Goal: Information Seeking & Learning: Learn about a topic

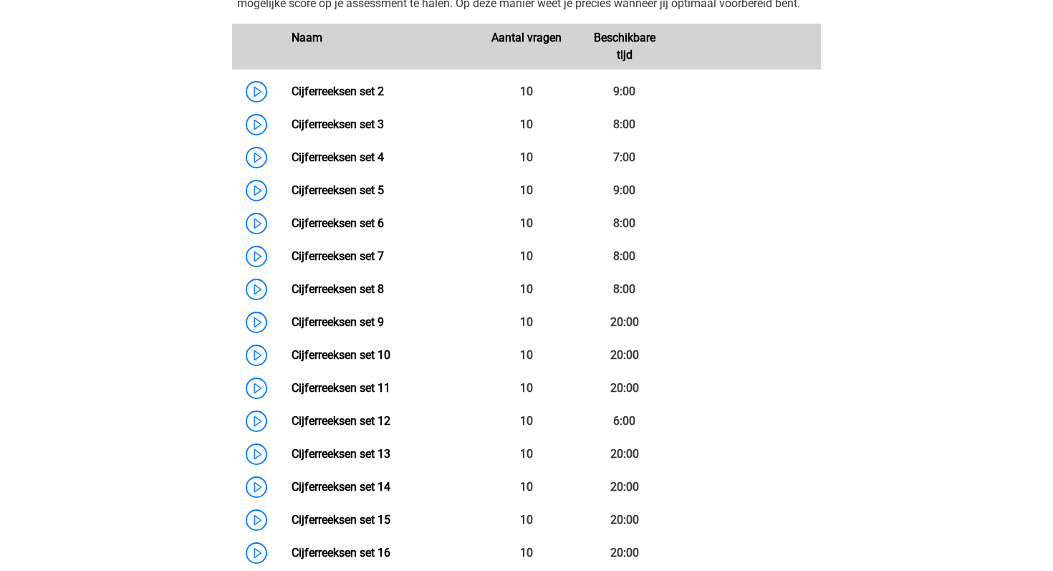
scroll to position [735, 0]
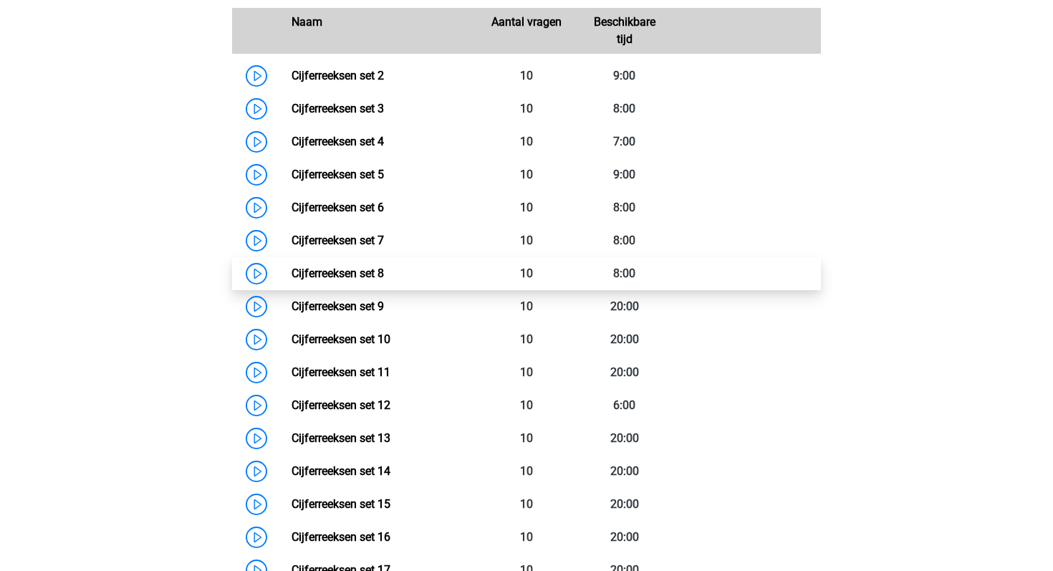
click at [292, 280] on link "Cijferreeksen set 8" at bounding box center [338, 273] width 92 height 14
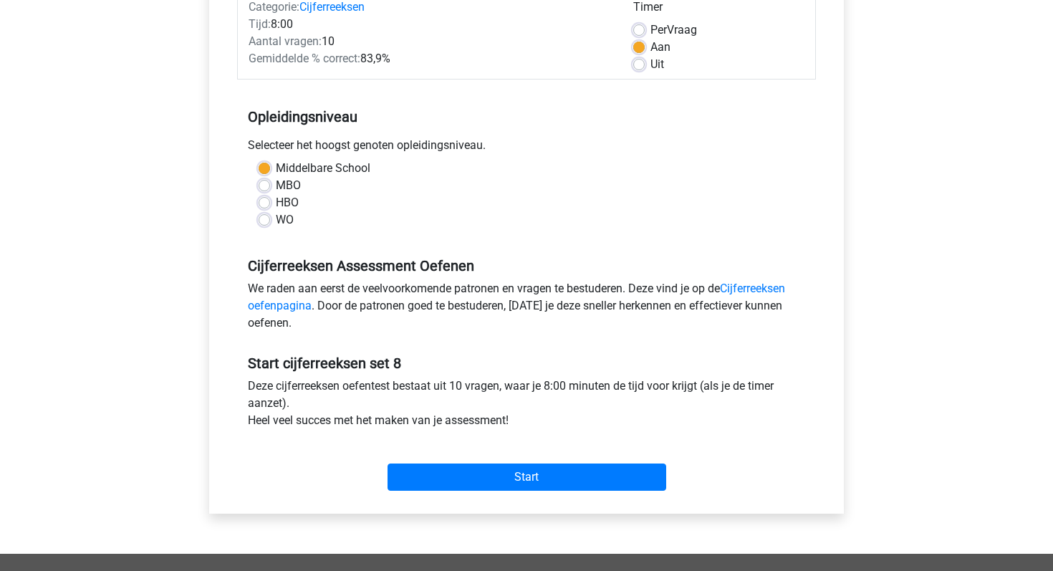
scroll to position [203, 0]
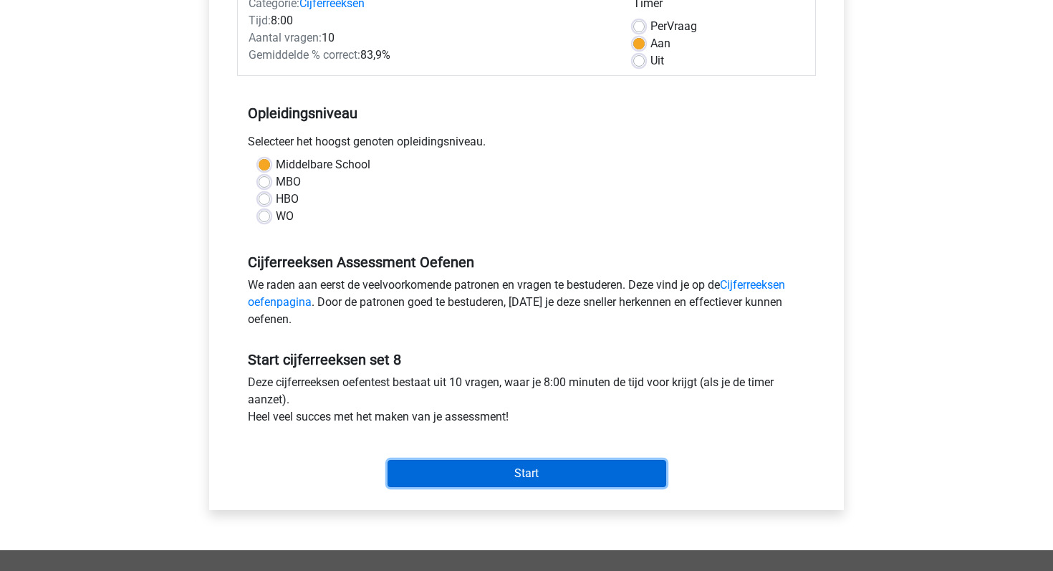
click at [481, 461] on input "Start" at bounding box center [527, 473] width 279 height 27
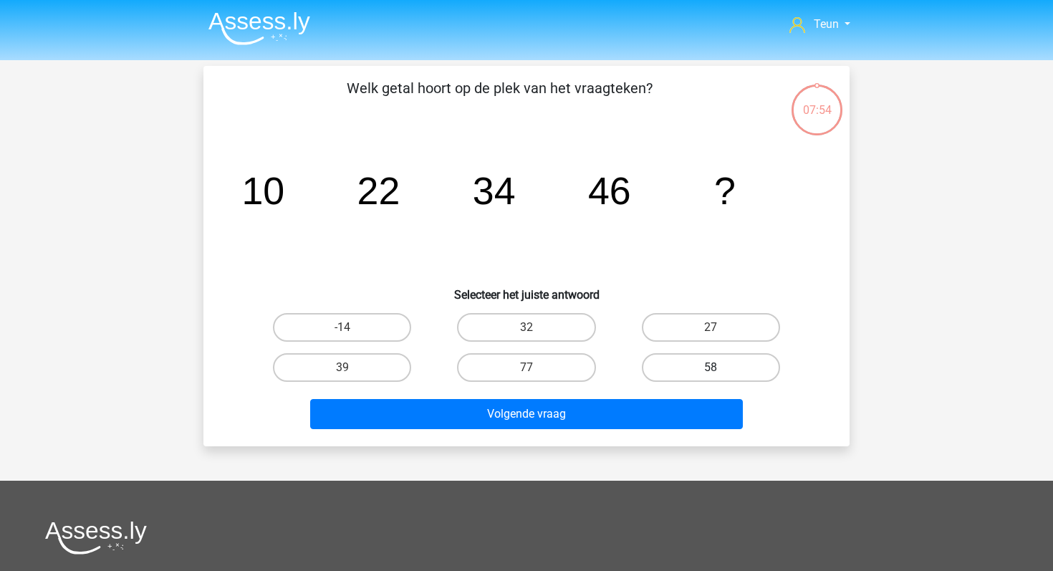
click at [659, 366] on label "58" at bounding box center [711, 367] width 138 height 29
click at [711, 368] on input "58" at bounding box center [715, 372] width 9 height 9
radio input "true"
click at [575, 398] on div "Volgende vraag" at bounding box center [526, 411] width 600 height 47
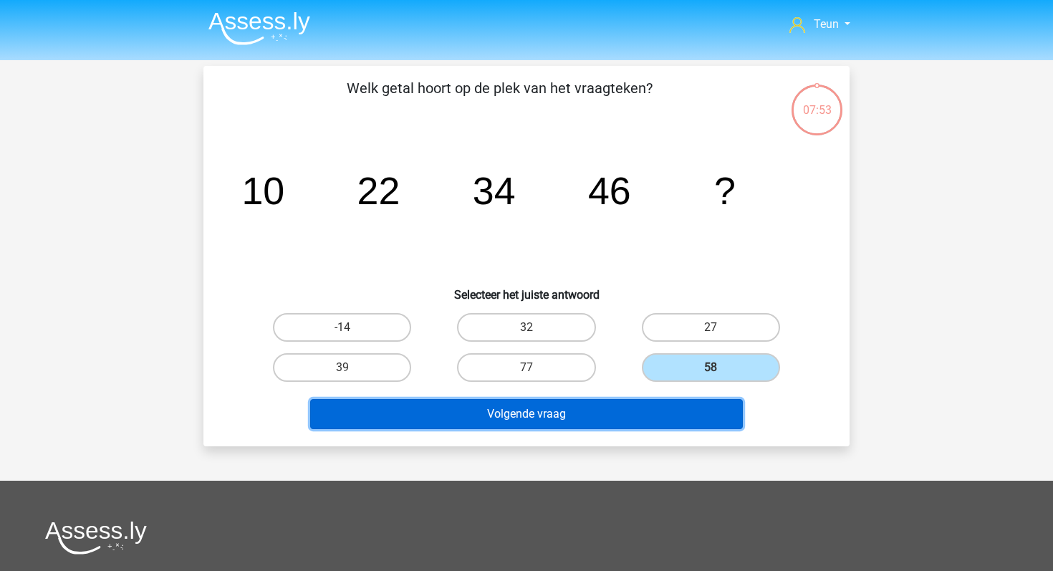
click at [543, 418] on button "Volgende vraag" at bounding box center [526, 414] width 433 height 30
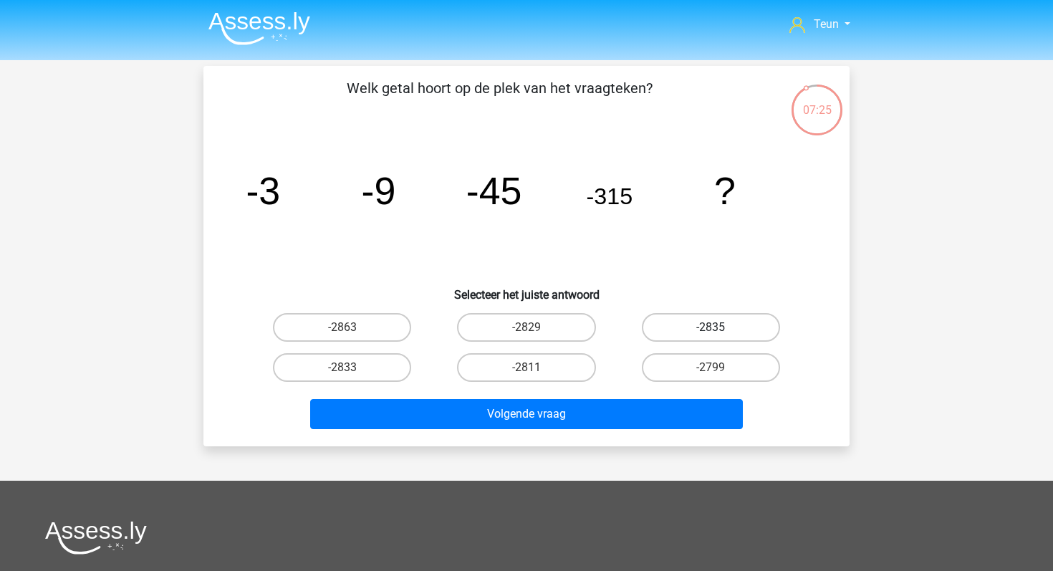
click at [694, 320] on label "-2835" at bounding box center [711, 327] width 138 height 29
click at [711, 327] on input "-2835" at bounding box center [715, 331] width 9 height 9
radio input "true"
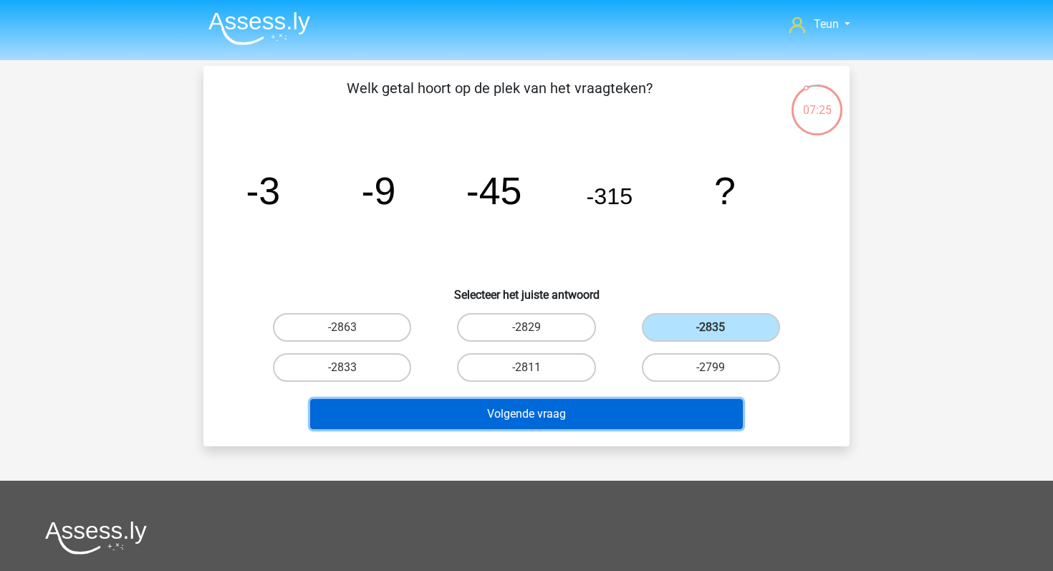
click at [592, 411] on button "Volgende vraag" at bounding box center [526, 414] width 433 height 30
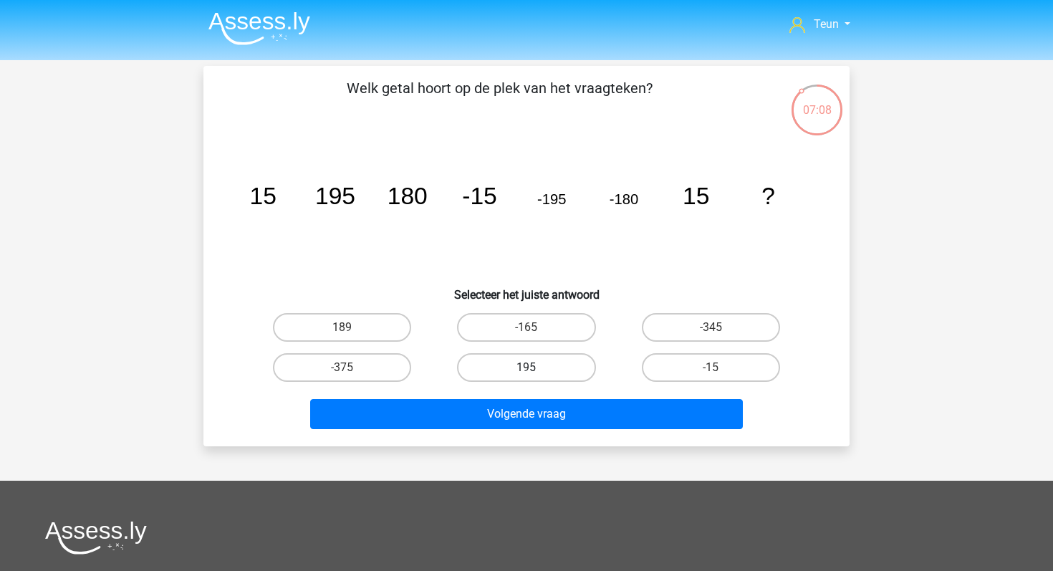
click at [555, 354] on label "195" at bounding box center [526, 367] width 138 height 29
click at [536, 368] on input "195" at bounding box center [531, 372] width 9 height 9
radio input "true"
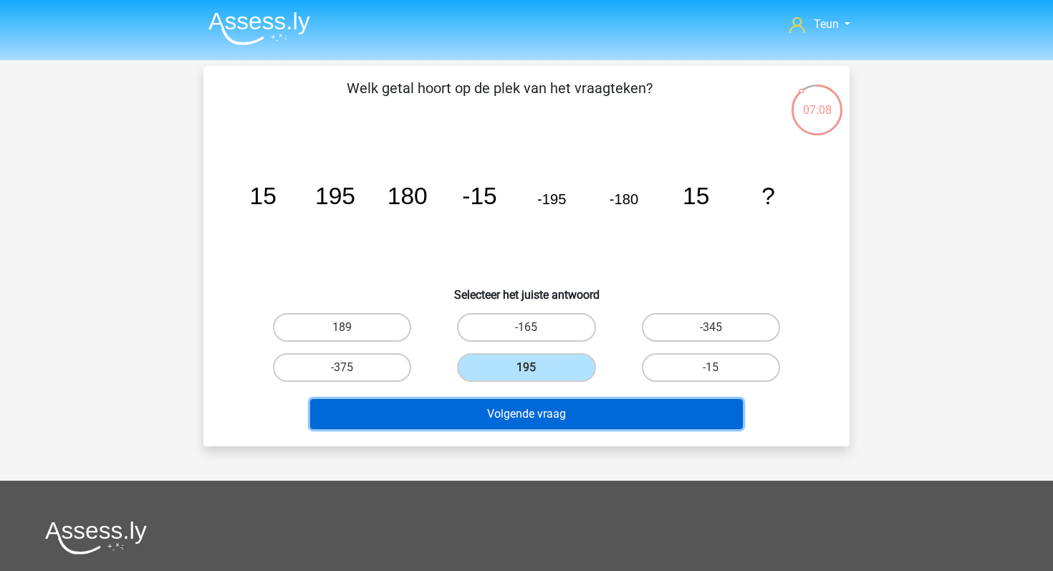
click at [528, 401] on button "Volgende vraag" at bounding box center [526, 414] width 433 height 30
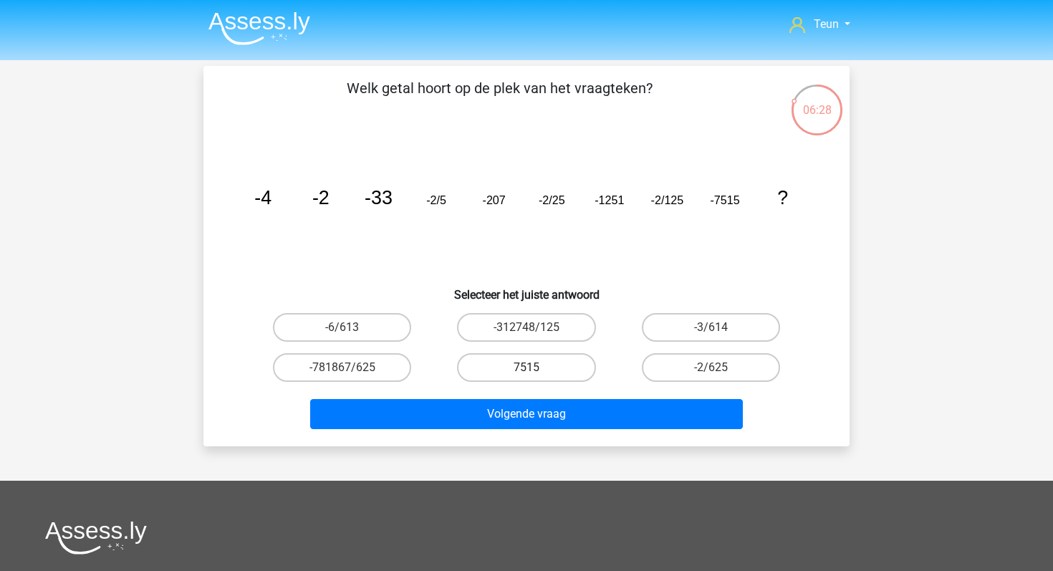
click at [571, 373] on label "7515" at bounding box center [526, 367] width 138 height 29
click at [536, 373] on input "7515" at bounding box center [531, 372] width 9 height 9
radio input "true"
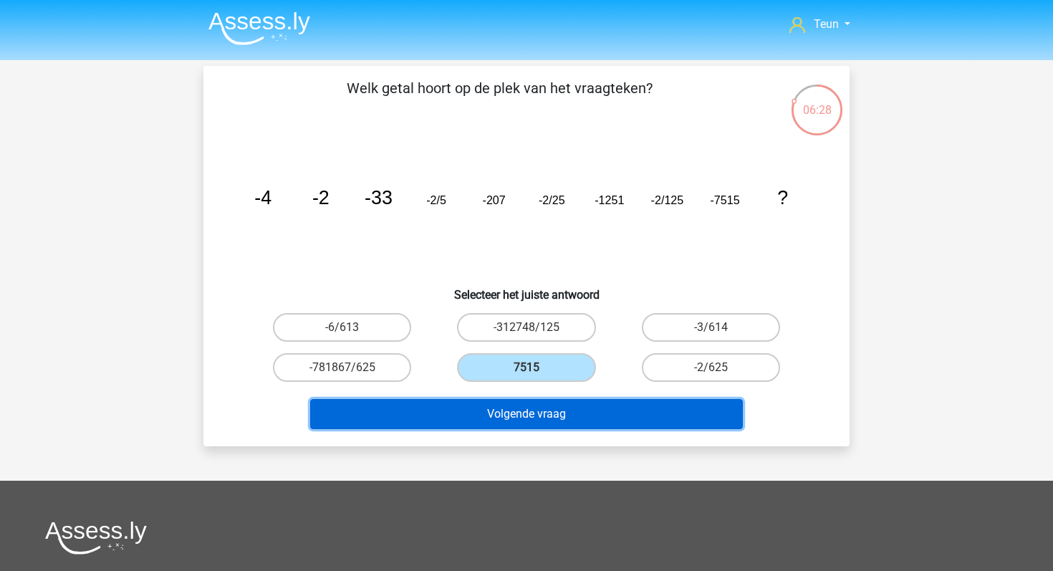
click at [566, 415] on button "Volgende vraag" at bounding box center [526, 414] width 433 height 30
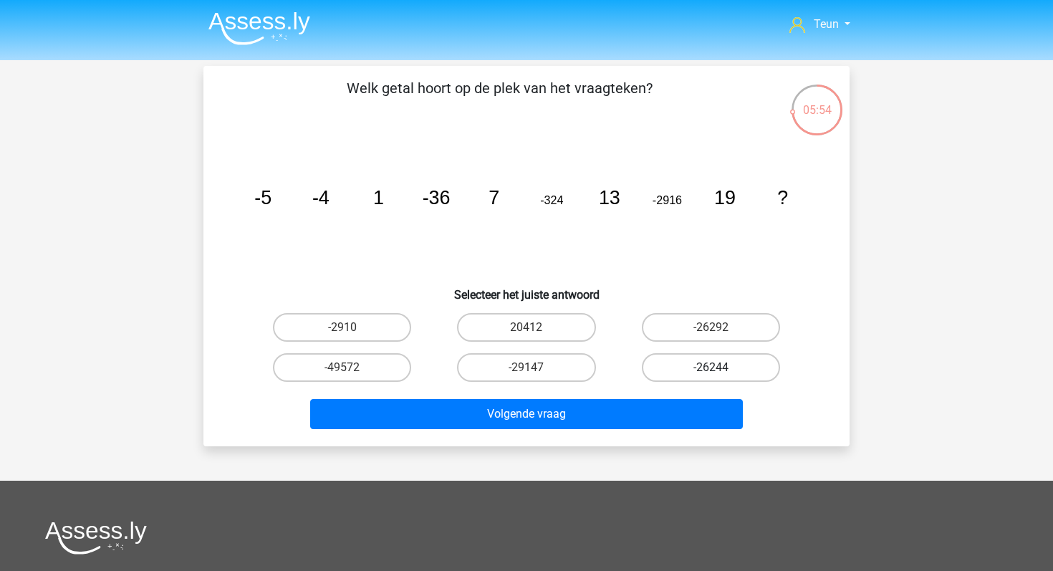
click at [663, 362] on label "-26244" at bounding box center [711, 367] width 138 height 29
click at [711, 368] on input "-26244" at bounding box center [715, 372] width 9 height 9
radio input "true"
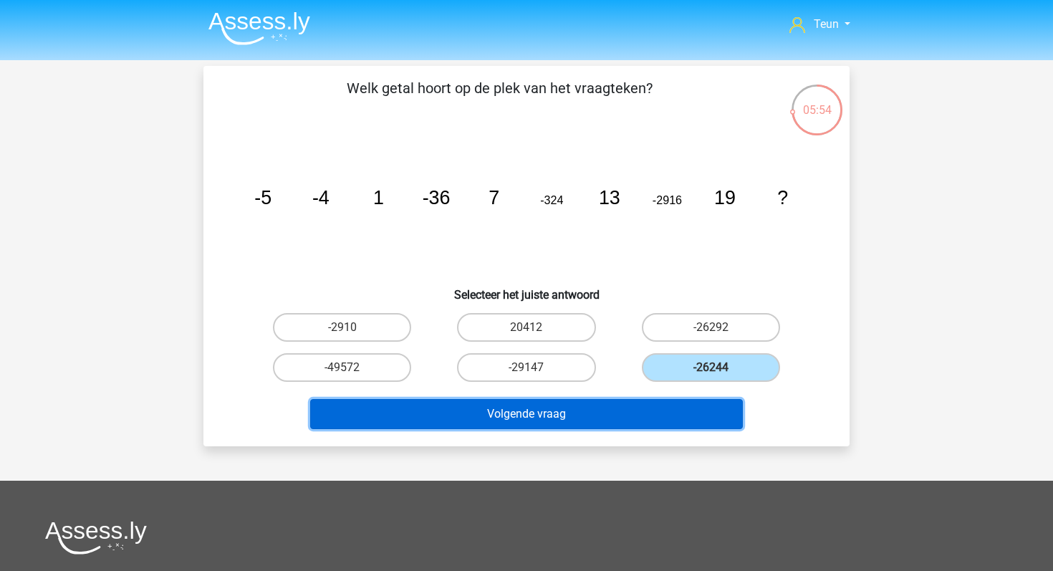
click at [593, 418] on button "Volgende vraag" at bounding box center [526, 414] width 433 height 30
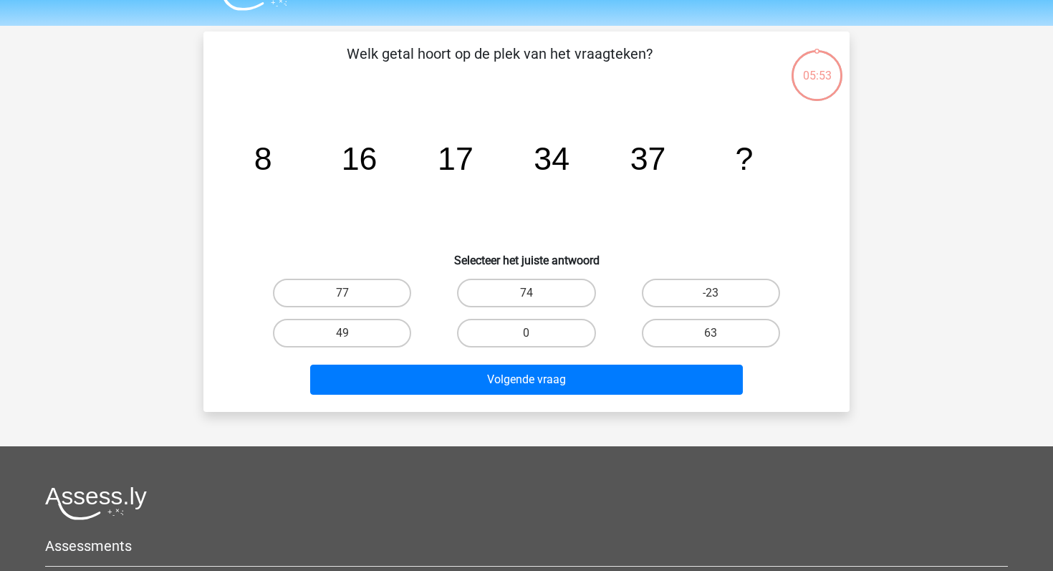
scroll to position [66, 0]
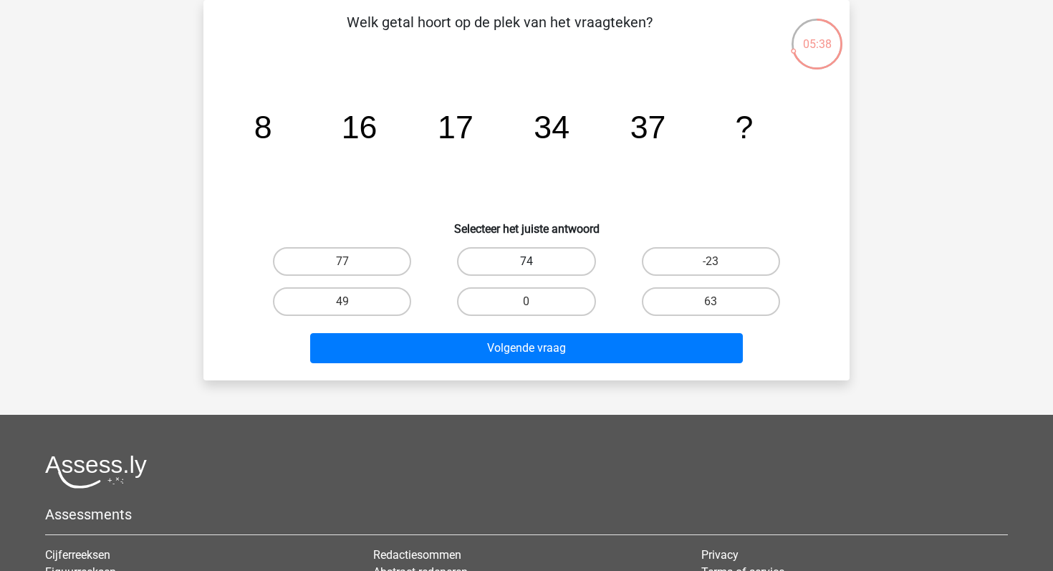
click at [576, 264] on label "74" at bounding box center [526, 261] width 138 height 29
click at [536, 264] on input "74" at bounding box center [531, 265] width 9 height 9
radio input "true"
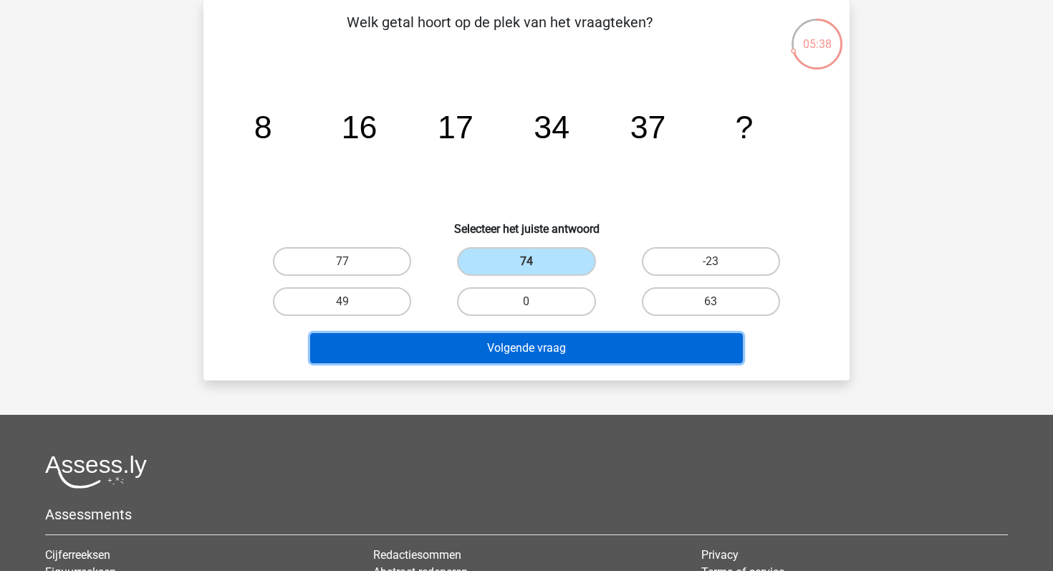
click at [576, 349] on button "Volgende vraag" at bounding box center [526, 348] width 433 height 30
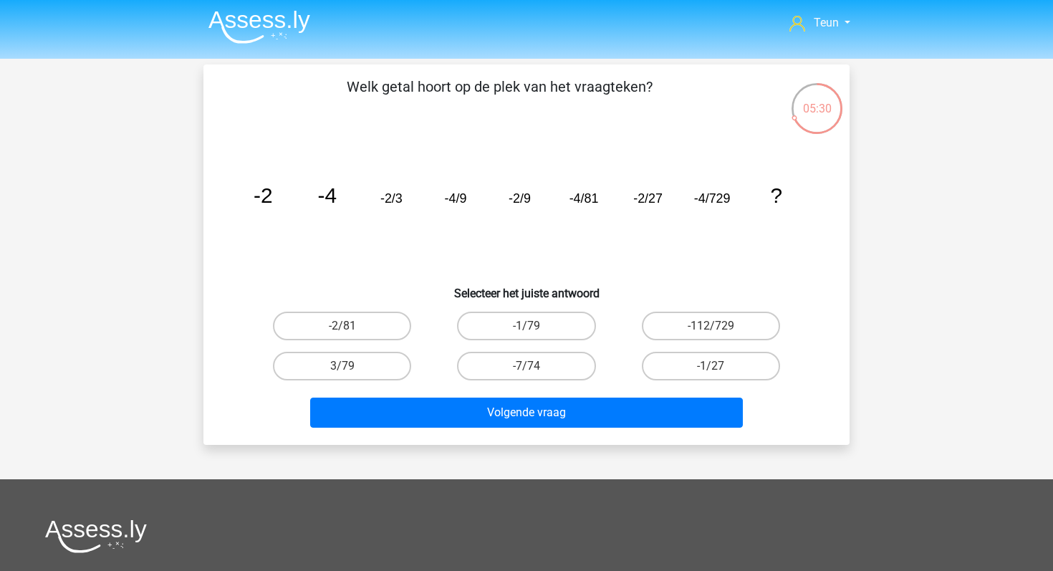
scroll to position [0, 0]
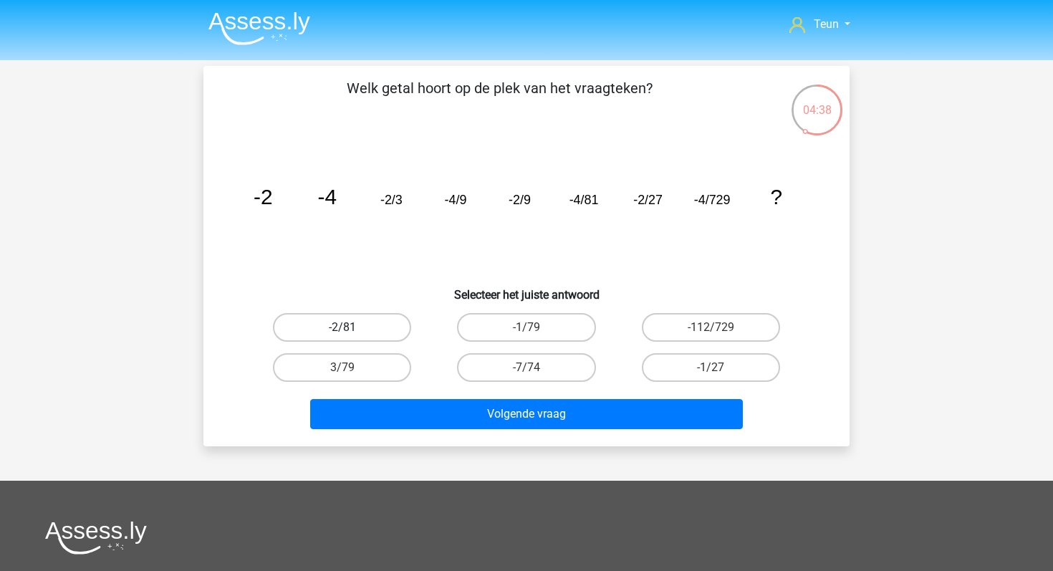
click at [359, 326] on label "-2/81" at bounding box center [342, 327] width 138 height 29
click at [352, 327] on input "-2/81" at bounding box center [346, 331] width 9 height 9
radio input "true"
click at [398, 395] on div "Volgende vraag" at bounding box center [526, 411] width 600 height 47
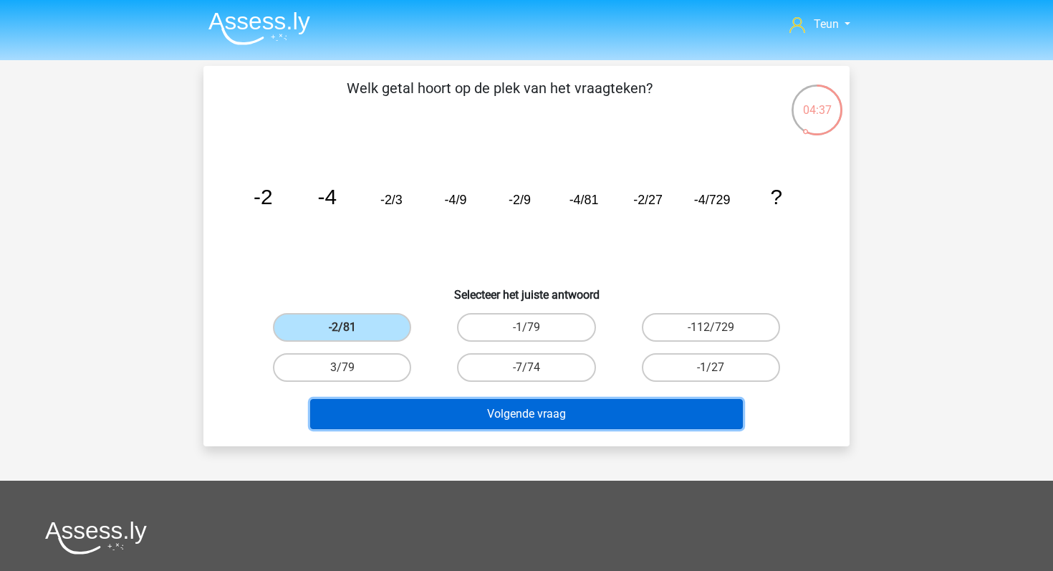
click at [406, 399] on button "Volgende vraag" at bounding box center [526, 414] width 433 height 30
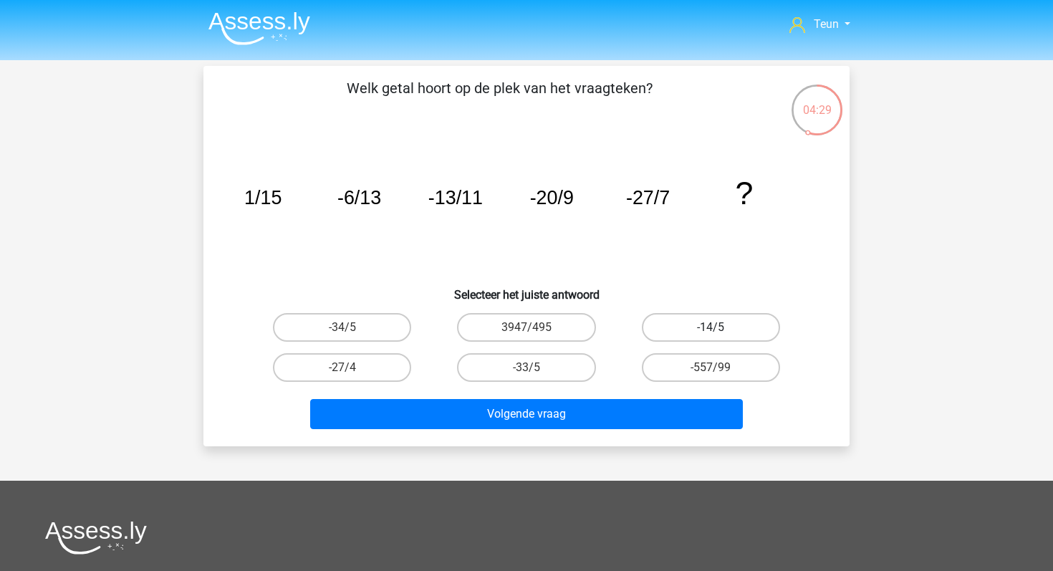
click at [678, 326] on label "-14/5" at bounding box center [711, 327] width 138 height 29
click at [711, 327] on input "-14/5" at bounding box center [715, 331] width 9 height 9
radio input "true"
click at [481, 360] on label "-33/5" at bounding box center [526, 367] width 138 height 29
click at [527, 368] on input "-33/5" at bounding box center [531, 372] width 9 height 9
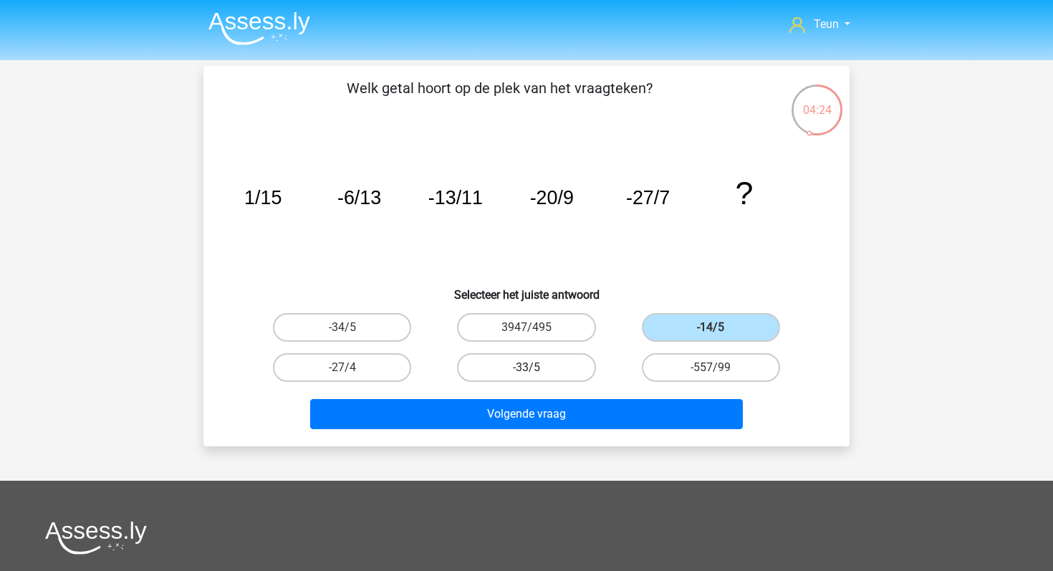
radio input "true"
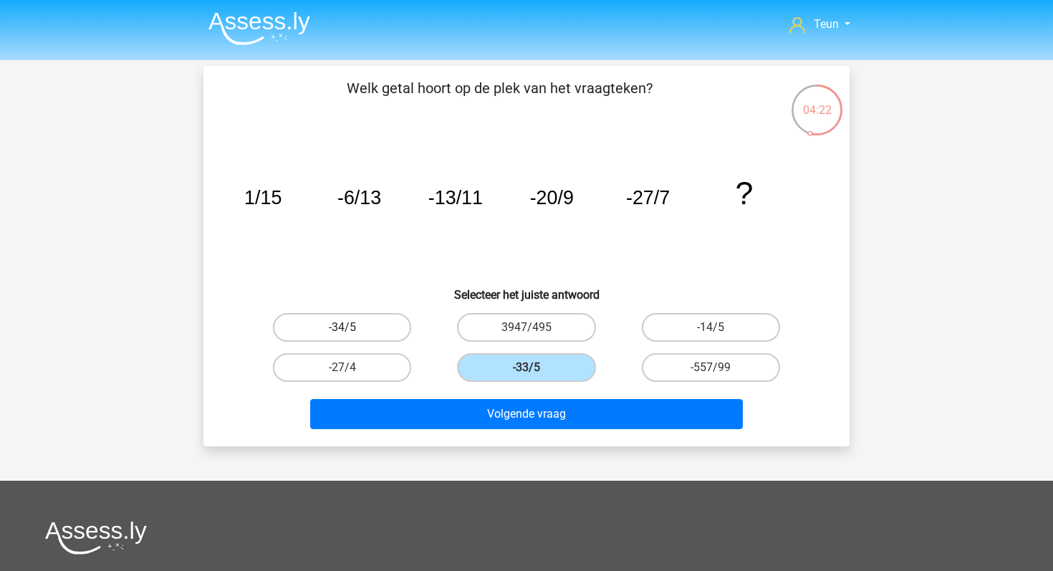
click at [379, 322] on label "-34/5" at bounding box center [342, 327] width 138 height 29
click at [352, 327] on input "-34/5" at bounding box center [346, 331] width 9 height 9
radio input "true"
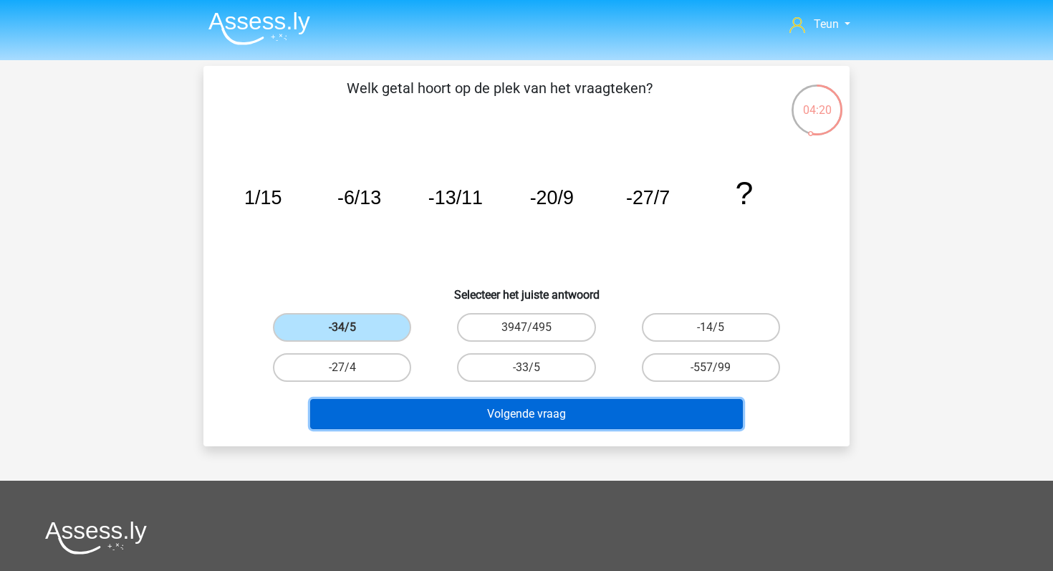
click at [433, 410] on button "Volgende vraag" at bounding box center [526, 414] width 433 height 30
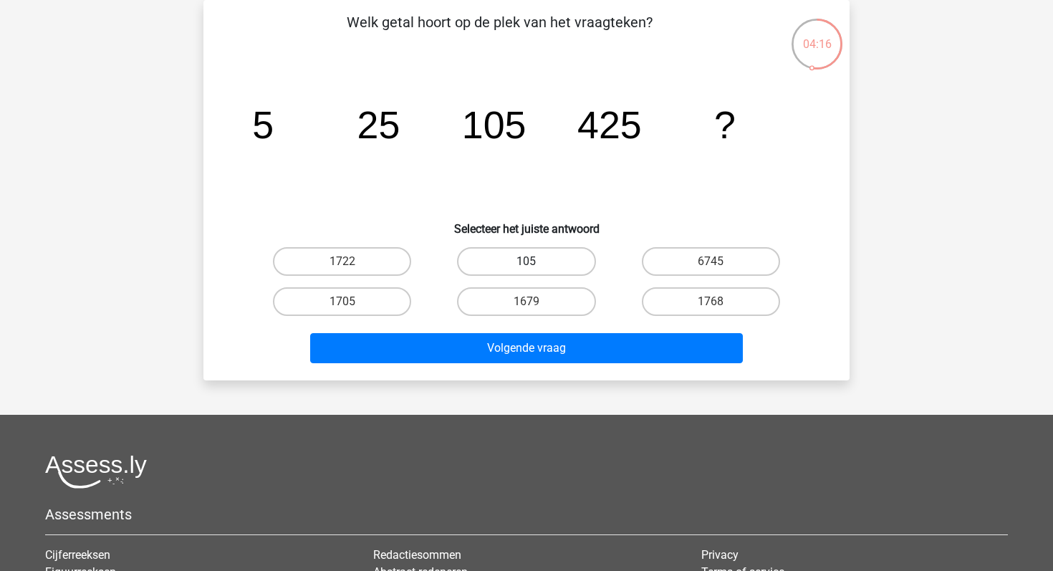
scroll to position [34, 0]
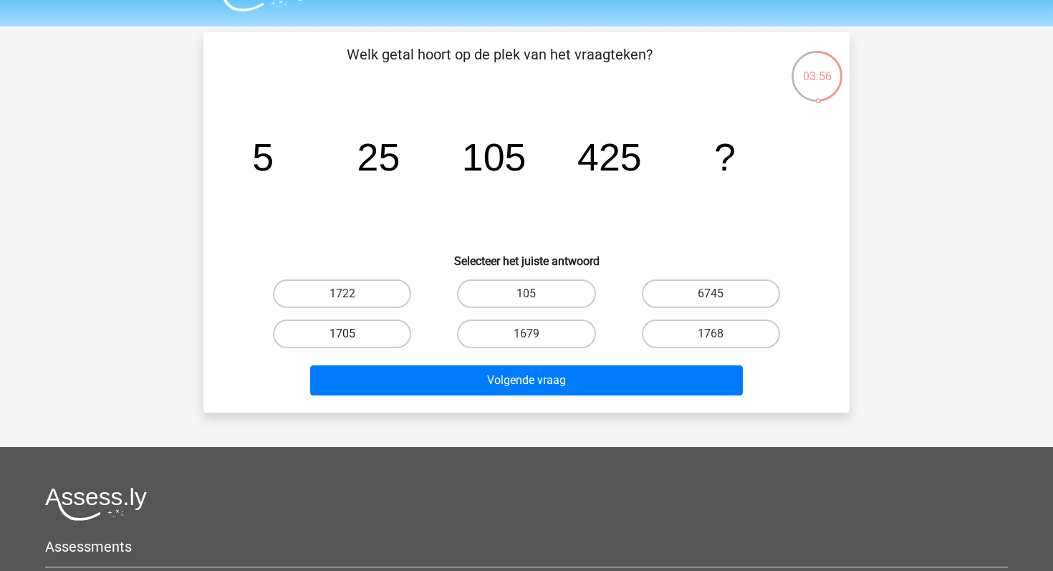
click at [377, 340] on label "1705" at bounding box center [342, 334] width 138 height 29
click at [352, 340] on input "1705" at bounding box center [346, 338] width 9 height 9
radio input "true"
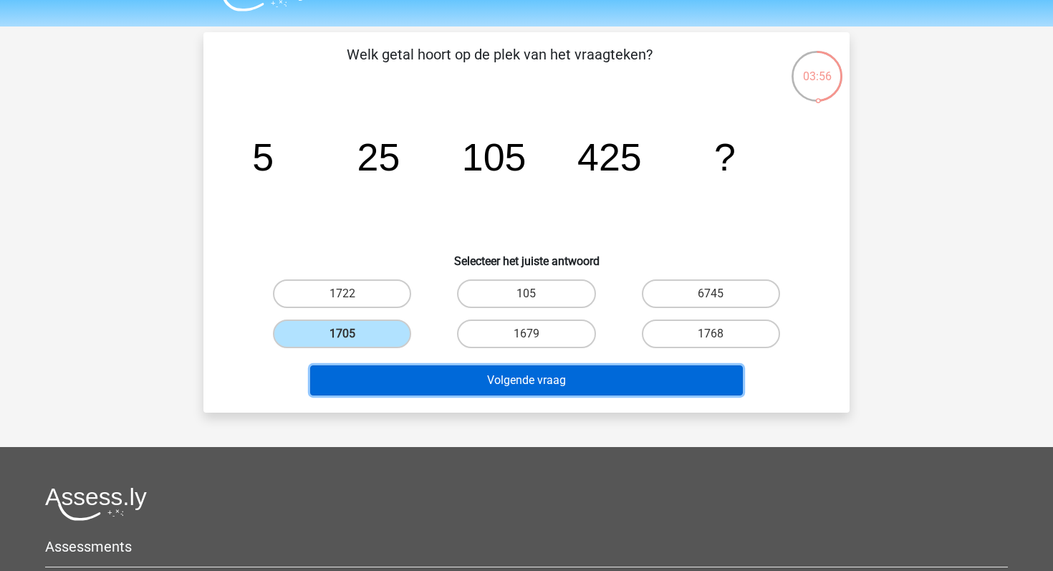
click at [413, 373] on button "Volgende vraag" at bounding box center [526, 380] width 433 height 30
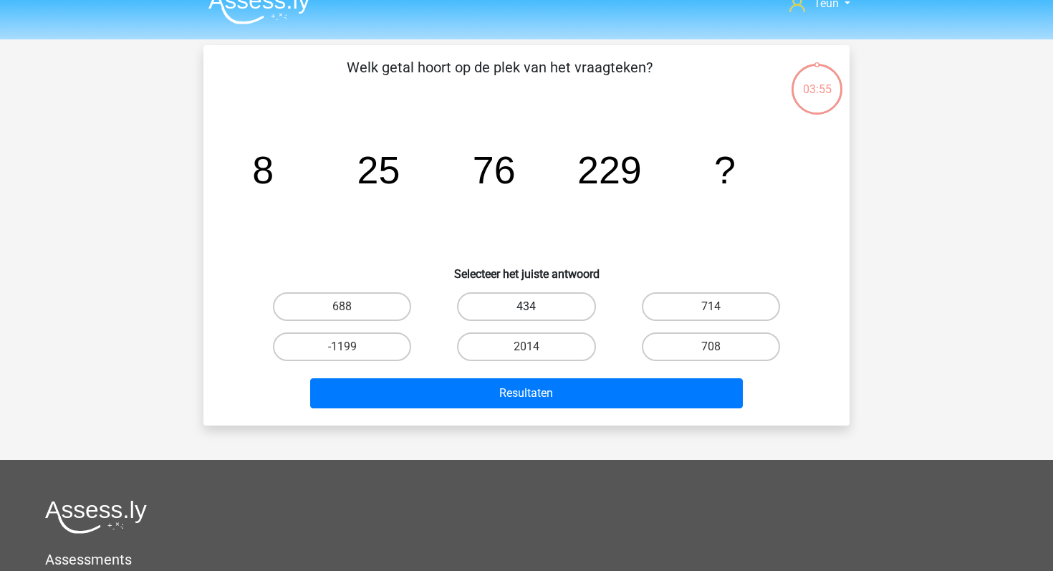
scroll to position [1, 0]
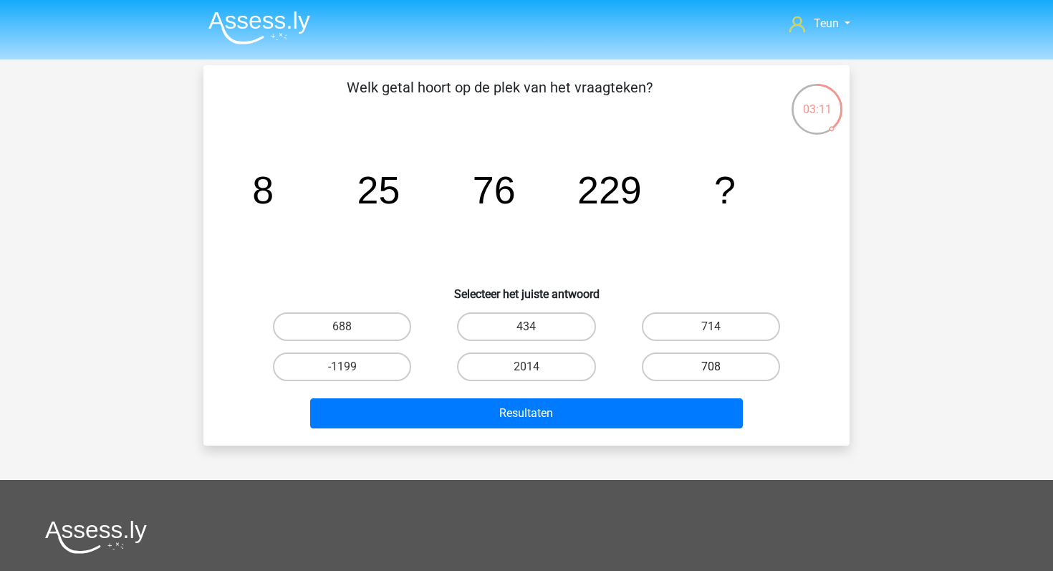
click at [683, 362] on label "708" at bounding box center [711, 366] width 138 height 29
click at [711, 367] on input "708" at bounding box center [715, 371] width 9 height 9
radio input "true"
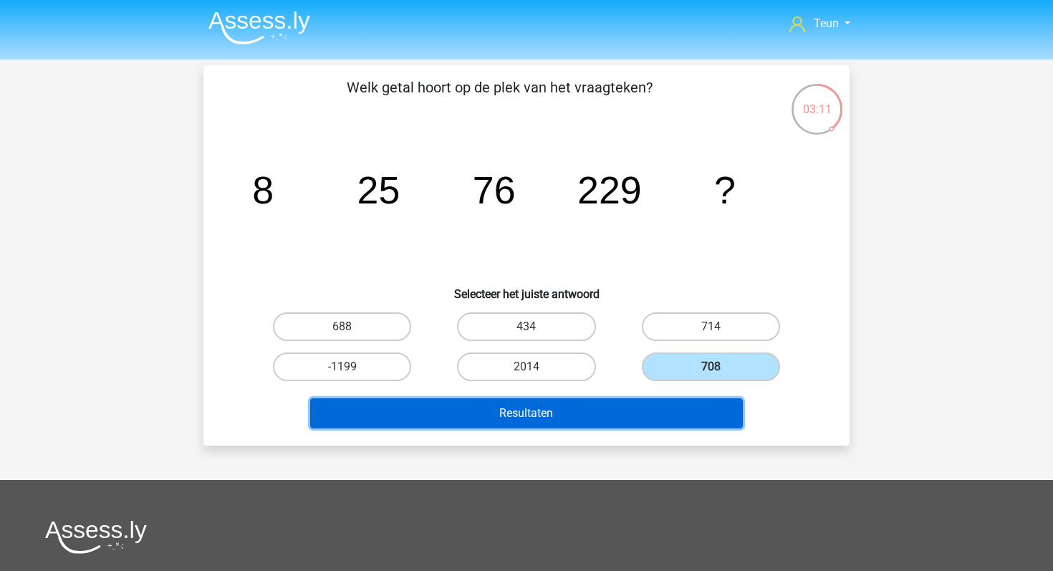
click at [630, 416] on button "Resultaten" at bounding box center [526, 413] width 433 height 30
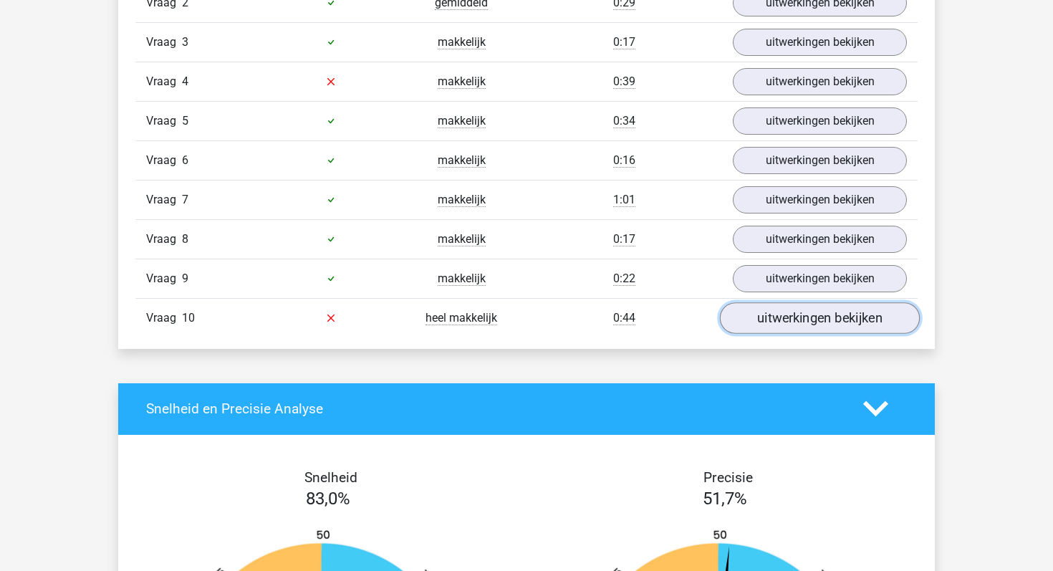
click at [770, 328] on link "uitwerkingen bekijken" at bounding box center [820, 318] width 200 height 32
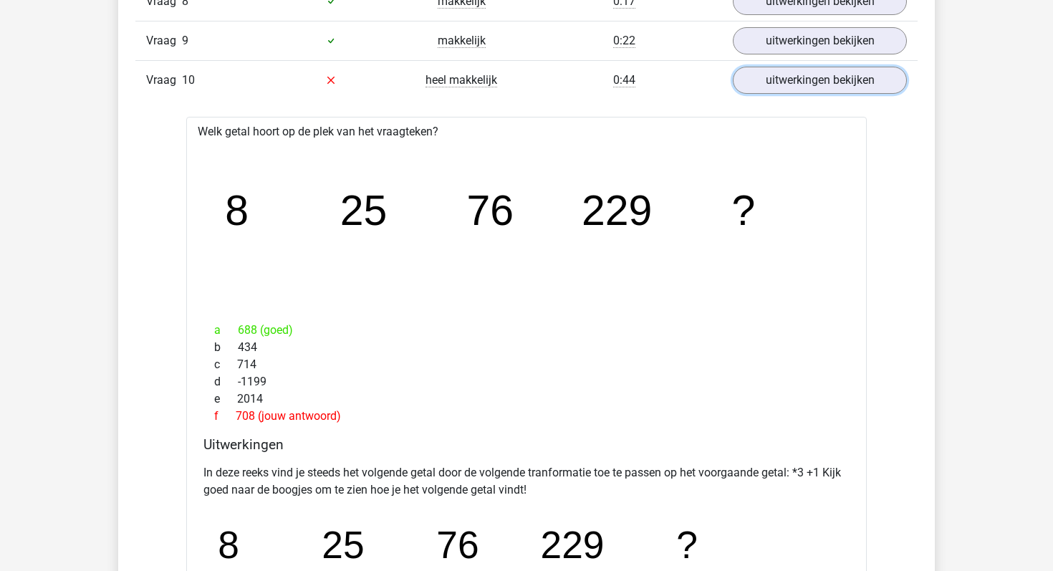
scroll to position [1277, 0]
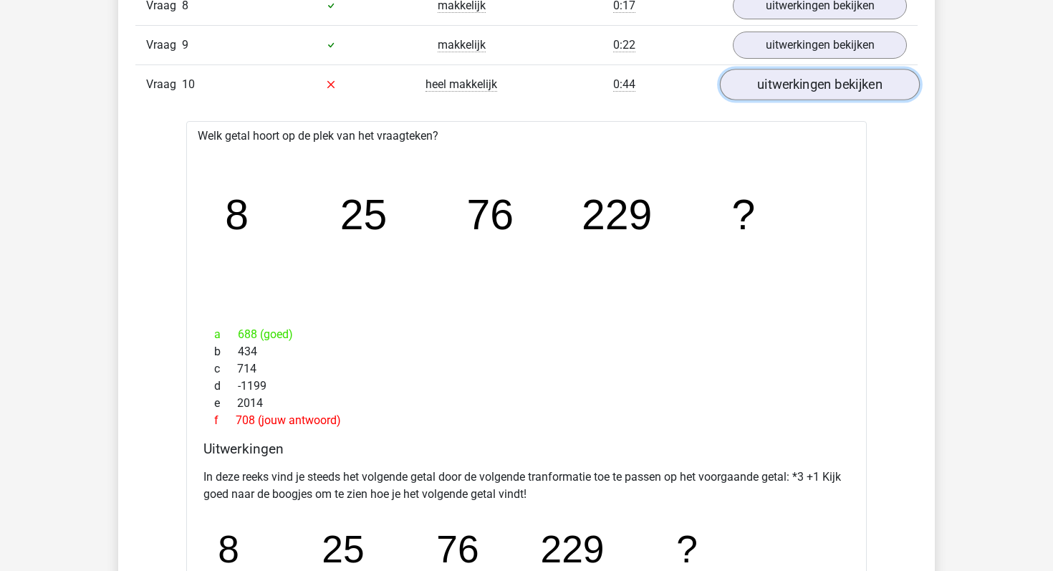
click at [845, 92] on link "uitwerkingen bekijken" at bounding box center [820, 85] width 200 height 32
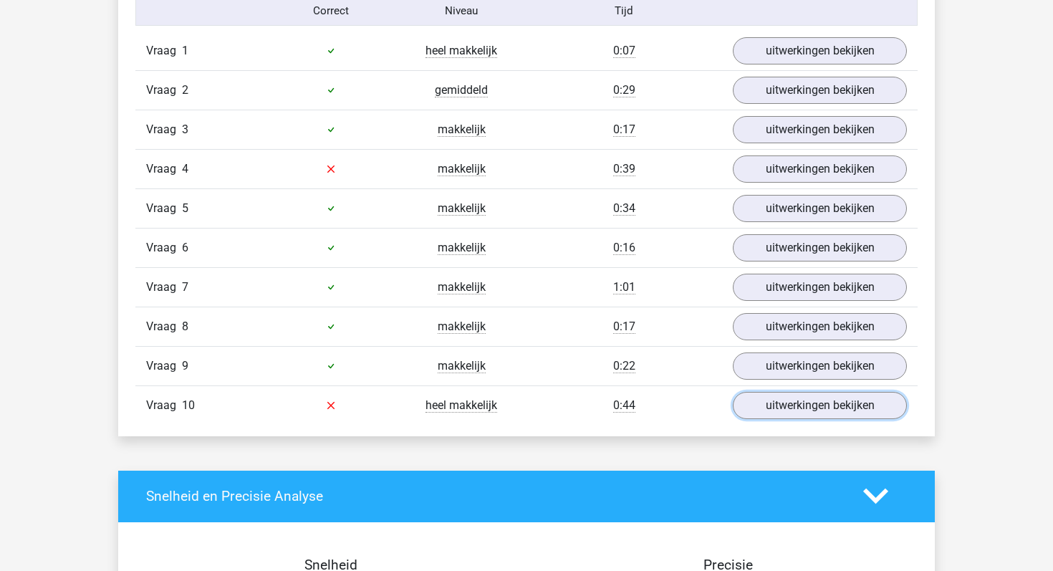
scroll to position [955, 0]
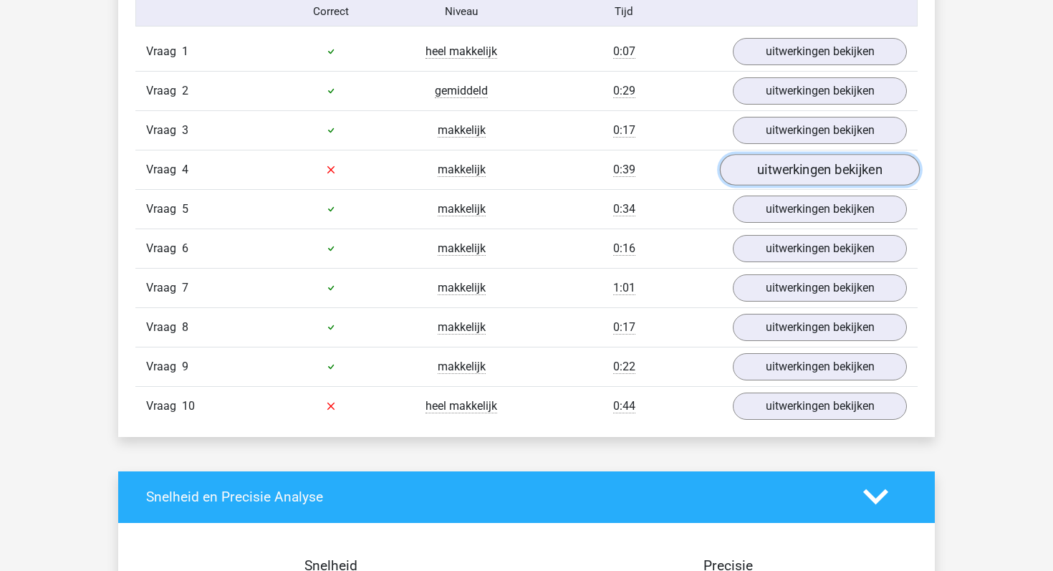
click at [756, 168] on link "uitwerkingen bekijken" at bounding box center [820, 170] width 200 height 32
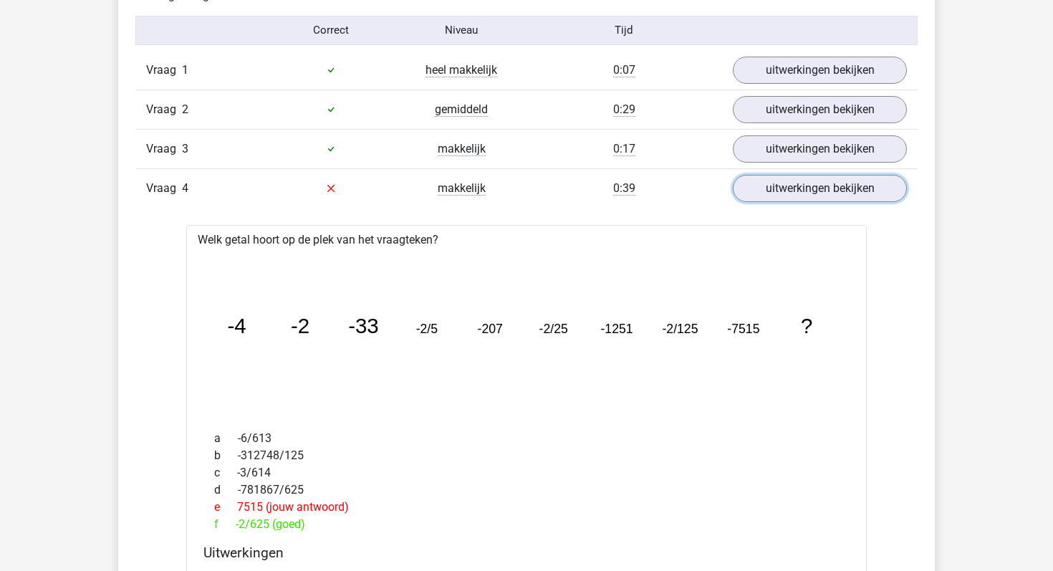
scroll to position [841, 0]
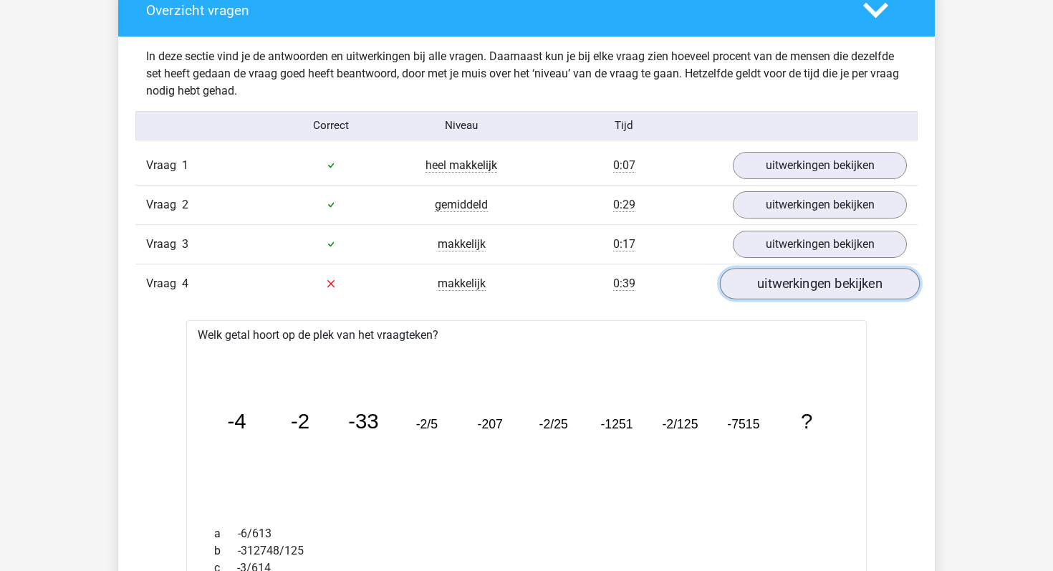
click at [766, 287] on link "uitwerkingen bekijken" at bounding box center [820, 284] width 200 height 32
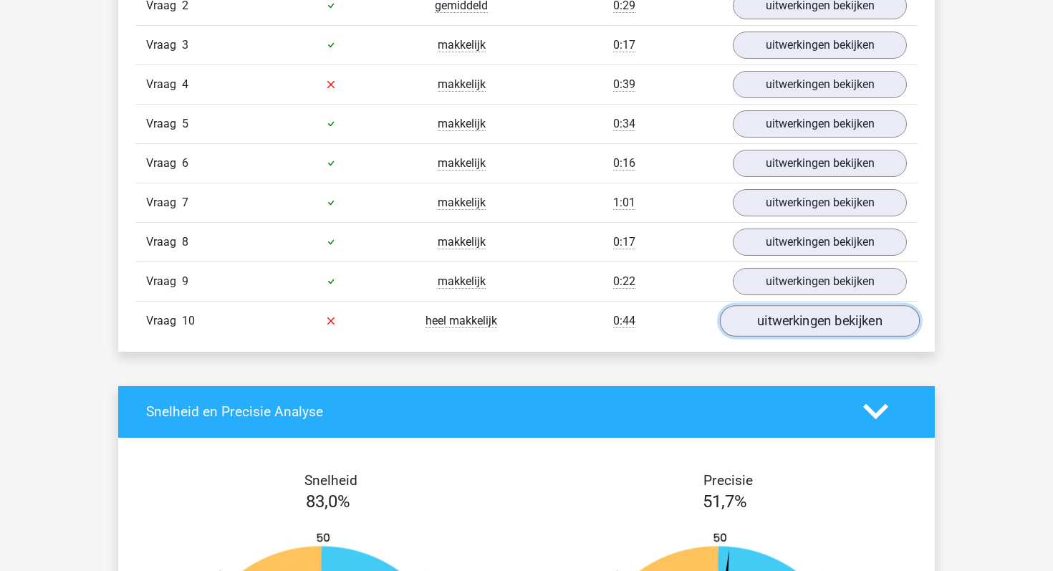
click at [776, 327] on link "uitwerkingen bekijken" at bounding box center [820, 321] width 200 height 32
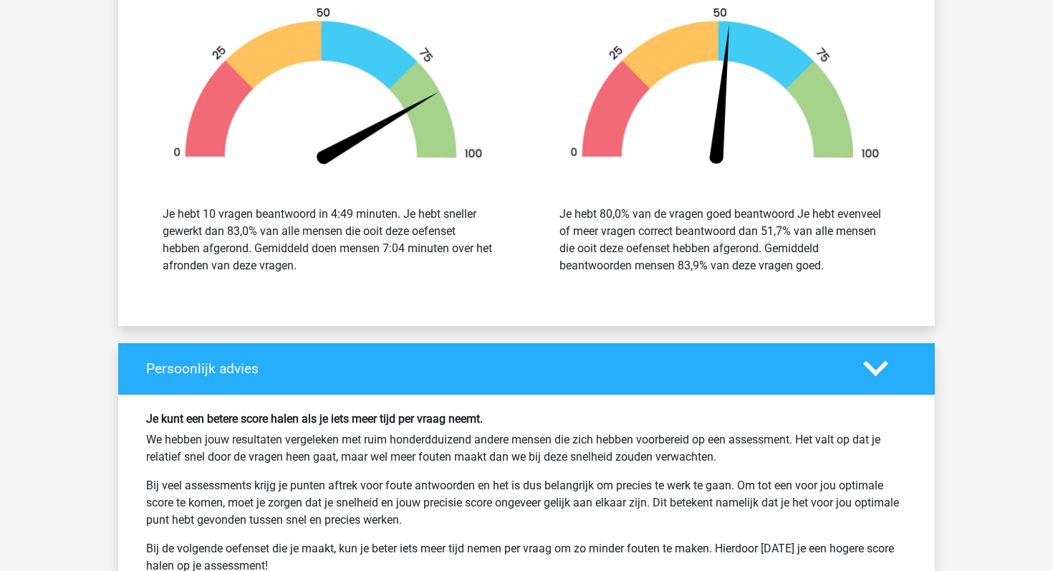
scroll to position [2636, 0]
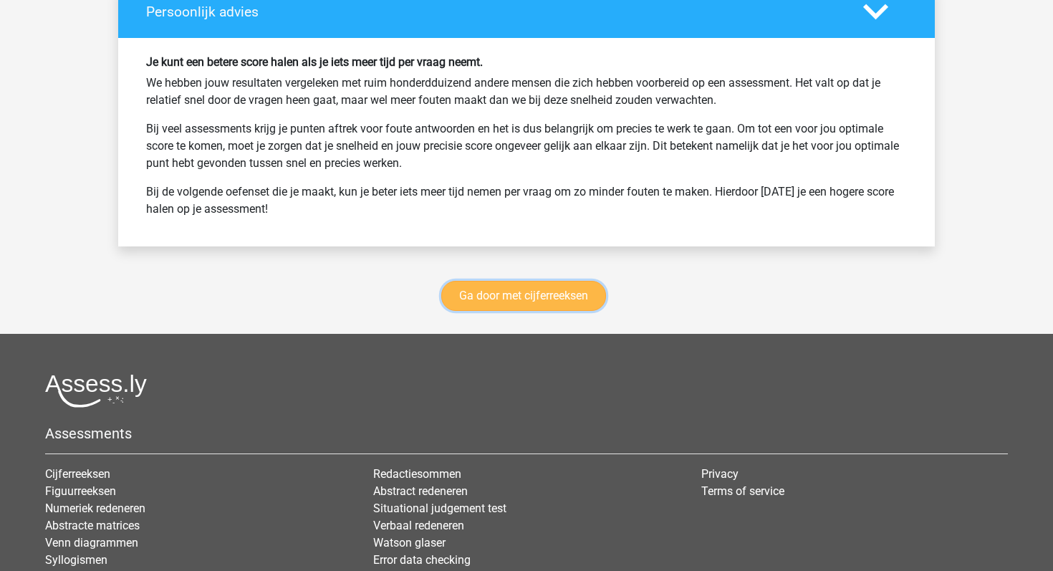
click at [537, 292] on link "Ga door met cijferreeksen" at bounding box center [523, 296] width 165 height 30
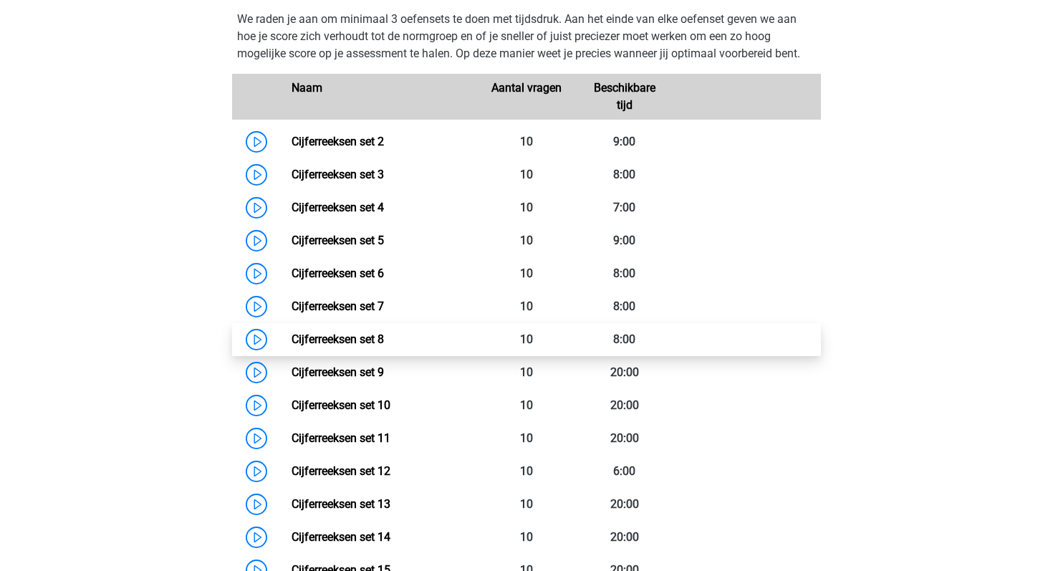
scroll to position [688, 0]
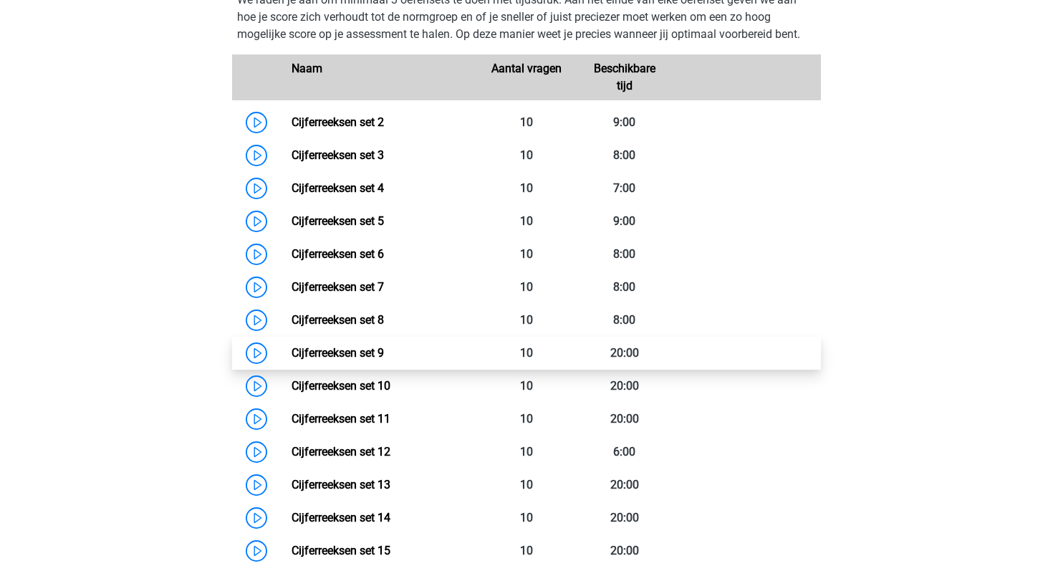
click at [292, 360] on link "Cijferreeksen set 9" at bounding box center [338, 353] width 92 height 14
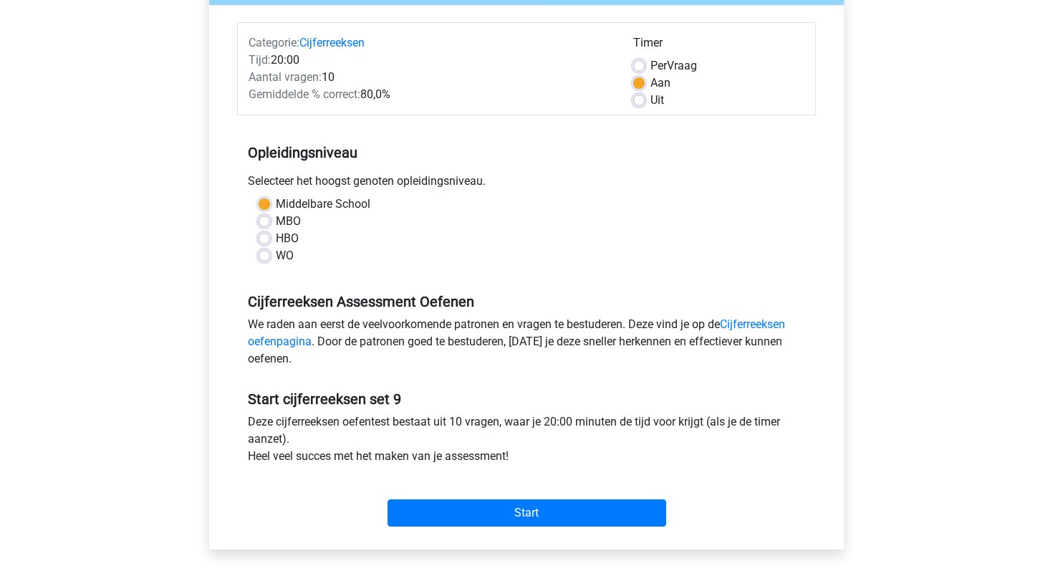
scroll to position [196, 0]
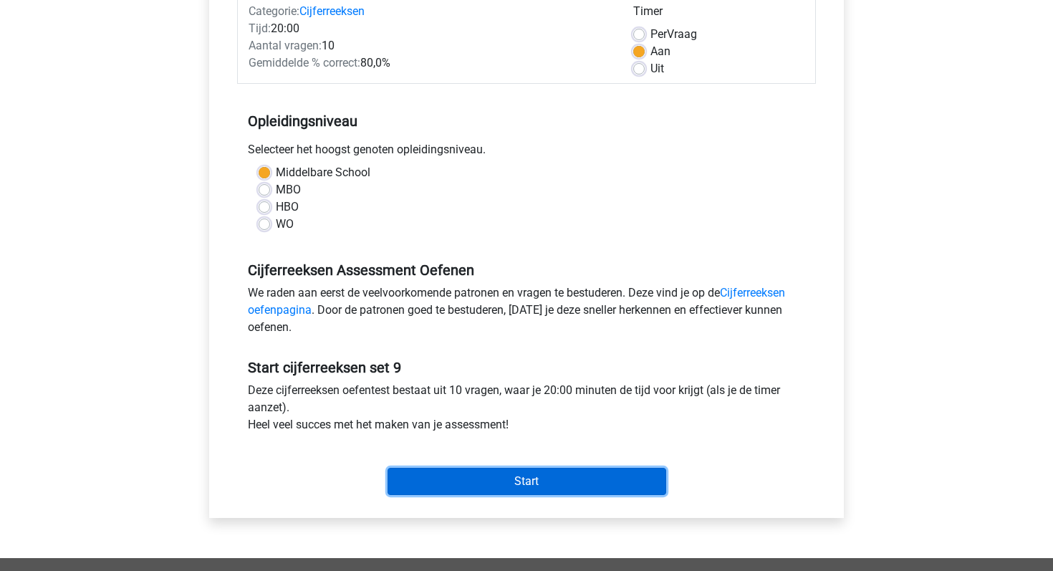
click at [559, 472] on input "Start" at bounding box center [527, 481] width 279 height 27
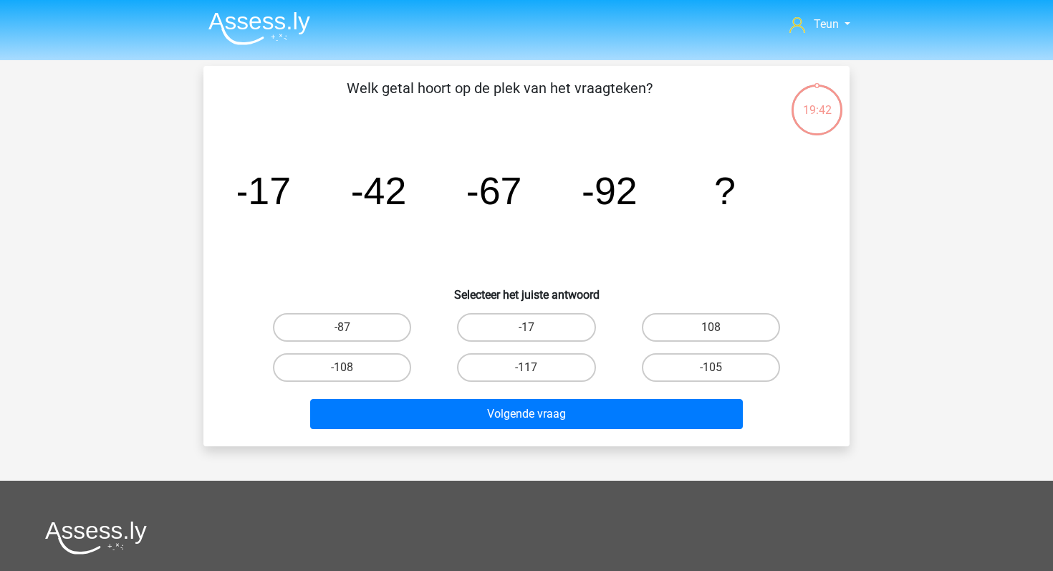
click at [522, 349] on div "-117" at bounding box center [526, 367] width 184 height 40
click at [518, 362] on label "-117" at bounding box center [526, 367] width 138 height 29
click at [527, 368] on input "-117" at bounding box center [531, 372] width 9 height 9
radio input "true"
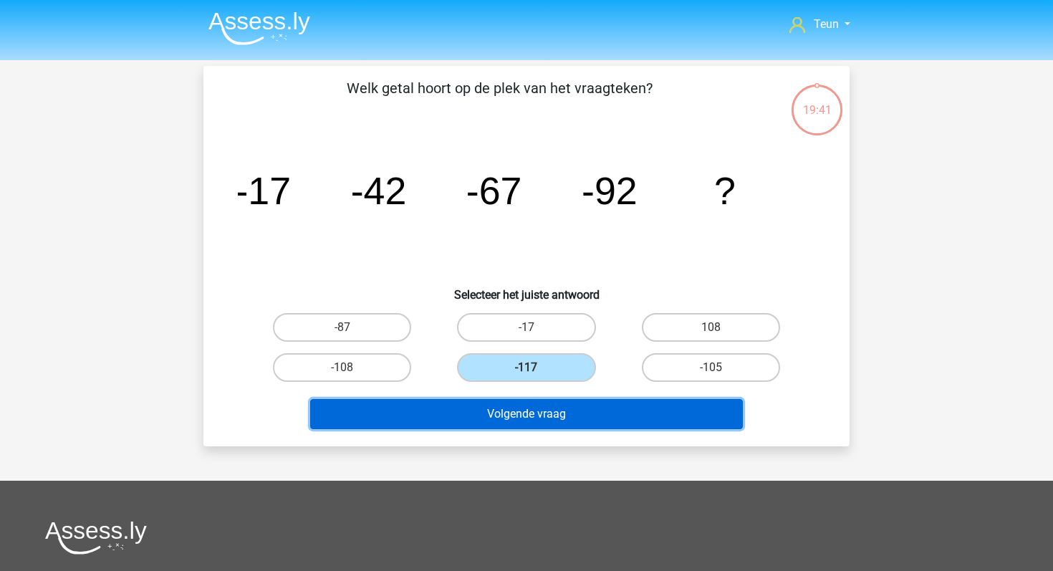
click at [518, 418] on button "Volgende vraag" at bounding box center [526, 414] width 433 height 30
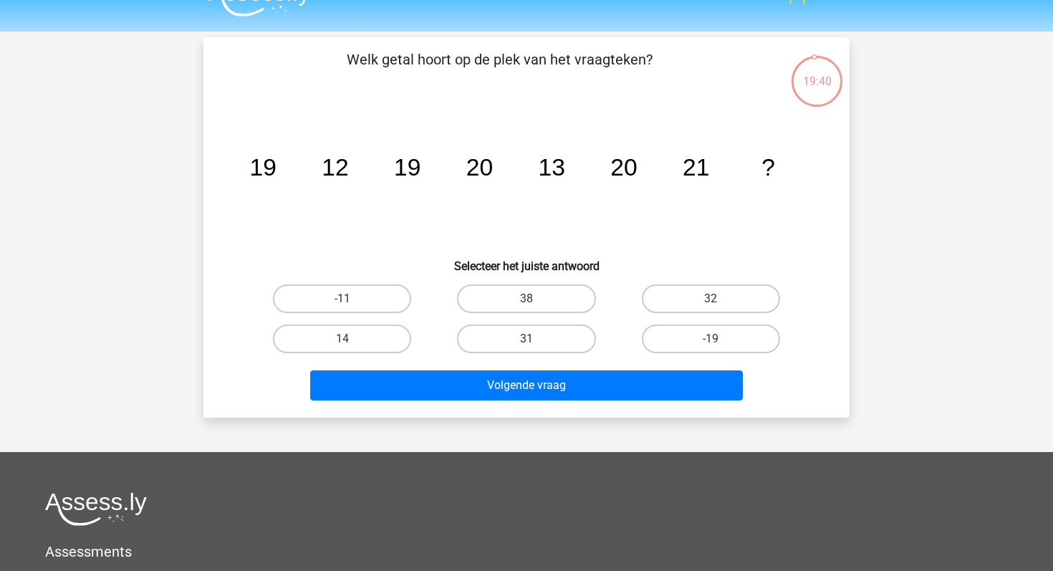
scroll to position [28, 0]
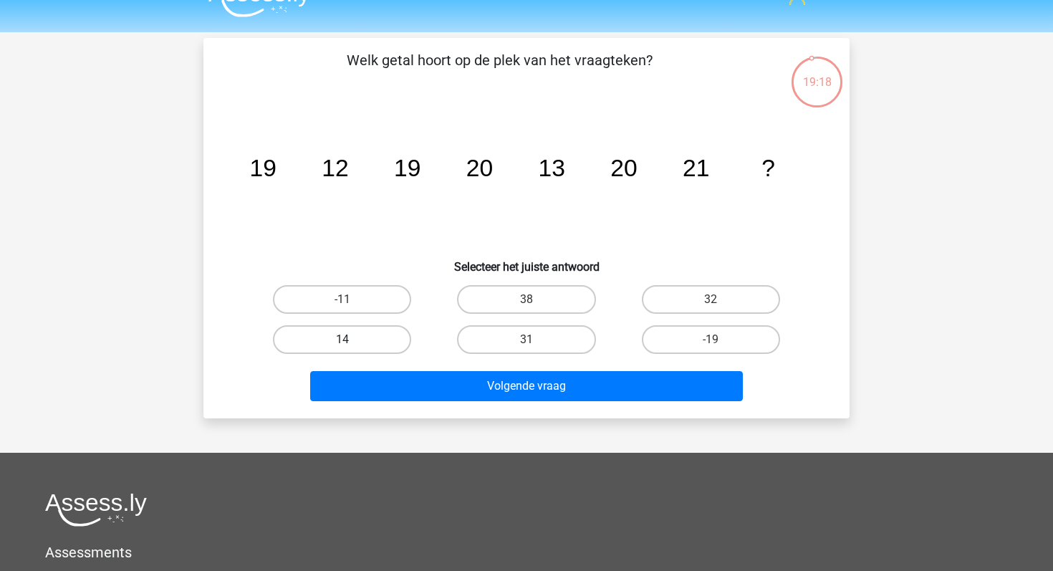
click at [397, 343] on label "14" at bounding box center [342, 339] width 138 height 29
click at [352, 343] on input "14" at bounding box center [346, 344] width 9 height 9
radio input "true"
click at [428, 403] on div "Volgende vraag" at bounding box center [526, 389] width 553 height 36
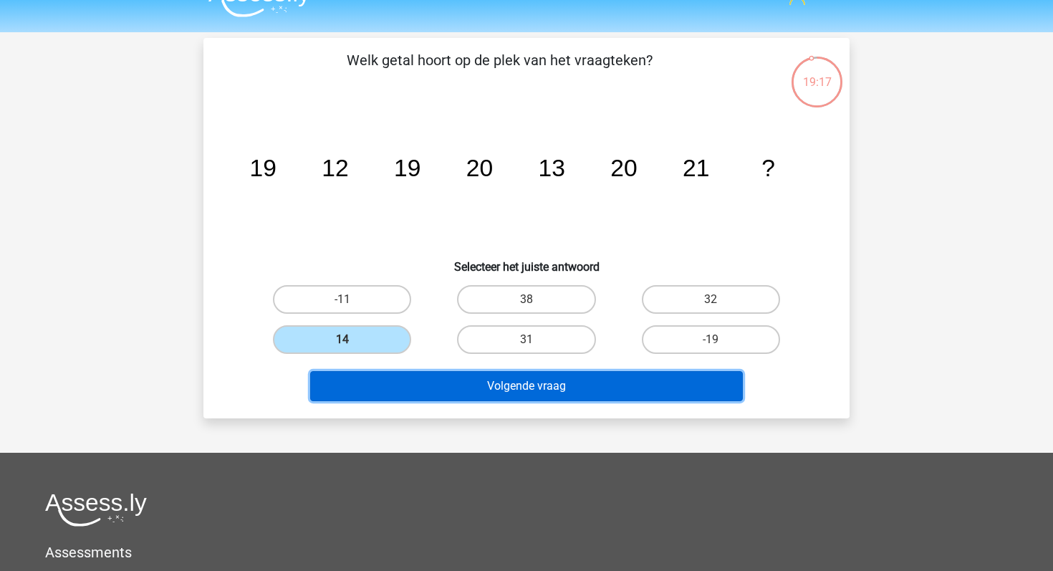
click at [436, 393] on button "Volgende vraag" at bounding box center [526, 386] width 433 height 30
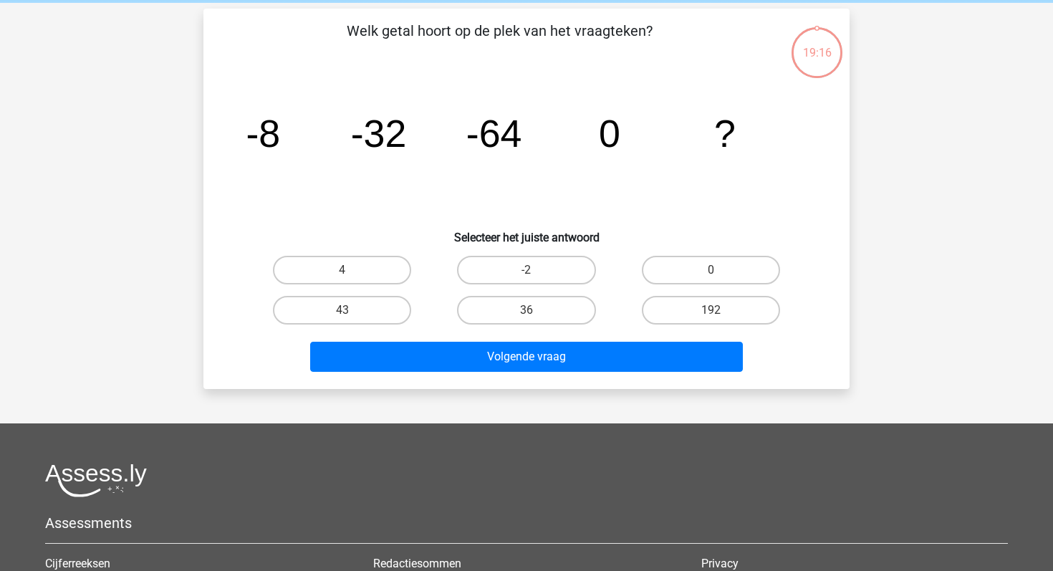
scroll to position [66, 0]
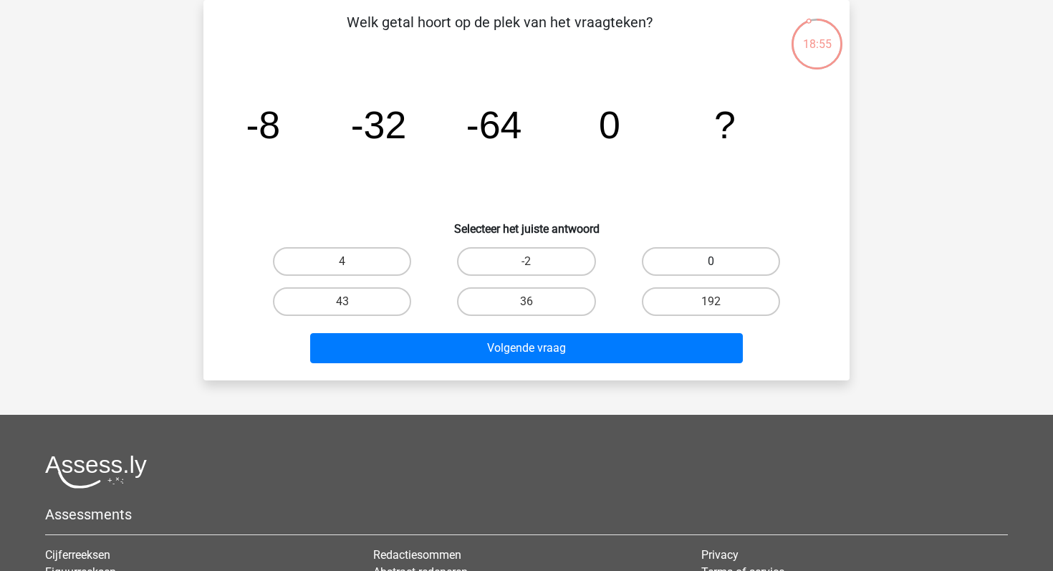
click at [665, 247] on label "0" at bounding box center [711, 261] width 138 height 29
click at [711, 261] on input "0" at bounding box center [715, 265] width 9 height 9
radio input "true"
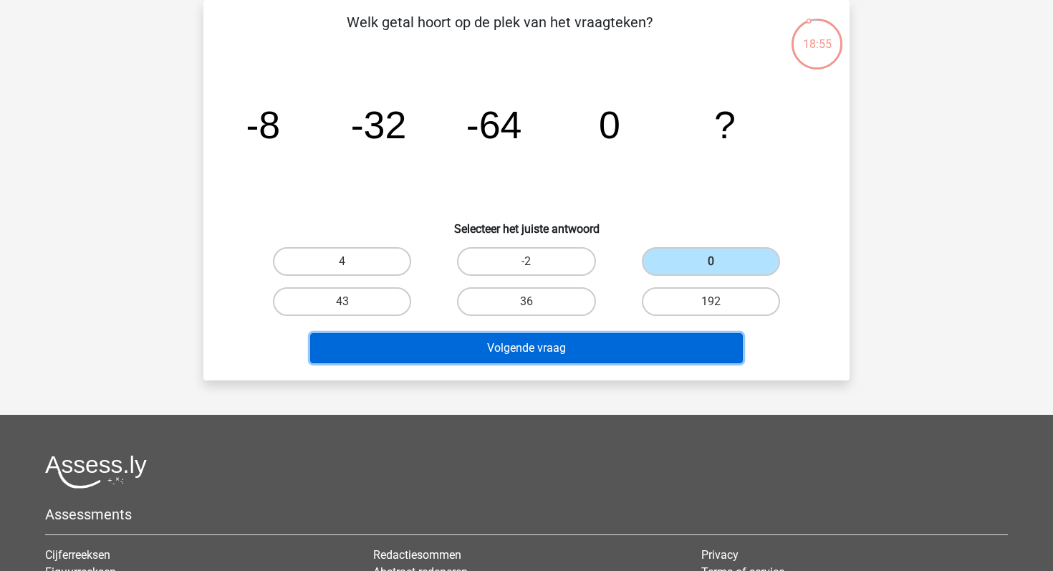
click at [548, 338] on button "Volgende vraag" at bounding box center [526, 348] width 433 height 30
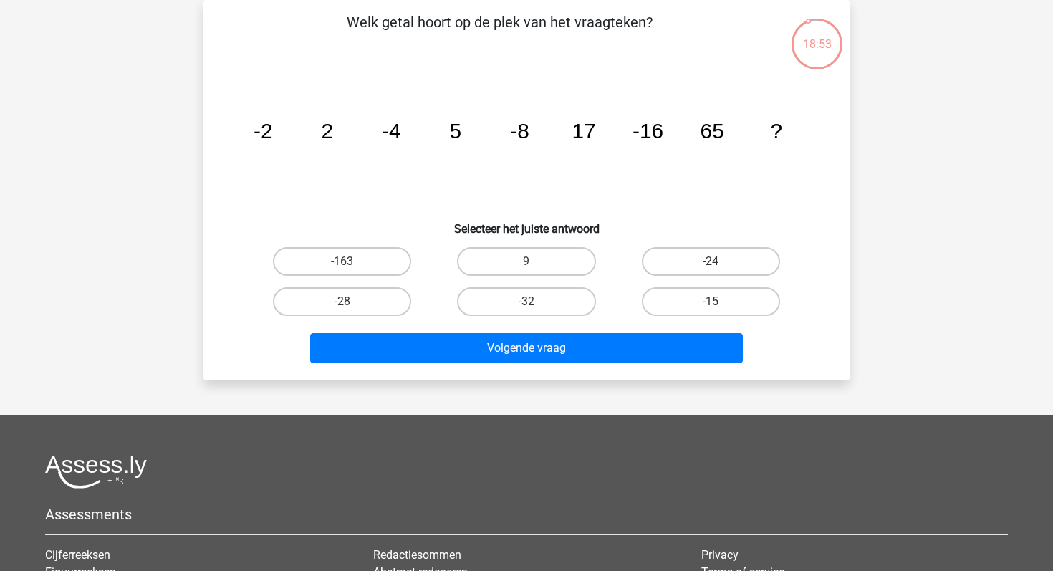
scroll to position [30, 0]
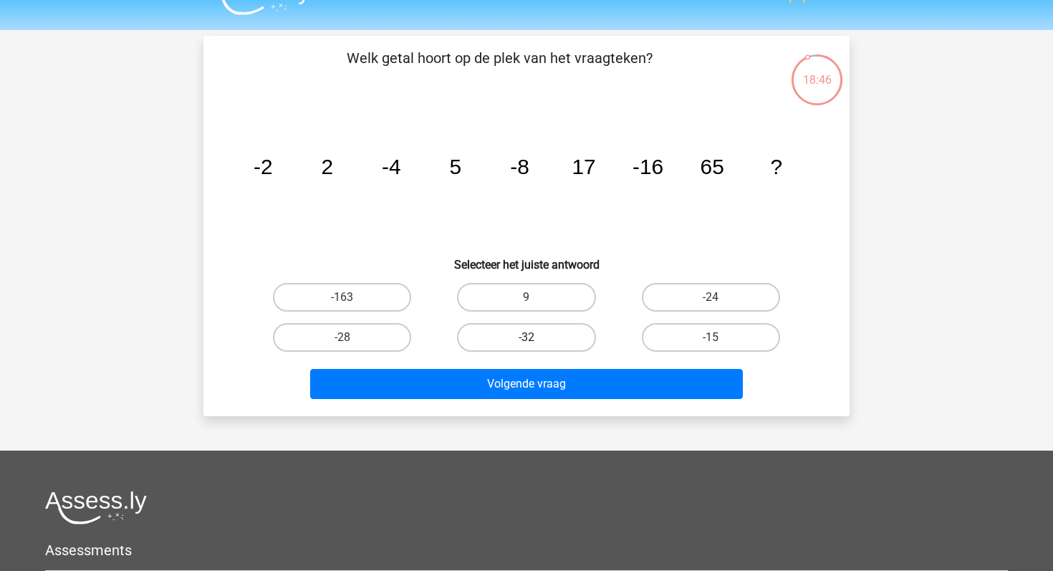
click at [541, 336] on label "-32" at bounding box center [526, 337] width 138 height 29
click at [536, 337] on input "-32" at bounding box center [531, 341] width 9 height 9
radio input "true"
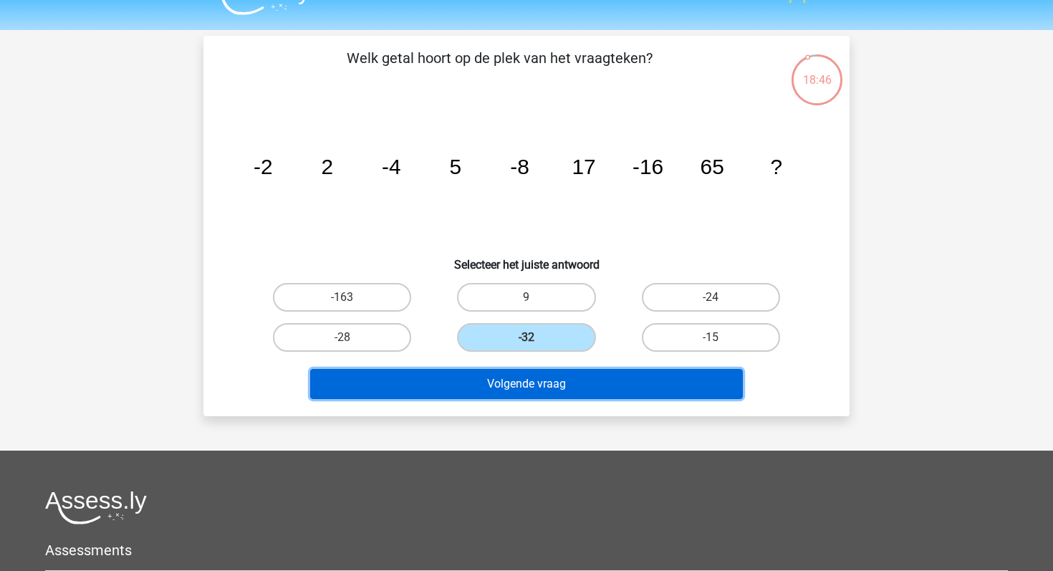
click at [537, 373] on button "Volgende vraag" at bounding box center [526, 384] width 433 height 30
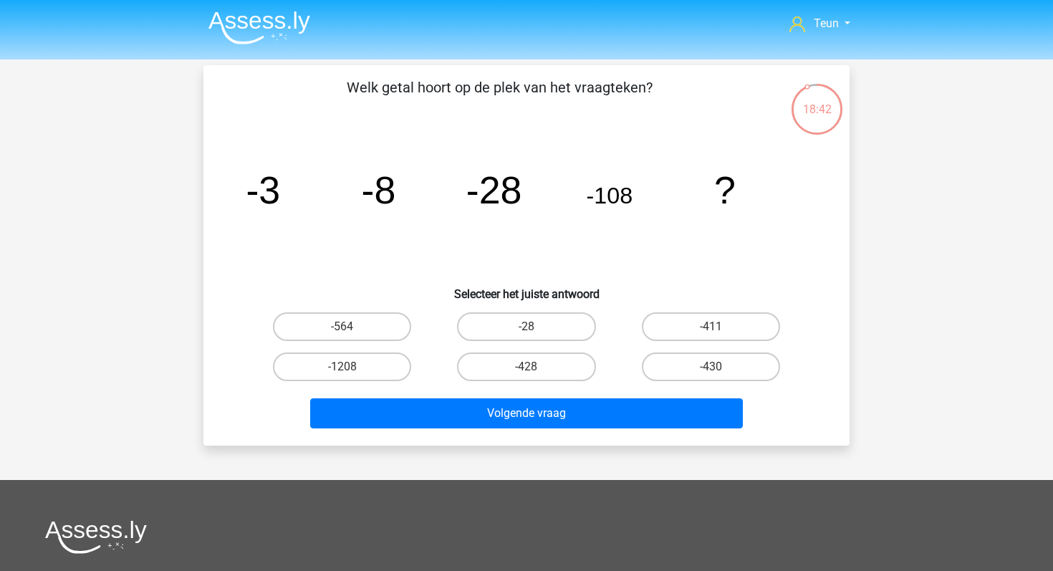
scroll to position [0, 0]
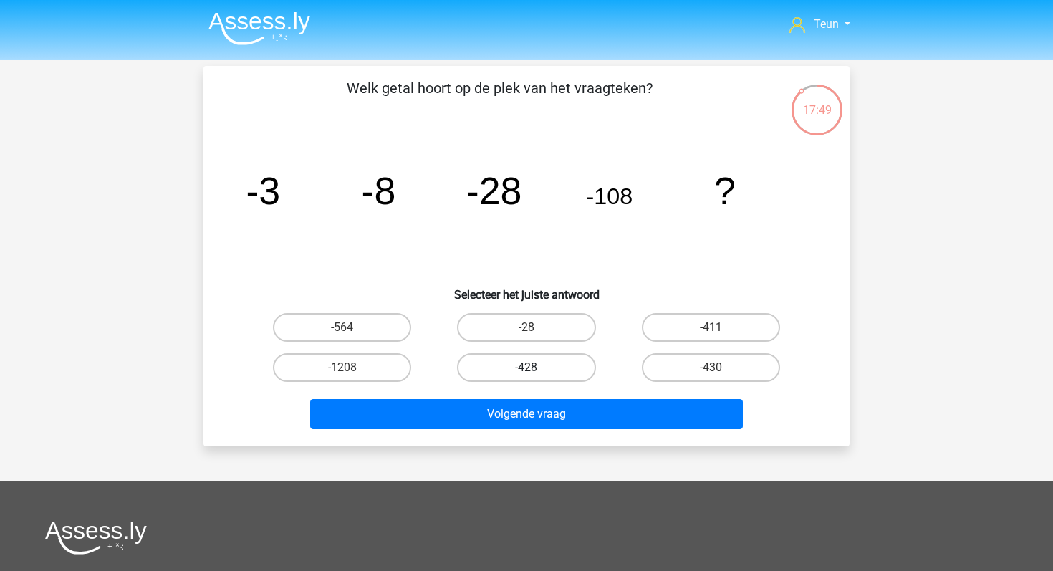
click at [567, 372] on label "-428" at bounding box center [526, 367] width 138 height 29
click at [536, 372] on input "-428" at bounding box center [531, 372] width 9 height 9
radio input "true"
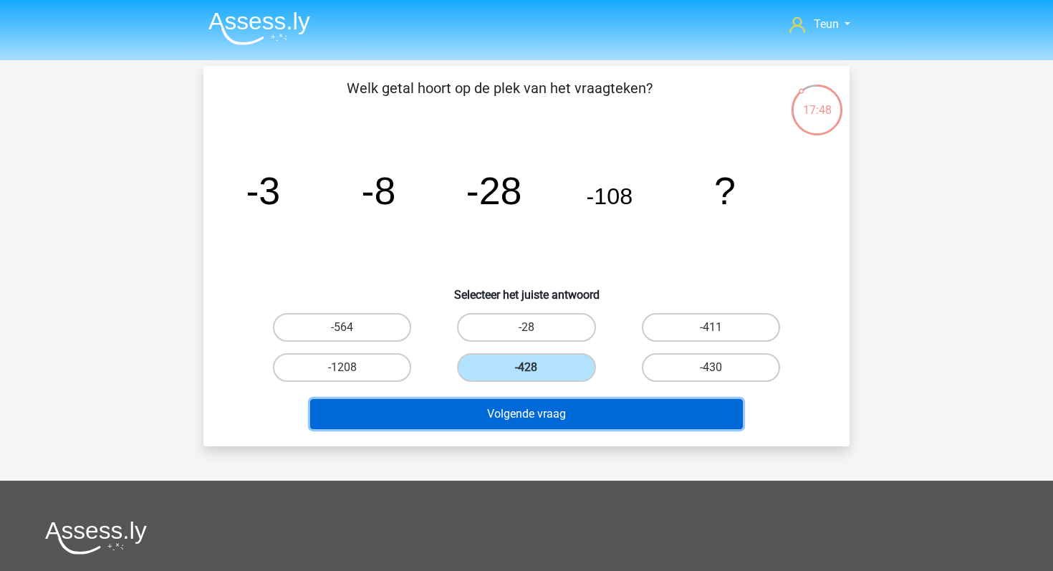
click at [567, 414] on button "Volgende vraag" at bounding box center [526, 414] width 433 height 30
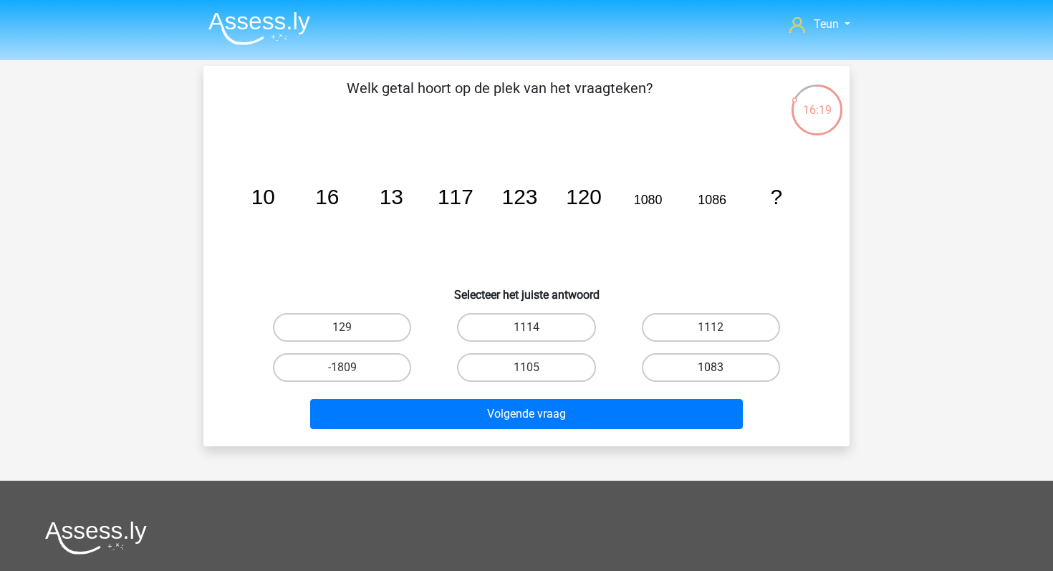
click at [685, 359] on label "1083" at bounding box center [711, 367] width 138 height 29
click at [711, 368] on input "1083" at bounding box center [715, 372] width 9 height 9
radio input "true"
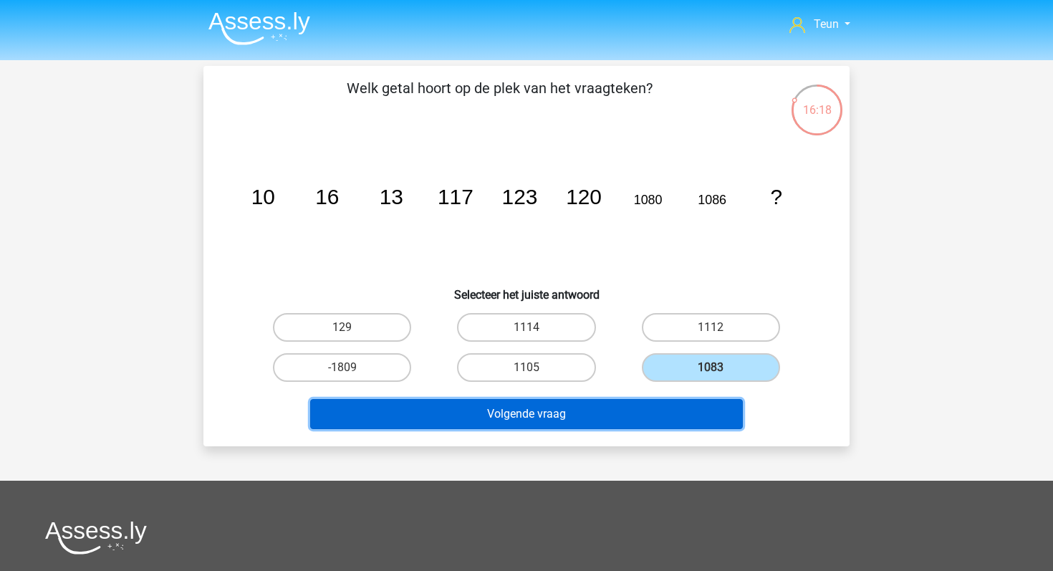
click at [612, 412] on button "Volgende vraag" at bounding box center [526, 414] width 433 height 30
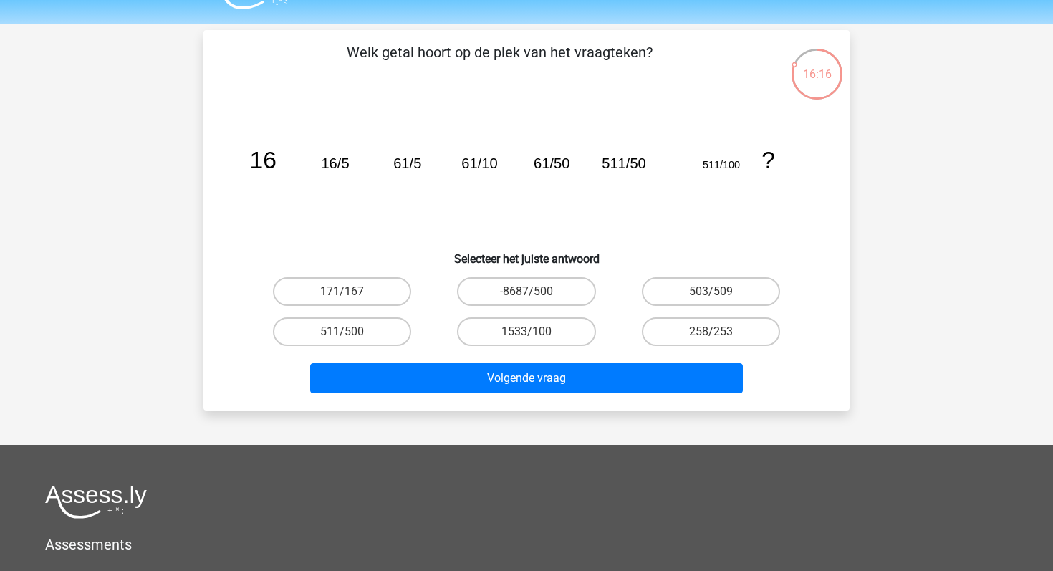
scroll to position [35, 0]
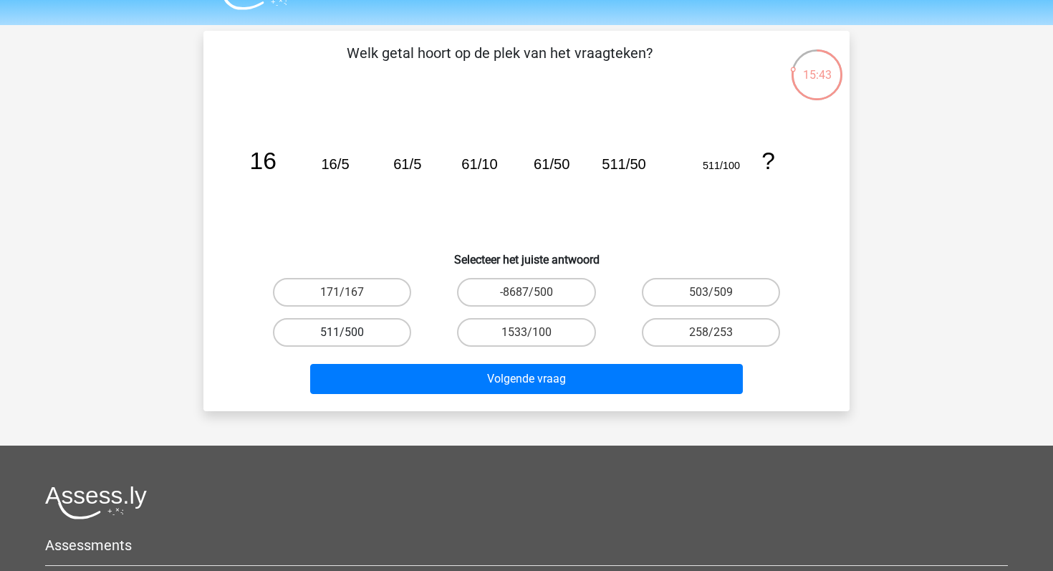
click at [357, 339] on label "511/500" at bounding box center [342, 332] width 138 height 29
click at [352, 339] on input "511/500" at bounding box center [346, 336] width 9 height 9
radio input "true"
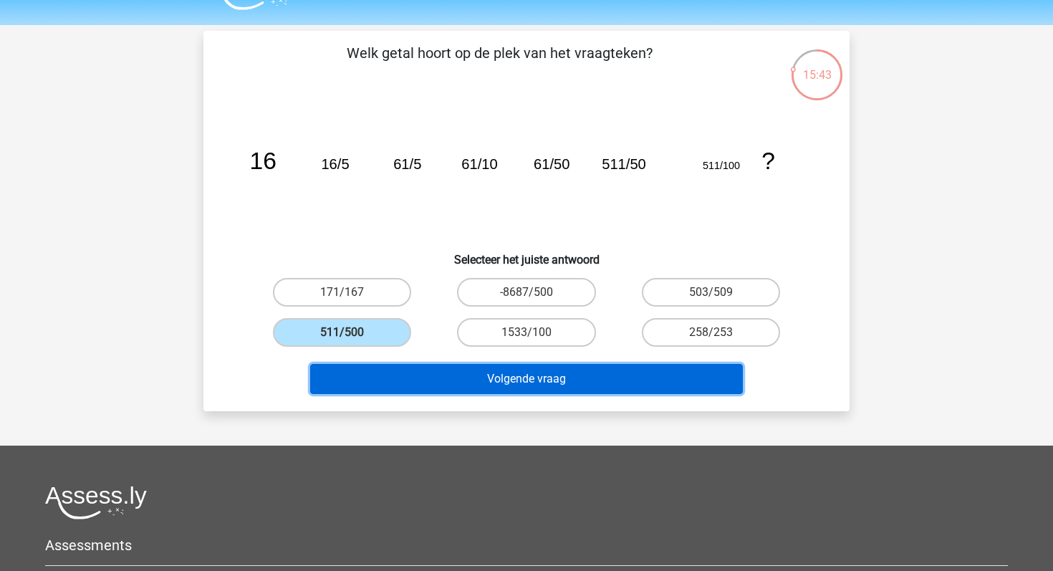
click at [405, 373] on button "Volgende vraag" at bounding box center [526, 379] width 433 height 30
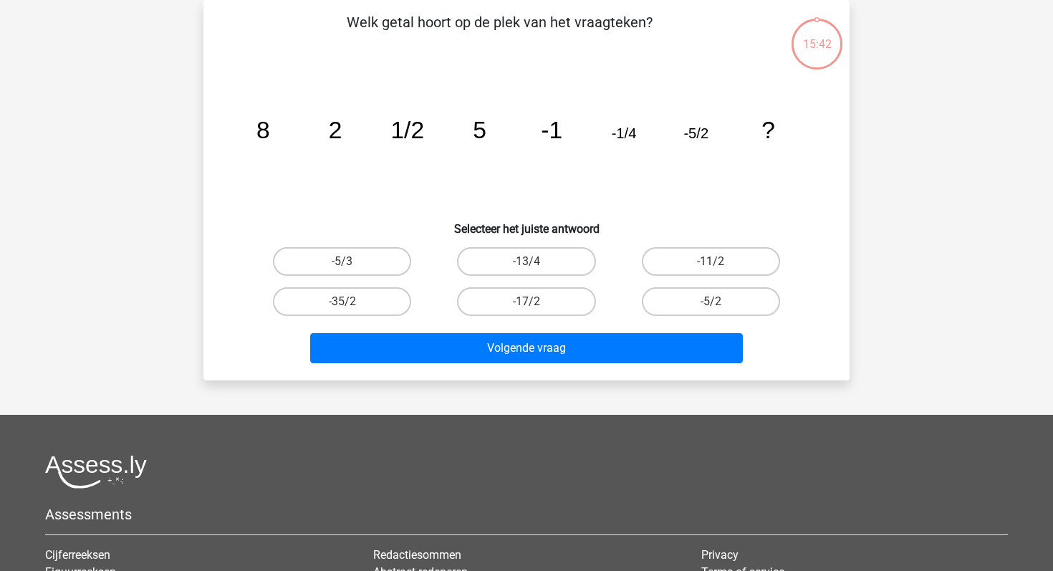
scroll to position [10, 0]
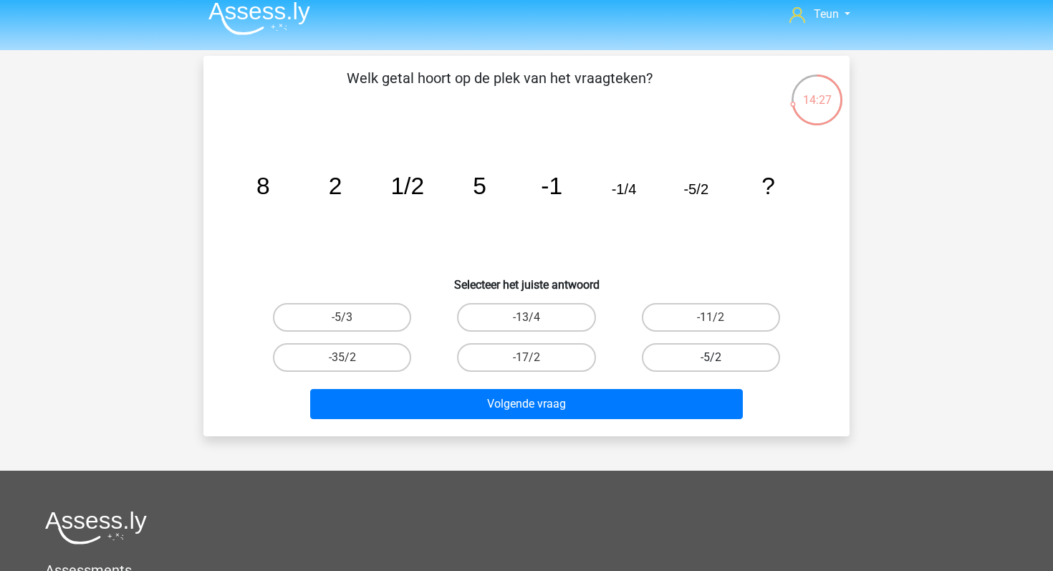
click at [700, 347] on label "-5/2" at bounding box center [711, 357] width 138 height 29
click at [711, 357] on input "-5/2" at bounding box center [715, 361] width 9 height 9
radio input "true"
click at [680, 325] on label "-11/2" at bounding box center [711, 317] width 138 height 29
click at [711, 325] on input "-11/2" at bounding box center [715, 321] width 9 height 9
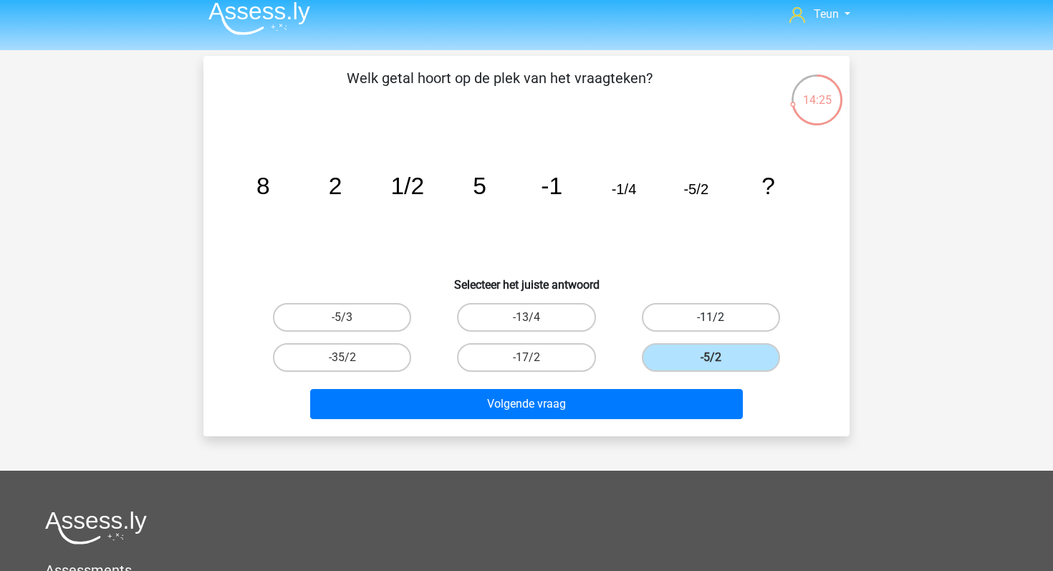
radio input "true"
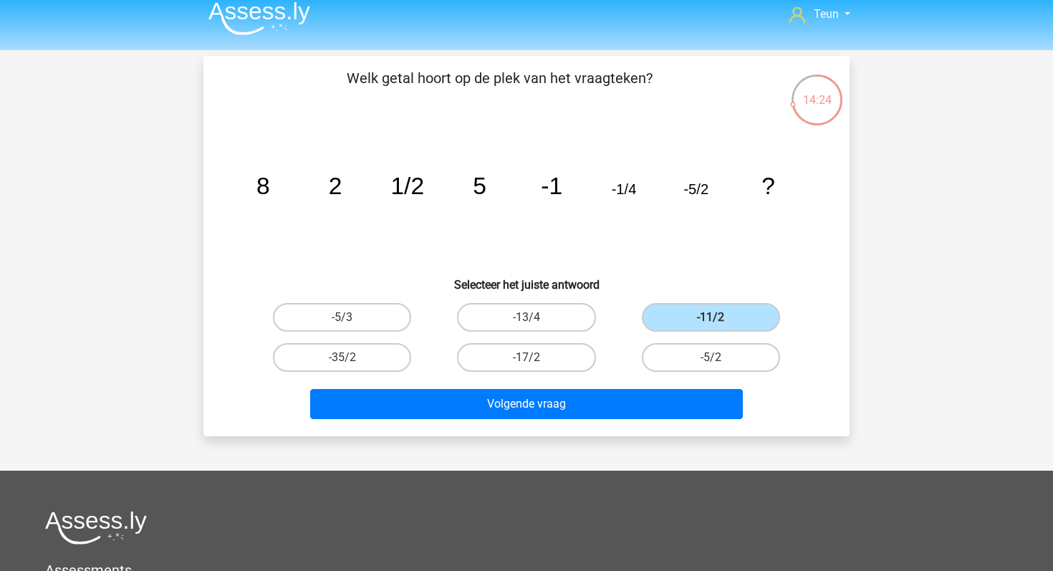
click at [557, 422] on div "Volgende vraag" at bounding box center [526, 407] width 553 height 36
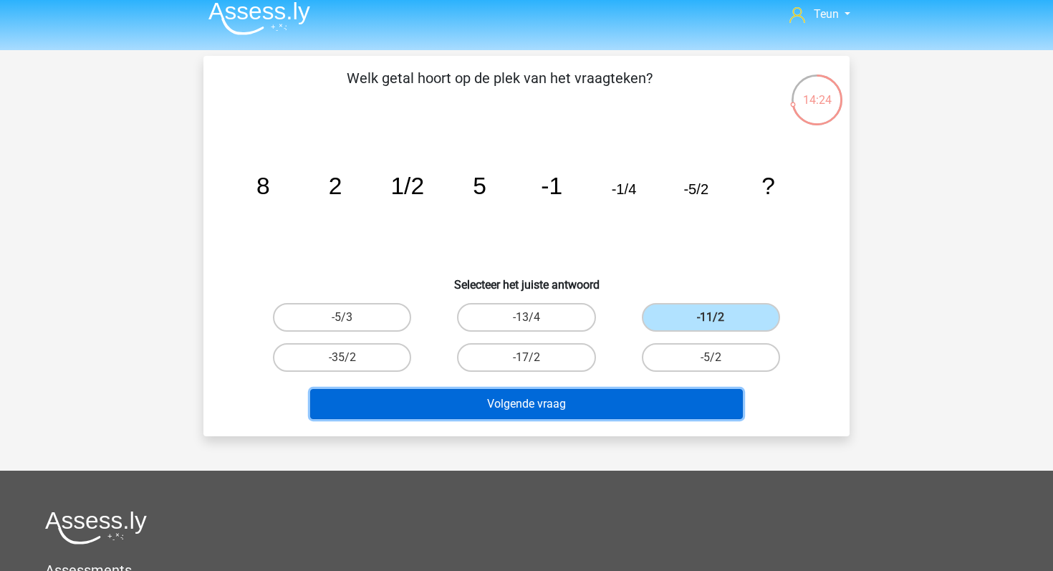
click at [557, 410] on button "Volgende vraag" at bounding box center [526, 404] width 433 height 30
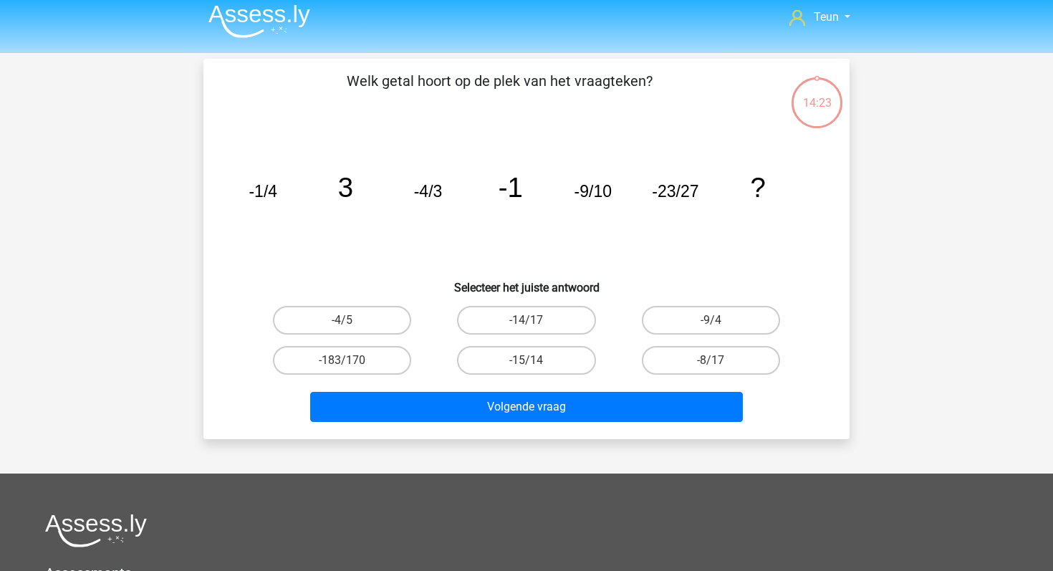
scroll to position [6, 0]
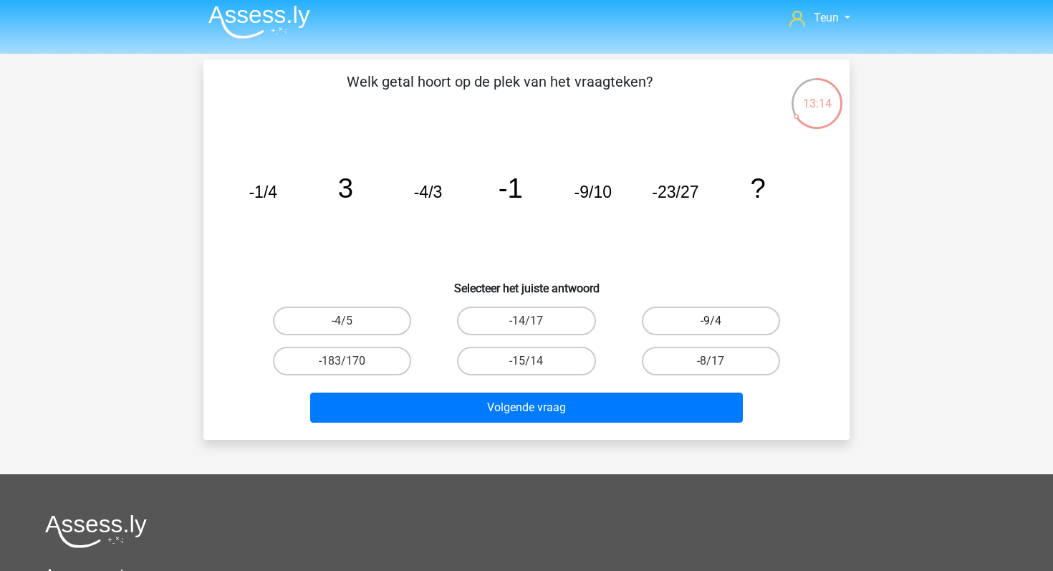
click at [663, 321] on label "-9/4" at bounding box center [711, 321] width 138 height 29
click at [711, 321] on input "-9/4" at bounding box center [715, 325] width 9 height 9
radio input "true"
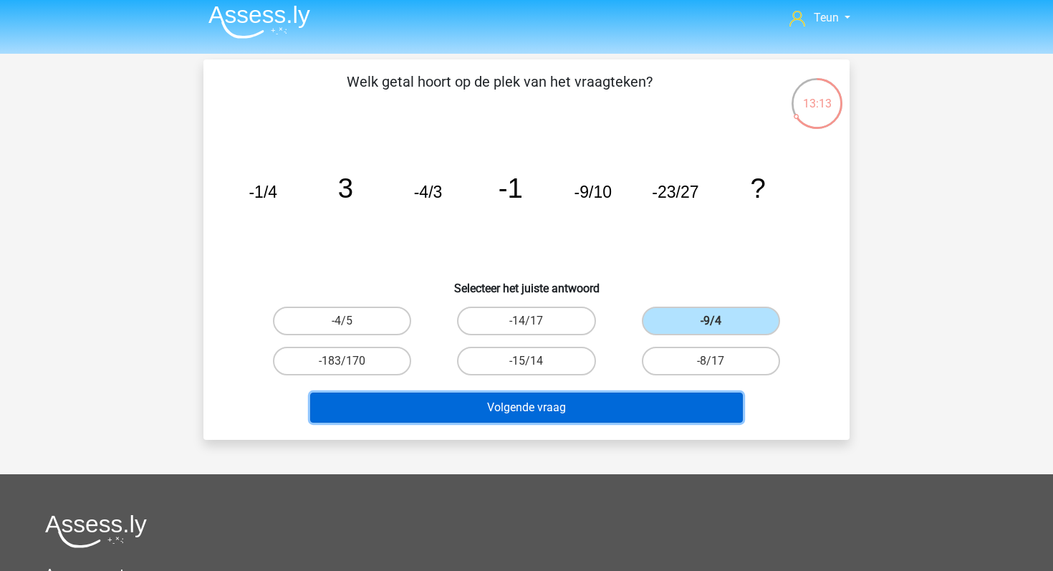
click at [522, 421] on button "Volgende vraag" at bounding box center [526, 408] width 433 height 30
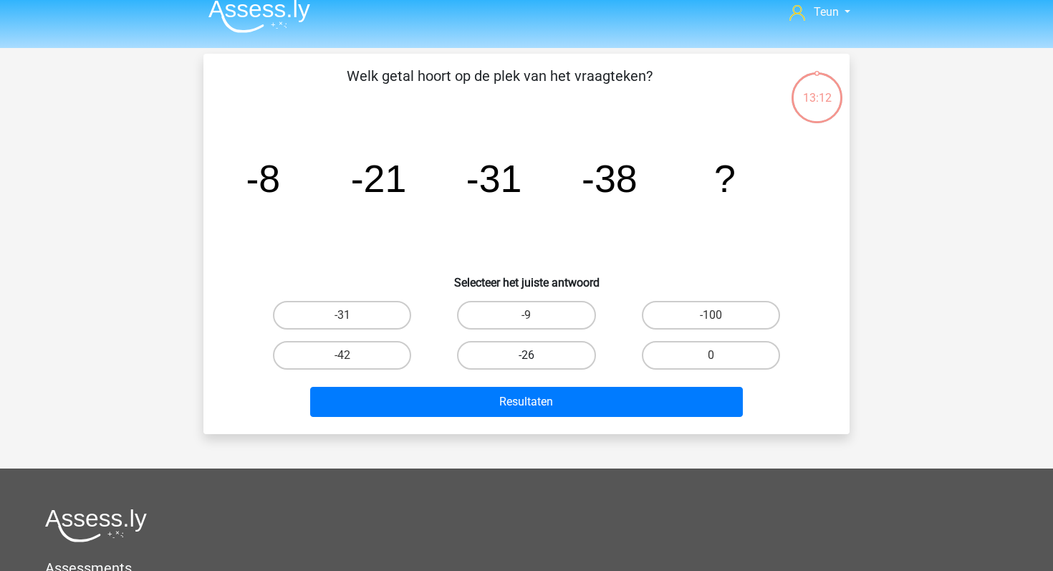
scroll to position [0, 0]
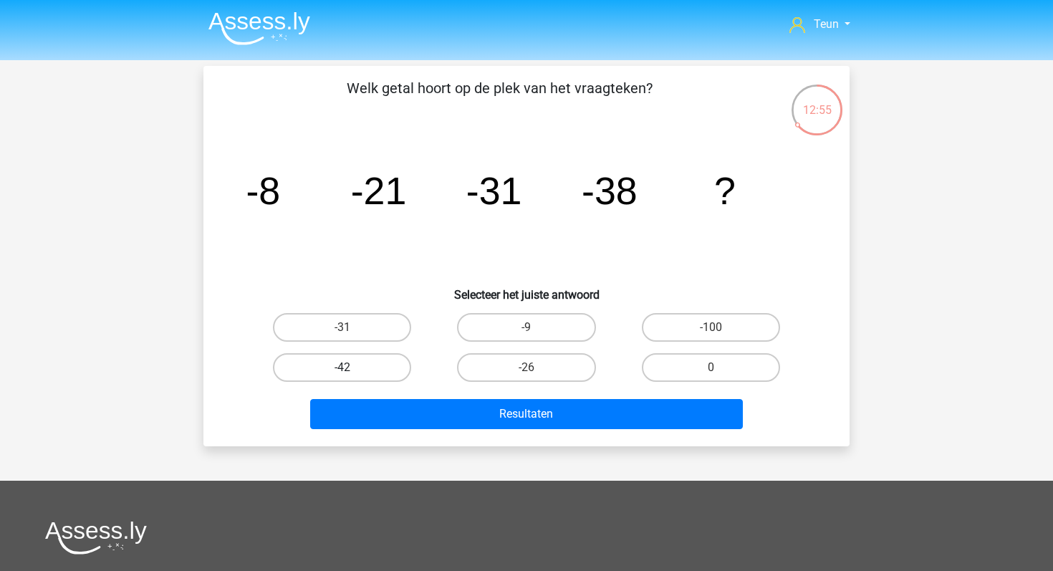
click at [385, 360] on label "-42" at bounding box center [342, 367] width 138 height 29
click at [352, 368] on input "-42" at bounding box center [346, 372] width 9 height 9
radio input "true"
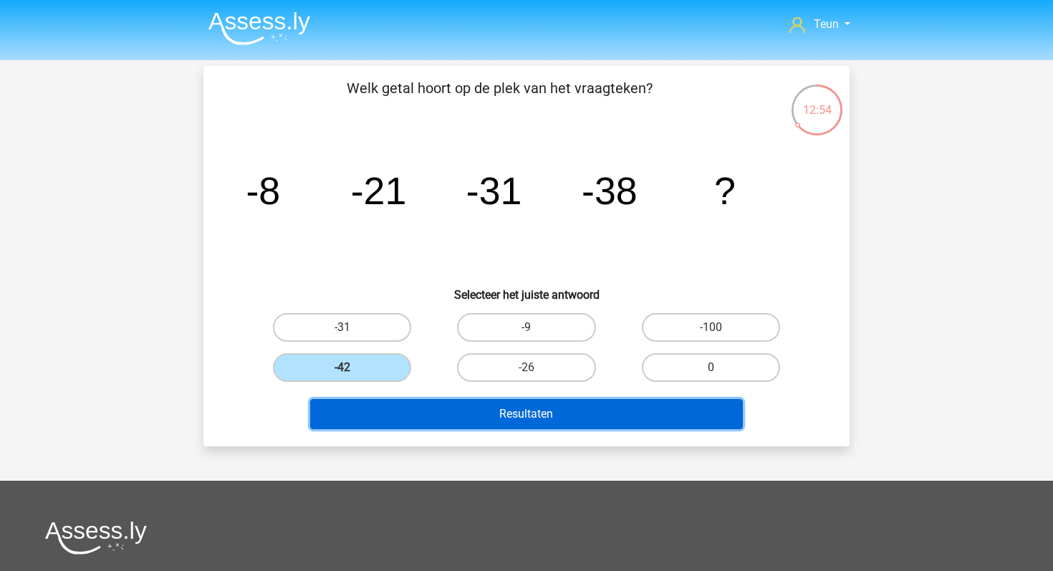
click at [419, 408] on button "Resultaten" at bounding box center [526, 414] width 433 height 30
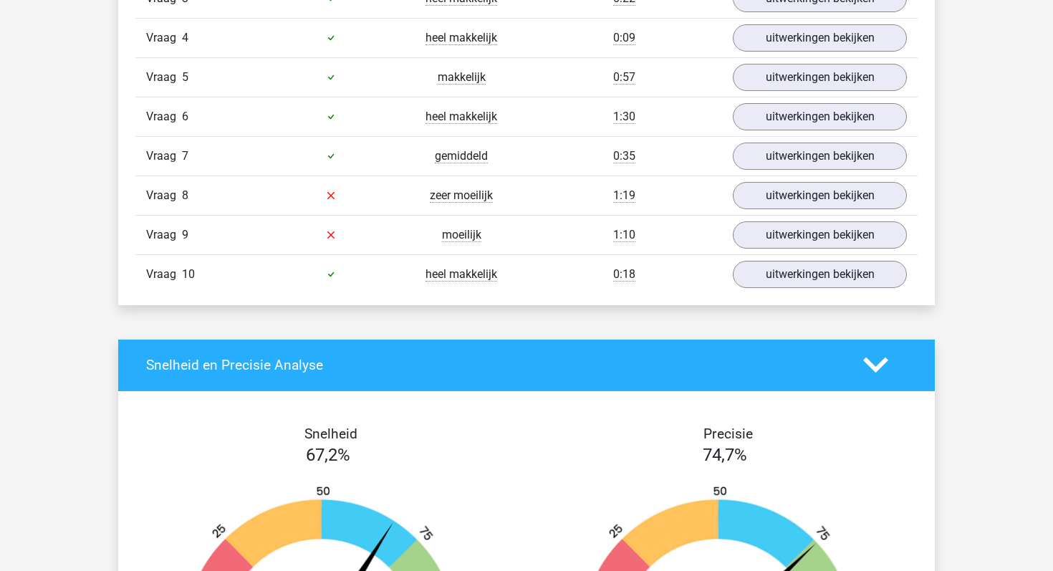
scroll to position [1086, 0]
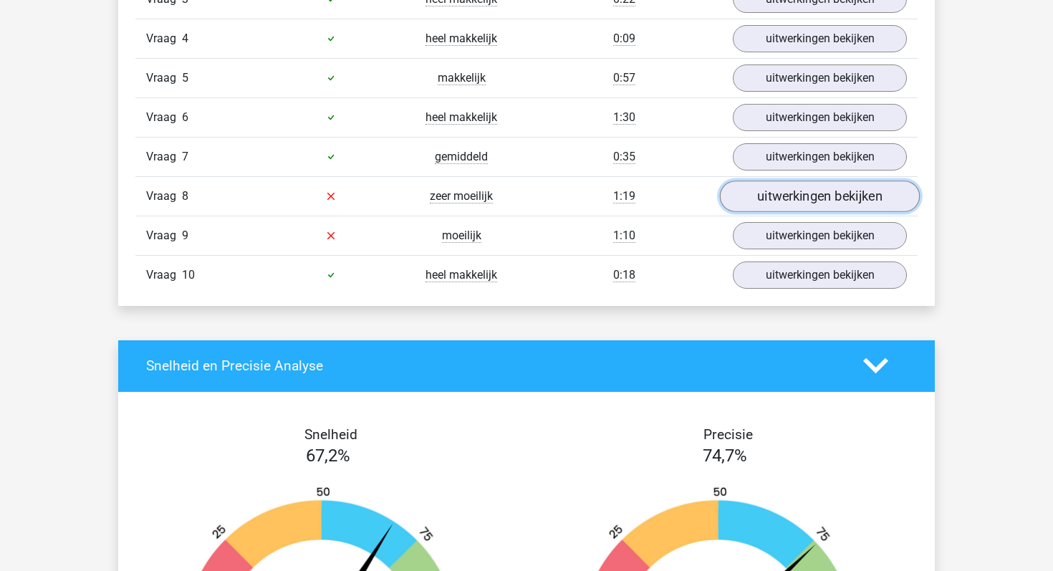
click at [747, 196] on link "uitwerkingen bekijken" at bounding box center [820, 197] width 200 height 32
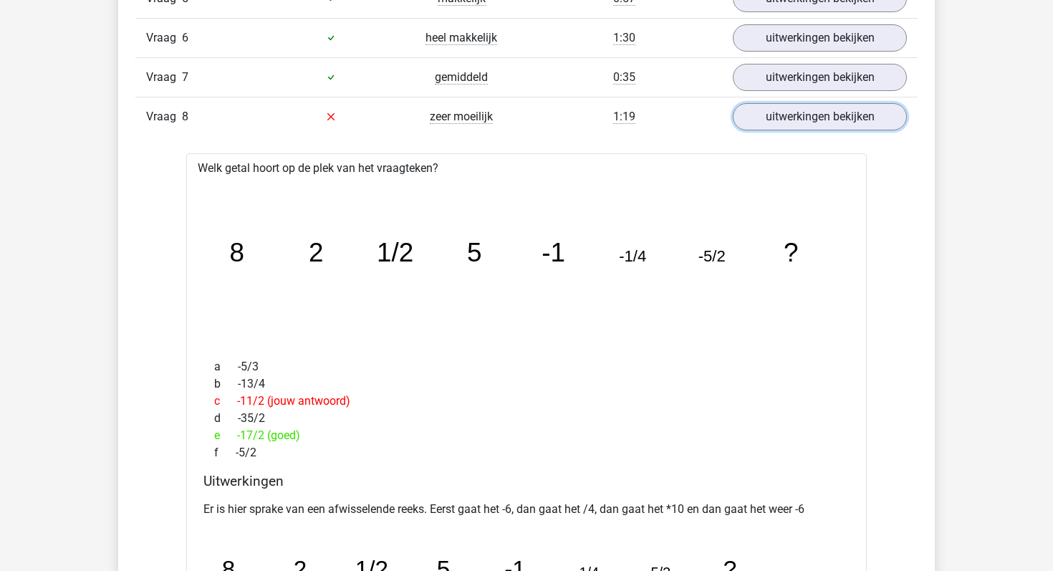
scroll to position [1178, 0]
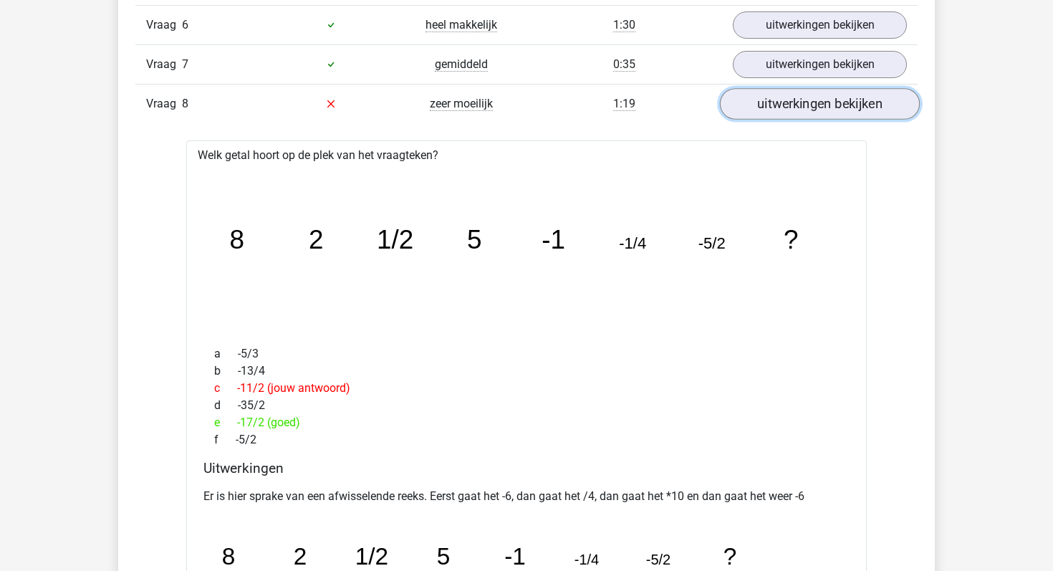
click at [777, 96] on link "uitwerkingen bekijken" at bounding box center [820, 104] width 200 height 32
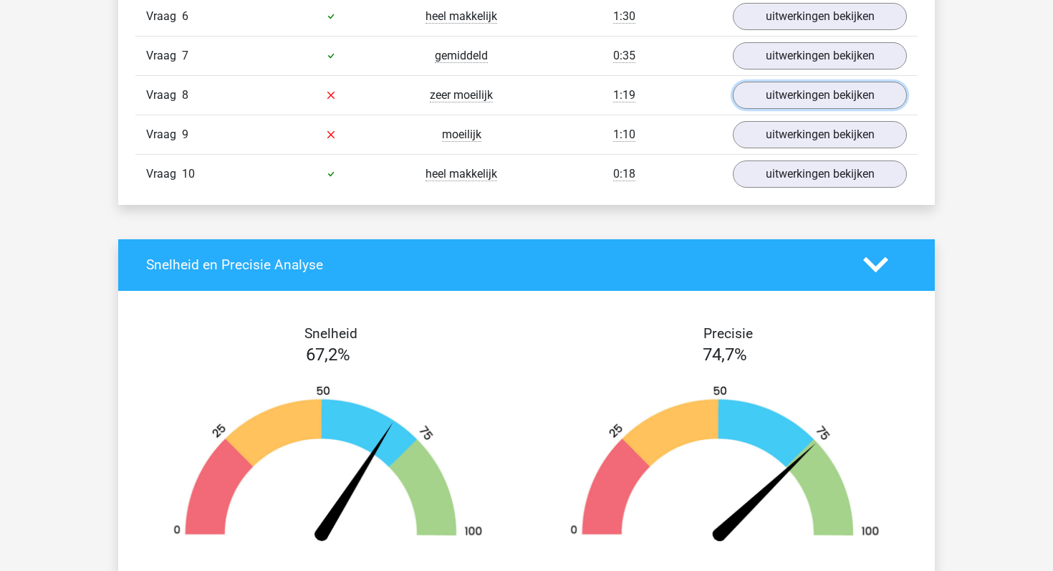
scroll to position [1191, 0]
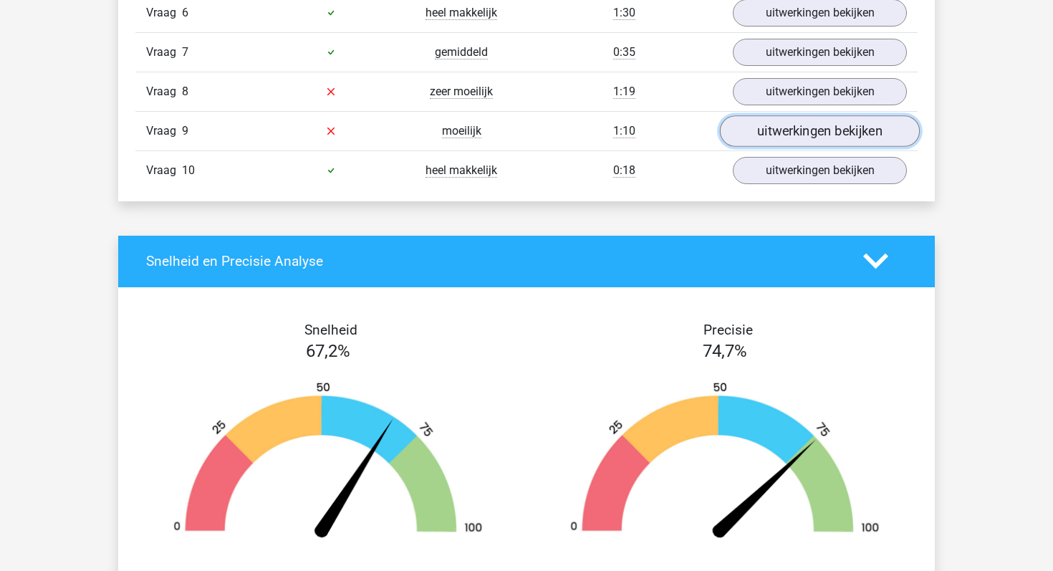
click at [778, 134] on link "uitwerkingen bekijken" at bounding box center [820, 131] width 200 height 32
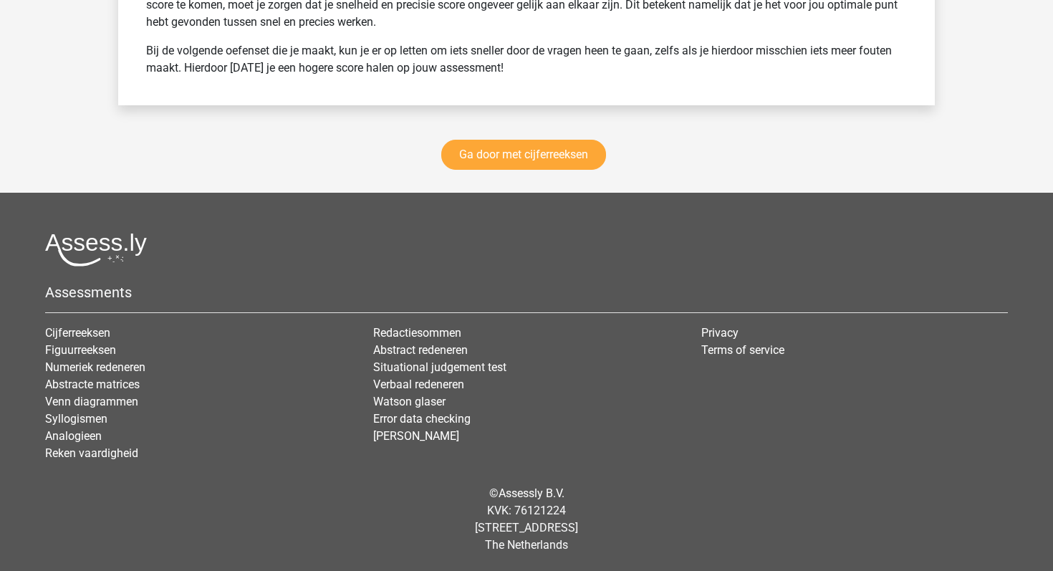
scroll to position [2936, 0]
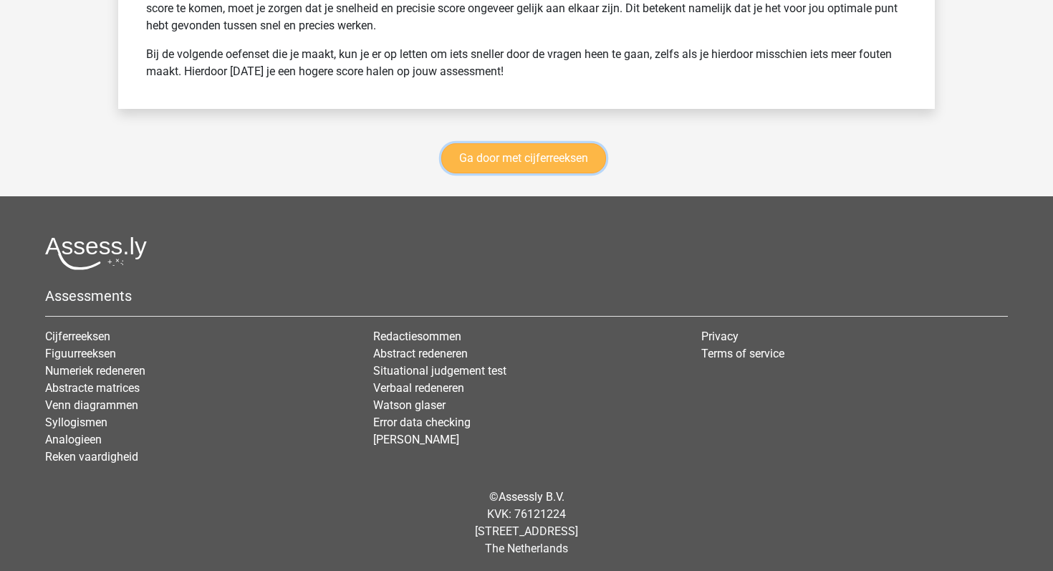
click at [602, 167] on link "Ga door met cijferreeksen" at bounding box center [523, 158] width 165 height 30
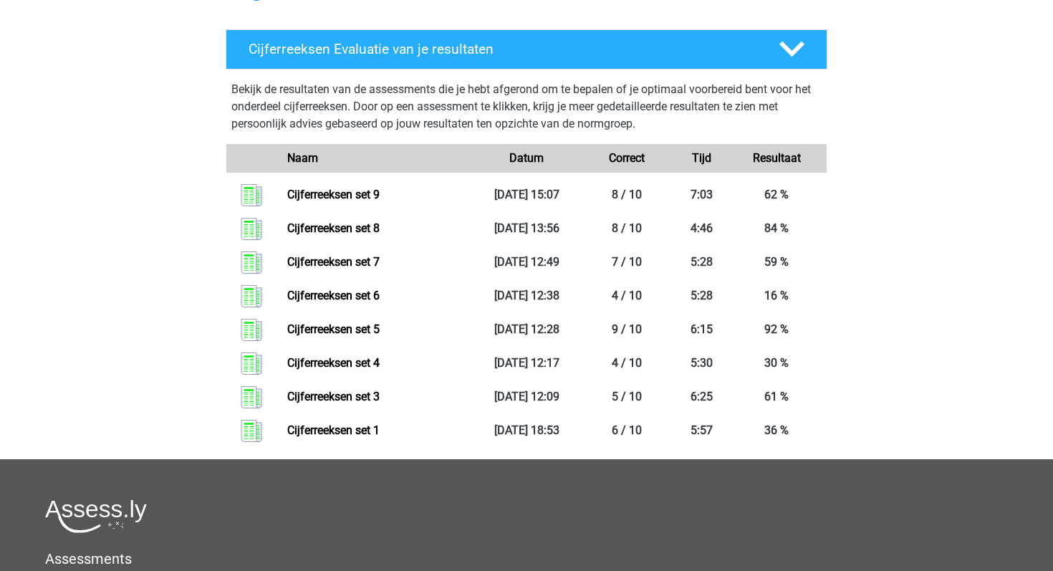
scroll to position [1620, 0]
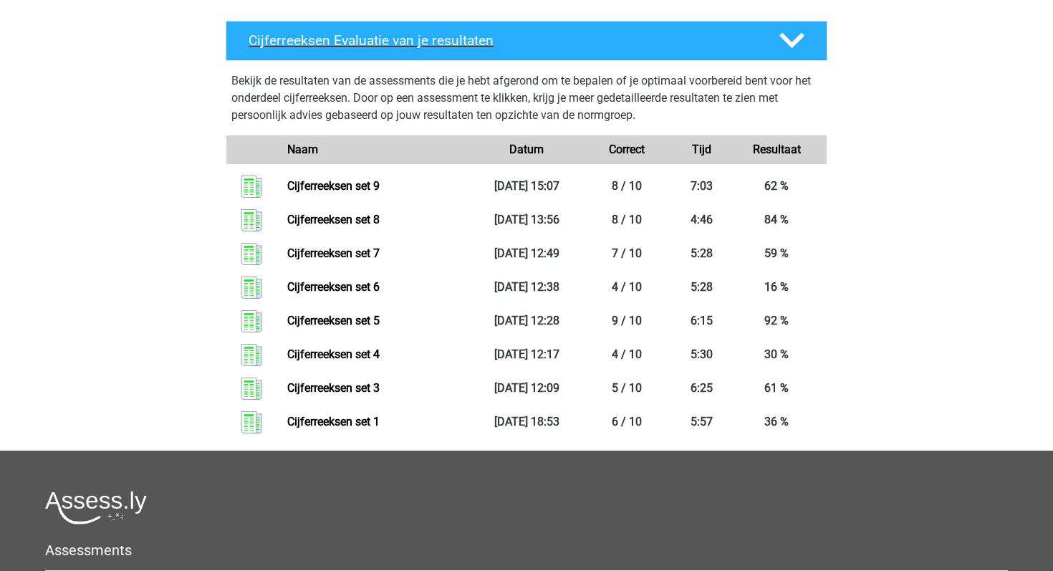
click at [789, 49] on polygon at bounding box center [791, 41] width 25 height 16
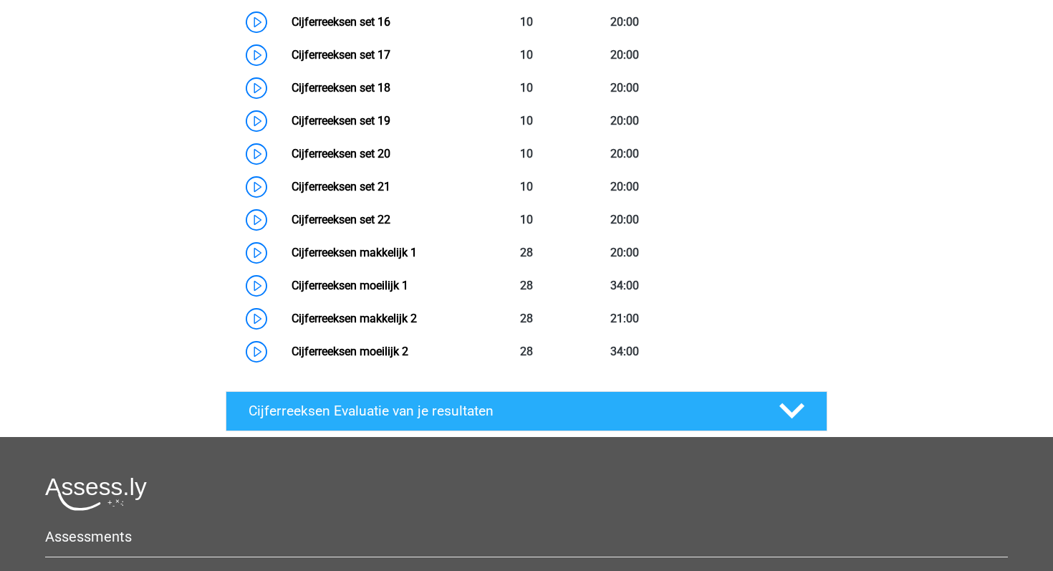
scroll to position [1257, 0]
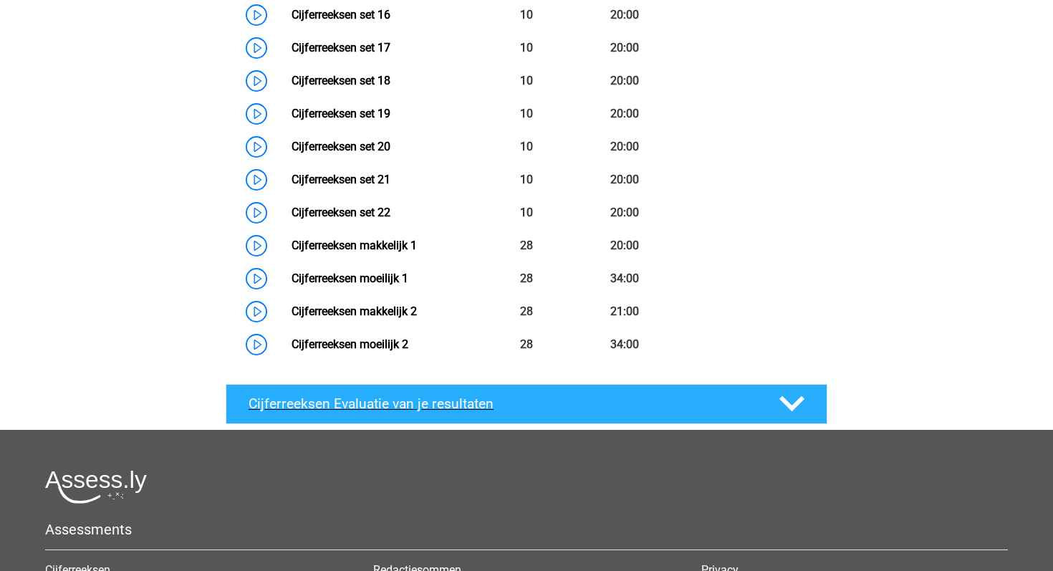
click at [802, 416] on icon at bounding box center [791, 403] width 25 height 25
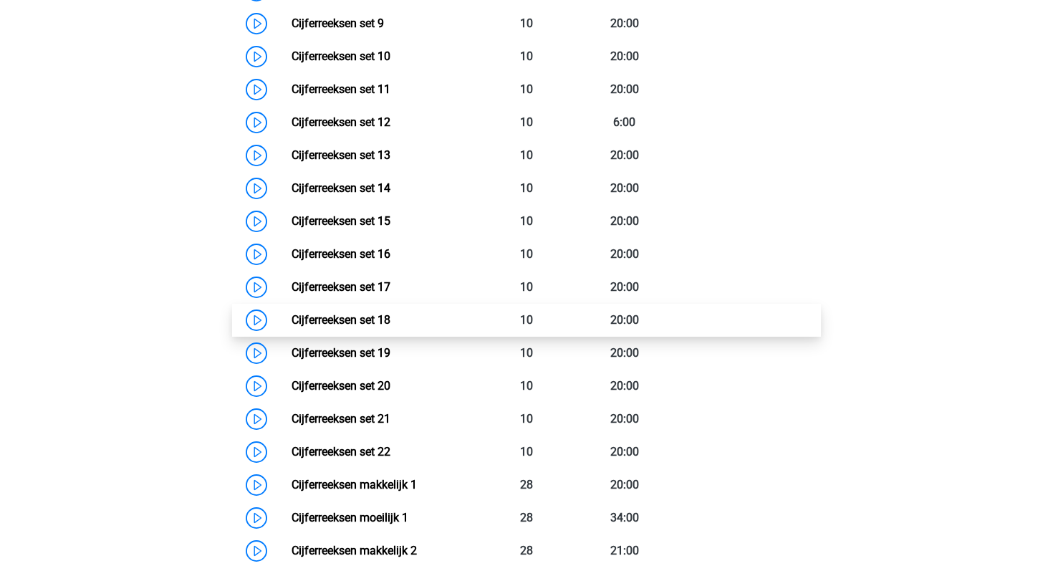
scroll to position [1015, 0]
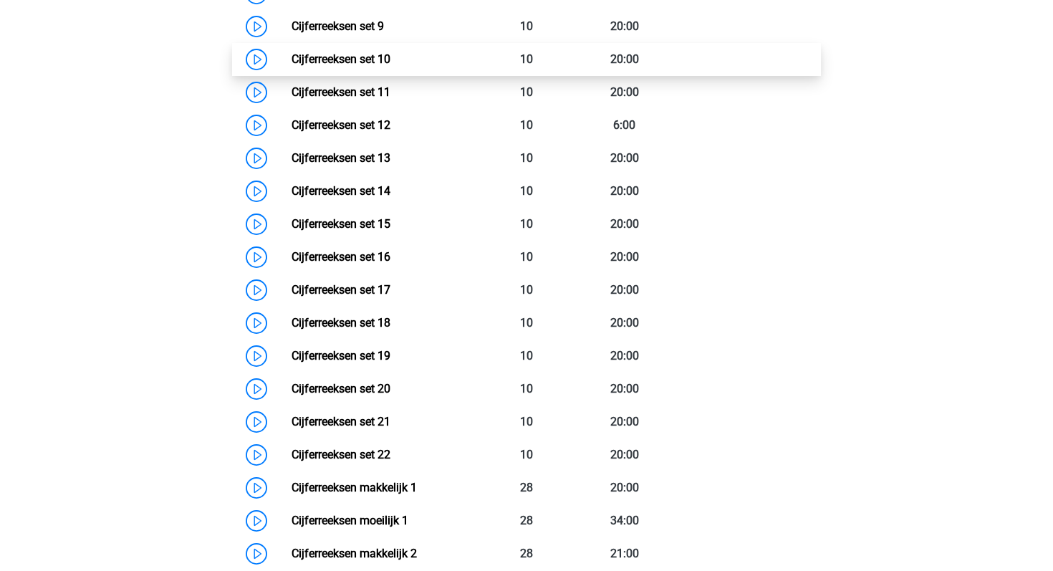
click at [303, 66] on link "Cijferreeksen set 10" at bounding box center [341, 59] width 99 height 14
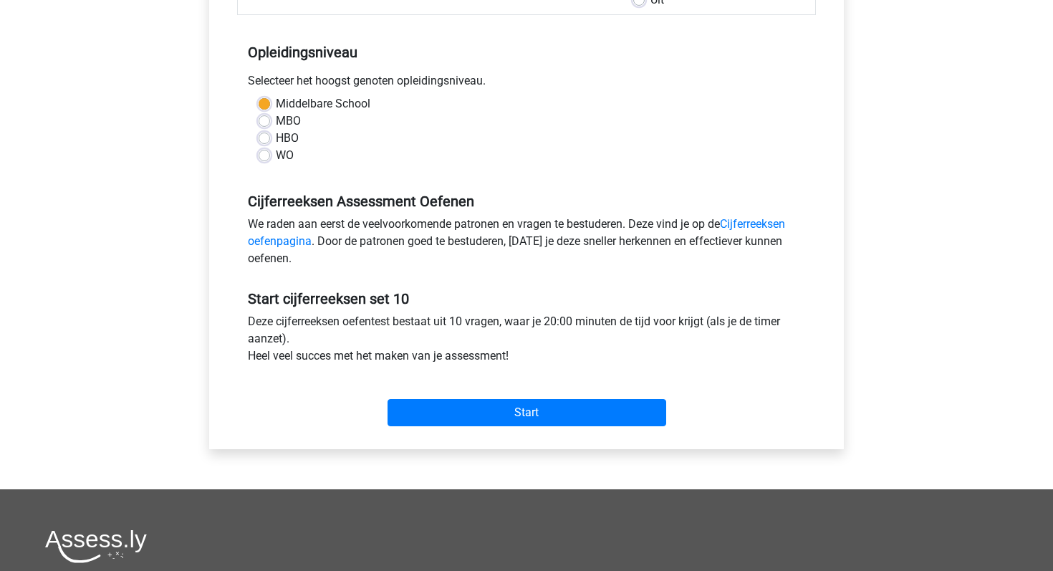
scroll to position [305, 0]
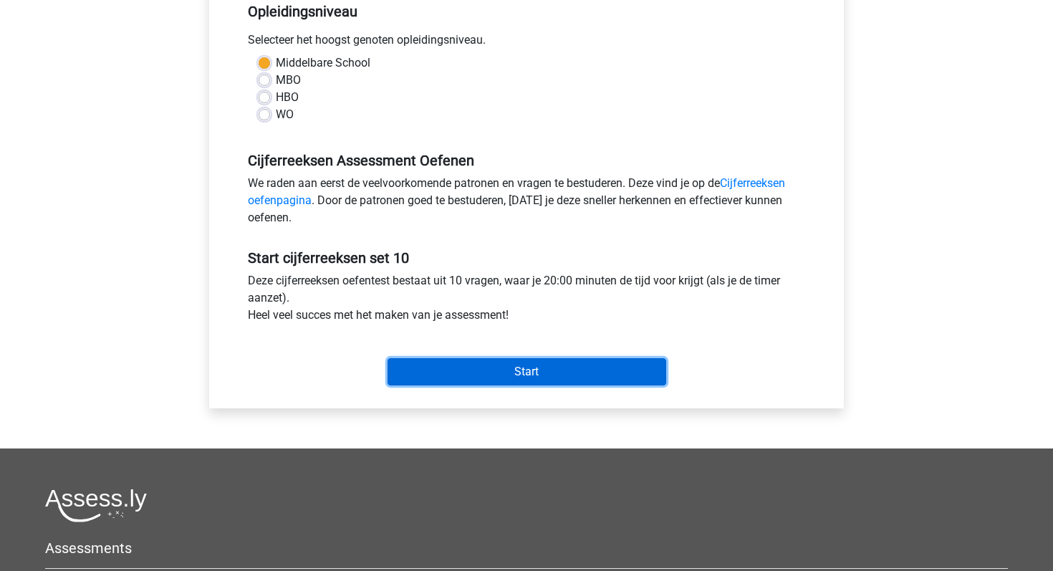
click at [532, 380] on input "Start" at bounding box center [527, 371] width 279 height 27
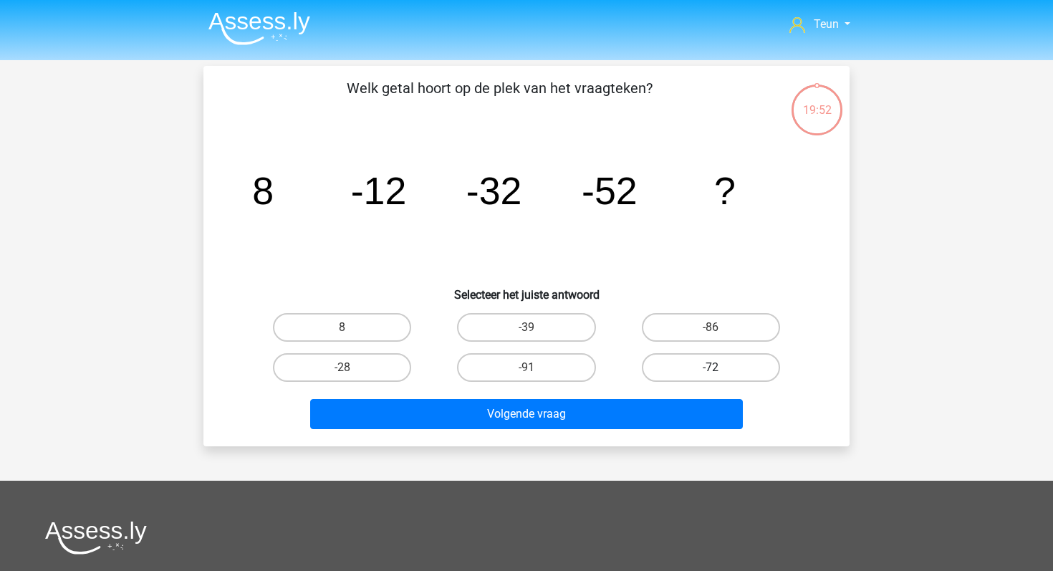
click at [666, 370] on label "-72" at bounding box center [711, 367] width 138 height 29
click at [711, 370] on input "-72" at bounding box center [715, 372] width 9 height 9
radio input "true"
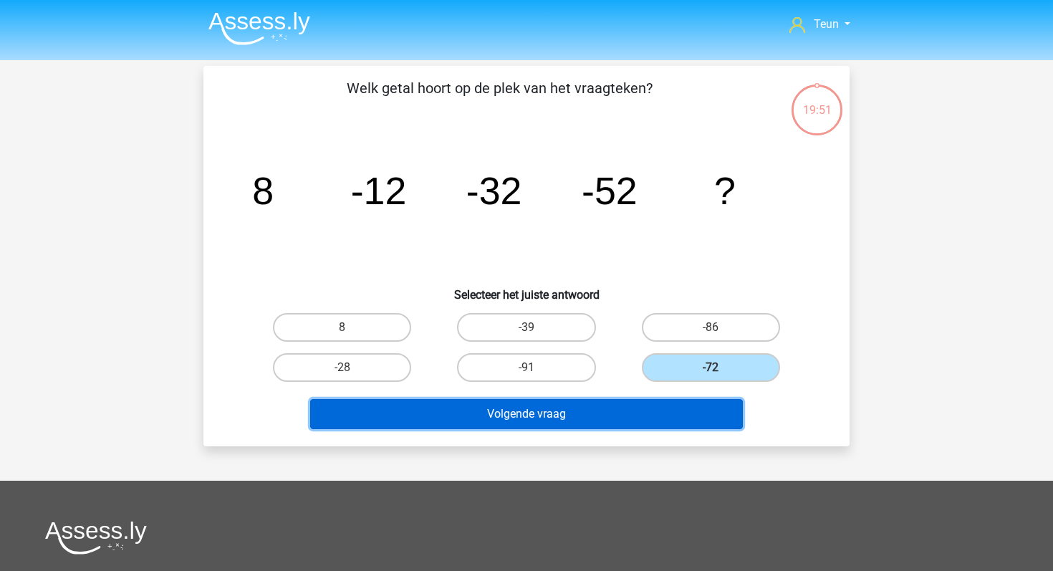
click at [620, 413] on button "Volgende vraag" at bounding box center [526, 414] width 433 height 30
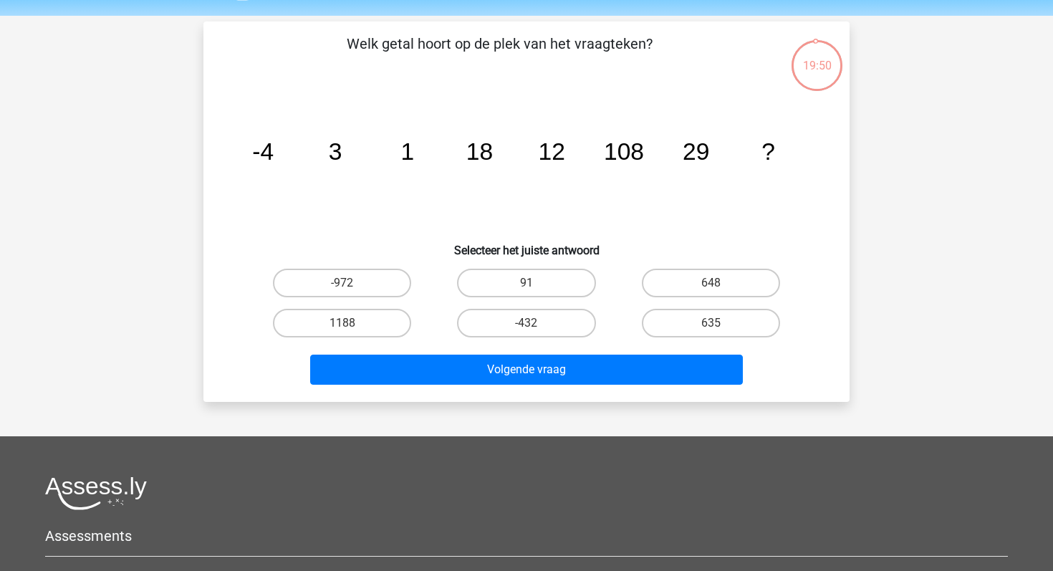
scroll to position [34, 0]
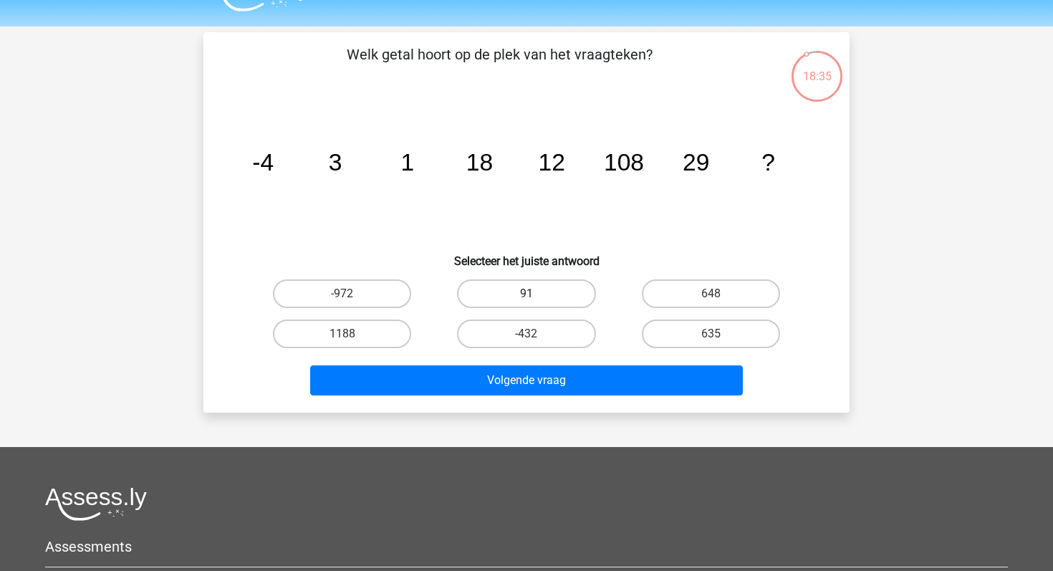
click at [544, 289] on label "91" at bounding box center [526, 293] width 138 height 29
click at [536, 294] on input "91" at bounding box center [531, 298] width 9 height 9
radio input "true"
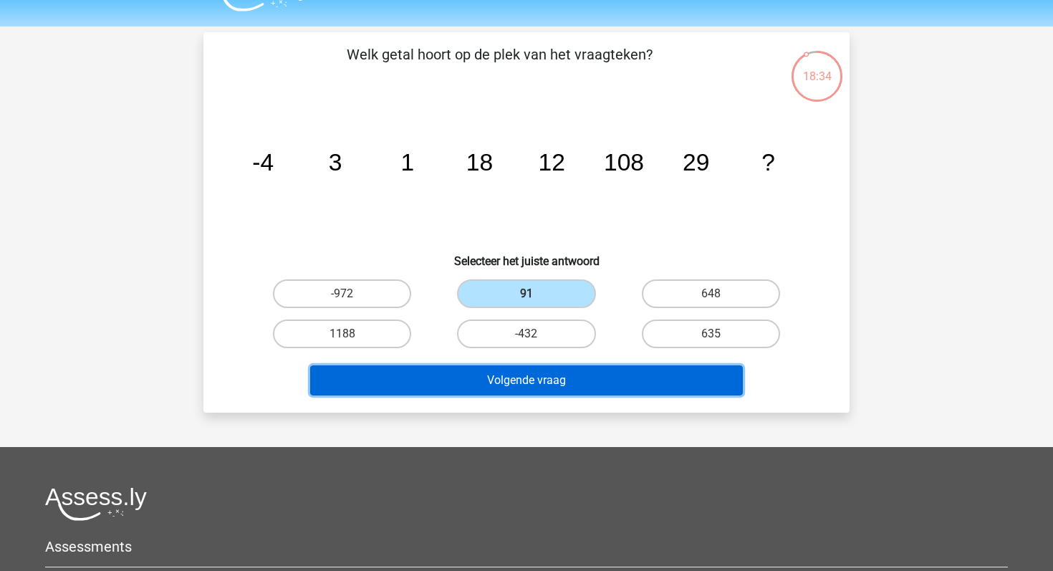
click at [546, 383] on button "Volgende vraag" at bounding box center [526, 380] width 433 height 30
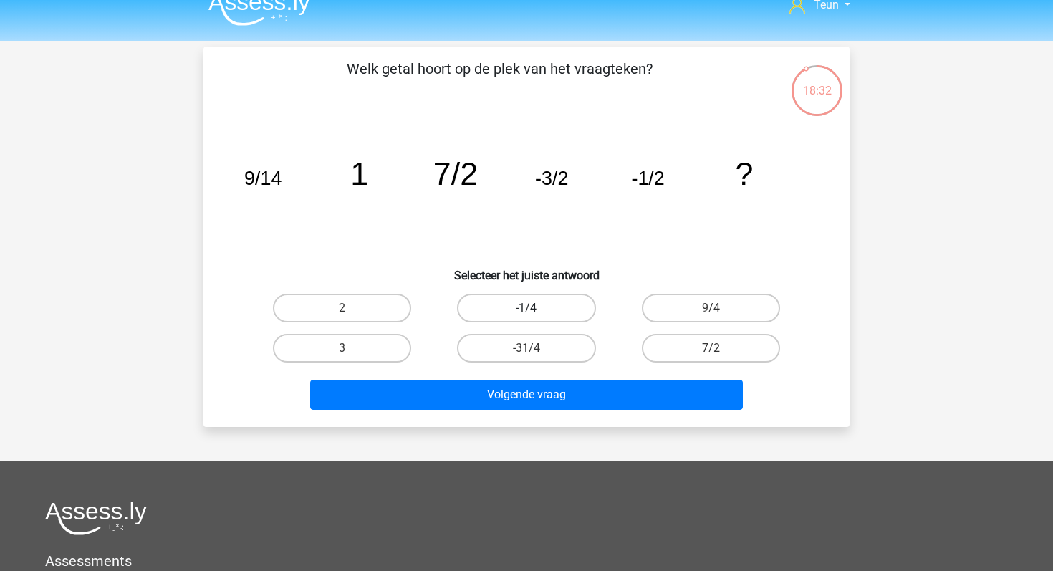
scroll to position [0, 0]
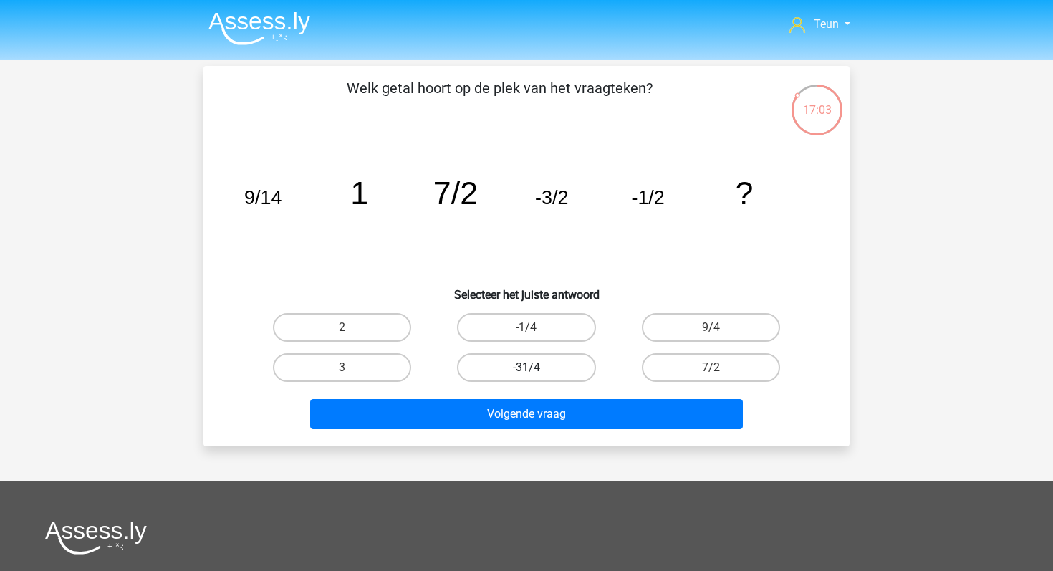
click at [529, 363] on label "-31/4" at bounding box center [526, 367] width 138 height 29
click at [529, 368] on input "-31/4" at bounding box center [531, 372] width 9 height 9
radio input "true"
click at [526, 437] on div "Welk getal hoort op de plek van het vraagteken? image/svg+xml 9/14 1 7/2 -3/2 -…" at bounding box center [526, 256] width 646 height 380
click at [532, 433] on div "Volgende vraag" at bounding box center [526, 417] width 553 height 36
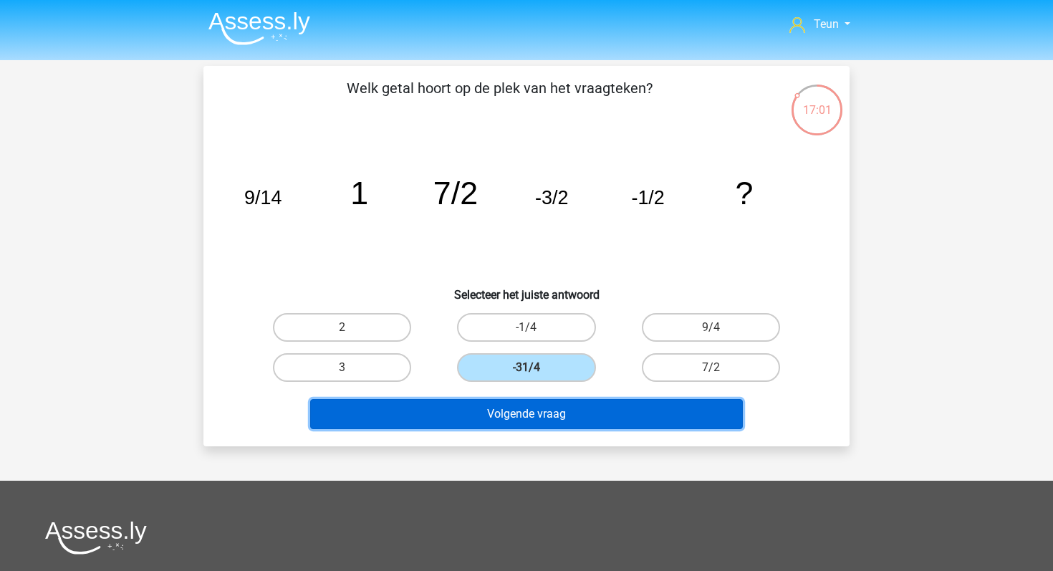
click at [544, 422] on button "Volgende vraag" at bounding box center [526, 414] width 433 height 30
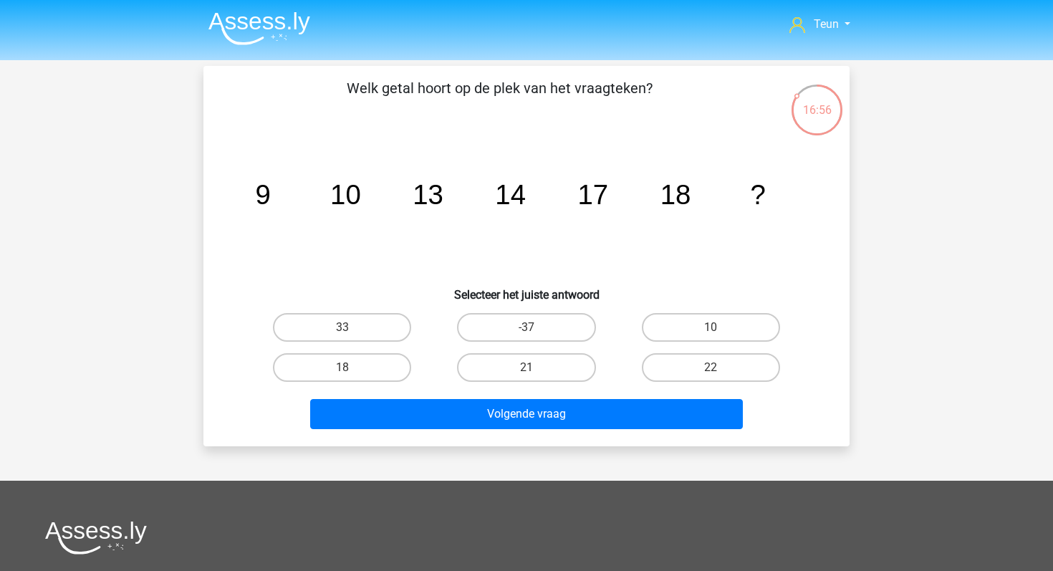
click at [509, 352] on div "21" at bounding box center [526, 367] width 184 height 40
click at [509, 364] on label "21" at bounding box center [526, 367] width 138 height 29
click at [527, 368] on input "21" at bounding box center [531, 372] width 9 height 9
radio input "true"
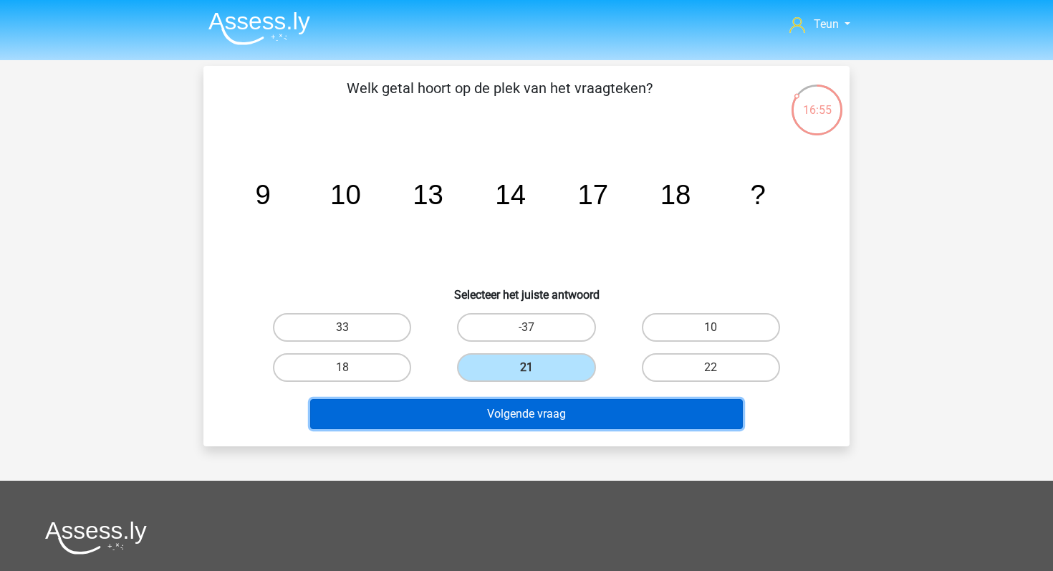
click at [509, 407] on button "Volgende vraag" at bounding box center [526, 414] width 433 height 30
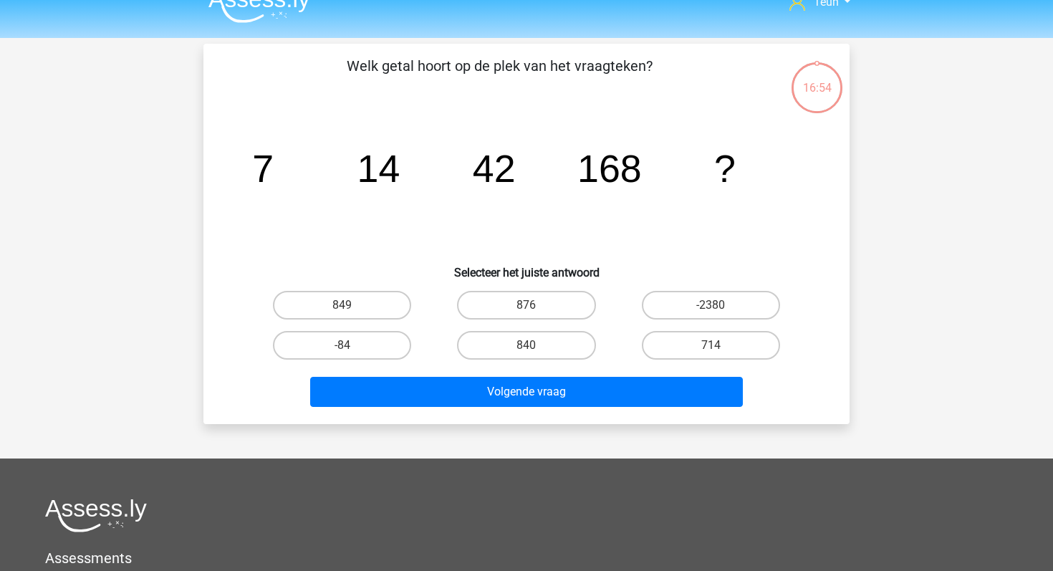
scroll to position [21, 0]
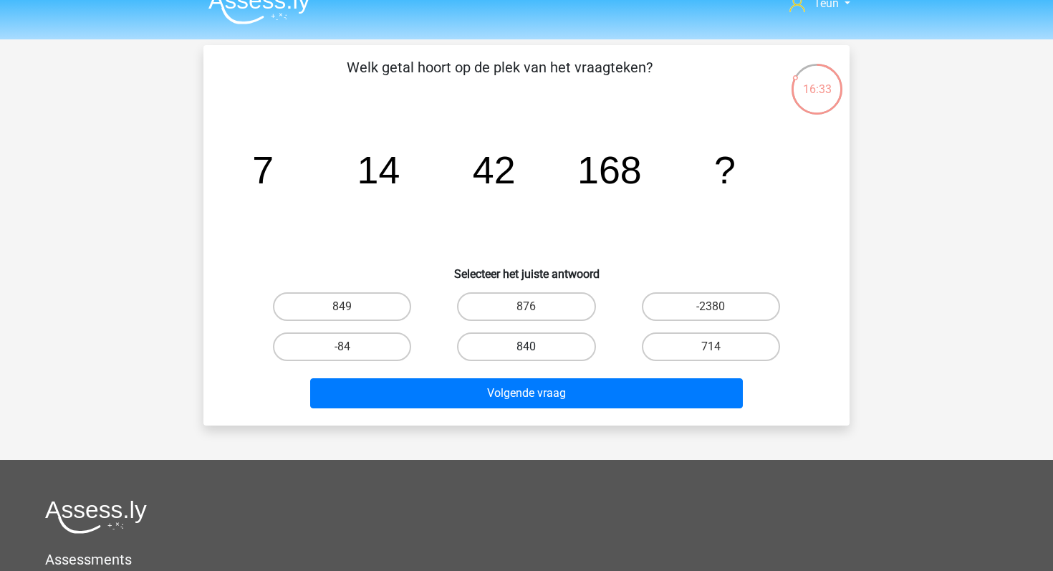
click at [526, 358] on label "840" at bounding box center [526, 346] width 138 height 29
click at [527, 356] on input "840" at bounding box center [531, 351] width 9 height 9
radio input "true"
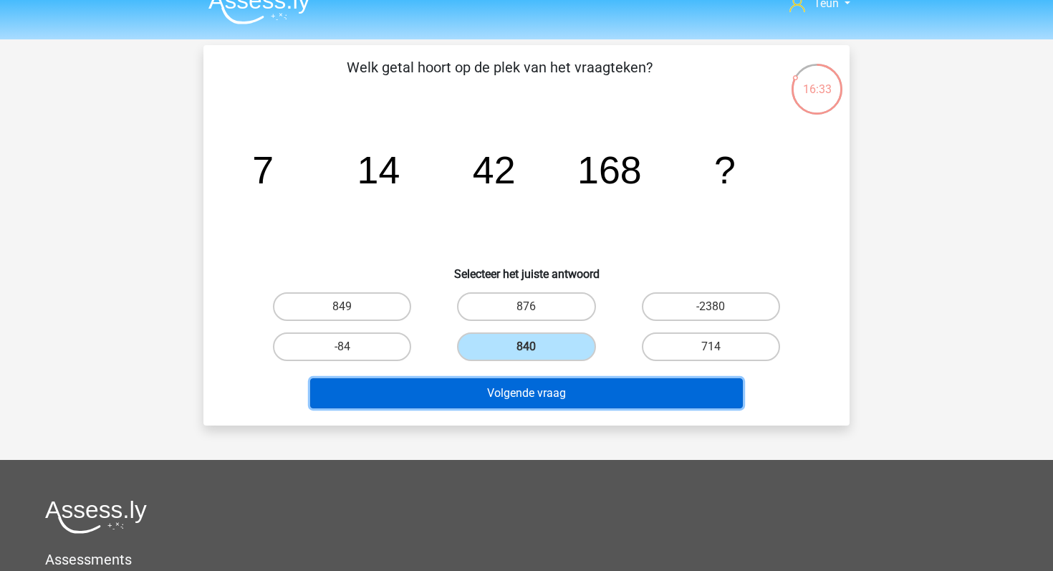
click at [550, 388] on button "Volgende vraag" at bounding box center [526, 393] width 433 height 30
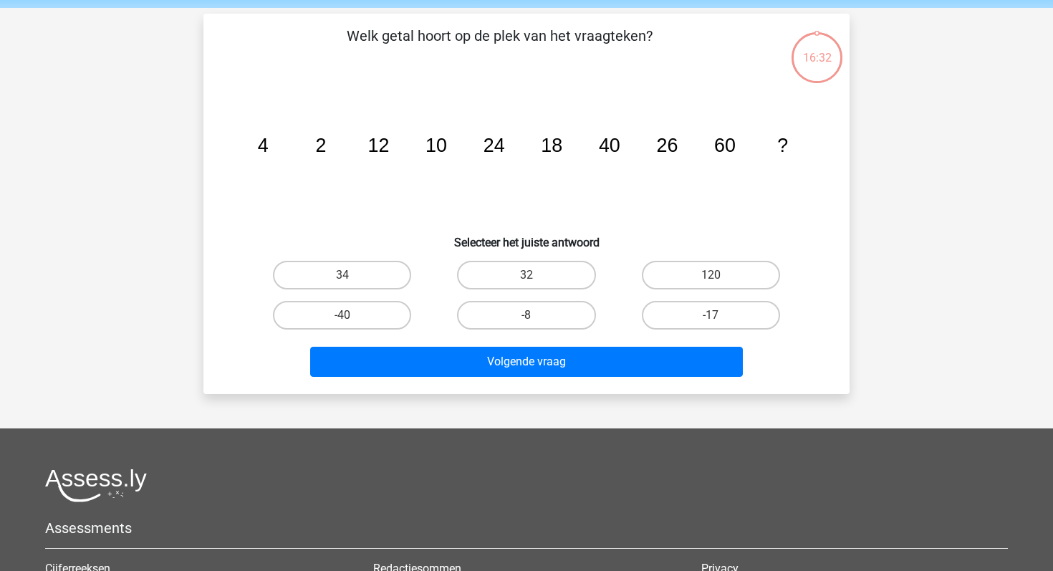
scroll to position [66, 0]
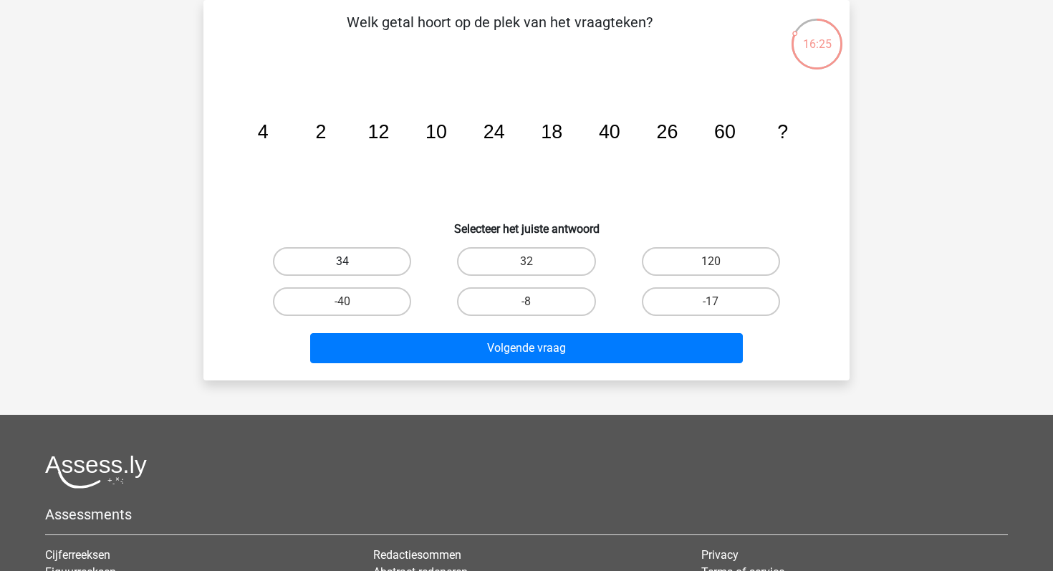
click at [393, 261] on label "34" at bounding box center [342, 261] width 138 height 29
click at [352, 261] on input "34" at bounding box center [346, 265] width 9 height 9
radio input "true"
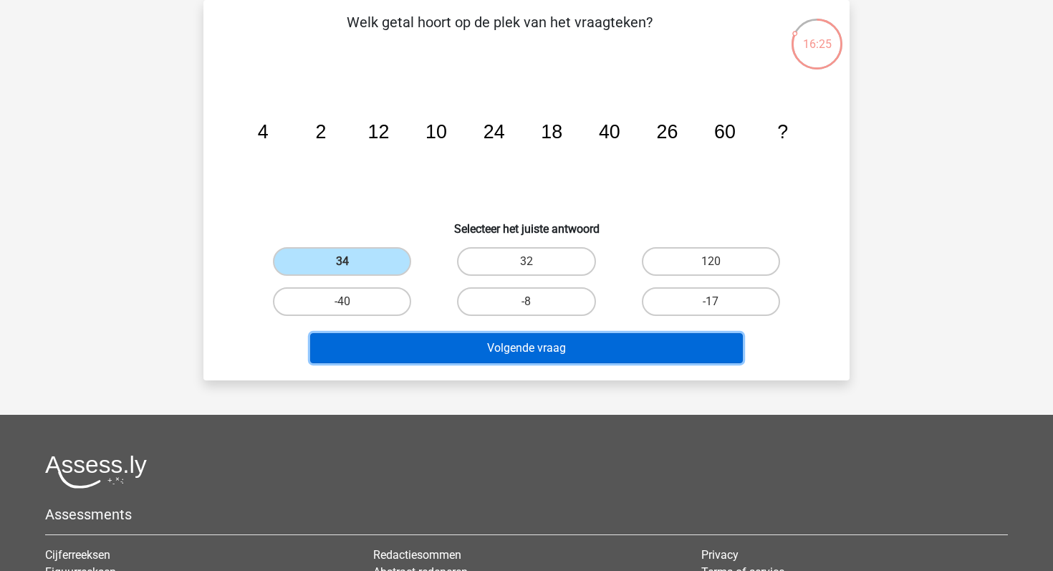
click at [451, 342] on button "Volgende vraag" at bounding box center [526, 348] width 433 height 30
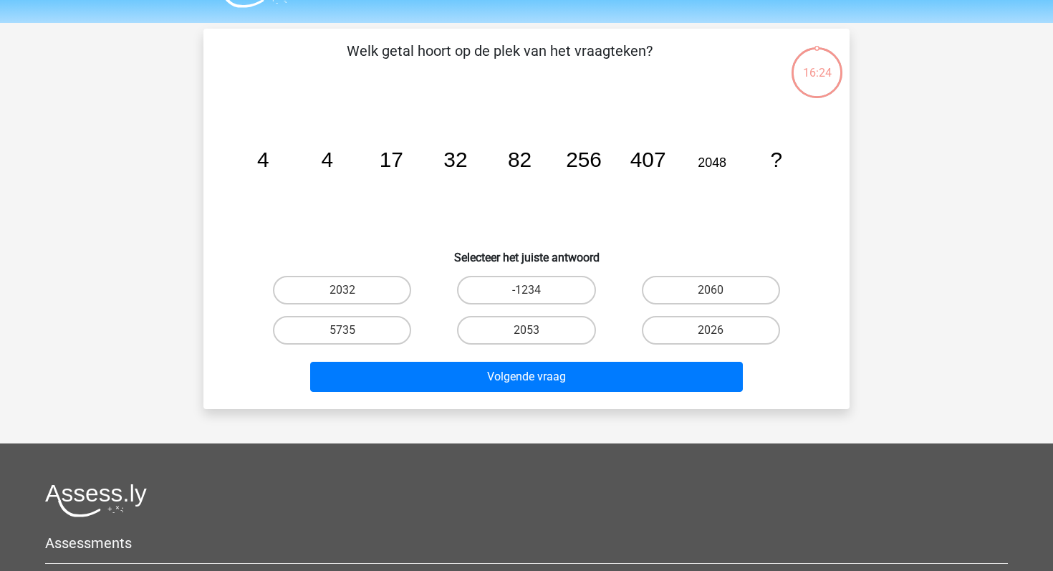
scroll to position [37, 0]
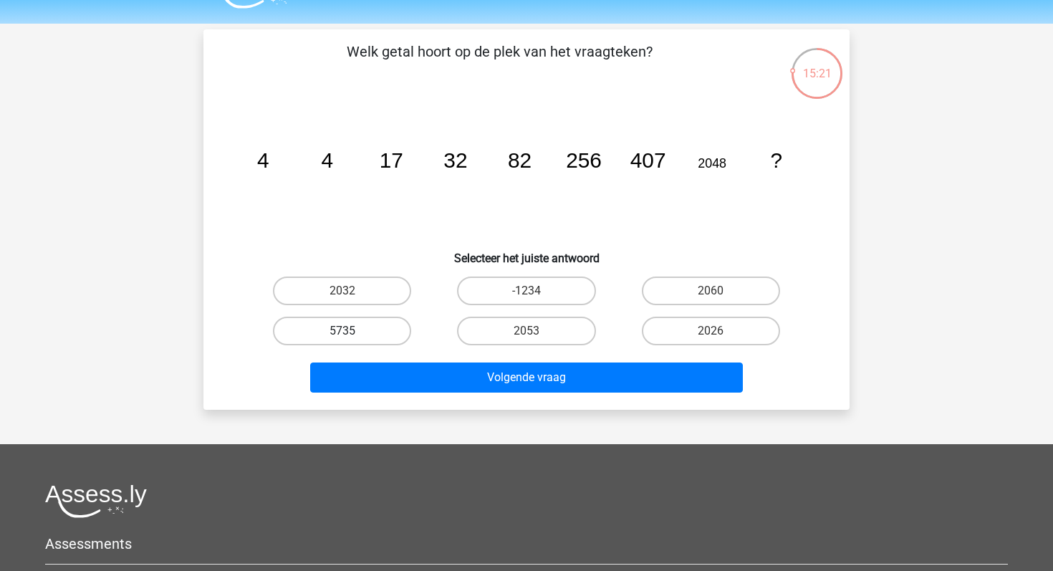
click at [389, 331] on label "5735" at bounding box center [342, 331] width 138 height 29
click at [352, 331] on input "5735" at bounding box center [346, 335] width 9 height 9
radio input "true"
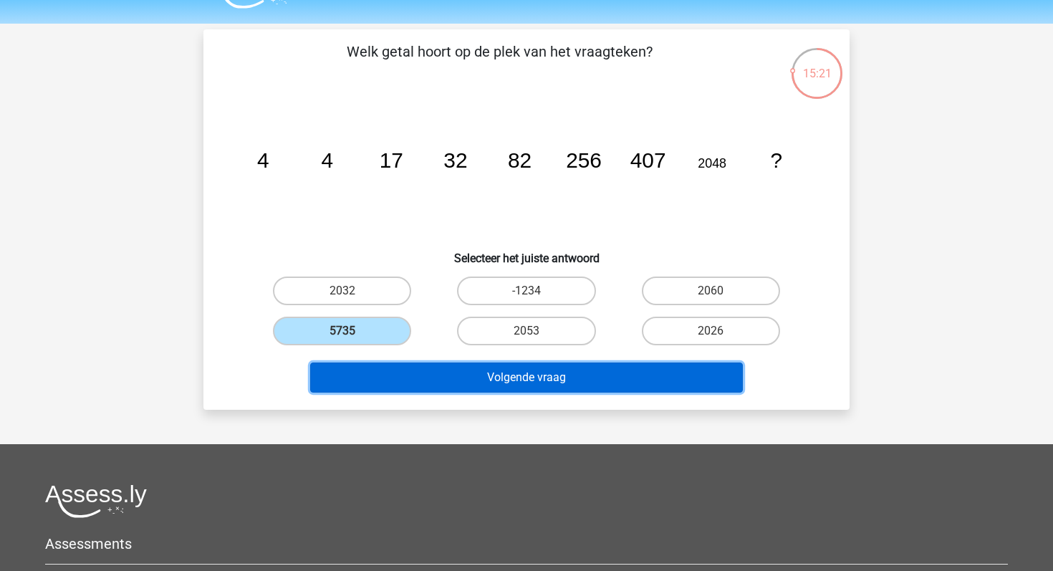
click at [427, 380] on button "Volgende vraag" at bounding box center [526, 377] width 433 height 30
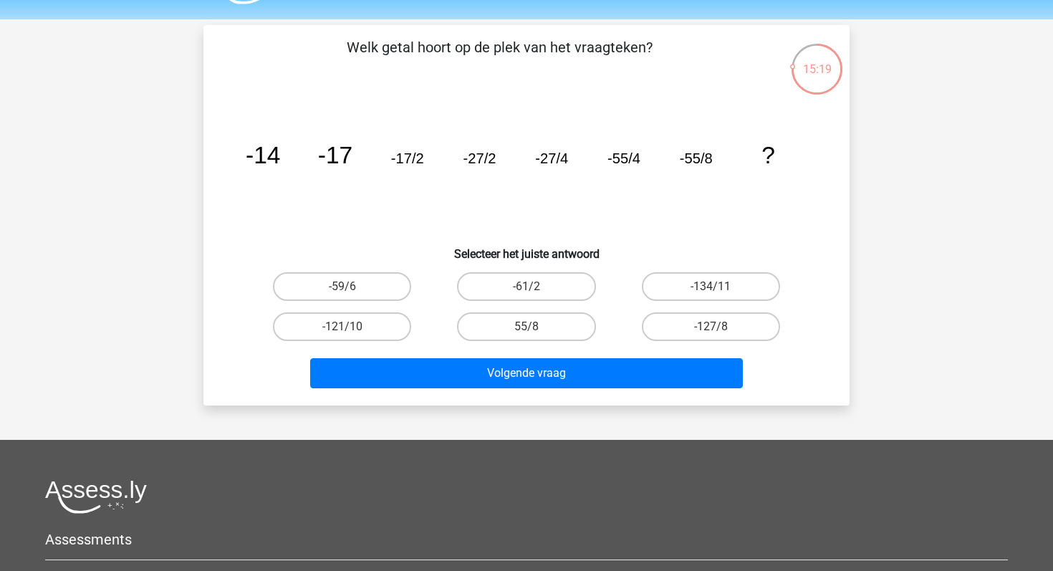
scroll to position [33, 0]
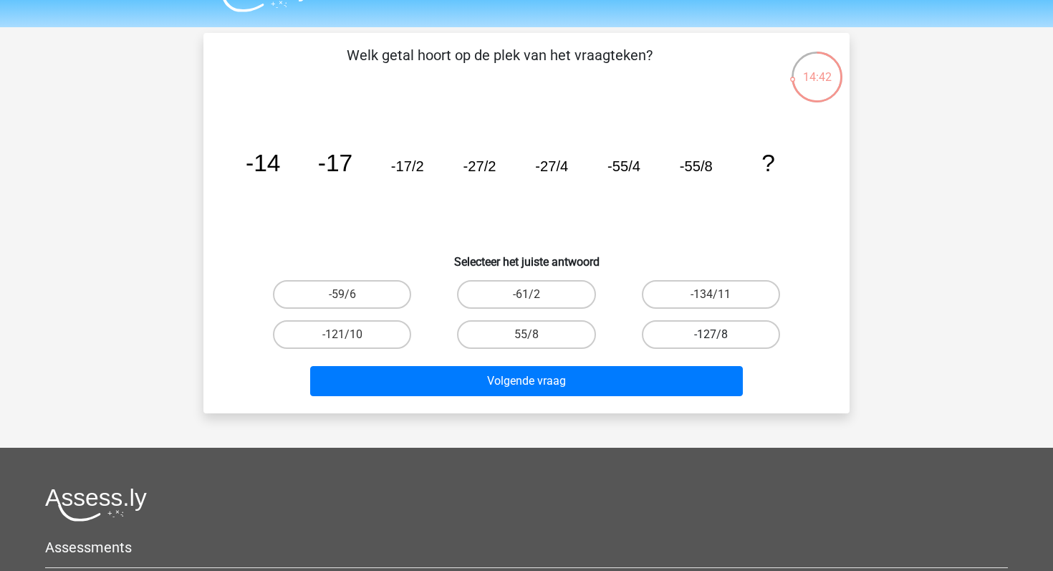
click at [682, 329] on label "-127/8" at bounding box center [711, 334] width 138 height 29
click at [711, 335] on input "-127/8" at bounding box center [715, 339] width 9 height 9
radio input "true"
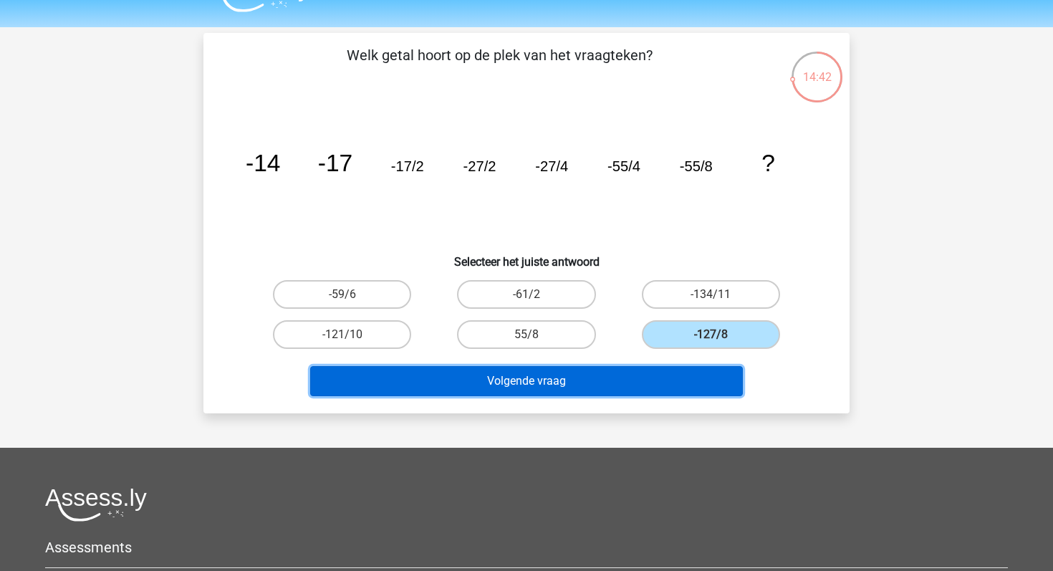
click at [597, 393] on button "Volgende vraag" at bounding box center [526, 381] width 433 height 30
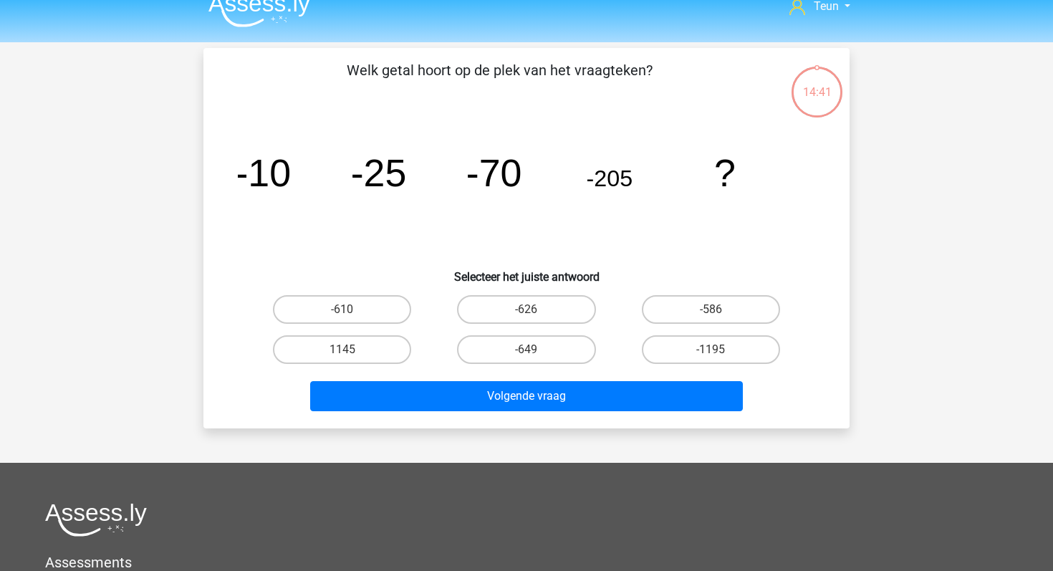
scroll to position [17, 0]
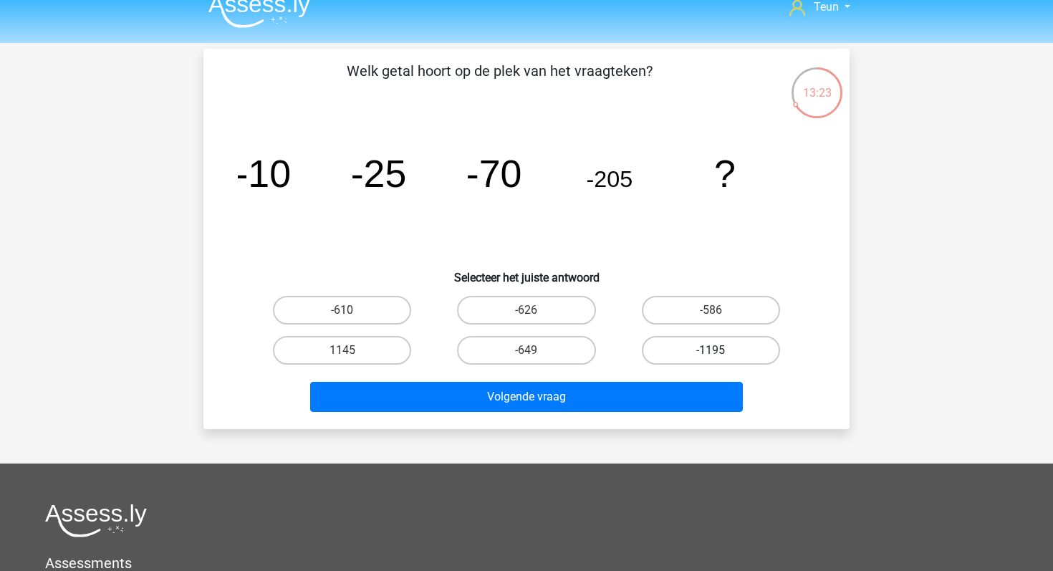
click at [706, 349] on label "-1195" at bounding box center [711, 350] width 138 height 29
click at [711, 350] on input "-1195" at bounding box center [715, 354] width 9 height 9
radio input "true"
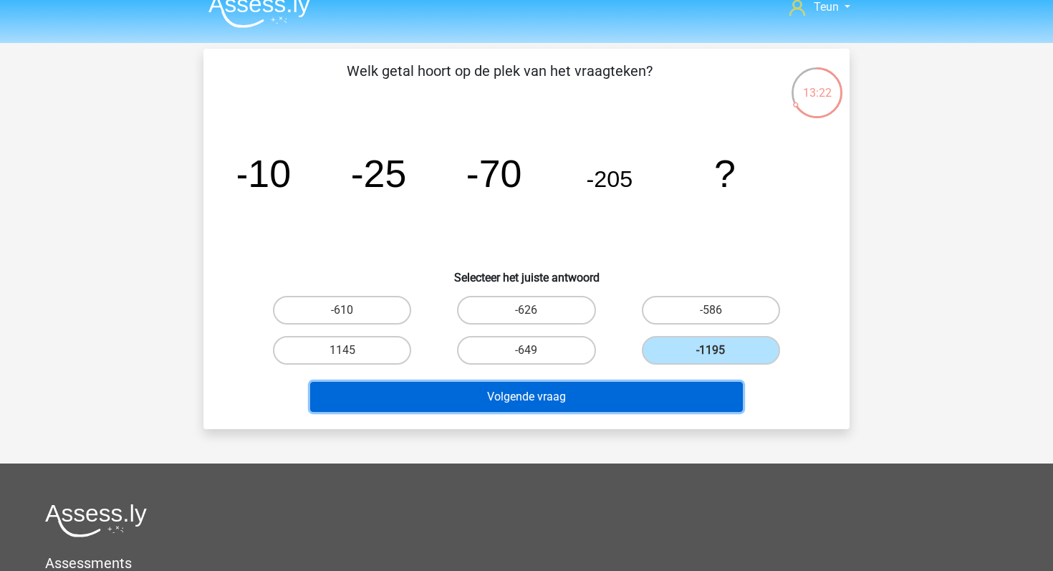
click at [659, 390] on button "Volgende vraag" at bounding box center [526, 397] width 433 height 30
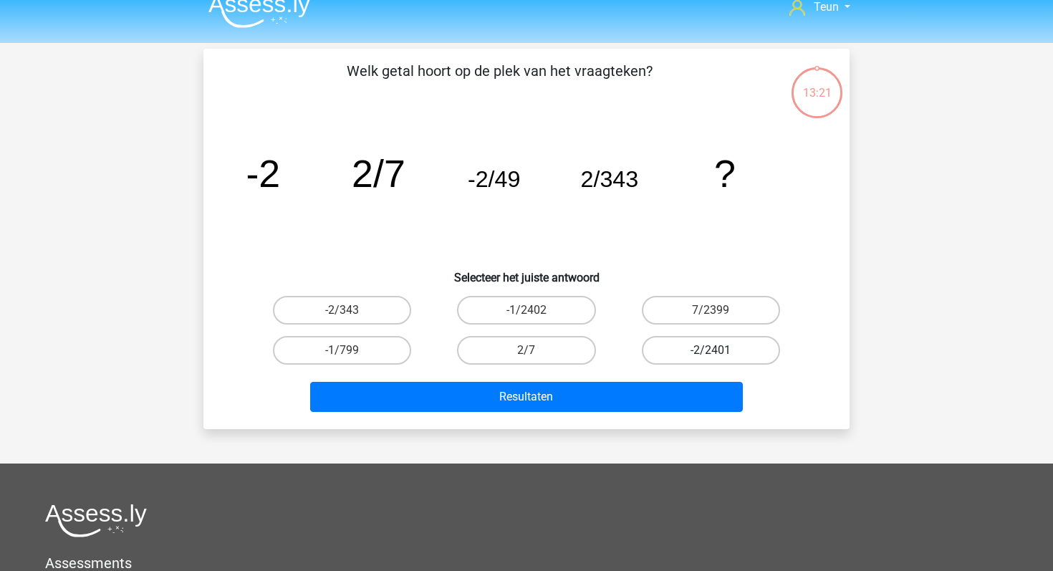
scroll to position [66, 0]
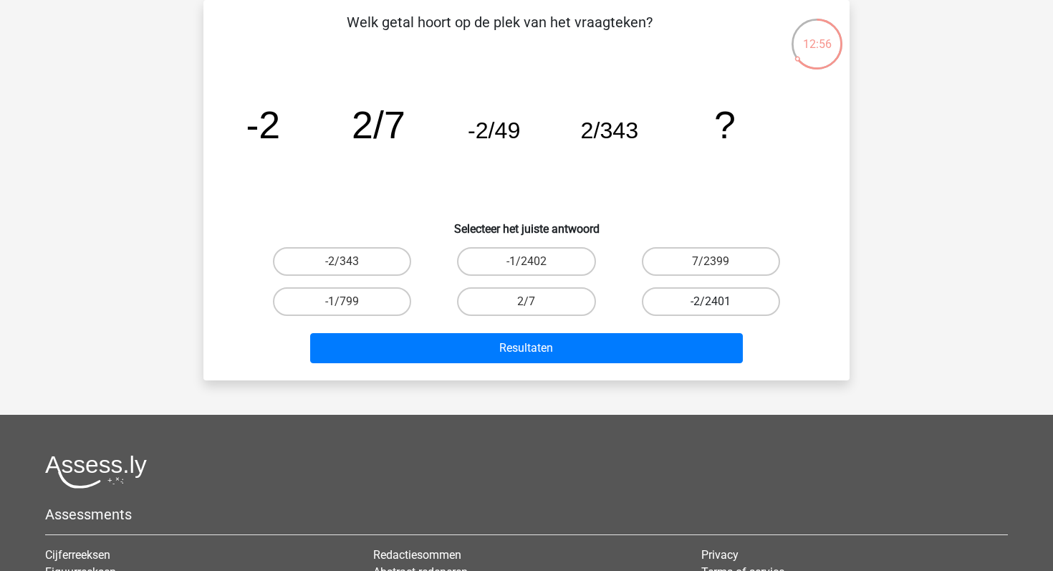
click at [693, 293] on label "-2/2401" at bounding box center [711, 301] width 138 height 29
click at [711, 302] on input "-2/2401" at bounding box center [715, 306] width 9 height 9
radio input "true"
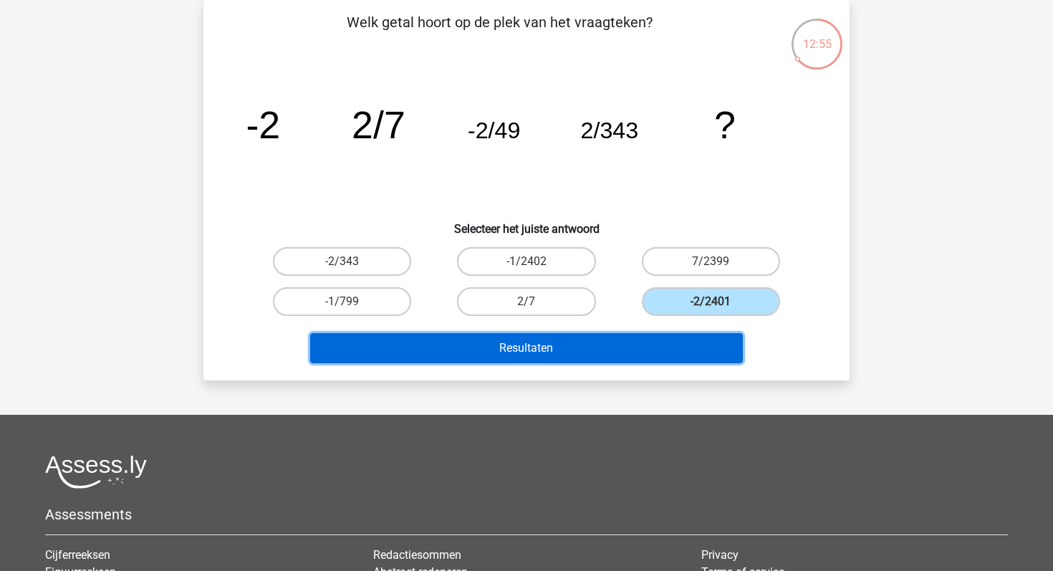
click at [634, 356] on button "Resultaten" at bounding box center [526, 348] width 433 height 30
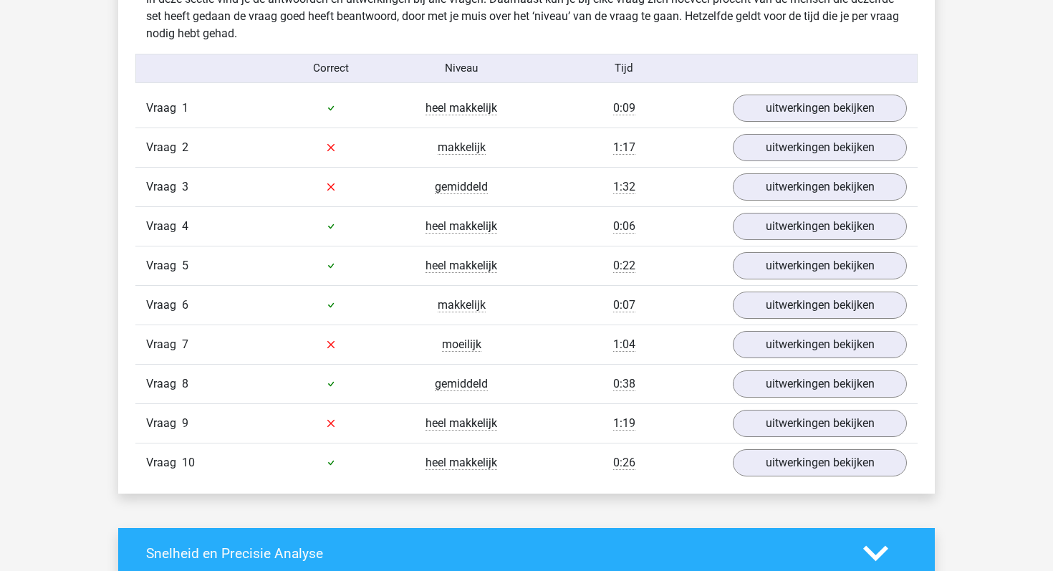
scroll to position [903, 0]
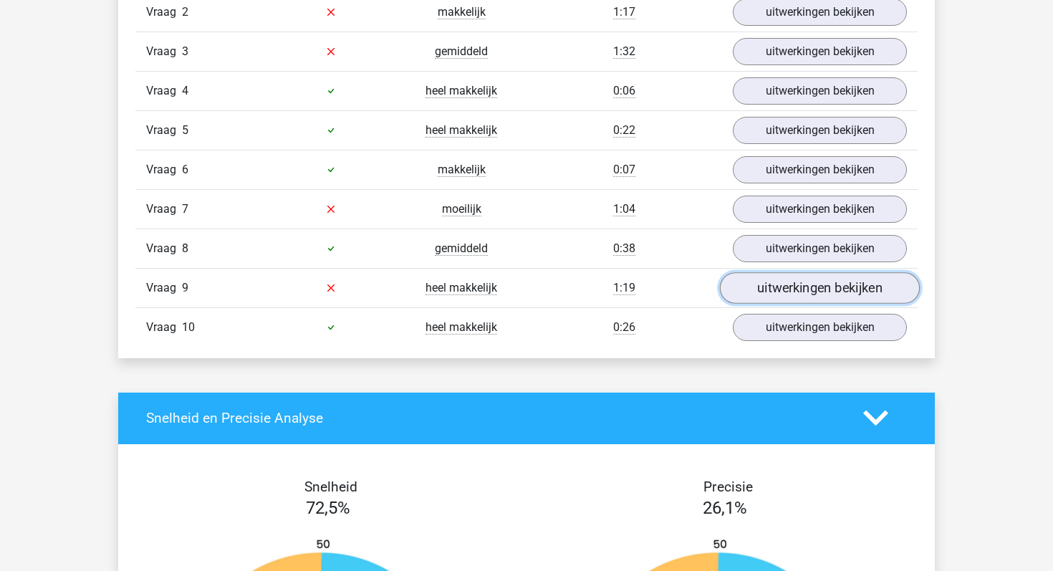
click at [769, 285] on link "uitwerkingen bekijken" at bounding box center [820, 288] width 200 height 32
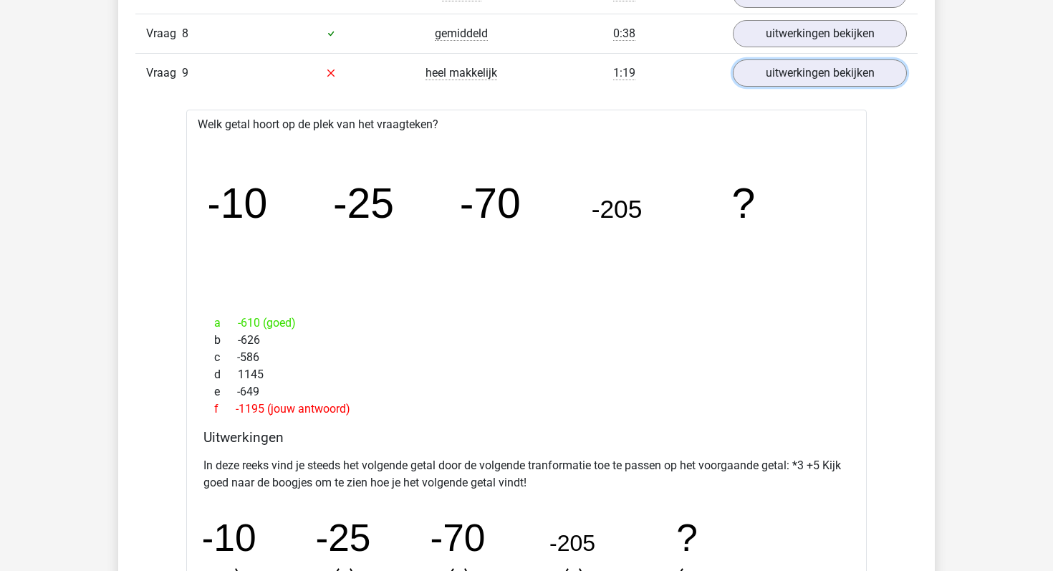
scroll to position [1230, 0]
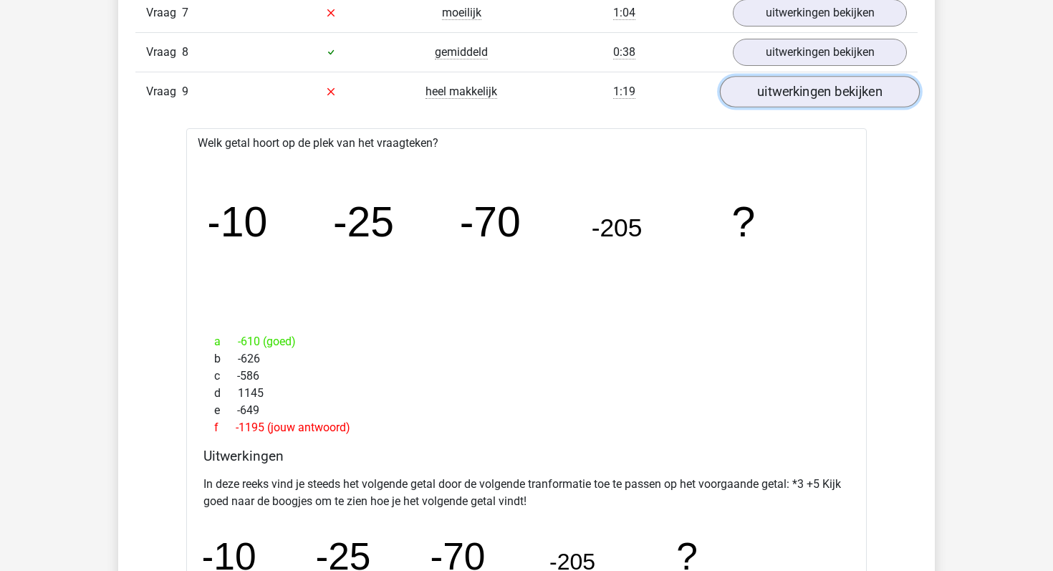
click at [784, 91] on link "uitwerkingen bekijken" at bounding box center [820, 92] width 200 height 32
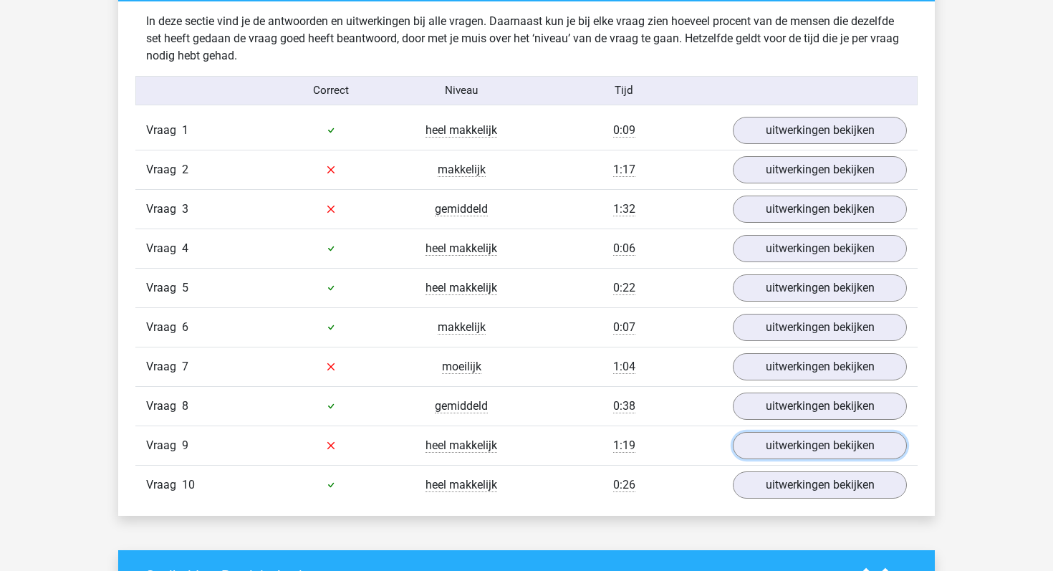
scroll to position [886, 0]
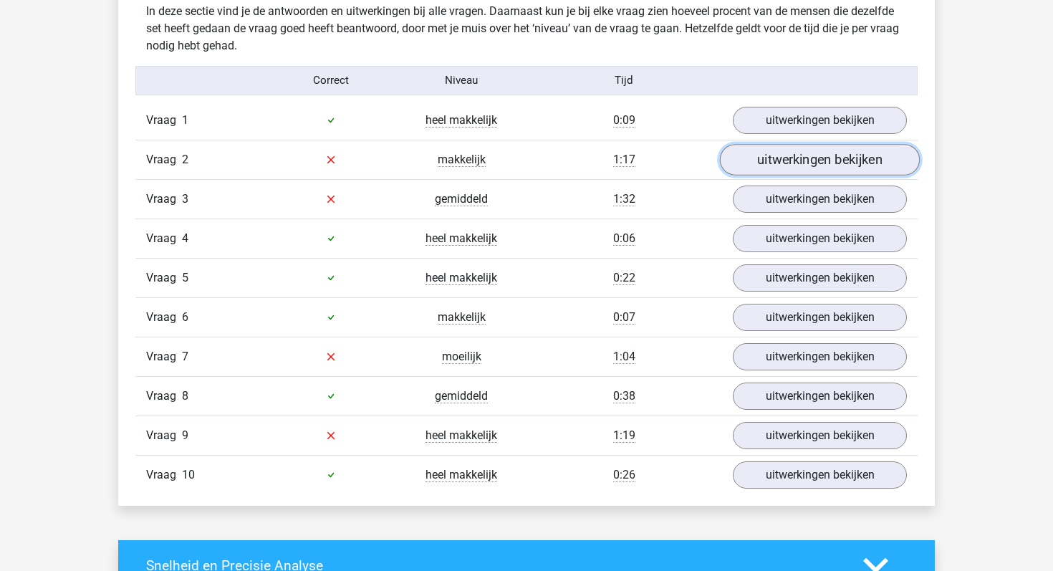
click at [741, 165] on link "uitwerkingen bekijken" at bounding box center [820, 160] width 200 height 32
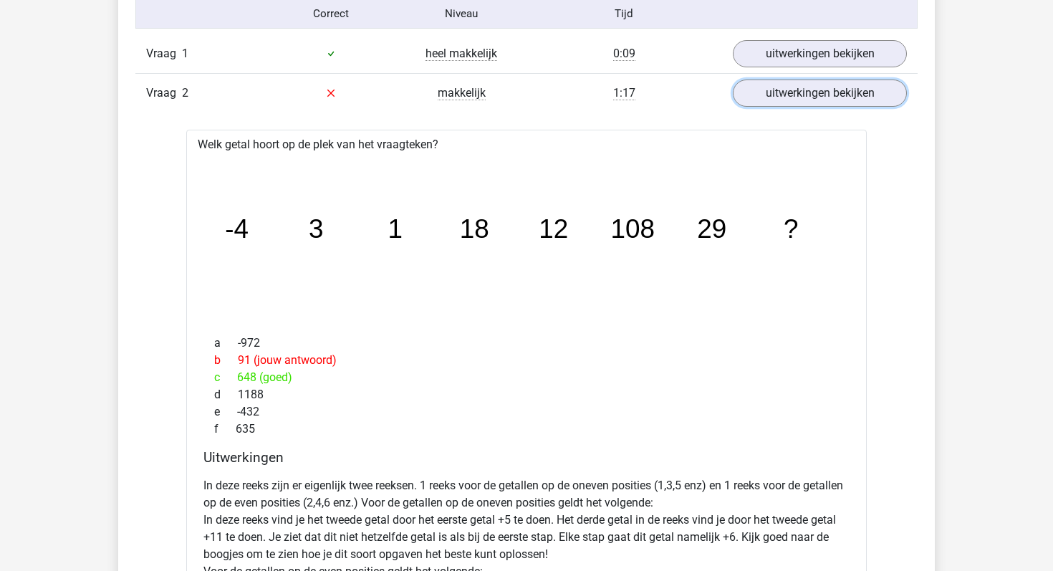
scroll to position [928, 0]
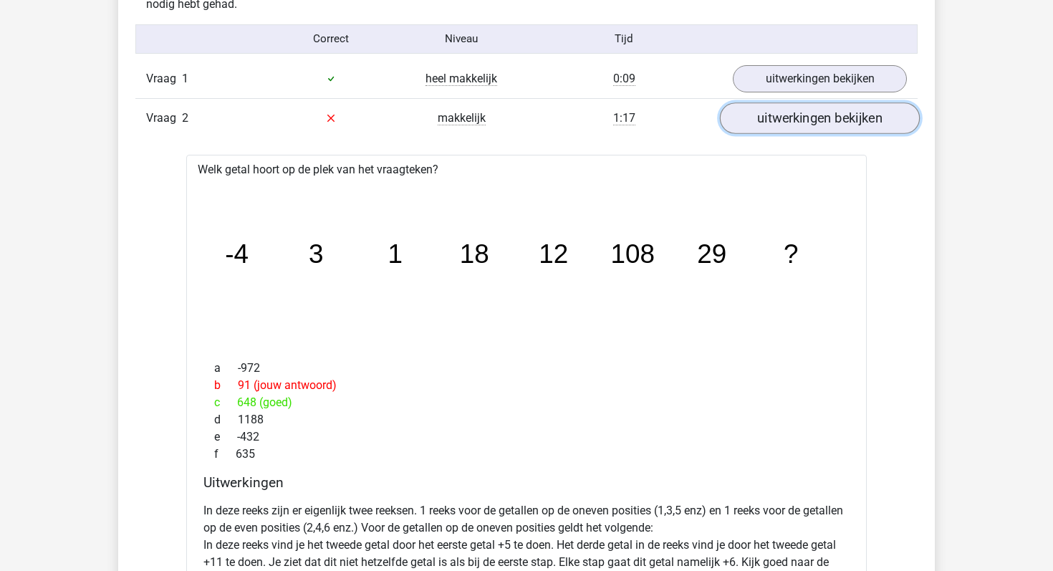
click at [782, 119] on link "uitwerkingen bekijken" at bounding box center [820, 118] width 200 height 32
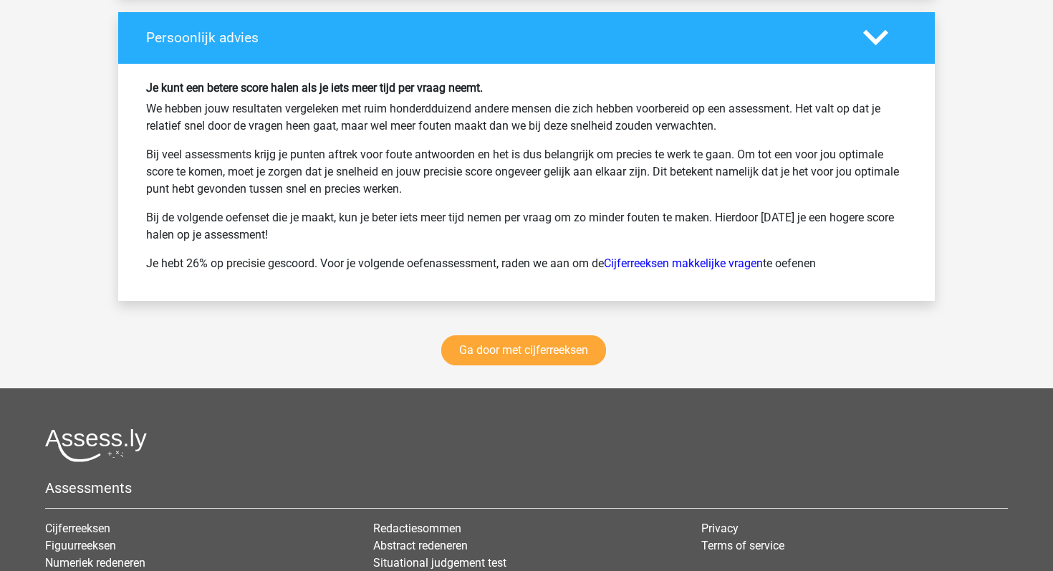
scroll to position [1908, 0]
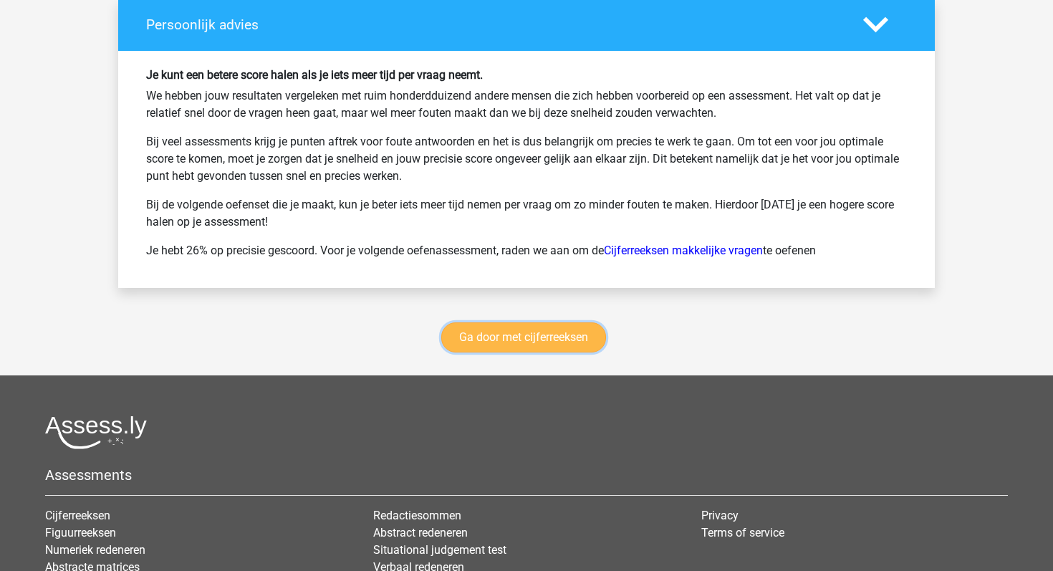
click at [556, 346] on link "Ga door met cijferreeksen" at bounding box center [523, 337] width 165 height 30
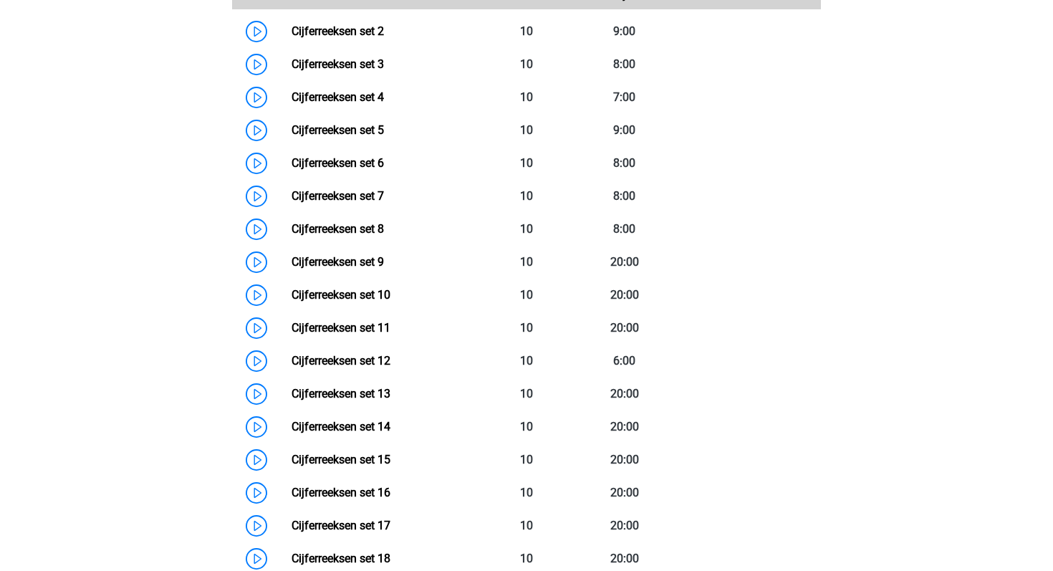
scroll to position [782, 0]
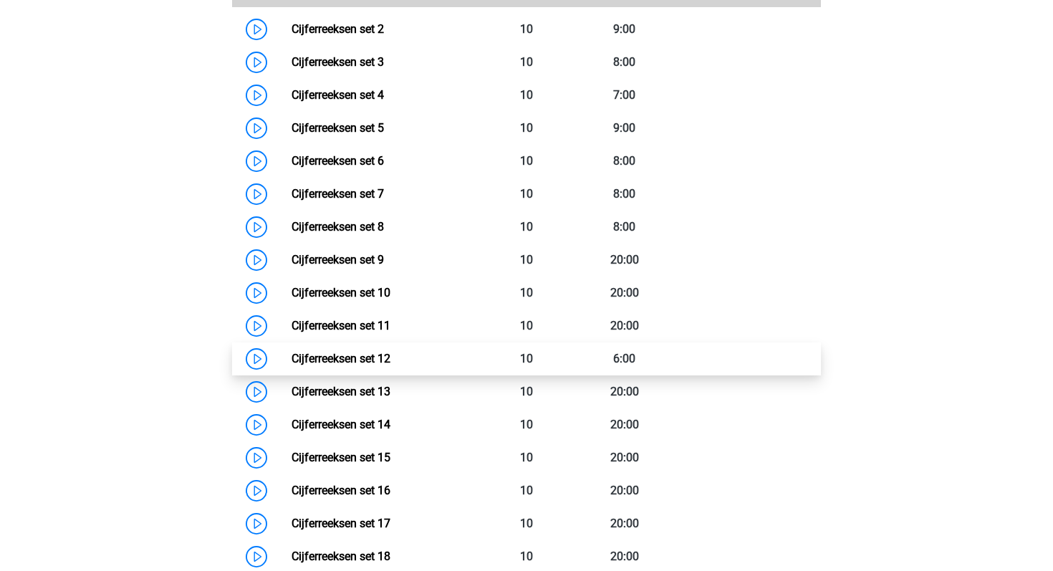
click at [292, 365] on link "Cijferreeksen set 12" at bounding box center [341, 359] width 99 height 14
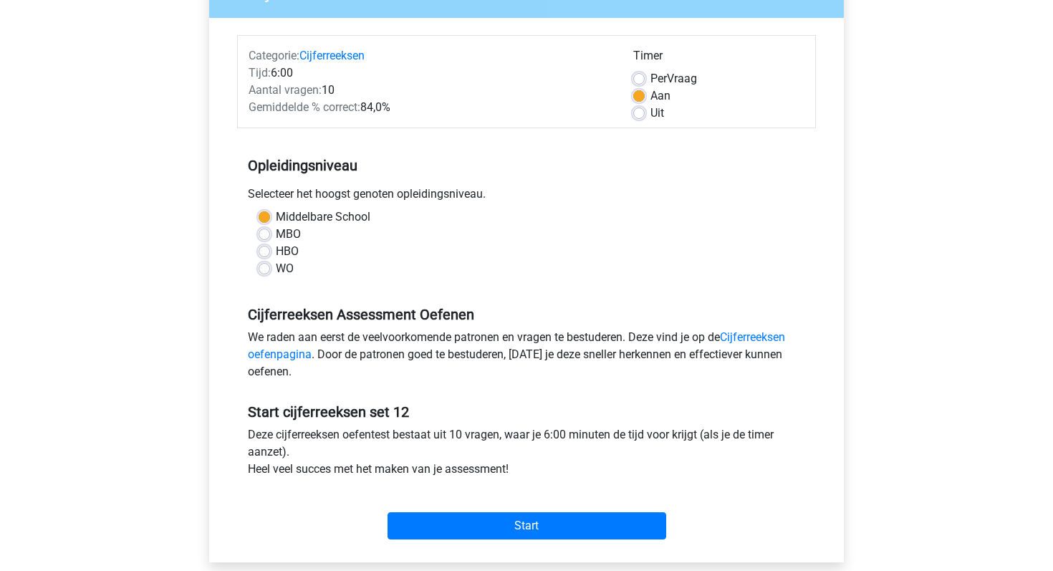
scroll to position [169, 0]
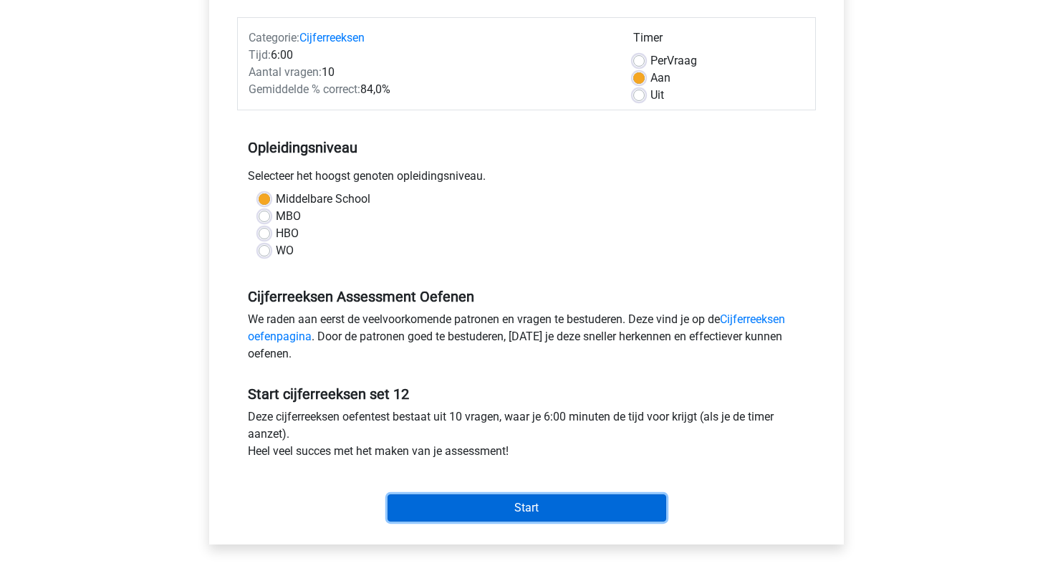
click at [532, 505] on input "Start" at bounding box center [527, 507] width 279 height 27
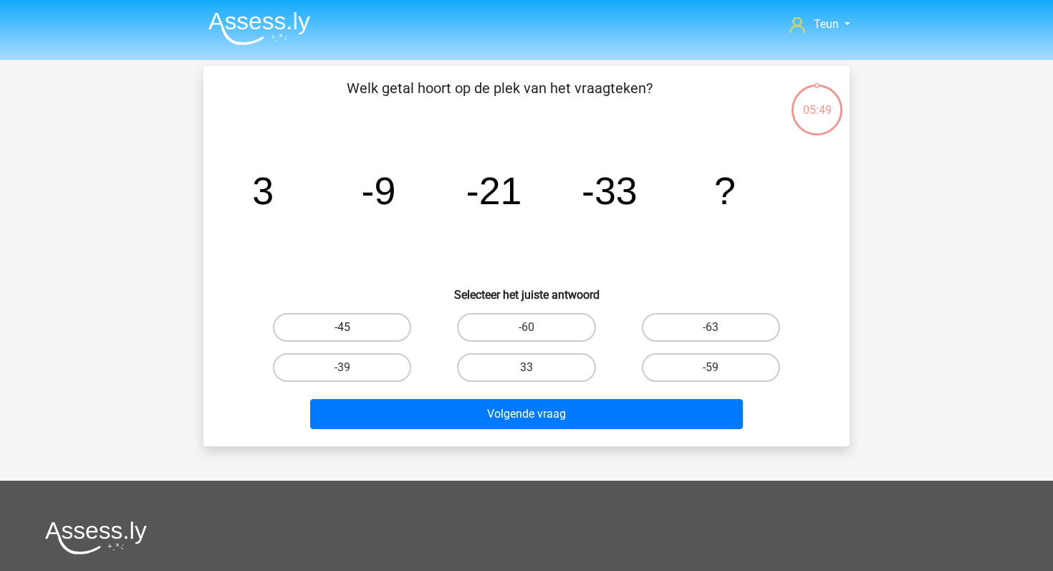
click at [368, 327] on label "-45" at bounding box center [342, 327] width 138 height 29
click at [352, 327] on input "-45" at bounding box center [346, 331] width 9 height 9
radio input "true"
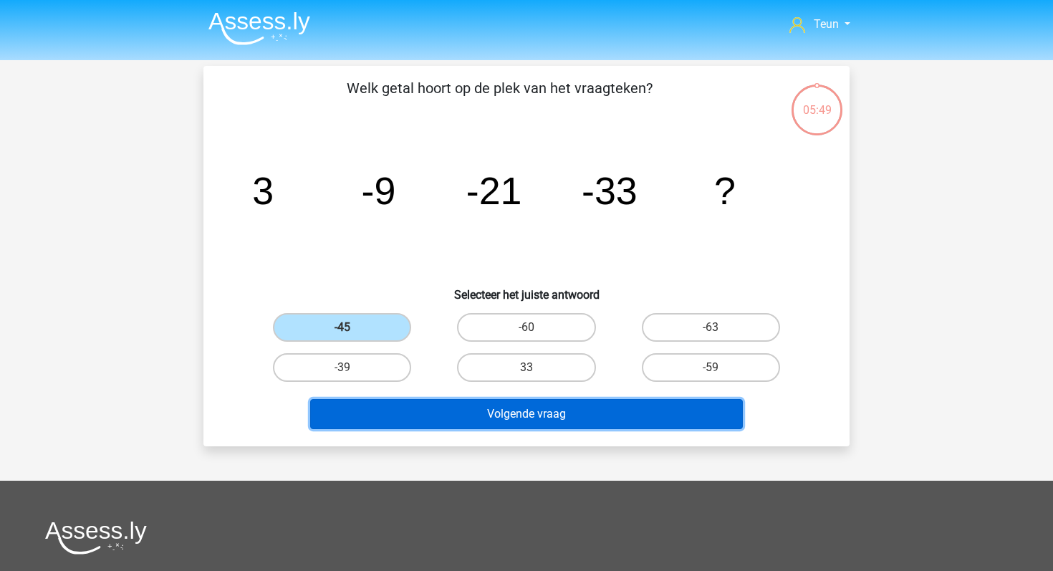
click at [432, 409] on button "Volgende vraag" at bounding box center [526, 414] width 433 height 30
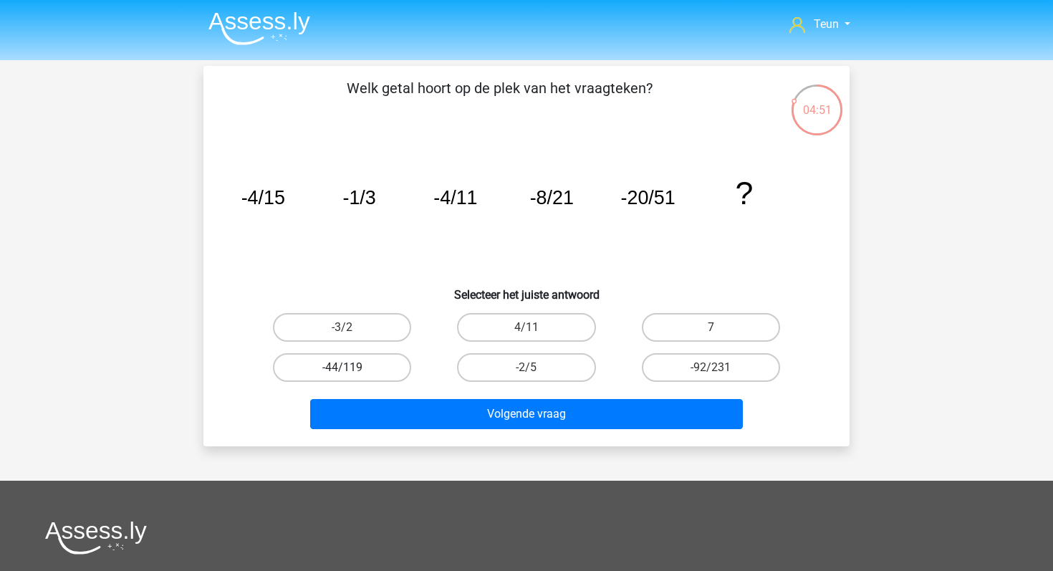
click at [361, 364] on label "-44/119" at bounding box center [342, 367] width 138 height 29
click at [352, 368] on input "-44/119" at bounding box center [346, 372] width 9 height 9
radio input "true"
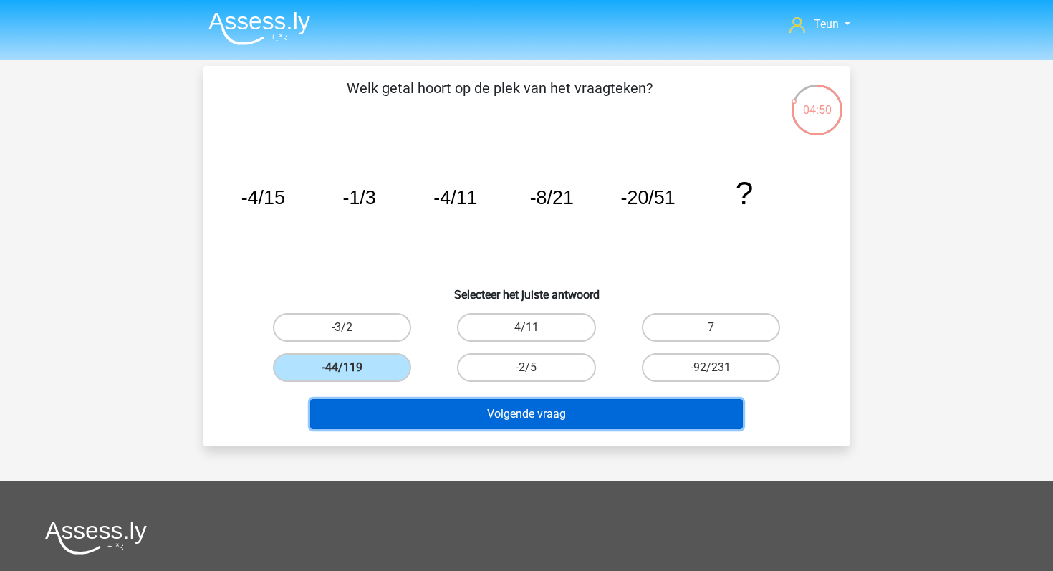
click at [421, 410] on button "Volgende vraag" at bounding box center [526, 414] width 433 height 30
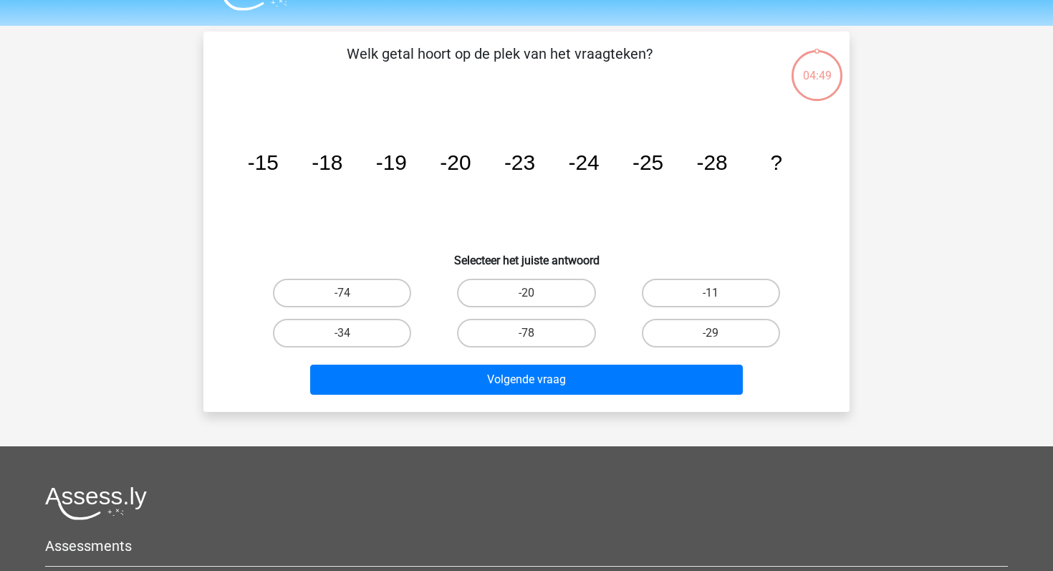
scroll to position [66, 0]
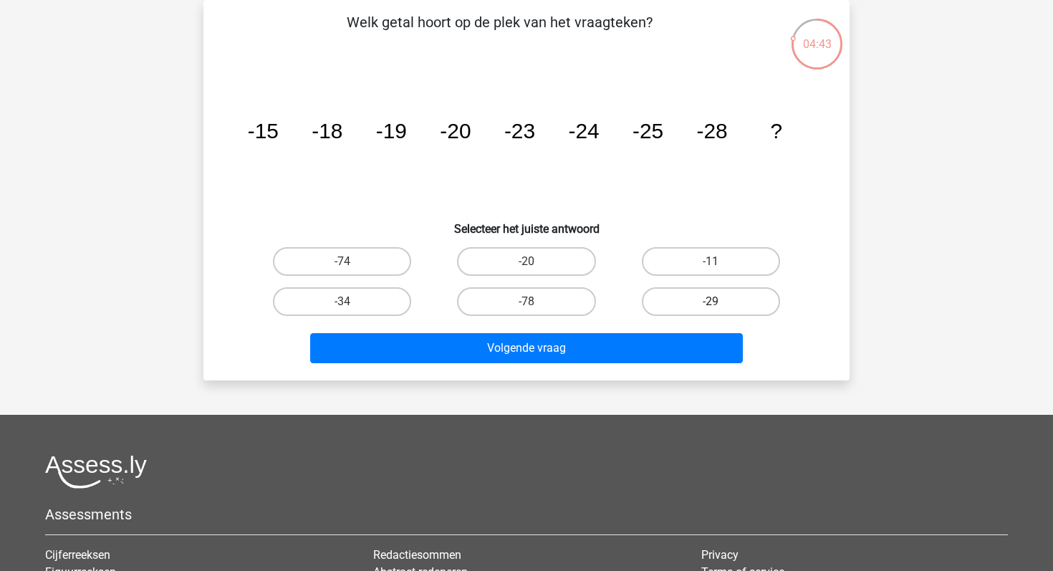
click at [659, 296] on label "-29" at bounding box center [711, 301] width 138 height 29
click at [711, 302] on input "-29" at bounding box center [715, 306] width 9 height 9
radio input "true"
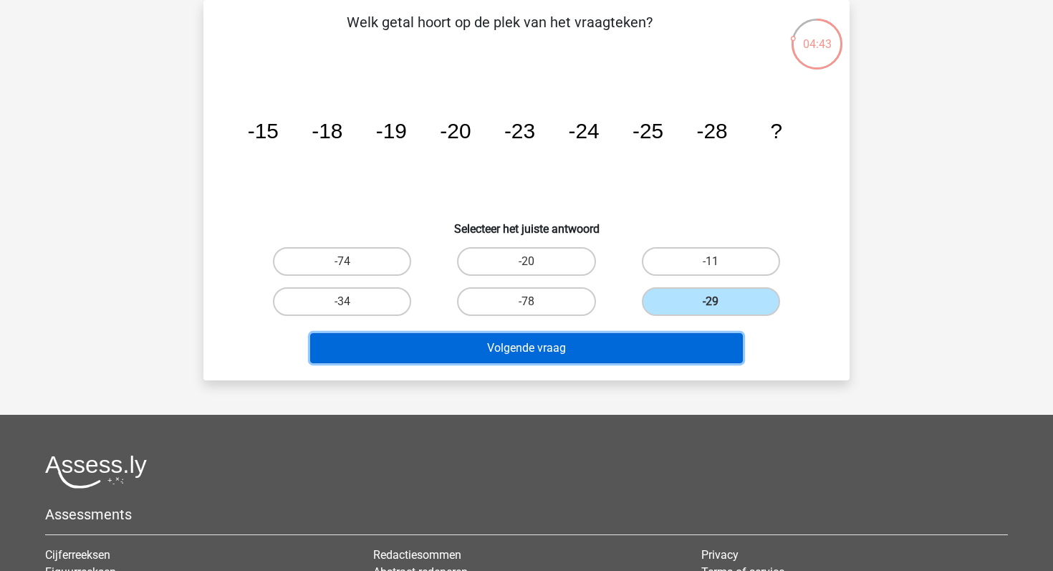
click at [575, 345] on button "Volgende vraag" at bounding box center [526, 348] width 433 height 30
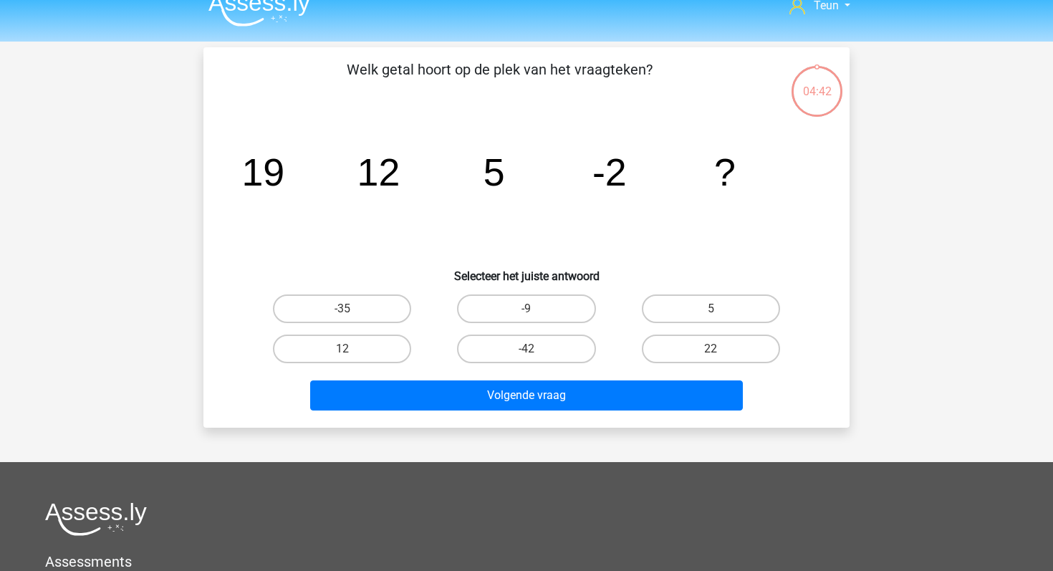
scroll to position [0, 0]
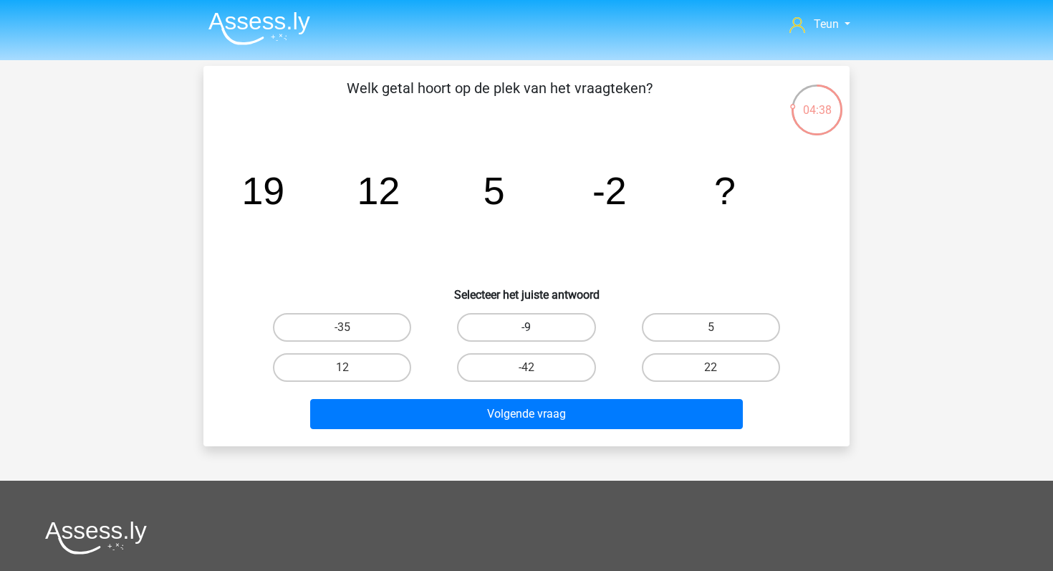
click at [490, 333] on label "-9" at bounding box center [526, 327] width 138 height 29
click at [527, 333] on input "-9" at bounding box center [531, 331] width 9 height 9
radio input "true"
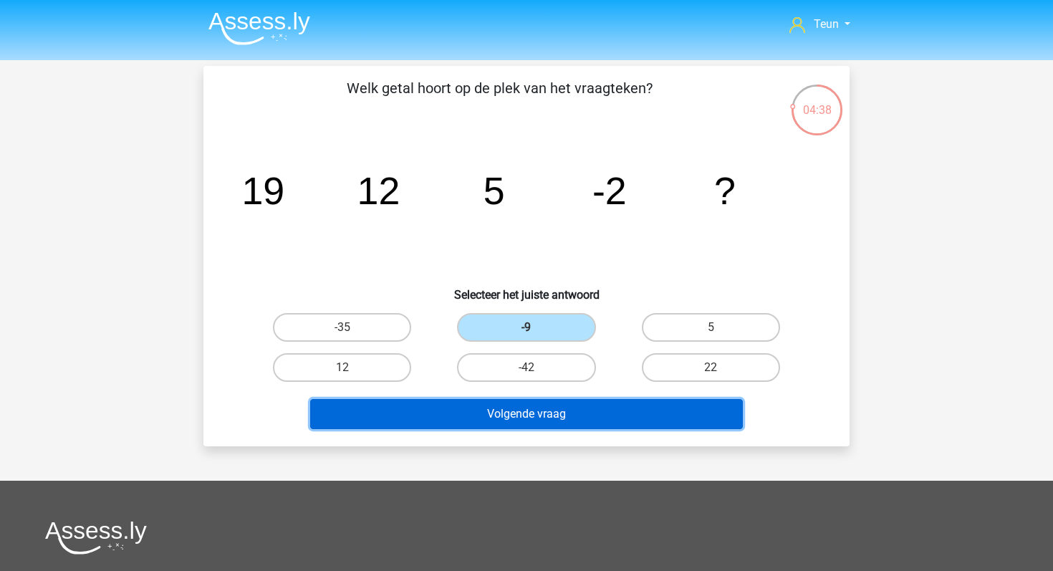
click at [496, 412] on button "Volgende vraag" at bounding box center [526, 414] width 433 height 30
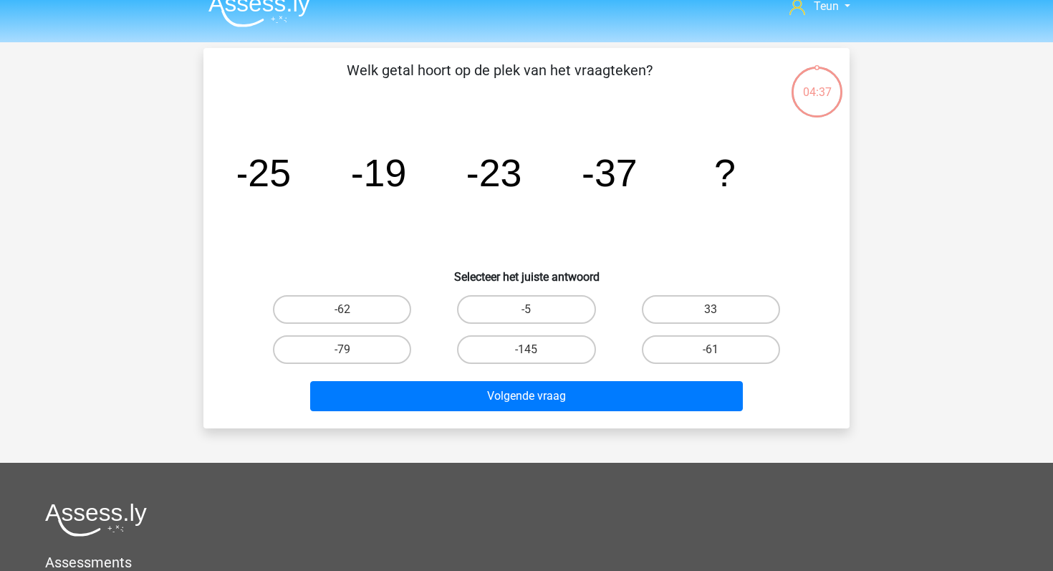
scroll to position [15, 0]
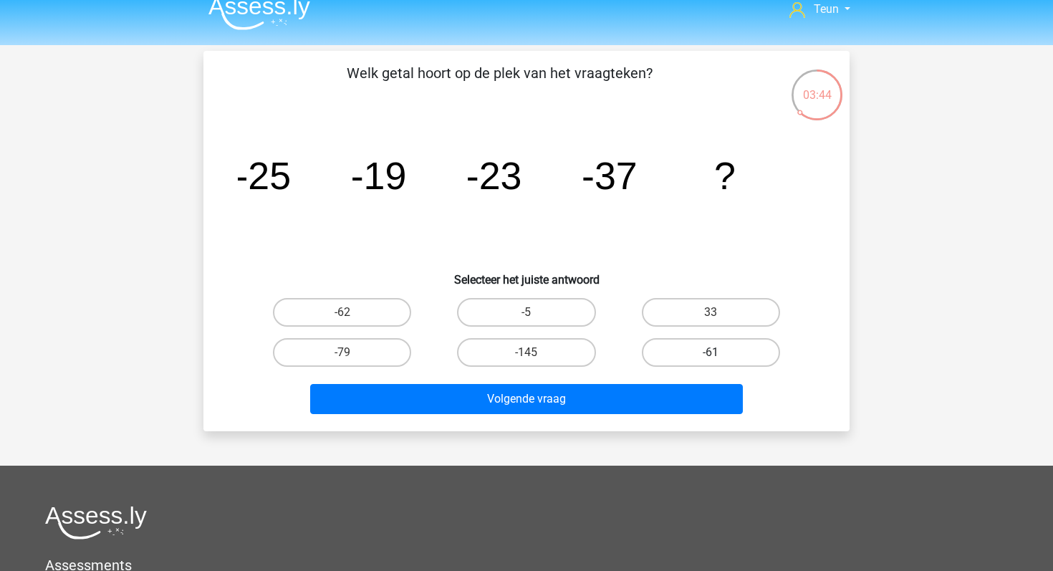
click at [703, 354] on label "-61" at bounding box center [711, 352] width 138 height 29
click at [711, 354] on input "-61" at bounding box center [715, 356] width 9 height 9
radio input "true"
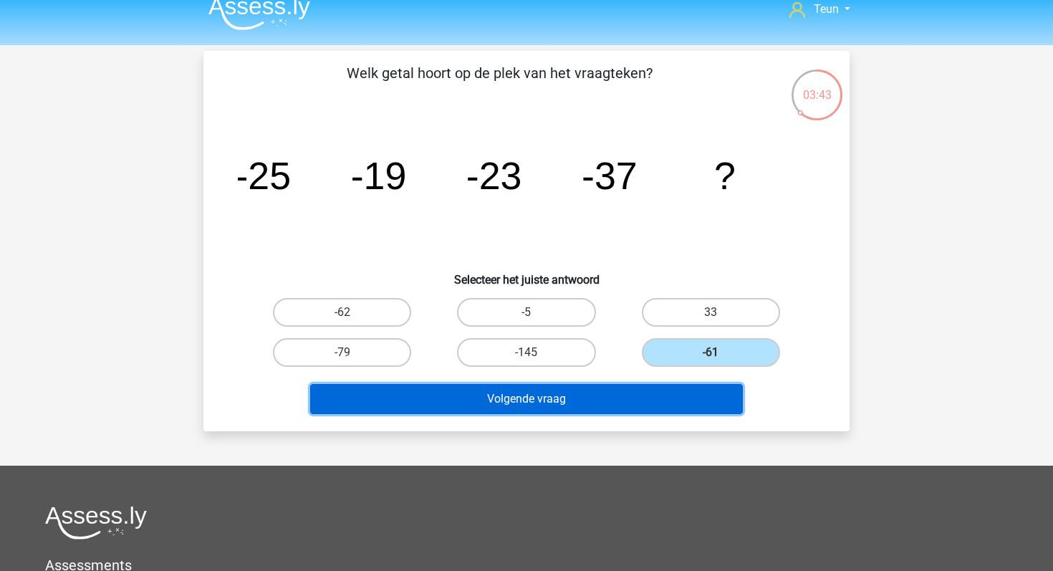
click at [625, 397] on button "Volgende vraag" at bounding box center [526, 399] width 433 height 30
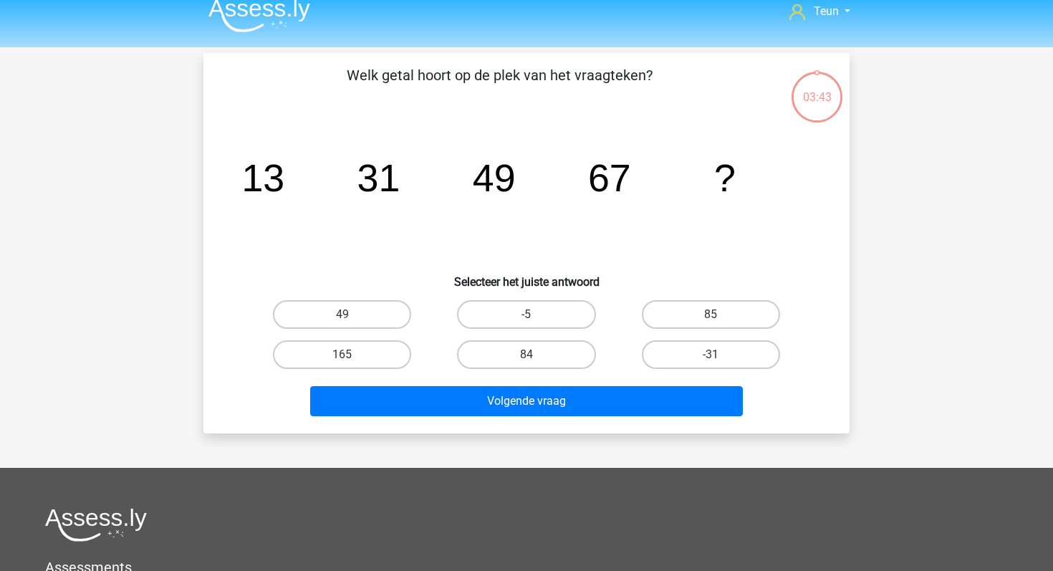
scroll to position [10, 0]
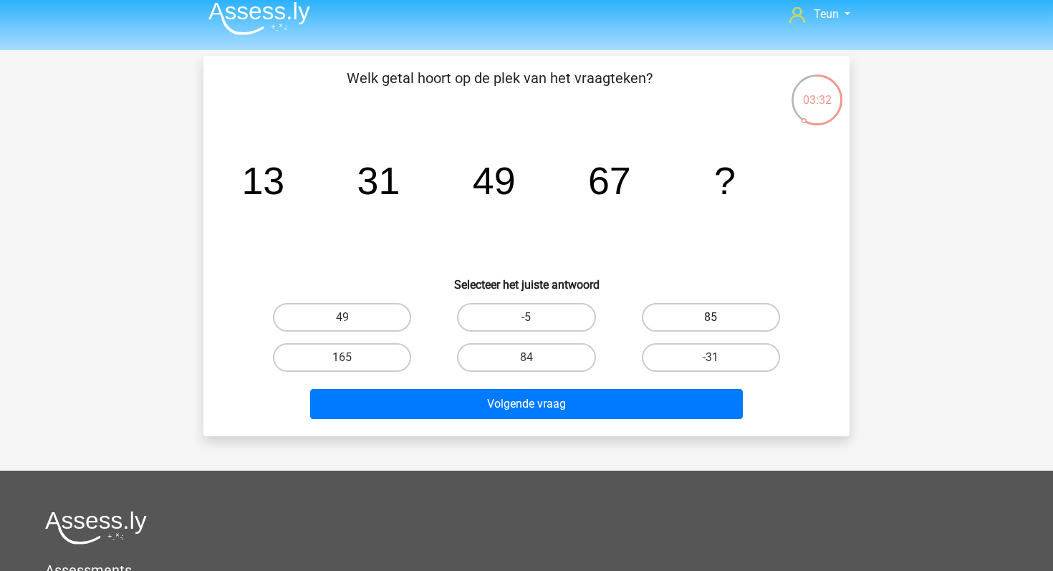
drag, startPoint x: 686, startPoint y: 312, endPoint x: 668, endPoint y: 322, distance: 21.5
click at [687, 312] on label "85" at bounding box center [711, 317] width 138 height 29
click at [711, 317] on input "85" at bounding box center [715, 321] width 9 height 9
radio input "true"
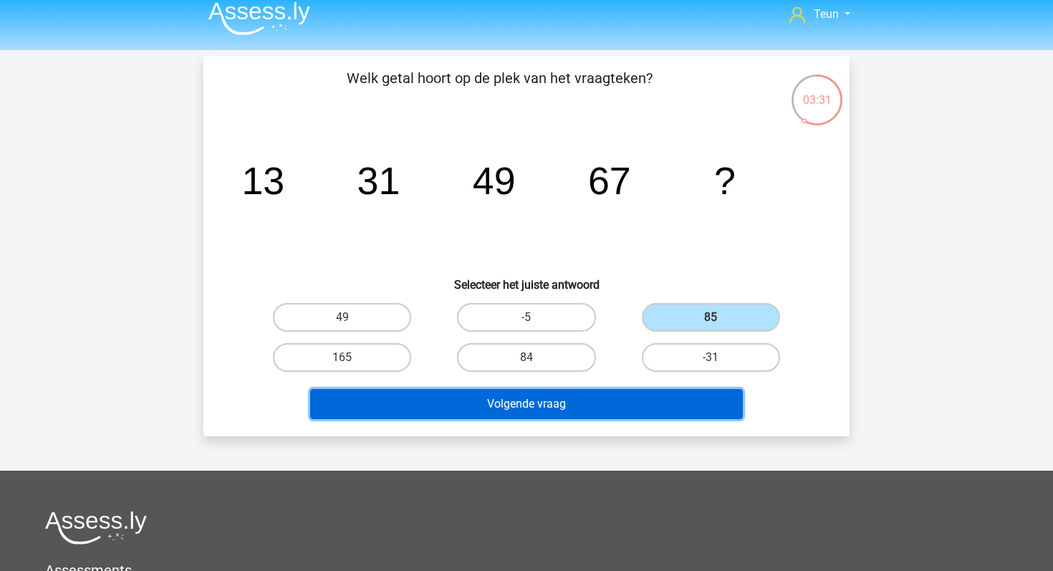
click at [558, 404] on button "Volgende vraag" at bounding box center [526, 404] width 433 height 30
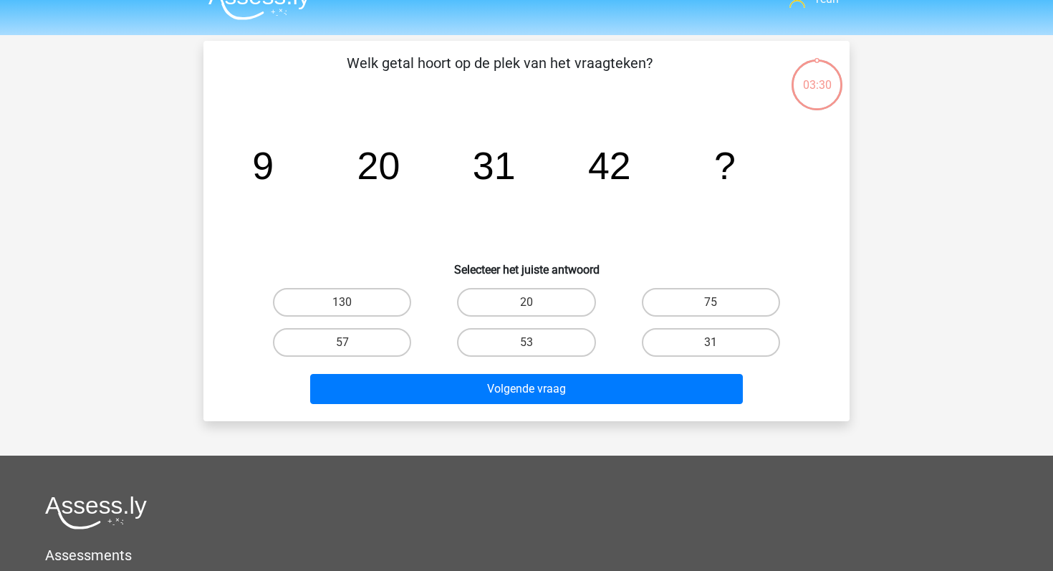
scroll to position [0, 0]
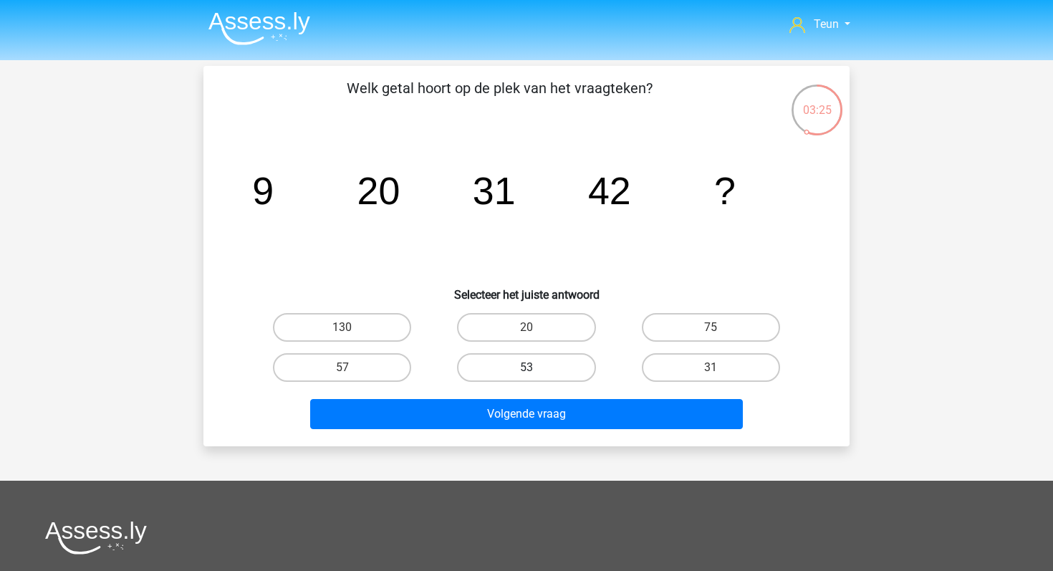
click at [542, 366] on label "53" at bounding box center [526, 367] width 138 height 29
click at [536, 368] on input "53" at bounding box center [531, 372] width 9 height 9
radio input "true"
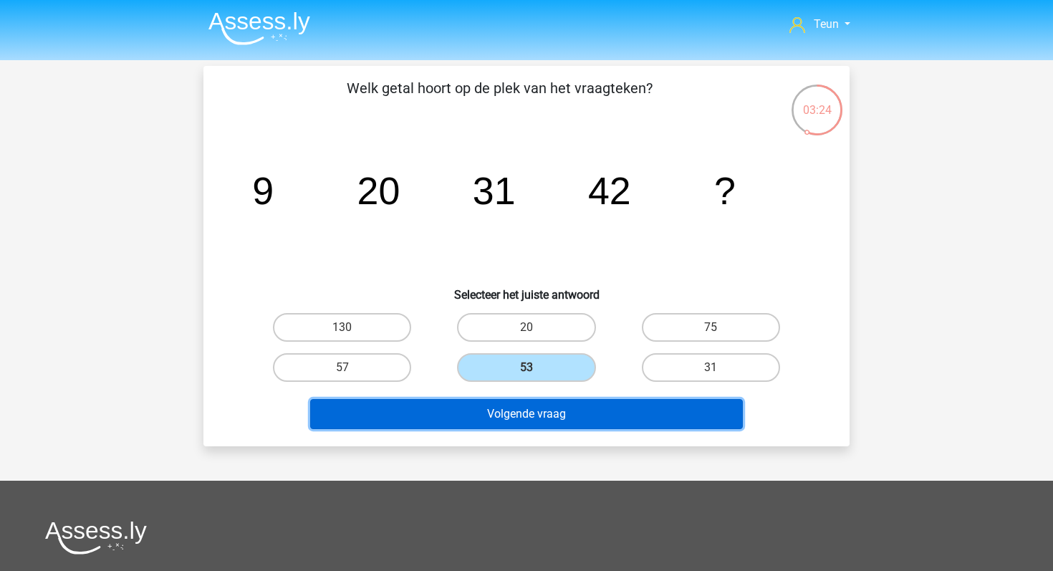
click at [517, 420] on button "Volgende vraag" at bounding box center [526, 414] width 433 height 30
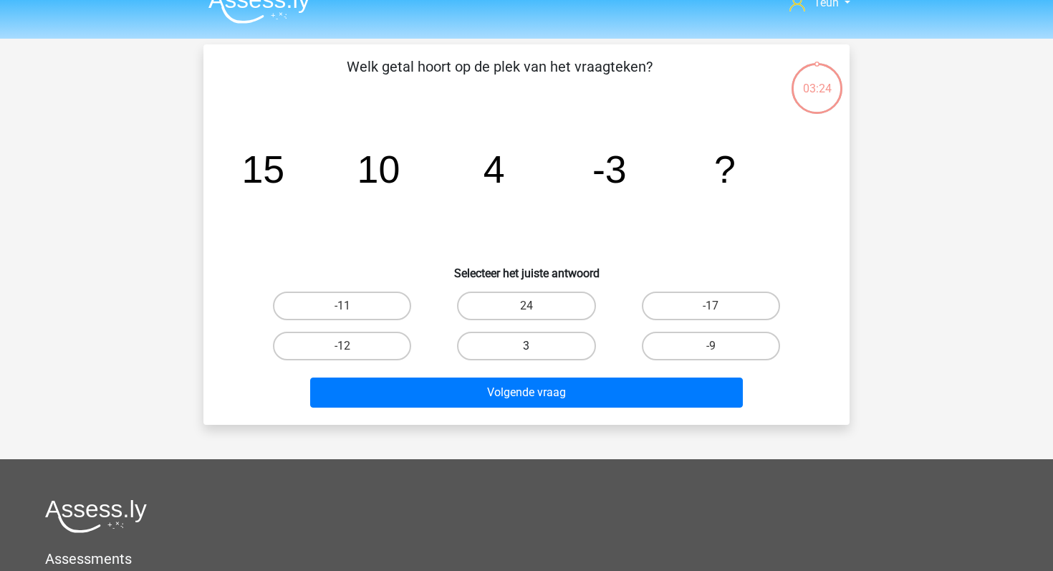
scroll to position [13, 0]
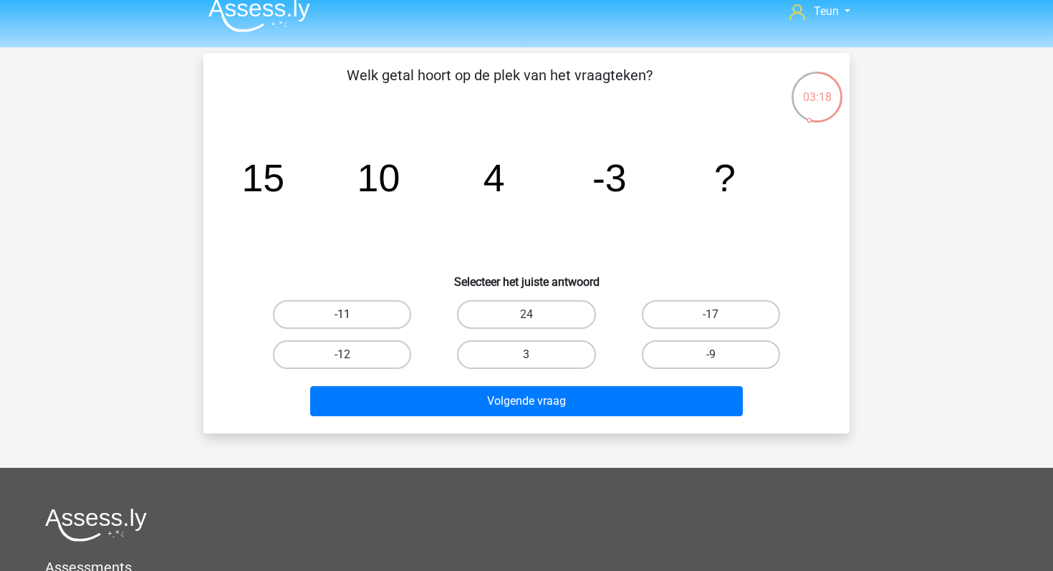
click at [390, 312] on label "-11" at bounding box center [342, 314] width 138 height 29
click at [352, 314] on input "-11" at bounding box center [346, 318] width 9 height 9
radio input "true"
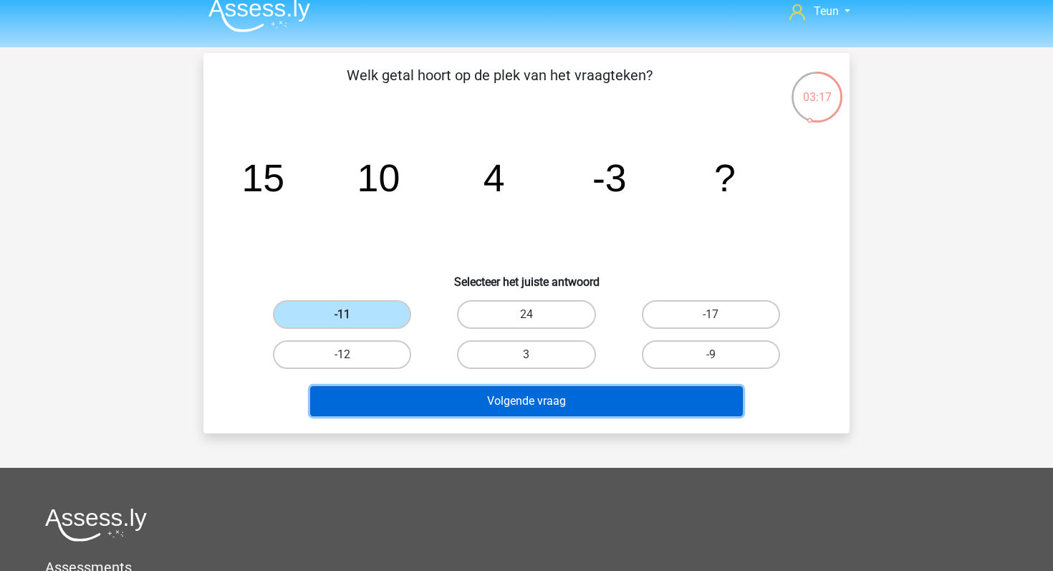
click at [453, 392] on button "Volgende vraag" at bounding box center [526, 401] width 433 height 30
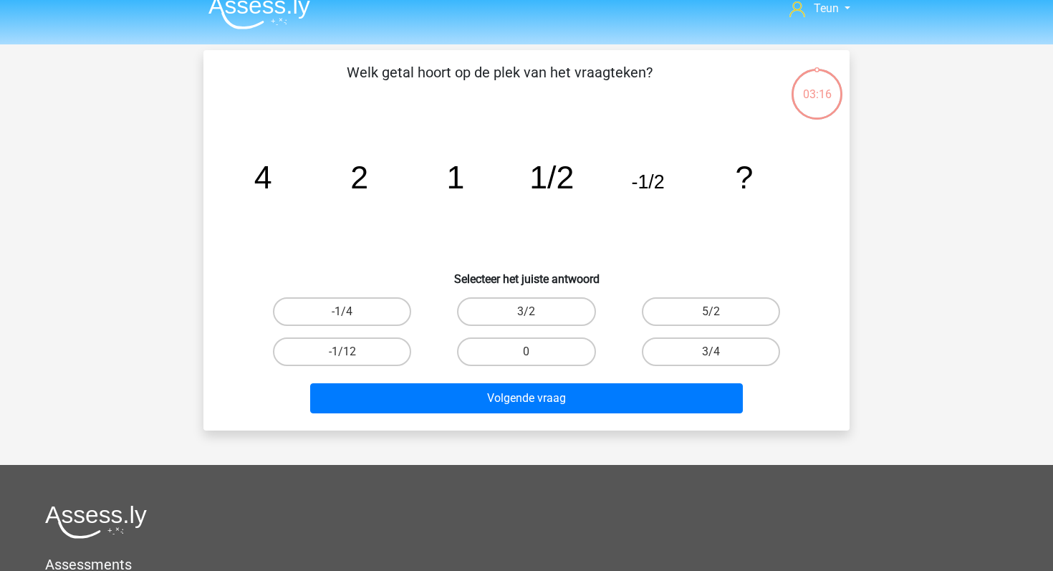
scroll to position [9, 0]
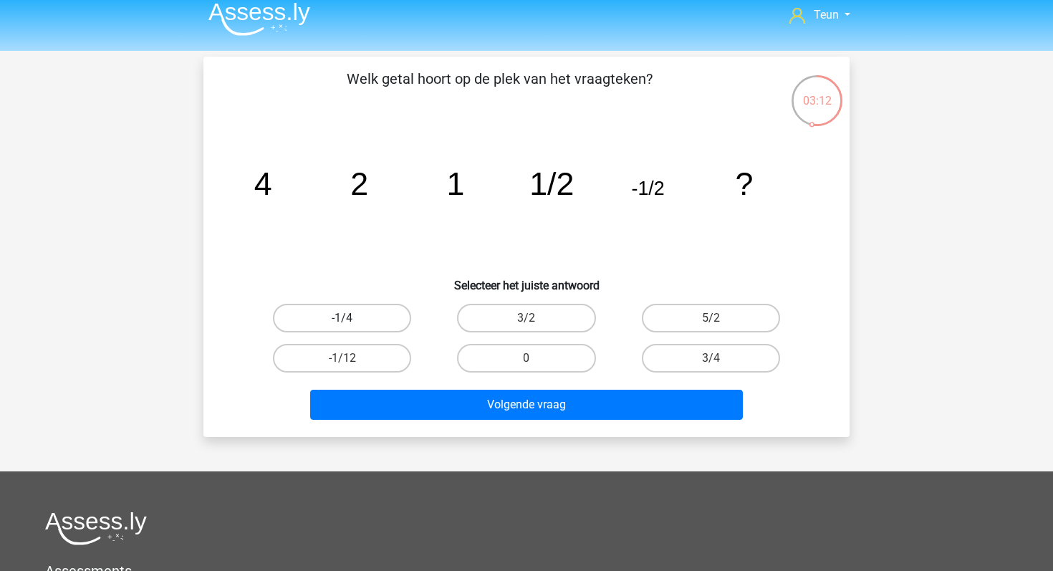
click at [373, 320] on label "-1/4" at bounding box center [342, 318] width 138 height 29
click at [352, 320] on input "-1/4" at bounding box center [346, 322] width 9 height 9
radio input "true"
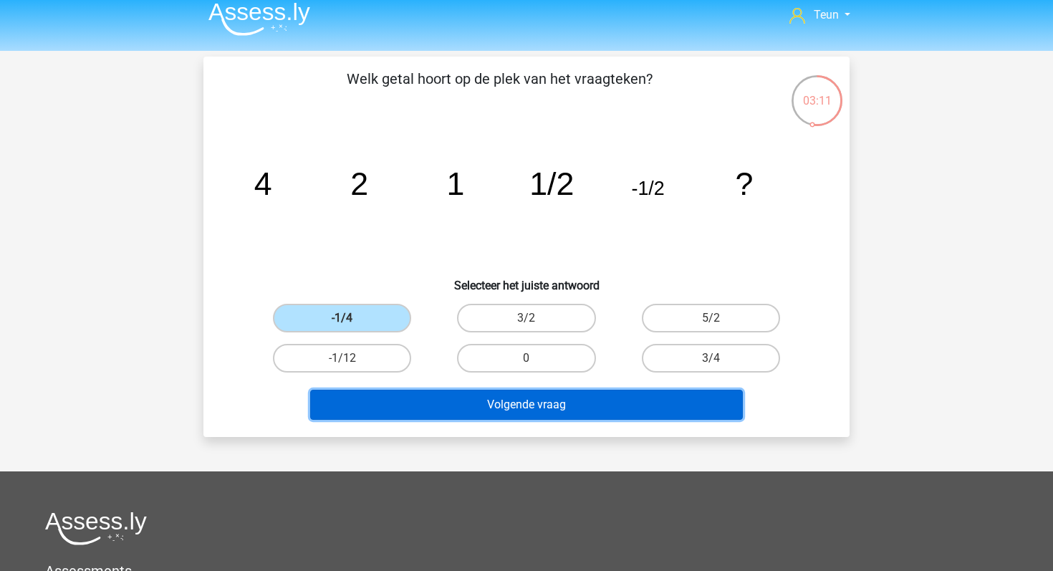
click at [471, 400] on button "Volgende vraag" at bounding box center [526, 405] width 433 height 30
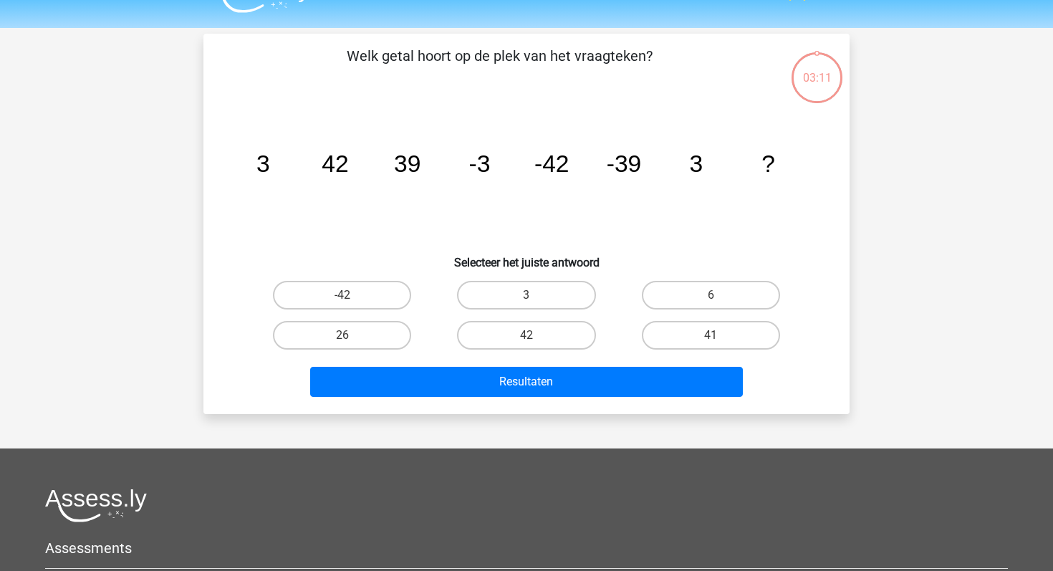
scroll to position [10, 0]
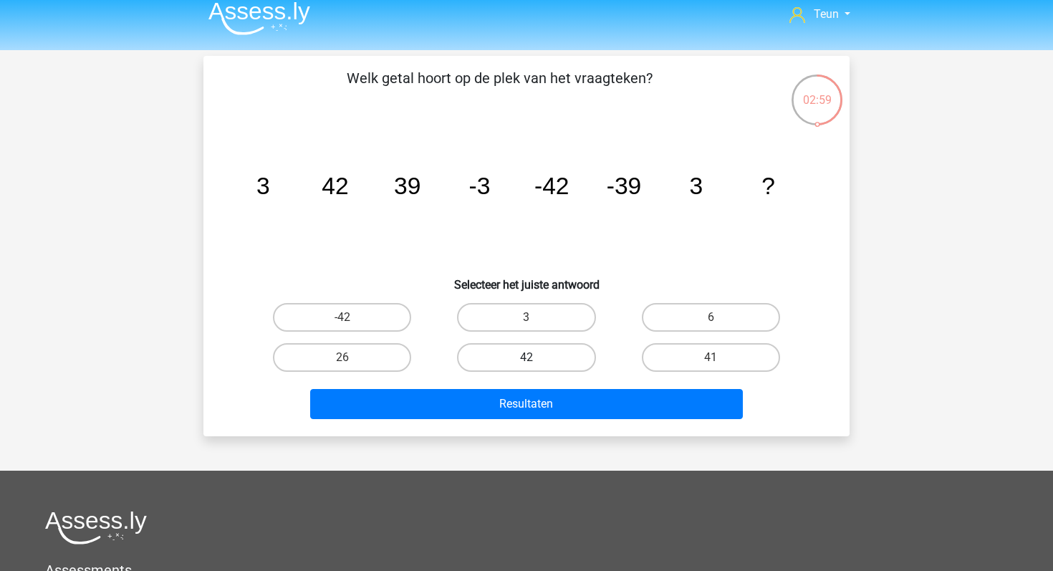
click at [558, 356] on label "42" at bounding box center [526, 357] width 138 height 29
click at [536, 357] on input "42" at bounding box center [531, 361] width 9 height 9
radio input "true"
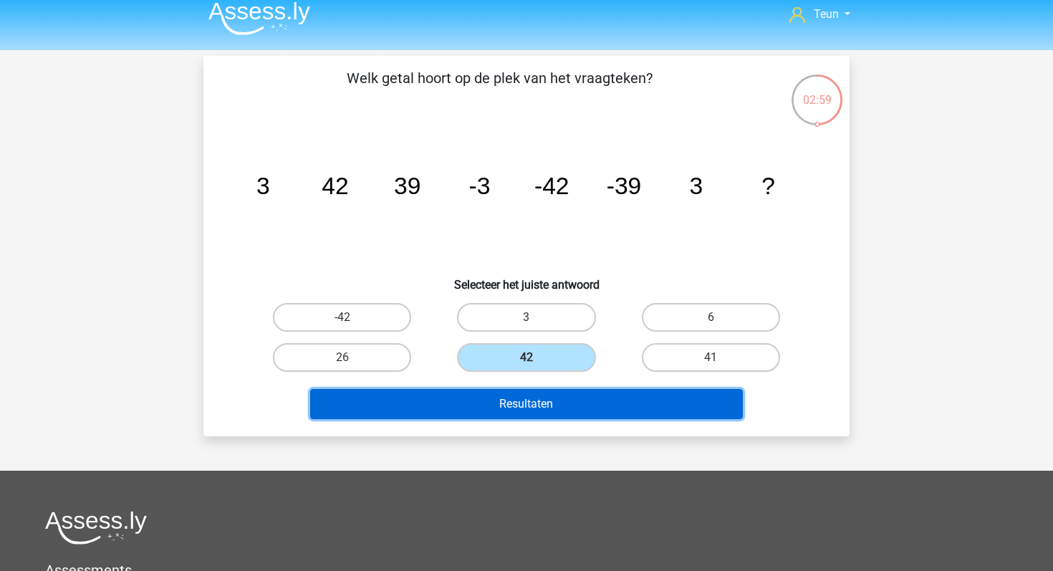
click at [522, 395] on button "Resultaten" at bounding box center [526, 404] width 433 height 30
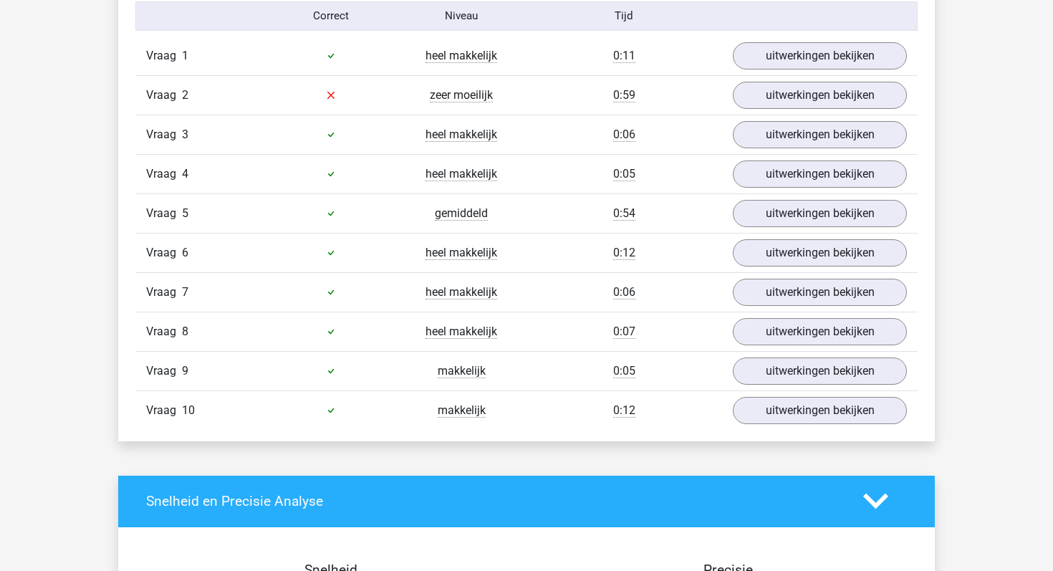
scroll to position [949, 0]
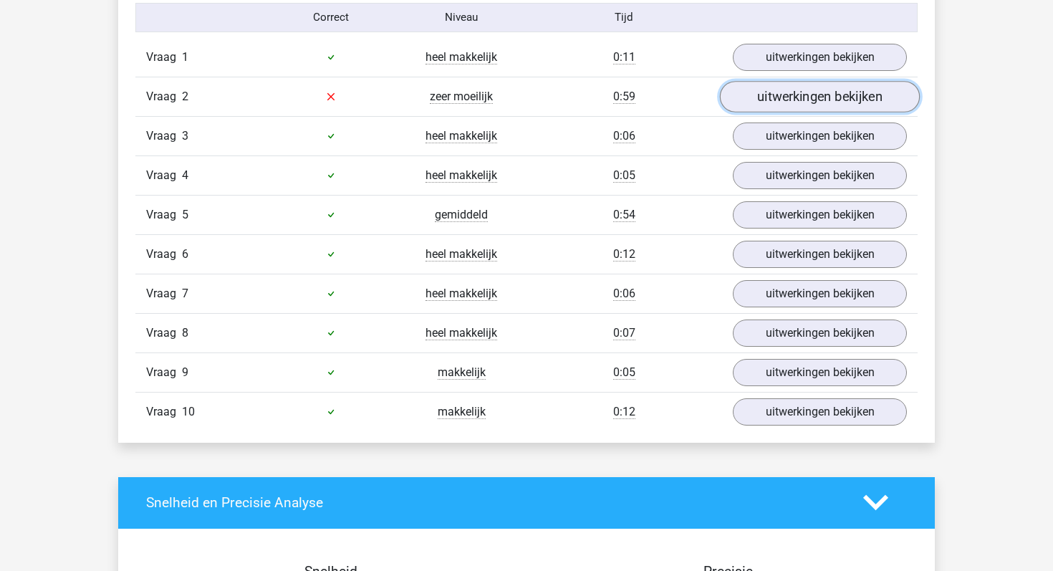
click at [782, 100] on link "uitwerkingen bekijken" at bounding box center [820, 97] width 200 height 32
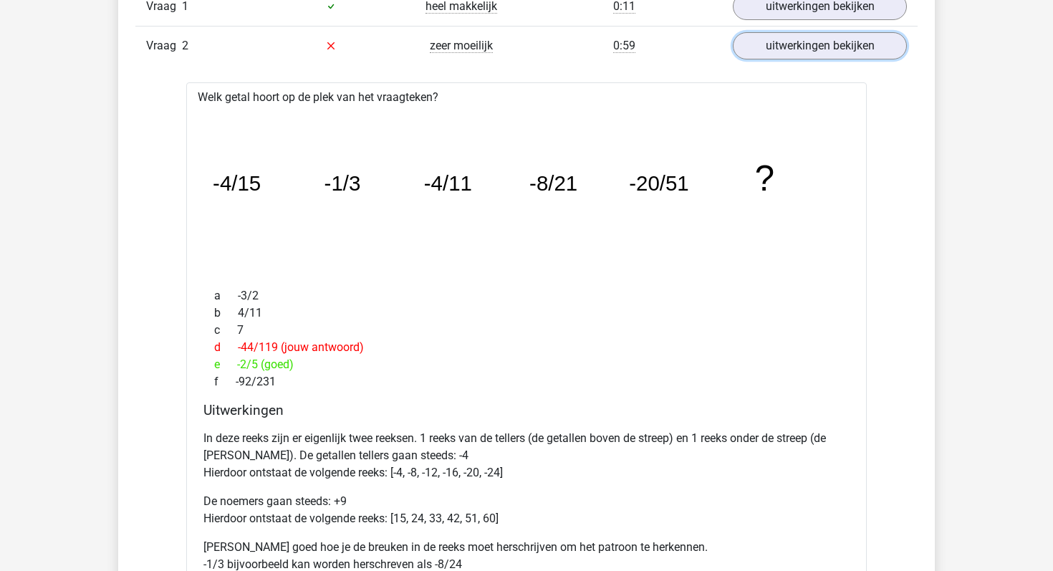
scroll to position [943, 0]
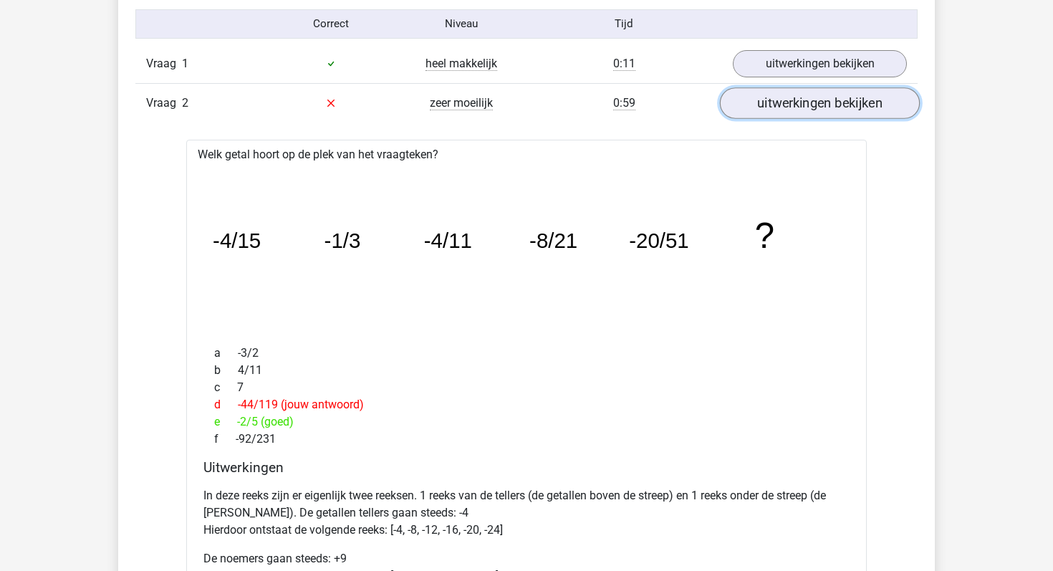
click at [795, 105] on link "uitwerkingen bekijken" at bounding box center [820, 103] width 200 height 32
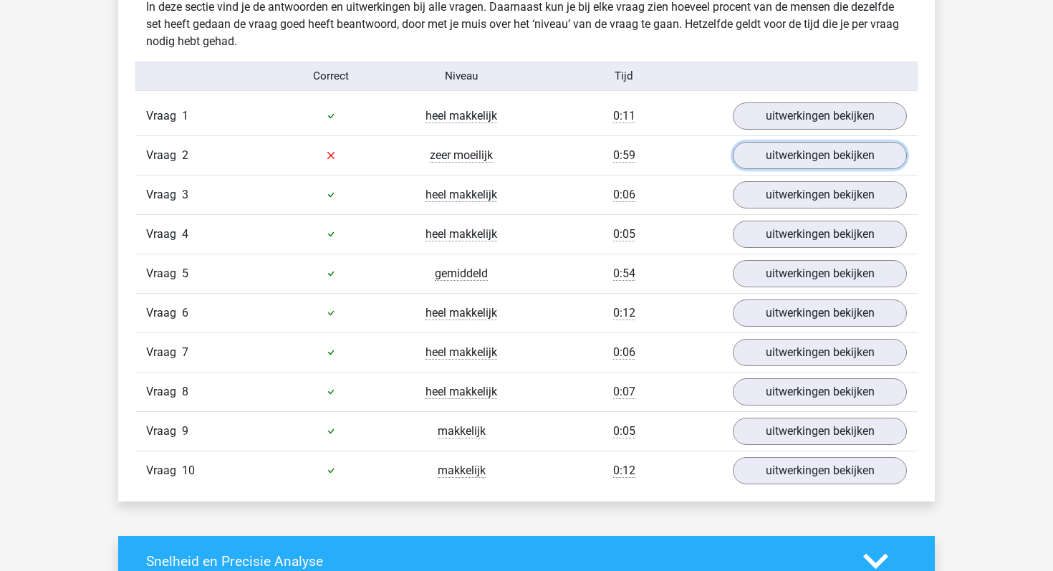
scroll to position [894, 0]
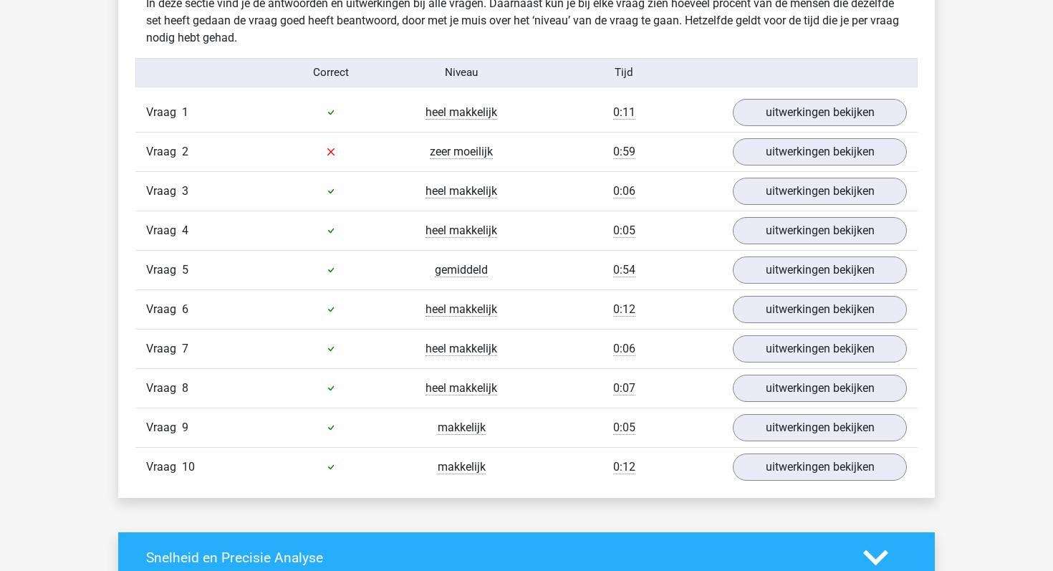
click at [732, 277] on div "uitwerkingen bekijken" at bounding box center [820, 269] width 196 height 27
click at [746, 277] on link "uitwerkingen bekijken" at bounding box center [820, 270] width 200 height 32
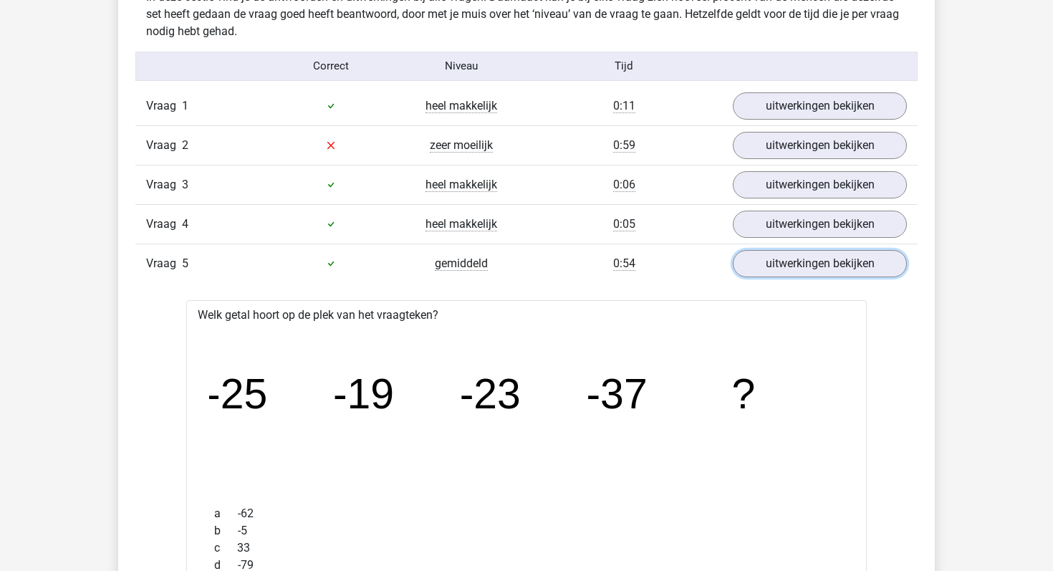
scroll to position [820, 0]
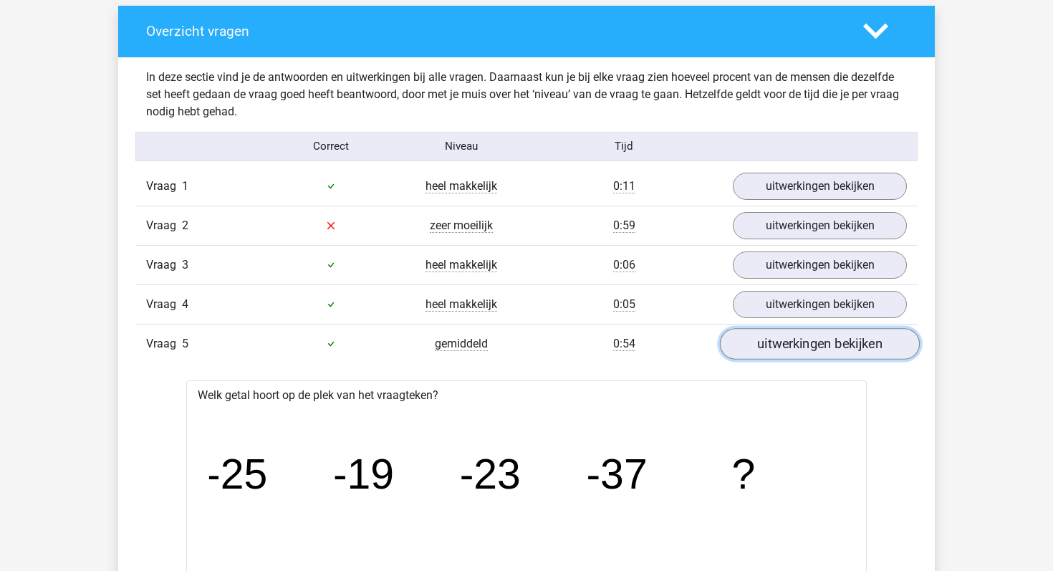
click at [794, 344] on link "uitwerkingen bekijken" at bounding box center [820, 344] width 200 height 32
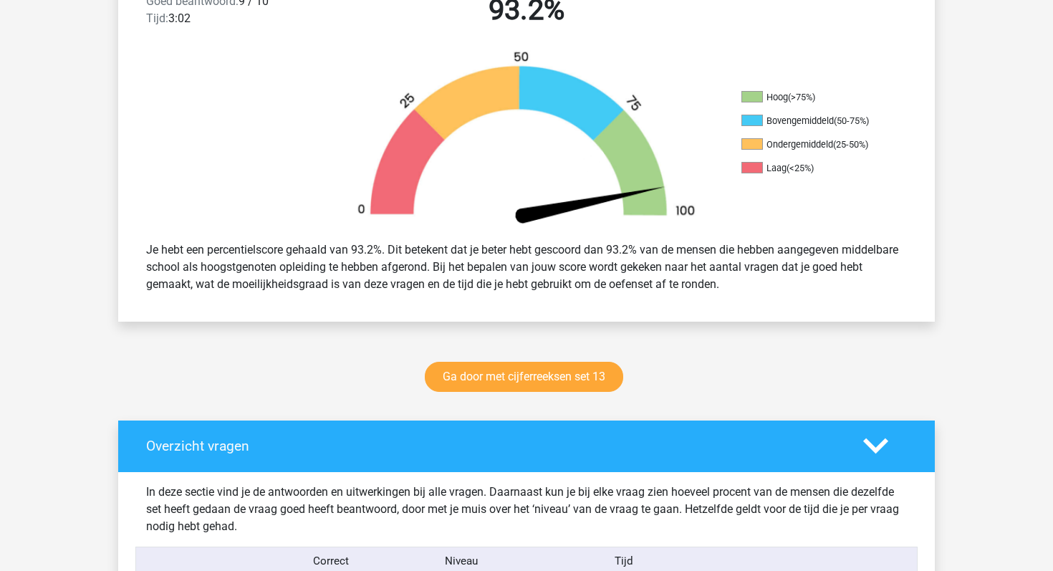
scroll to position [418, 0]
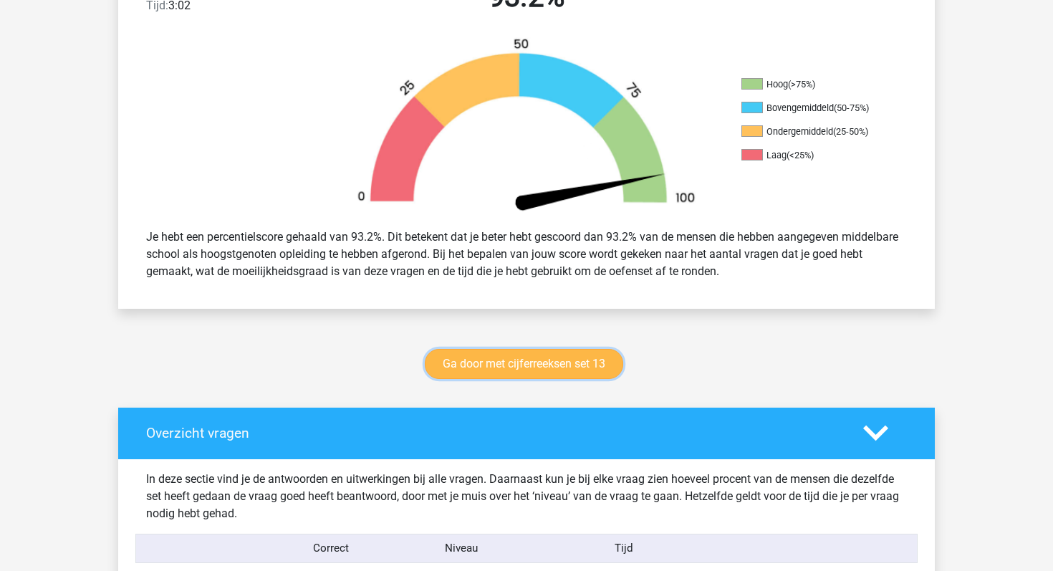
click at [542, 377] on link "Ga door met cijferreeksen set 13" at bounding box center [524, 364] width 198 height 30
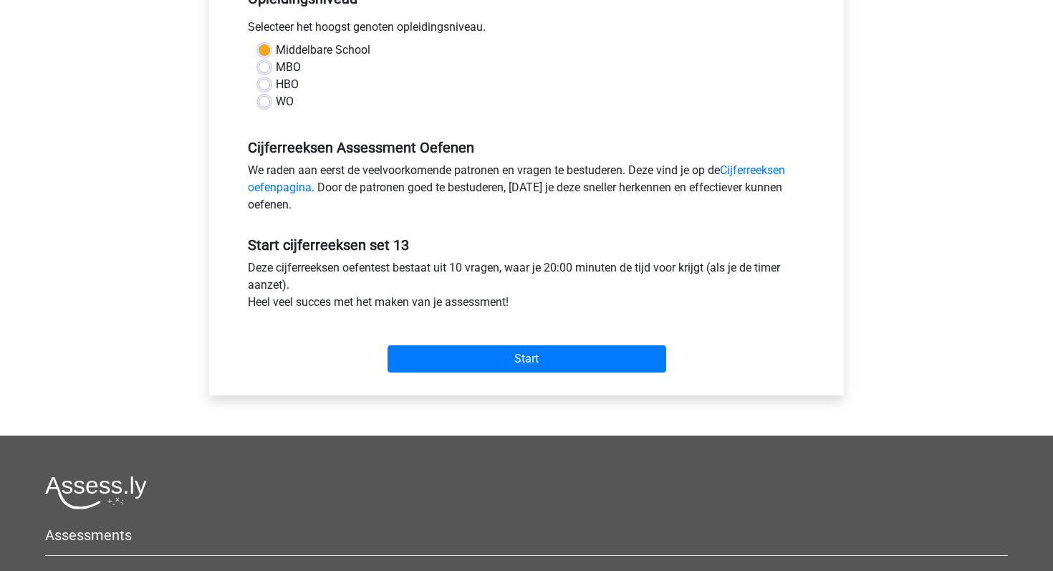
scroll to position [321, 0]
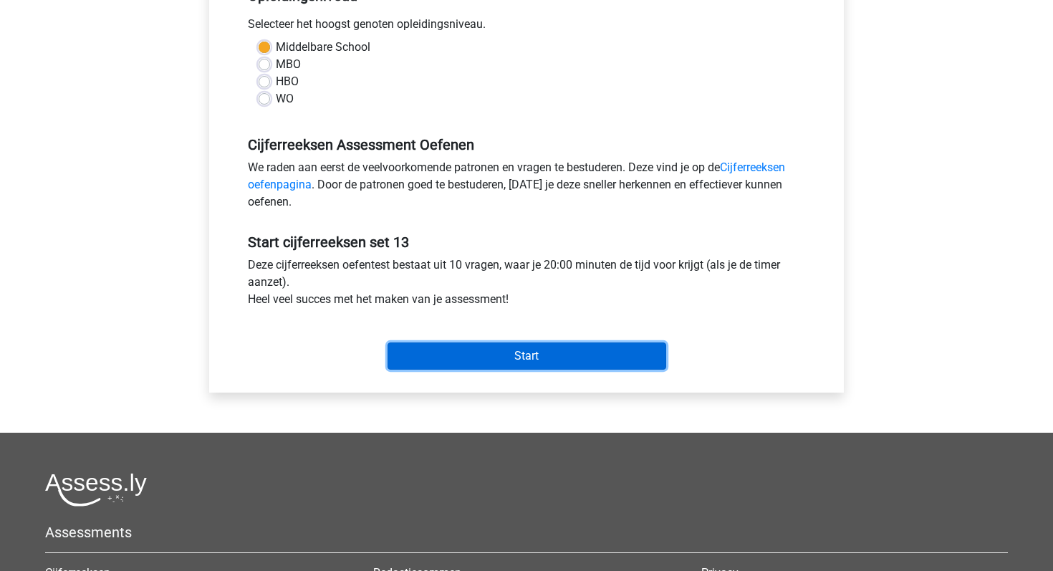
click at [525, 365] on input "Start" at bounding box center [527, 355] width 279 height 27
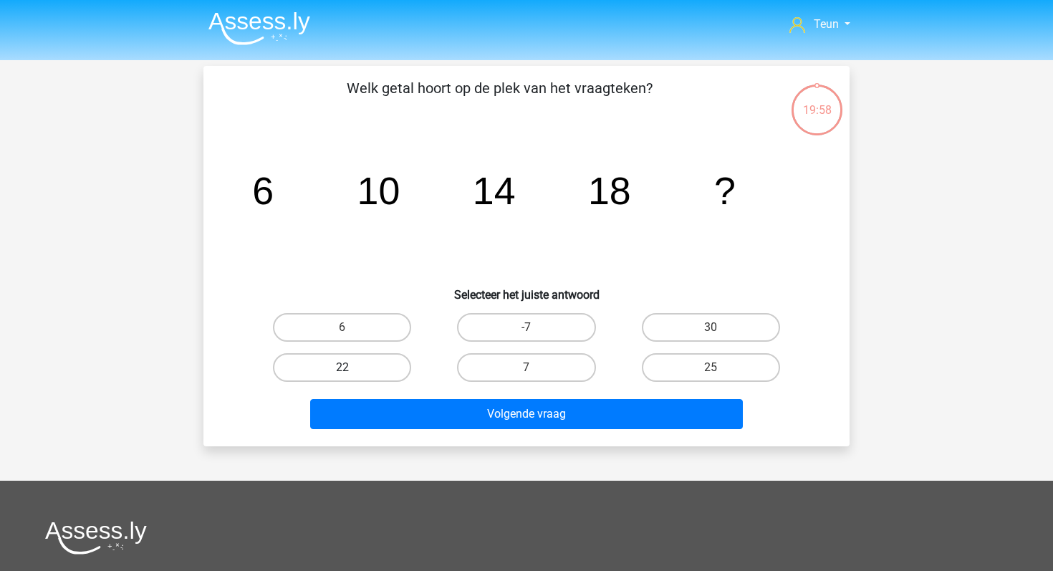
click at [387, 359] on label "22" at bounding box center [342, 367] width 138 height 29
click at [352, 368] on input "22" at bounding box center [346, 372] width 9 height 9
radio input "true"
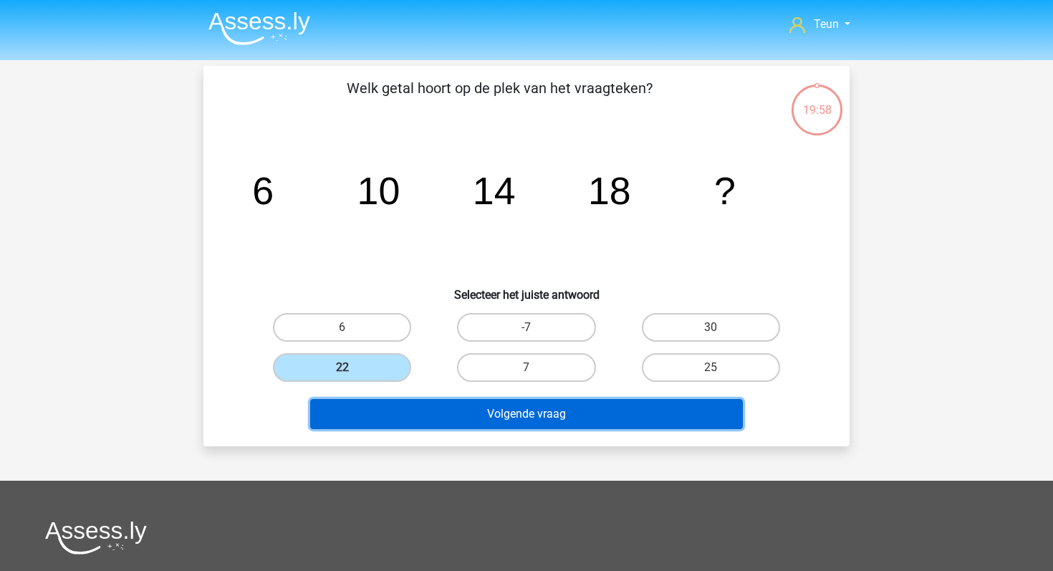
click at [408, 420] on button "Volgende vraag" at bounding box center [526, 414] width 433 height 30
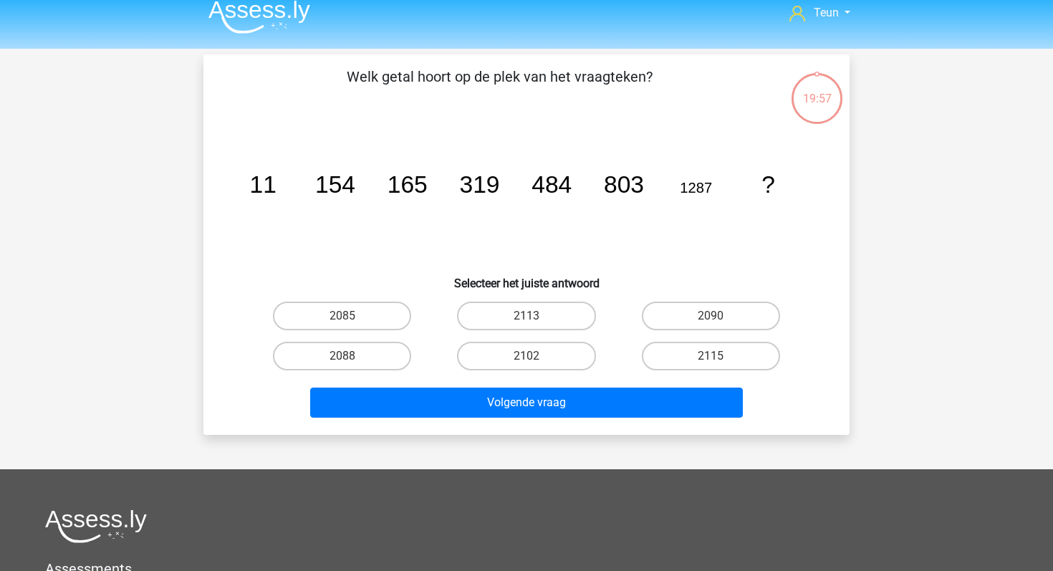
scroll to position [10, 0]
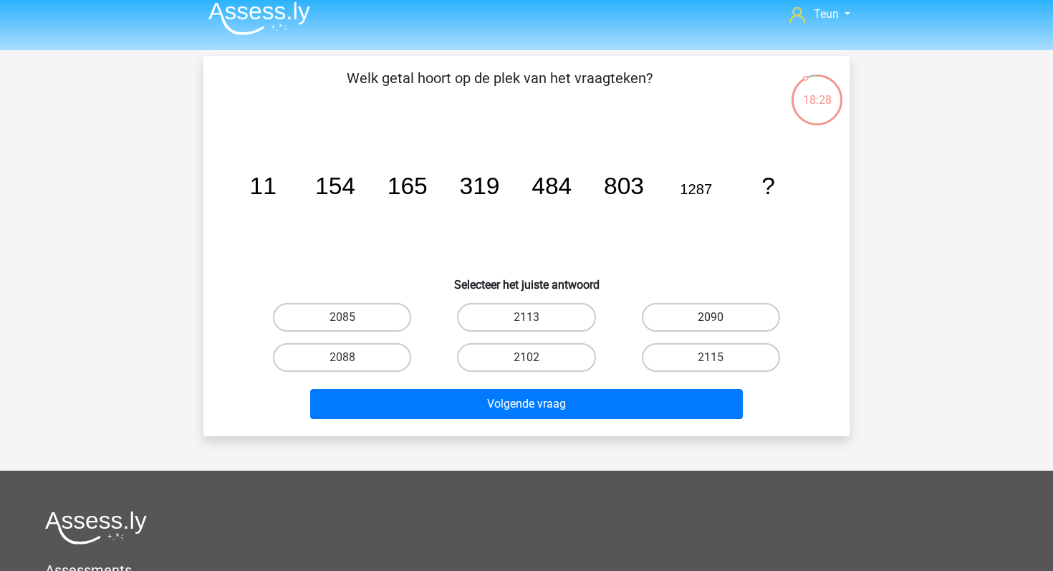
click at [723, 309] on label "2090" at bounding box center [711, 317] width 138 height 29
click at [720, 317] on input "2090" at bounding box center [715, 321] width 9 height 9
radio input "true"
click at [630, 380] on div "Volgende vraag" at bounding box center [526, 401] width 600 height 47
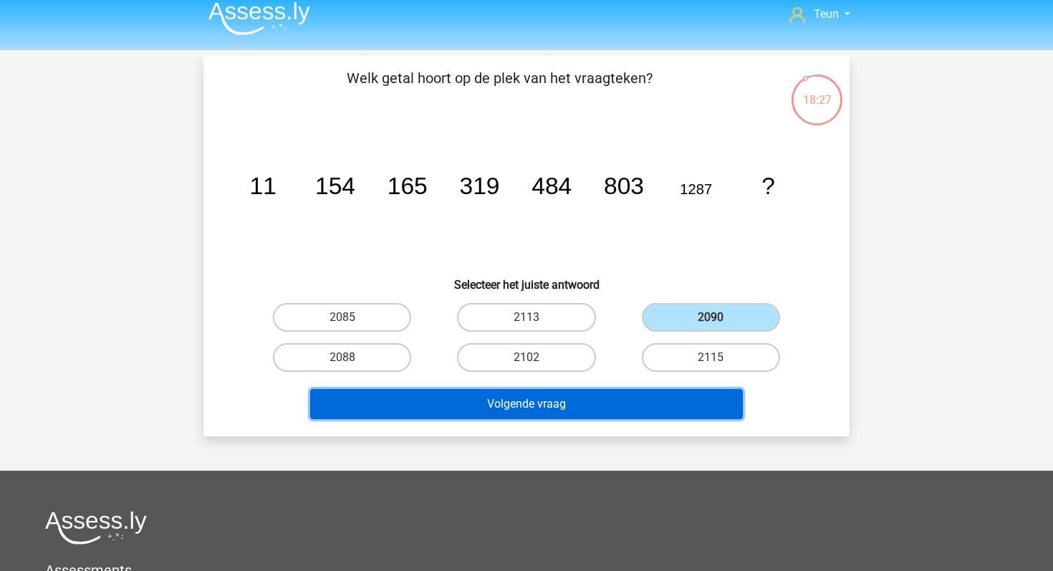
click at [630, 391] on button "Volgende vraag" at bounding box center [526, 404] width 433 height 30
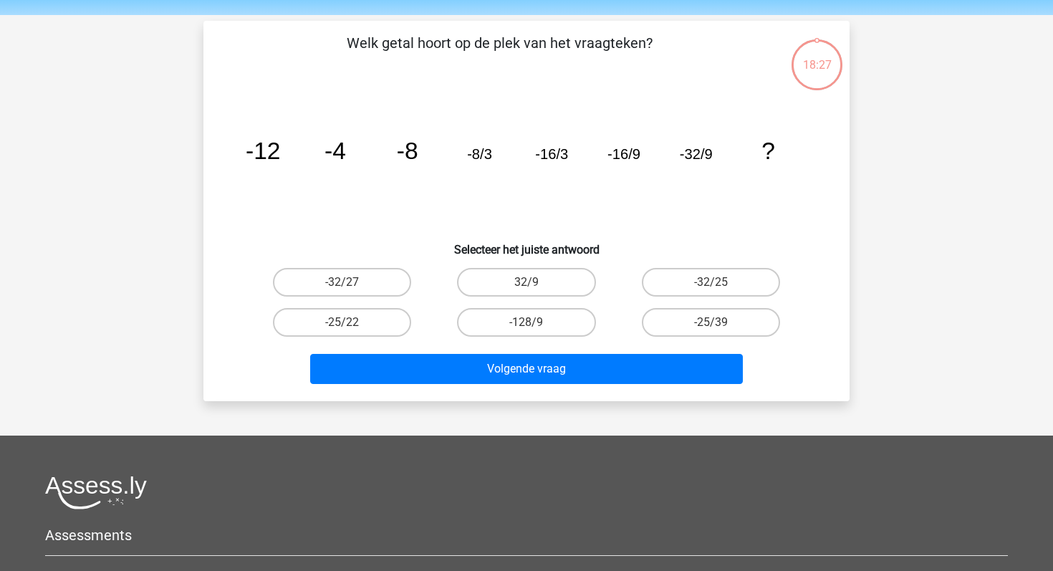
scroll to position [37, 0]
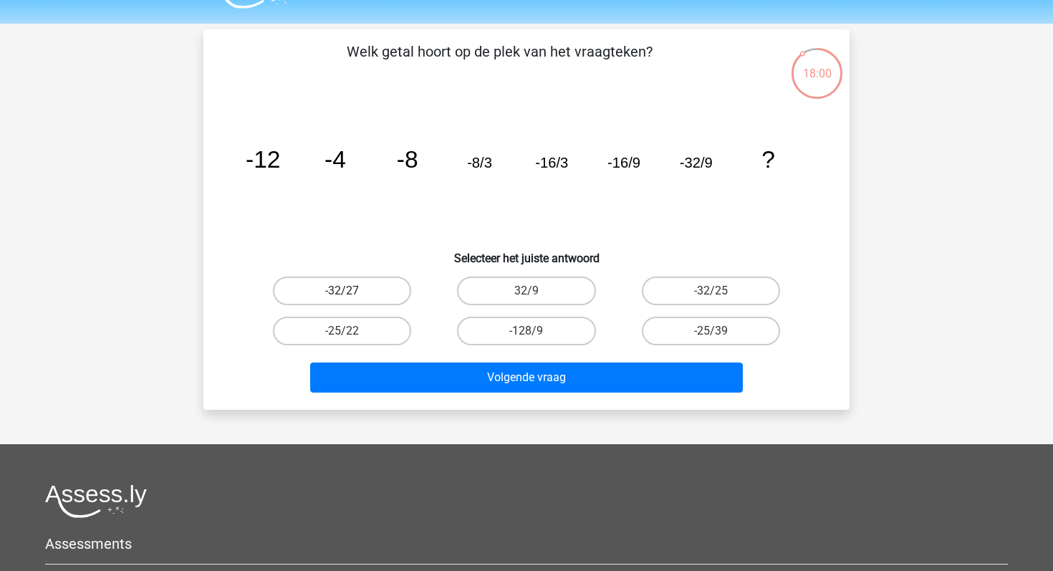
click at [354, 286] on label "-32/27" at bounding box center [342, 291] width 138 height 29
click at [352, 291] on input "-32/27" at bounding box center [346, 295] width 9 height 9
radio input "true"
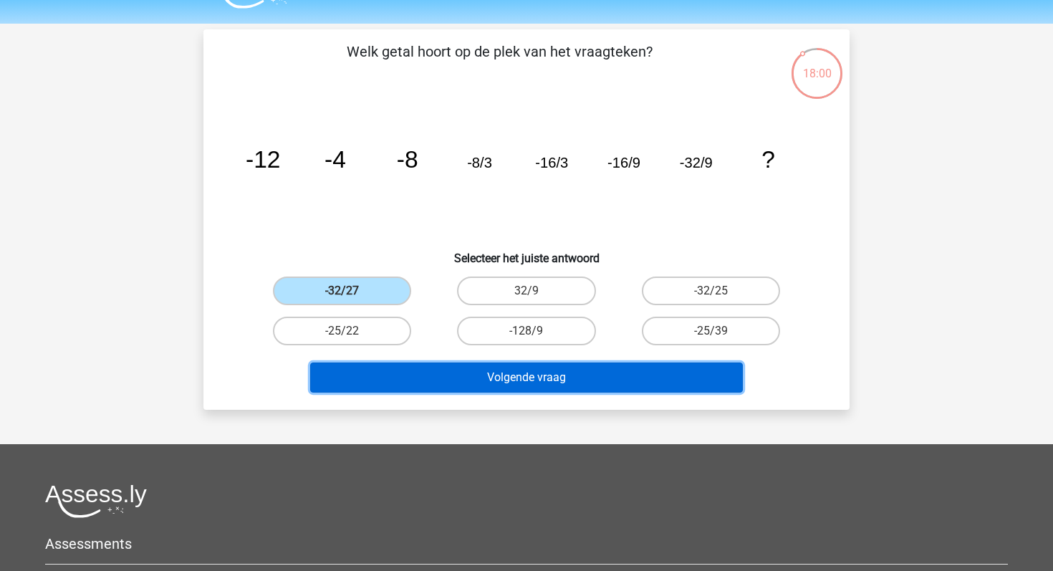
click at [410, 380] on button "Volgende vraag" at bounding box center [526, 377] width 433 height 30
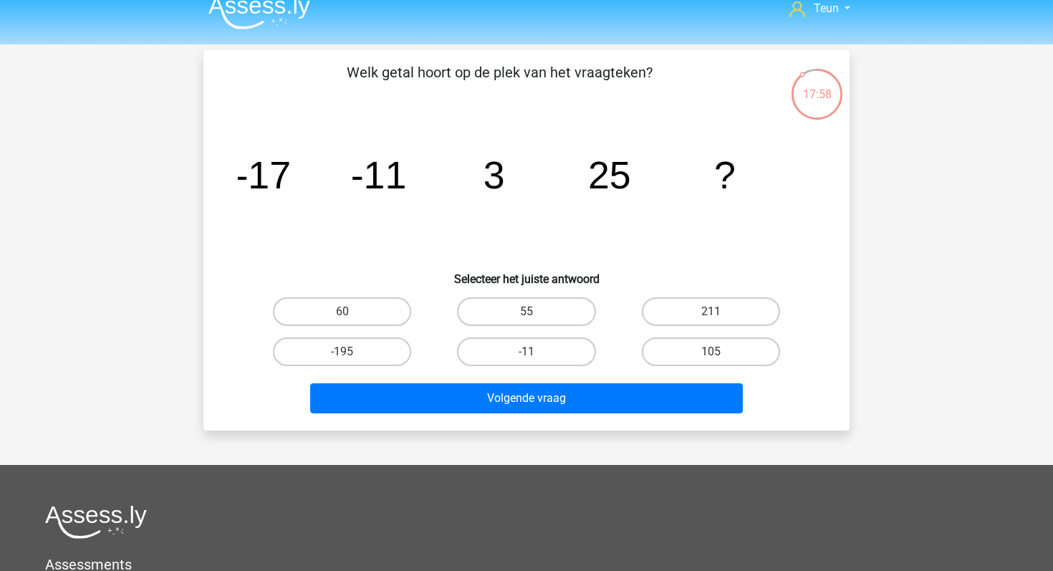
scroll to position [15, 0]
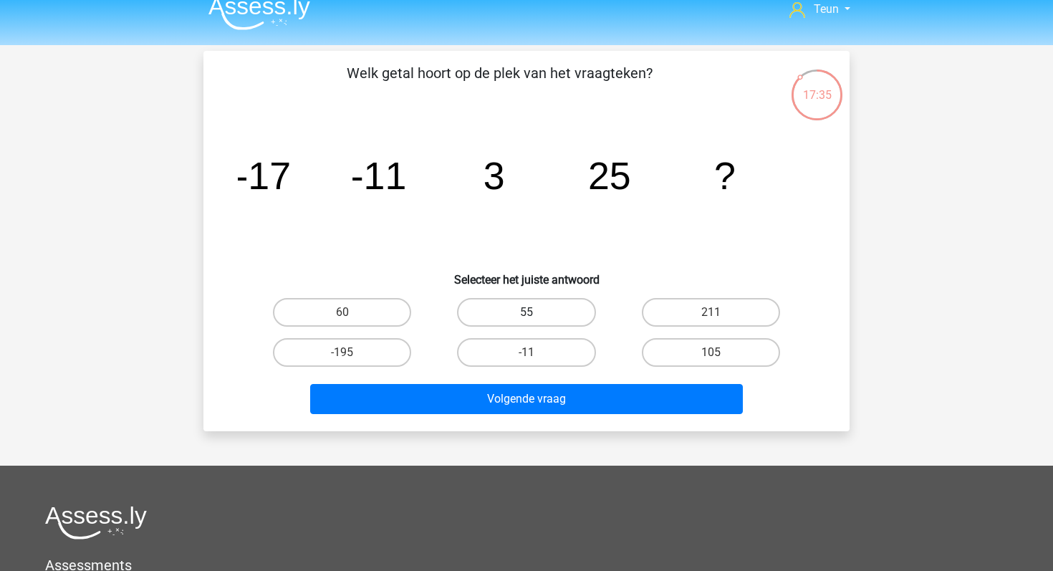
click at [549, 310] on label "55" at bounding box center [526, 312] width 138 height 29
click at [536, 312] on input "55" at bounding box center [531, 316] width 9 height 9
radio input "true"
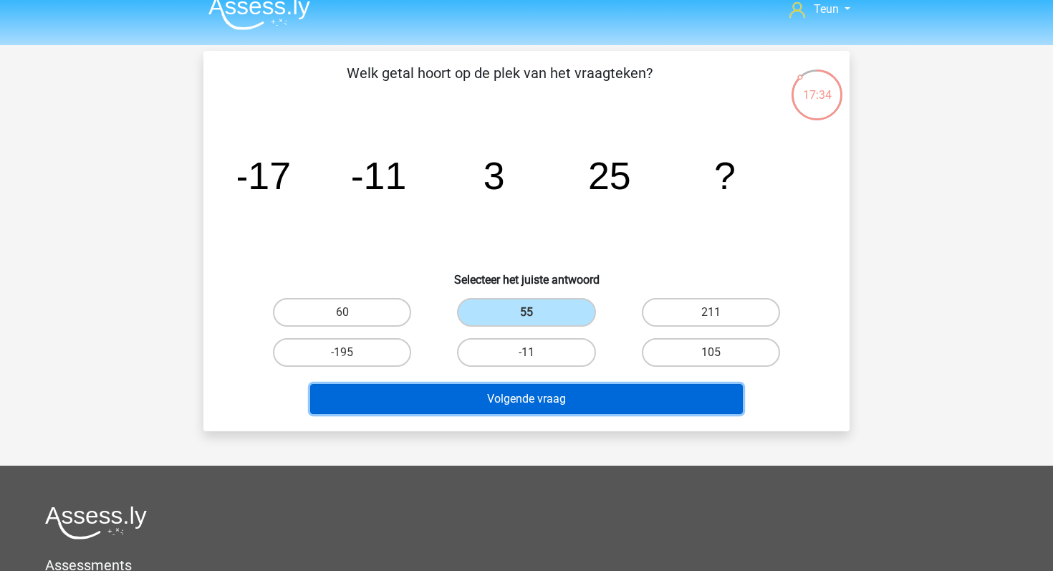
click at [549, 390] on button "Volgende vraag" at bounding box center [526, 399] width 433 height 30
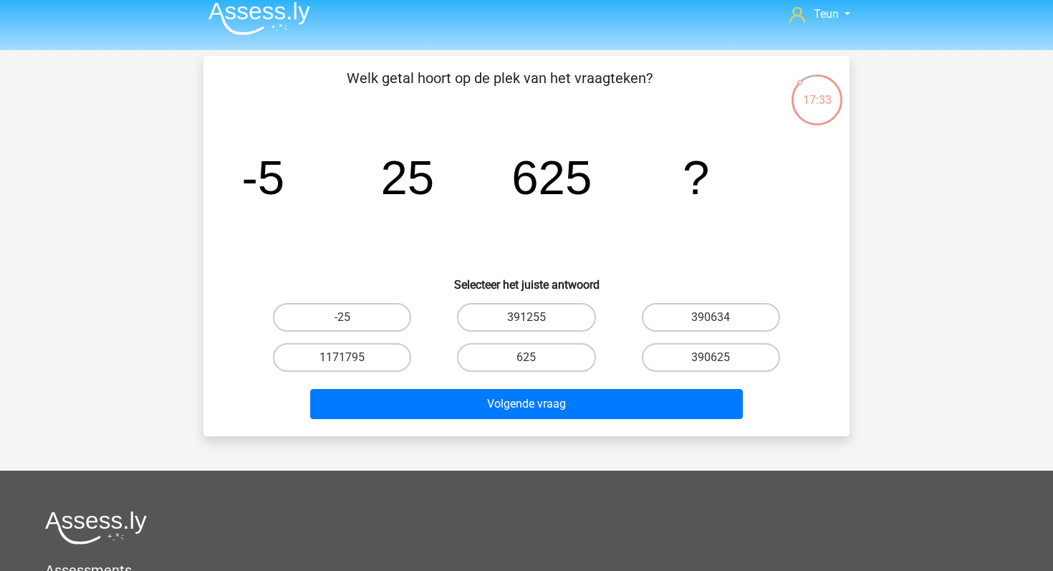
scroll to position [0, 0]
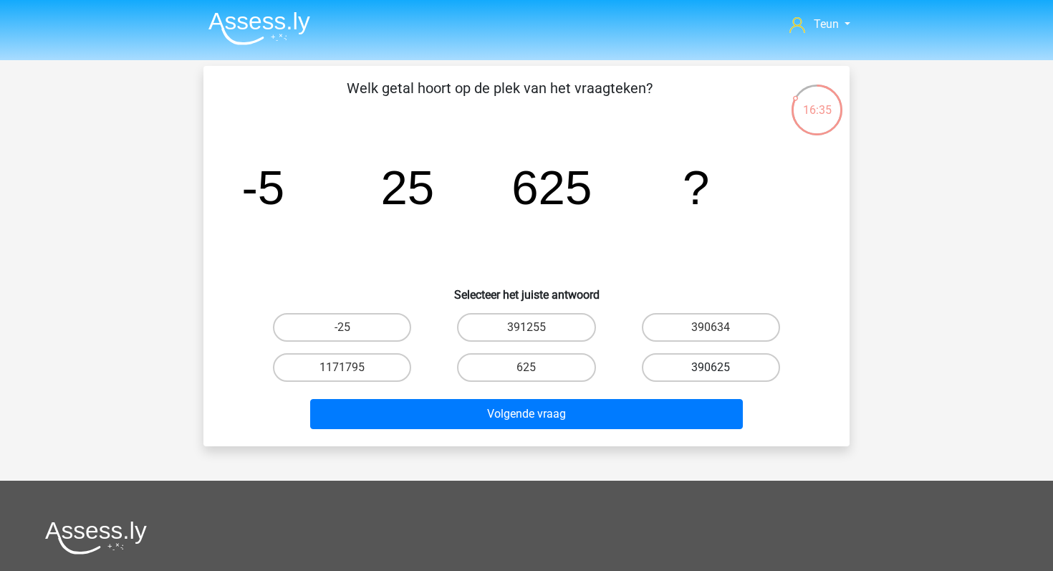
click at [673, 366] on label "390625" at bounding box center [711, 367] width 138 height 29
click at [711, 368] on input "390625" at bounding box center [715, 372] width 9 height 9
radio input "true"
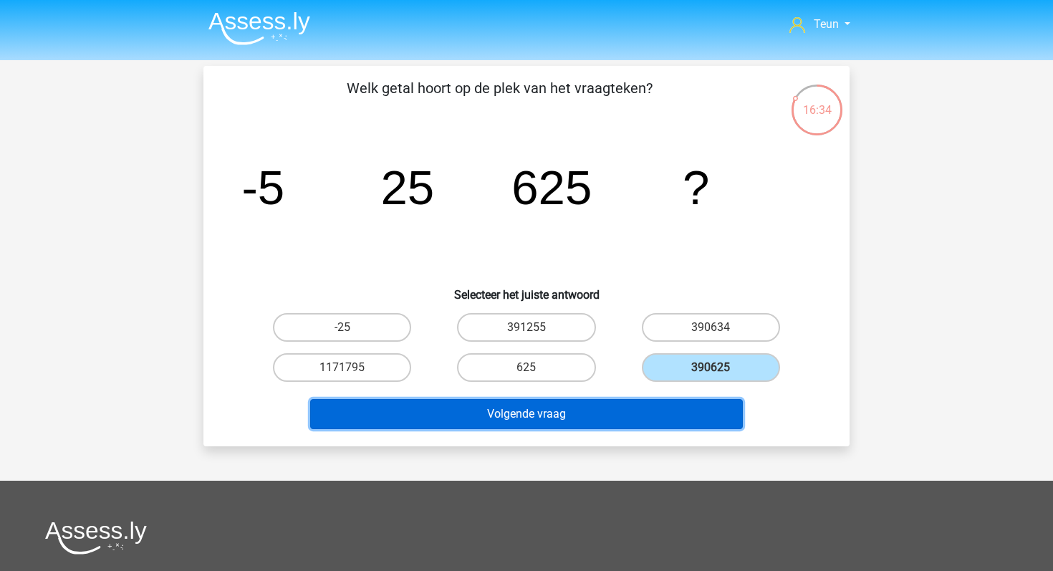
click at [603, 418] on button "Volgende vraag" at bounding box center [526, 414] width 433 height 30
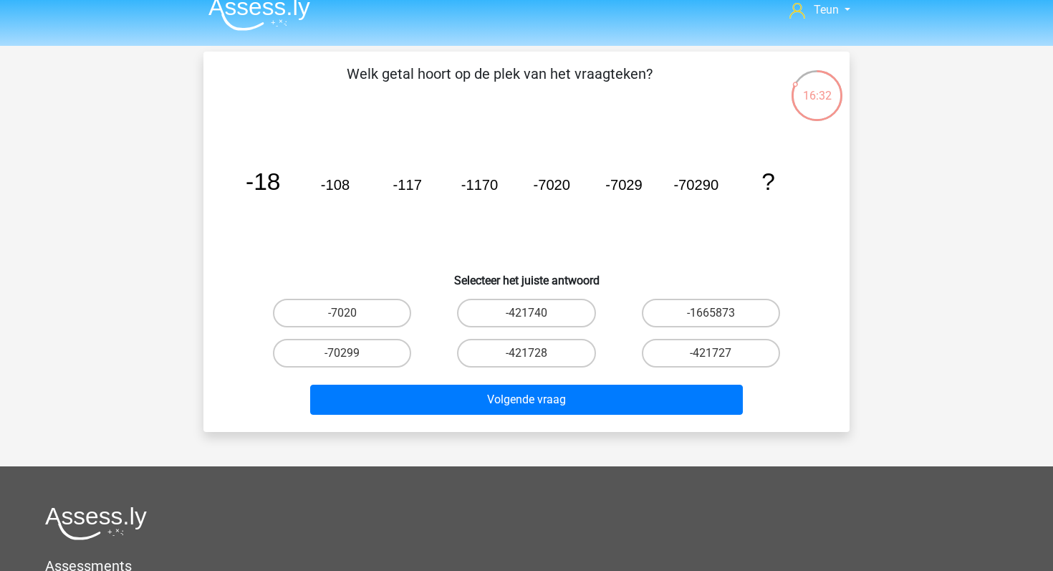
scroll to position [14, 0]
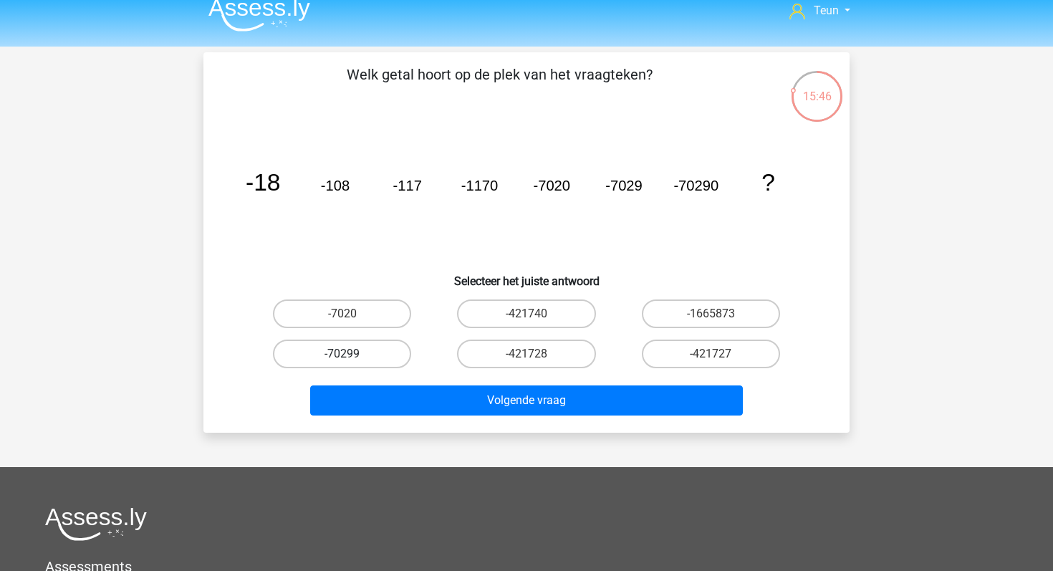
click at [390, 357] on label "-70299" at bounding box center [342, 354] width 138 height 29
click at [352, 357] on input "-70299" at bounding box center [346, 358] width 9 height 9
radio input "true"
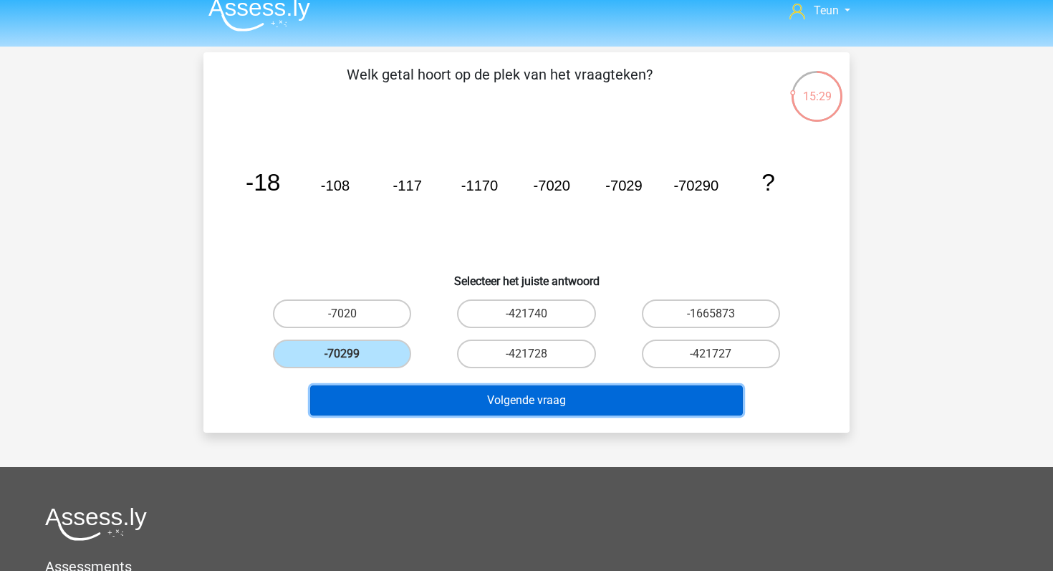
click at [491, 393] on button "Volgende vraag" at bounding box center [526, 400] width 433 height 30
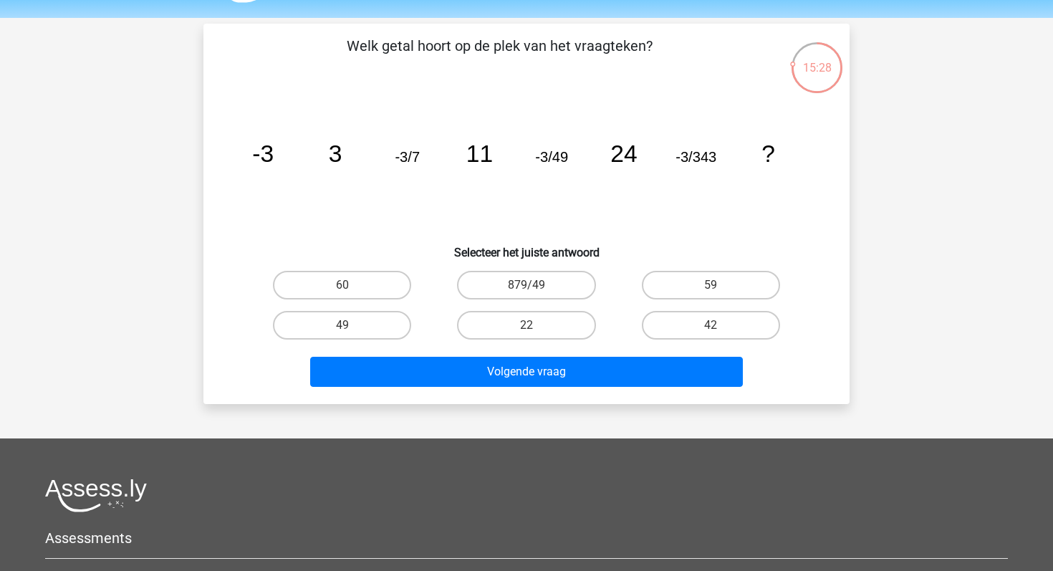
scroll to position [28, 0]
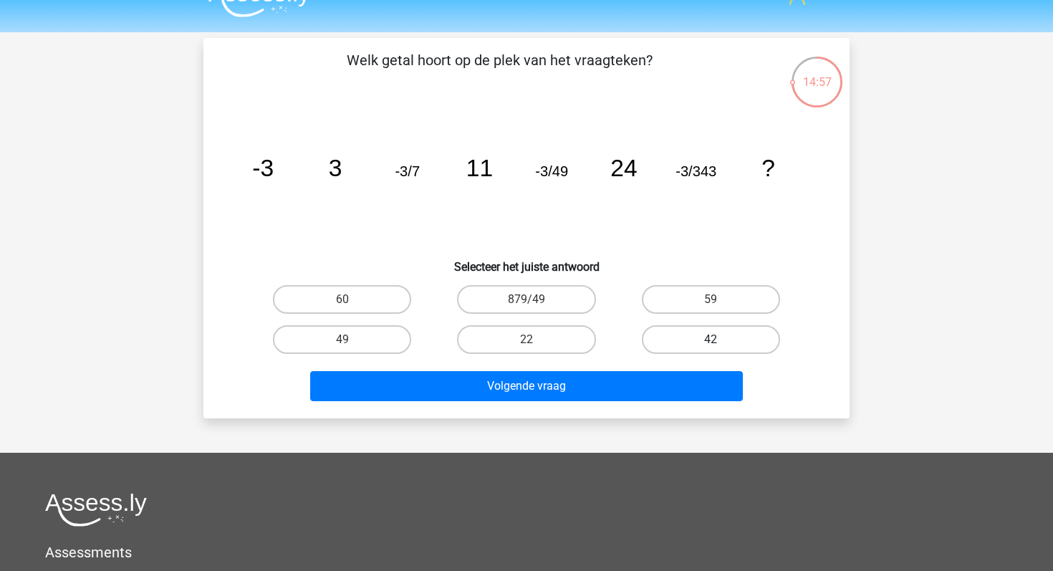
click at [700, 336] on label "42" at bounding box center [711, 339] width 138 height 29
click at [711, 340] on input "42" at bounding box center [715, 344] width 9 height 9
radio input "true"
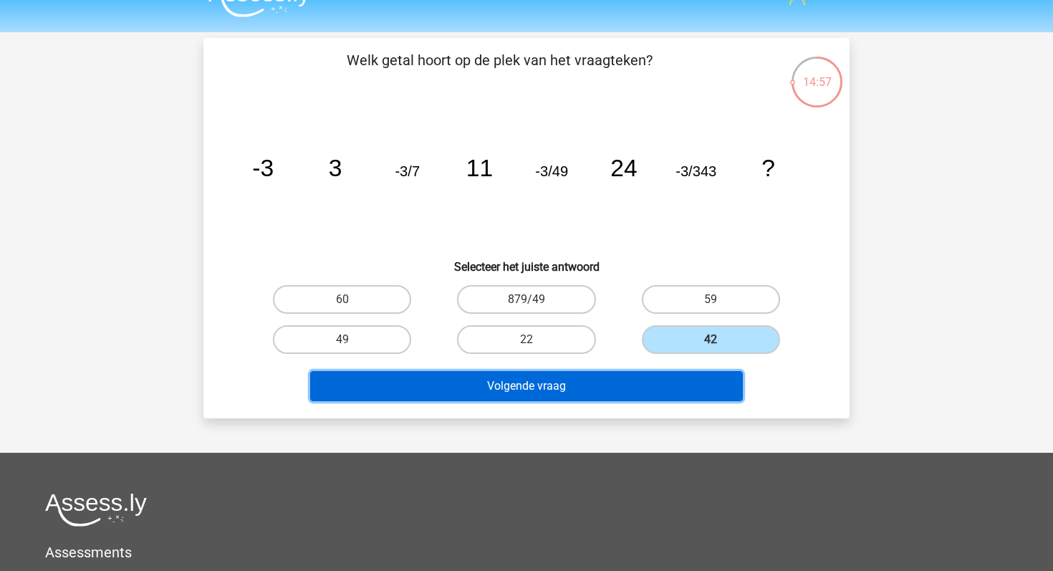
click at [699, 373] on button "Volgende vraag" at bounding box center [526, 386] width 433 height 30
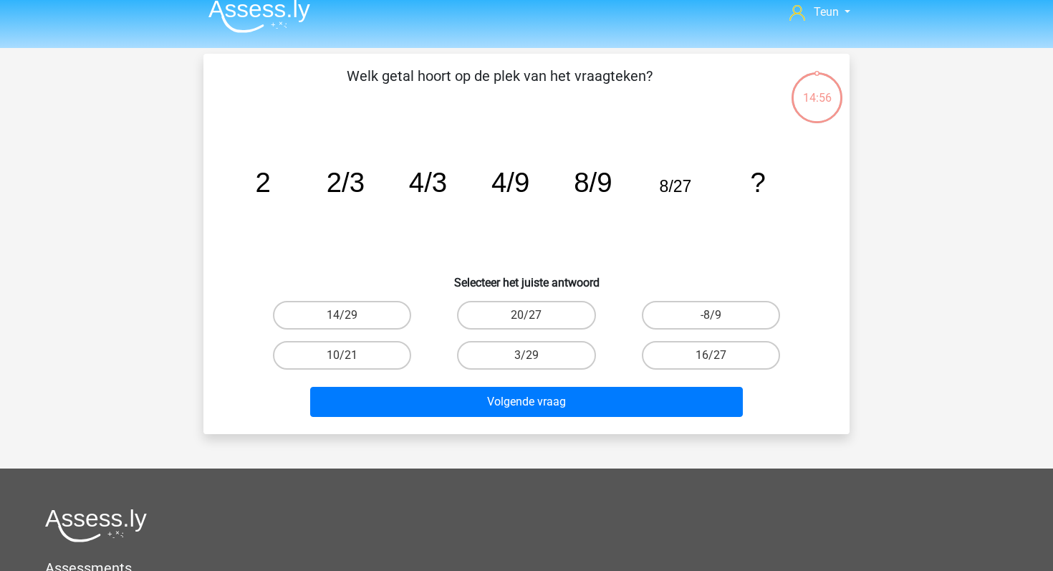
scroll to position [0, 0]
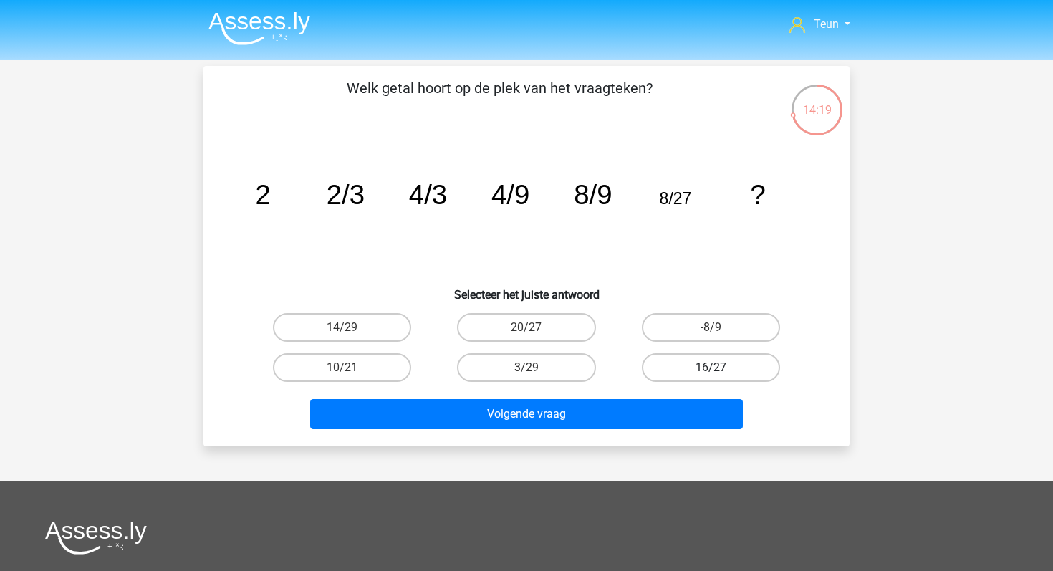
click at [724, 368] on label "16/27" at bounding box center [711, 367] width 138 height 29
click at [720, 368] on input "16/27" at bounding box center [715, 372] width 9 height 9
radio input "true"
click at [678, 429] on div "Volgende vraag" at bounding box center [526, 417] width 553 height 36
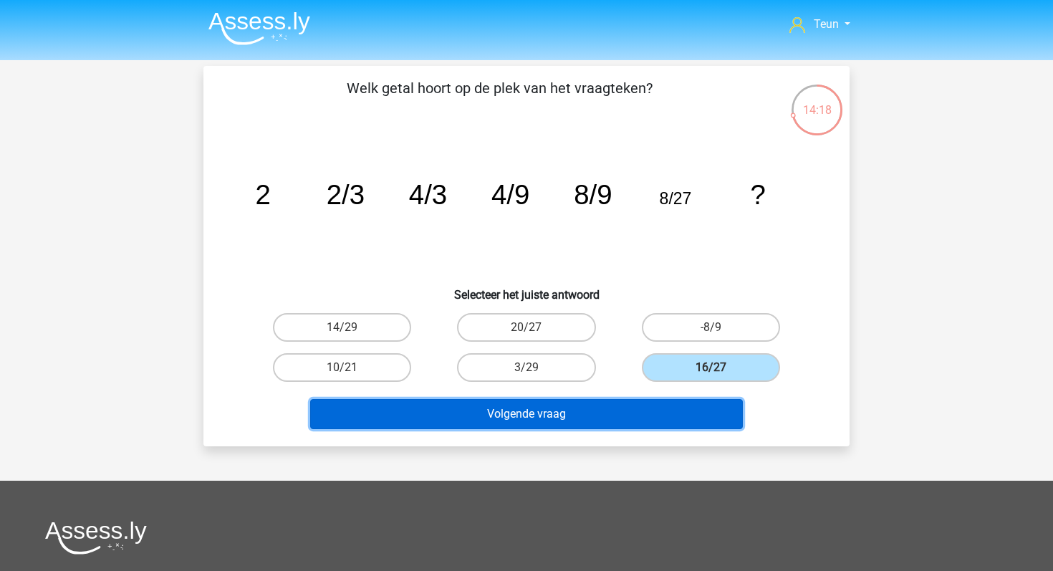
click at [705, 411] on button "Volgende vraag" at bounding box center [526, 414] width 433 height 30
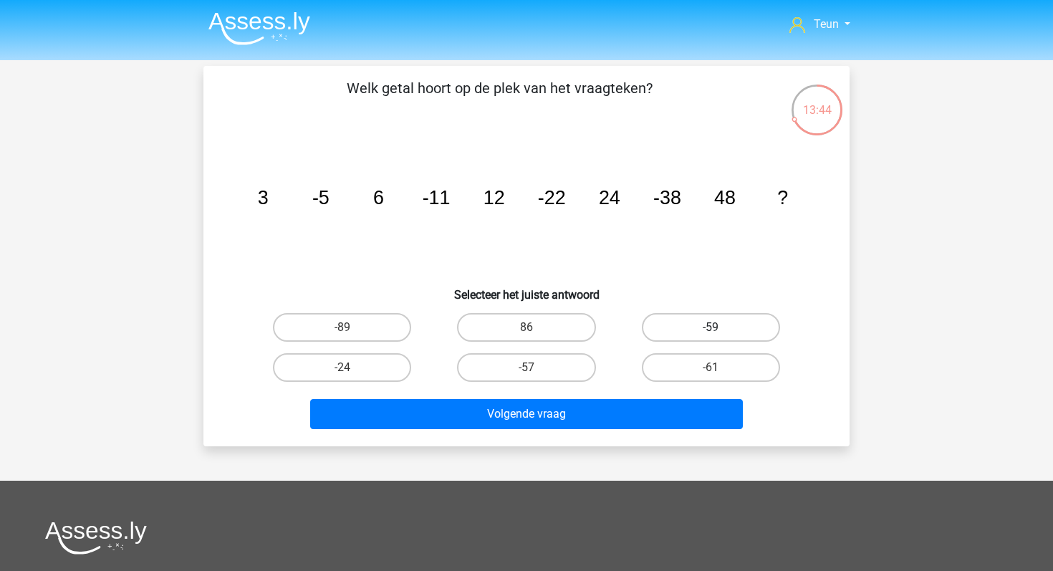
click at [711, 326] on label "-59" at bounding box center [711, 327] width 138 height 29
click at [711, 327] on input "-59" at bounding box center [715, 331] width 9 height 9
radio input "true"
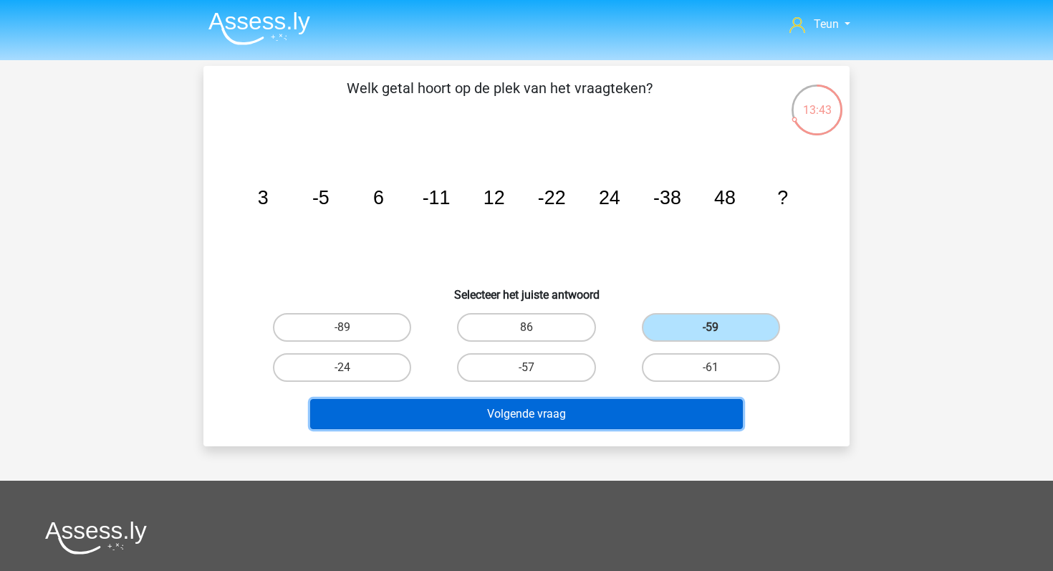
click at [643, 403] on button "Volgende vraag" at bounding box center [526, 414] width 433 height 30
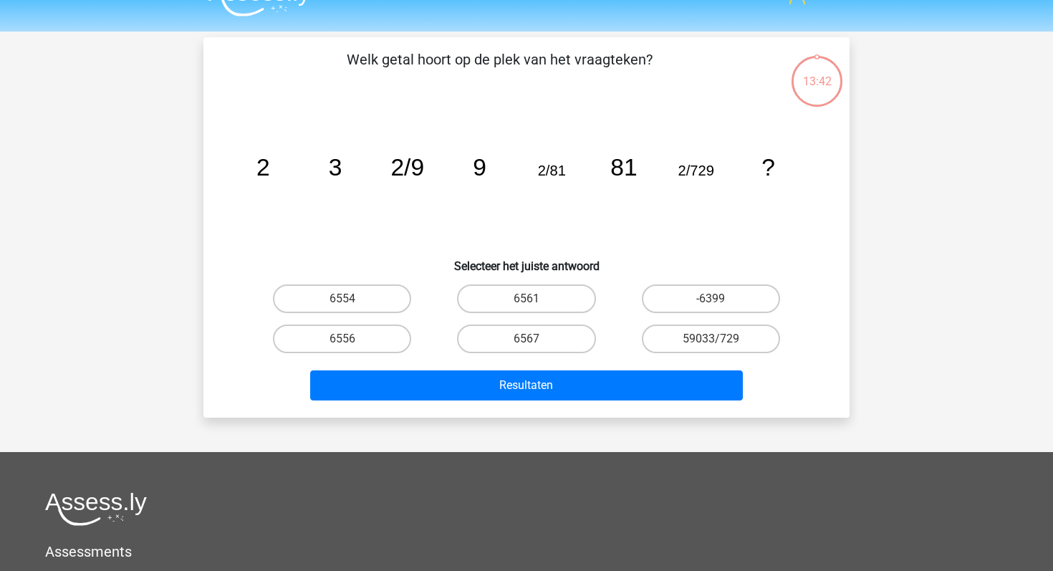
scroll to position [28, 0]
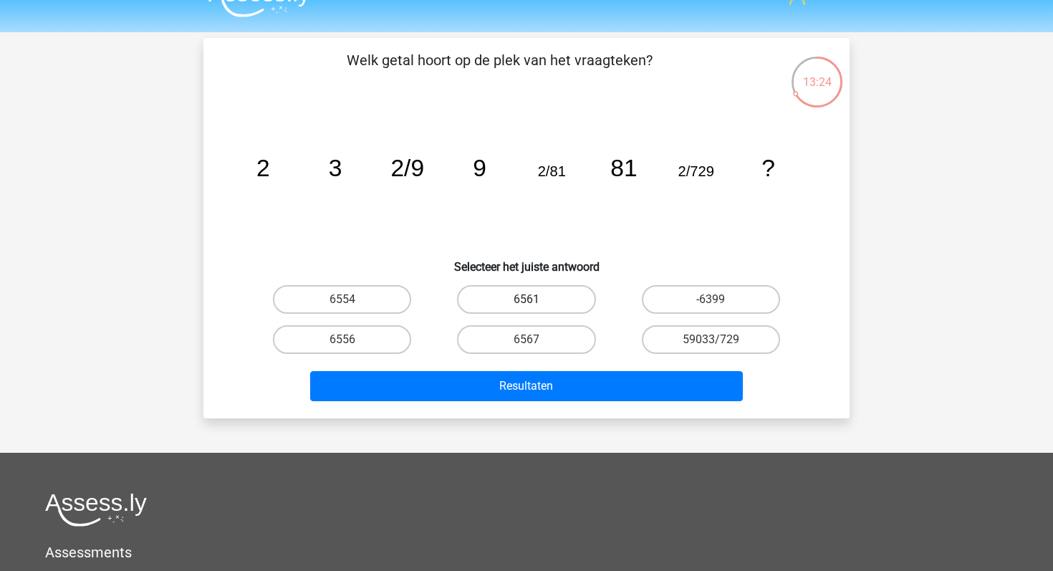
click at [529, 294] on label "6561" at bounding box center [526, 299] width 138 height 29
click at [529, 299] on input "6561" at bounding box center [531, 303] width 9 height 9
radio input "true"
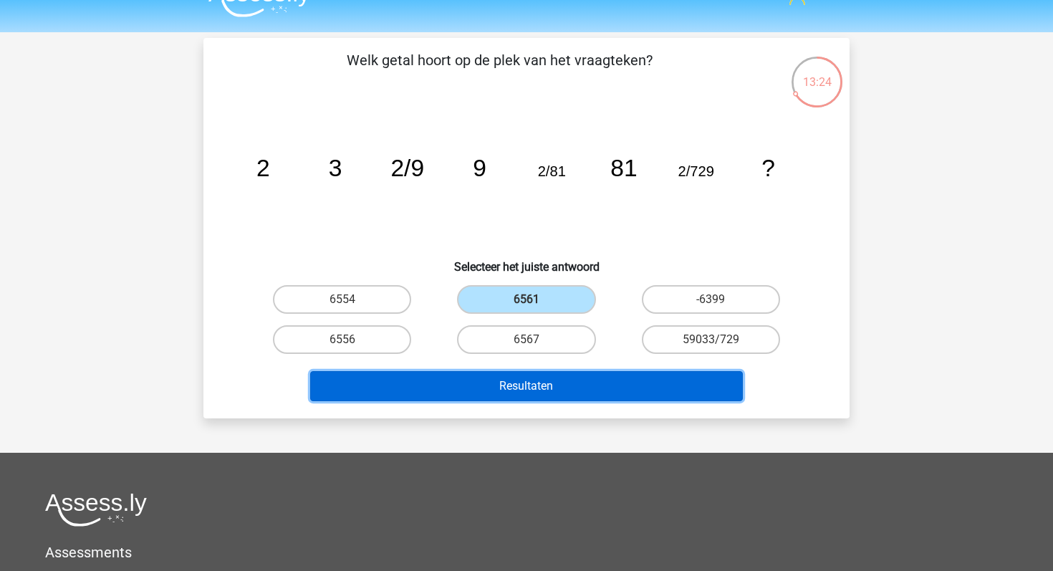
click at [546, 377] on button "Resultaten" at bounding box center [526, 386] width 433 height 30
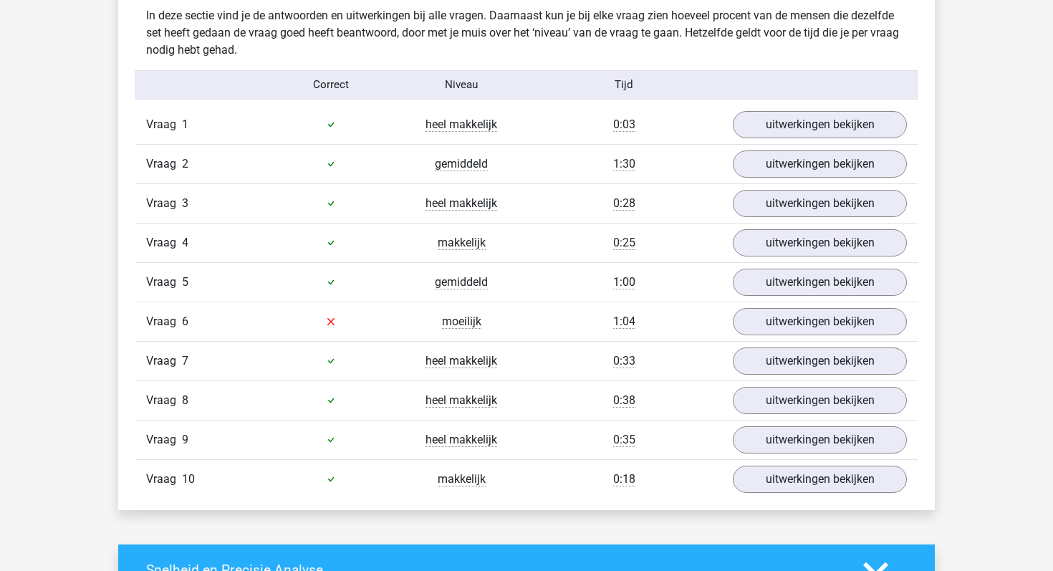
scroll to position [885, 0]
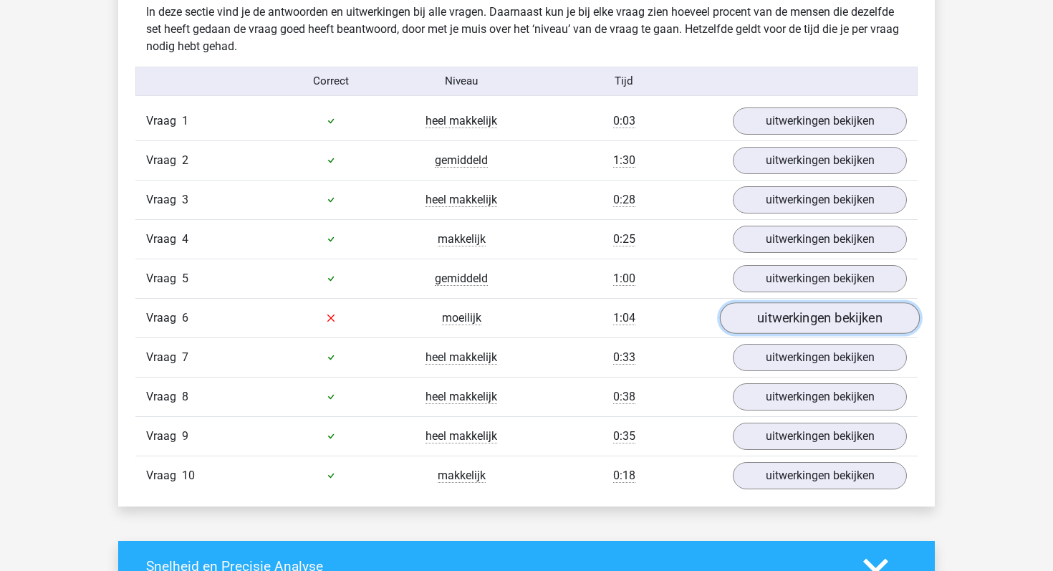
click at [736, 318] on link "uitwerkingen bekijken" at bounding box center [820, 318] width 200 height 32
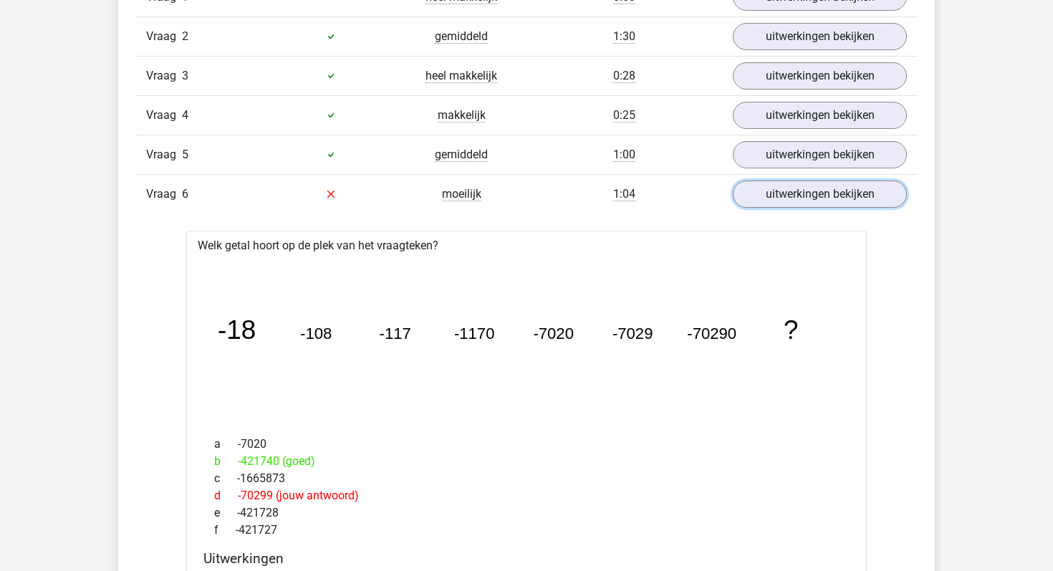
scroll to position [1023, 0]
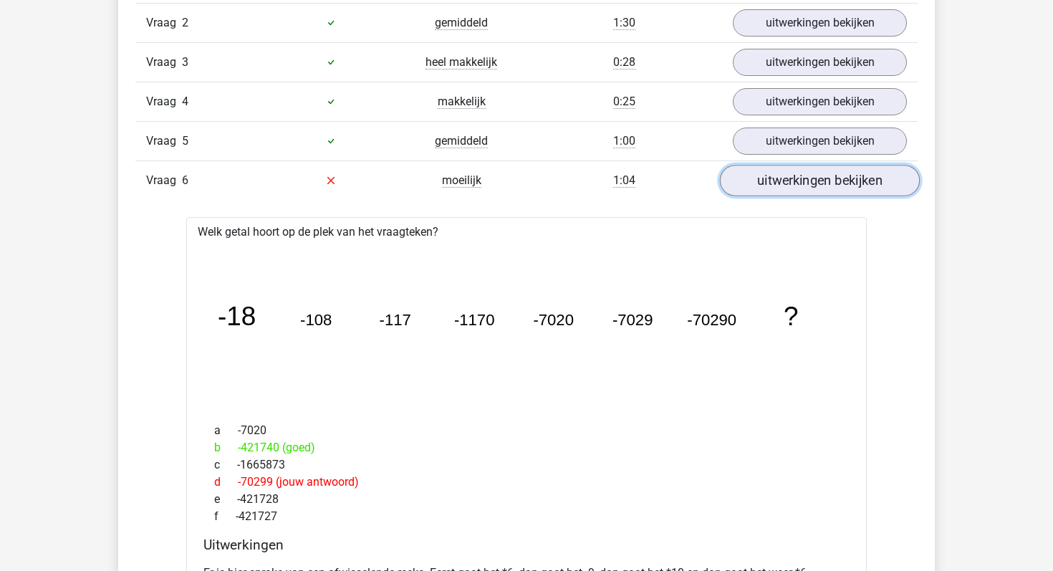
click at [784, 189] on link "uitwerkingen bekijken" at bounding box center [820, 181] width 200 height 32
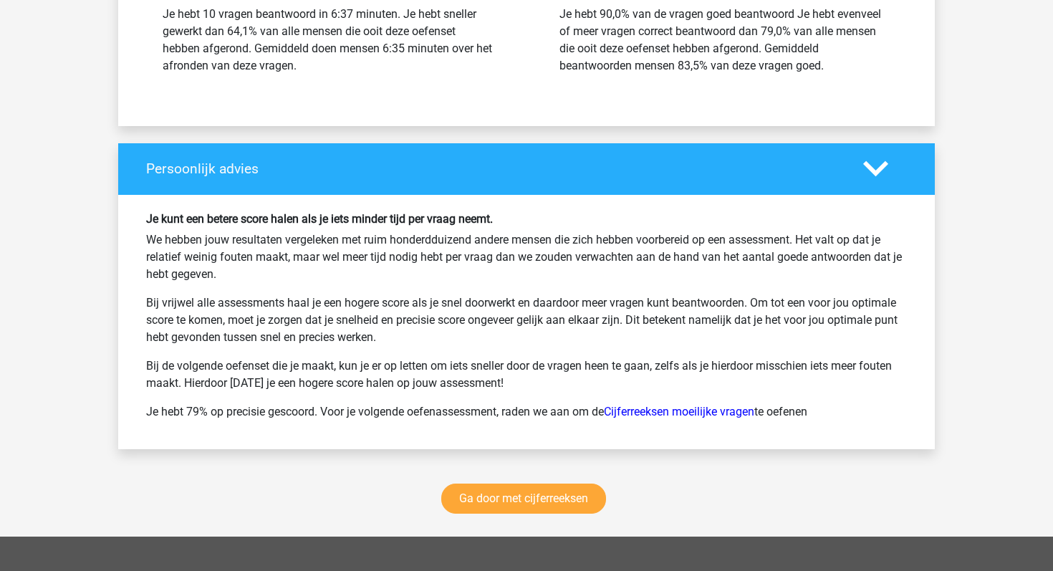
scroll to position [1894, 0]
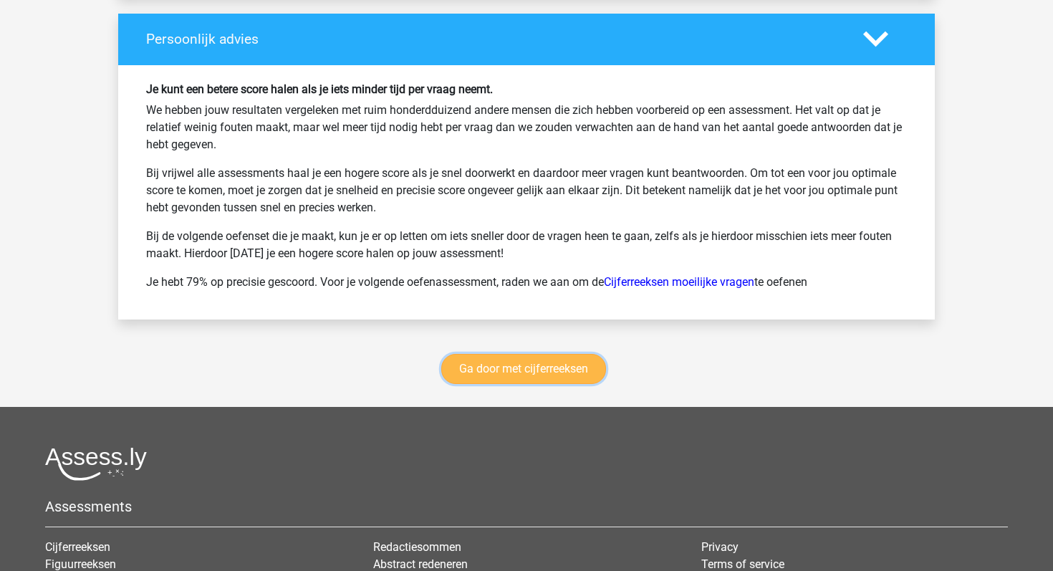
click at [565, 380] on link "Ga door met cijferreeksen" at bounding box center [523, 369] width 165 height 30
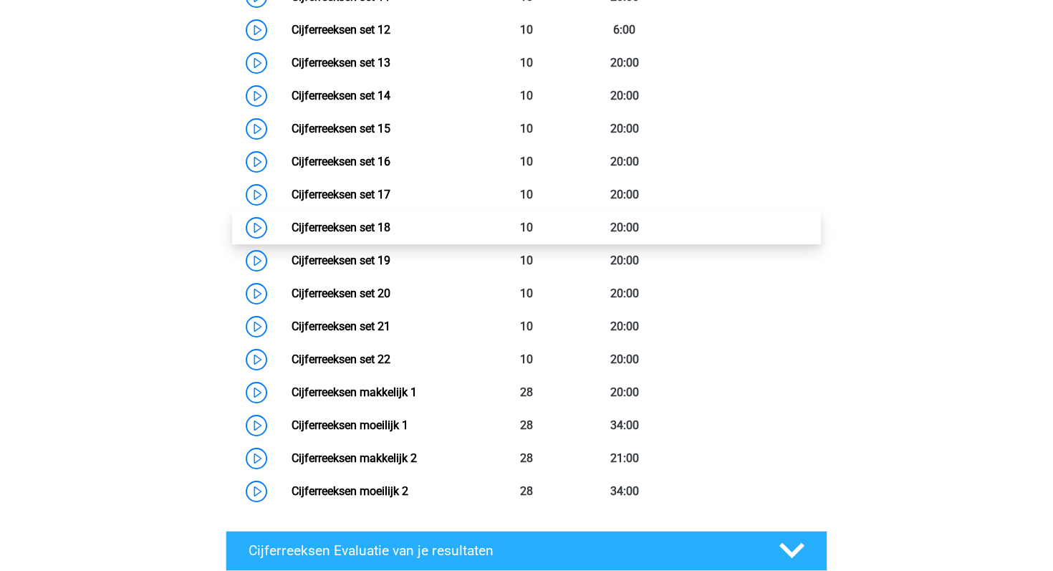
scroll to position [1107, 0]
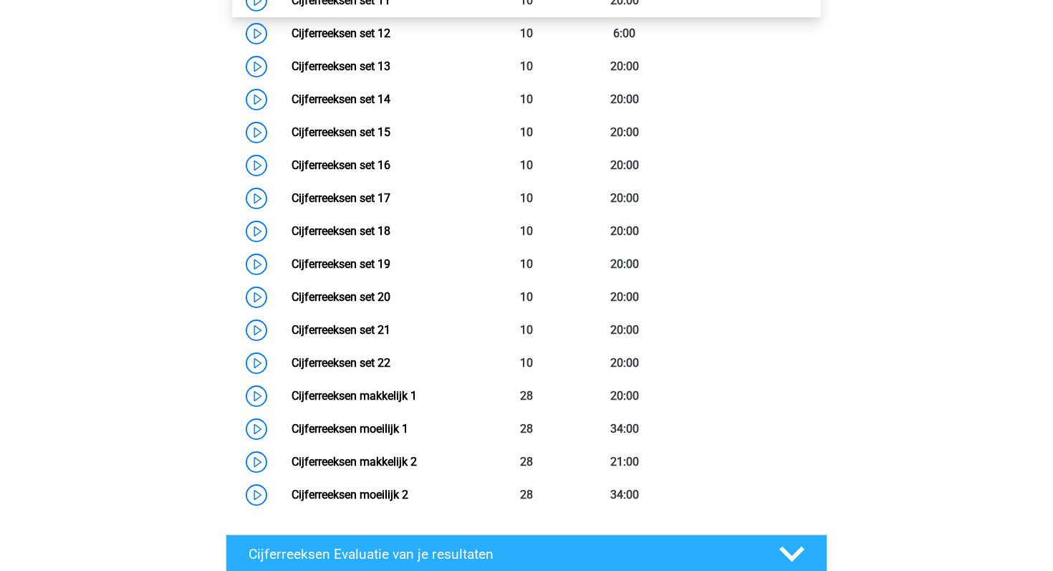
click at [292, 7] on link "Cijferreeksen set 11" at bounding box center [341, 1] width 99 height 14
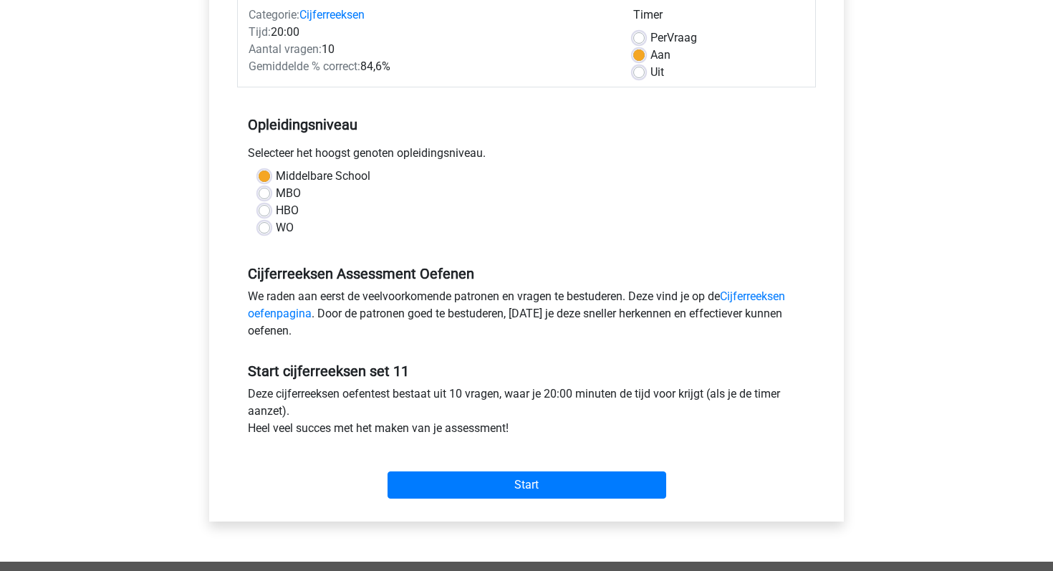
scroll to position [191, 0]
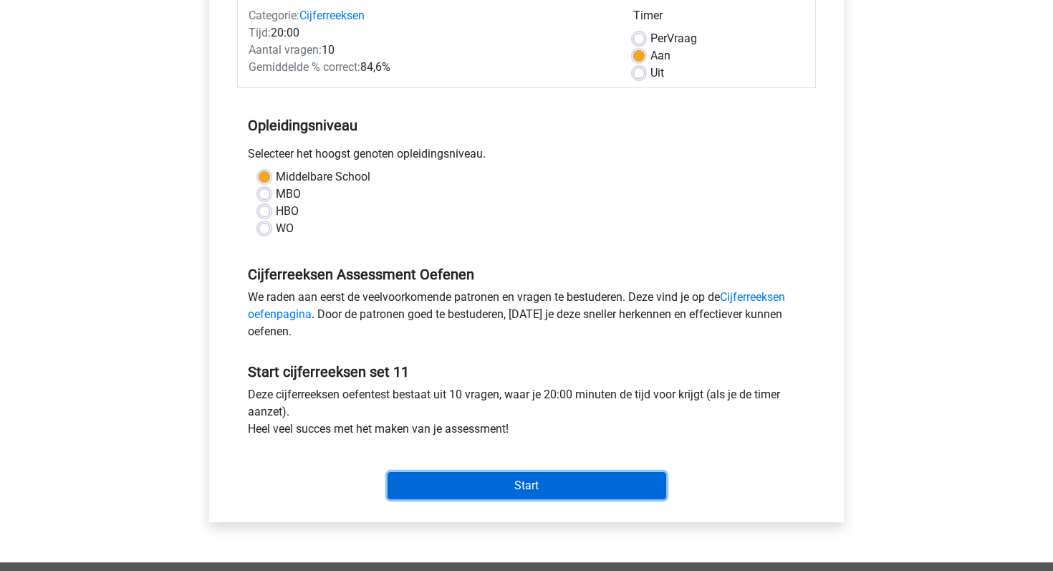
click at [527, 487] on input "Start" at bounding box center [527, 485] width 279 height 27
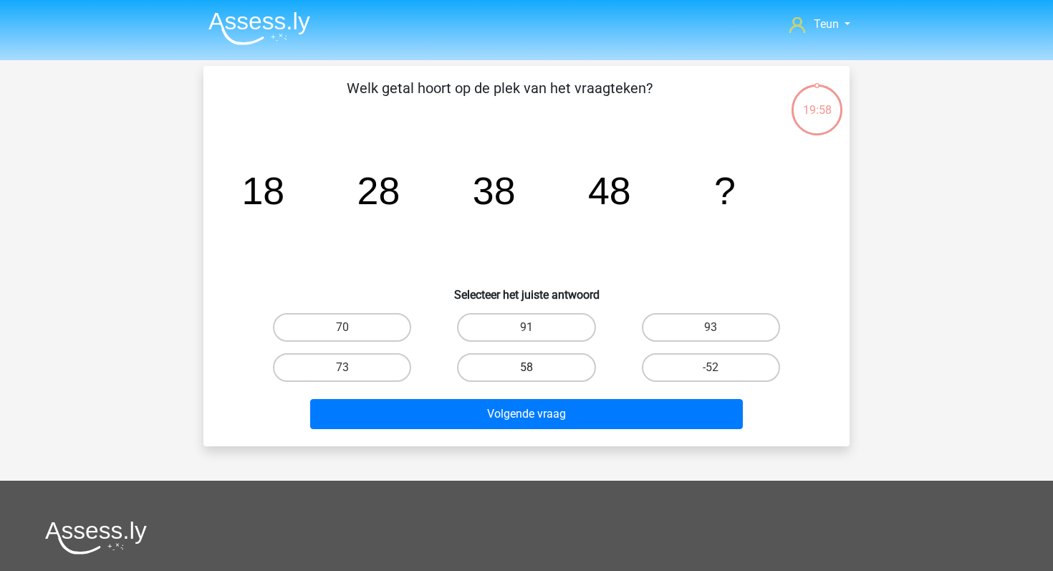
click at [591, 358] on label "58" at bounding box center [526, 367] width 138 height 29
click at [536, 368] on input "58" at bounding box center [531, 372] width 9 height 9
radio input "true"
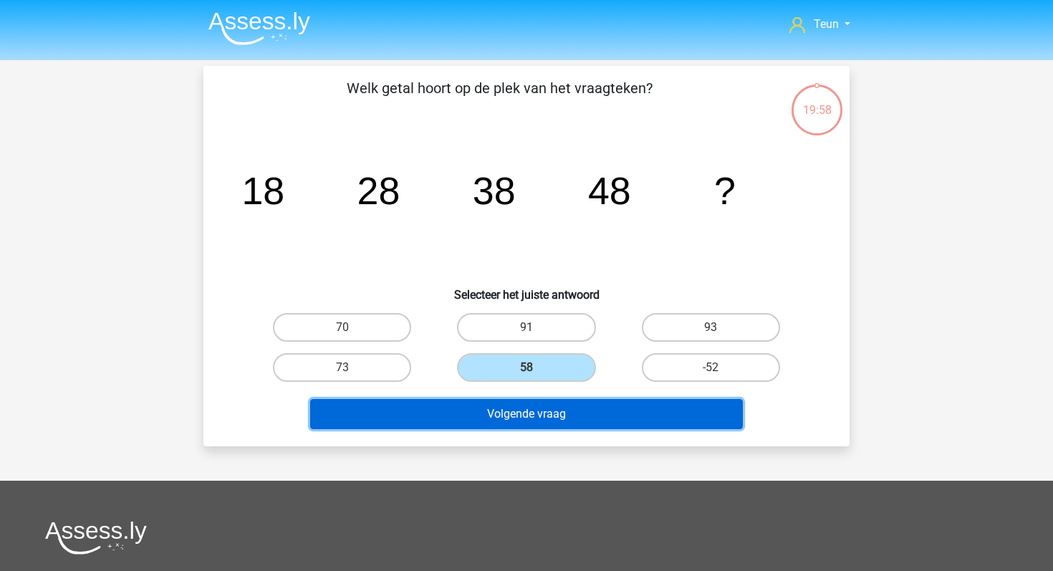
click at [583, 428] on button "Volgende vraag" at bounding box center [526, 414] width 433 height 30
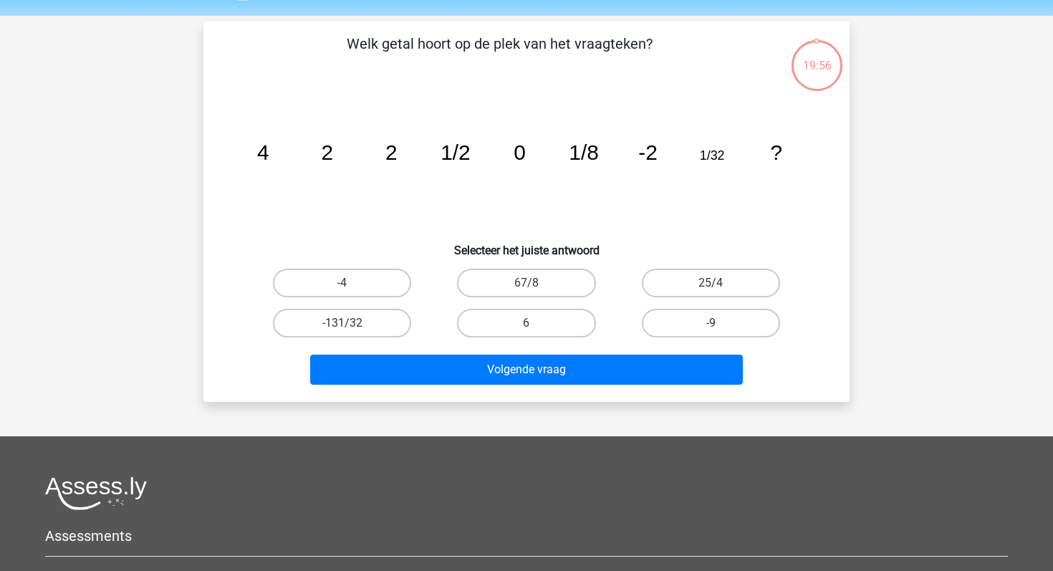
scroll to position [44, 0]
click at [405, 277] on label "-4" at bounding box center [342, 283] width 138 height 29
click at [352, 284] on input "-4" at bounding box center [346, 288] width 9 height 9
radio input "true"
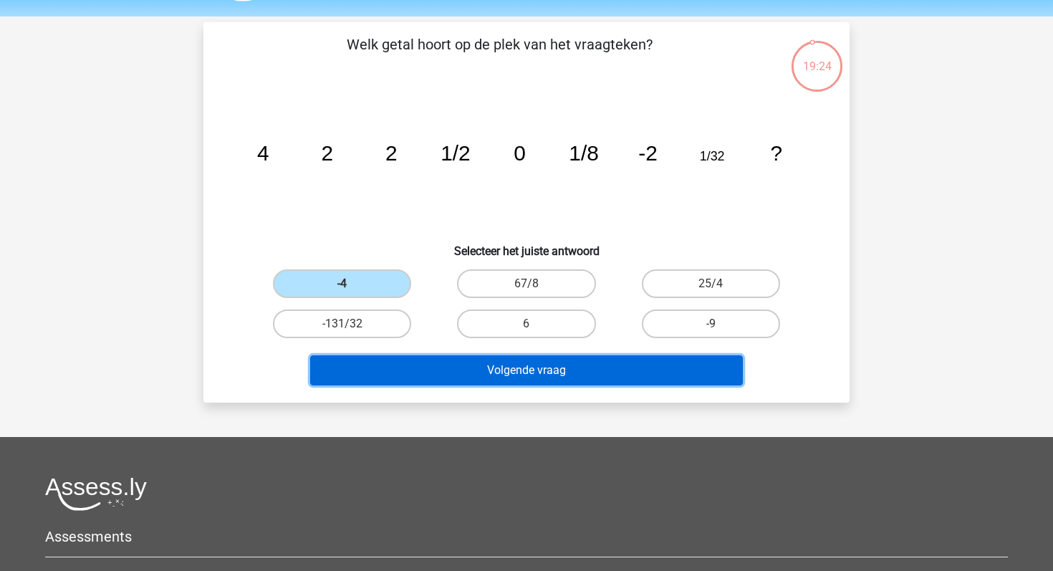
click at [452, 368] on button "Volgende vraag" at bounding box center [526, 370] width 433 height 30
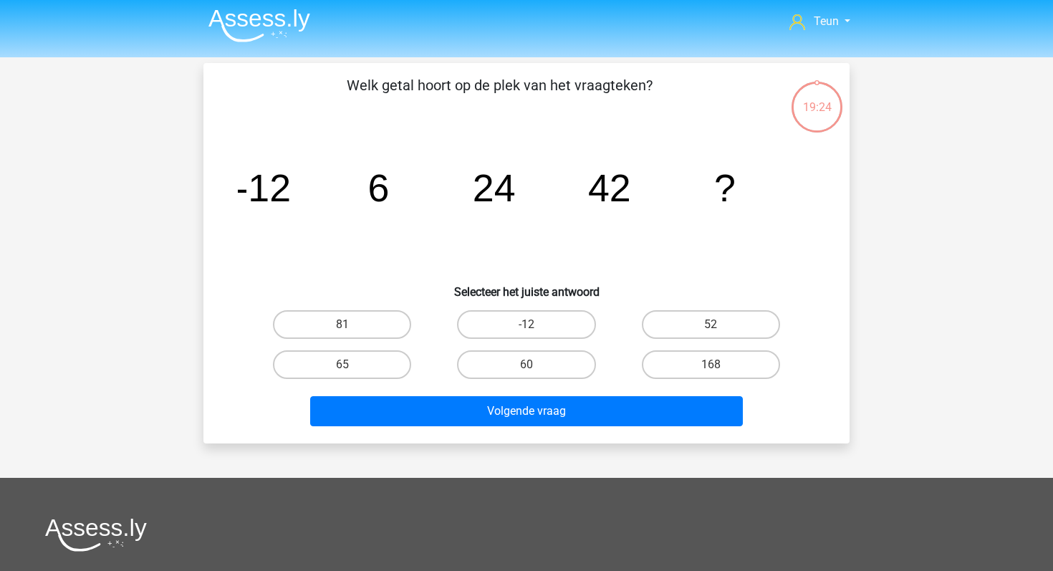
scroll to position [0, 0]
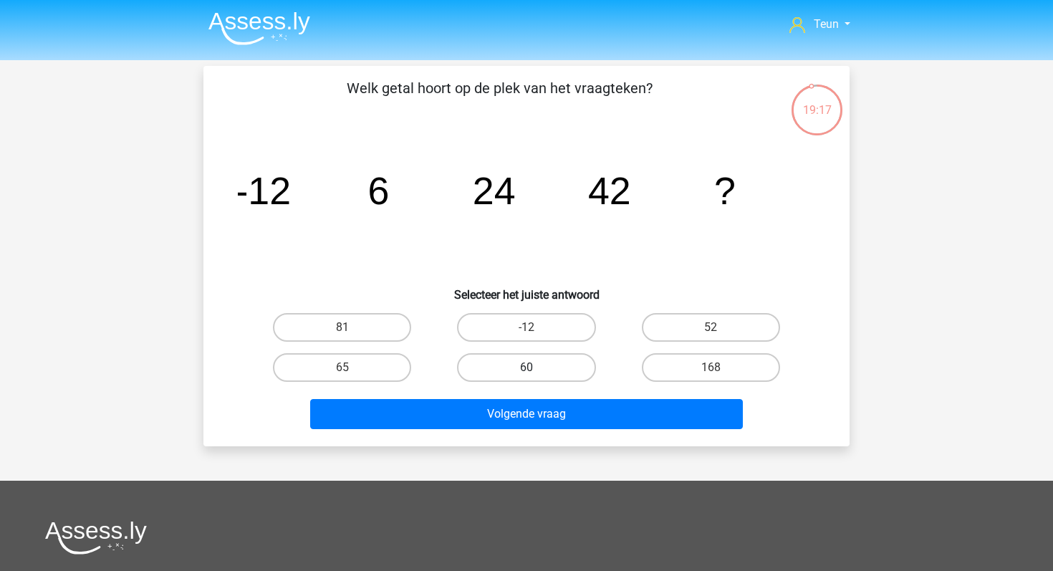
click at [564, 372] on label "60" at bounding box center [526, 367] width 138 height 29
click at [536, 372] on input "60" at bounding box center [531, 372] width 9 height 9
radio input "true"
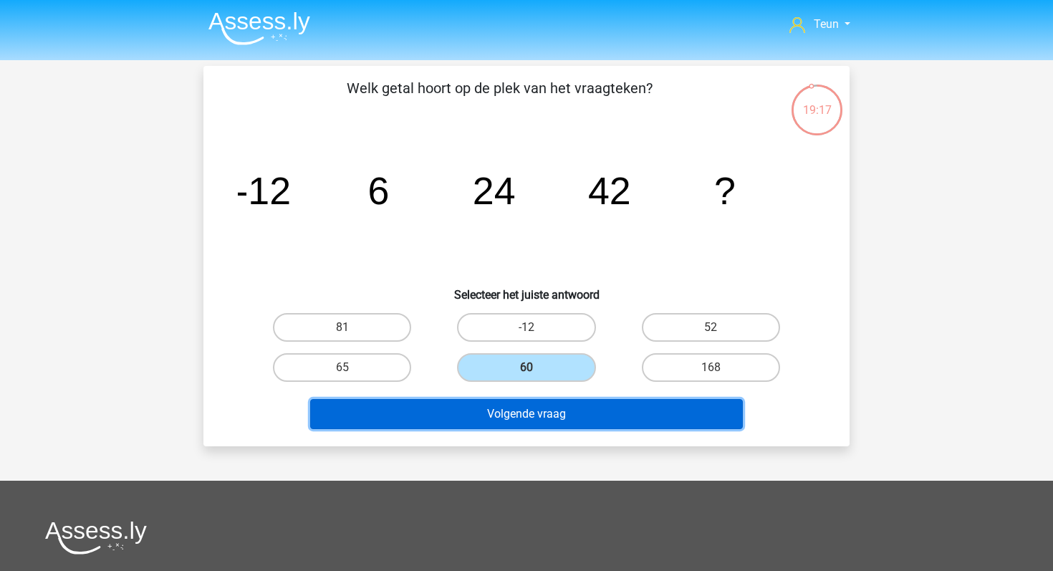
click at [560, 413] on button "Volgende vraag" at bounding box center [526, 414] width 433 height 30
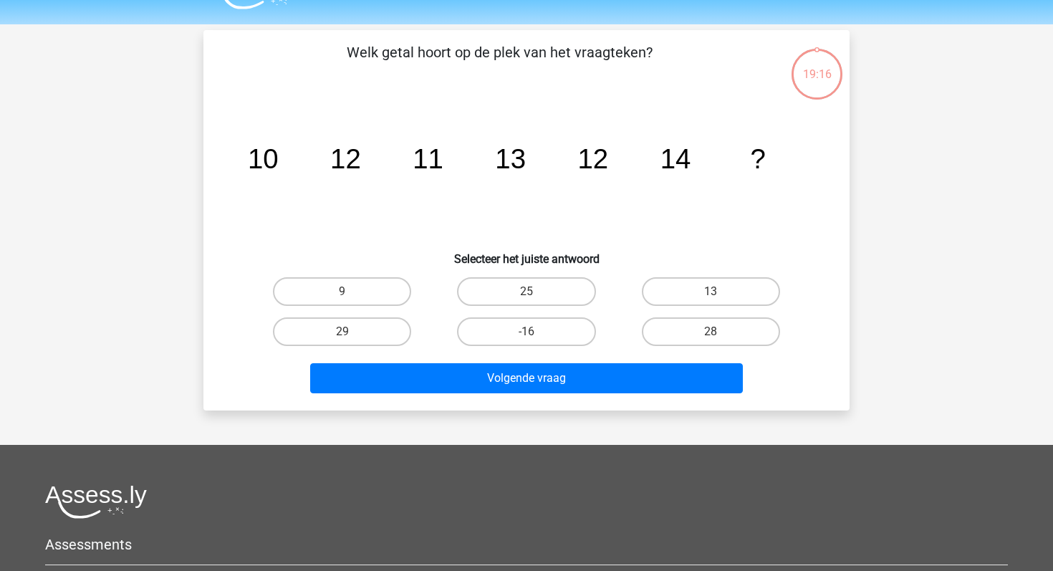
scroll to position [19, 0]
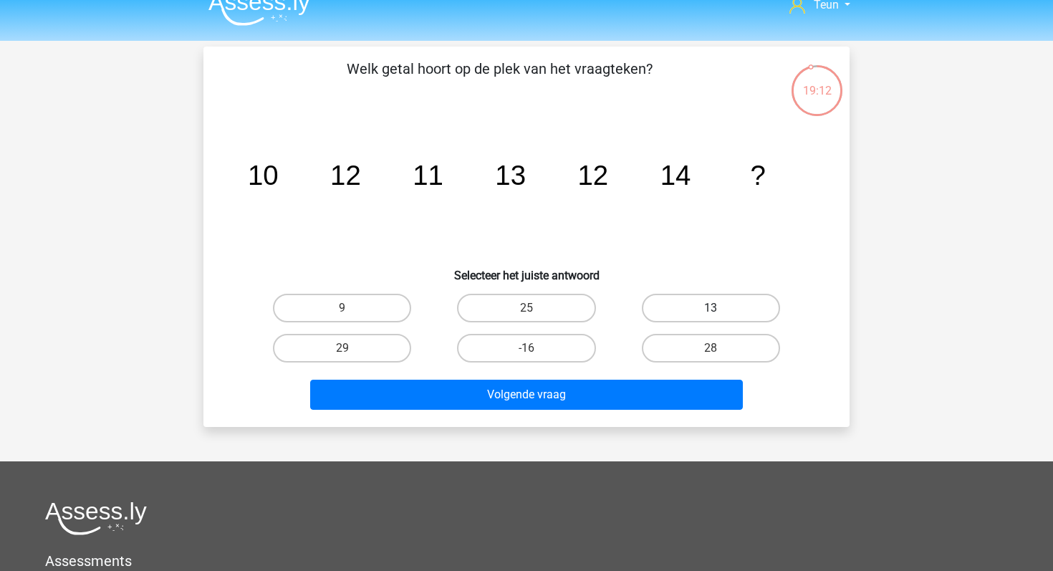
click at [666, 314] on label "13" at bounding box center [711, 308] width 138 height 29
click at [711, 314] on input "13" at bounding box center [715, 312] width 9 height 9
radio input "true"
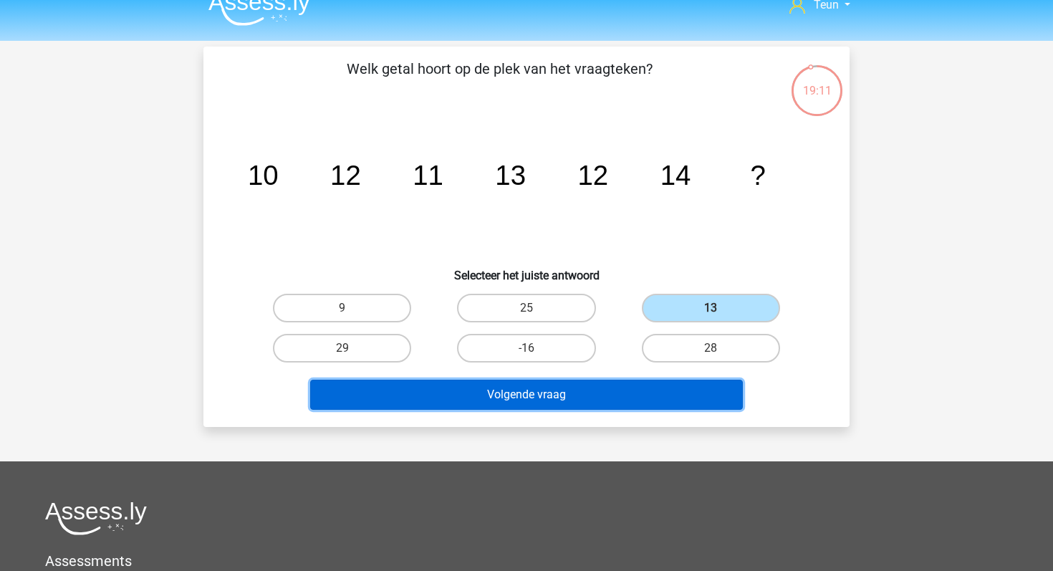
click at [595, 382] on button "Volgende vraag" at bounding box center [526, 395] width 433 height 30
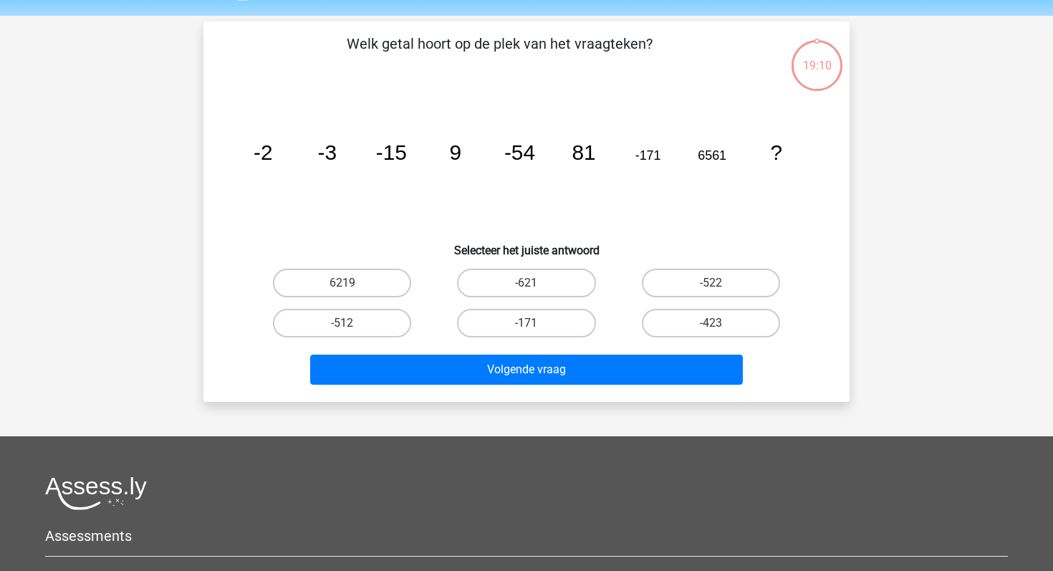
scroll to position [35, 0]
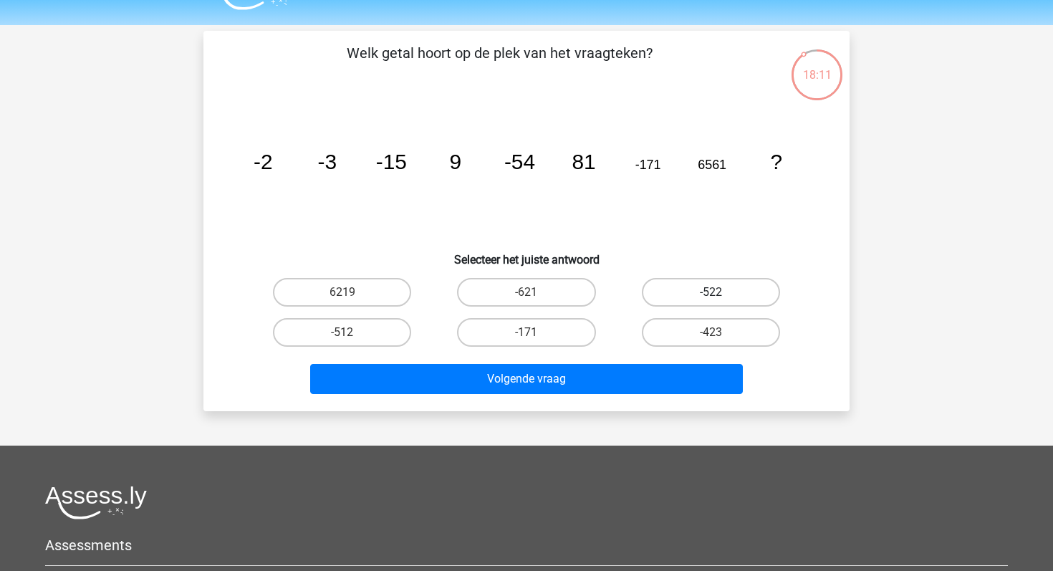
click at [688, 279] on label "-522" at bounding box center [711, 292] width 138 height 29
click at [711, 292] on input "-522" at bounding box center [715, 296] width 9 height 9
radio input "true"
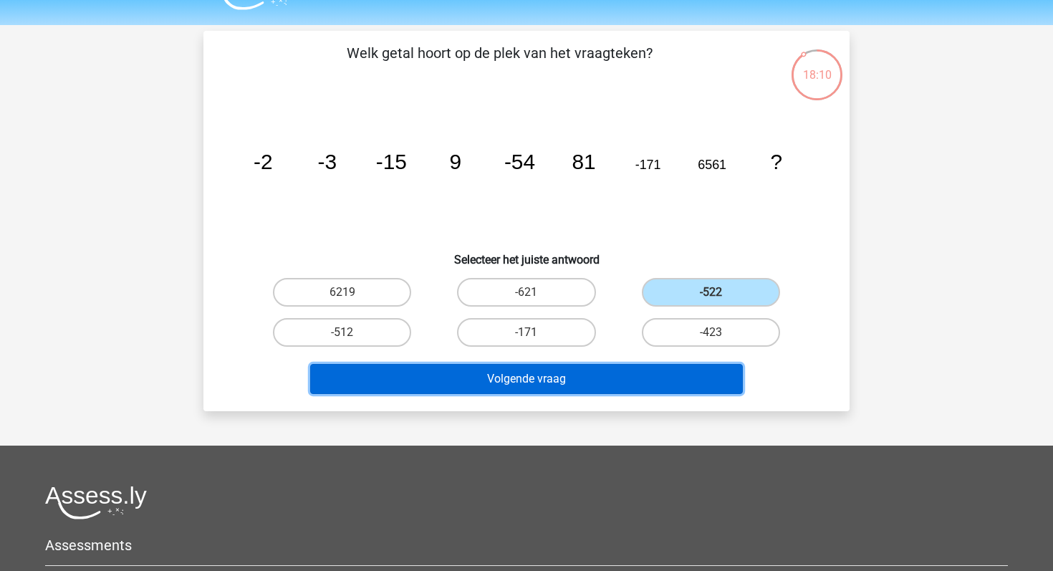
click at [572, 385] on button "Volgende vraag" at bounding box center [526, 379] width 433 height 30
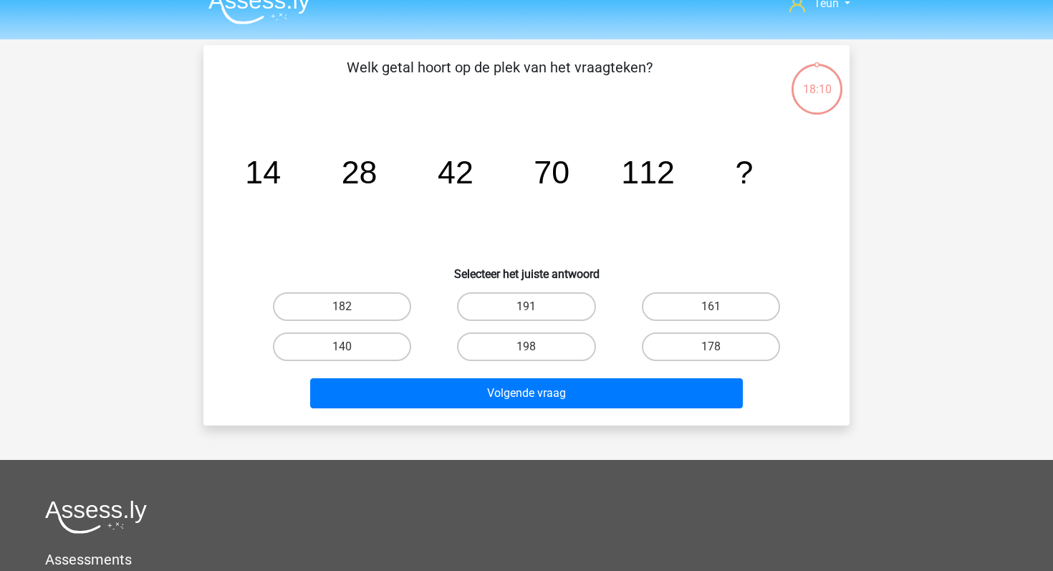
scroll to position [19, 0]
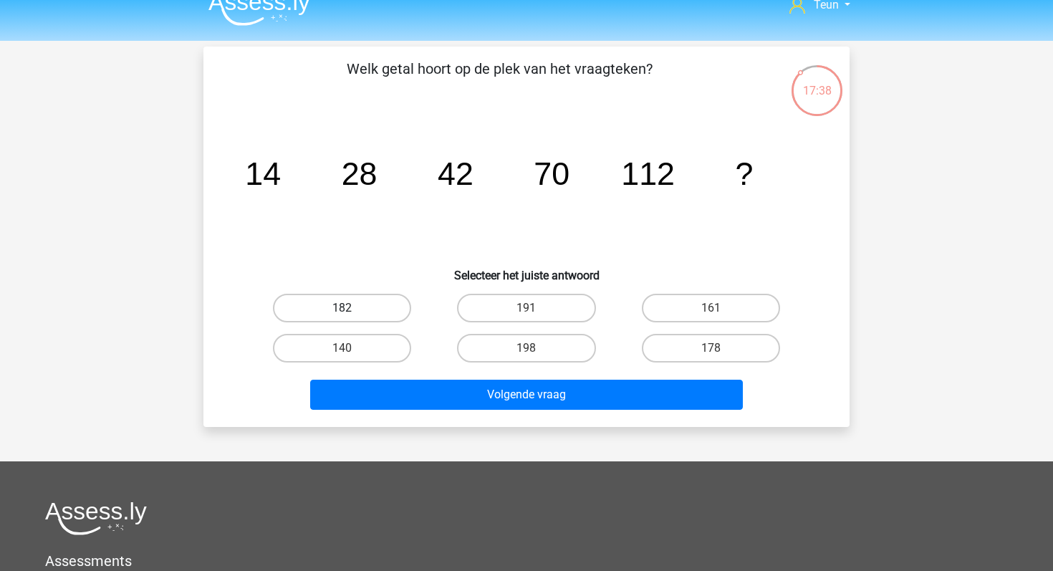
click at [367, 307] on label "182" at bounding box center [342, 308] width 138 height 29
click at [352, 308] on input "182" at bounding box center [346, 312] width 9 height 9
radio input "true"
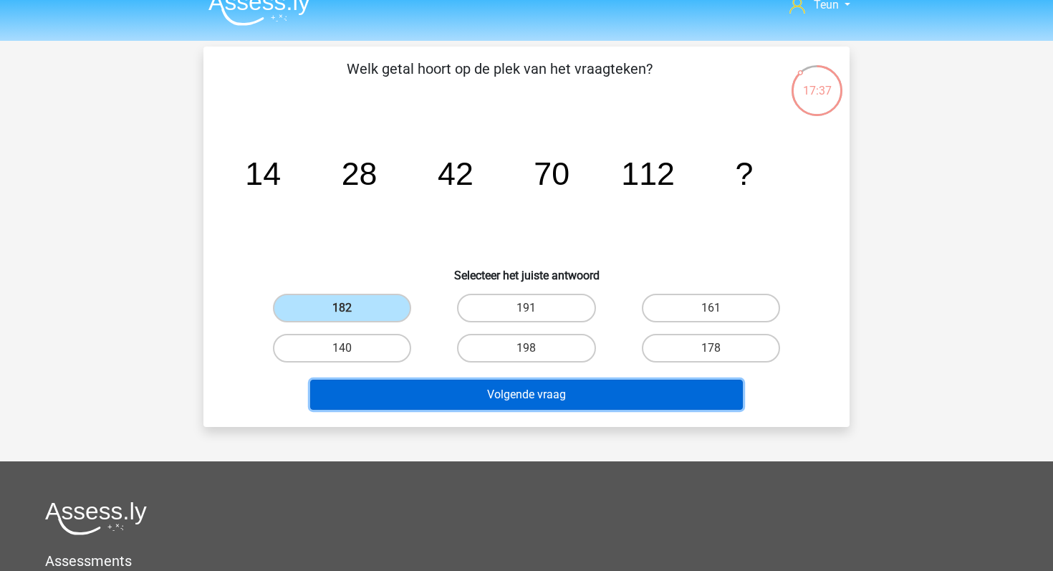
click at [410, 382] on button "Volgende vraag" at bounding box center [526, 395] width 433 height 30
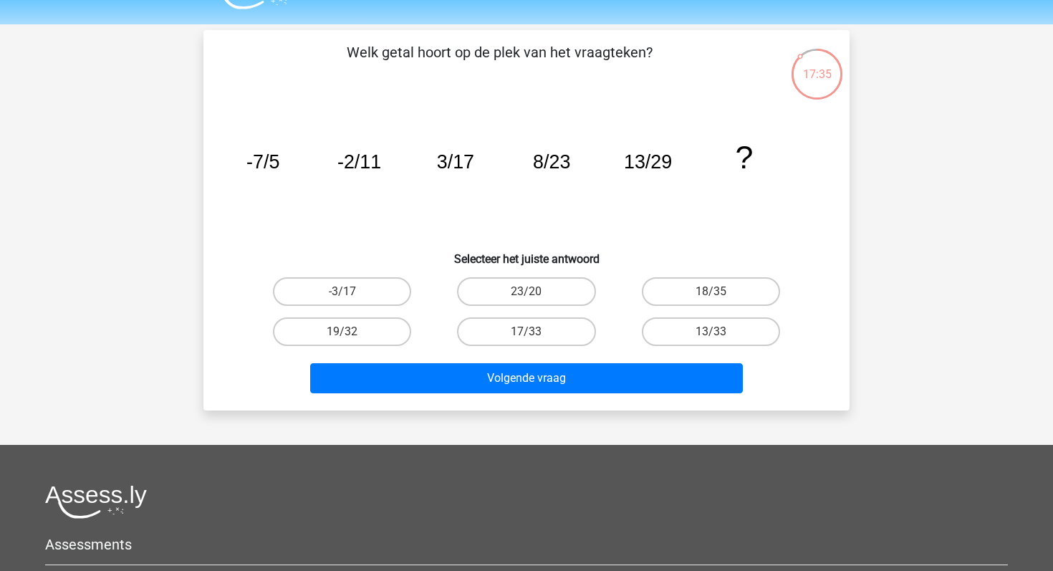
scroll to position [19, 0]
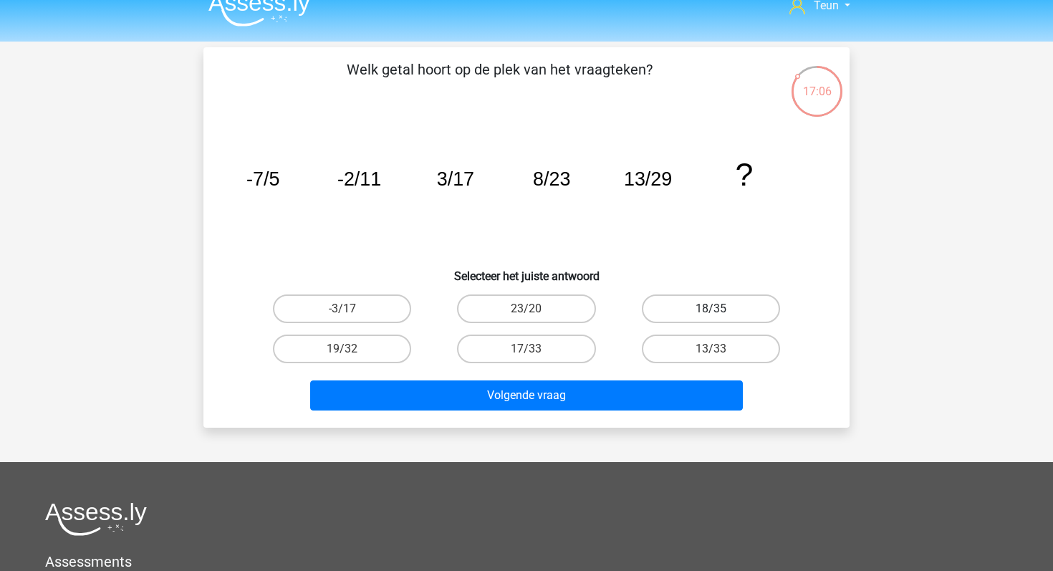
click at [690, 311] on label "18/35" at bounding box center [711, 308] width 138 height 29
click at [711, 311] on input "18/35" at bounding box center [715, 313] width 9 height 9
radio input "true"
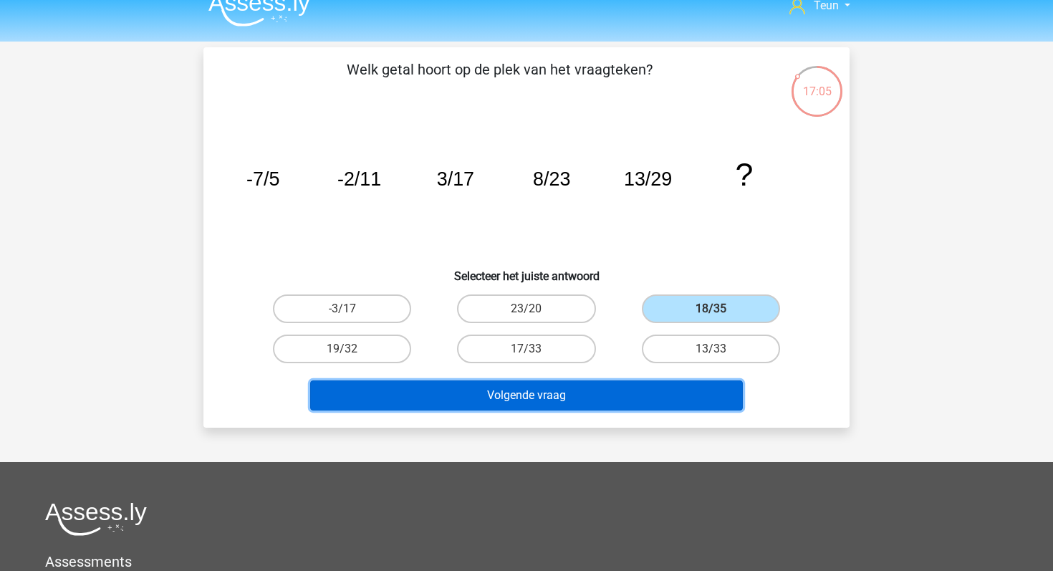
click at [586, 394] on button "Volgende vraag" at bounding box center [526, 395] width 433 height 30
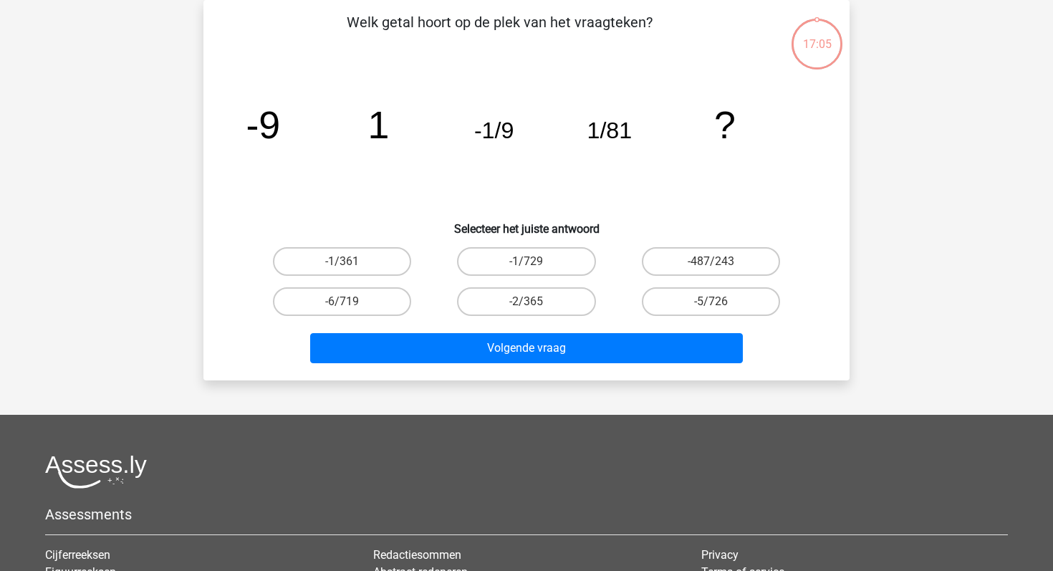
scroll to position [0, 0]
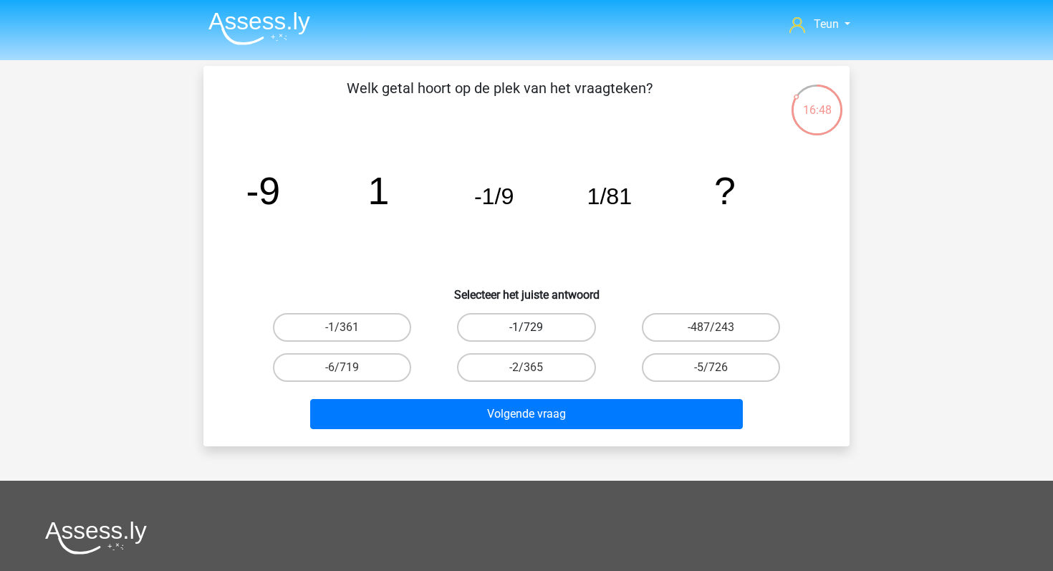
click at [560, 325] on label "-1/729" at bounding box center [526, 327] width 138 height 29
click at [536, 327] on input "-1/729" at bounding box center [531, 331] width 9 height 9
radio input "true"
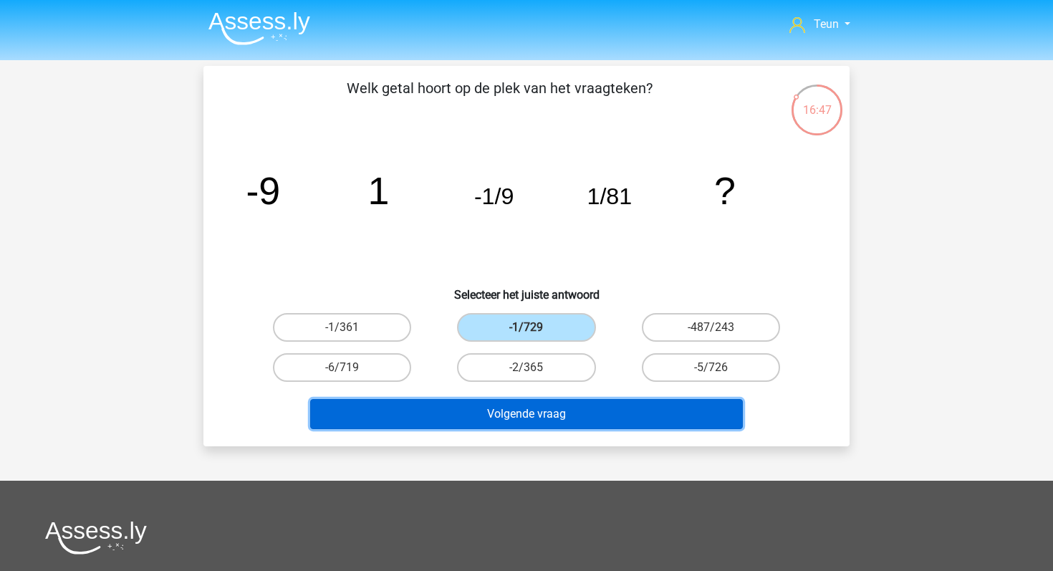
click at [568, 412] on button "Volgende vraag" at bounding box center [526, 414] width 433 height 30
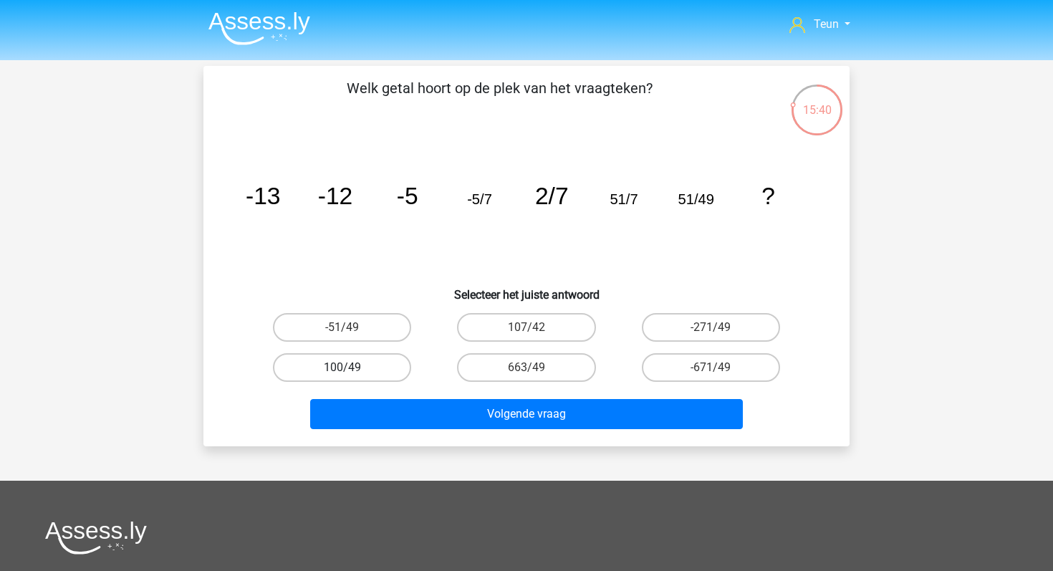
click at [354, 360] on label "100/49" at bounding box center [342, 367] width 138 height 29
click at [352, 368] on input "100/49" at bounding box center [346, 372] width 9 height 9
radio input "true"
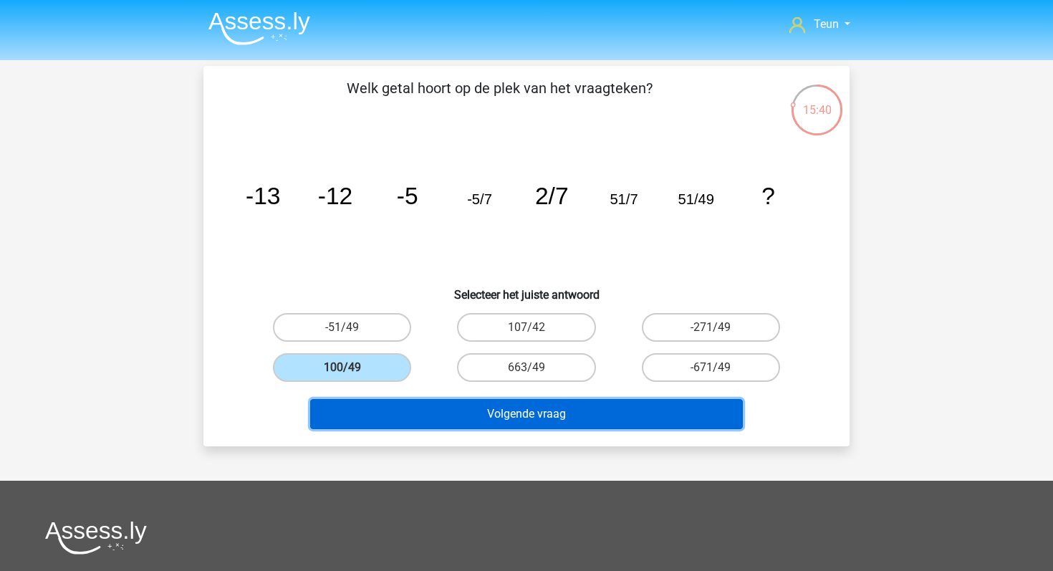
click at [419, 410] on button "Volgende vraag" at bounding box center [526, 414] width 433 height 30
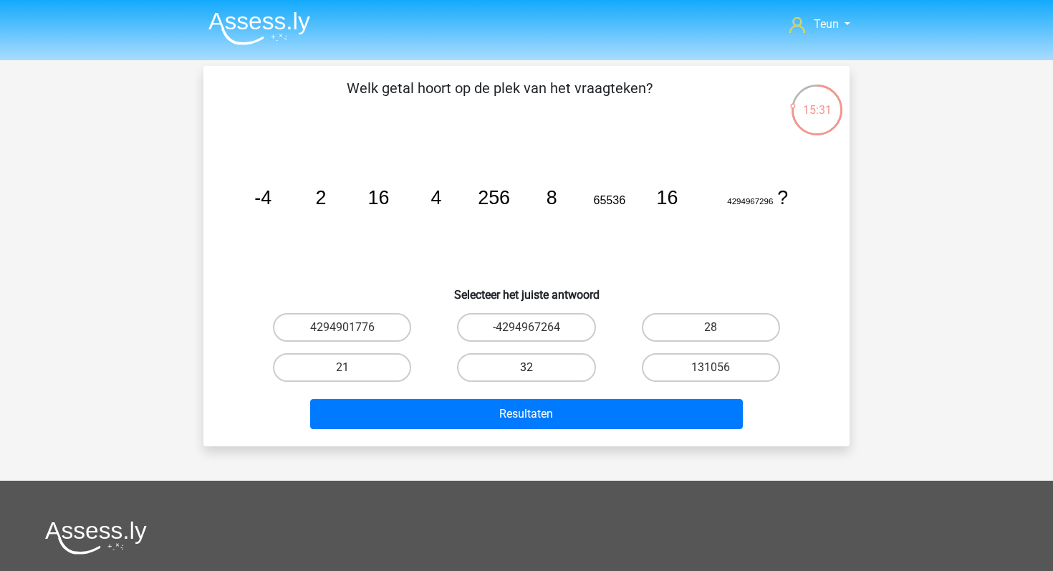
click at [550, 363] on label "32" at bounding box center [526, 367] width 138 height 29
click at [536, 368] on input "32" at bounding box center [531, 372] width 9 height 9
radio input "true"
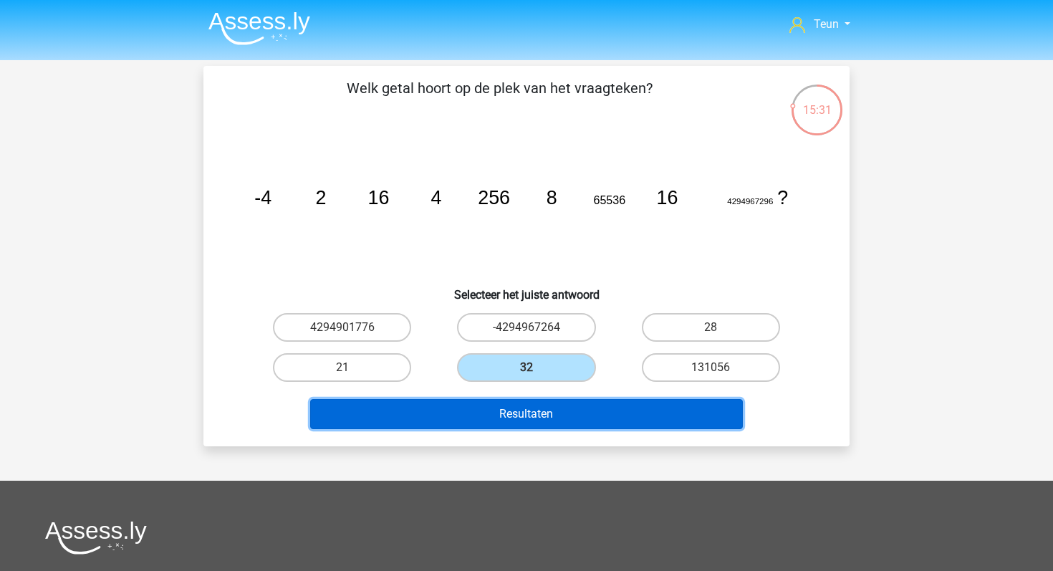
click at [546, 406] on button "Resultaten" at bounding box center [526, 414] width 433 height 30
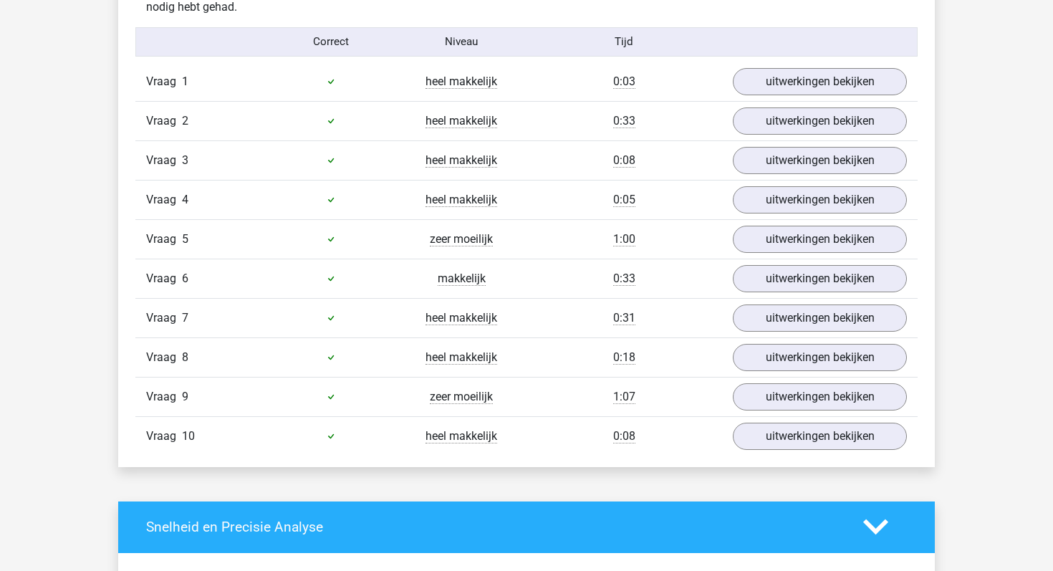
scroll to position [938, 0]
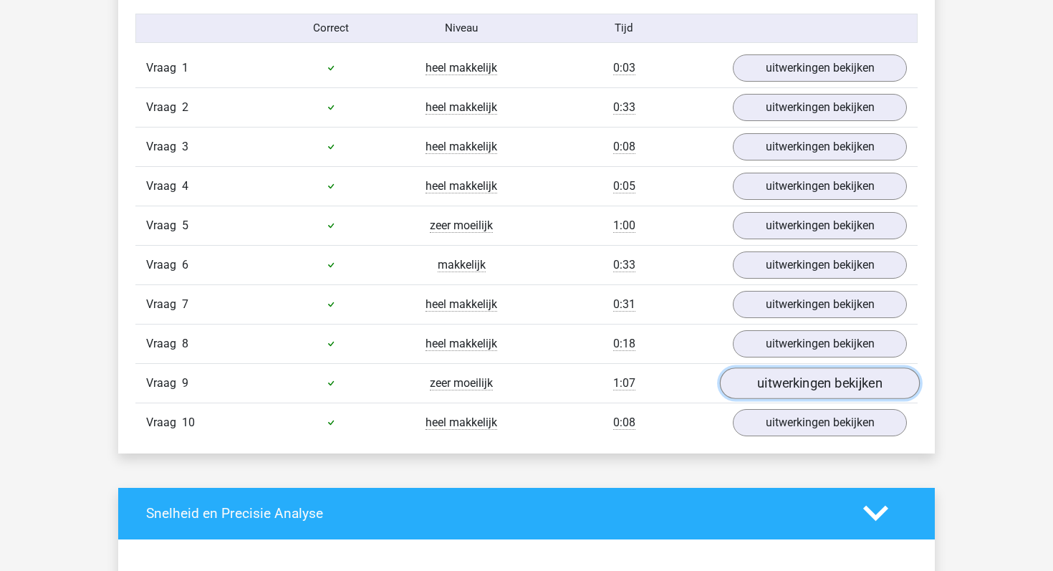
click at [767, 383] on link "uitwerkingen bekijken" at bounding box center [820, 384] width 200 height 32
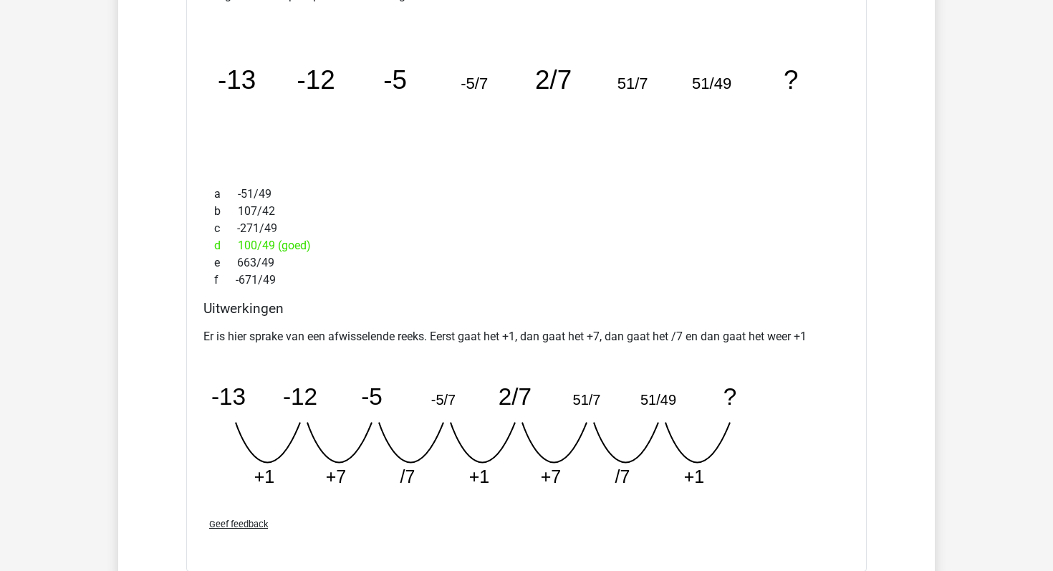
scroll to position [1180, 0]
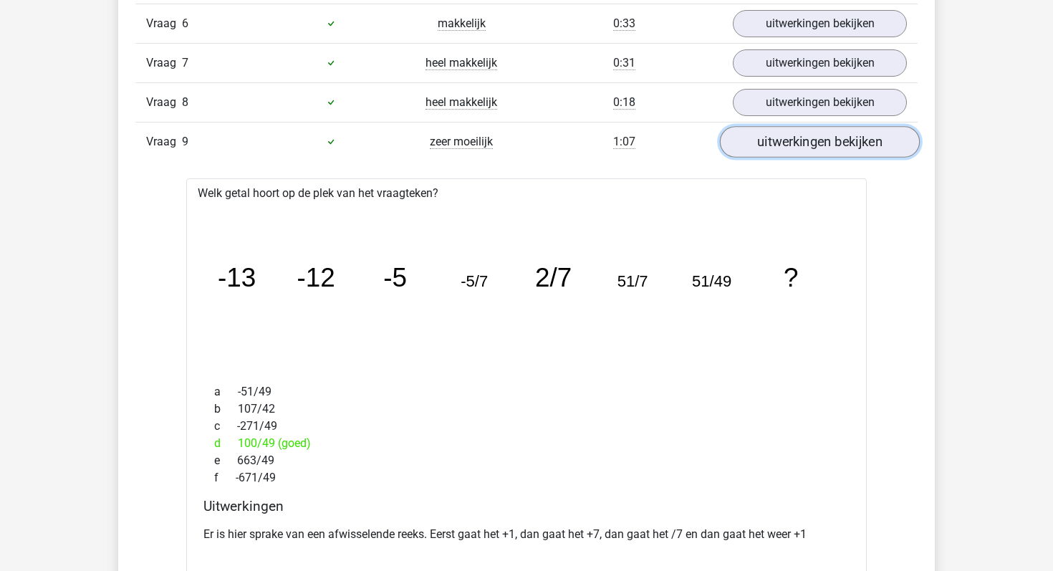
click at [804, 142] on link "uitwerkingen bekijken" at bounding box center [820, 142] width 200 height 32
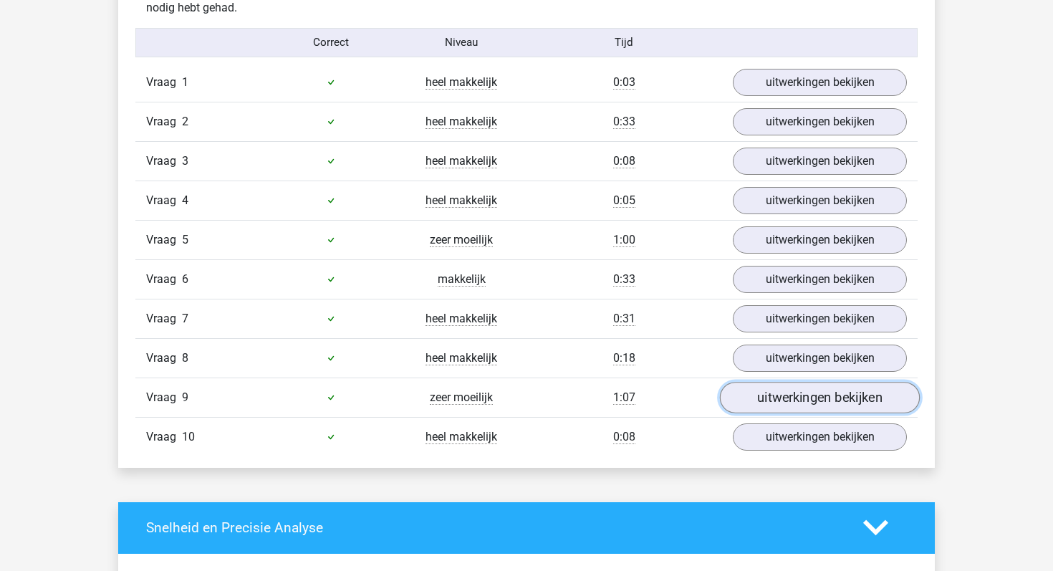
scroll to position [939, 0]
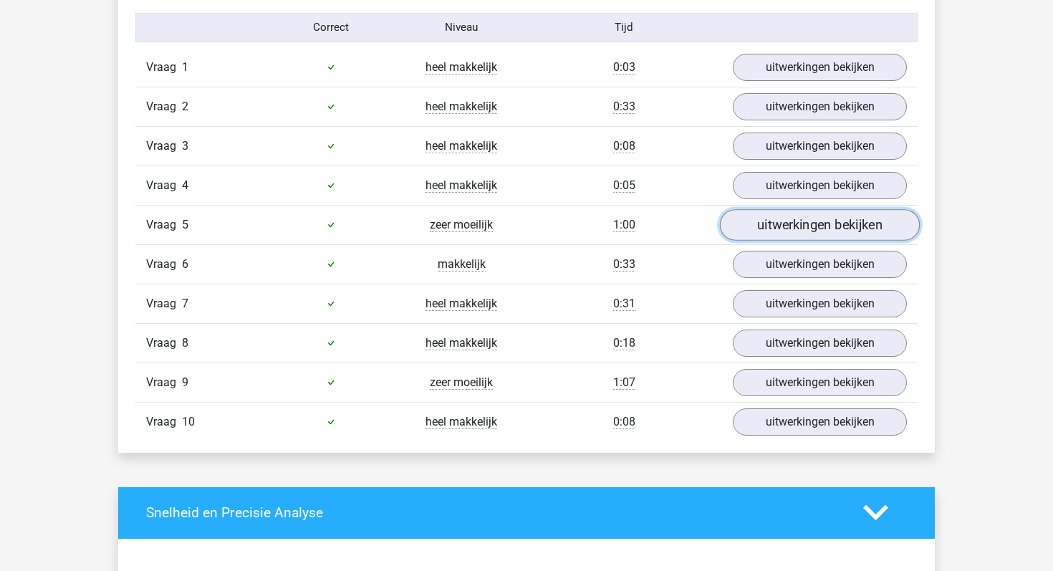
click at [777, 227] on link "uitwerkingen bekijken" at bounding box center [820, 225] width 200 height 32
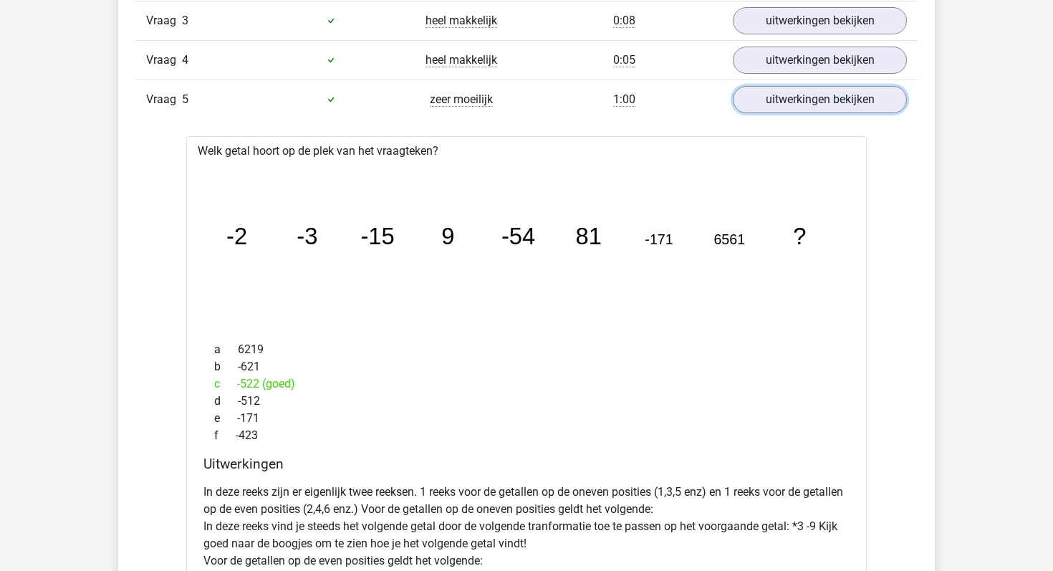
scroll to position [992, 0]
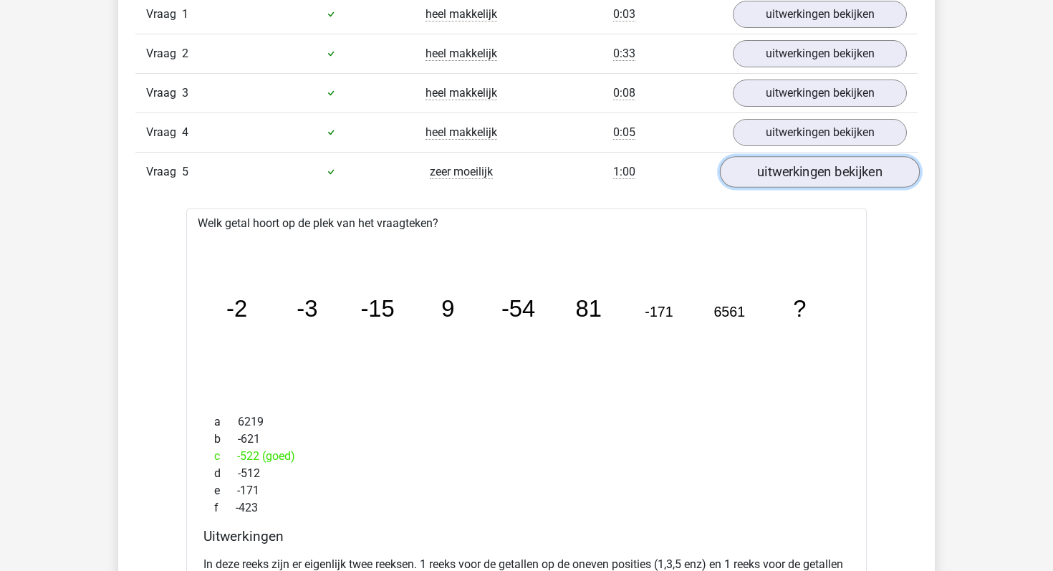
click at [806, 178] on link "uitwerkingen bekijken" at bounding box center [820, 172] width 200 height 32
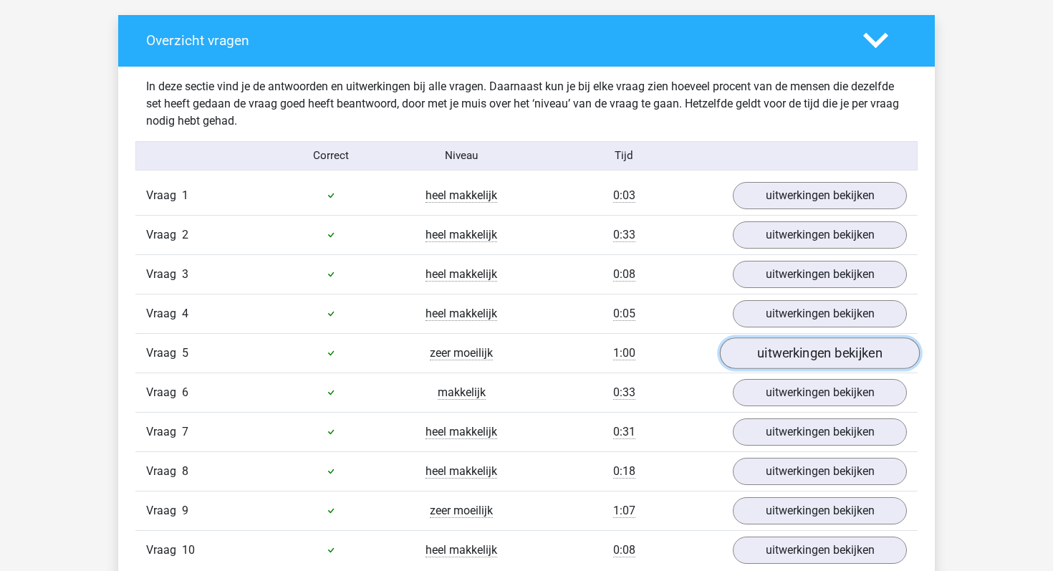
scroll to position [807, 0]
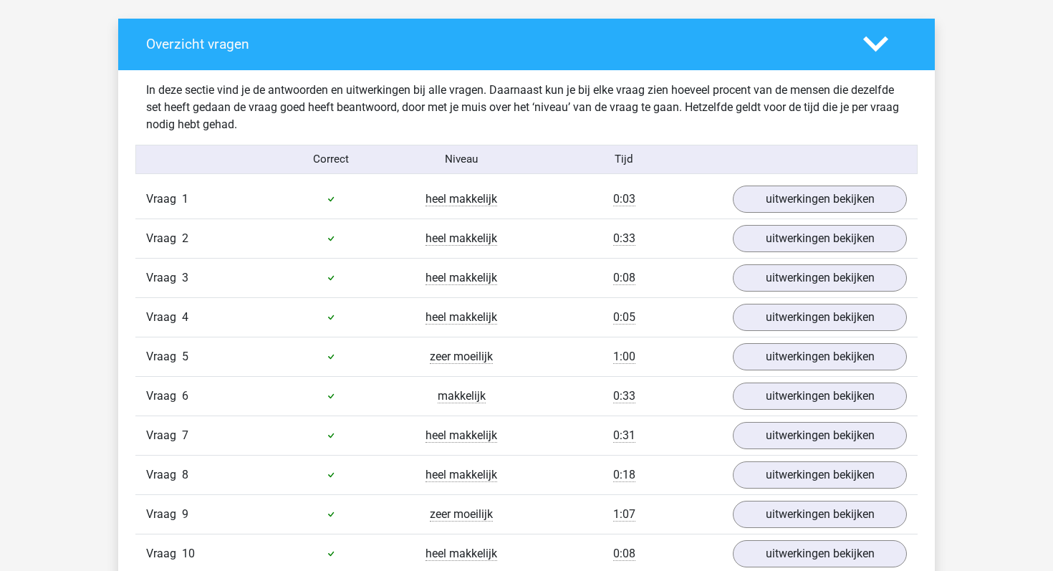
click at [765, 334] on div "Vraag 4 heel makkelijk 0:05 uitwerkingen bekijken" at bounding box center [526, 316] width 782 height 39
click at [767, 316] on link "uitwerkingen bekijken" at bounding box center [820, 318] width 200 height 32
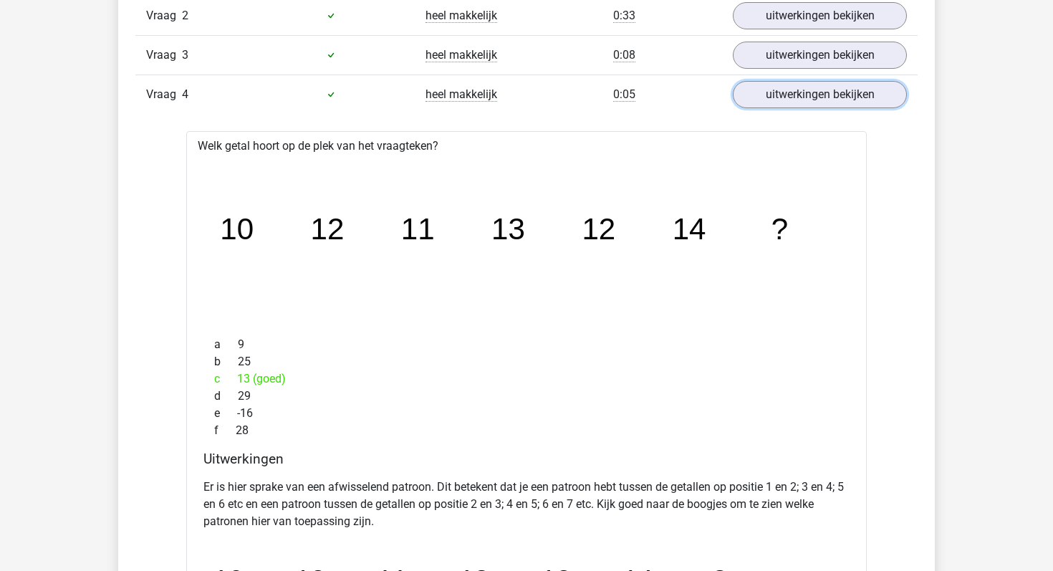
scroll to position [1039, 0]
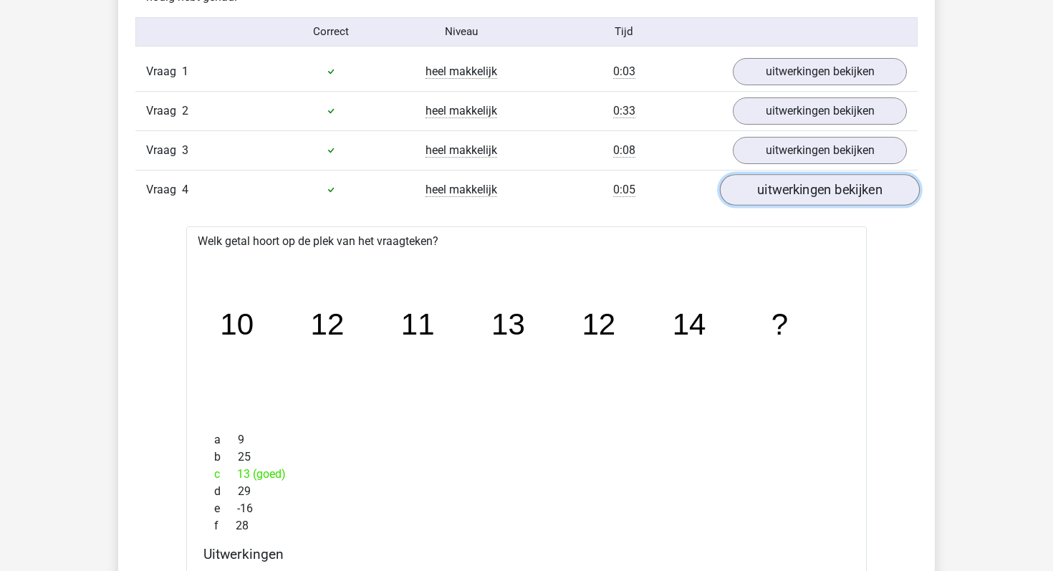
click at [759, 191] on link "uitwerkingen bekijken" at bounding box center [820, 190] width 200 height 32
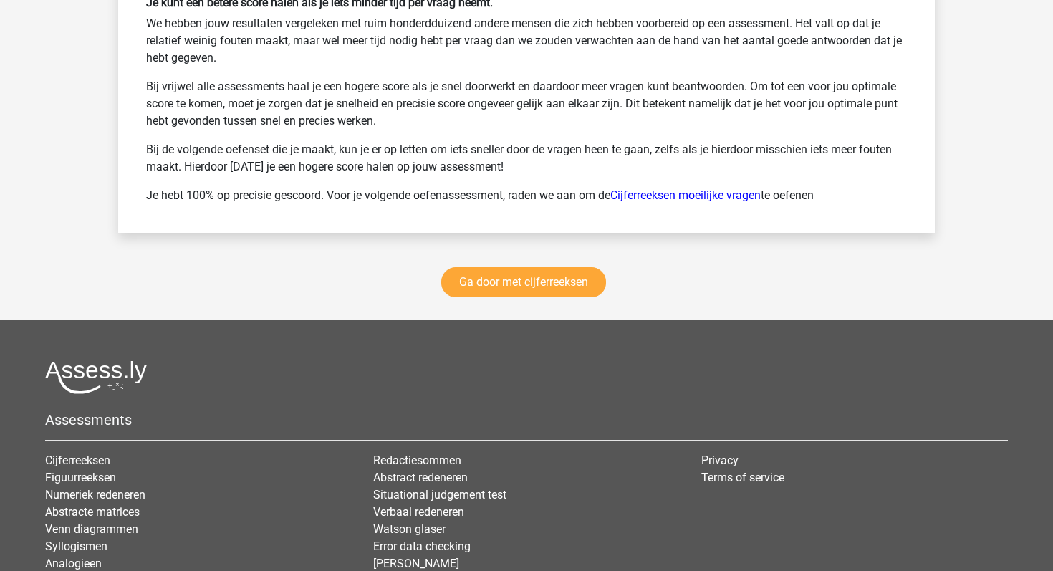
scroll to position [2036, 0]
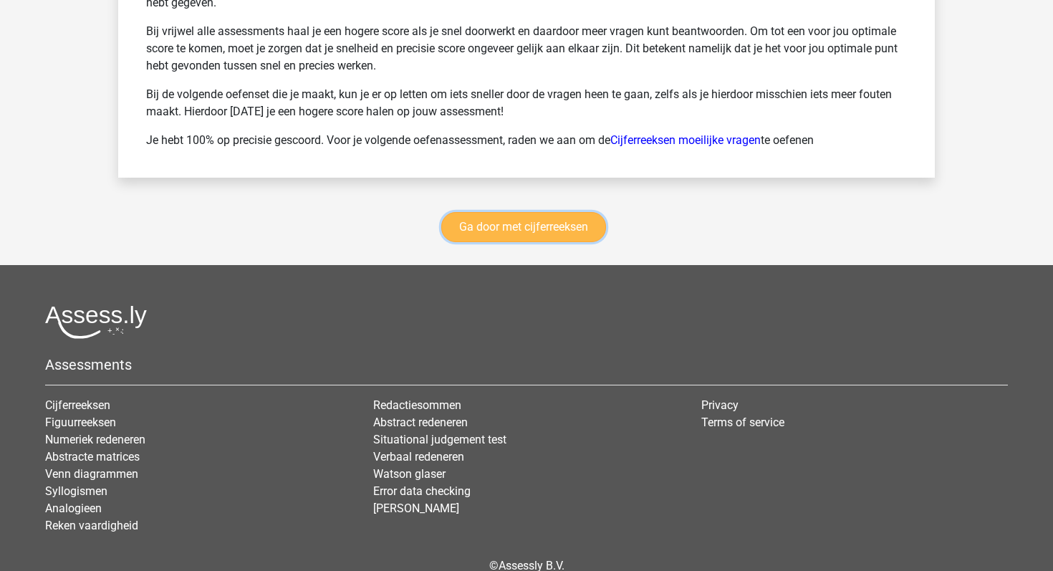
click at [586, 228] on link "Ga door met cijferreeksen" at bounding box center [523, 227] width 165 height 30
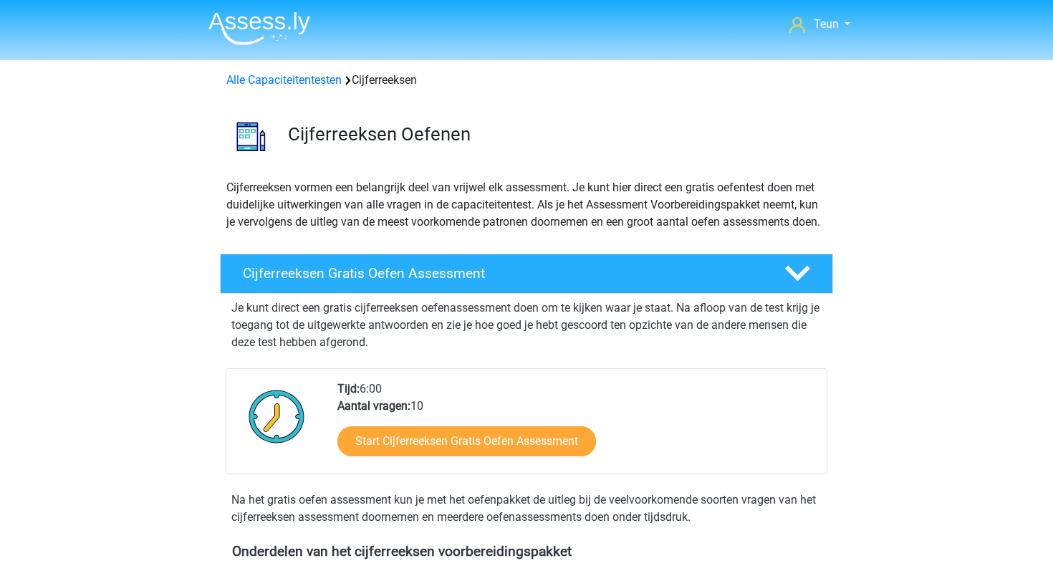
click at [277, 71] on div "Alle Capaciteitentesten Cijferreeksen" at bounding box center [526, 77] width 681 height 23
click at [277, 78] on link "Alle Capaciteitentesten" at bounding box center [283, 80] width 115 height 14
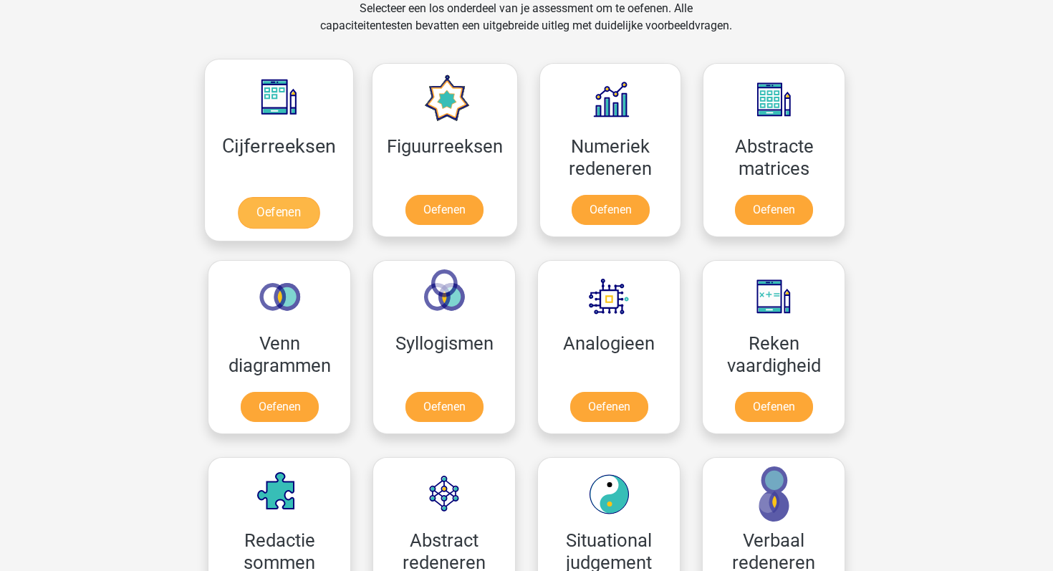
scroll to position [638, 0]
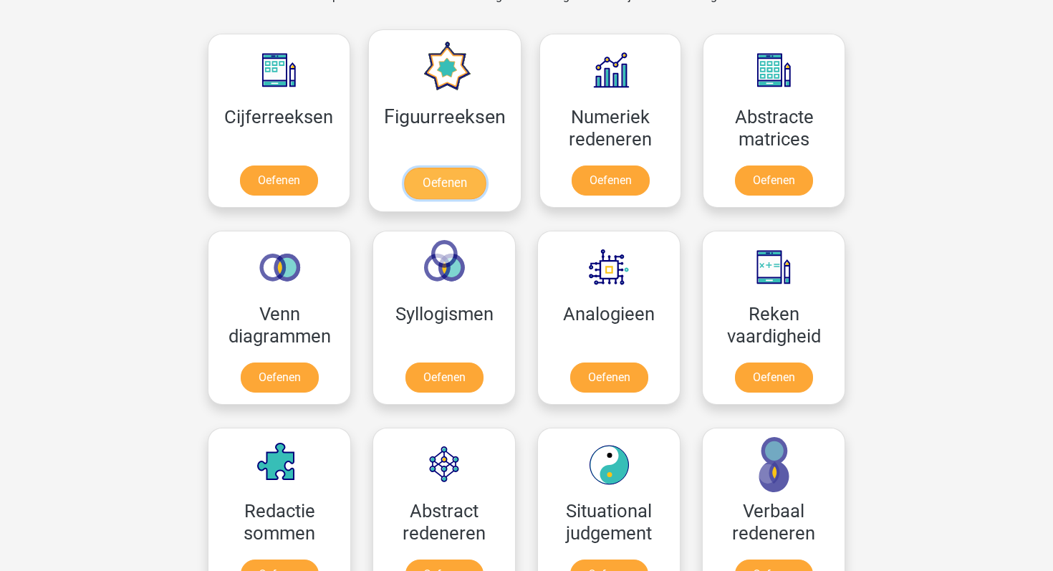
click at [434, 185] on link "Oefenen" at bounding box center [444, 184] width 82 height 32
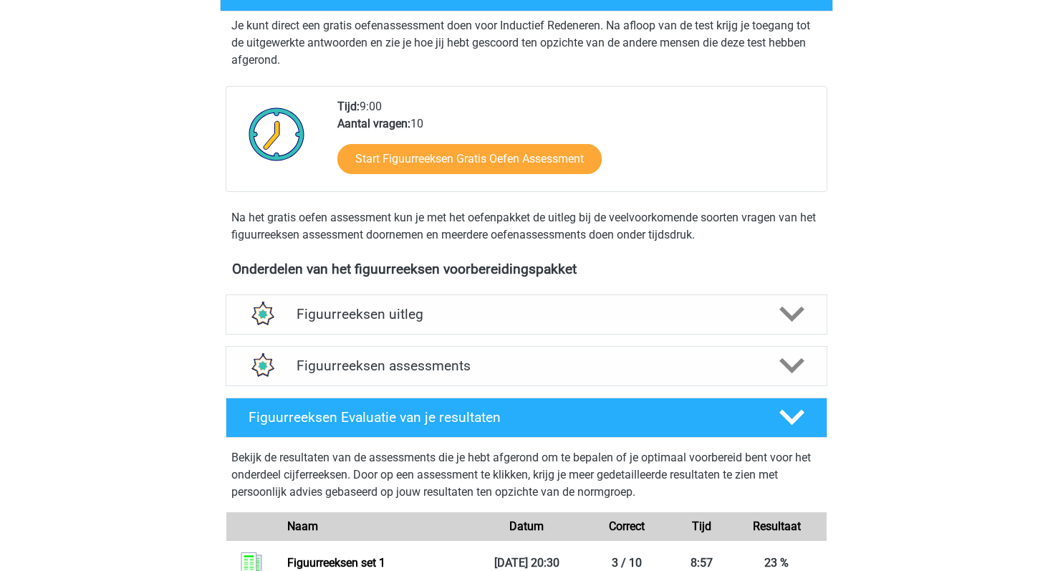
scroll to position [277, 0]
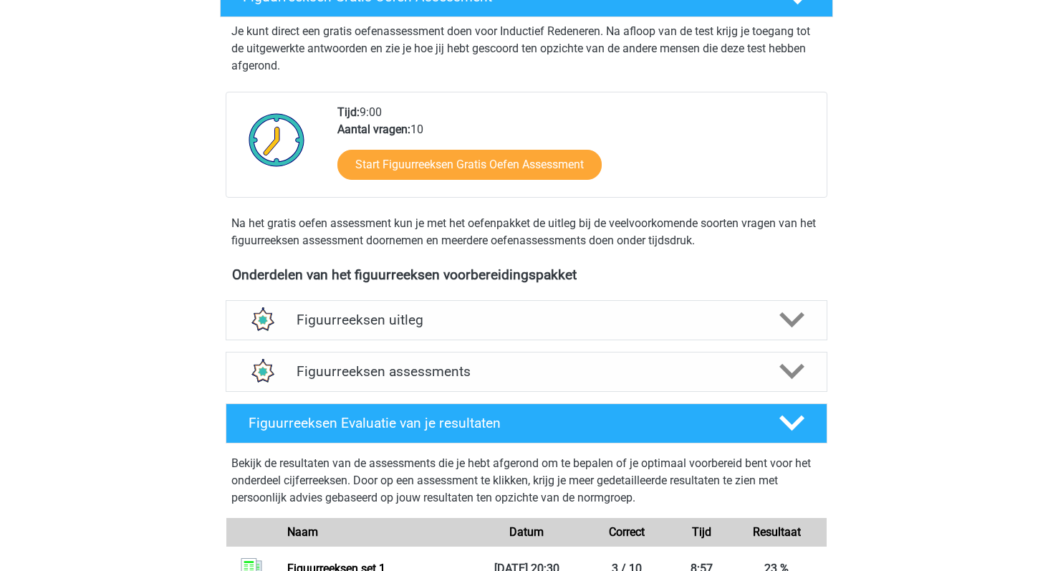
click at [893, 127] on div "Teun [EMAIL_ADDRESS][DOMAIN_NAME] Nederlands English" at bounding box center [526, 349] width 1053 height 1252
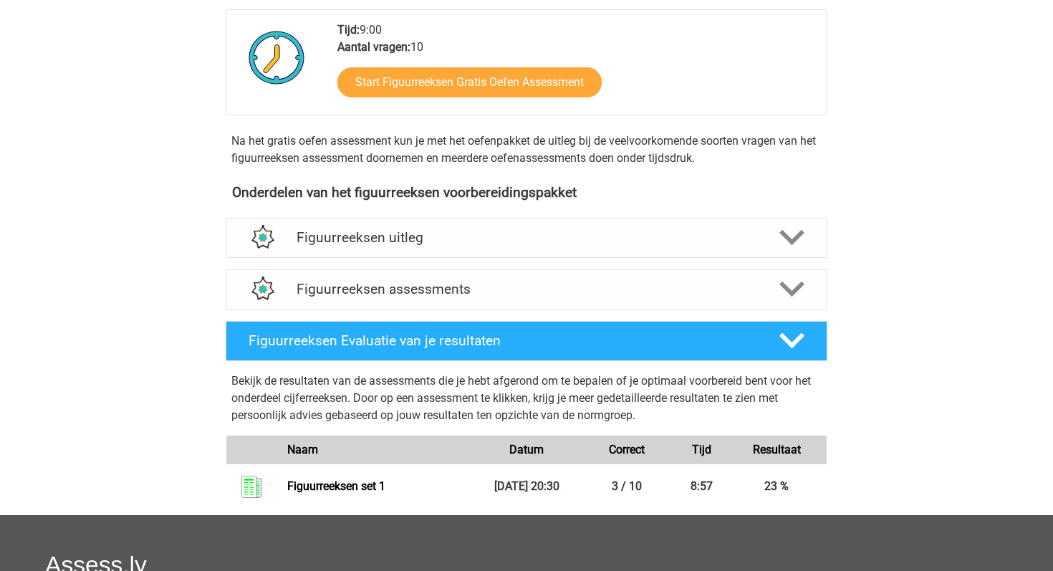
scroll to position [0, 0]
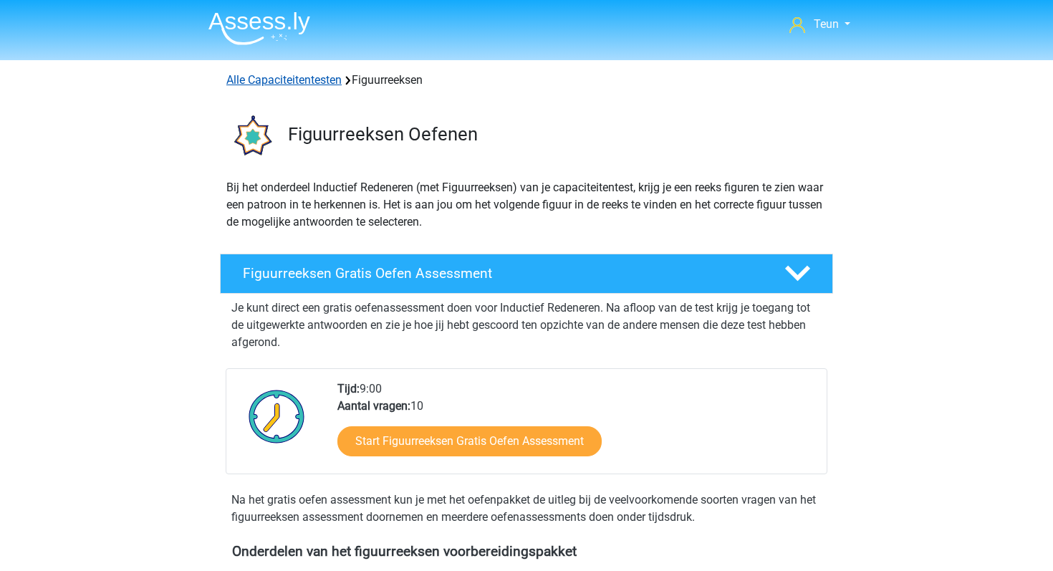
click at [243, 86] on link "Alle Capaciteitentesten" at bounding box center [283, 80] width 115 height 14
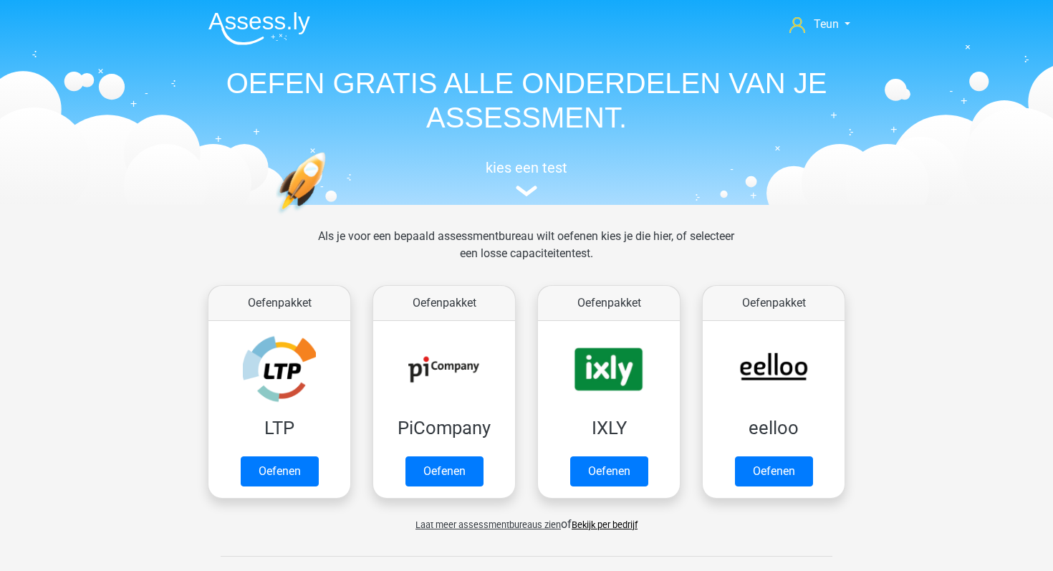
scroll to position [609, 0]
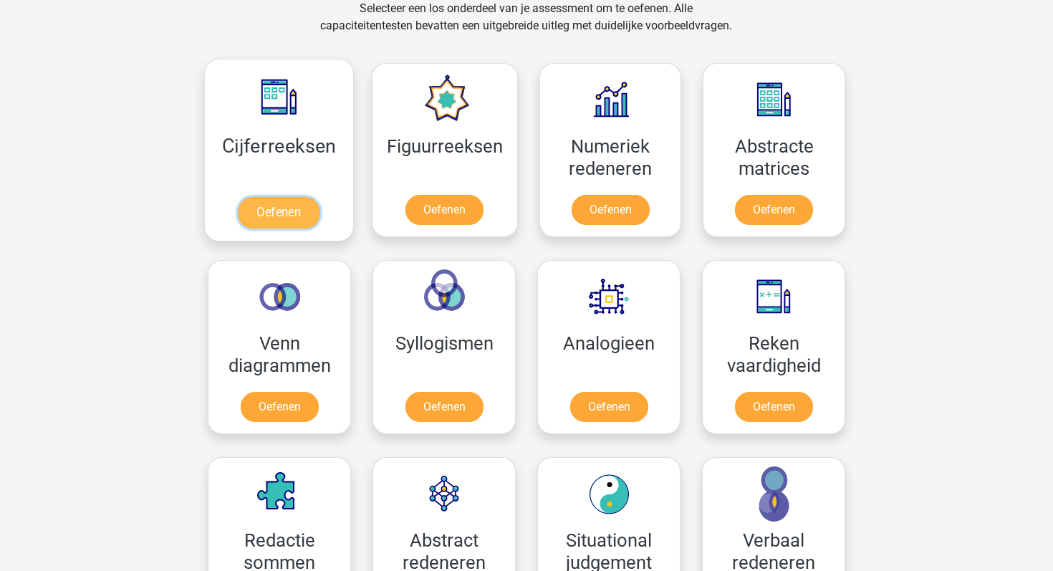
click at [307, 197] on link "Oefenen" at bounding box center [279, 213] width 82 height 32
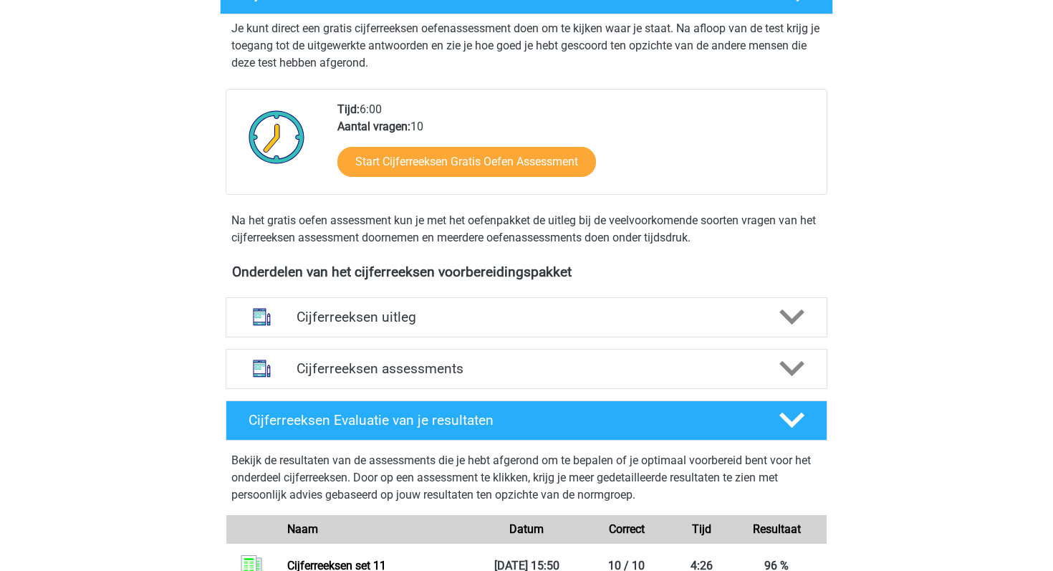
scroll to position [279, 0]
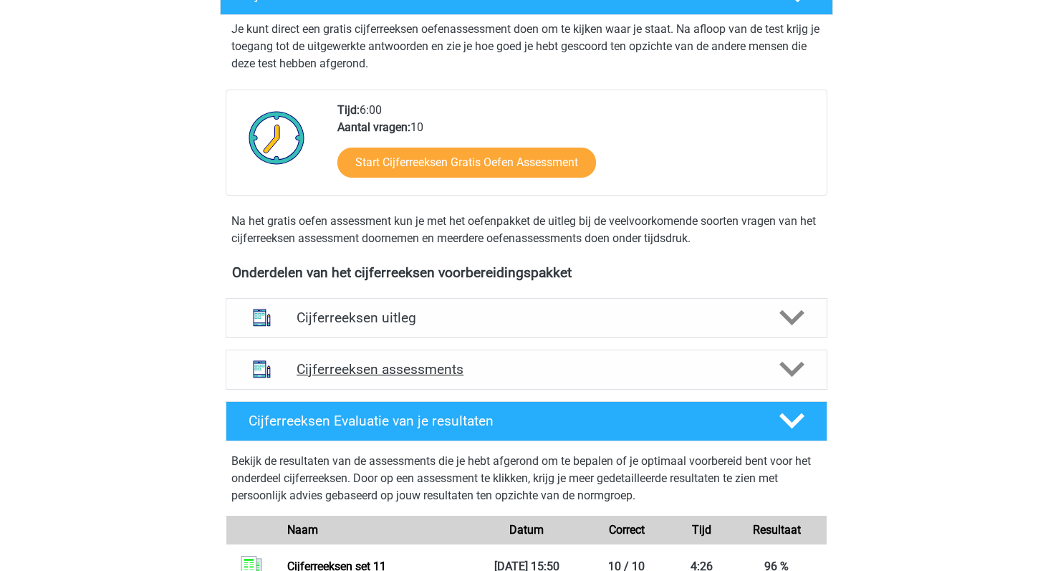
click at [560, 378] on h4 "Cijferreeksen assessments" at bounding box center [527, 369] width 460 height 16
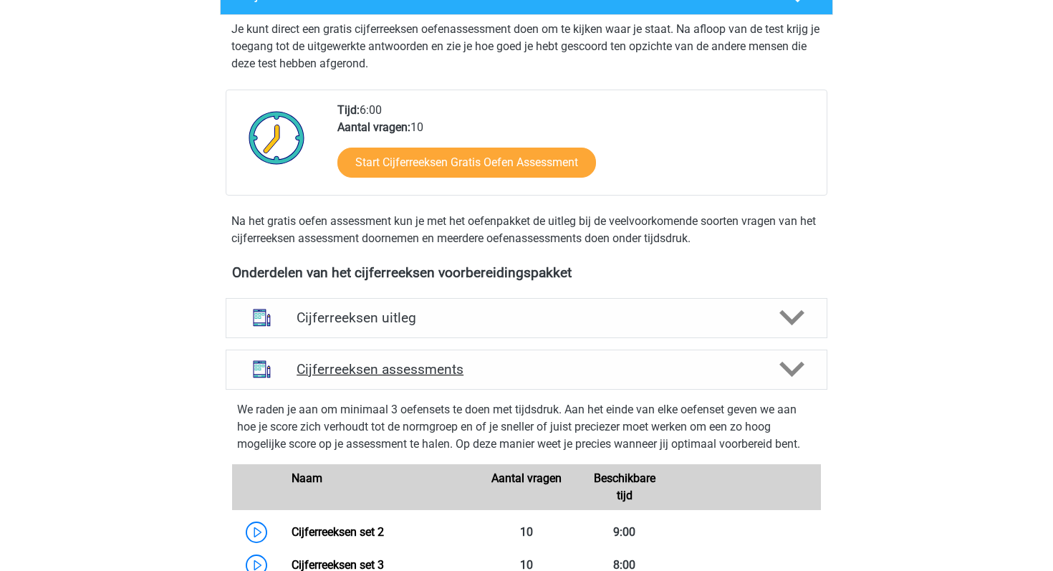
click at [560, 378] on h4 "Cijferreeksen assessments" at bounding box center [527, 369] width 460 height 16
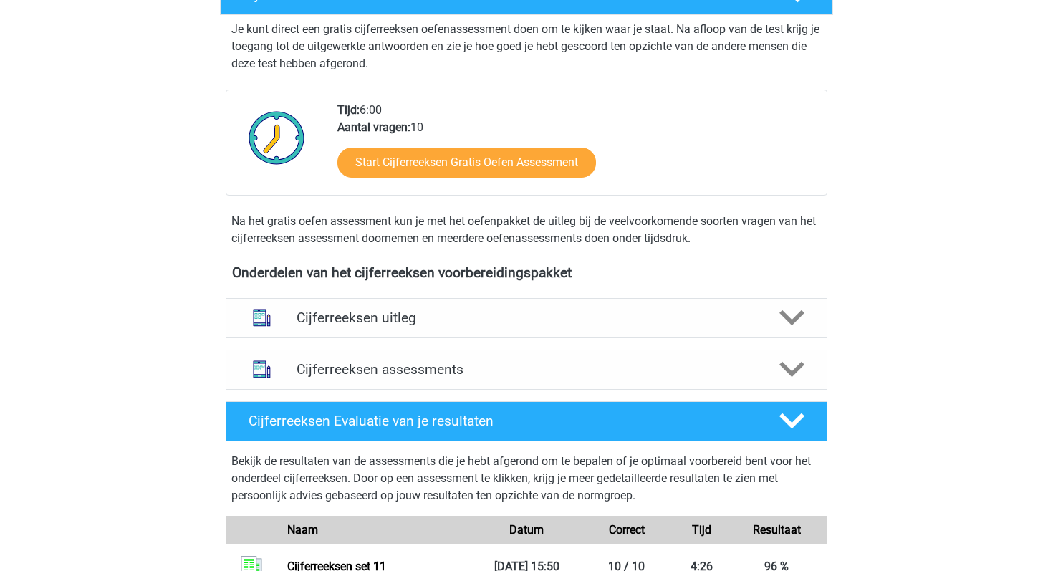
click at [560, 378] on h4 "Cijferreeksen assessments" at bounding box center [527, 369] width 460 height 16
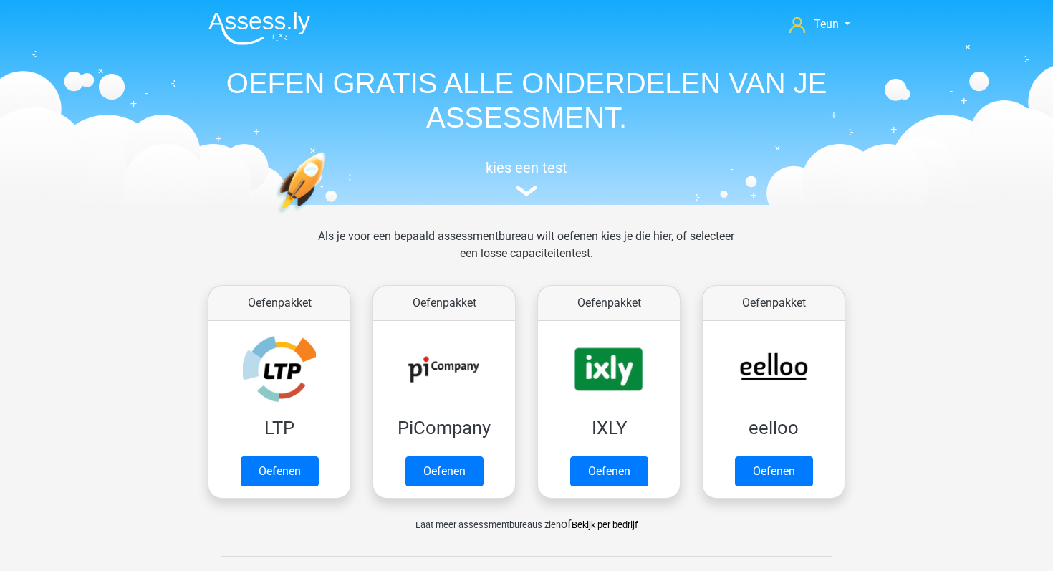
scroll to position [609, 0]
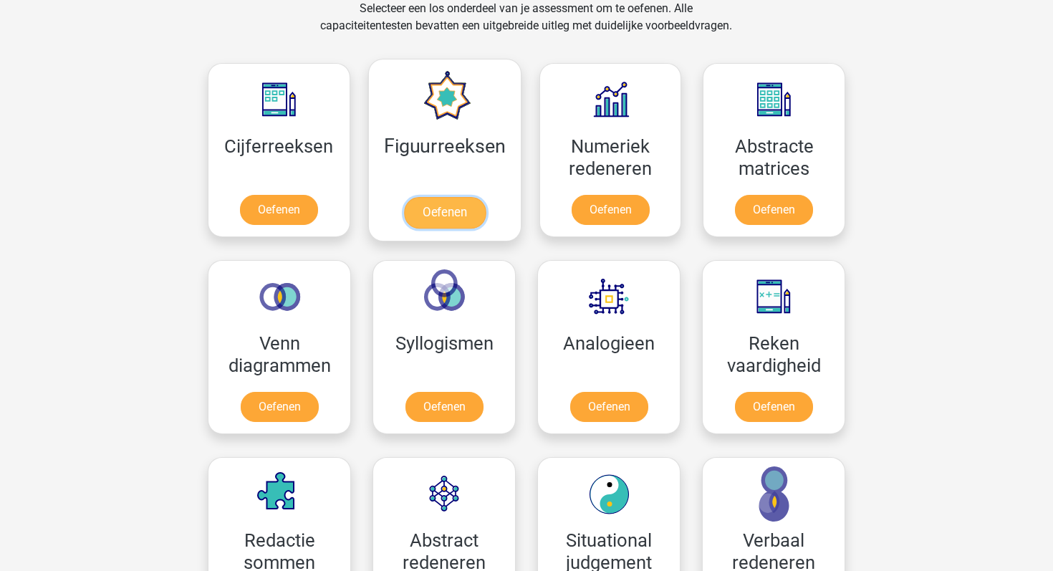
click at [423, 217] on link "Oefenen" at bounding box center [444, 213] width 82 height 32
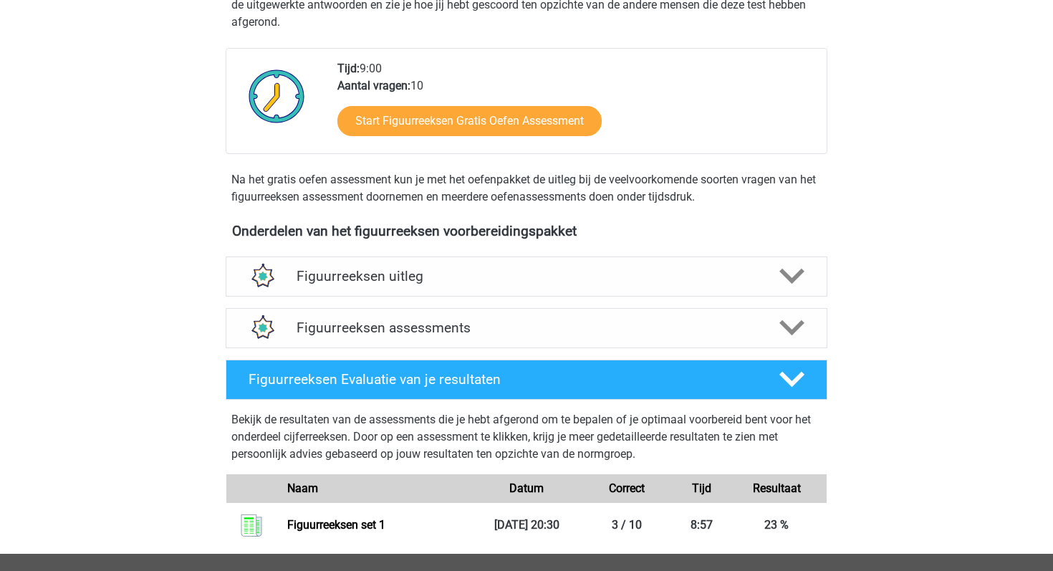
scroll to position [325, 0]
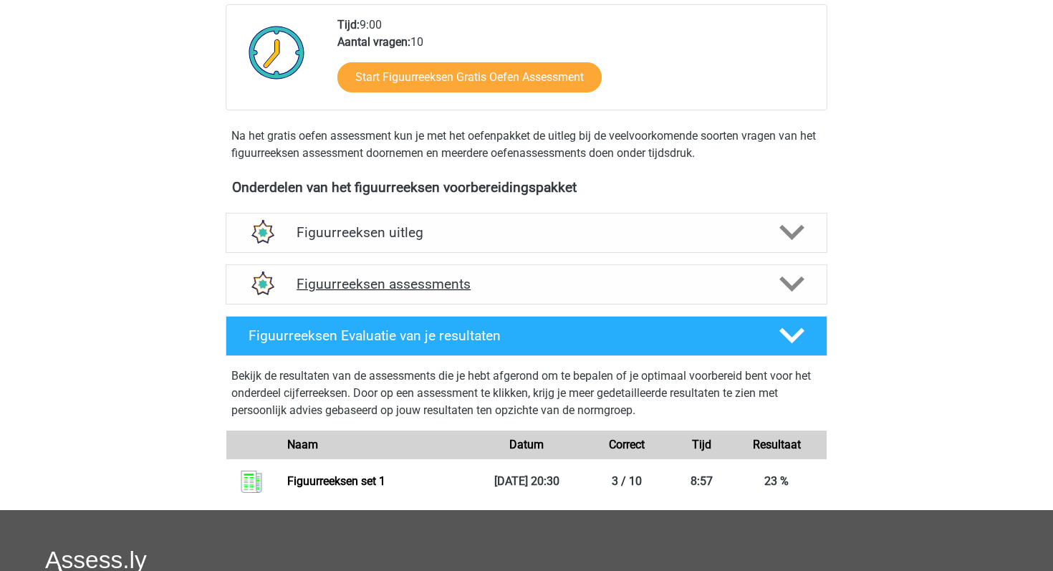
click at [460, 285] on h4 "Figuurreeksen assessments" at bounding box center [527, 284] width 460 height 16
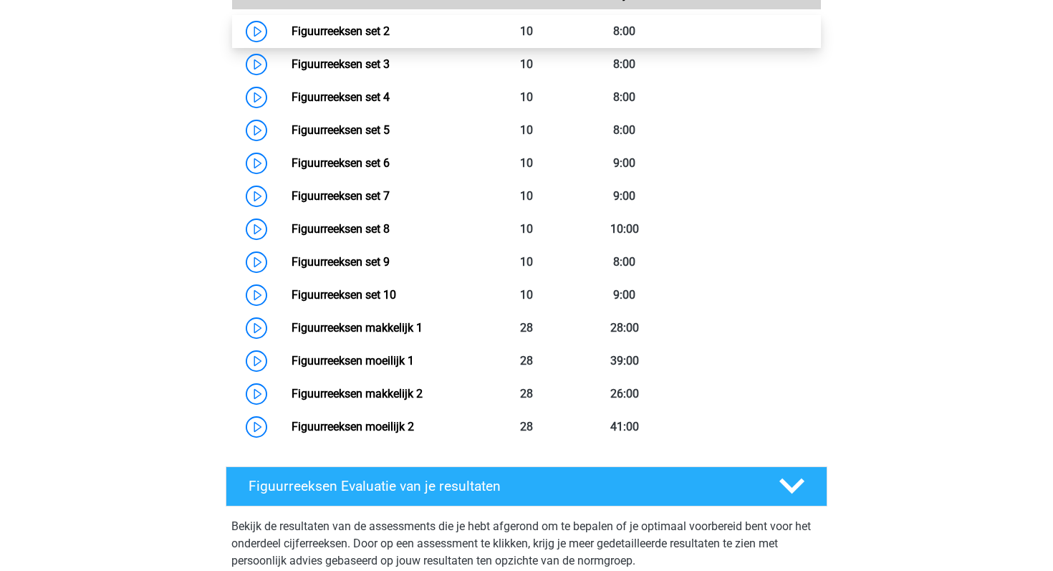
scroll to position [734, 0]
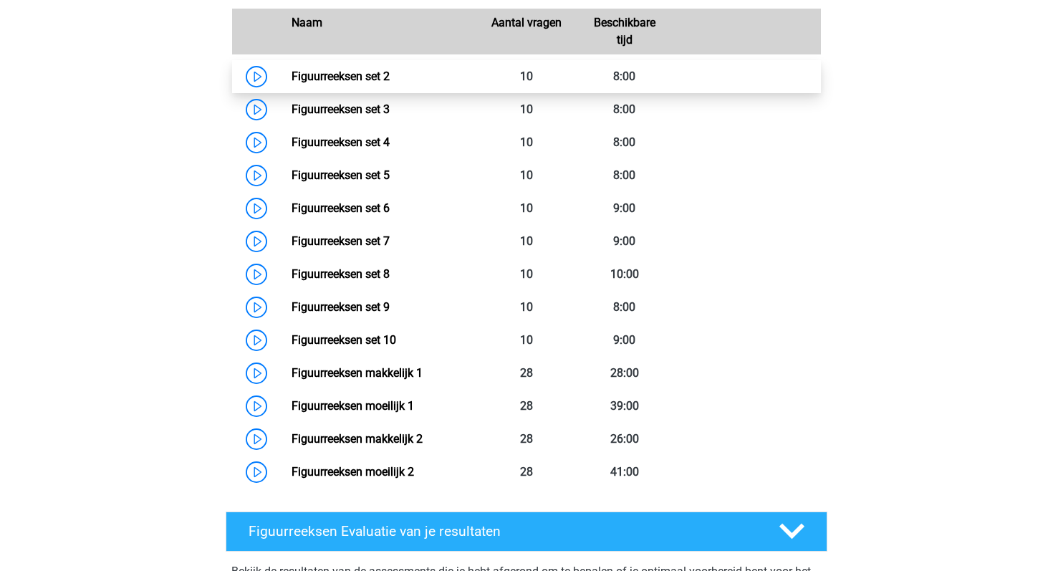
click at [292, 77] on link "Figuurreeksen set 2" at bounding box center [341, 76] width 98 height 14
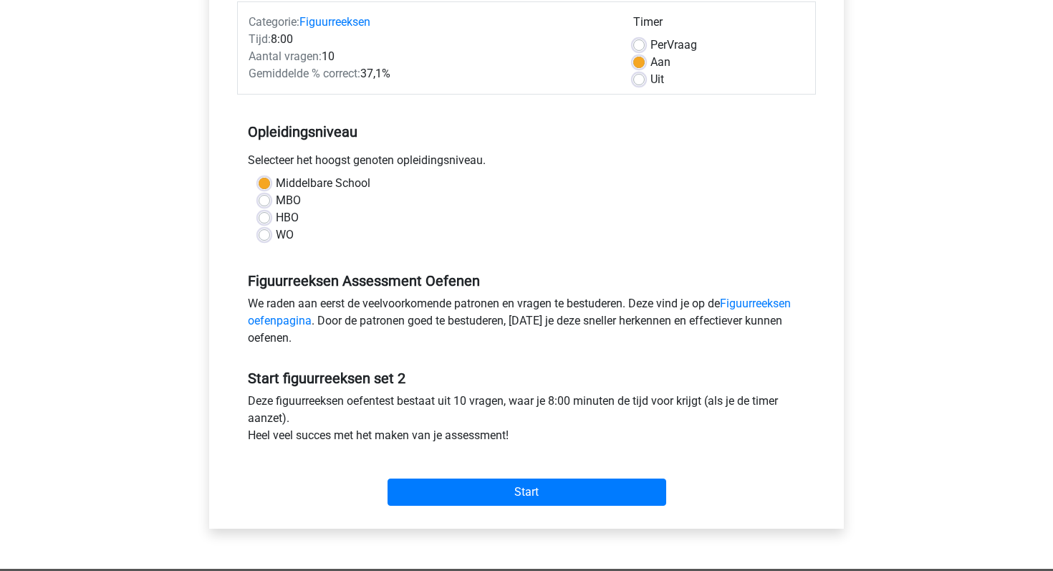
scroll to position [214, 0]
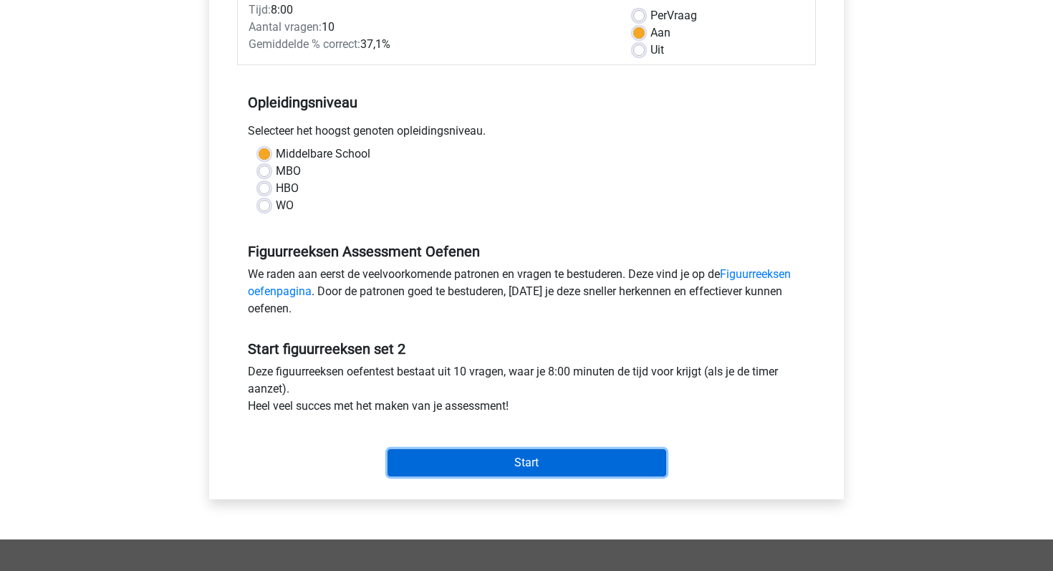
click at [504, 458] on input "Start" at bounding box center [527, 462] width 279 height 27
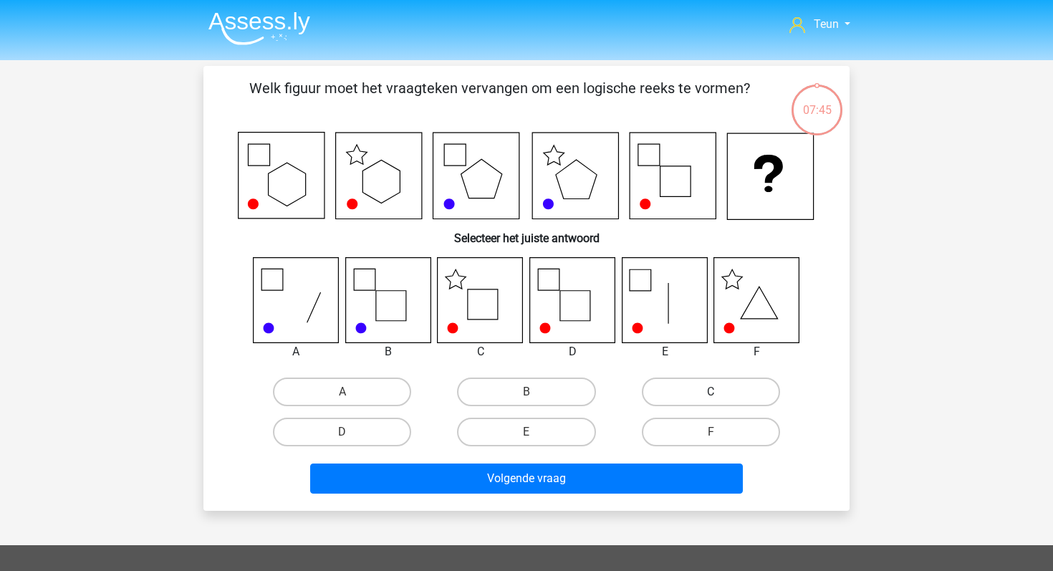
click at [653, 389] on label "C" at bounding box center [711, 392] width 138 height 29
click at [711, 392] on input "C" at bounding box center [715, 396] width 9 height 9
radio input "true"
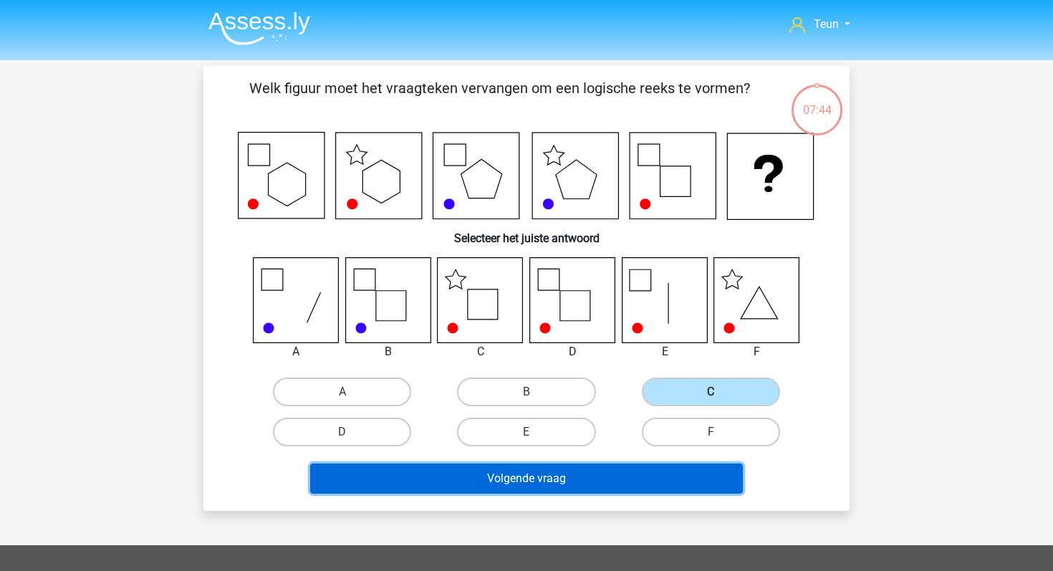
click at [537, 474] on button "Volgende vraag" at bounding box center [526, 478] width 433 height 30
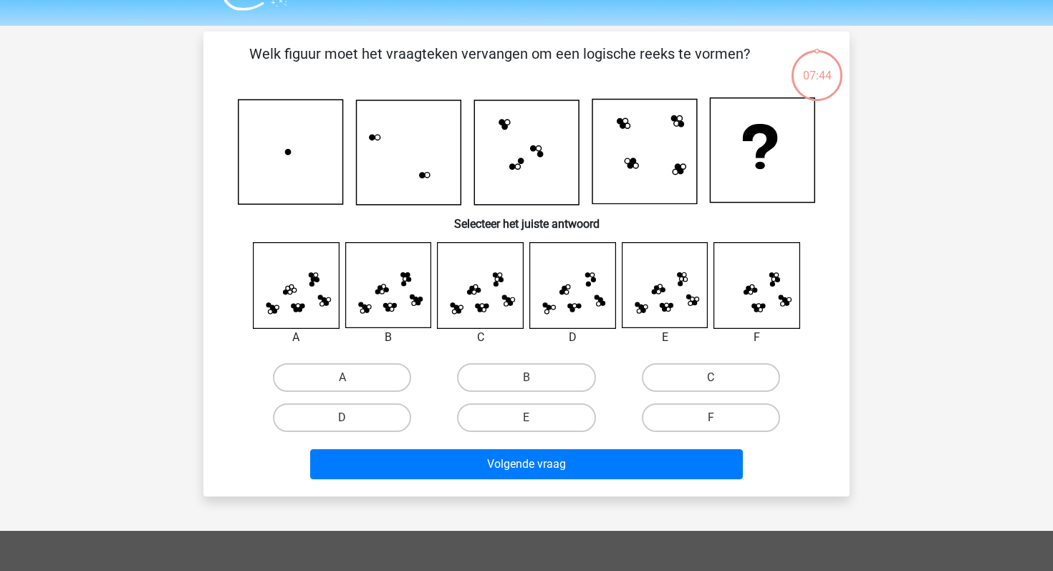
scroll to position [66, 0]
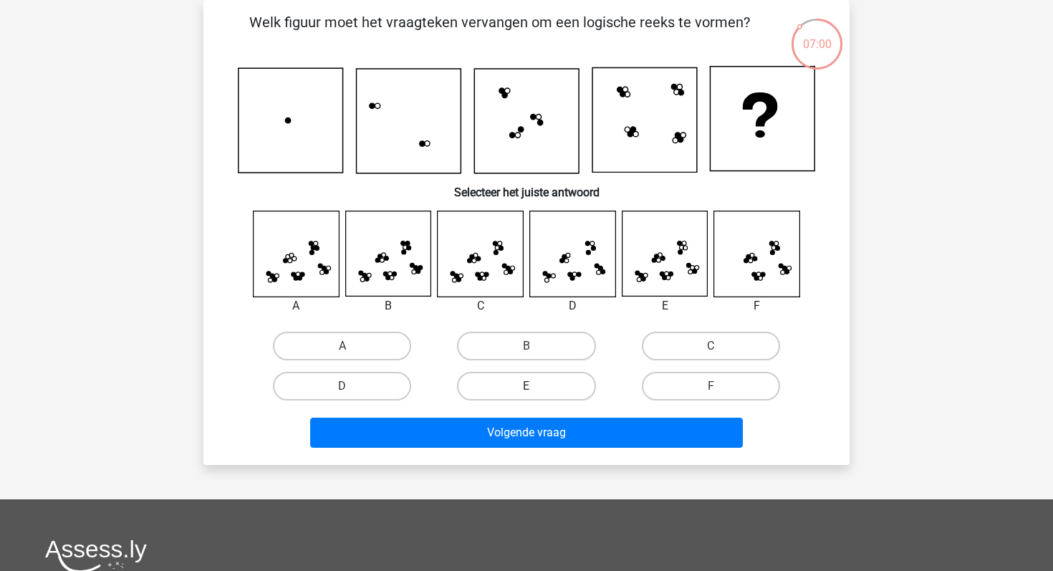
click at [539, 386] on label "E" at bounding box center [526, 386] width 138 height 29
click at [536, 386] on input "E" at bounding box center [531, 390] width 9 height 9
radio input "true"
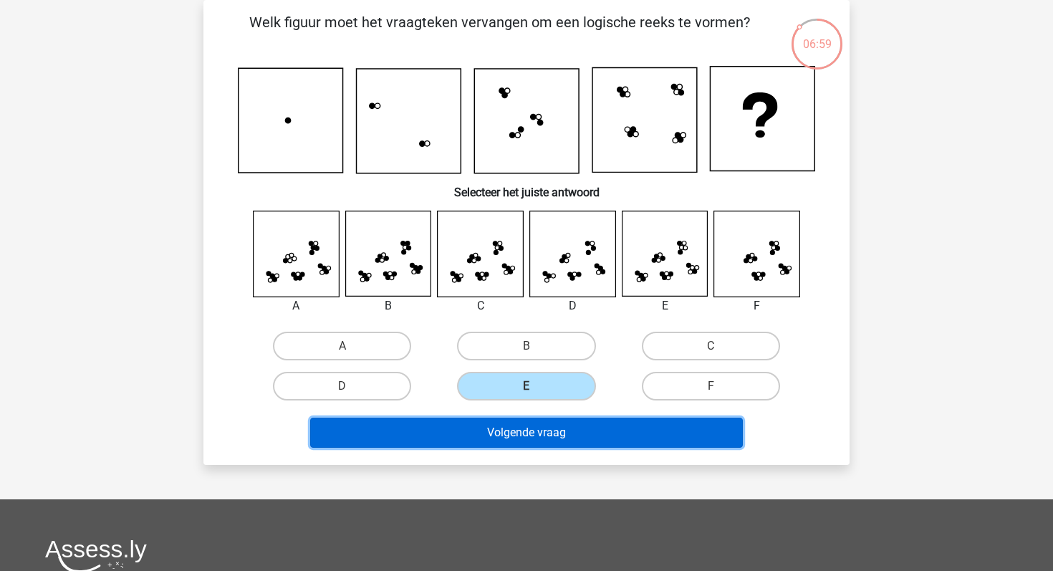
click at [529, 430] on button "Volgende vraag" at bounding box center [526, 433] width 433 height 30
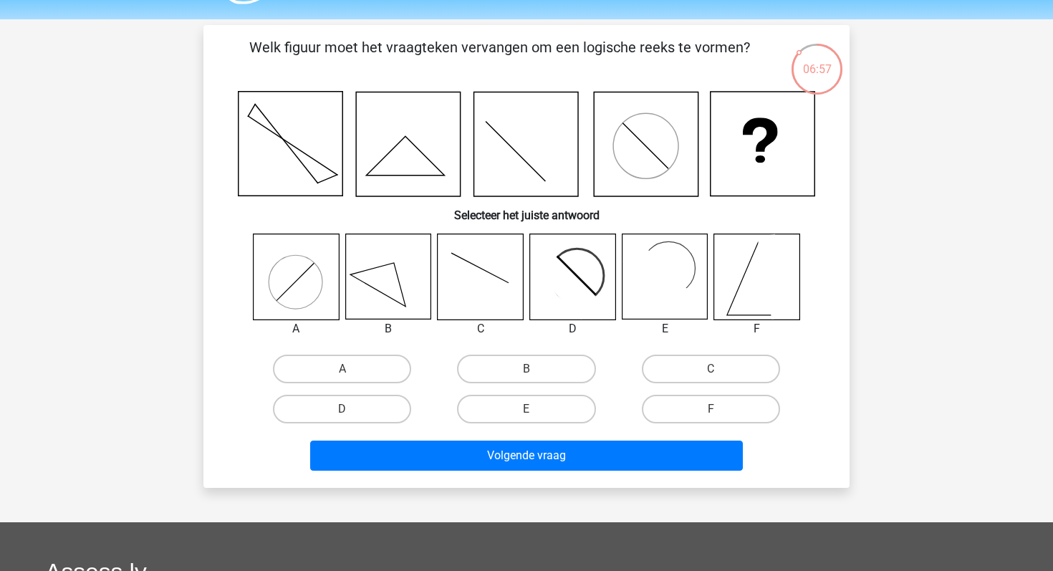
scroll to position [38, 0]
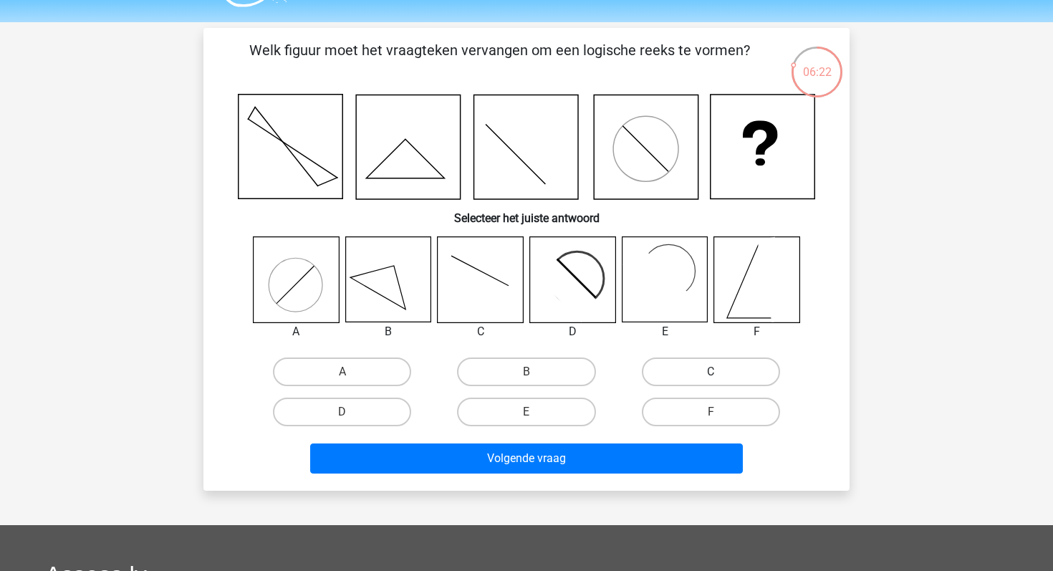
click at [679, 381] on label "C" at bounding box center [711, 371] width 138 height 29
click at [711, 381] on input "C" at bounding box center [715, 376] width 9 height 9
radio input "true"
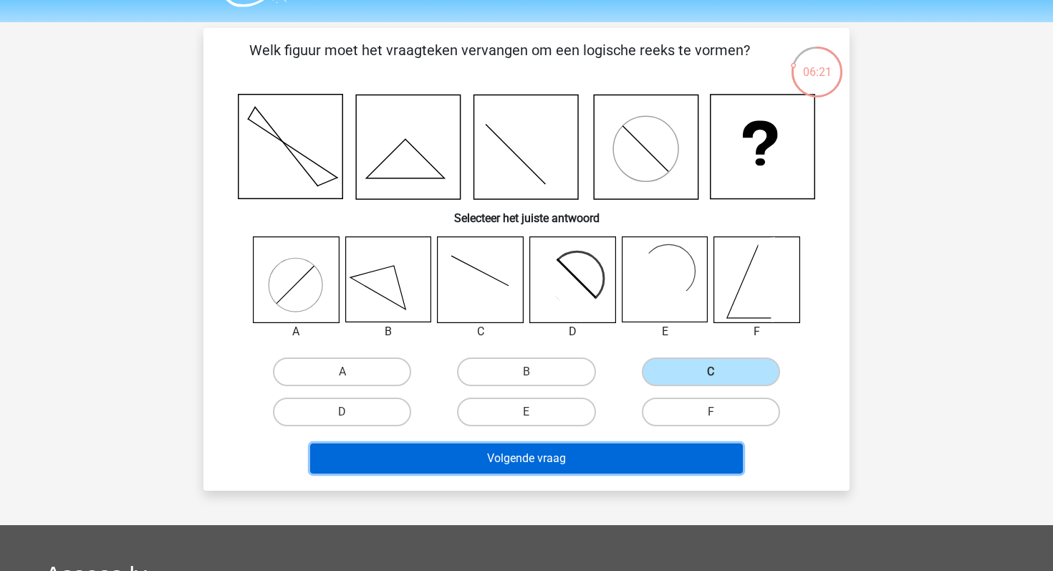
click at [552, 458] on button "Volgende vraag" at bounding box center [526, 458] width 433 height 30
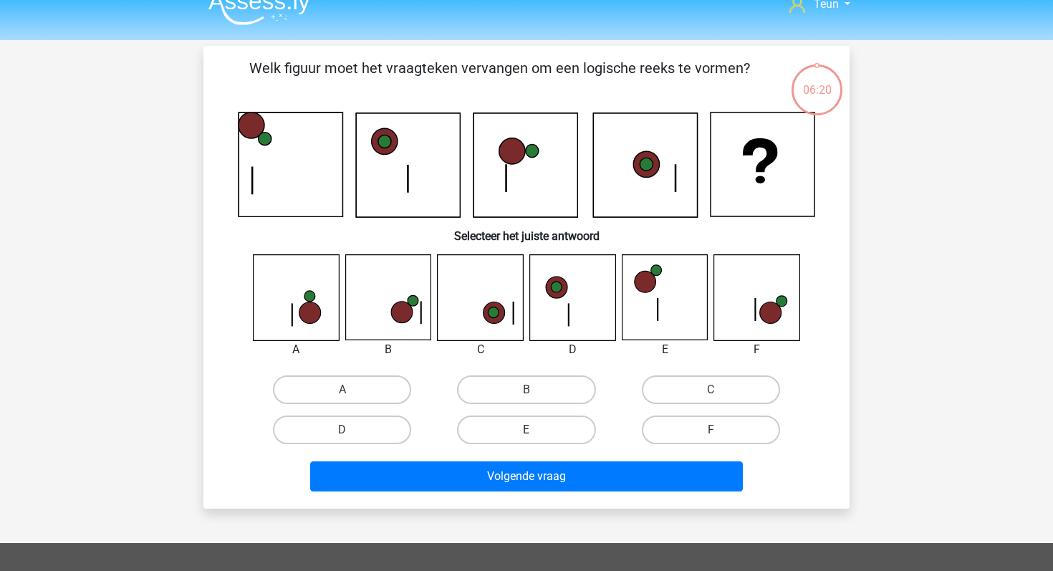
scroll to position [0, 0]
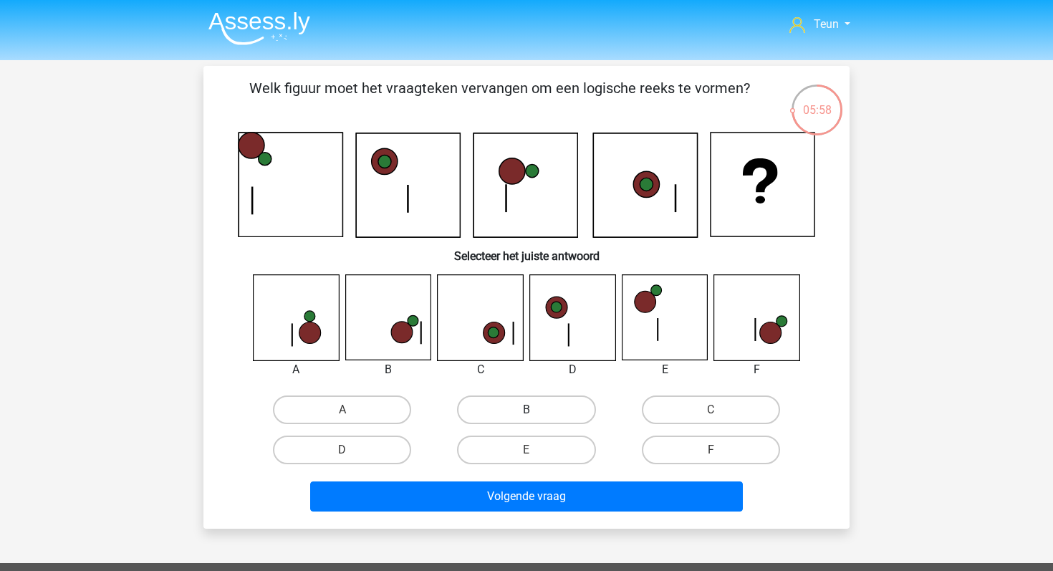
click at [537, 415] on label "B" at bounding box center [526, 409] width 138 height 29
click at [536, 415] on input "B" at bounding box center [531, 414] width 9 height 9
radio input "true"
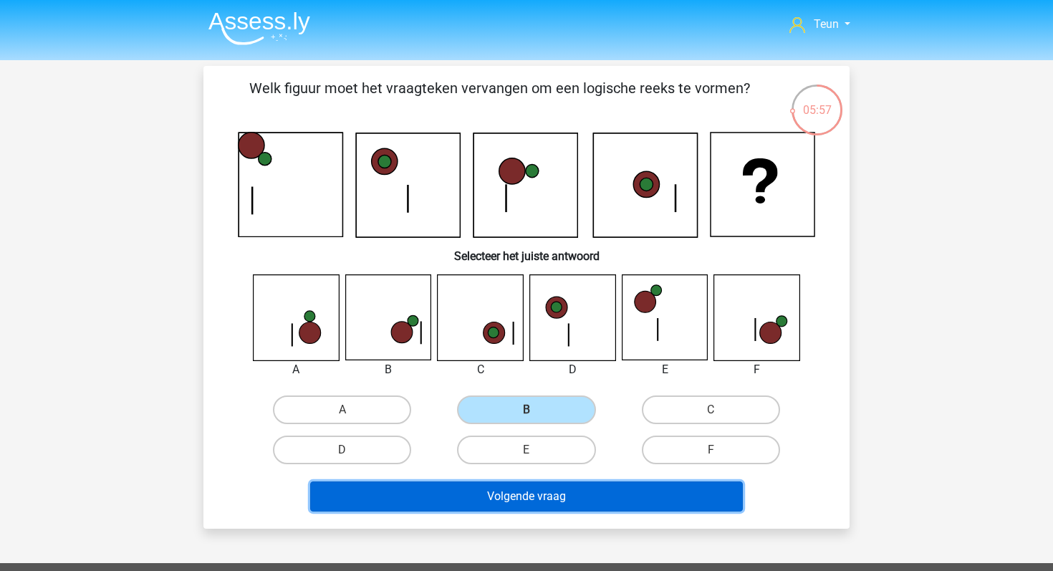
click at [543, 499] on button "Volgende vraag" at bounding box center [526, 496] width 433 height 30
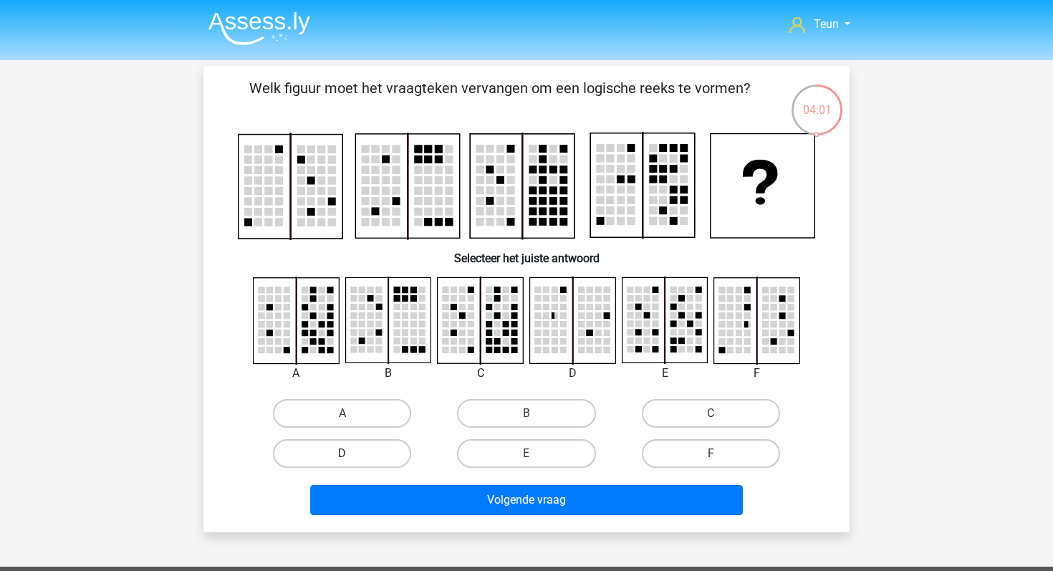
click at [395, 459] on label "D" at bounding box center [342, 453] width 138 height 29
click at [352, 459] on input "D" at bounding box center [346, 457] width 9 height 9
radio input "true"
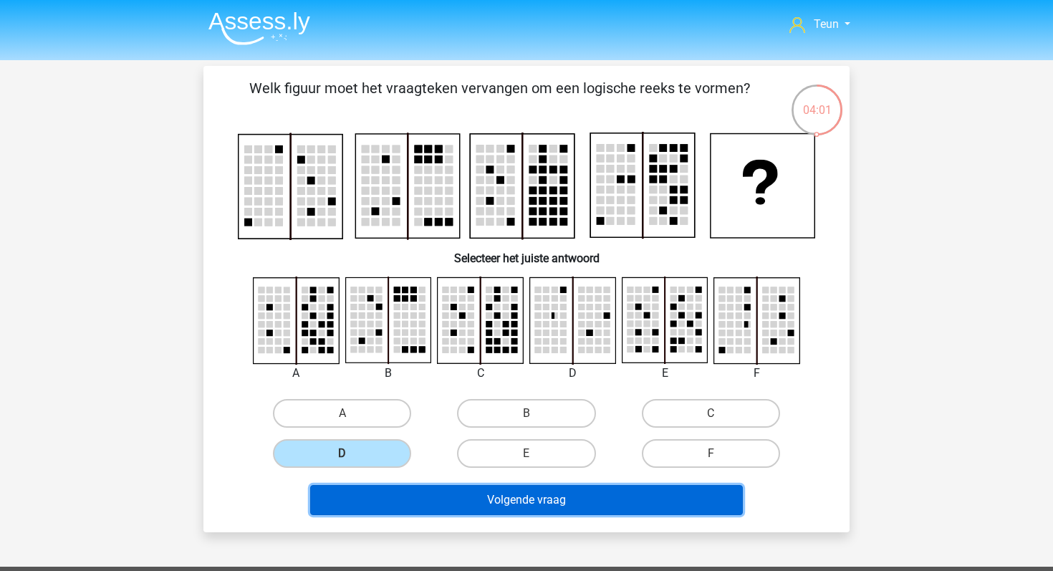
click at [442, 504] on button "Volgende vraag" at bounding box center [526, 500] width 433 height 30
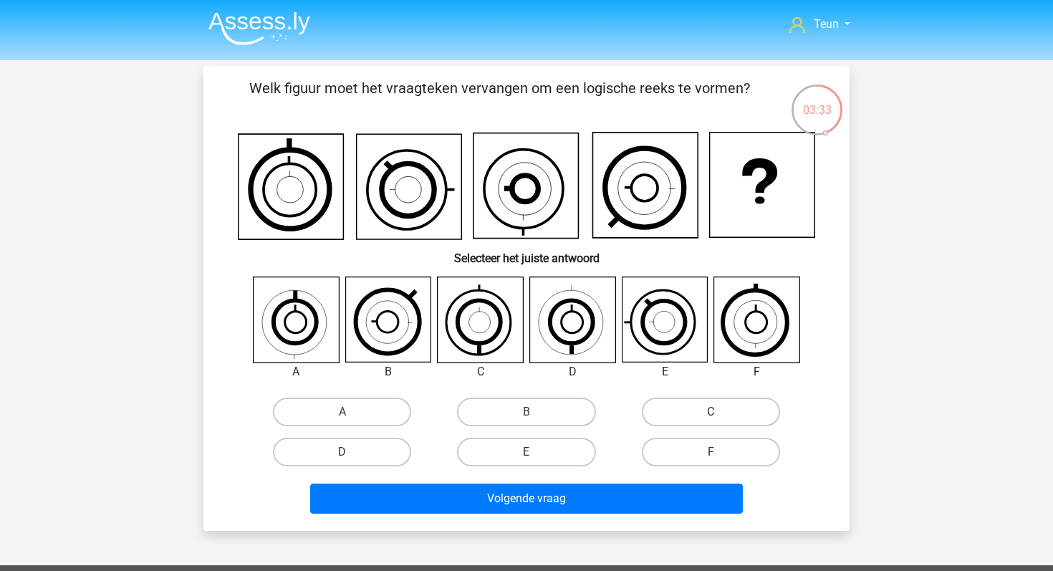
click at [706, 411] on label "C" at bounding box center [711, 412] width 138 height 29
click at [711, 412] on input "C" at bounding box center [715, 416] width 9 height 9
radio input "true"
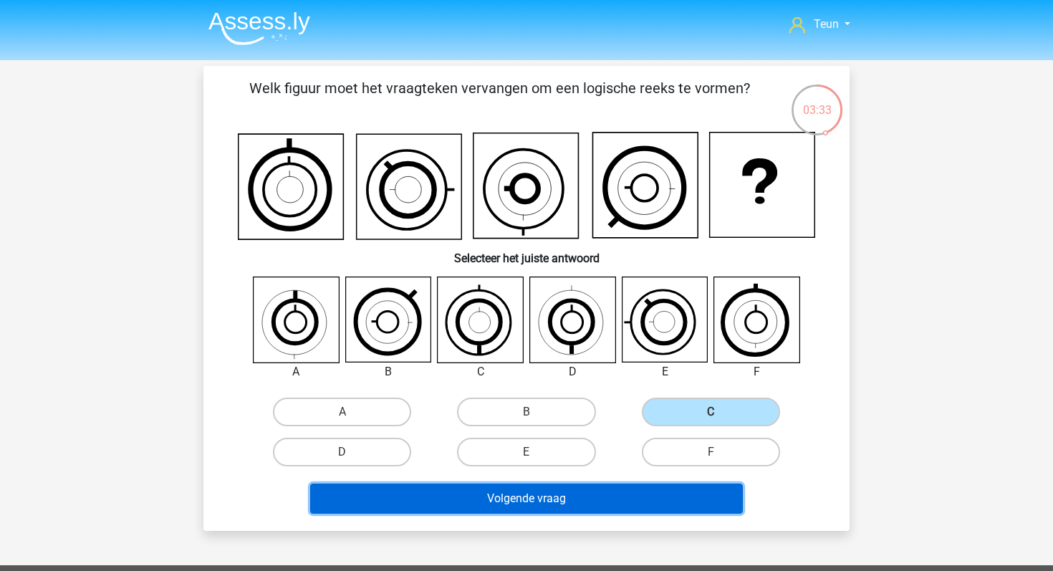
click at [556, 496] on button "Volgende vraag" at bounding box center [526, 499] width 433 height 30
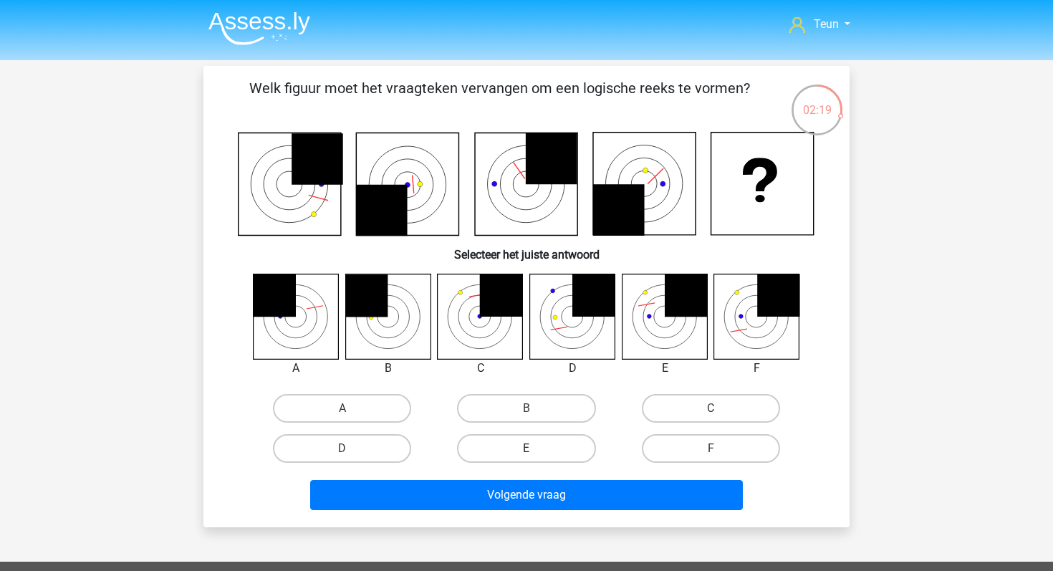
click at [499, 458] on label "E" at bounding box center [526, 448] width 138 height 29
click at [527, 458] on input "E" at bounding box center [531, 452] width 9 height 9
radio input "true"
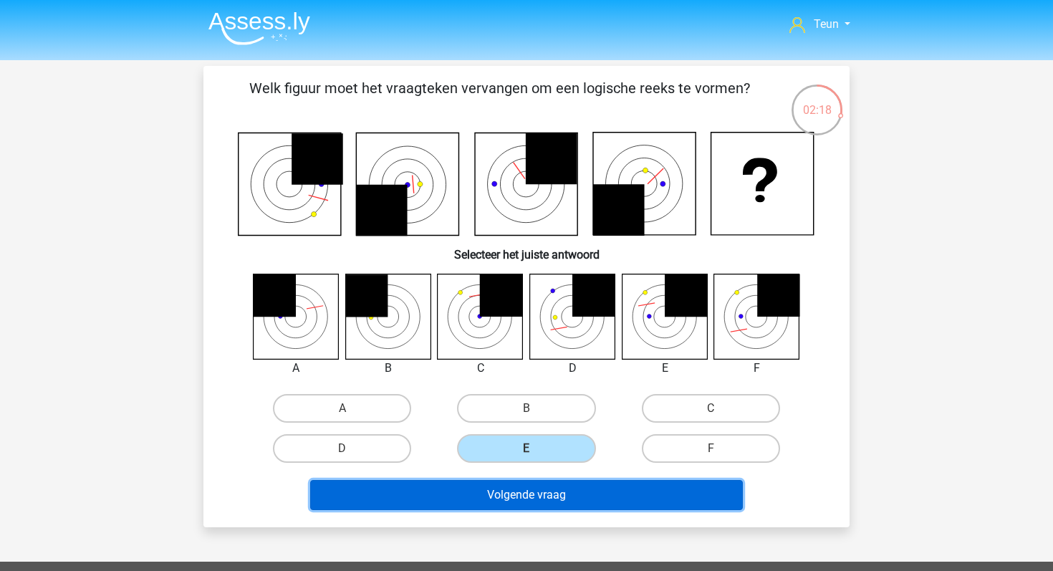
click at [496, 497] on button "Volgende vraag" at bounding box center [526, 495] width 433 height 30
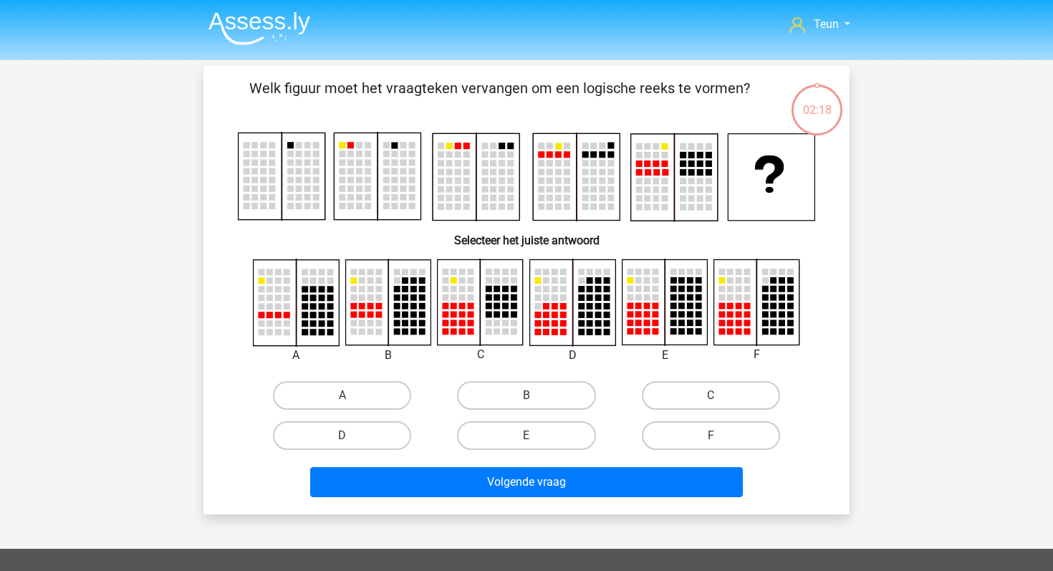
scroll to position [66, 0]
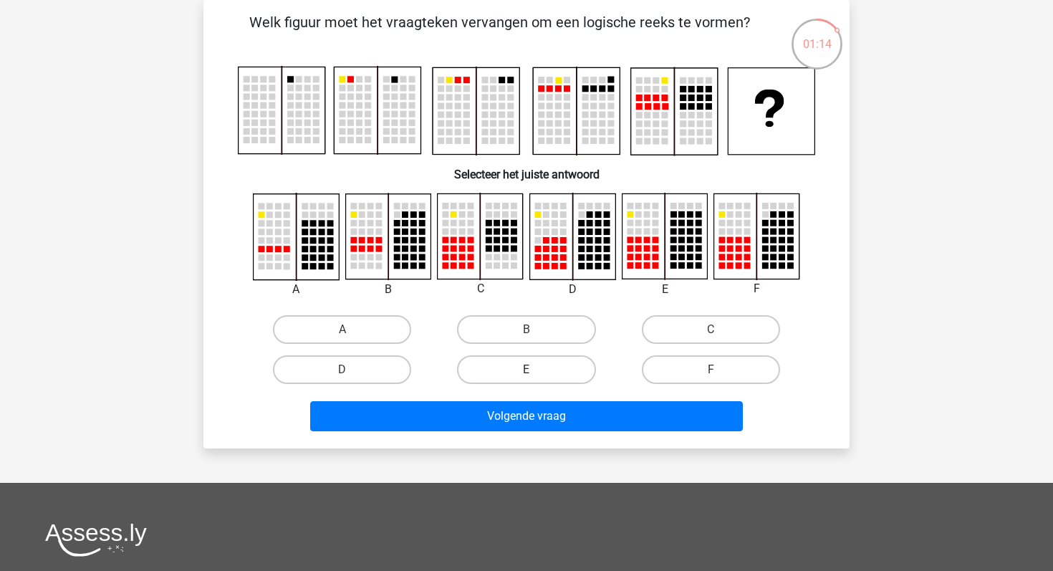
click at [552, 377] on label "E" at bounding box center [526, 369] width 138 height 29
click at [536, 377] on input "E" at bounding box center [531, 374] width 9 height 9
radio input "true"
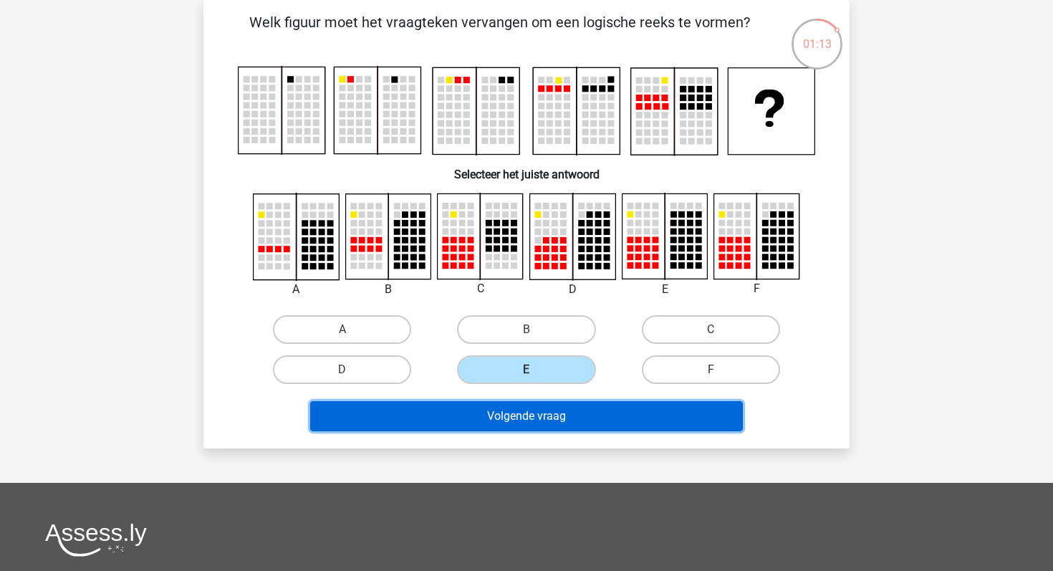
click at [538, 421] on button "Volgende vraag" at bounding box center [526, 416] width 433 height 30
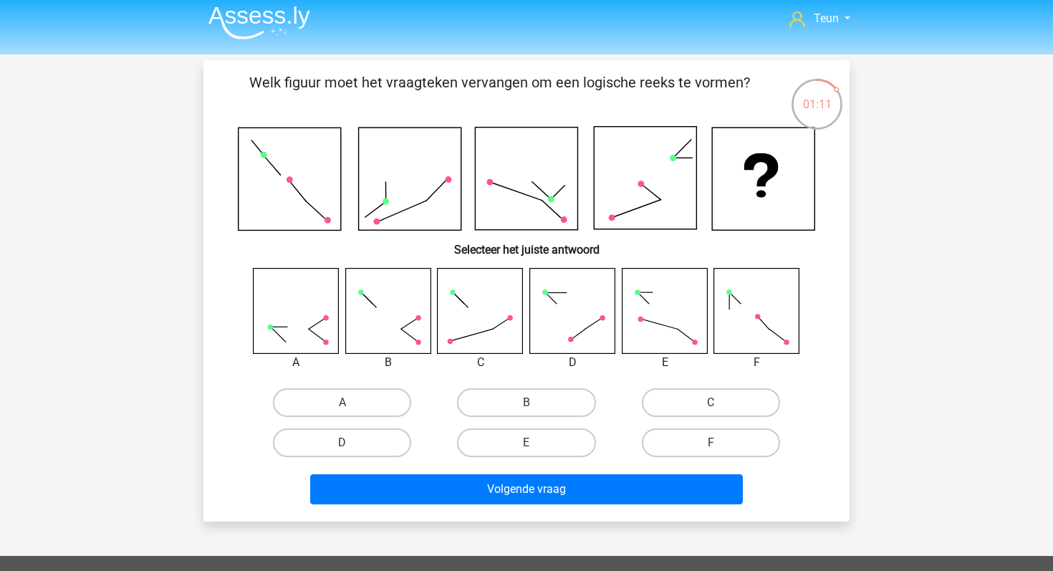
scroll to position [9, 0]
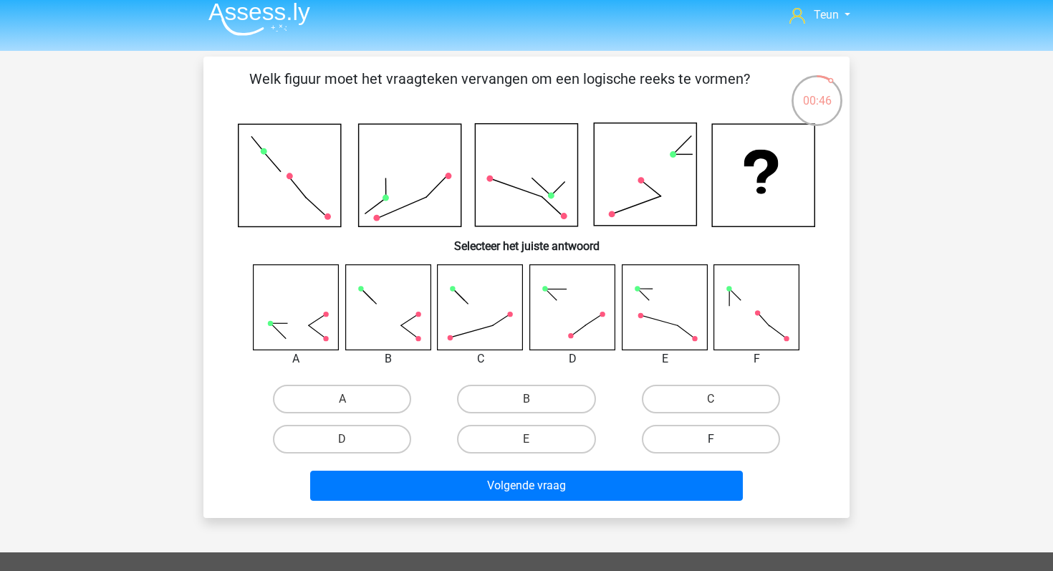
click at [676, 445] on label "F" at bounding box center [711, 439] width 138 height 29
click at [711, 445] on input "F" at bounding box center [715, 443] width 9 height 9
radio input "true"
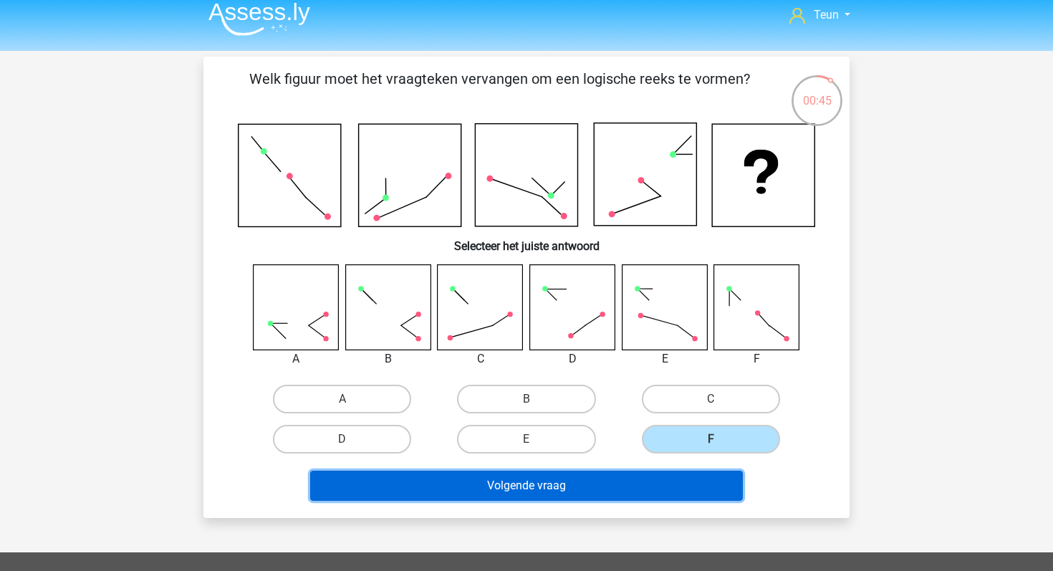
click at [618, 491] on button "Volgende vraag" at bounding box center [526, 486] width 433 height 30
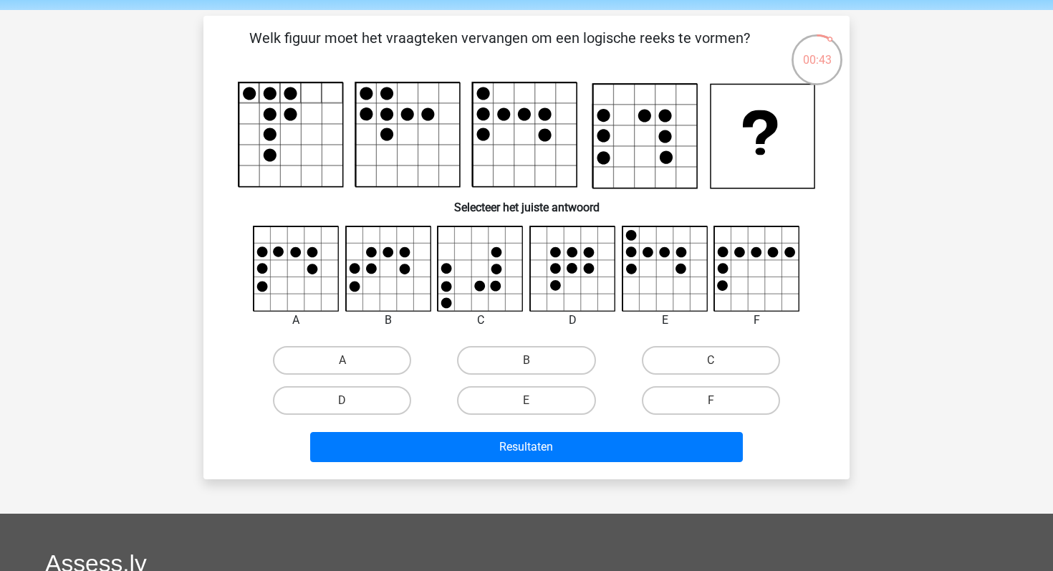
scroll to position [45, 0]
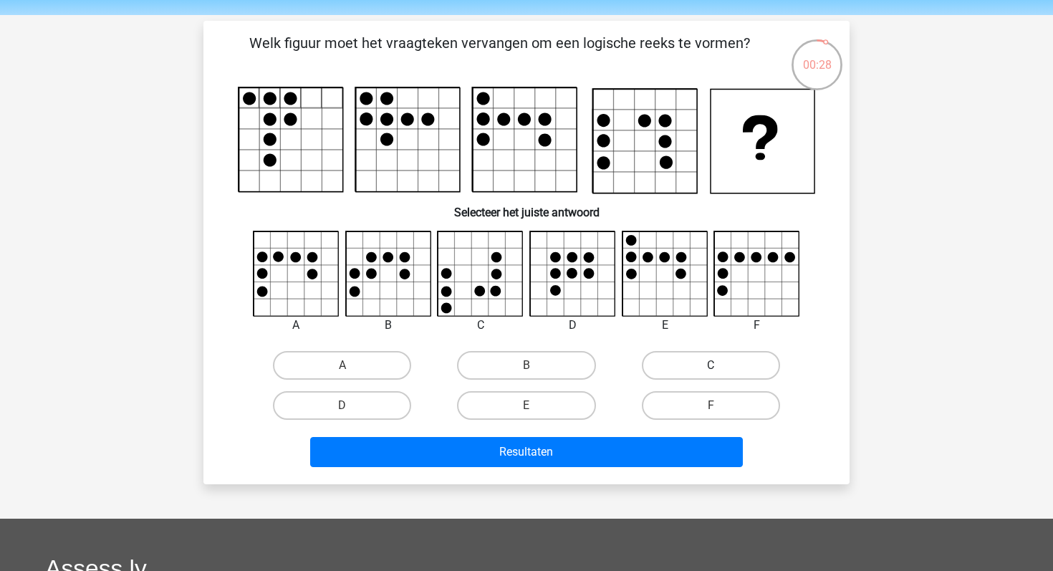
click at [671, 370] on label "C" at bounding box center [711, 365] width 138 height 29
click at [711, 370] on input "C" at bounding box center [715, 369] width 9 height 9
radio input "true"
click at [547, 431] on div "Resultaten" at bounding box center [526, 449] width 600 height 47
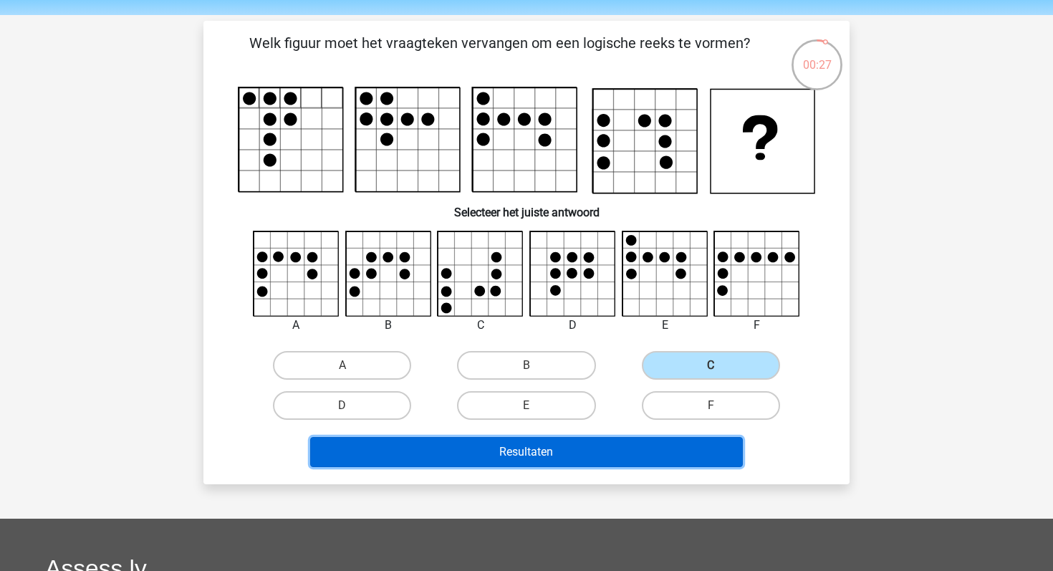
click at [545, 444] on button "Resultaten" at bounding box center [526, 452] width 433 height 30
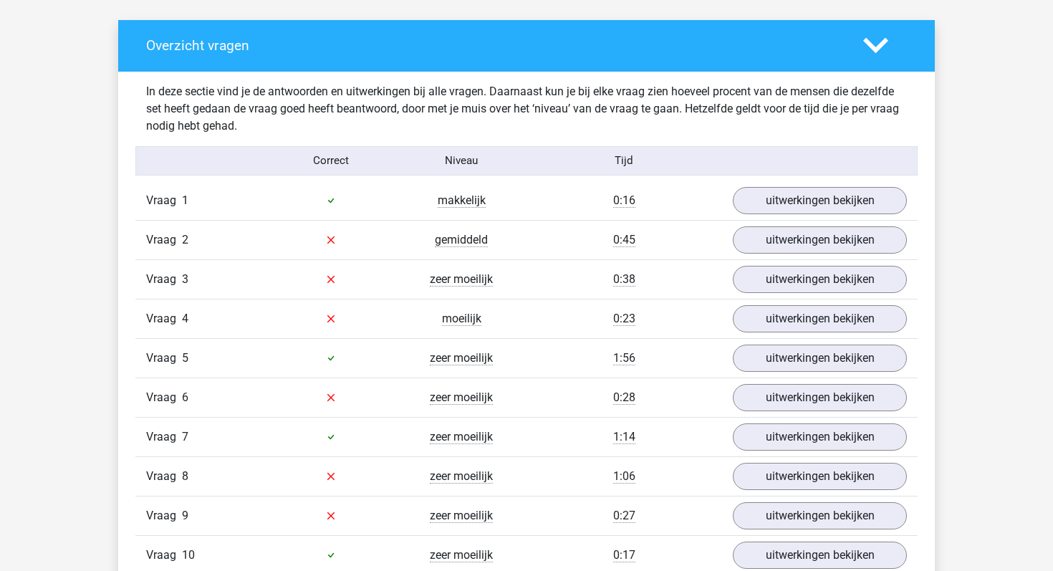
scroll to position [807, 0]
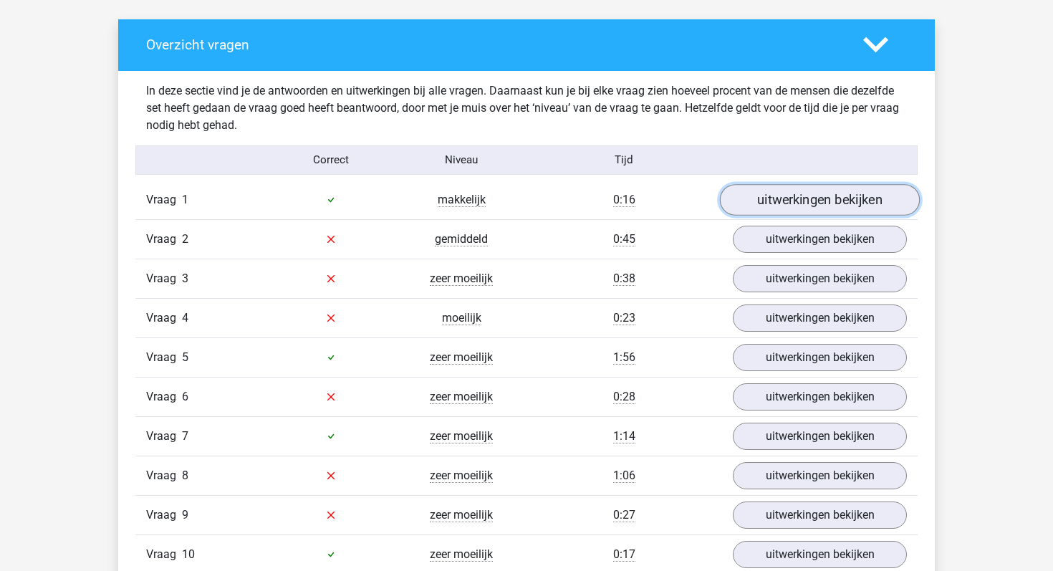
click at [815, 208] on link "uitwerkingen bekijken" at bounding box center [820, 200] width 200 height 32
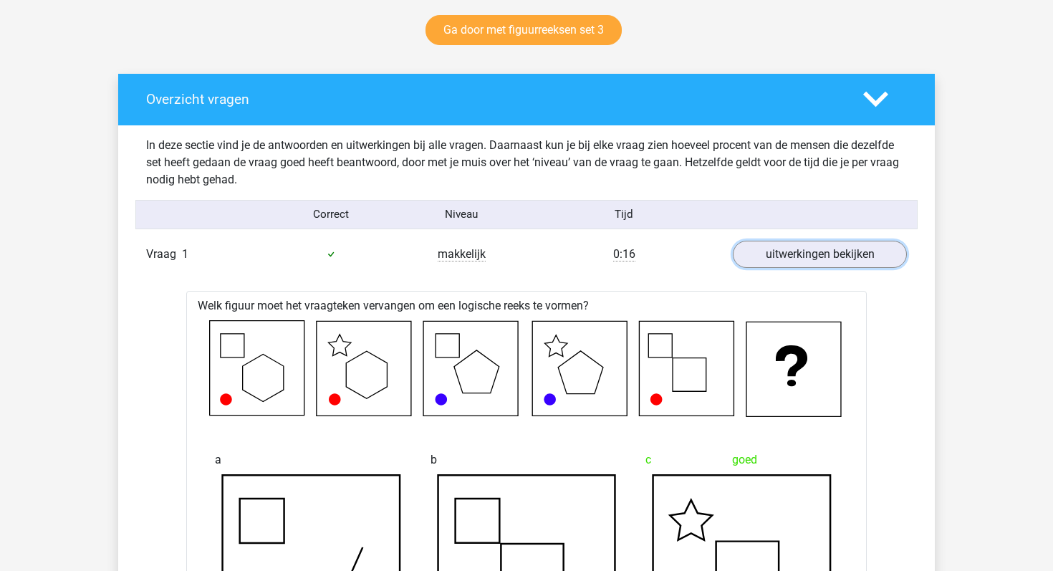
scroll to position [732, 0]
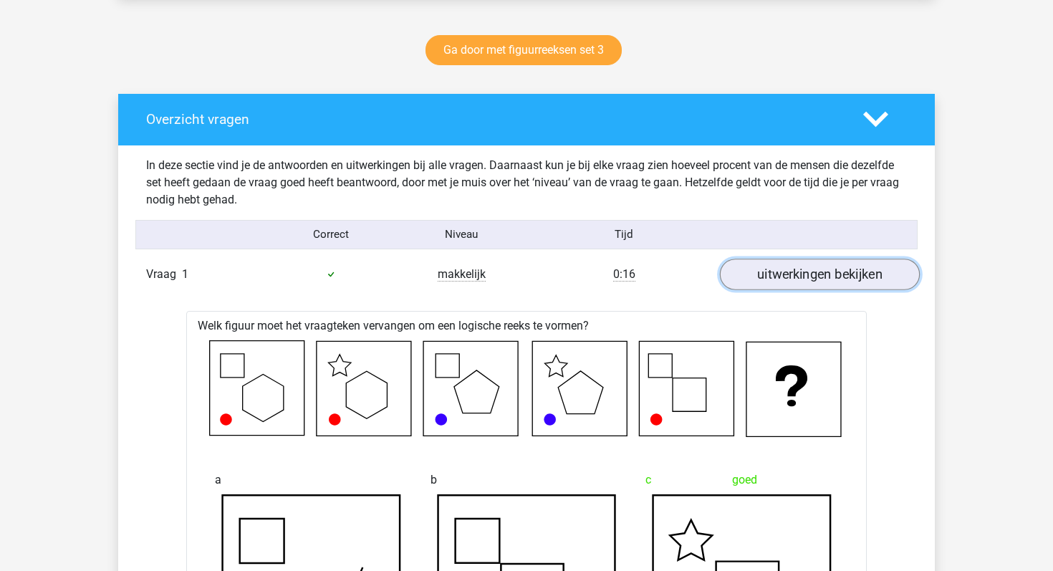
click at [762, 264] on link "uitwerkingen bekijken" at bounding box center [820, 275] width 200 height 32
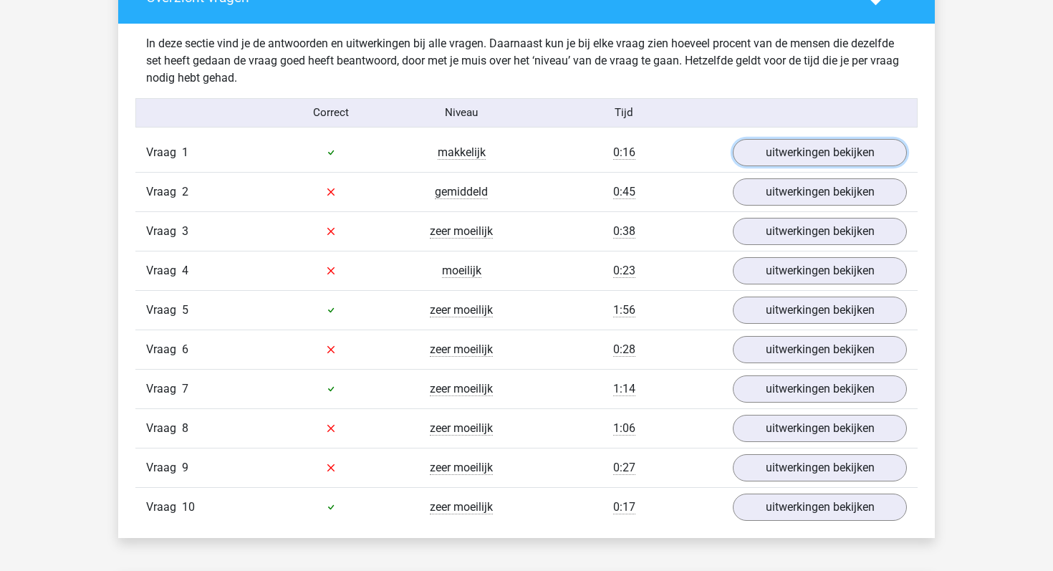
scroll to position [855, 0]
click at [766, 196] on link "uitwerkingen bekijken" at bounding box center [820, 192] width 200 height 32
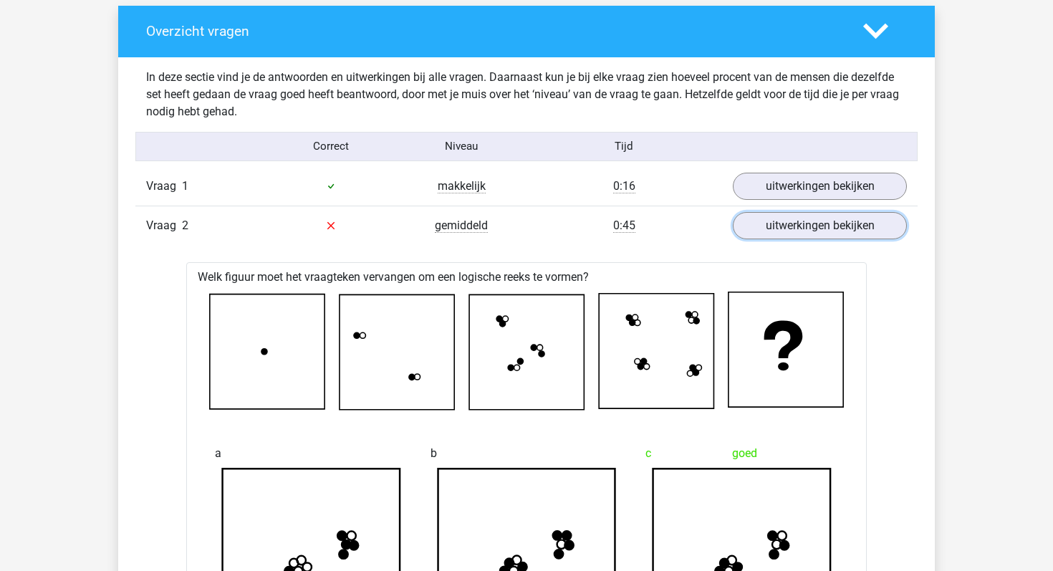
scroll to position [811, 0]
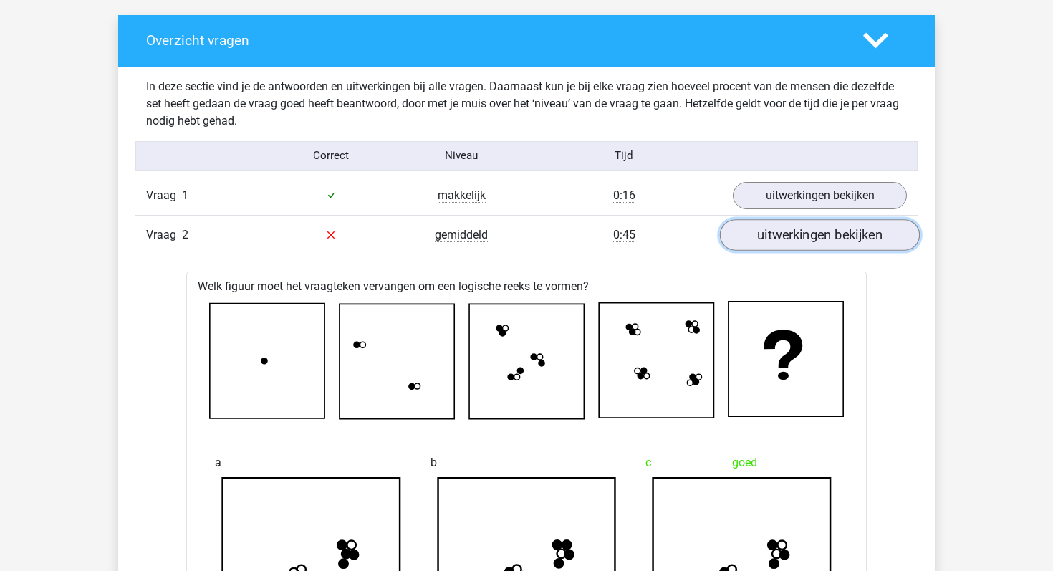
click at [751, 229] on link "uitwerkingen bekijken" at bounding box center [820, 235] width 200 height 32
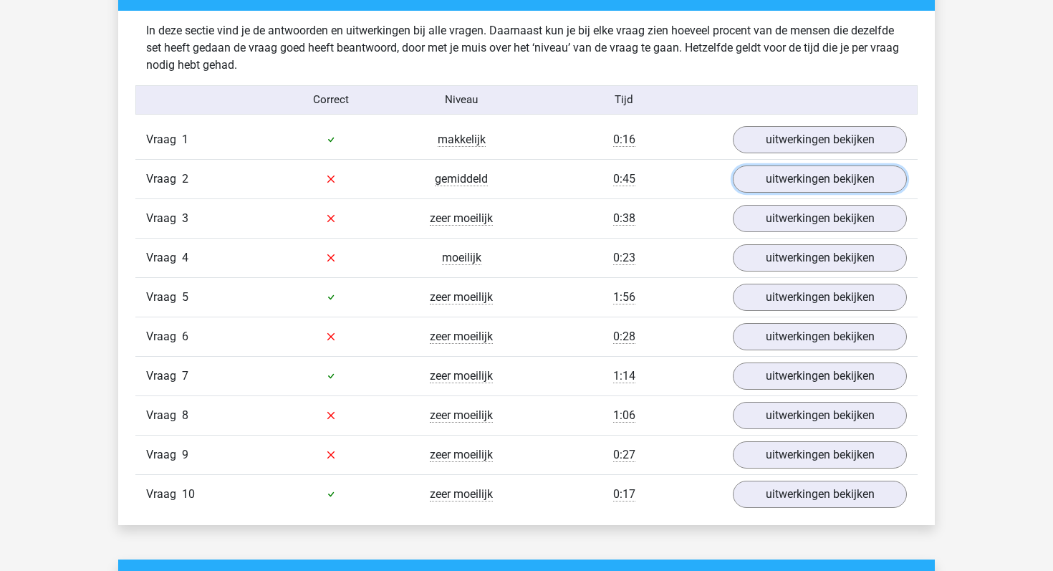
scroll to position [870, 0]
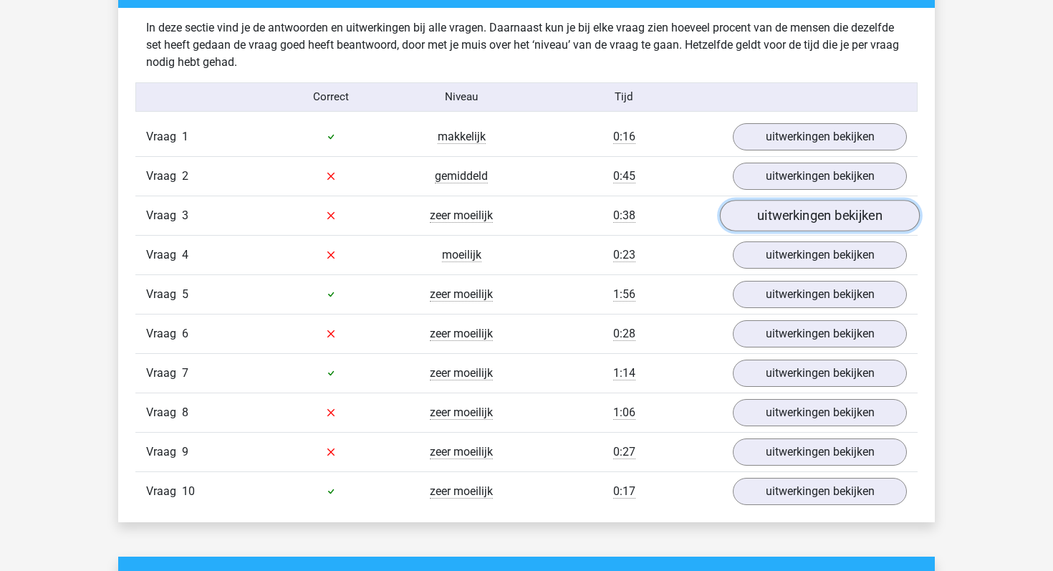
click at [766, 210] on link "uitwerkingen bekijken" at bounding box center [820, 216] width 200 height 32
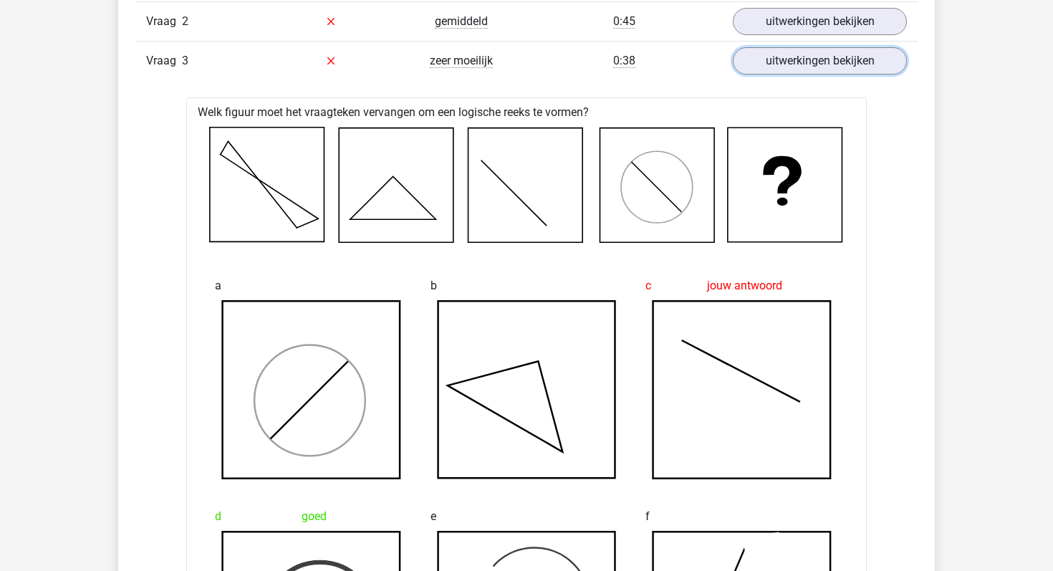
scroll to position [961, 0]
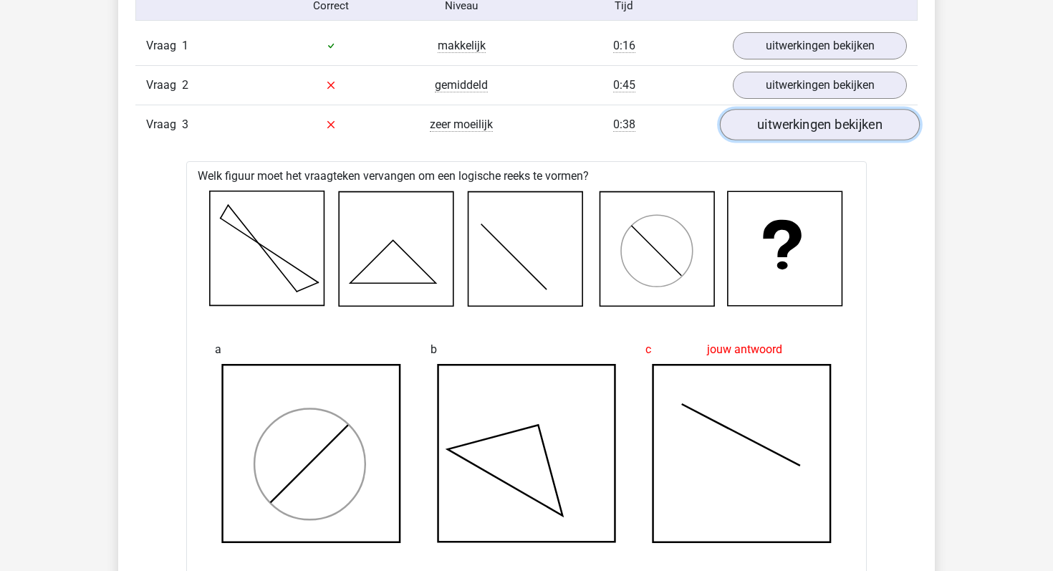
click at [827, 131] on link "uitwerkingen bekijken" at bounding box center [820, 125] width 200 height 32
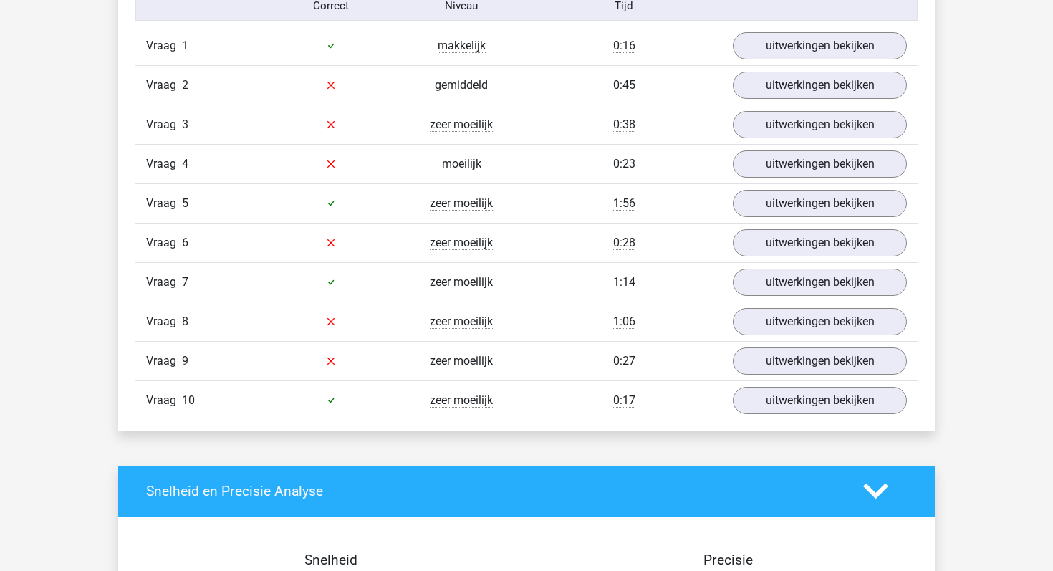
click at [792, 145] on div "Vraag 4 moeilijk 0:23 uitwerkingen bekijken" at bounding box center [526, 163] width 782 height 39
click at [787, 170] on link "uitwerkingen bekijken" at bounding box center [820, 164] width 200 height 32
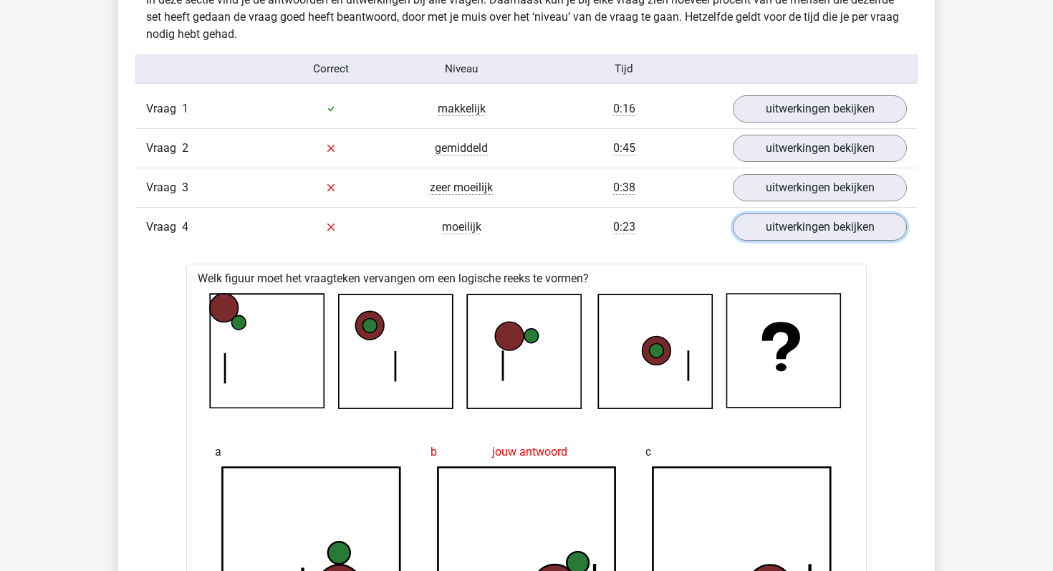
scroll to position [906, 0]
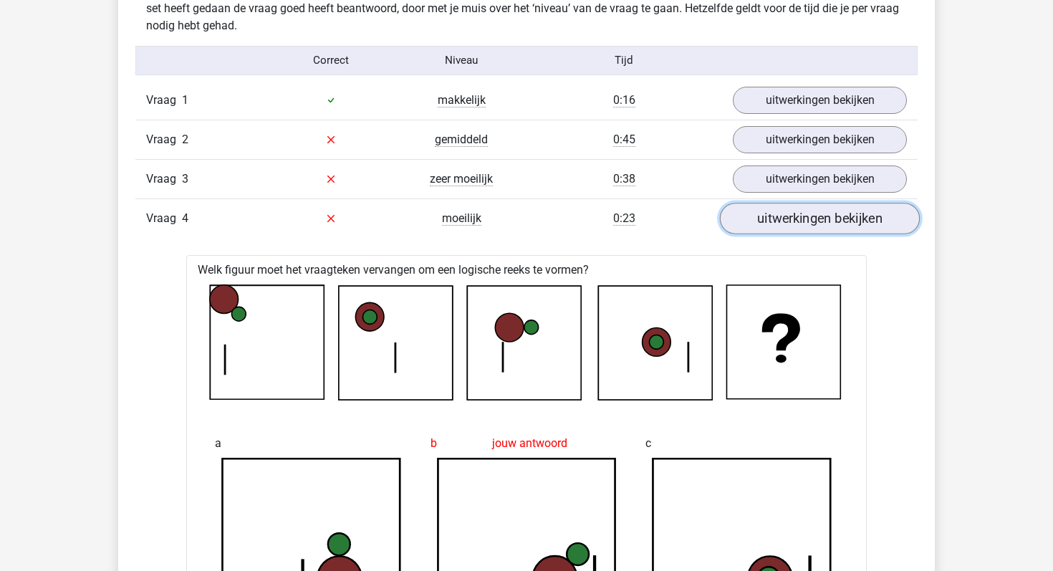
click at [764, 225] on link "uitwerkingen bekijken" at bounding box center [820, 219] width 200 height 32
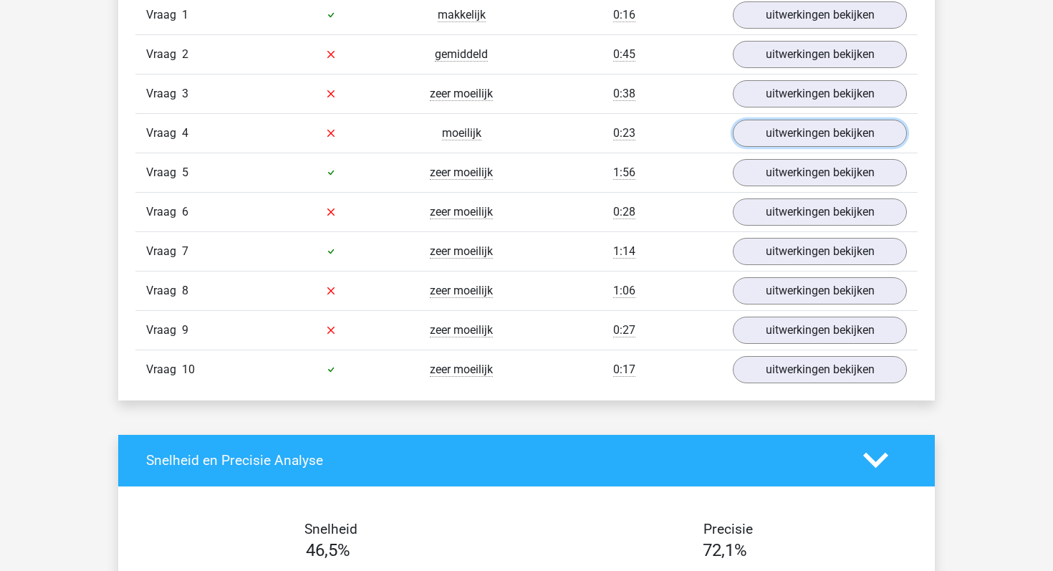
scroll to position [1012, 0]
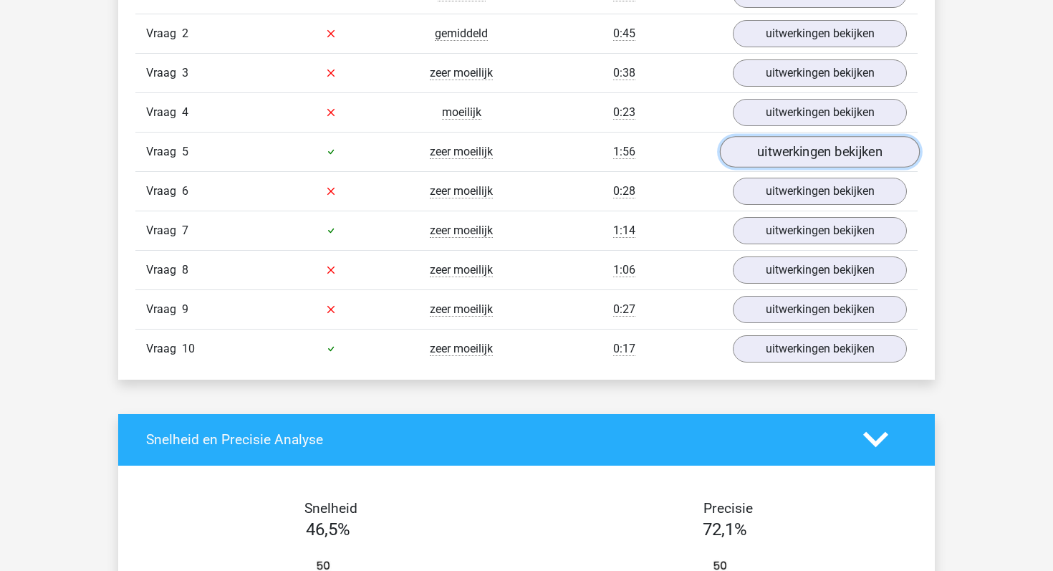
click at [803, 154] on link "uitwerkingen bekijken" at bounding box center [820, 152] width 200 height 32
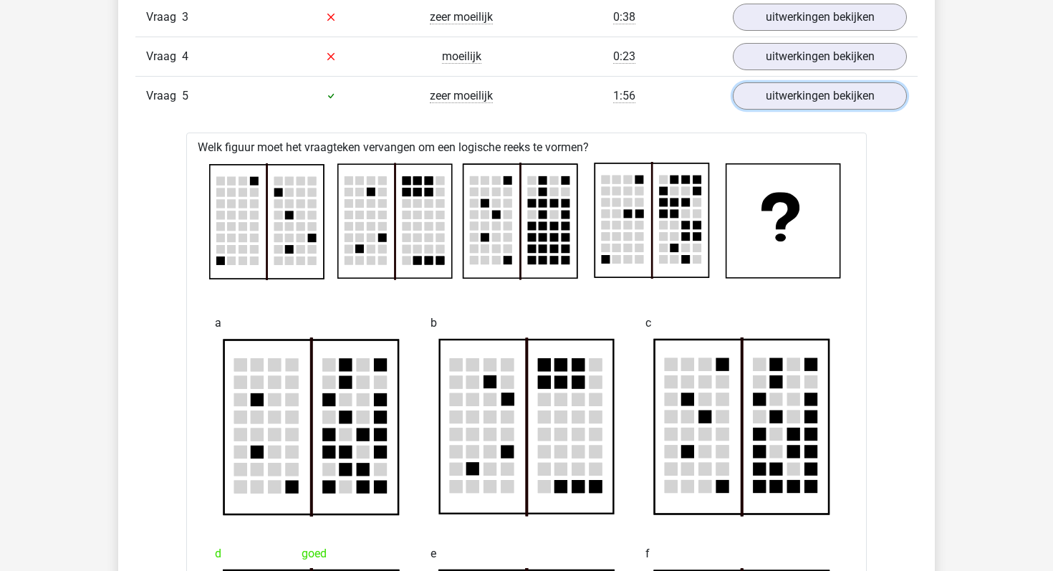
scroll to position [1065, 0]
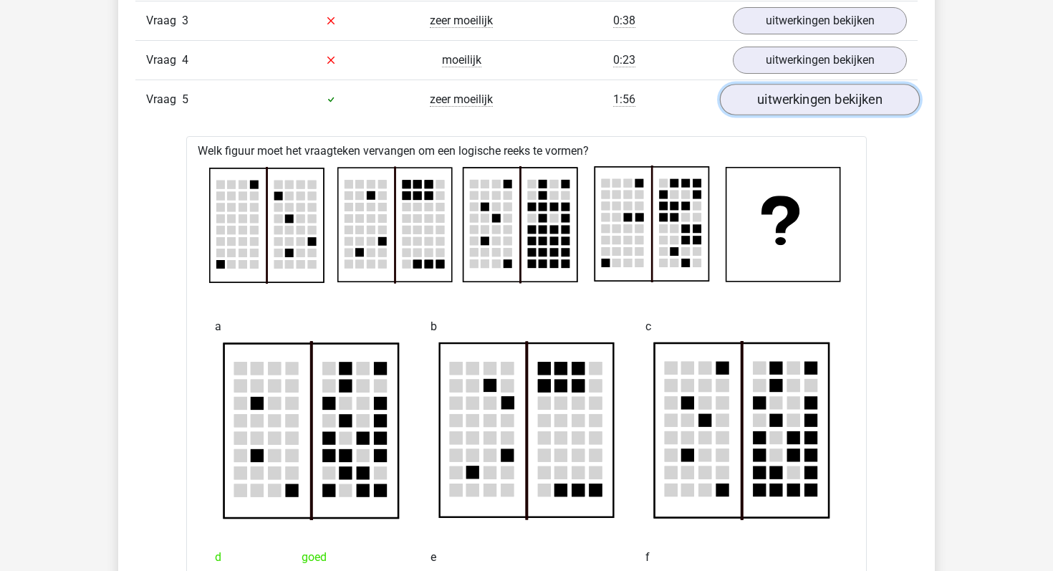
click at [870, 96] on link "uitwerkingen bekijken" at bounding box center [820, 100] width 200 height 32
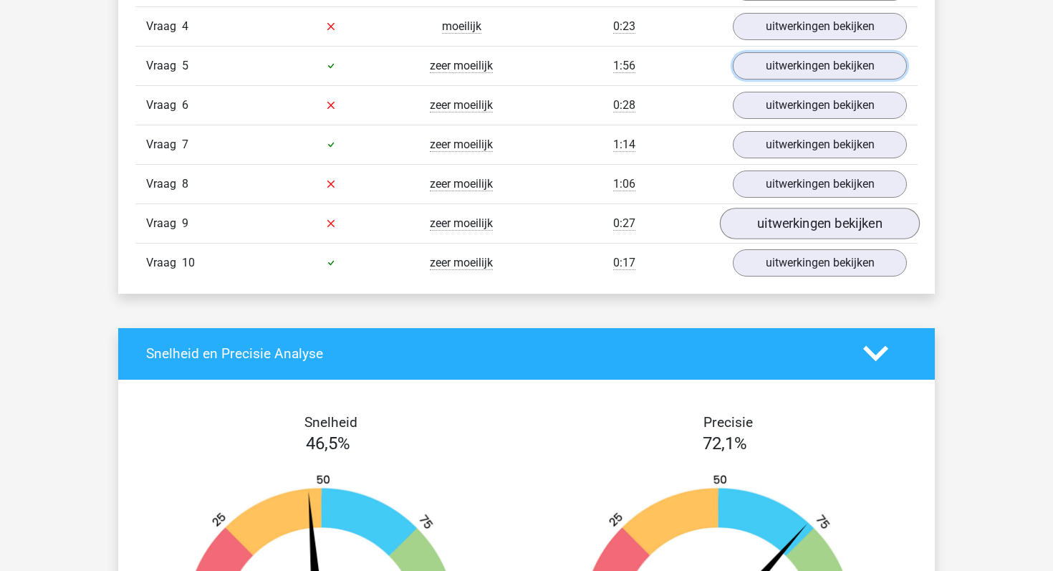
scroll to position [1099, 0]
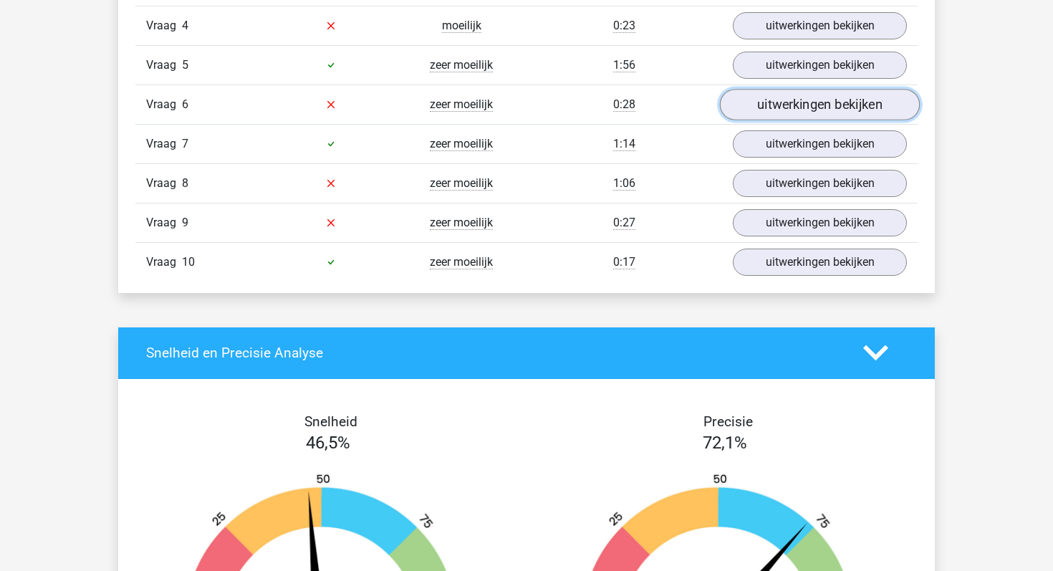
click at [829, 116] on link "uitwerkingen bekijken" at bounding box center [820, 105] width 200 height 32
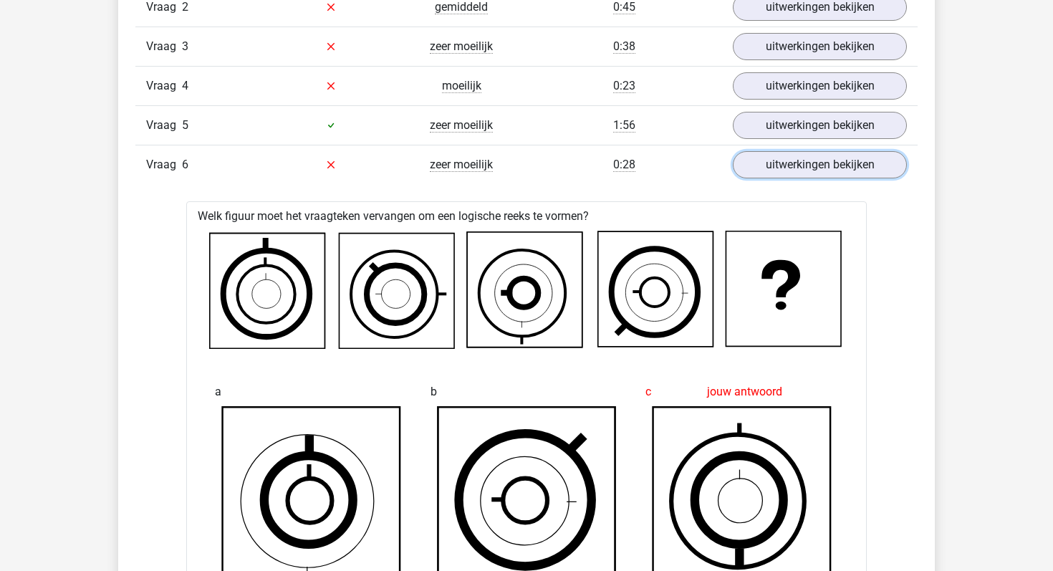
scroll to position [1037, 0]
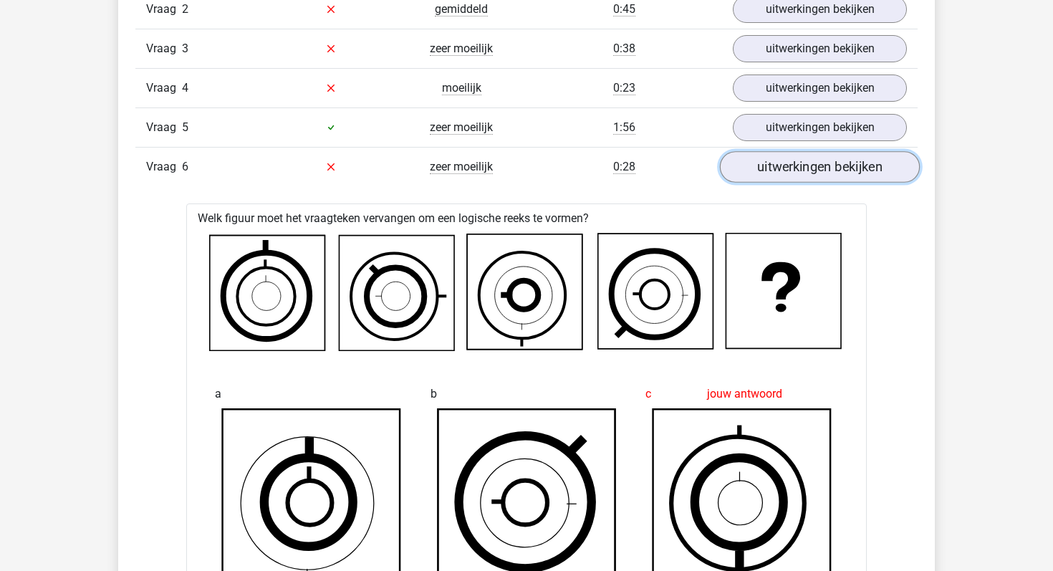
click at [802, 173] on link "uitwerkingen bekijken" at bounding box center [820, 167] width 200 height 32
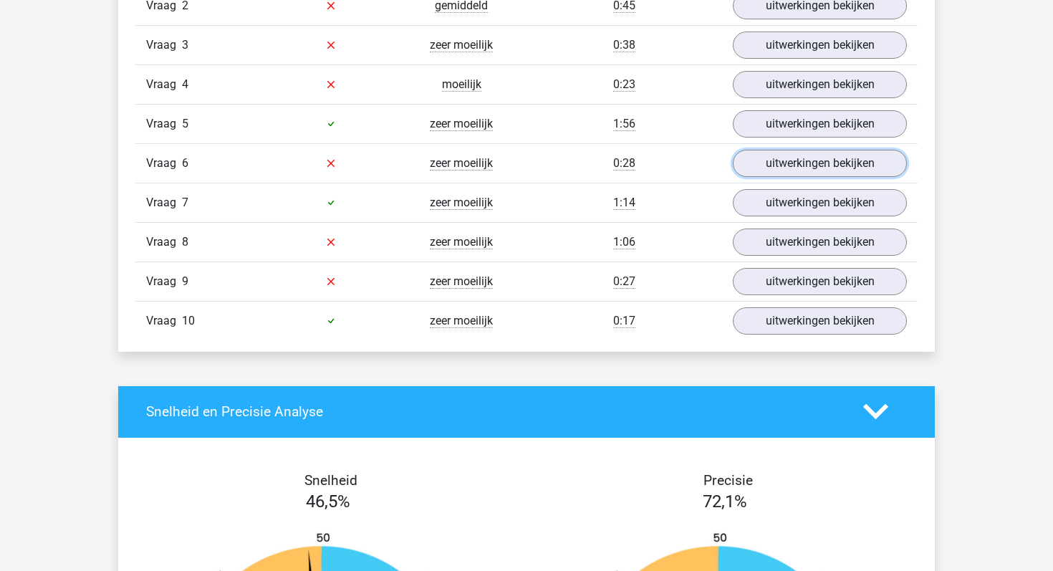
scroll to position [1049, 0]
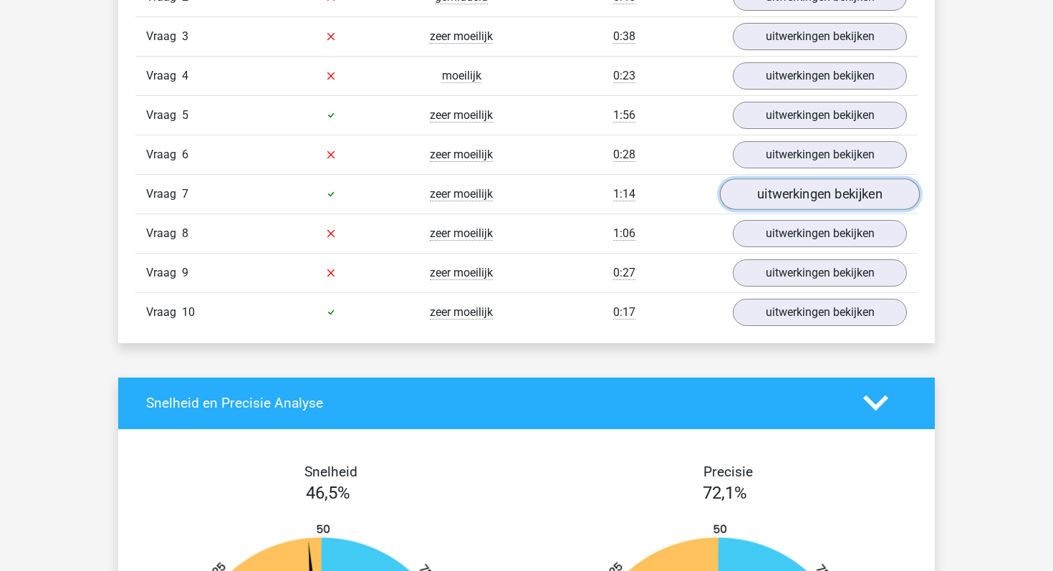
click at [767, 193] on link "uitwerkingen bekijken" at bounding box center [820, 194] width 200 height 32
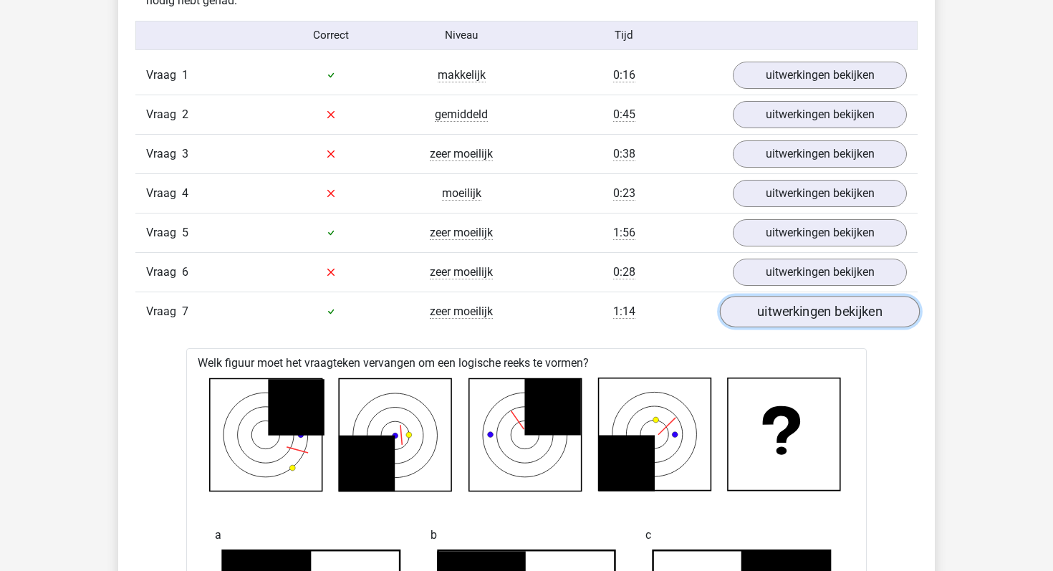
scroll to position [926, 0]
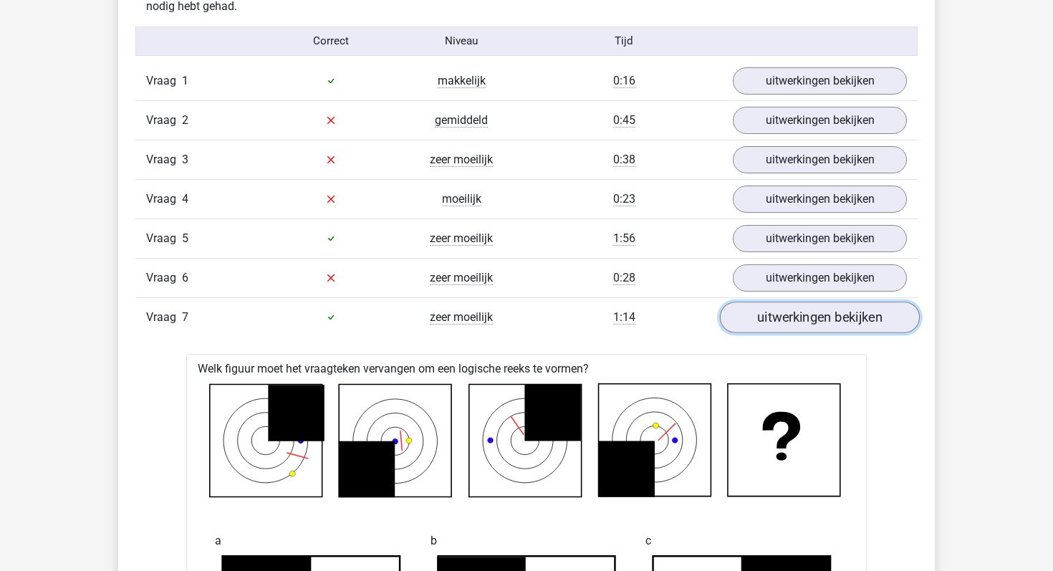
click at [802, 310] on link "uitwerkingen bekijken" at bounding box center [820, 318] width 200 height 32
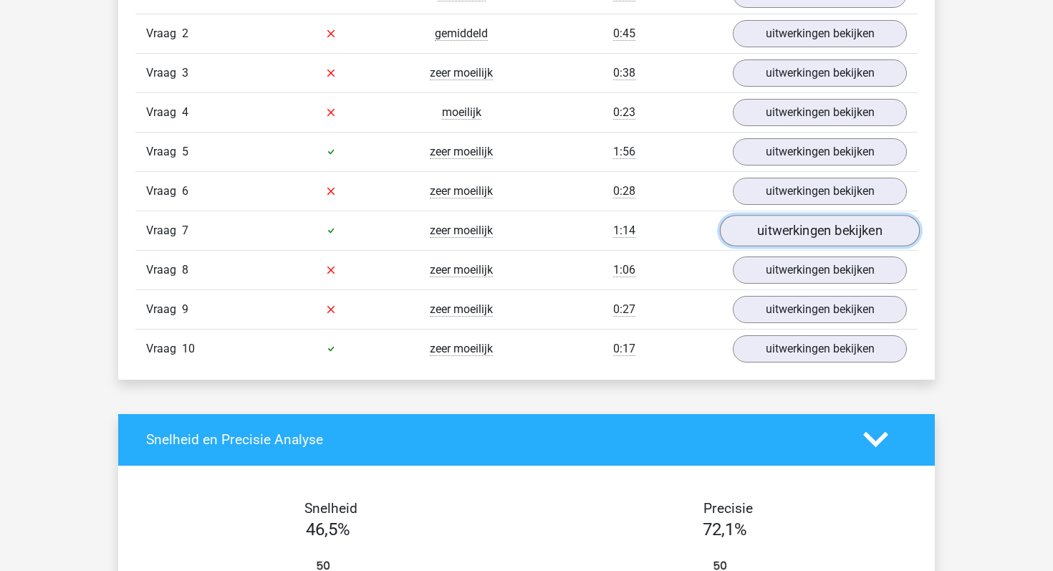
scroll to position [1018, 0]
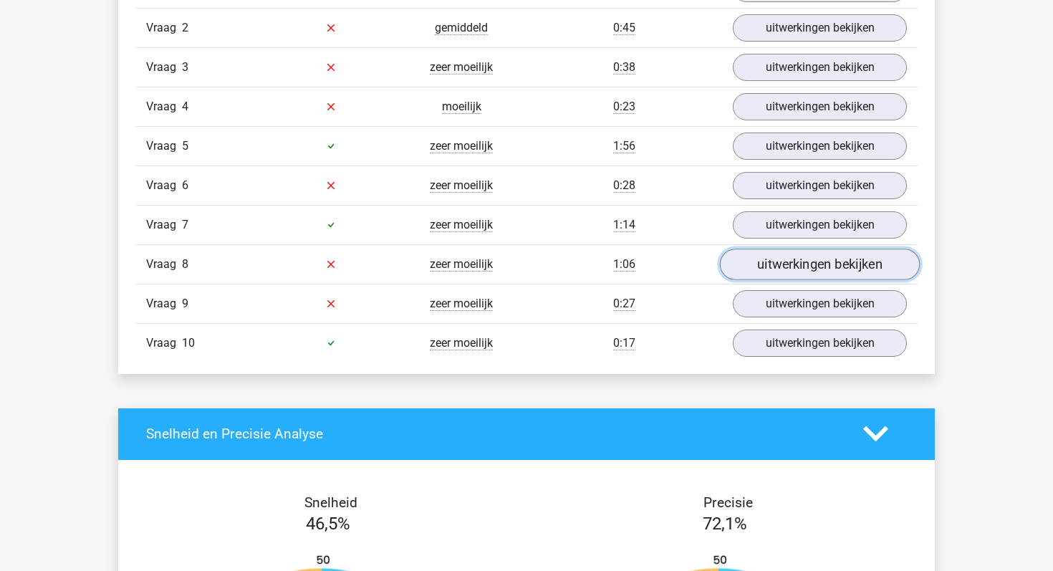
click at [779, 269] on link "uitwerkingen bekijken" at bounding box center [820, 265] width 200 height 32
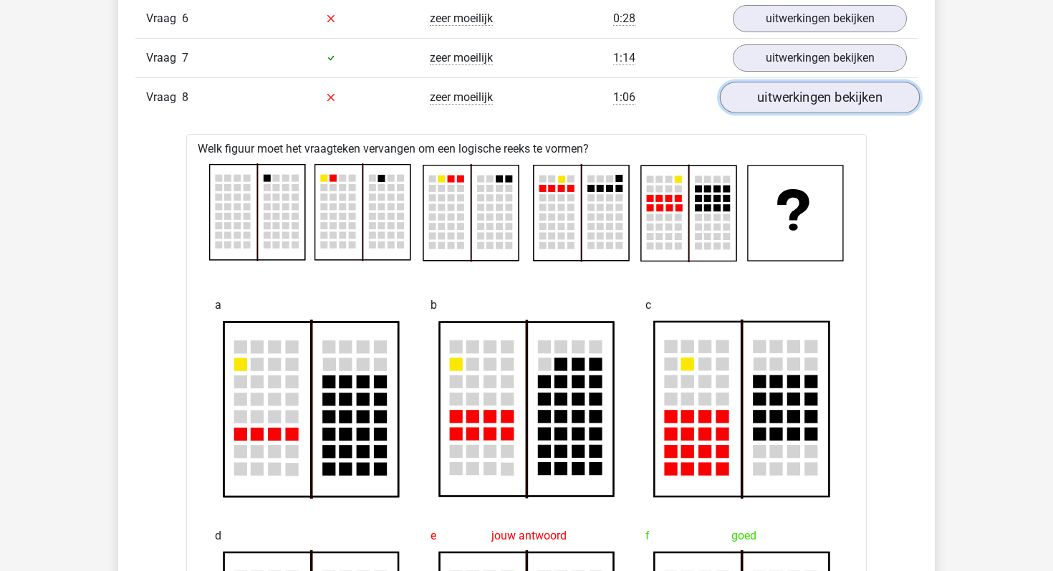
scroll to position [1181, 0]
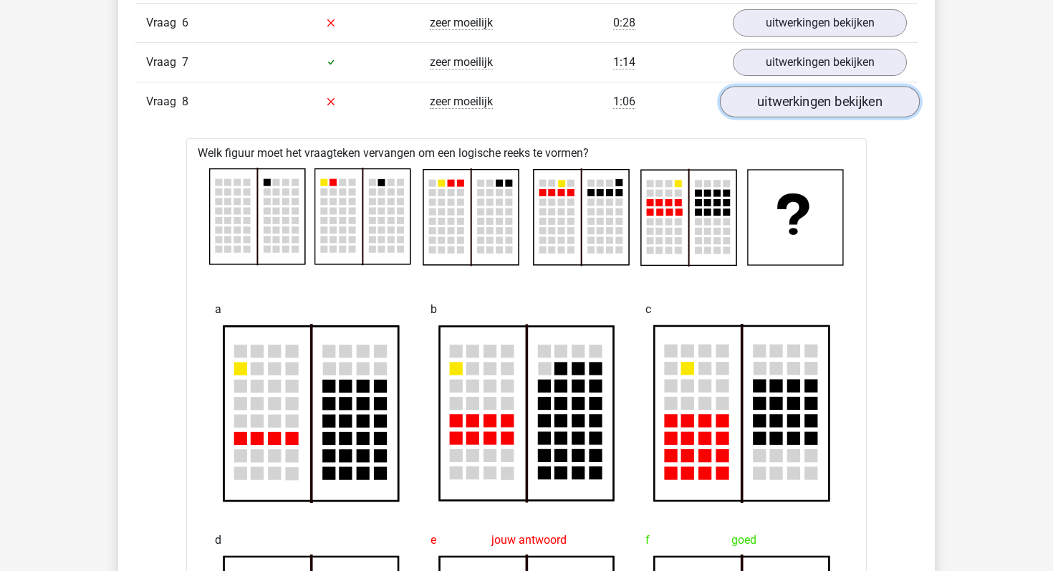
click at [774, 104] on link "uitwerkingen bekijken" at bounding box center [820, 102] width 200 height 32
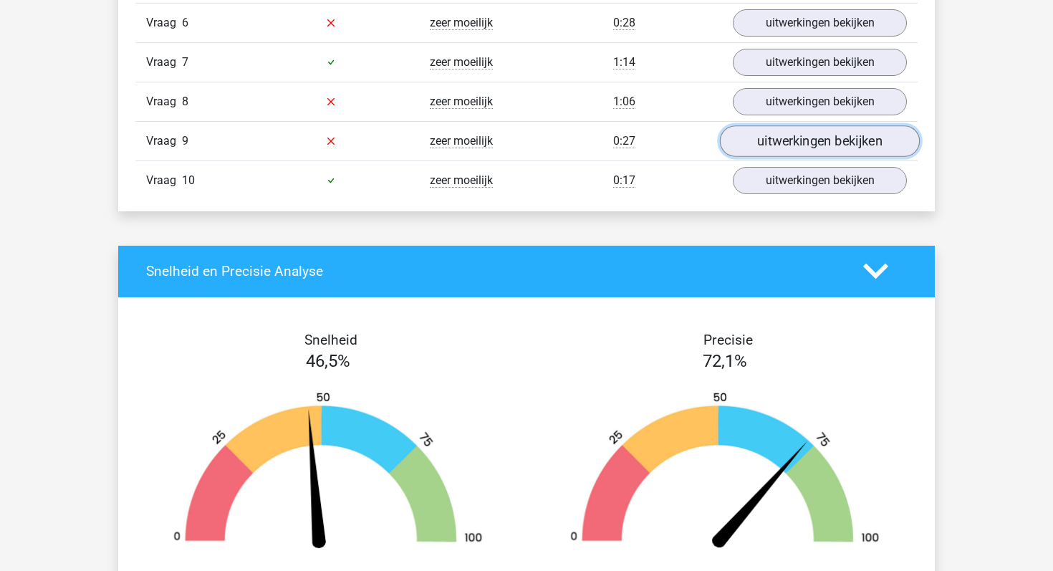
click at [777, 139] on link "uitwerkingen bekijken" at bounding box center [820, 141] width 200 height 32
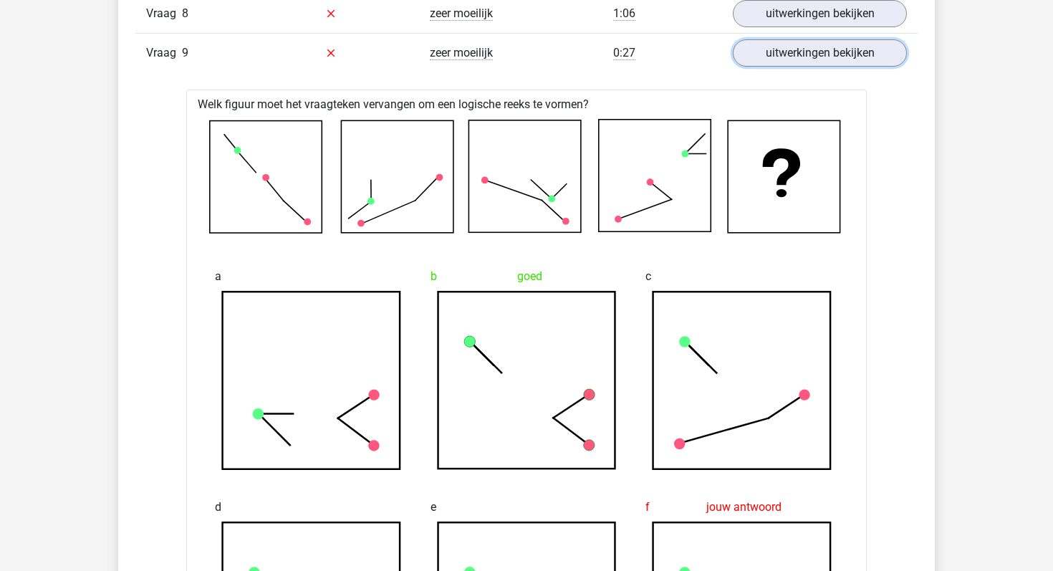
scroll to position [1252, 0]
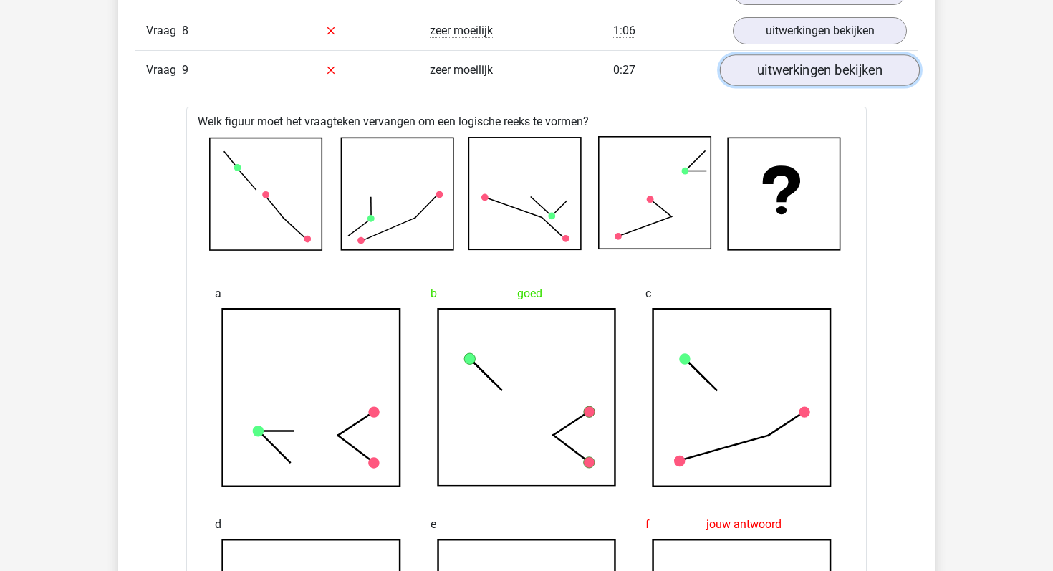
click at [774, 75] on link "uitwerkingen bekijken" at bounding box center [820, 70] width 200 height 32
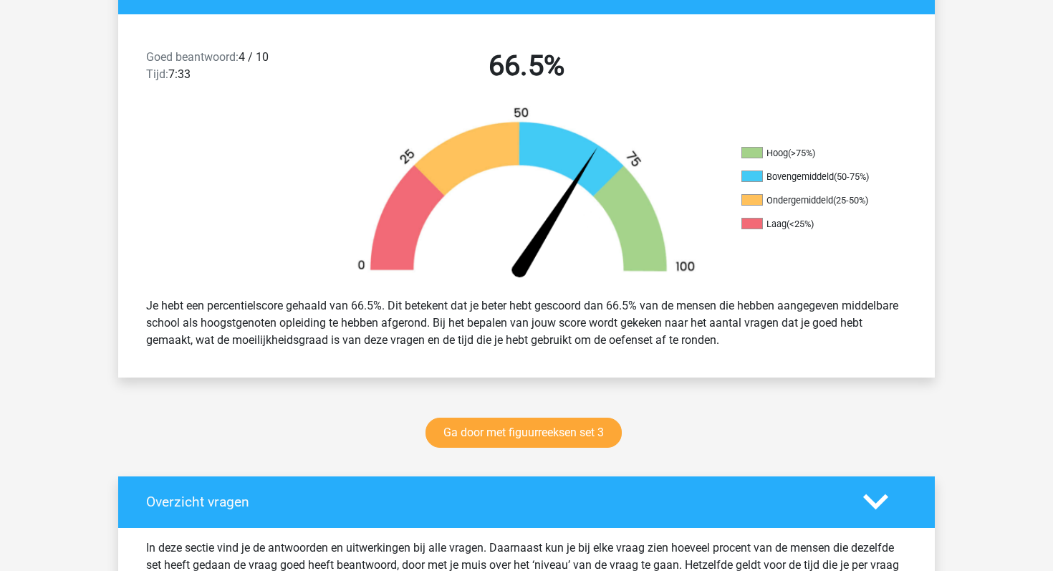
scroll to position [354, 0]
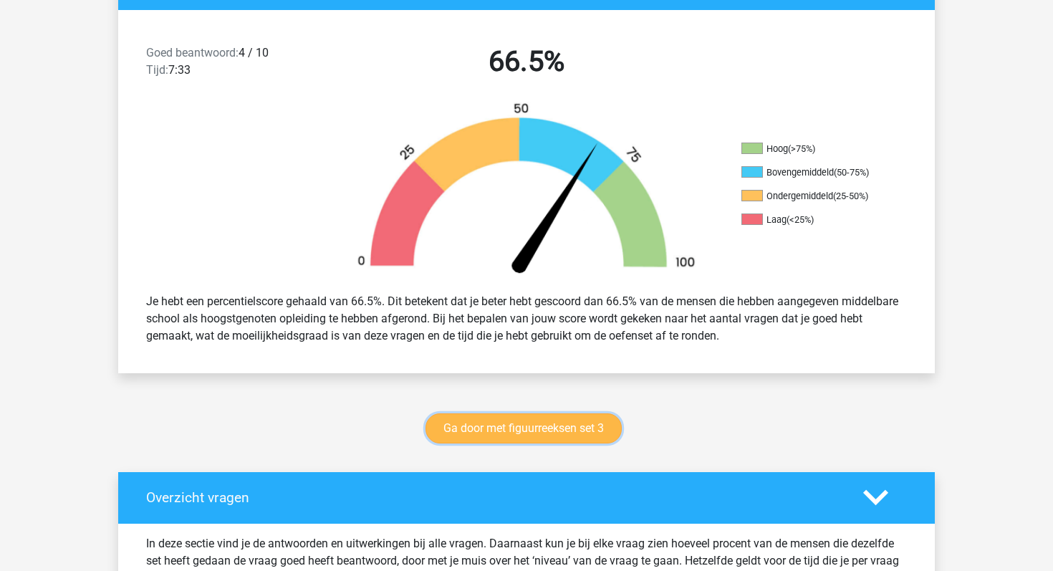
click at [609, 431] on link "Ga door met figuurreeksen set 3" at bounding box center [524, 428] width 196 height 30
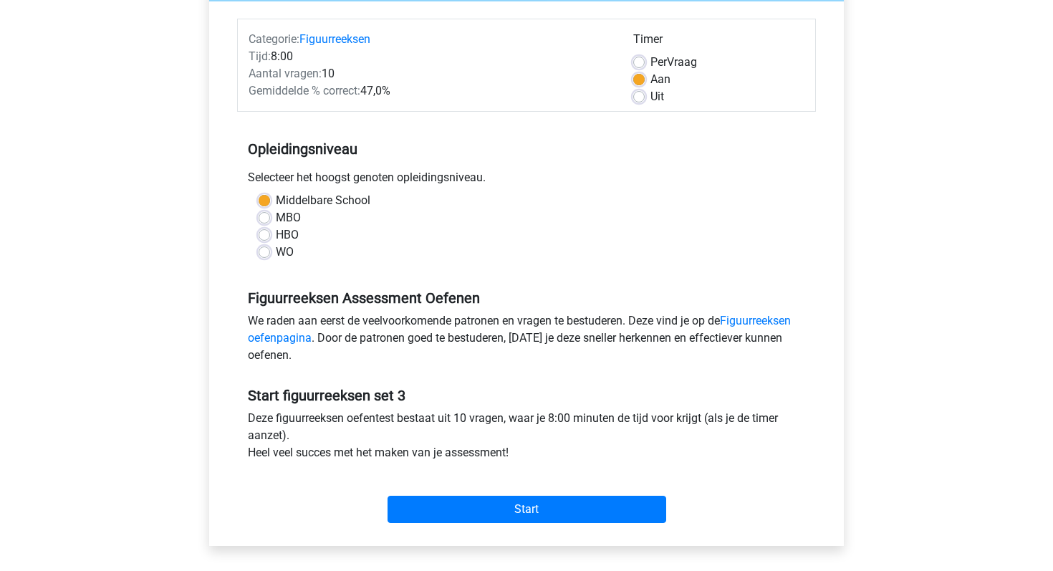
scroll to position [176, 0]
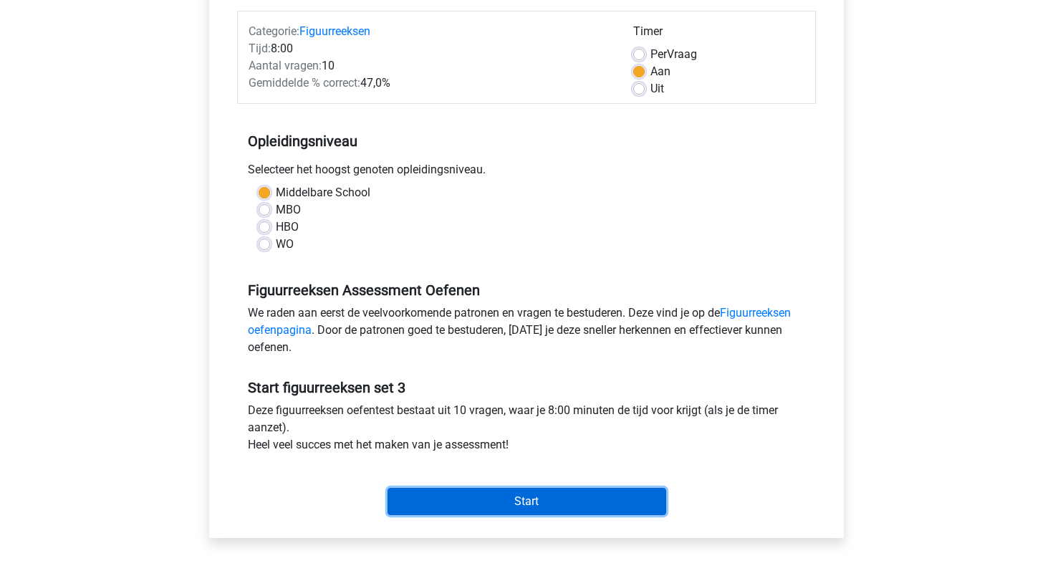
click at [524, 494] on input "Start" at bounding box center [527, 501] width 279 height 27
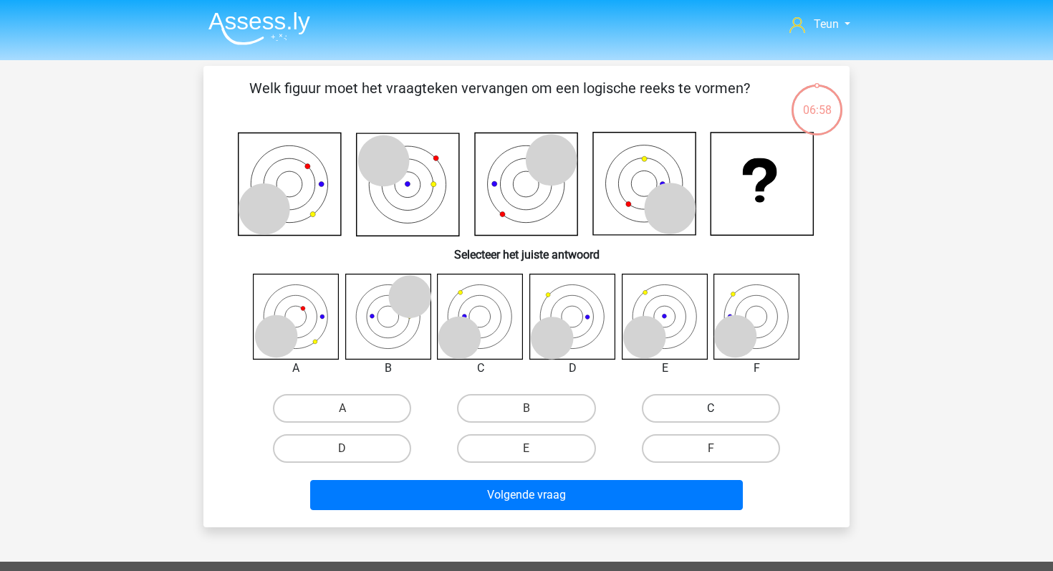
click at [701, 403] on label "C" at bounding box center [711, 408] width 138 height 29
click at [711, 408] on input "C" at bounding box center [715, 412] width 9 height 9
radio input "true"
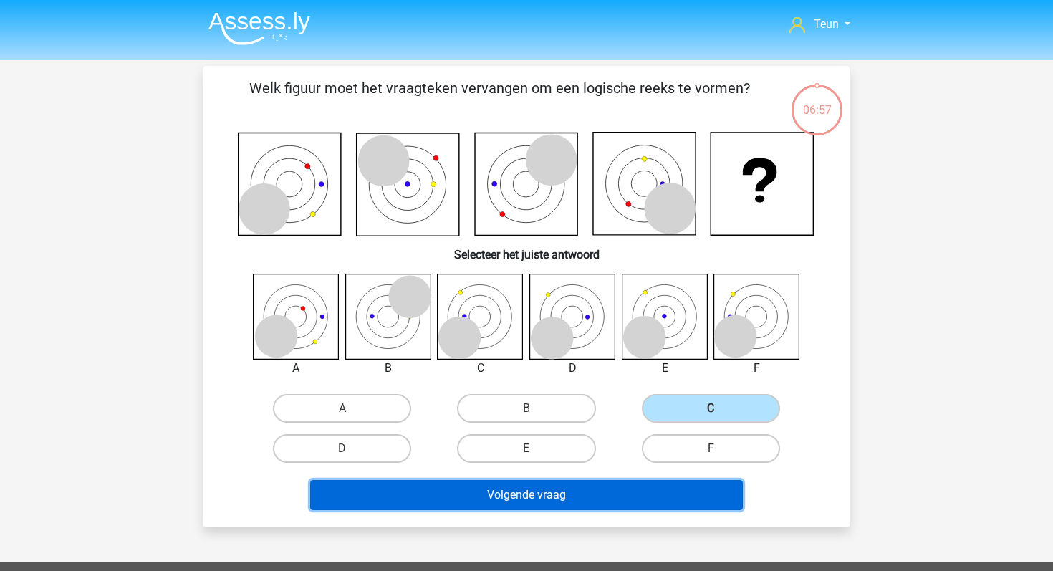
click at [567, 490] on button "Volgende vraag" at bounding box center [526, 495] width 433 height 30
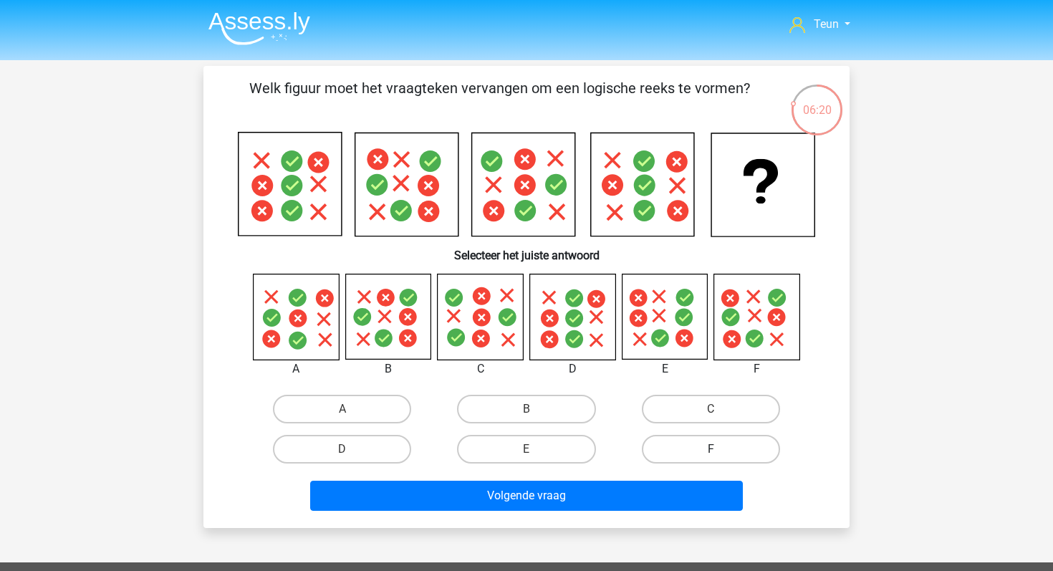
click at [693, 457] on label "F" at bounding box center [711, 449] width 138 height 29
click at [711, 457] on input "F" at bounding box center [715, 453] width 9 height 9
radio input "true"
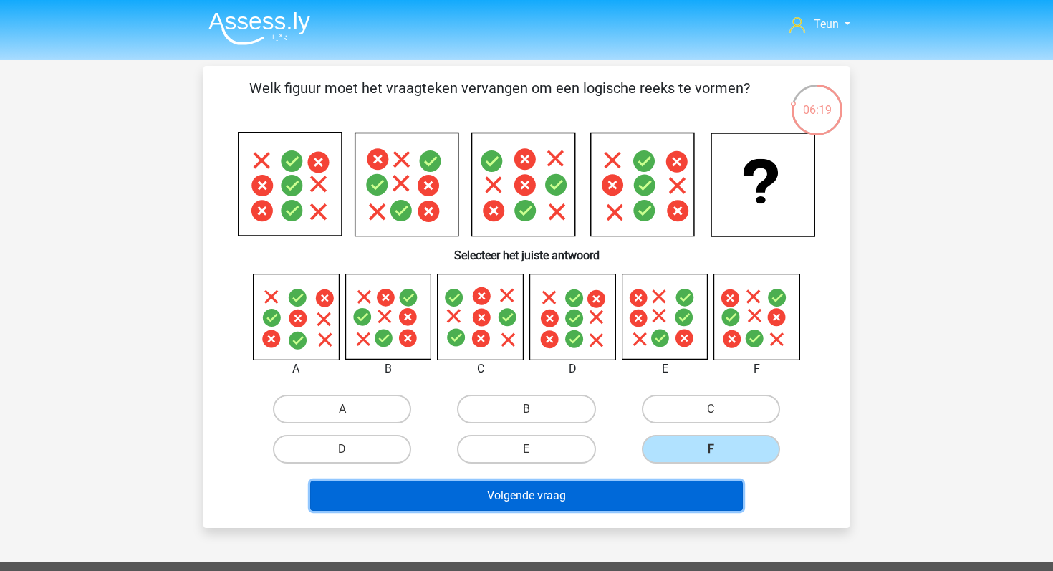
click at [605, 497] on button "Volgende vraag" at bounding box center [526, 496] width 433 height 30
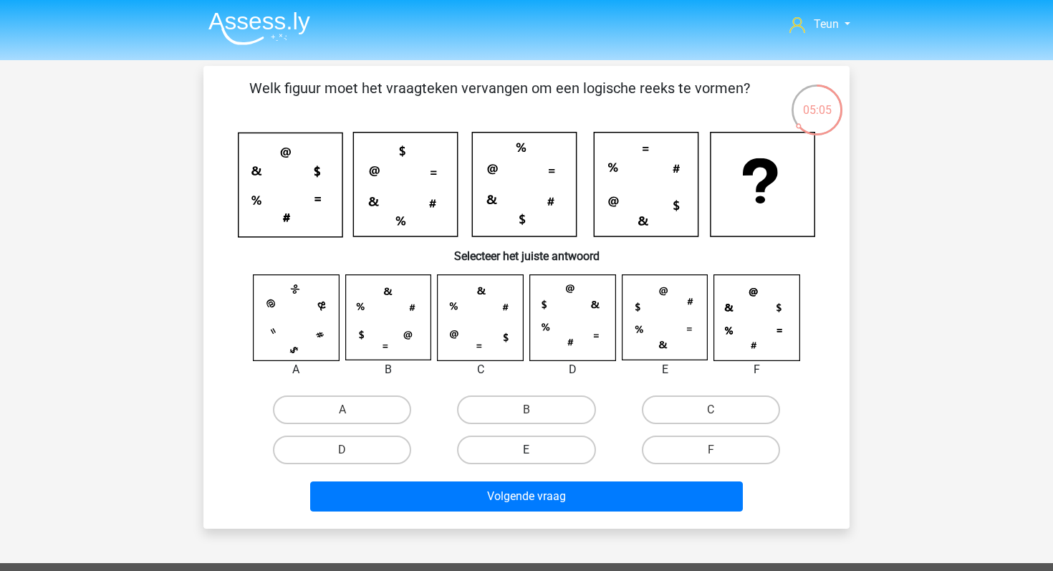
click at [562, 455] on label "E" at bounding box center [526, 450] width 138 height 29
click at [536, 455] on input "E" at bounding box center [531, 454] width 9 height 9
radio input "true"
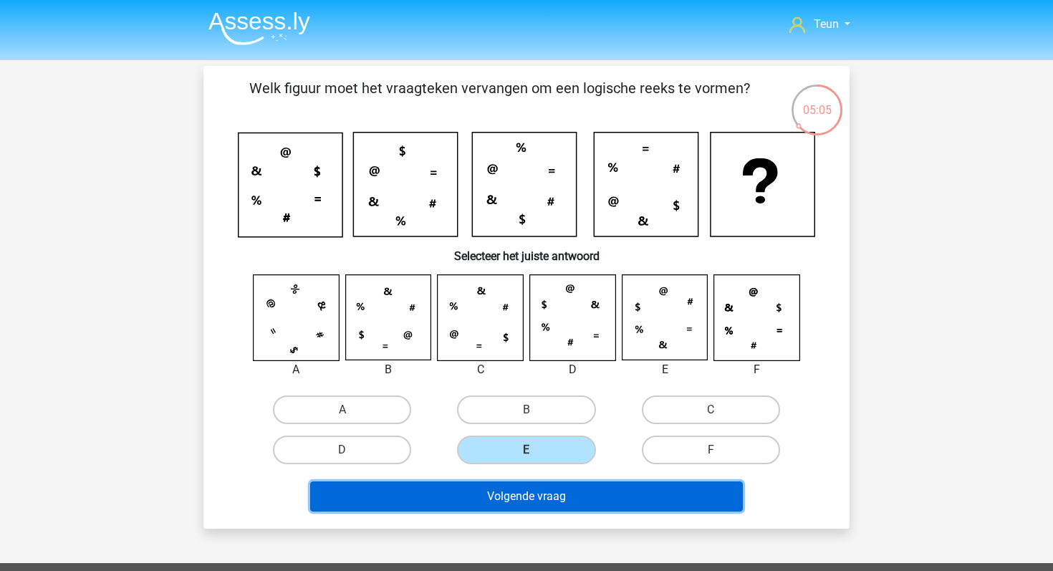
click at [529, 499] on button "Volgende vraag" at bounding box center [526, 496] width 433 height 30
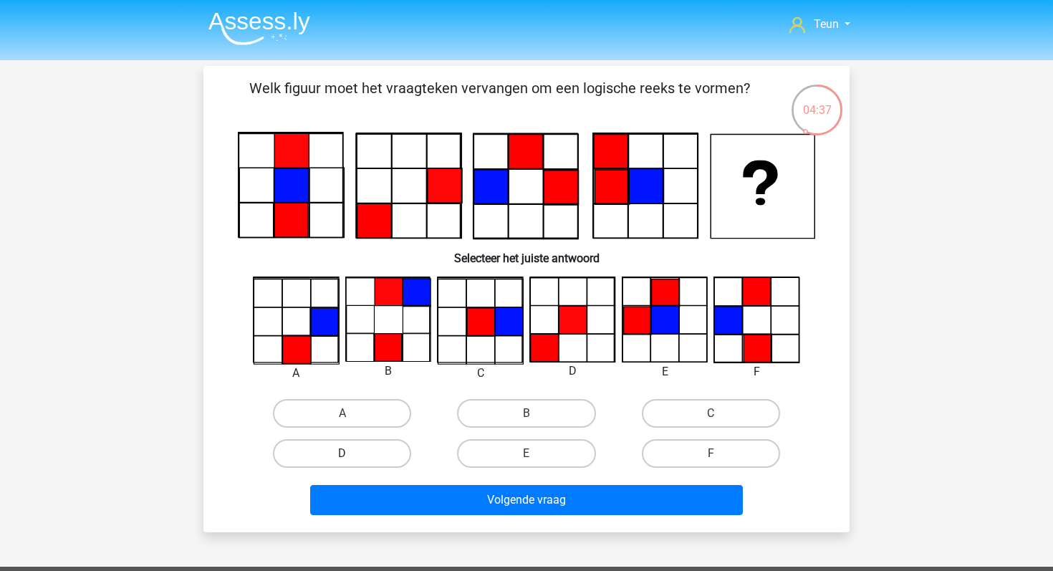
click at [376, 459] on label "D" at bounding box center [342, 453] width 138 height 29
click at [352, 459] on input "D" at bounding box center [346, 457] width 9 height 9
radio input "true"
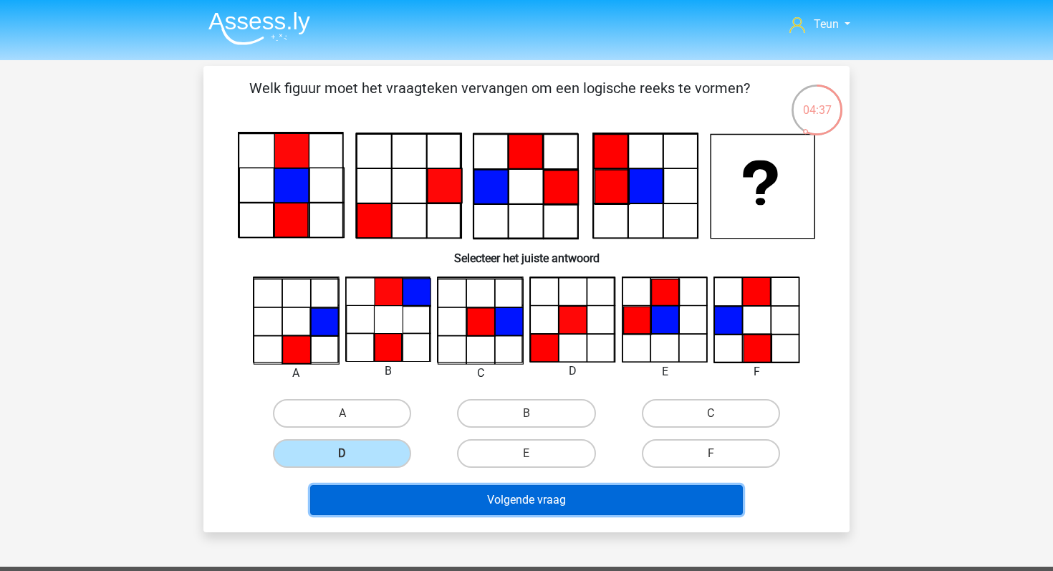
click at [438, 496] on button "Volgende vraag" at bounding box center [526, 500] width 433 height 30
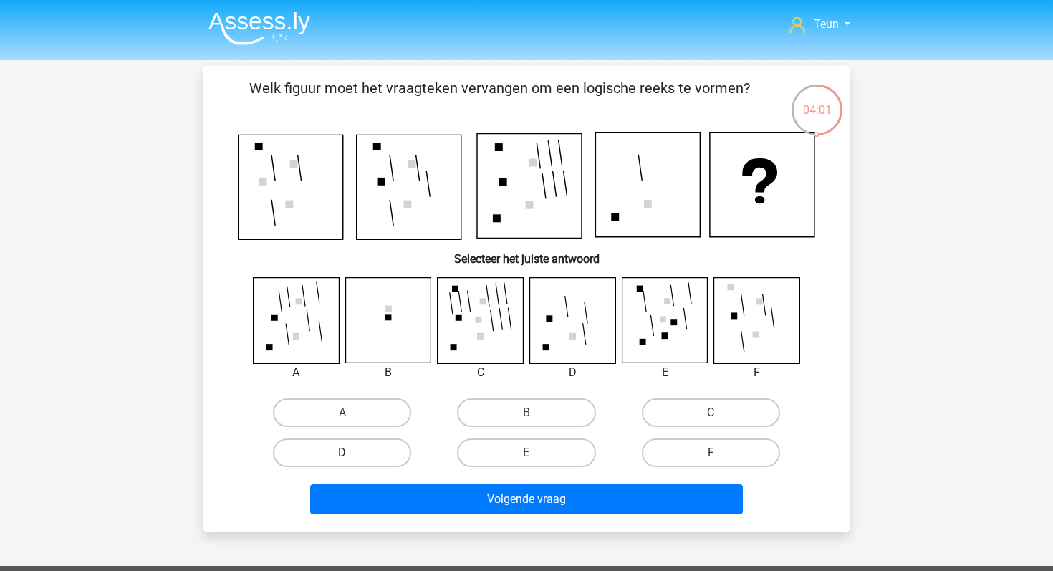
click at [385, 455] on label "D" at bounding box center [342, 452] width 138 height 29
click at [352, 455] on input "D" at bounding box center [346, 457] width 9 height 9
radio input "true"
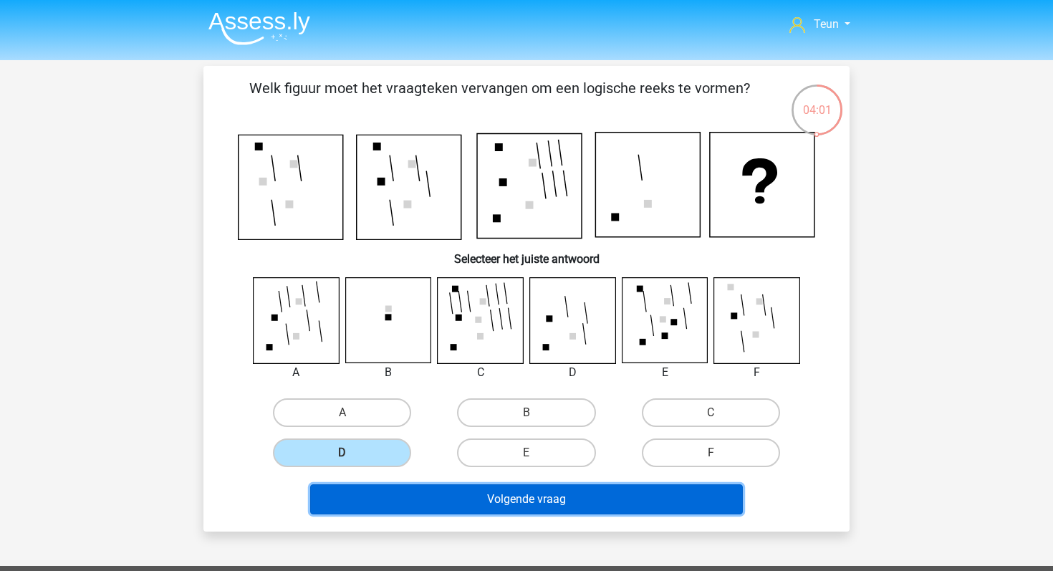
click at [443, 498] on button "Volgende vraag" at bounding box center [526, 499] width 433 height 30
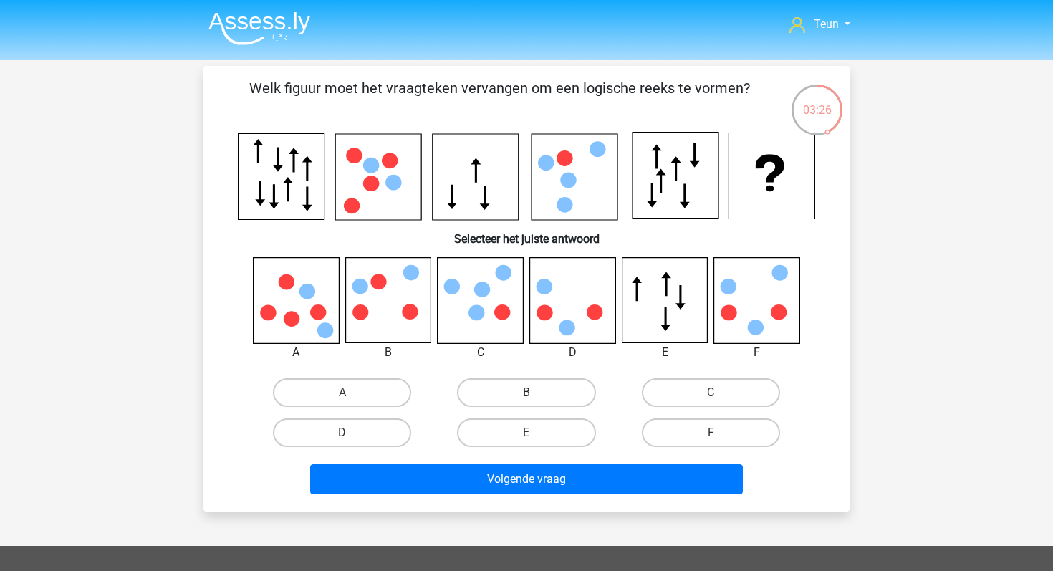
click at [517, 394] on label "B" at bounding box center [526, 392] width 138 height 29
click at [527, 394] on input "B" at bounding box center [531, 397] width 9 height 9
radio input "true"
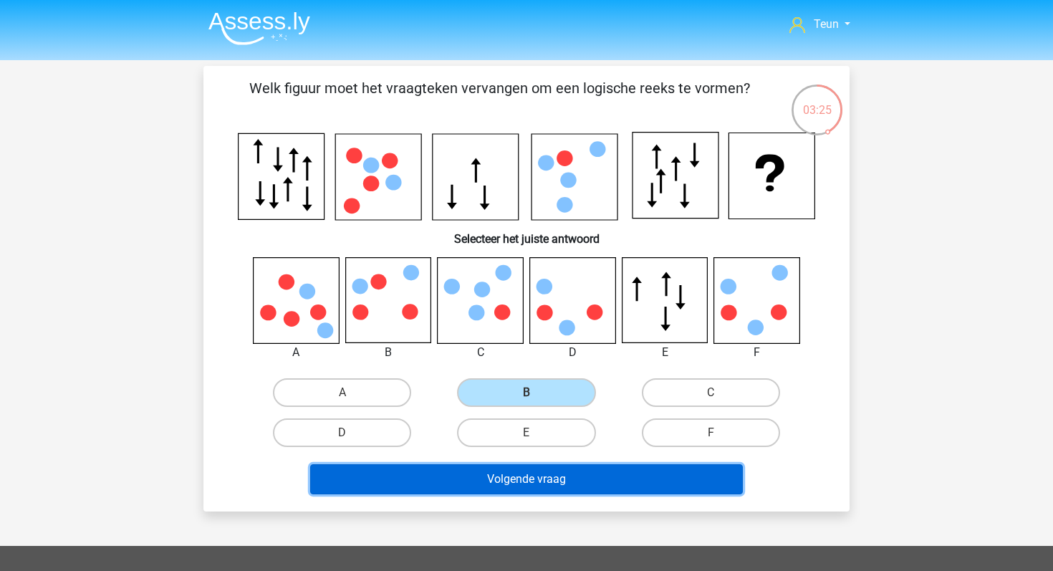
click at [493, 486] on button "Volgende vraag" at bounding box center [526, 479] width 433 height 30
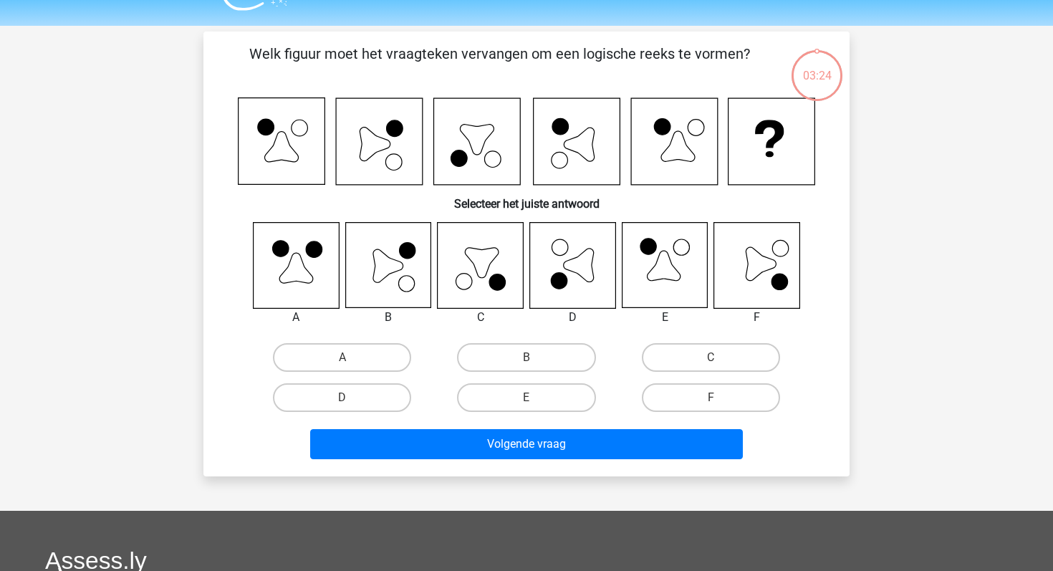
scroll to position [66, 0]
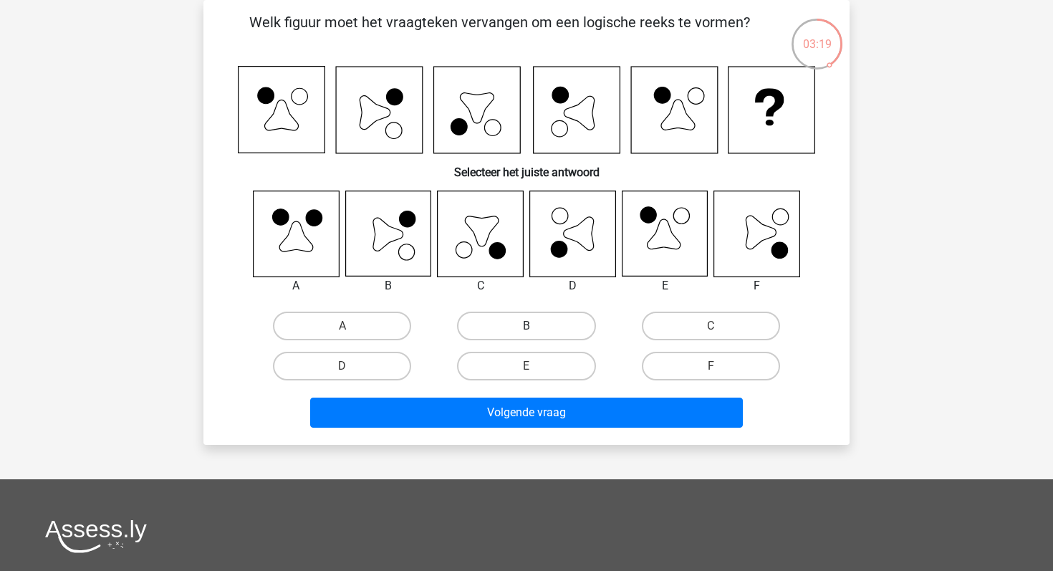
click at [500, 330] on label "B" at bounding box center [526, 326] width 138 height 29
click at [527, 330] on input "B" at bounding box center [531, 330] width 9 height 9
radio input "true"
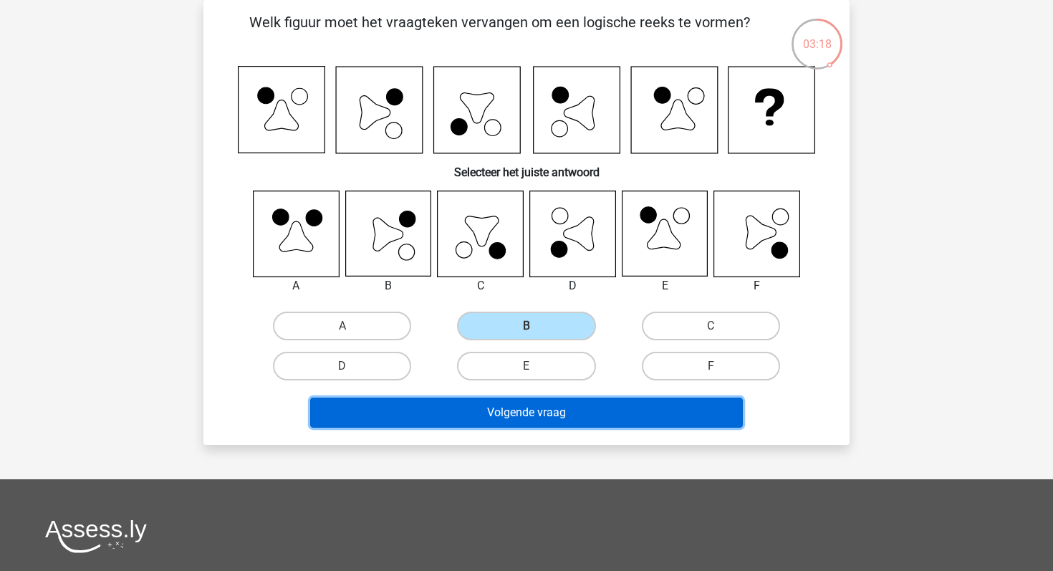
click at [469, 408] on button "Volgende vraag" at bounding box center [526, 413] width 433 height 30
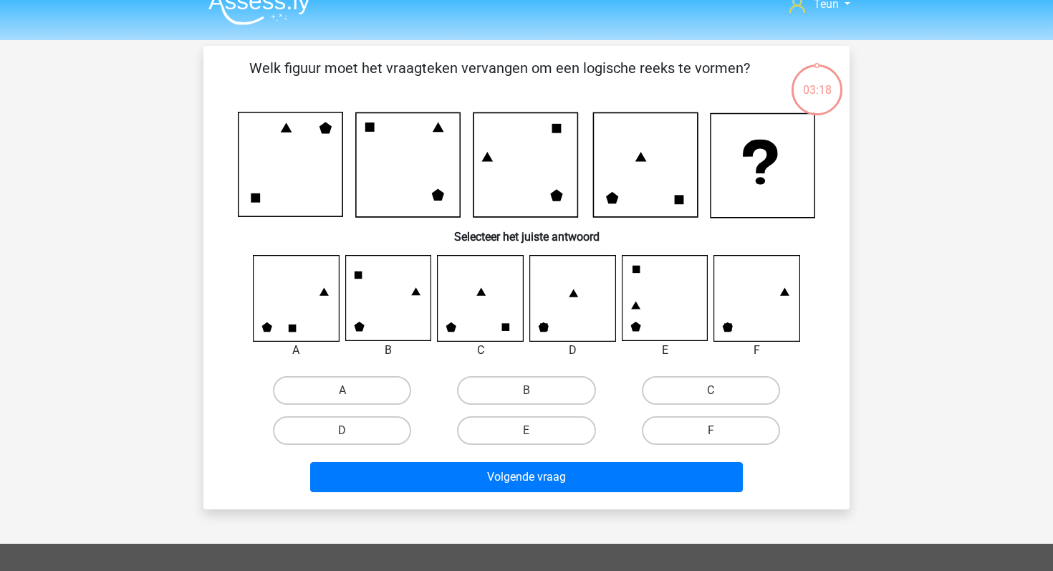
scroll to position [0, 0]
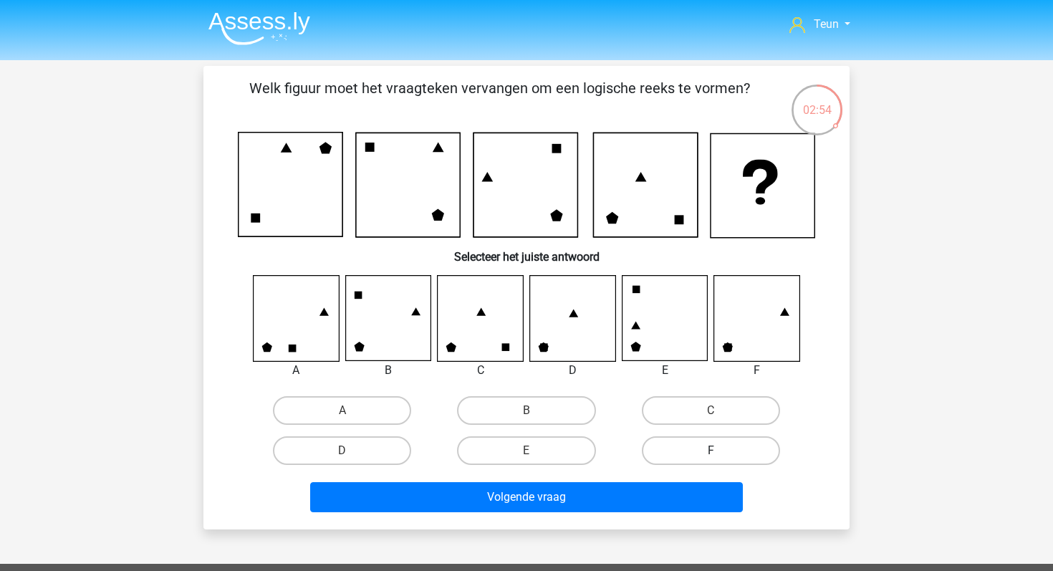
click at [692, 451] on label "F" at bounding box center [711, 450] width 138 height 29
click at [711, 451] on input "F" at bounding box center [715, 455] width 9 height 9
radio input "true"
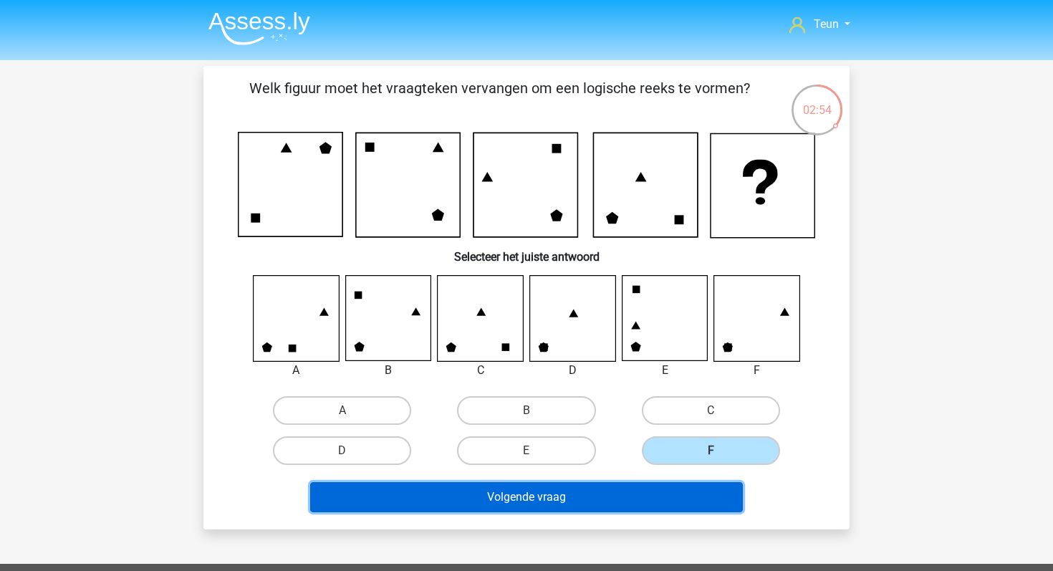
click at [603, 494] on button "Volgende vraag" at bounding box center [526, 497] width 433 height 30
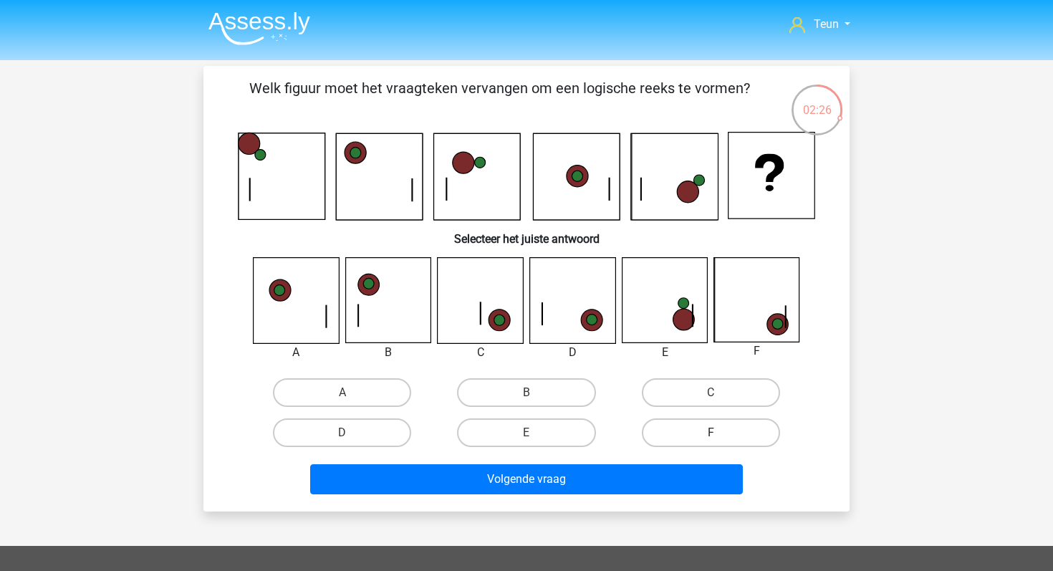
click at [694, 434] on label "F" at bounding box center [711, 432] width 138 height 29
click at [711, 434] on input "F" at bounding box center [715, 437] width 9 height 9
radio input "true"
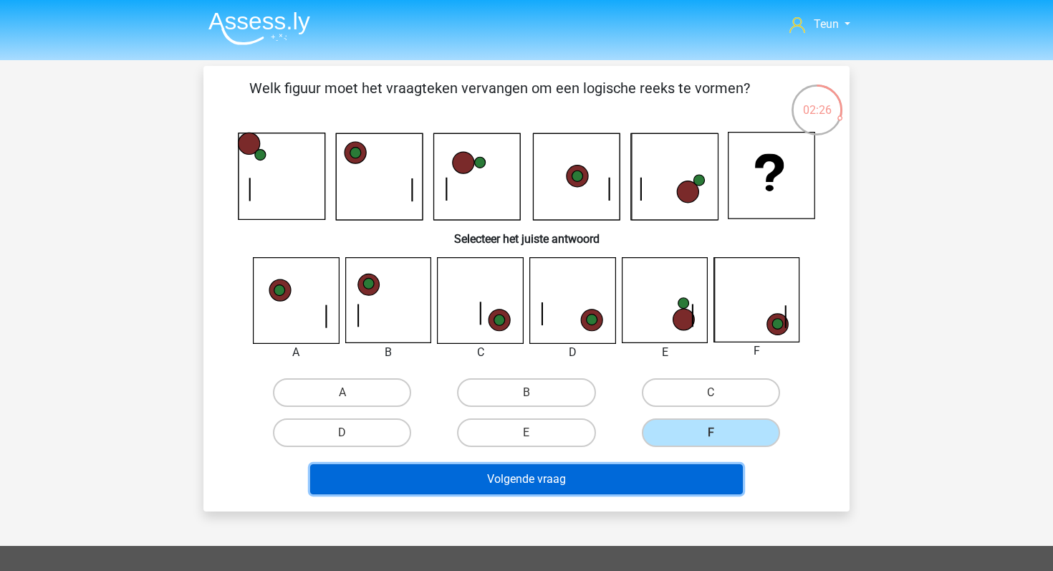
click at [633, 479] on button "Volgende vraag" at bounding box center [526, 479] width 433 height 30
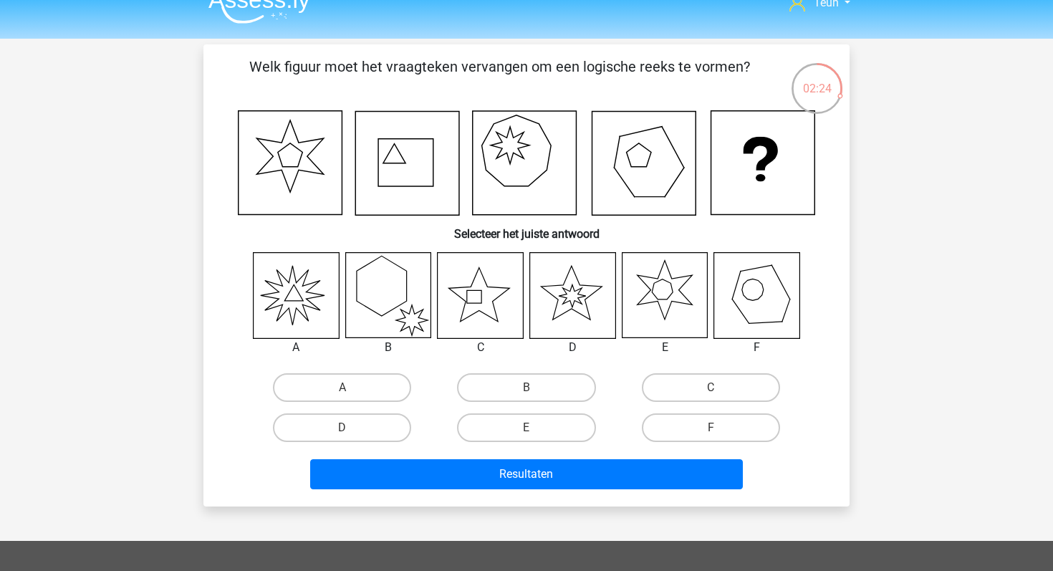
scroll to position [3, 0]
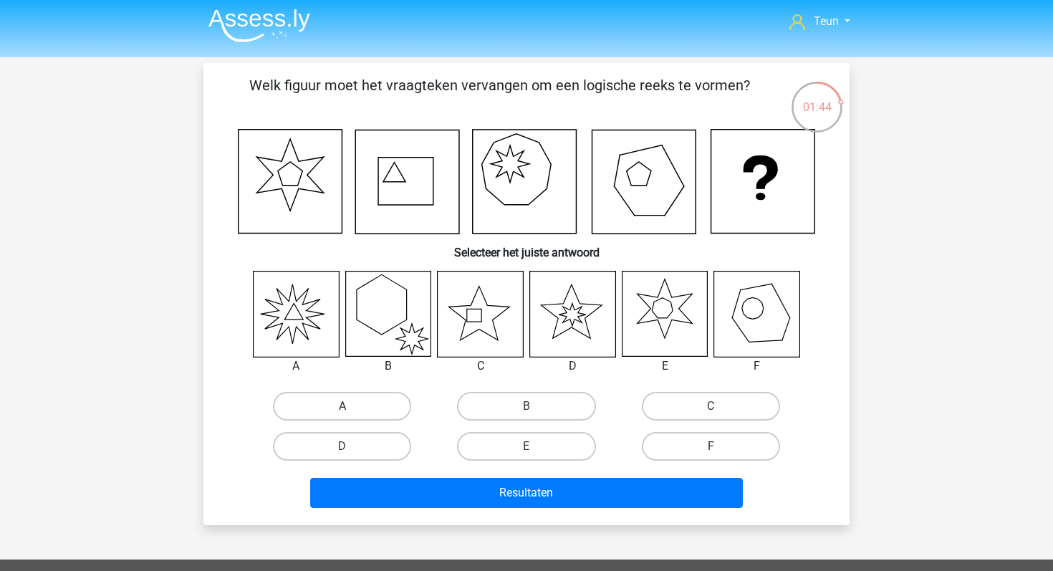
click at [403, 405] on label "A" at bounding box center [342, 406] width 138 height 29
click at [352, 406] on input "A" at bounding box center [346, 410] width 9 height 9
radio input "true"
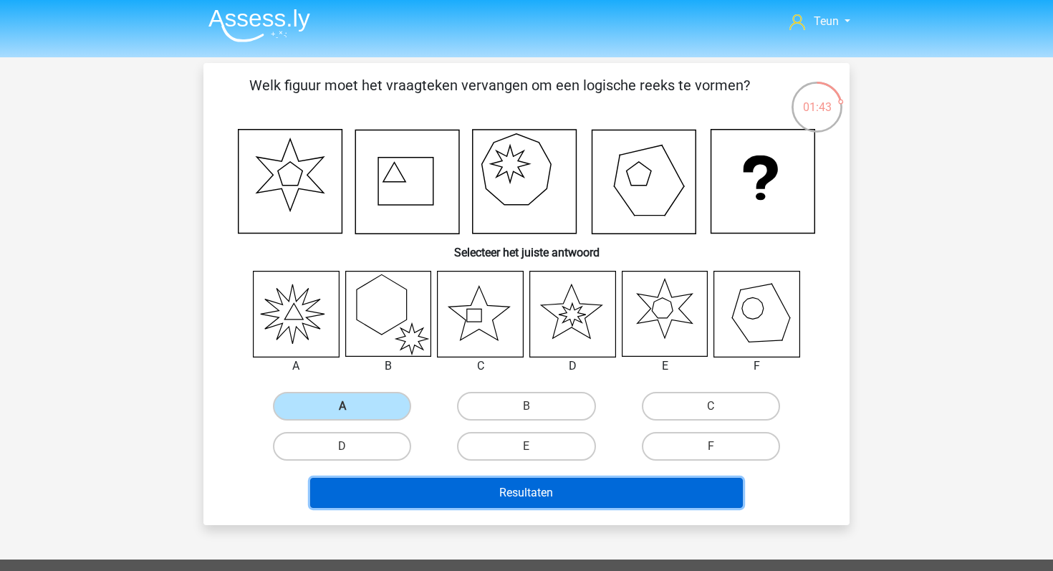
click at [454, 490] on button "Resultaten" at bounding box center [526, 493] width 433 height 30
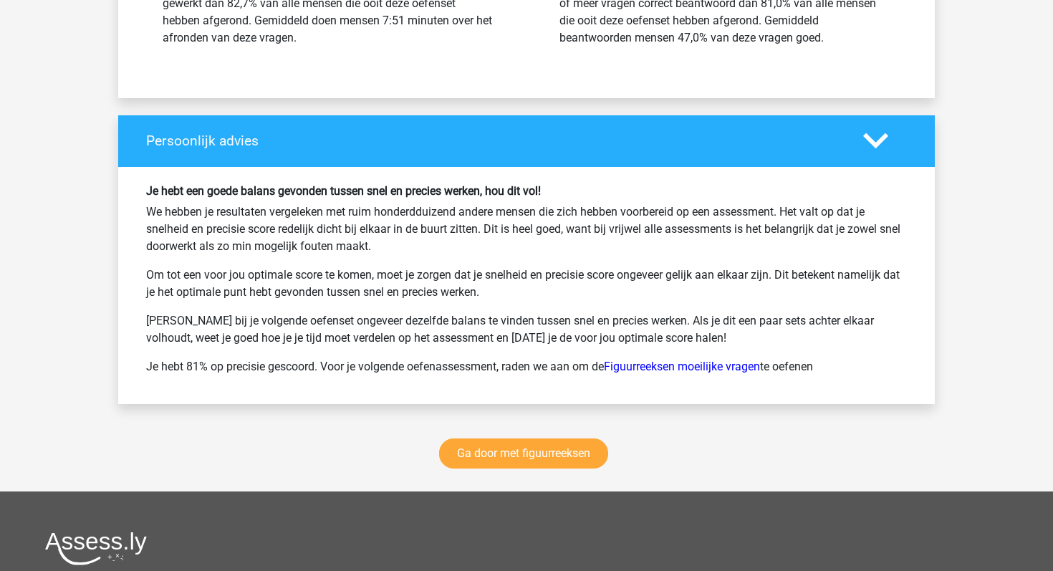
scroll to position [1812, 0]
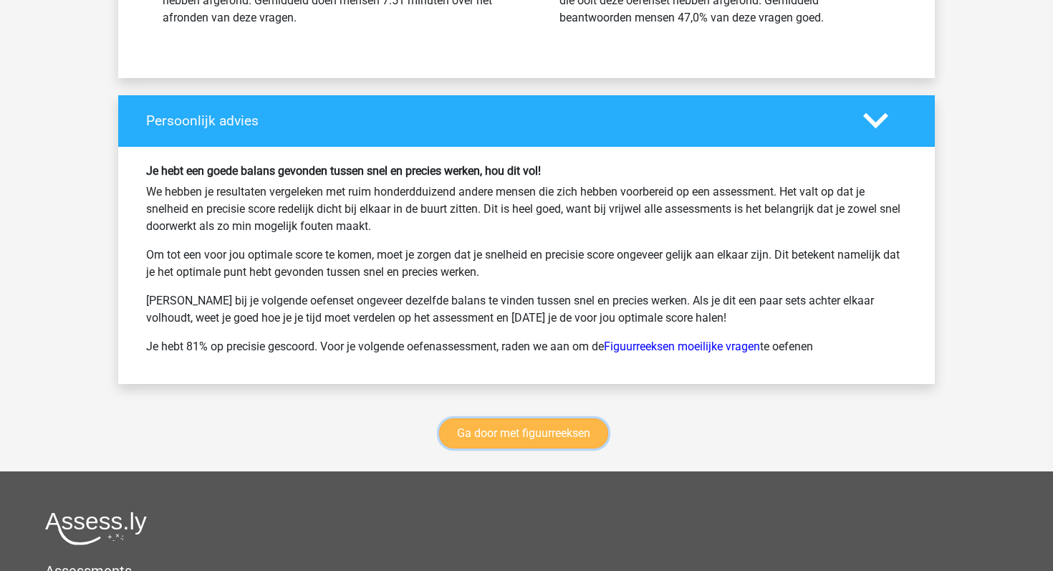
click at [564, 437] on link "Ga door met figuurreeksen" at bounding box center [523, 433] width 169 height 30
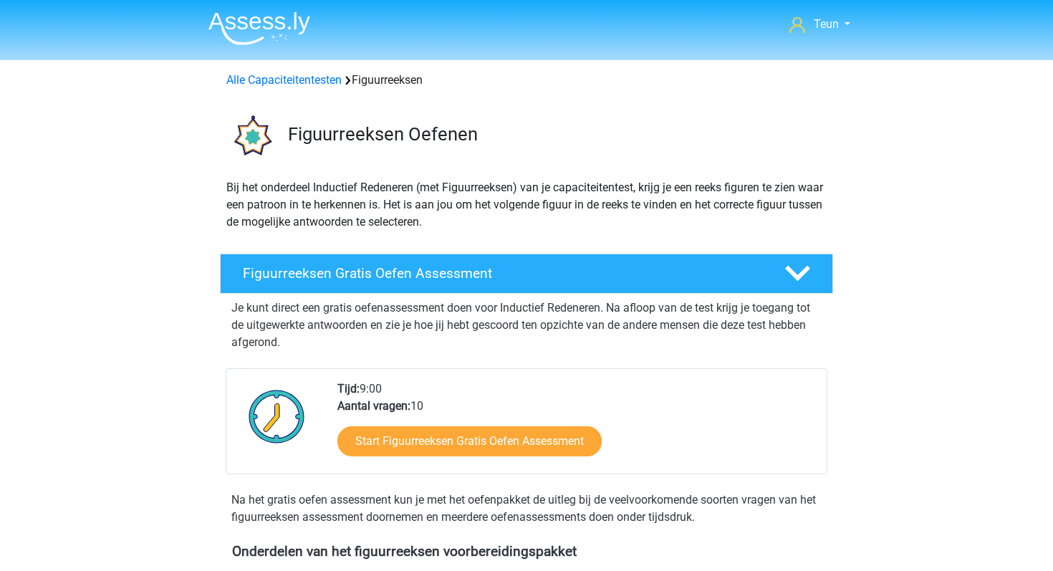
click at [252, 70] on div "Alle Capaciteitentesten Figuurreeksen" at bounding box center [526, 77] width 681 height 23
click at [256, 77] on link "Alle Capaciteitentesten" at bounding box center [283, 80] width 115 height 14
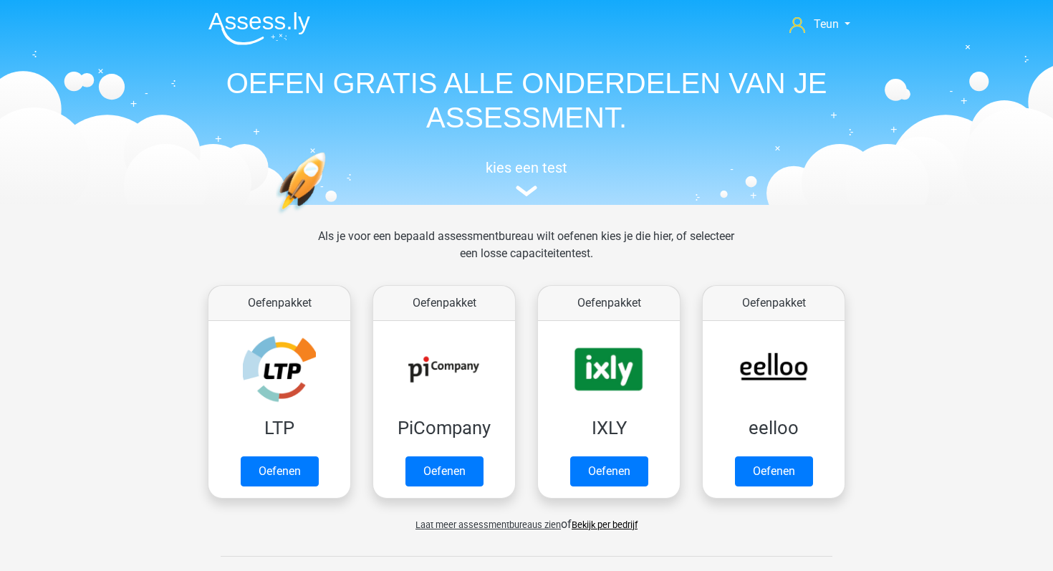
scroll to position [609, 0]
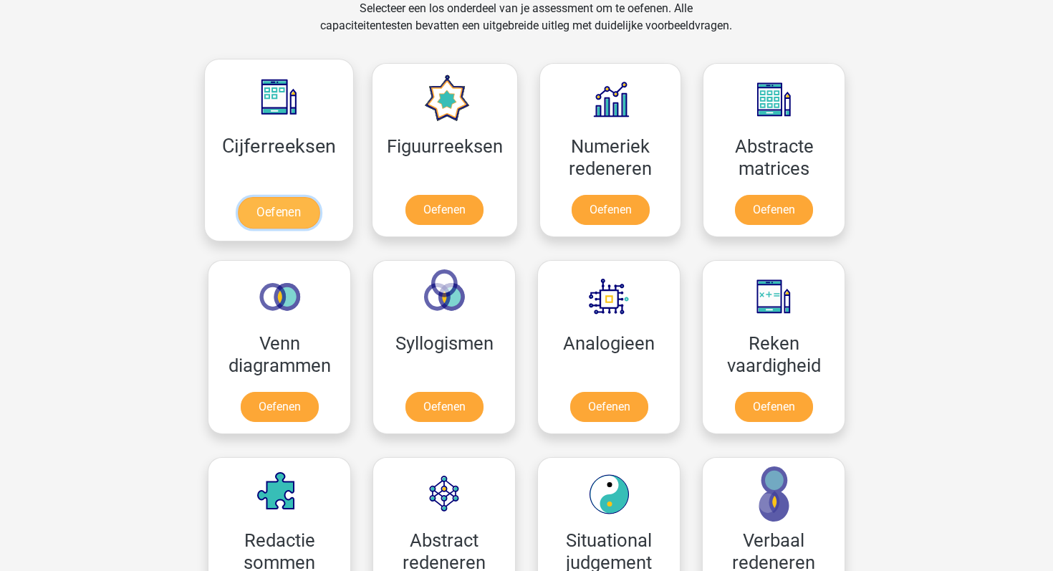
click at [288, 204] on link "Oefenen" at bounding box center [279, 213] width 82 height 32
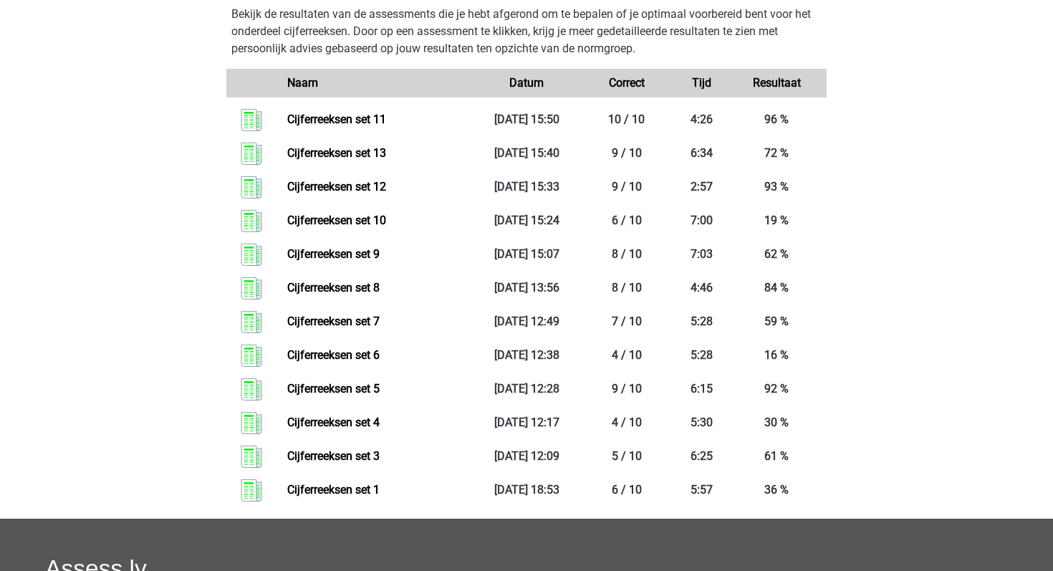
scroll to position [724, 0]
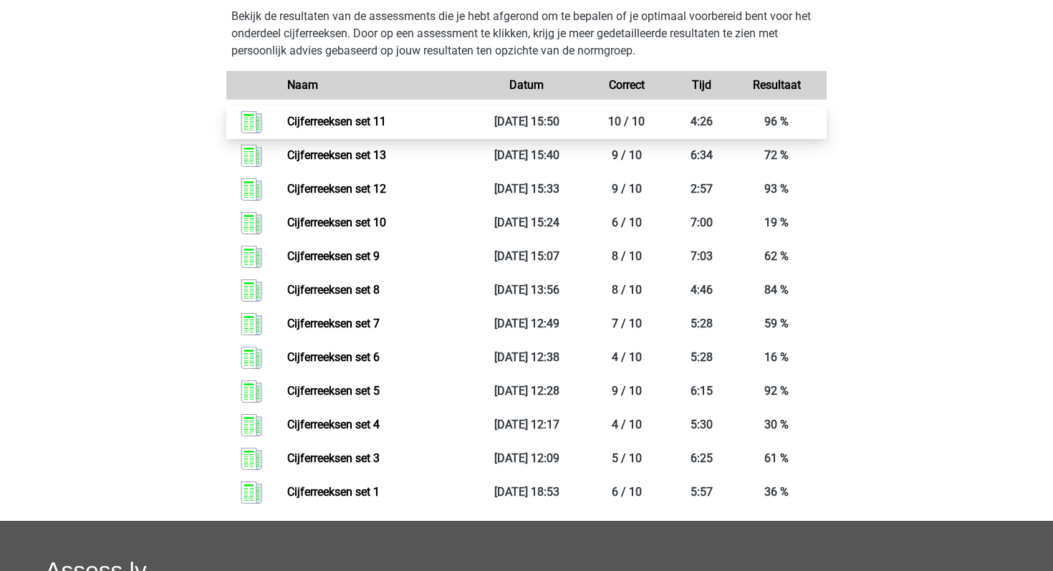
click at [379, 128] on link "Cijferreeksen set 11" at bounding box center [336, 122] width 99 height 14
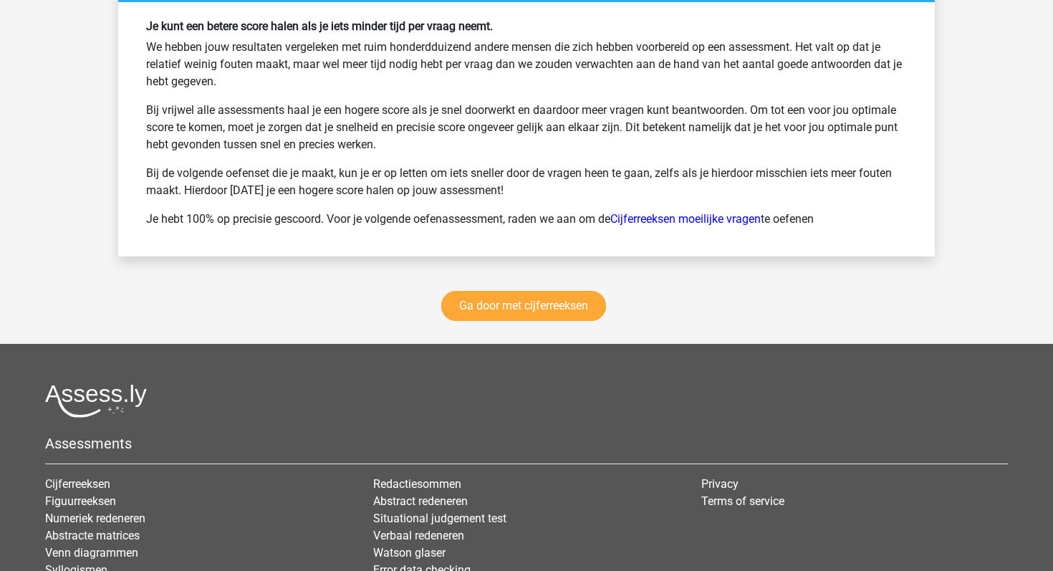
scroll to position [1956, 0]
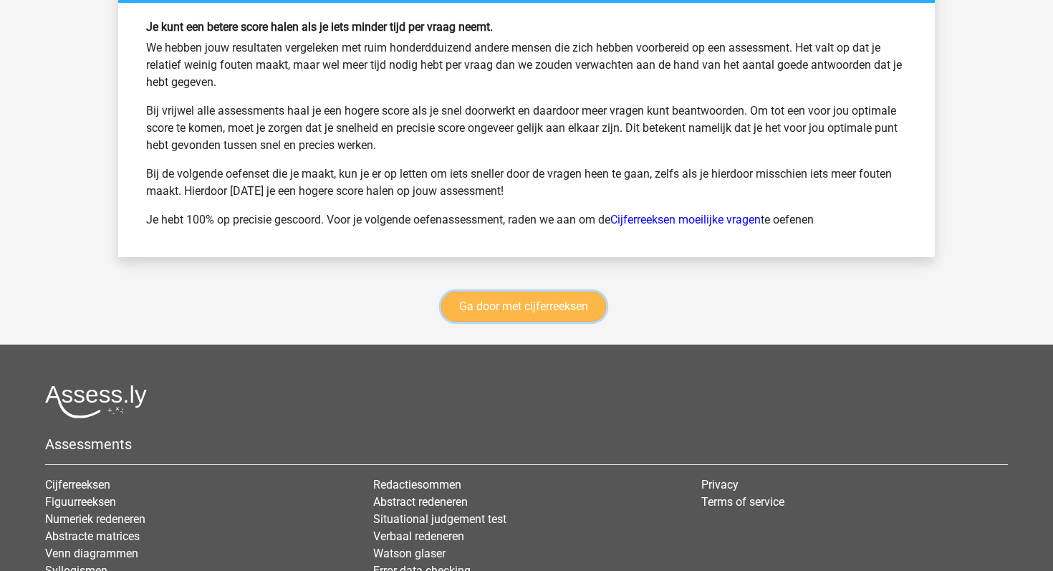
click at [443, 307] on link "Ga door met cijferreeksen" at bounding box center [523, 307] width 165 height 30
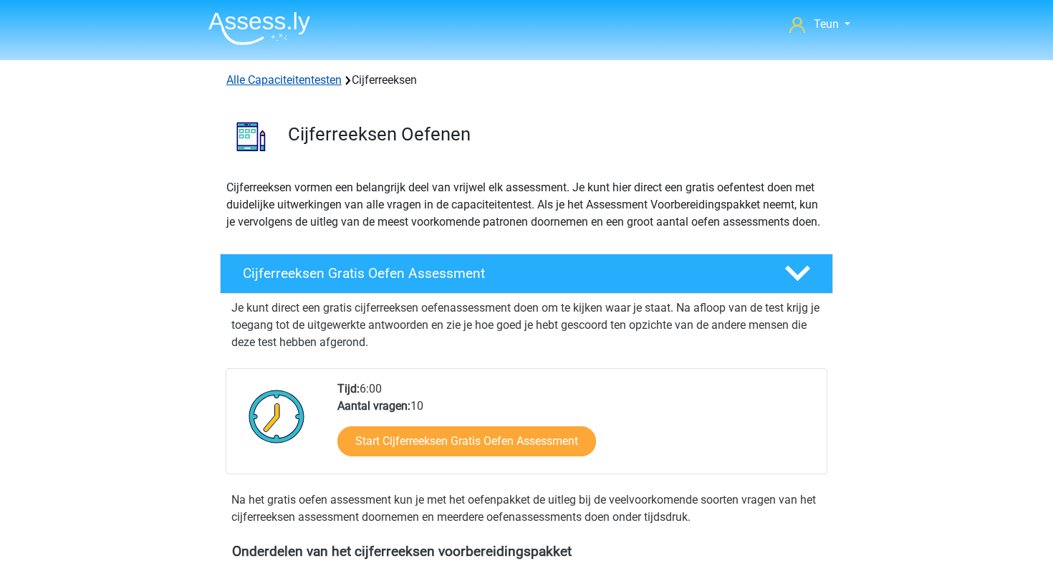
click at [241, 80] on link "Alle Capaciteitentesten" at bounding box center [283, 80] width 115 height 14
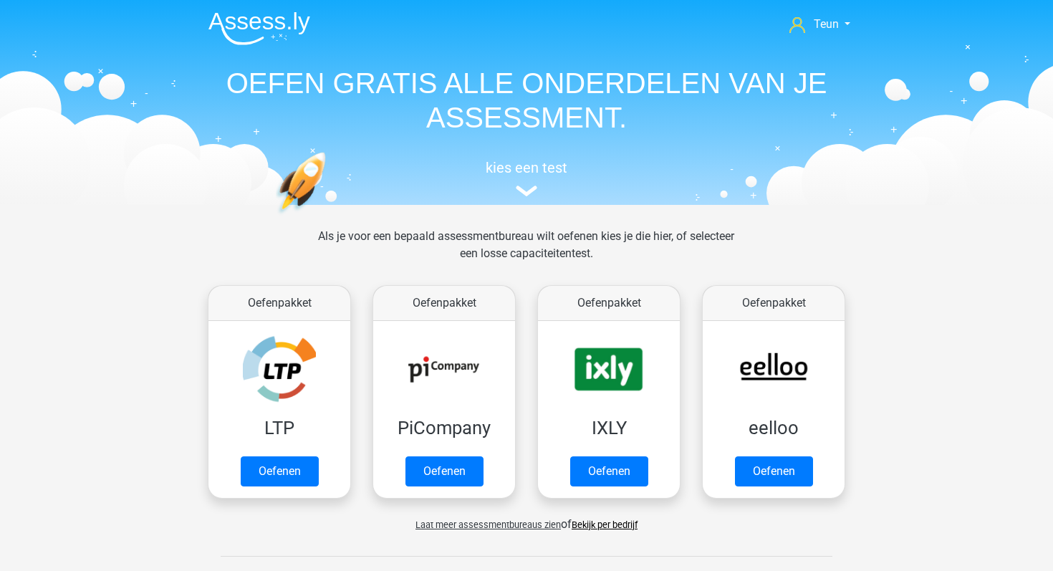
scroll to position [609, 0]
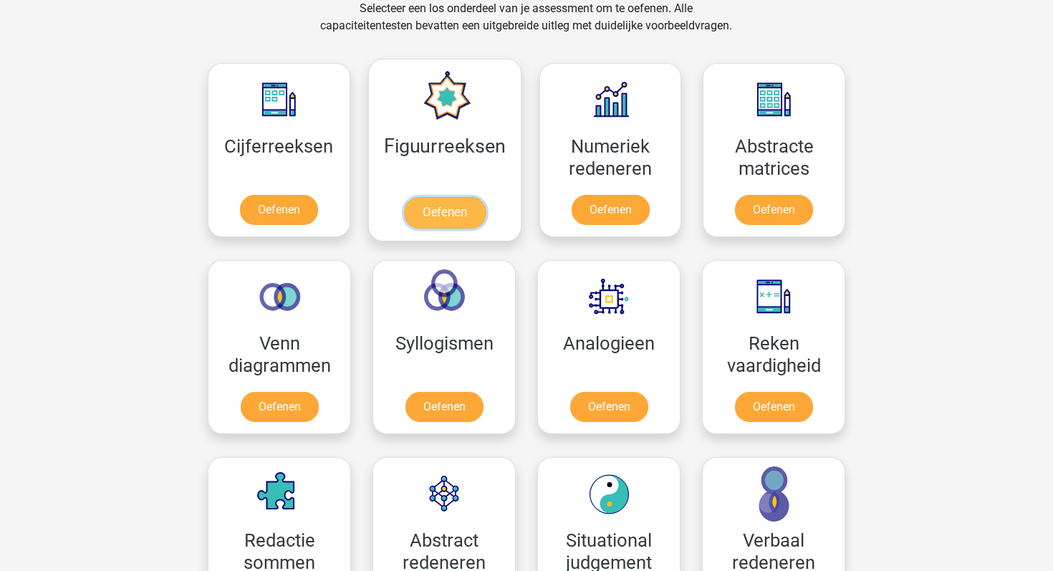
click at [442, 218] on link "Oefenen" at bounding box center [444, 213] width 82 height 32
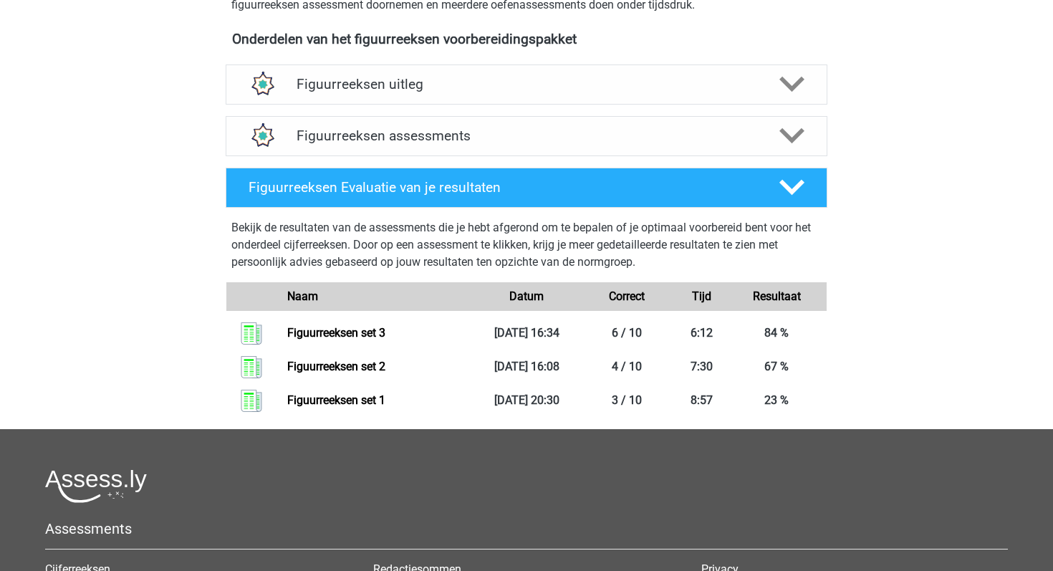
scroll to position [519, 0]
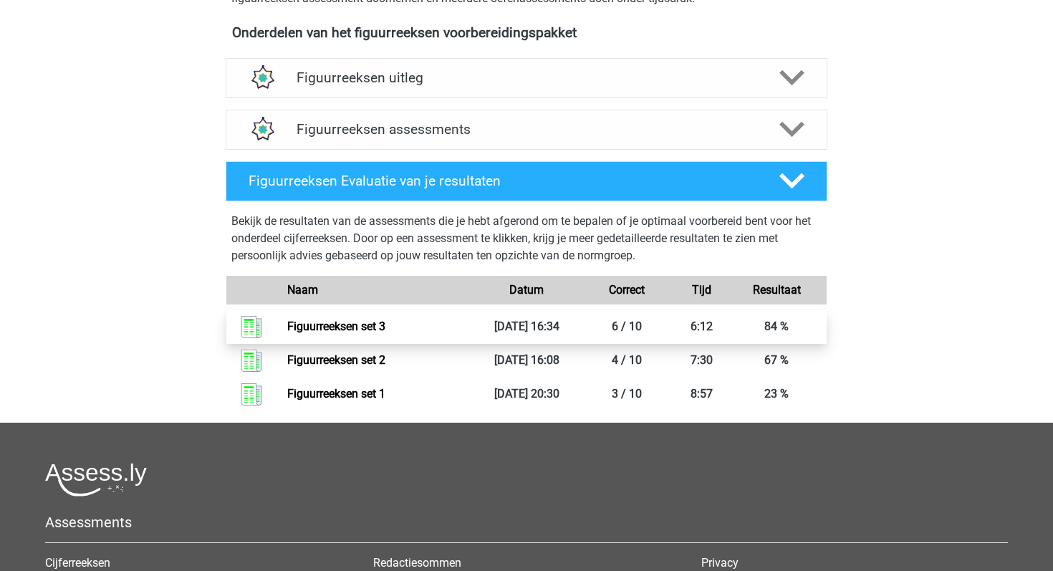
click at [333, 322] on link "Figuurreeksen set 3" at bounding box center [336, 327] width 98 height 14
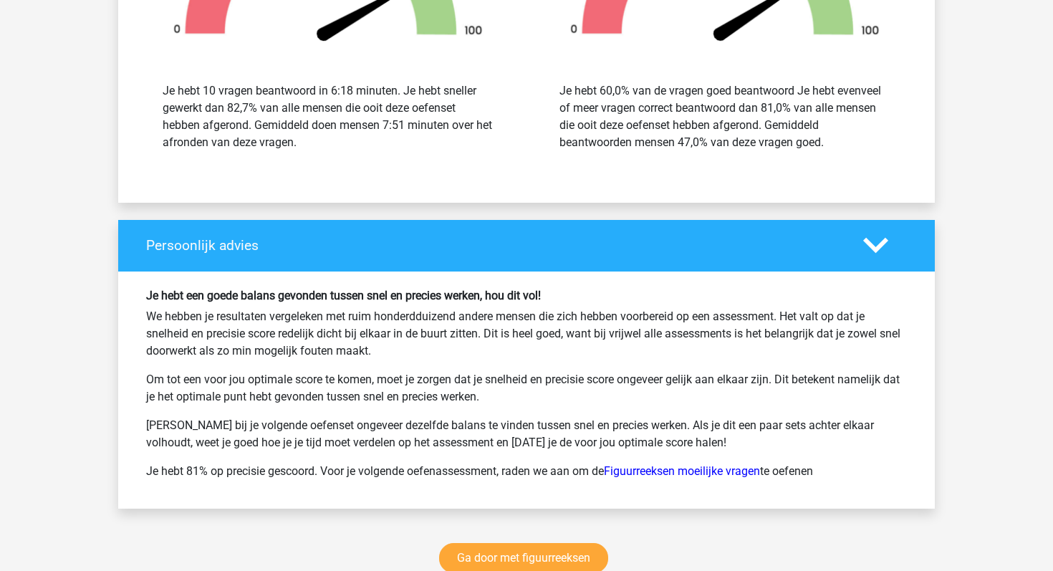
scroll to position [2091, 0]
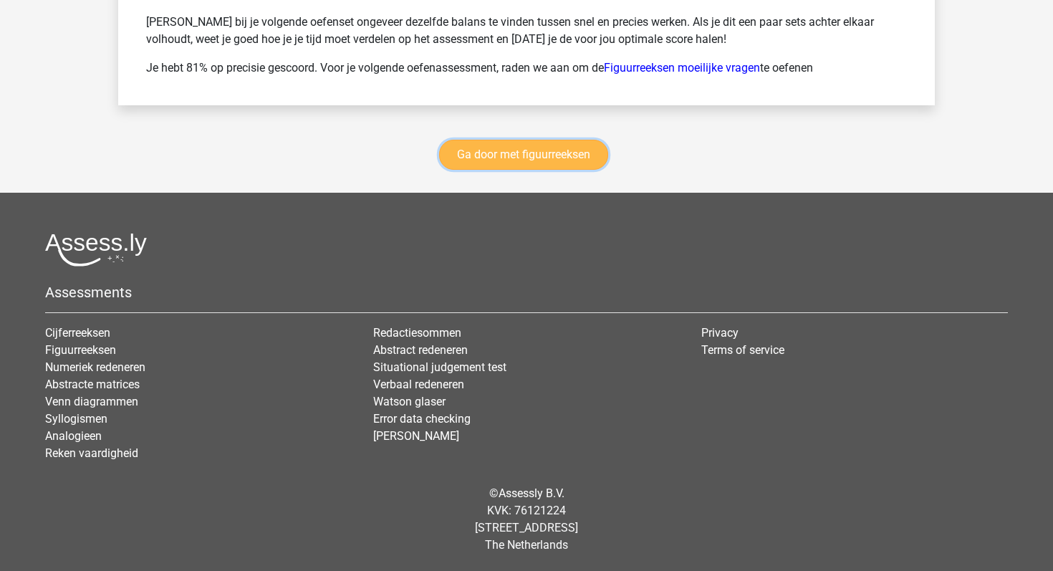
click at [459, 153] on link "Ga door met figuurreeksen" at bounding box center [523, 155] width 169 height 30
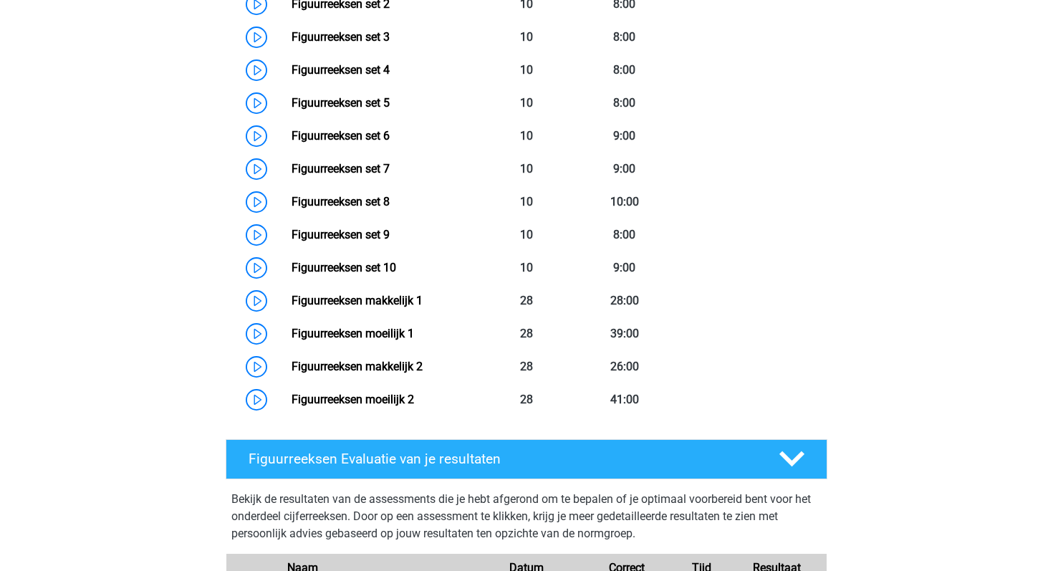
scroll to position [775, 0]
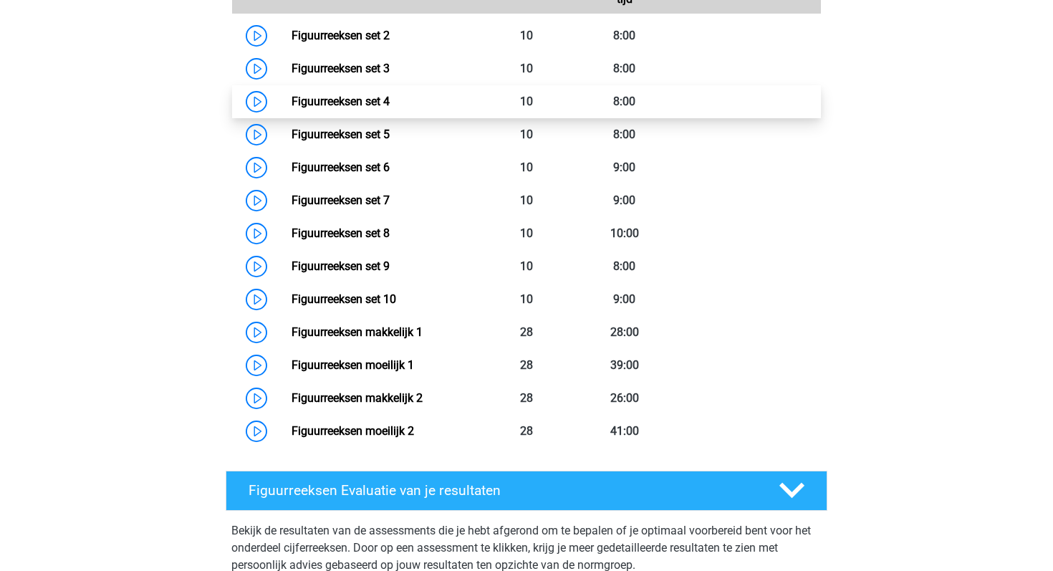
click at [292, 99] on link "Figuurreeksen set 4" at bounding box center [341, 102] width 98 height 14
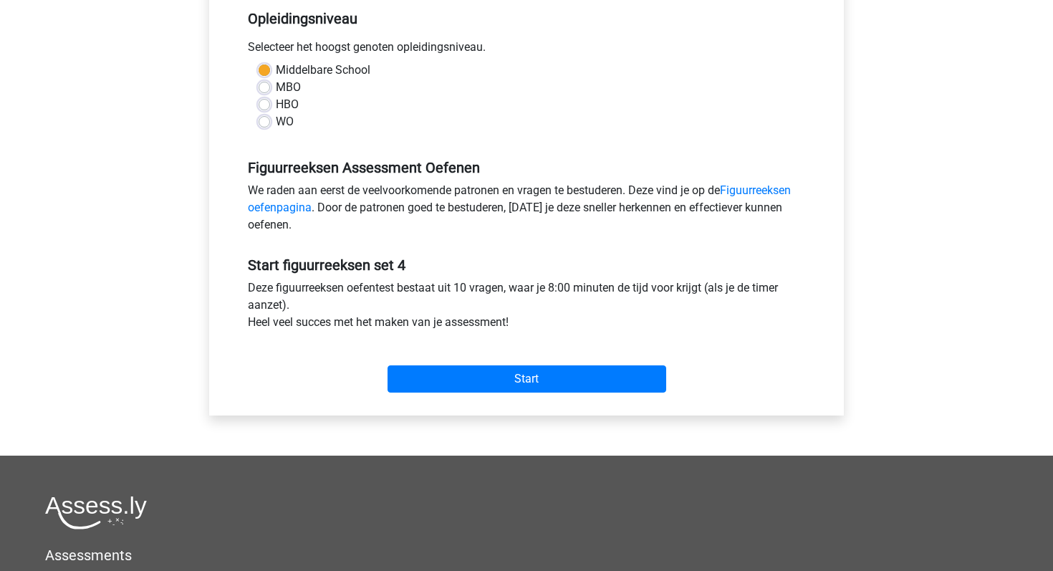
scroll to position [335, 0]
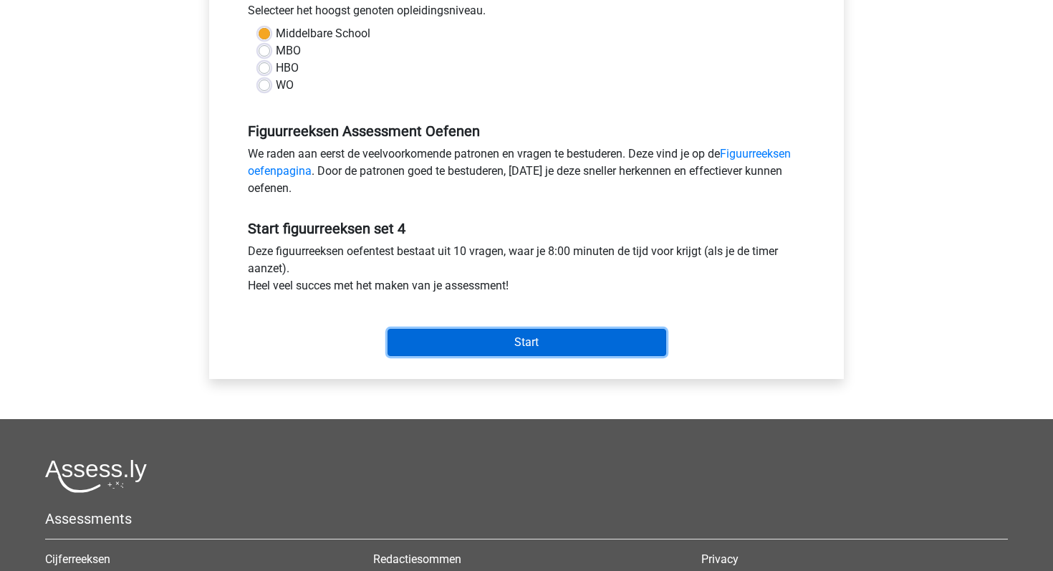
click at [549, 336] on input "Start" at bounding box center [527, 342] width 279 height 27
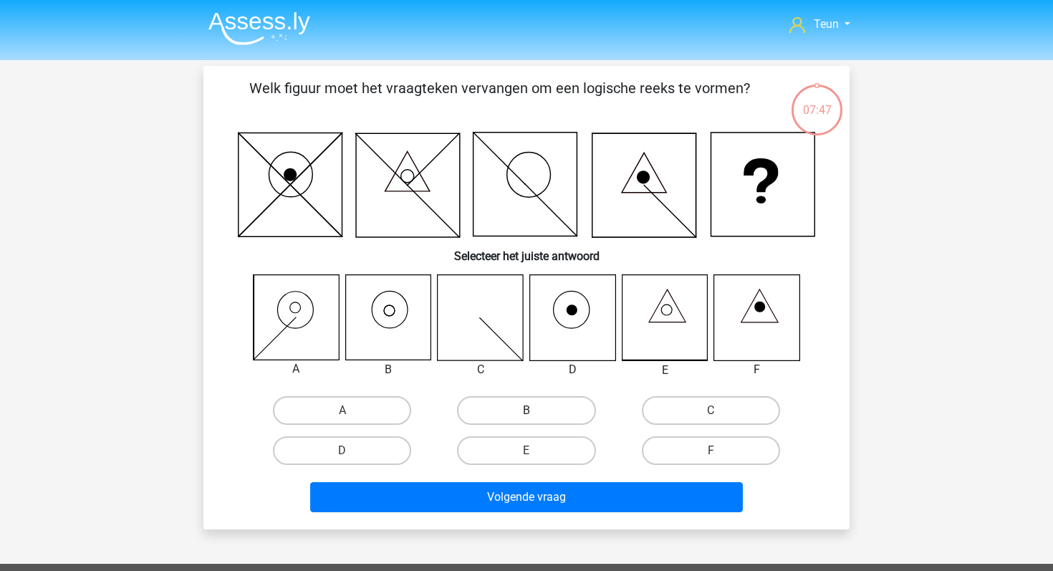
click at [511, 403] on label "B" at bounding box center [526, 410] width 138 height 29
click at [527, 410] on input "B" at bounding box center [531, 414] width 9 height 9
radio input "true"
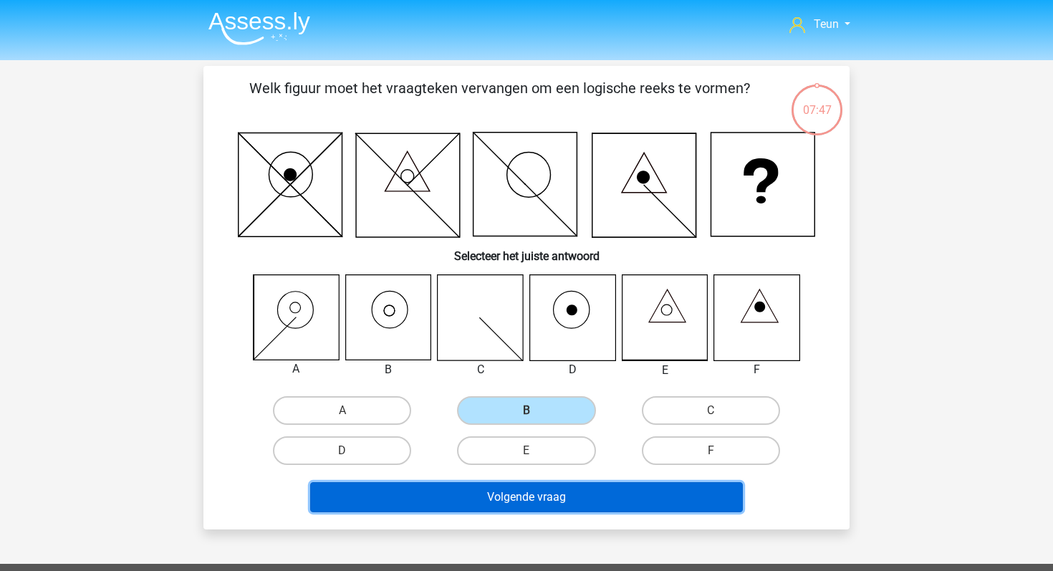
click at [486, 495] on button "Volgende vraag" at bounding box center [526, 497] width 433 height 30
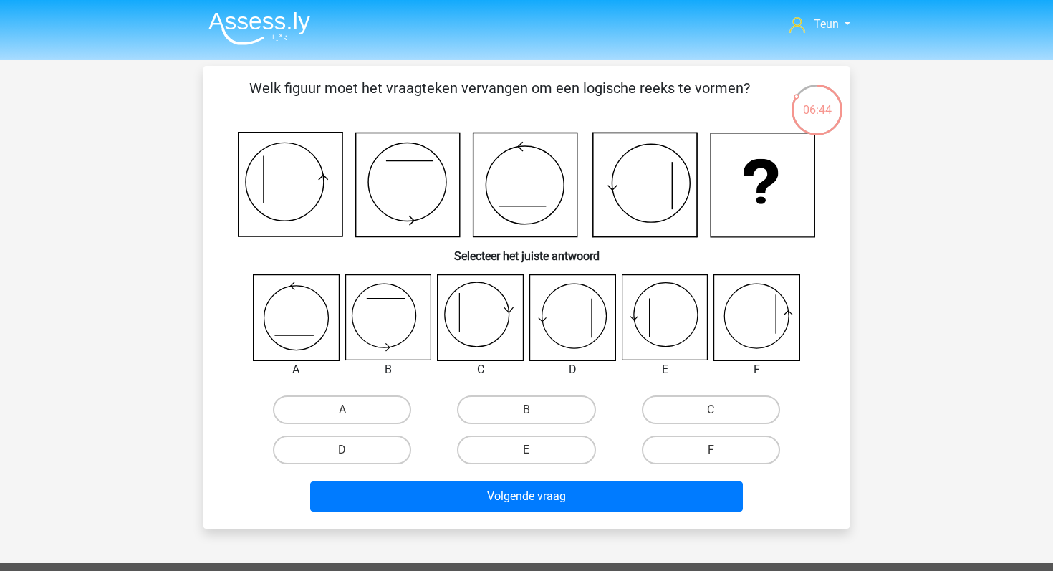
click at [711, 412] on input "C" at bounding box center [715, 414] width 9 height 9
radio input "true"
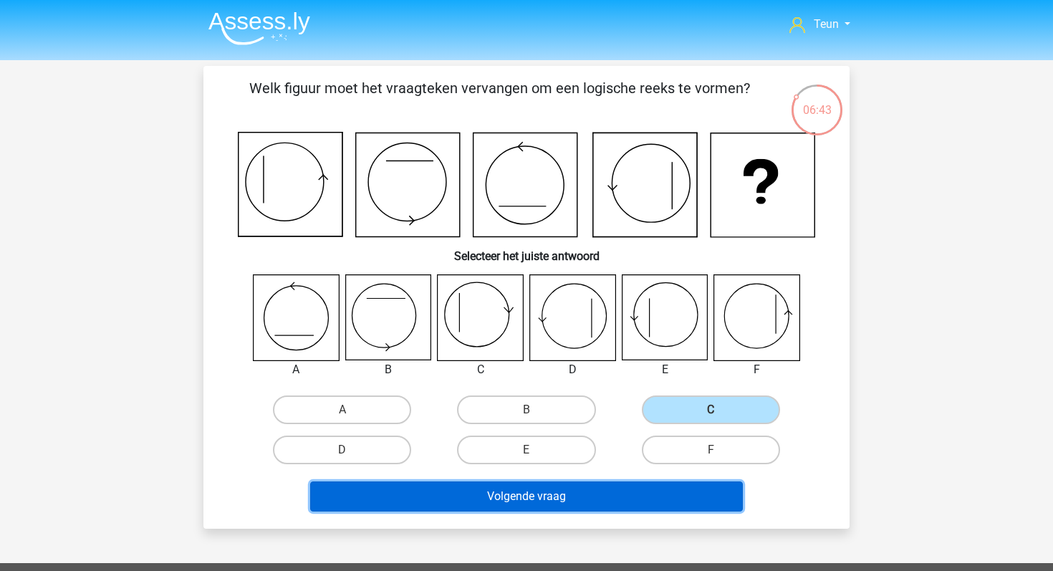
click at [582, 484] on button "Volgende vraag" at bounding box center [526, 496] width 433 height 30
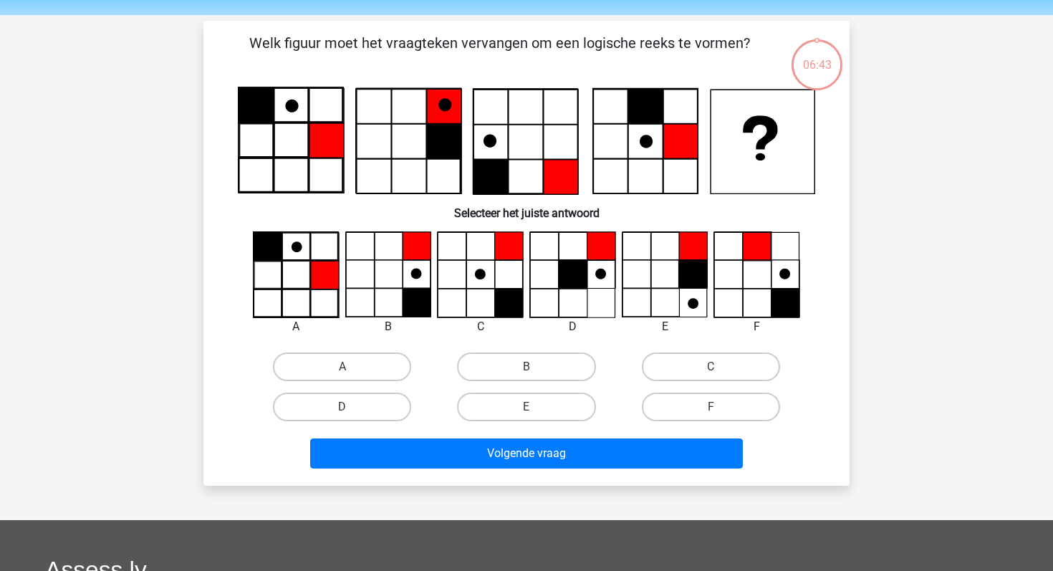
scroll to position [37, 0]
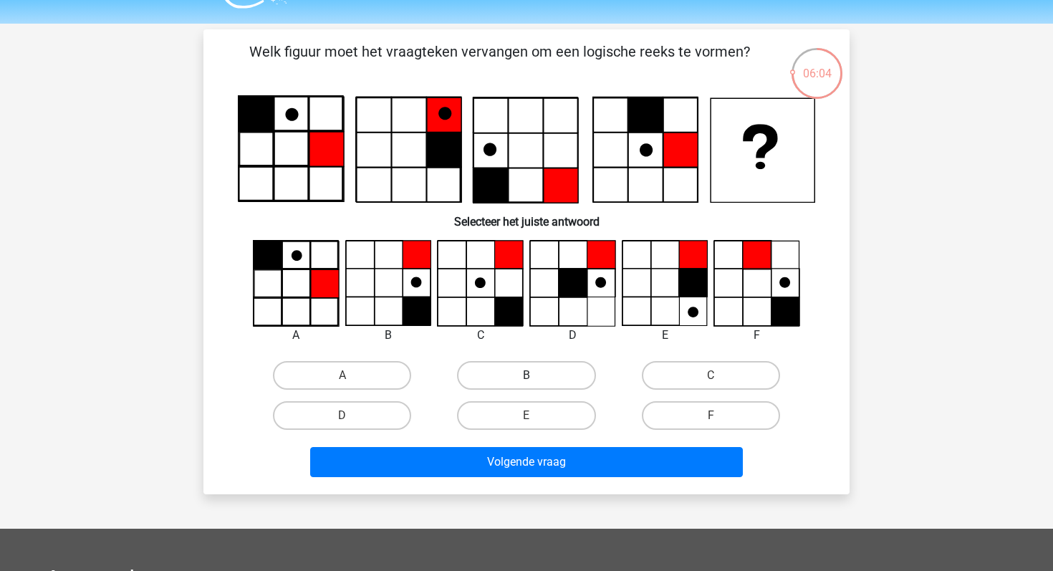
click at [516, 365] on label "B" at bounding box center [526, 375] width 138 height 29
click at [527, 375] on input "B" at bounding box center [531, 379] width 9 height 9
radio input "true"
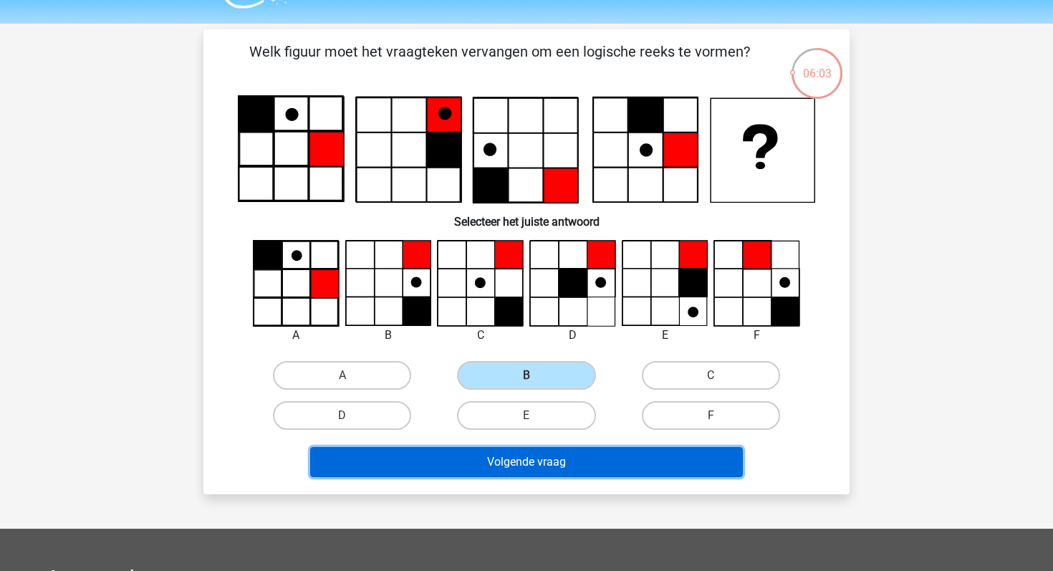
click at [539, 467] on button "Volgende vraag" at bounding box center [526, 462] width 433 height 30
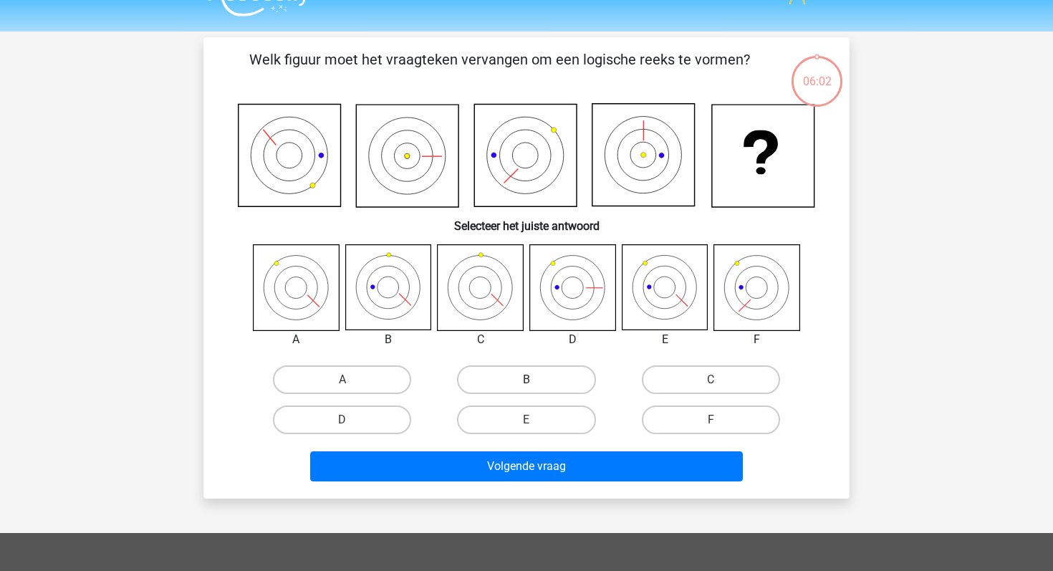
scroll to position [17, 0]
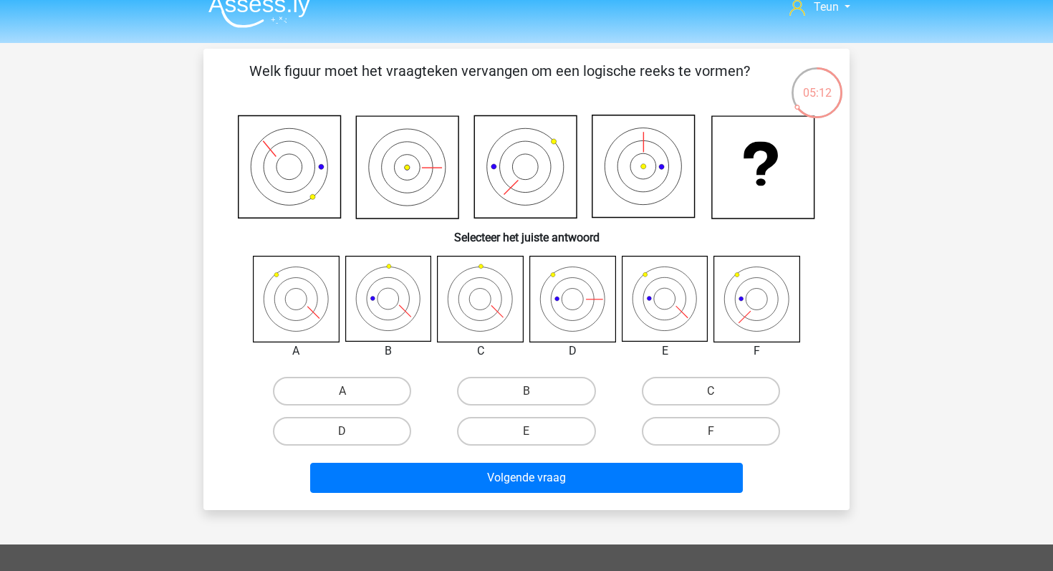
click at [522, 448] on div "E" at bounding box center [526, 431] width 184 height 40
click at [523, 441] on label "E" at bounding box center [526, 431] width 138 height 29
click at [527, 441] on input "E" at bounding box center [531, 435] width 9 height 9
radio input "true"
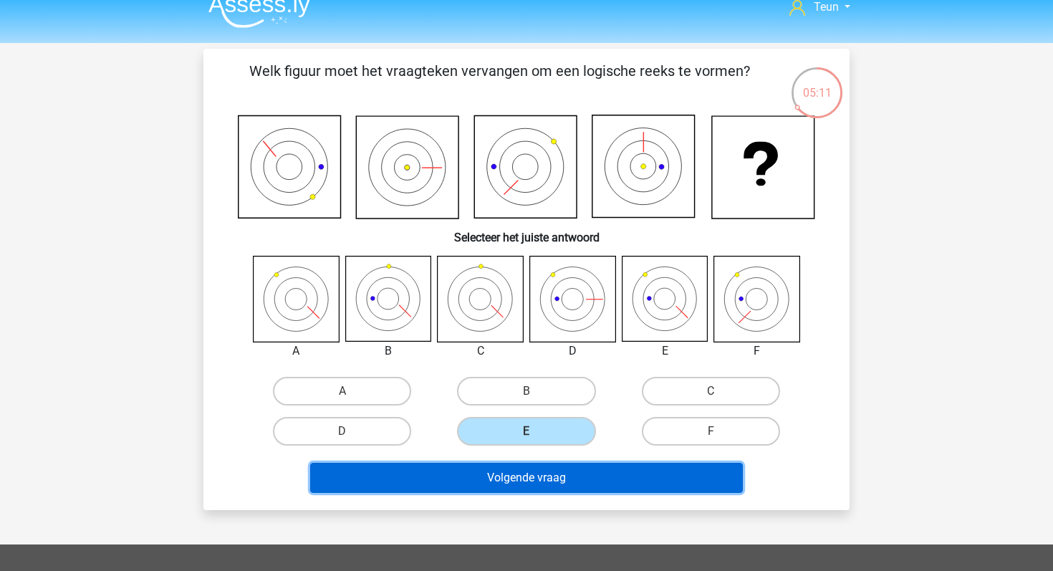
click at [523, 483] on button "Volgende vraag" at bounding box center [526, 478] width 433 height 30
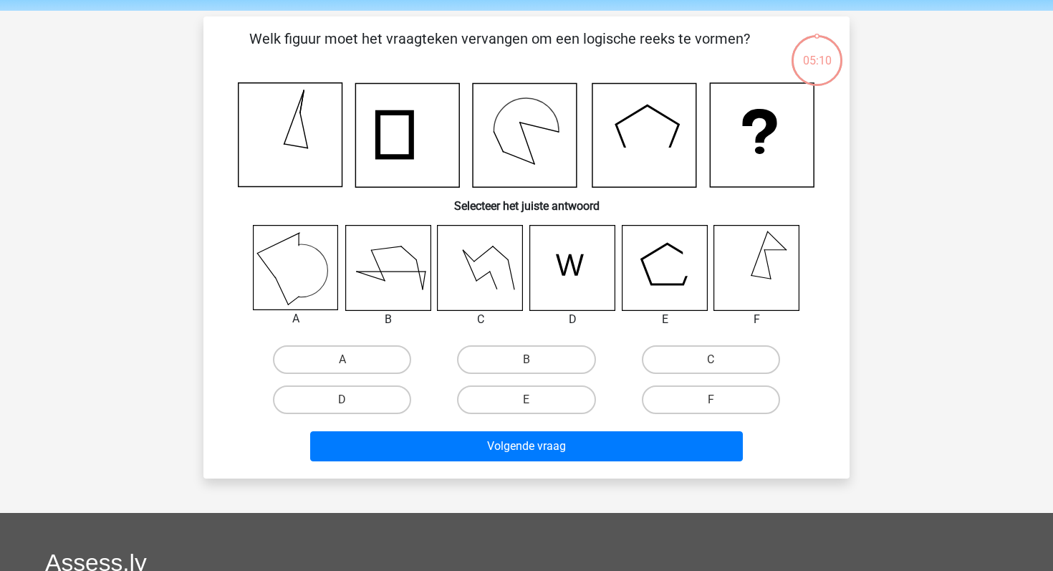
scroll to position [66, 0]
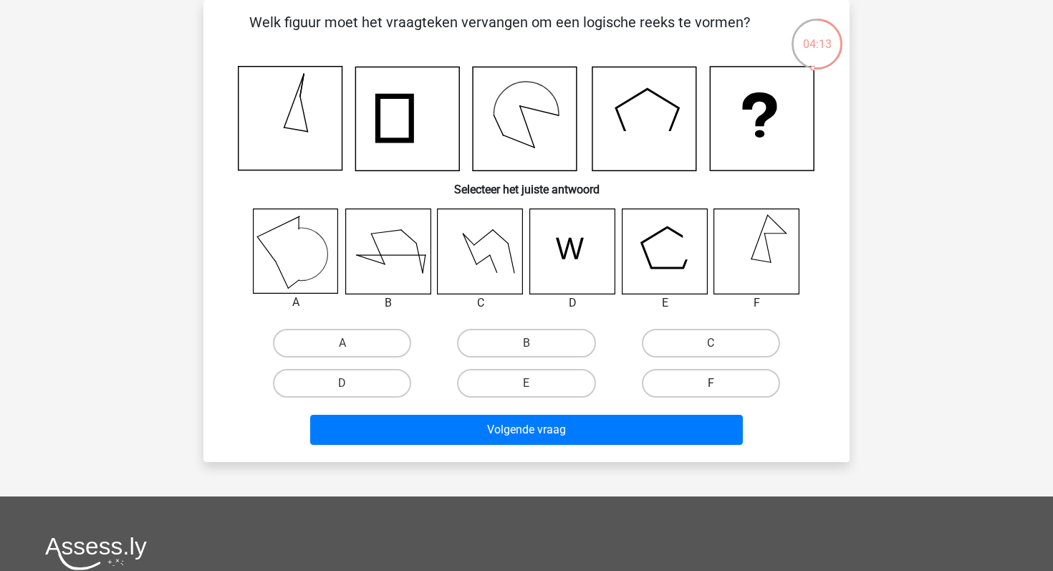
click at [704, 395] on label "F" at bounding box center [711, 383] width 138 height 29
click at [711, 393] on input "F" at bounding box center [715, 387] width 9 height 9
radio input "true"
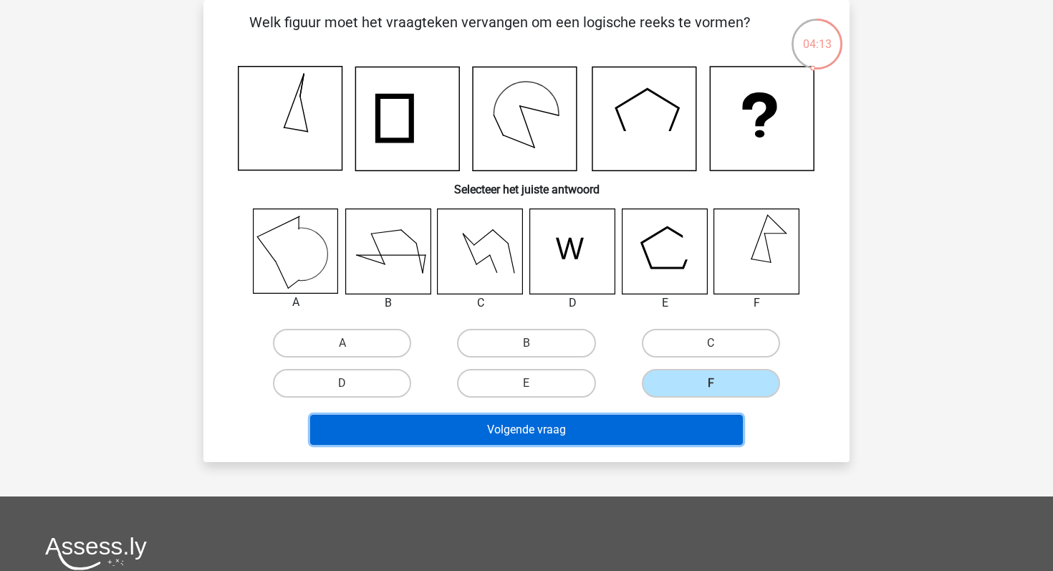
click at [657, 430] on button "Volgende vraag" at bounding box center [526, 430] width 433 height 30
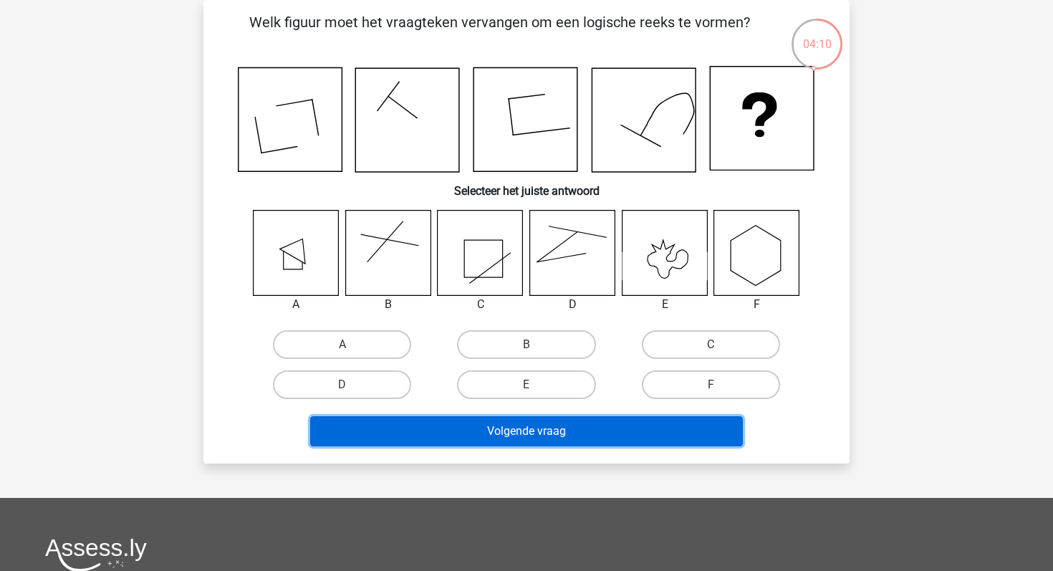
drag, startPoint x: 530, startPoint y: 432, endPoint x: 890, endPoint y: 395, distance: 362.2
click at [928, 406] on div "Teun [EMAIL_ADDRESS][DOMAIN_NAME] Nederlands English" at bounding box center [526, 405] width 1053 height 942
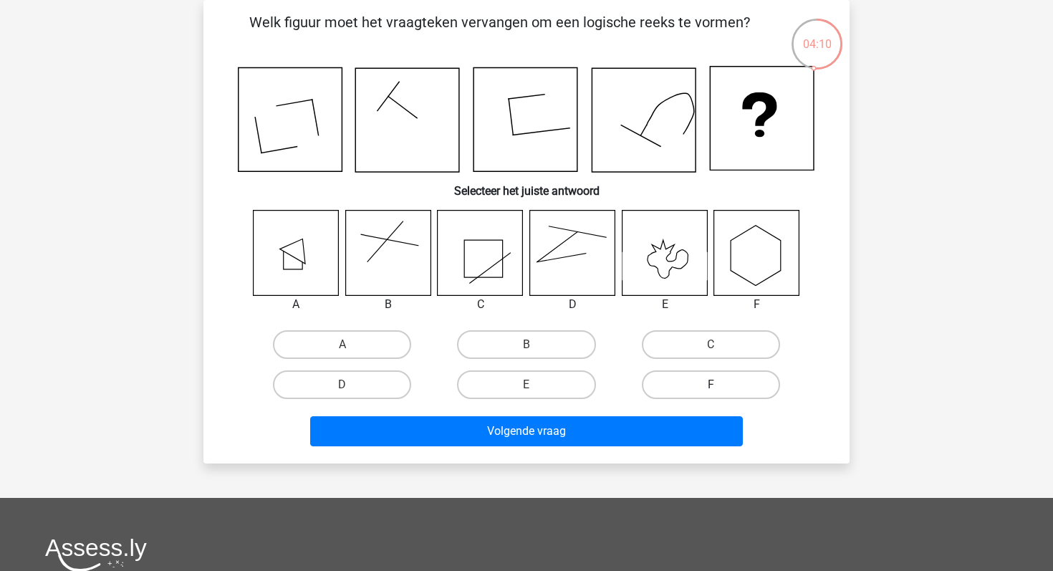
click at [713, 381] on label "F" at bounding box center [711, 384] width 138 height 29
click at [713, 385] on input "F" at bounding box center [715, 389] width 9 height 9
radio input "true"
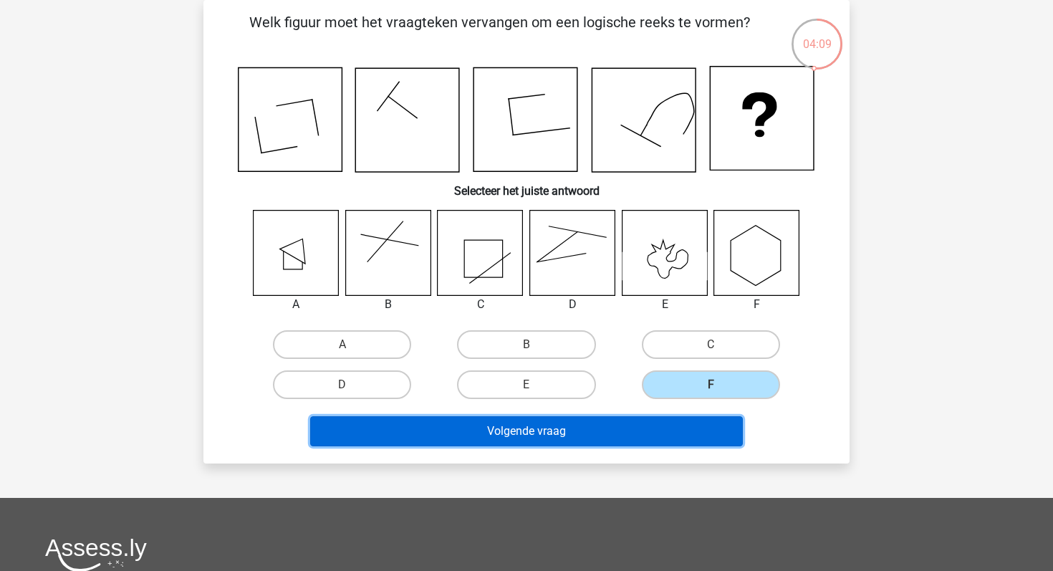
click at [645, 433] on button "Volgende vraag" at bounding box center [526, 431] width 433 height 30
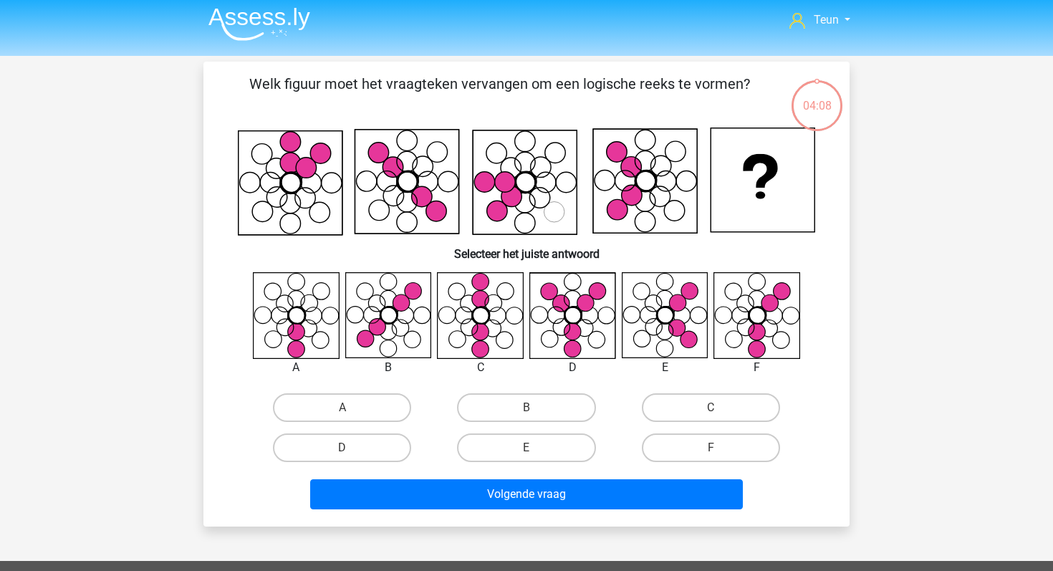
scroll to position [4, 0]
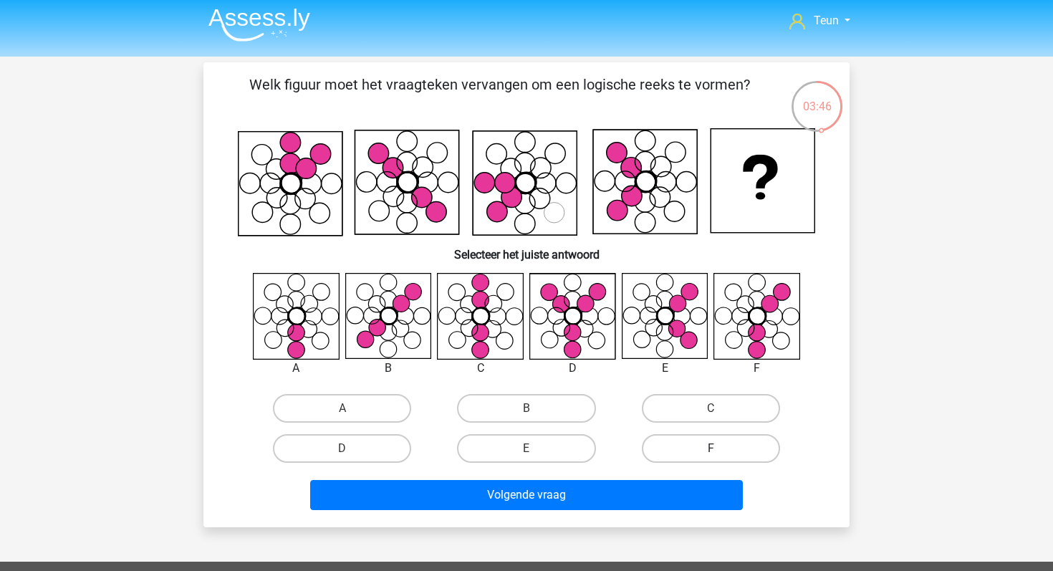
click at [745, 437] on label "F" at bounding box center [711, 448] width 138 height 29
click at [720, 448] on input "F" at bounding box center [715, 452] width 9 height 9
radio input "true"
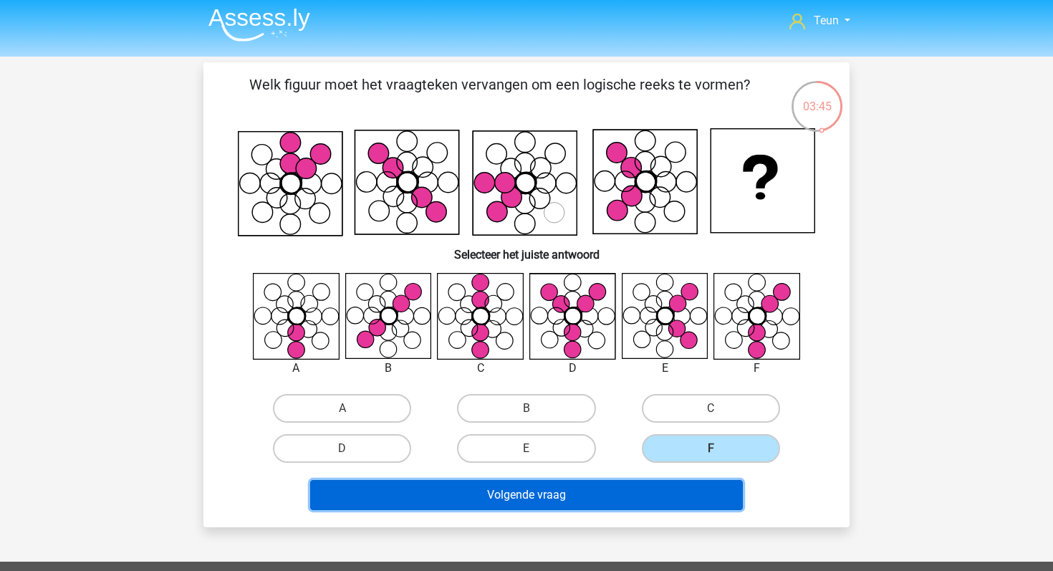
click at [646, 499] on button "Volgende vraag" at bounding box center [526, 495] width 433 height 30
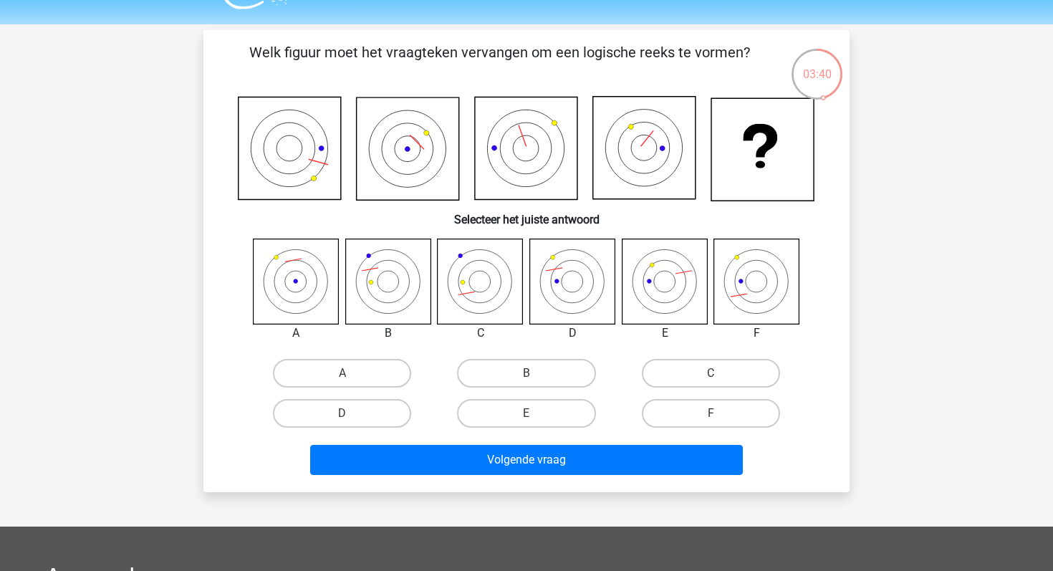
scroll to position [24, 0]
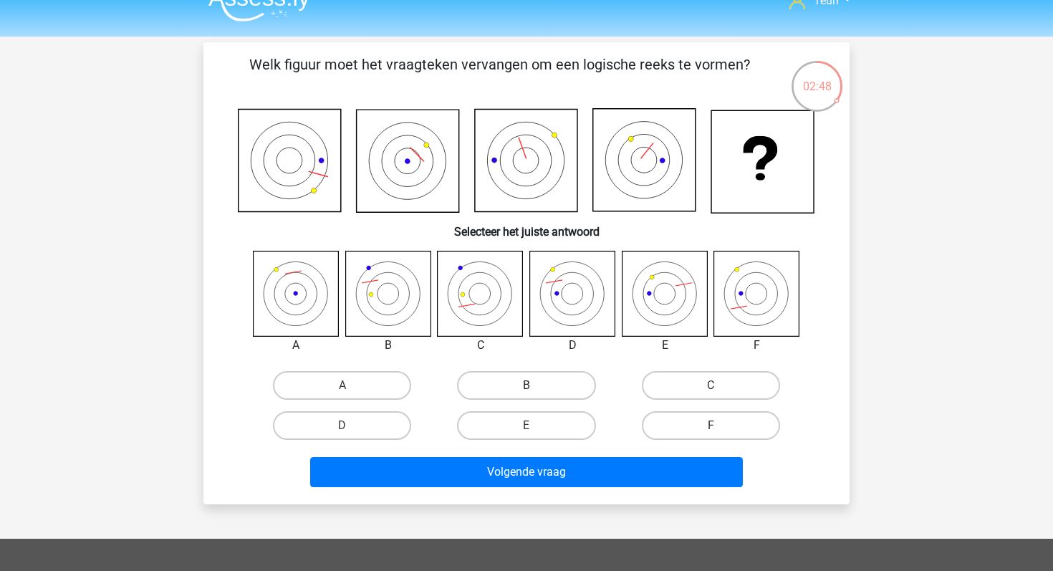
click at [504, 383] on label "B" at bounding box center [526, 385] width 138 height 29
click at [527, 385] on input "B" at bounding box center [531, 389] width 9 height 9
radio input "true"
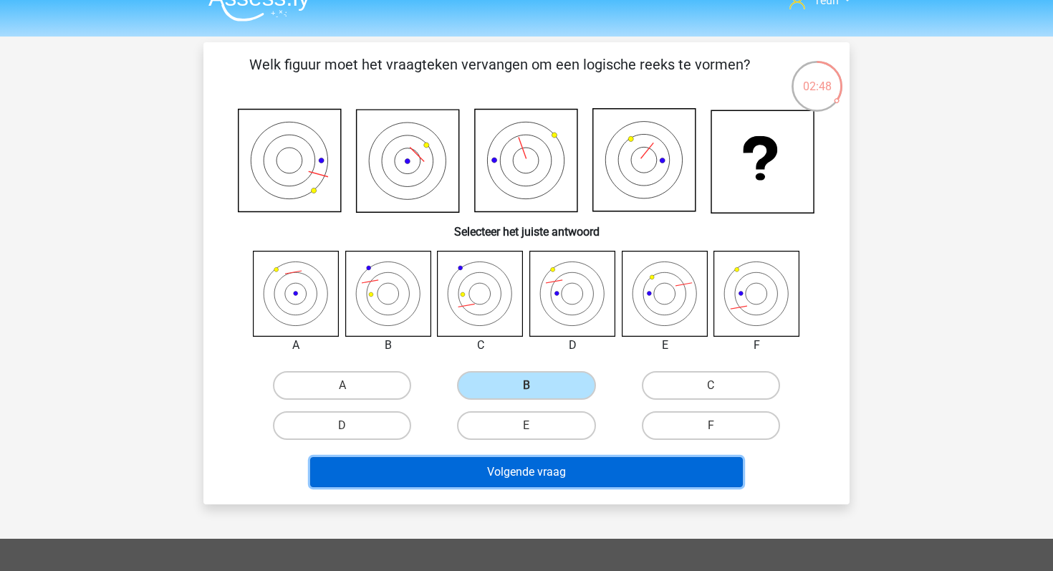
click at [480, 471] on button "Volgende vraag" at bounding box center [526, 472] width 433 height 30
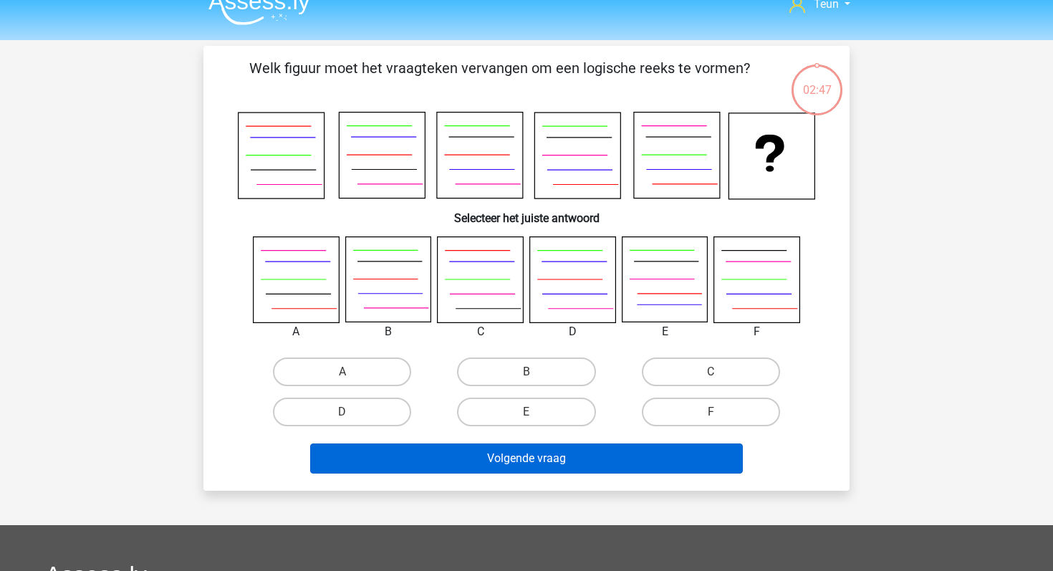
scroll to position [0, 0]
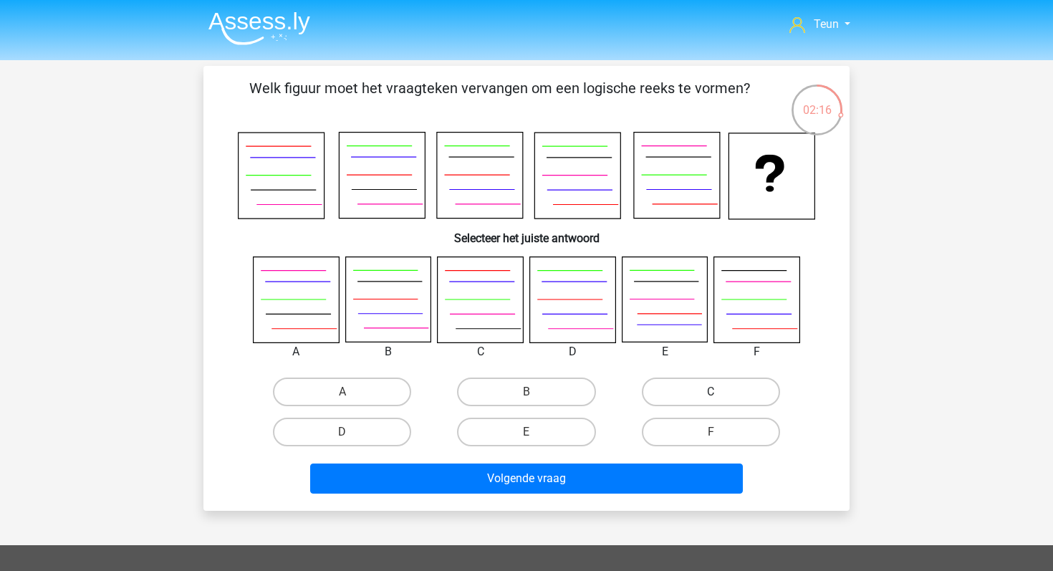
click at [741, 388] on label "C" at bounding box center [711, 392] width 138 height 29
click at [720, 392] on input "C" at bounding box center [715, 396] width 9 height 9
radio input "true"
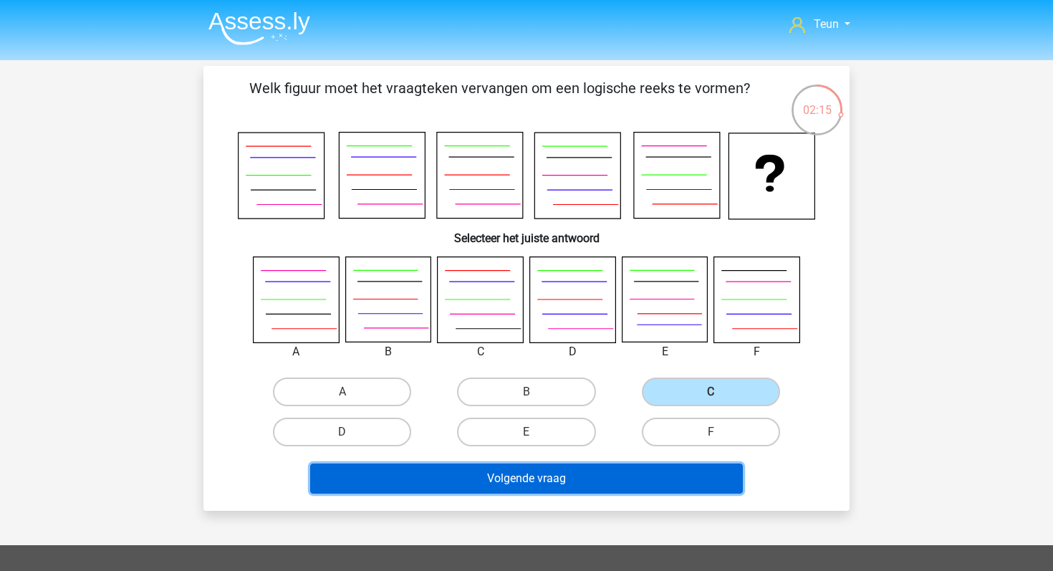
click at [586, 470] on button "Volgende vraag" at bounding box center [526, 478] width 433 height 30
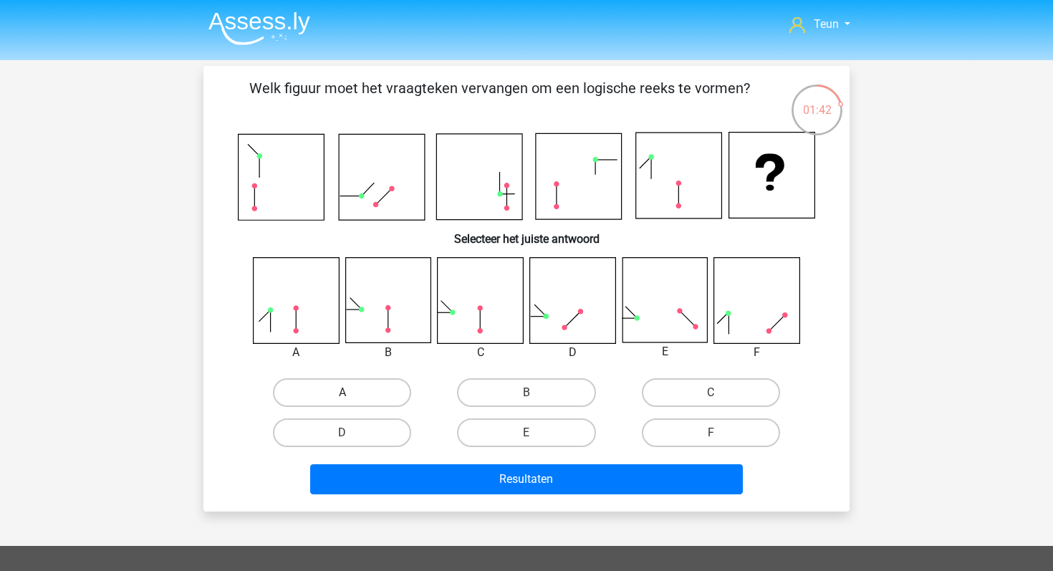
click at [359, 400] on label "A" at bounding box center [342, 392] width 138 height 29
click at [352, 400] on input "A" at bounding box center [346, 397] width 9 height 9
radio input "true"
click at [643, 444] on div "F" at bounding box center [711, 432] width 173 height 29
click at [645, 441] on label "F" at bounding box center [711, 432] width 138 height 29
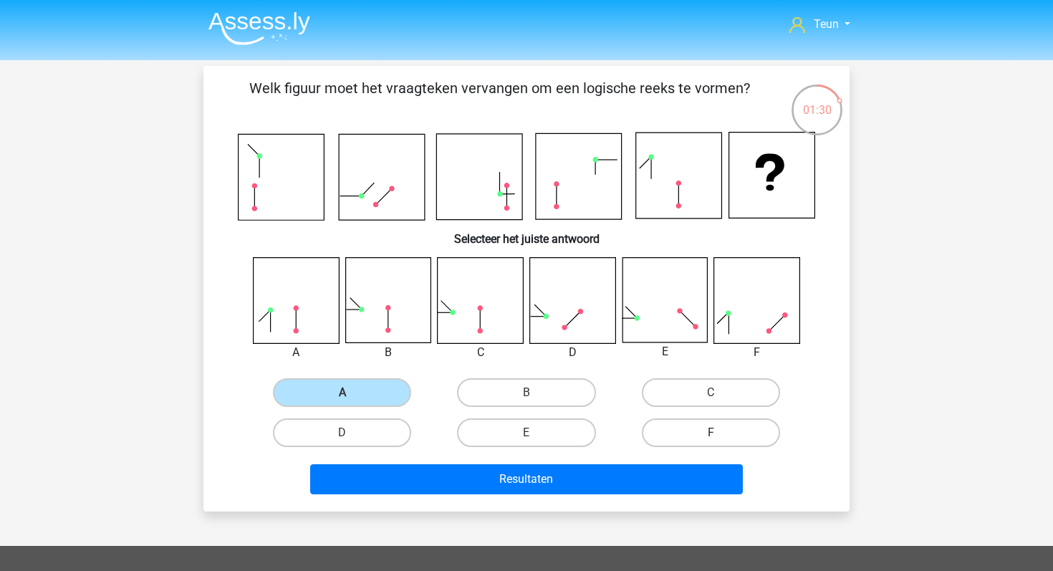
click at [711, 441] on input "F" at bounding box center [715, 437] width 9 height 9
radio input "true"
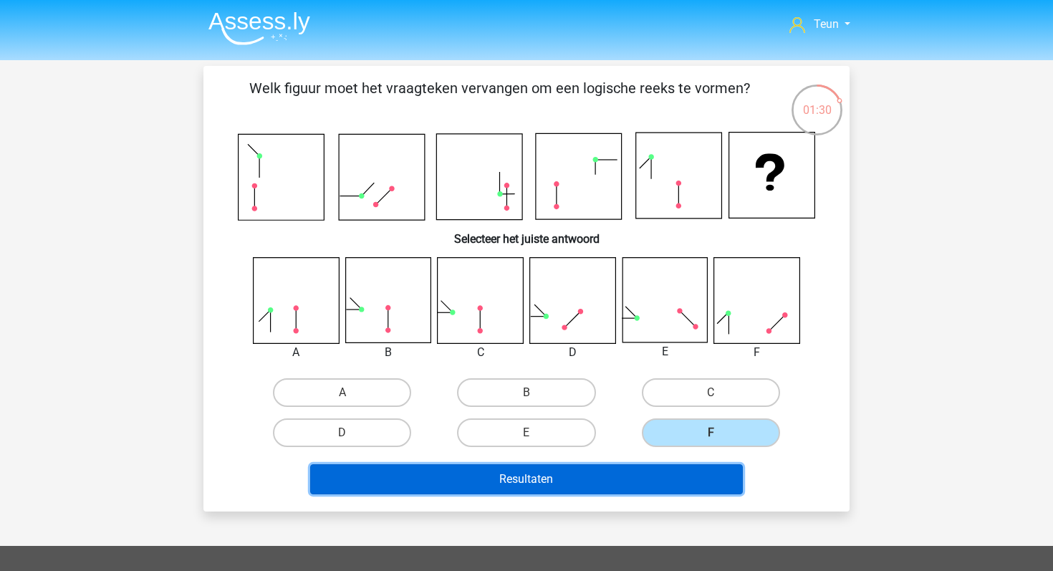
click at [624, 480] on button "Resultaten" at bounding box center [526, 479] width 433 height 30
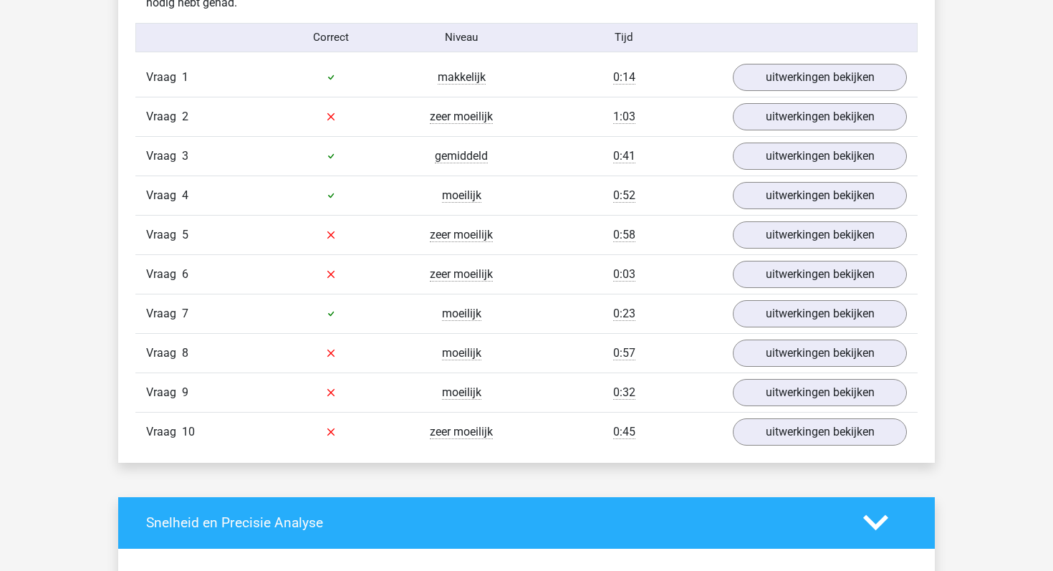
scroll to position [845, 0]
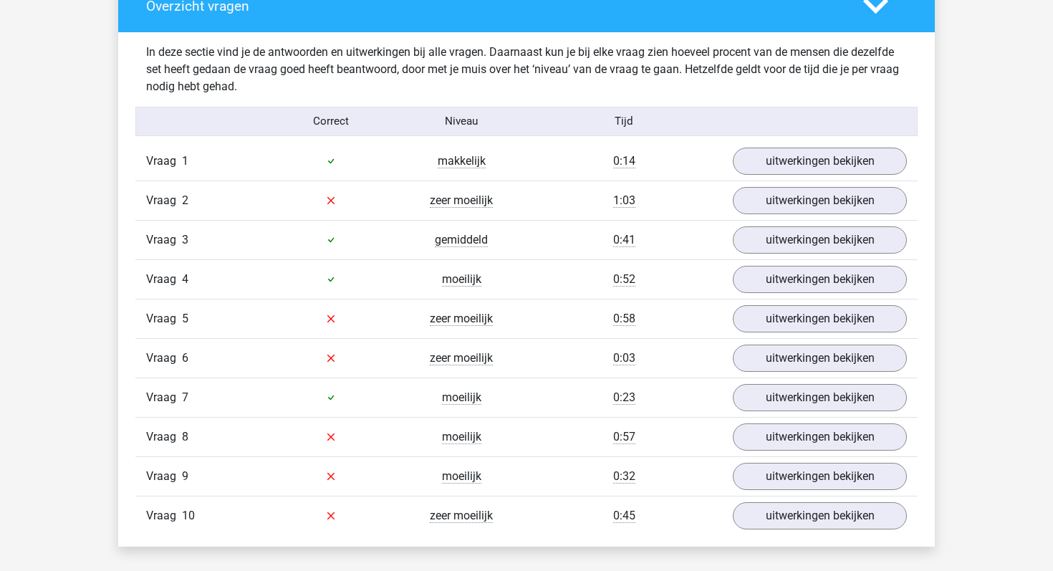
click at [783, 142] on div "Vraag 1 makkelijk 0:14 uitwerkingen bekijken" at bounding box center [526, 161] width 782 height 39
click at [783, 153] on link "uitwerkingen bekijken" at bounding box center [820, 161] width 200 height 32
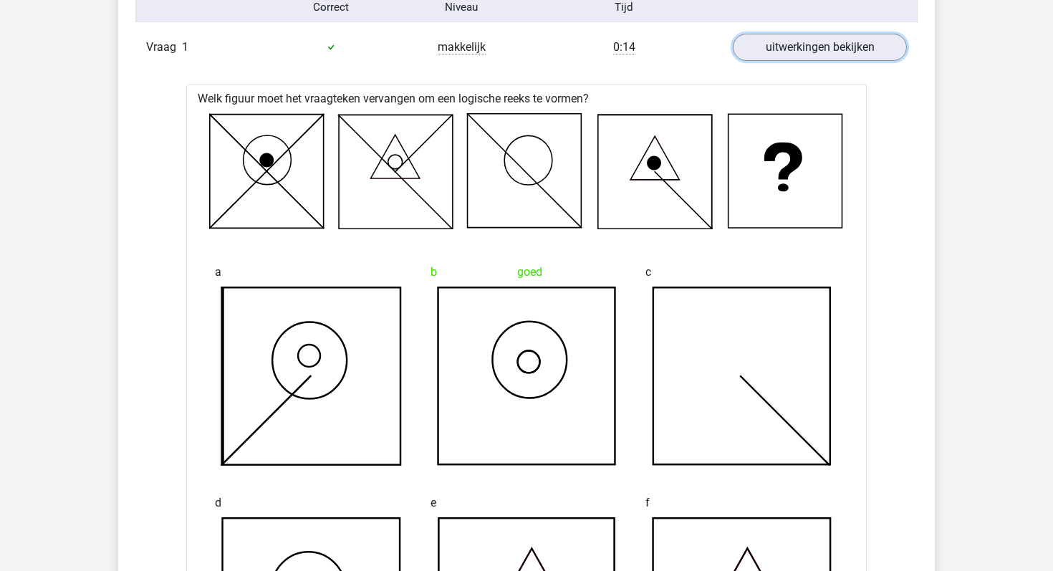
scroll to position [961, 0]
click at [769, 52] on link "uitwerkingen bekijken" at bounding box center [820, 46] width 200 height 32
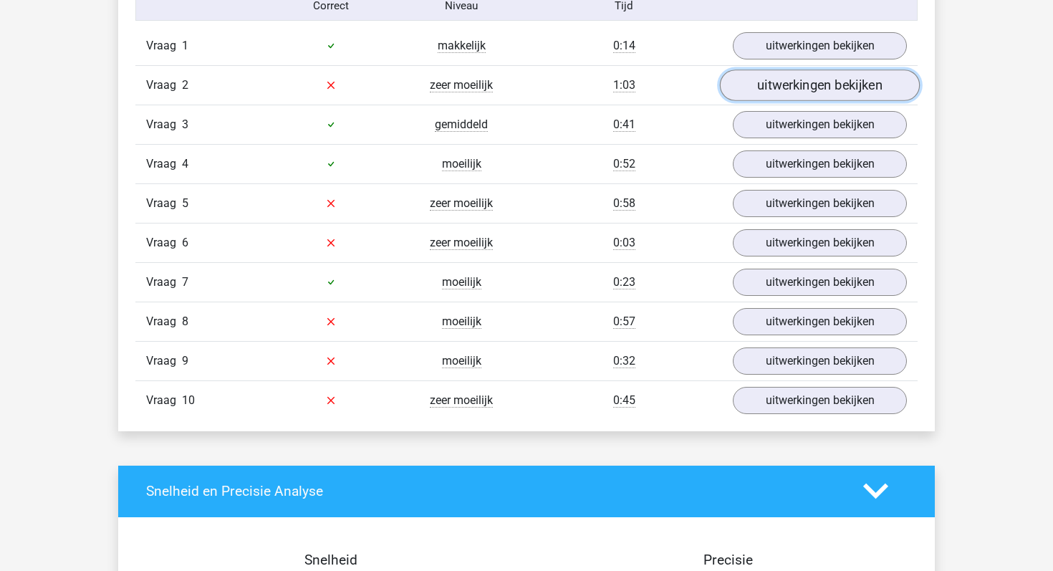
click at [779, 95] on link "uitwerkingen bekijken" at bounding box center [820, 85] width 200 height 32
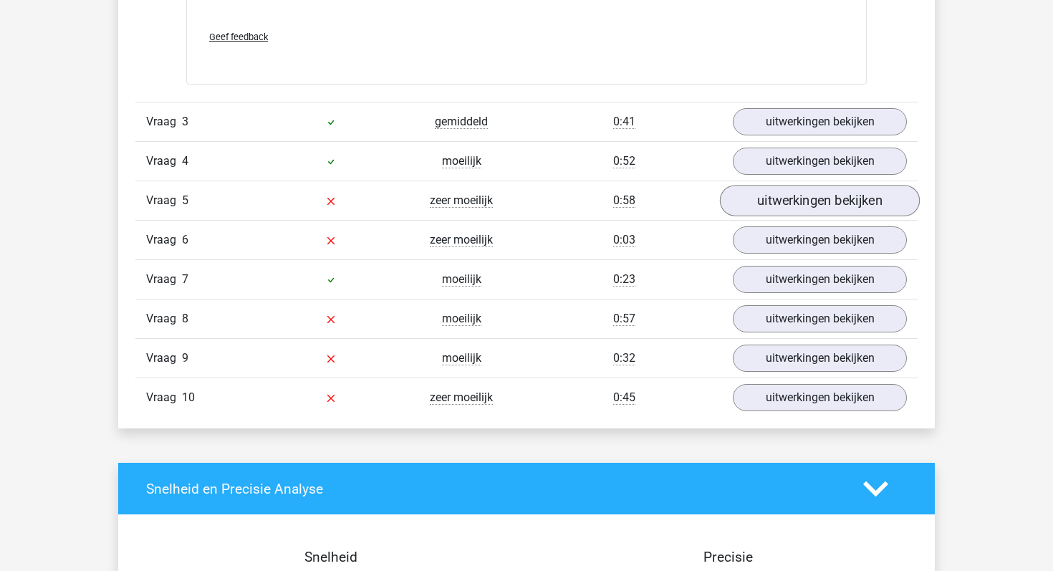
scroll to position [1839, 0]
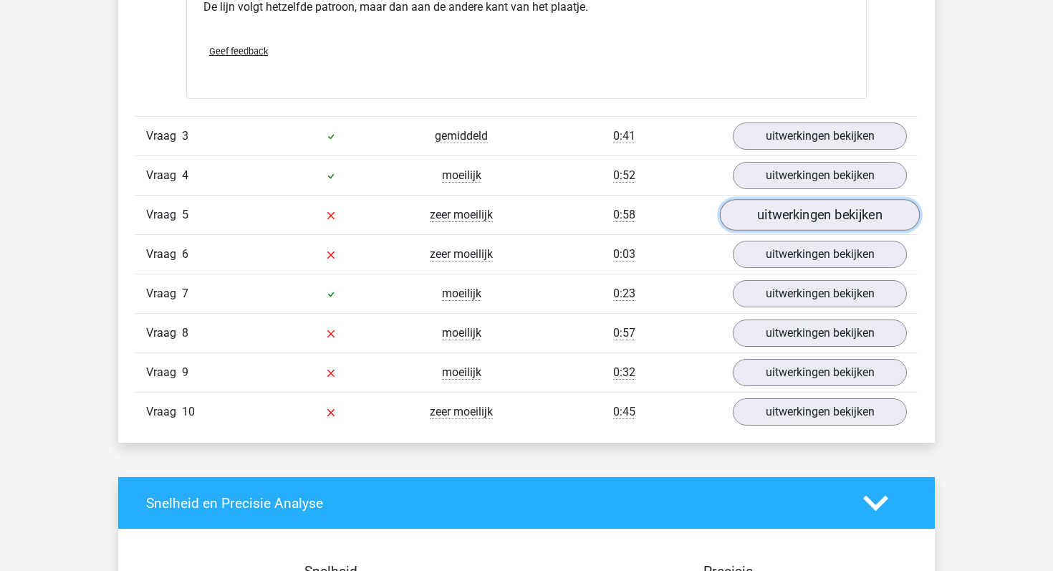
click at [792, 219] on link "uitwerkingen bekijken" at bounding box center [820, 215] width 200 height 32
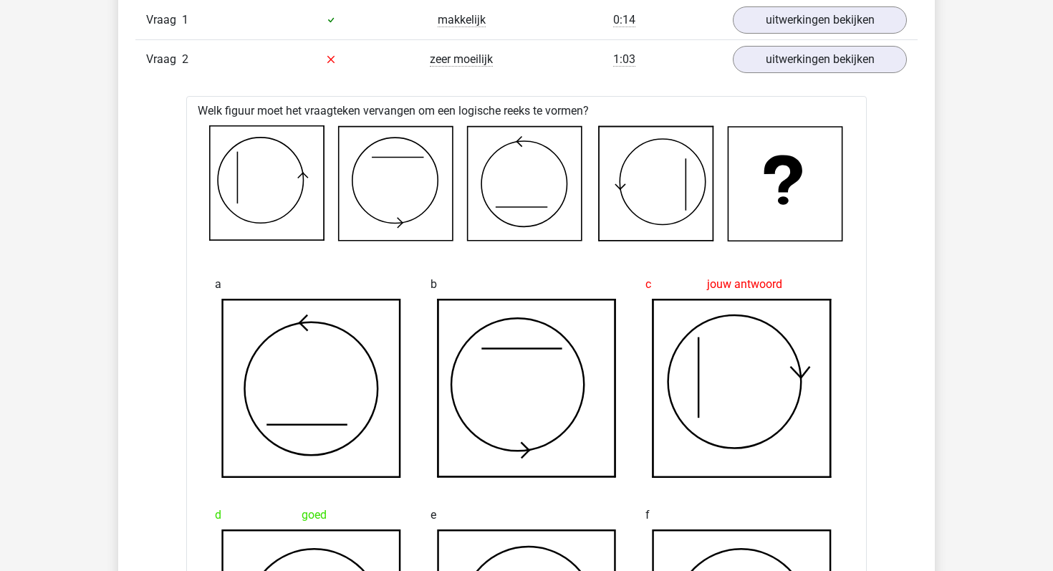
scroll to position [948, 0]
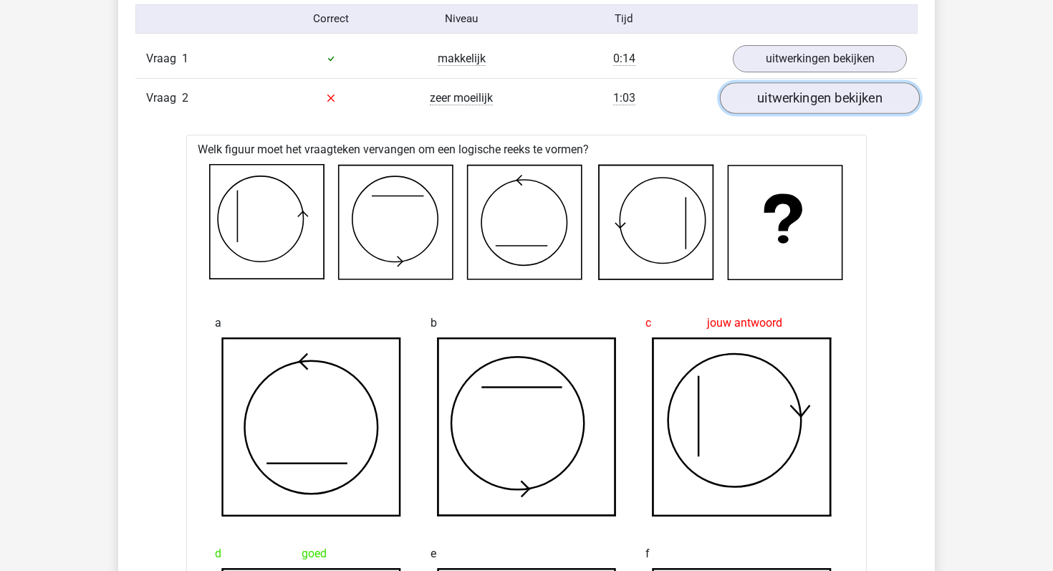
click at [754, 105] on link "uitwerkingen bekijken" at bounding box center [820, 98] width 200 height 32
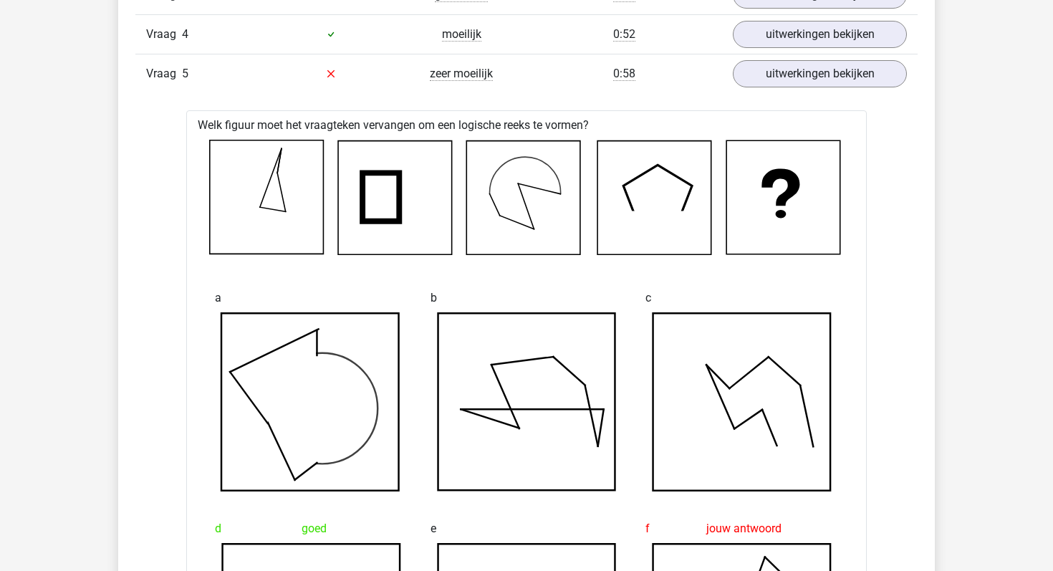
scroll to position [1086, 0]
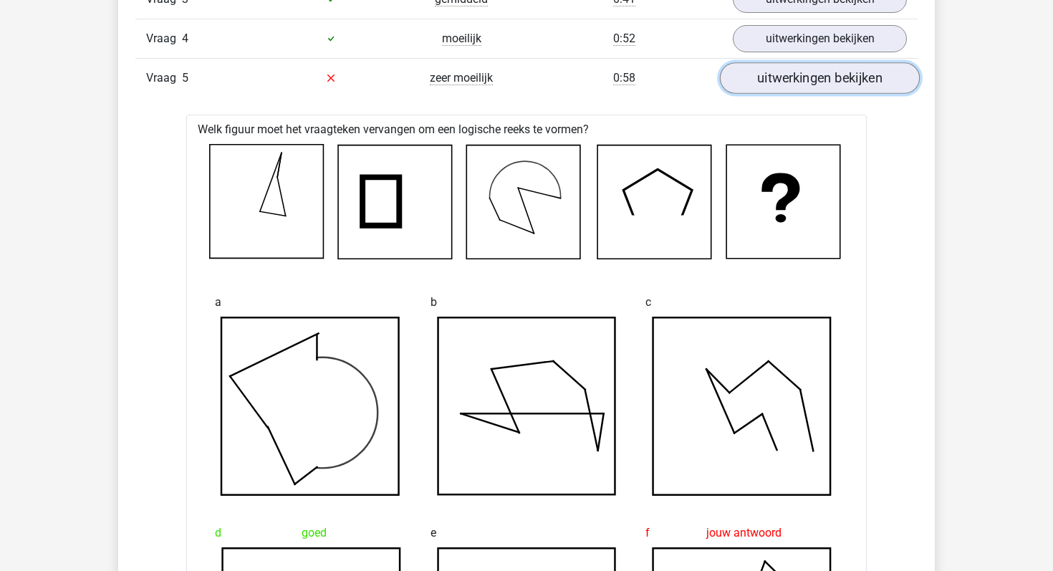
click at [788, 81] on link "uitwerkingen bekijken" at bounding box center [820, 78] width 200 height 32
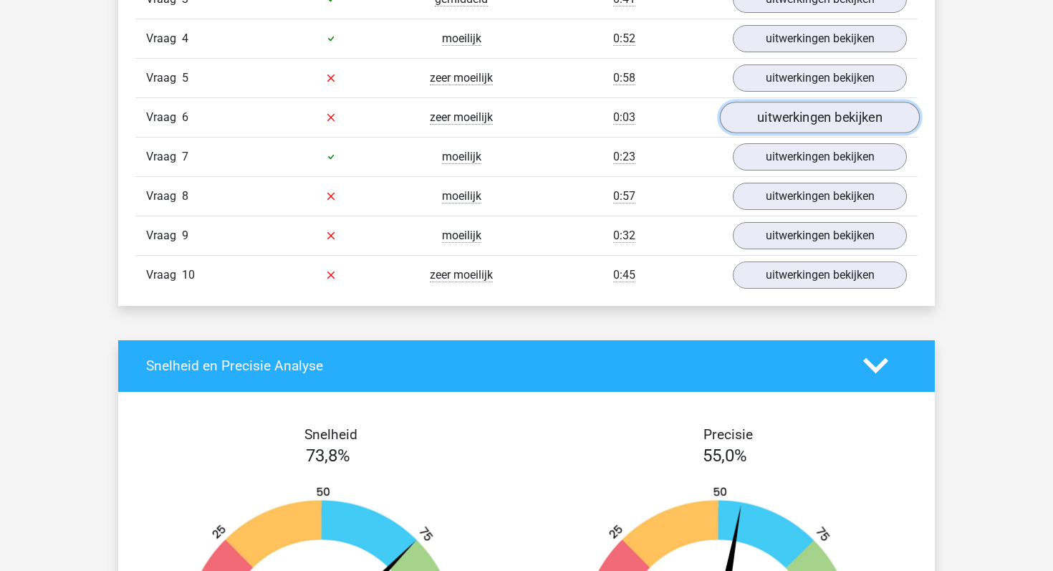
click at [795, 120] on link "uitwerkingen bekijken" at bounding box center [820, 118] width 200 height 32
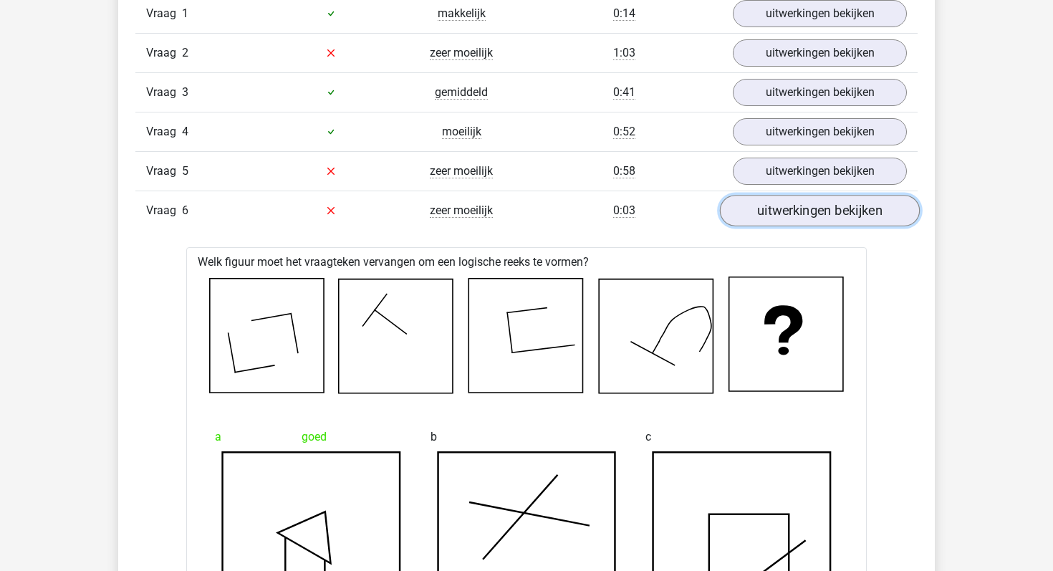
scroll to position [971, 0]
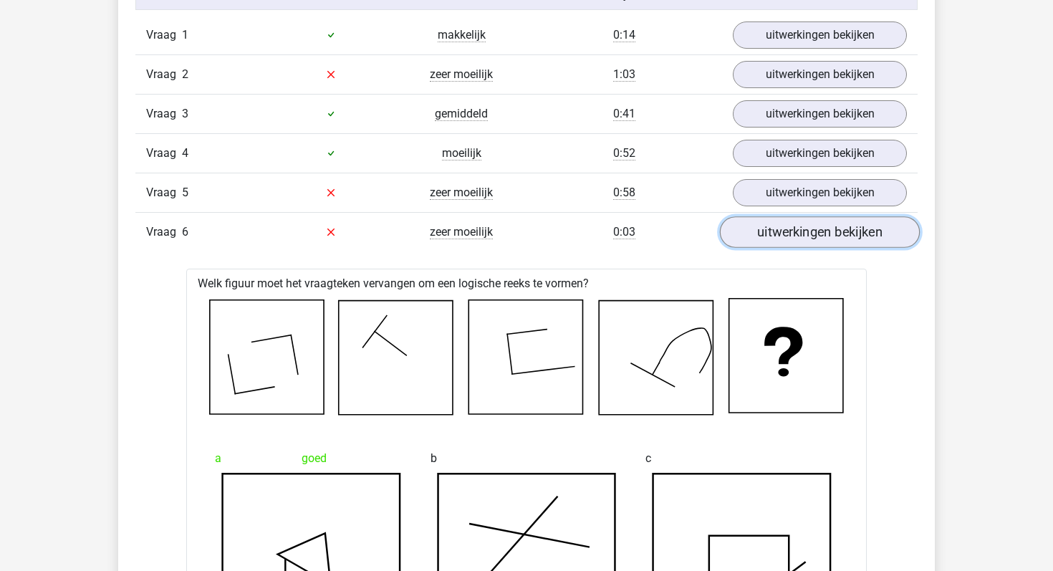
click at [847, 235] on link "uitwerkingen bekijken" at bounding box center [820, 232] width 200 height 32
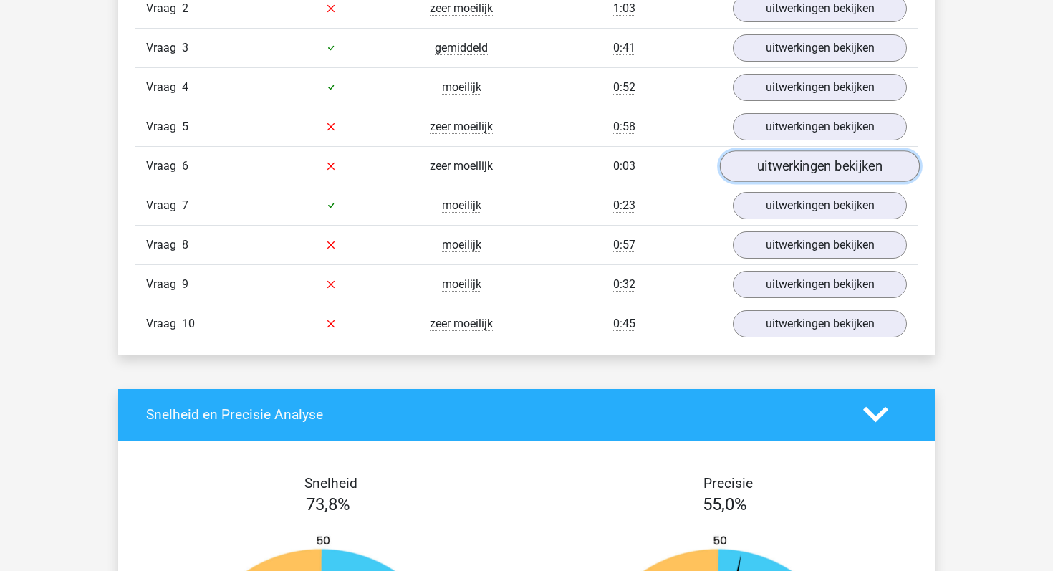
scroll to position [1038, 0]
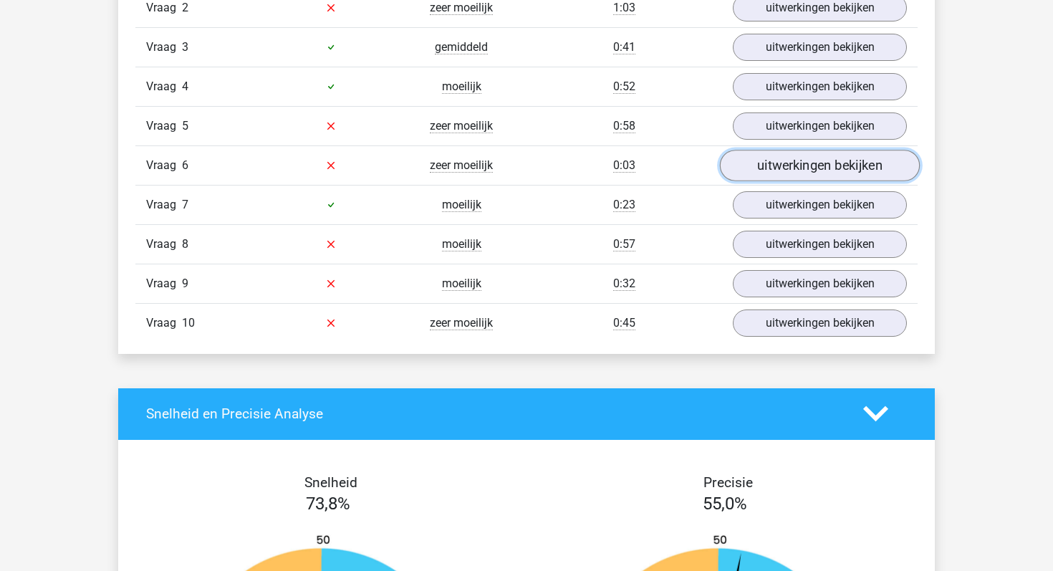
click at [779, 175] on link "uitwerkingen bekijken" at bounding box center [820, 166] width 200 height 32
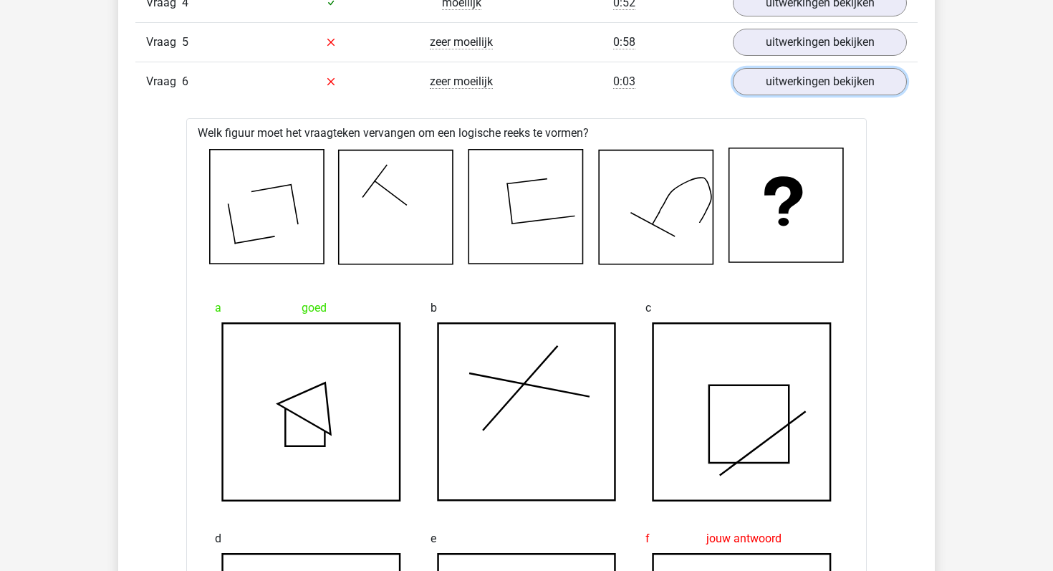
scroll to position [1007, 0]
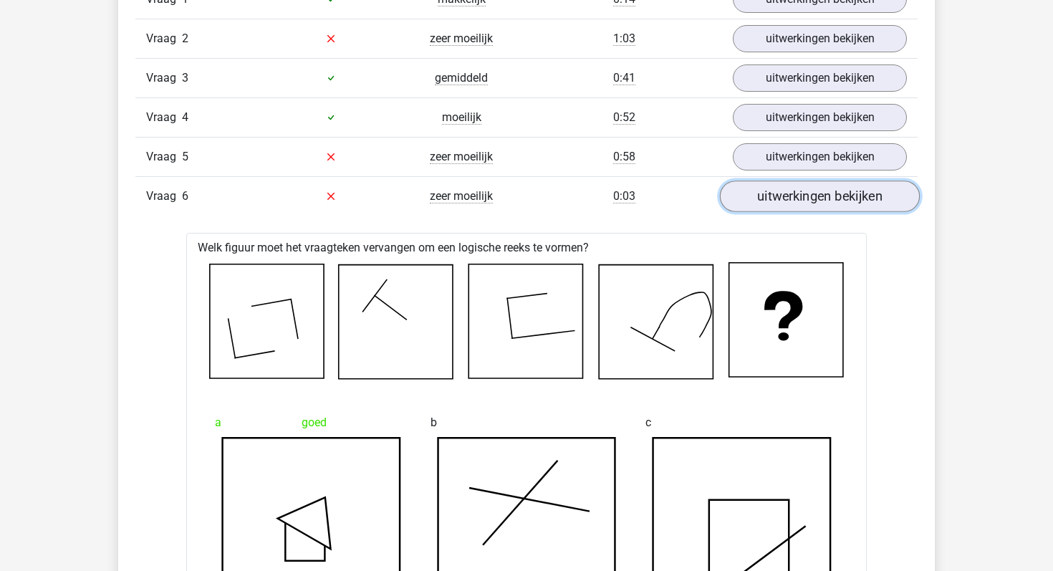
click at [777, 206] on link "uitwerkingen bekijken" at bounding box center [820, 197] width 200 height 32
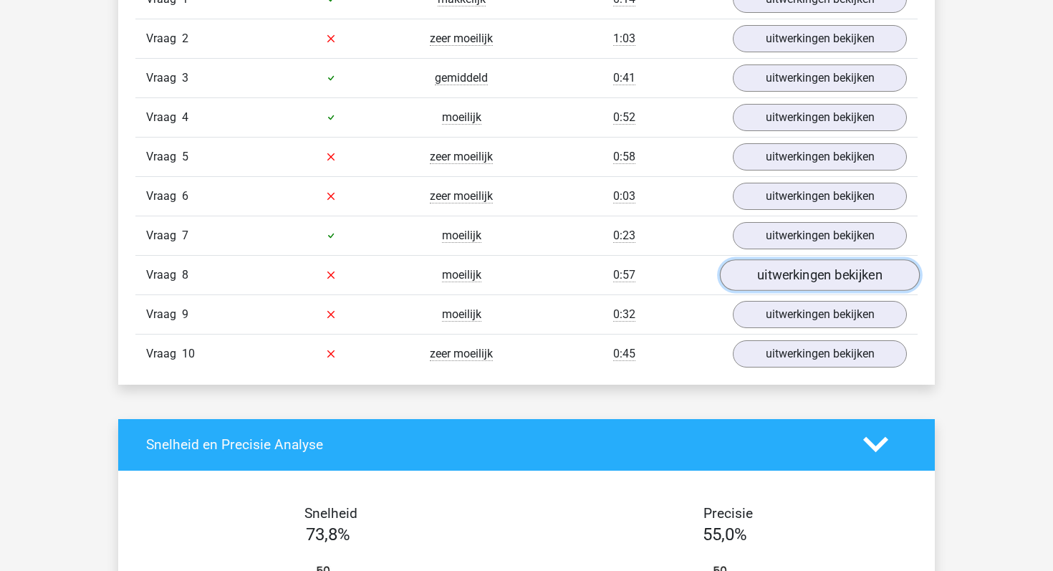
click at [769, 275] on link "uitwerkingen bekijken" at bounding box center [820, 275] width 200 height 32
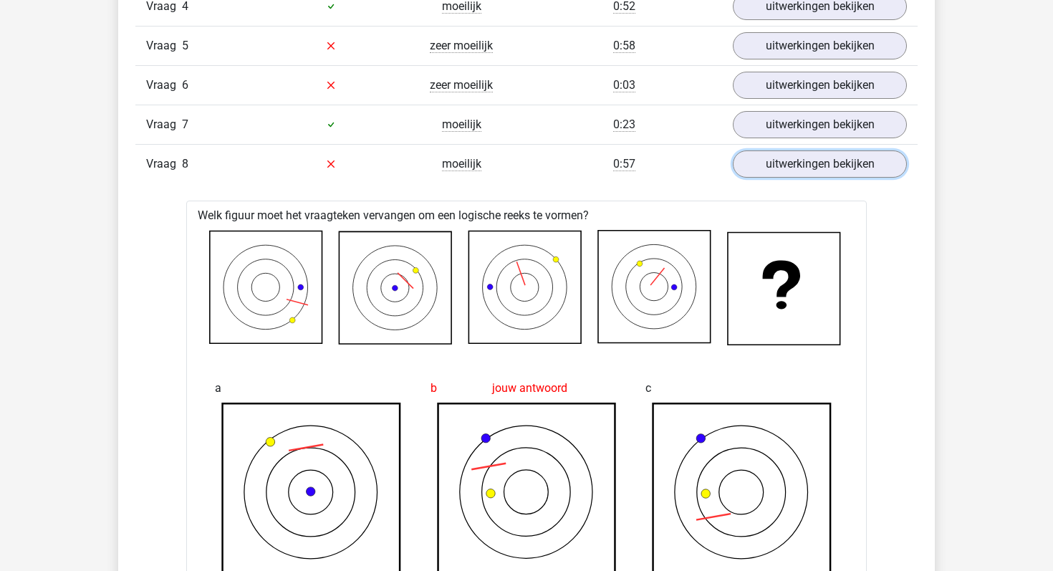
scroll to position [1102, 0]
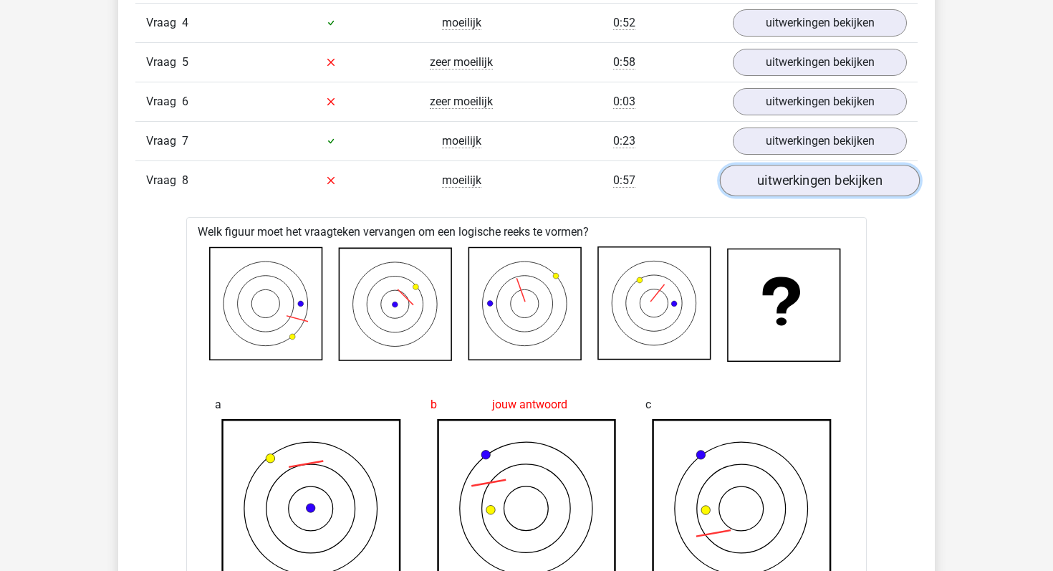
click at [778, 174] on link "uitwerkingen bekijken" at bounding box center [820, 181] width 200 height 32
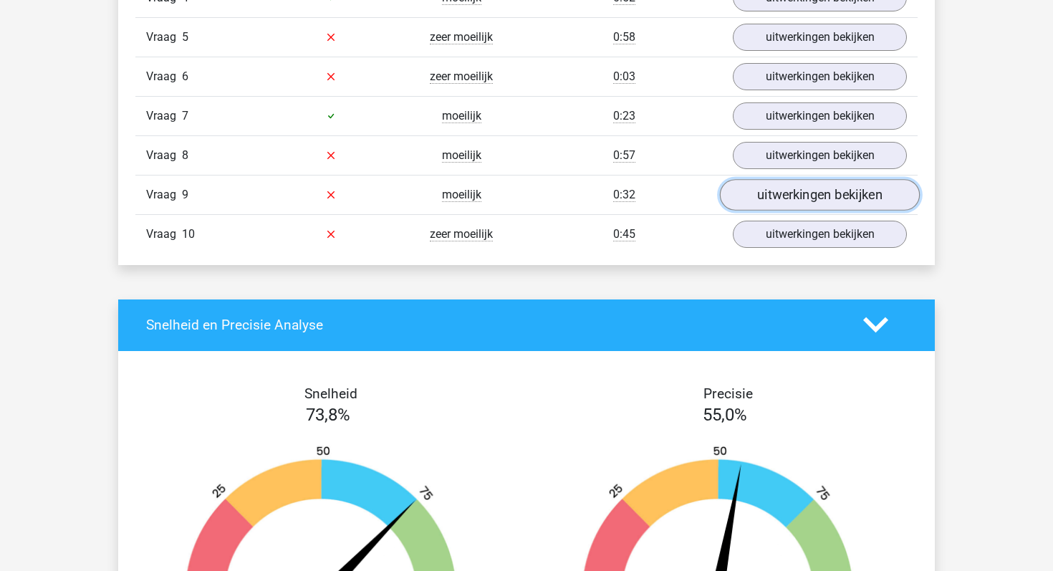
click at [777, 194] on link "uitwerkingen bekijken" at bounding box center [820, 195] width 200 height 32
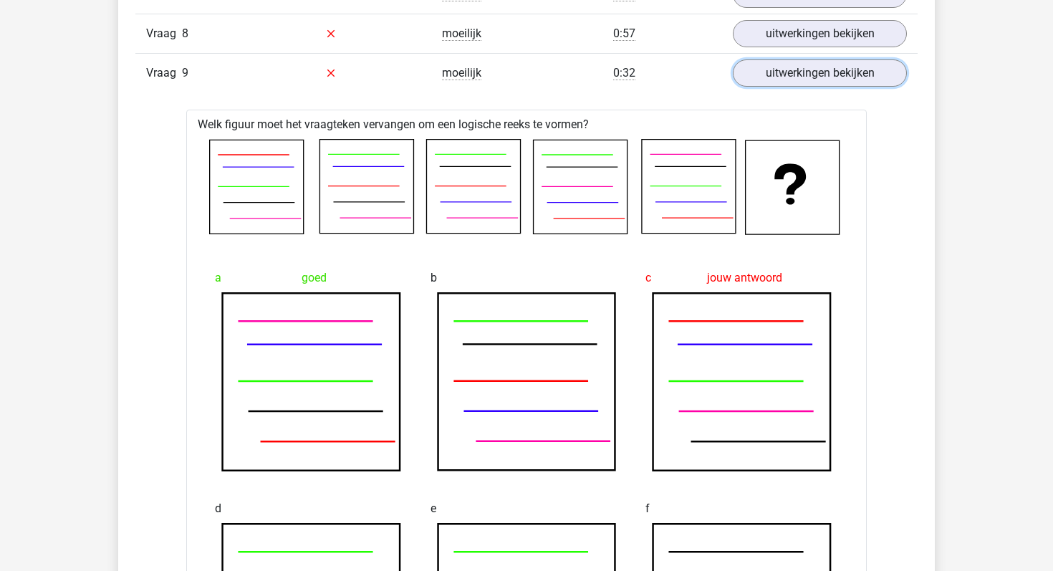
scroll to position [1243, 0]
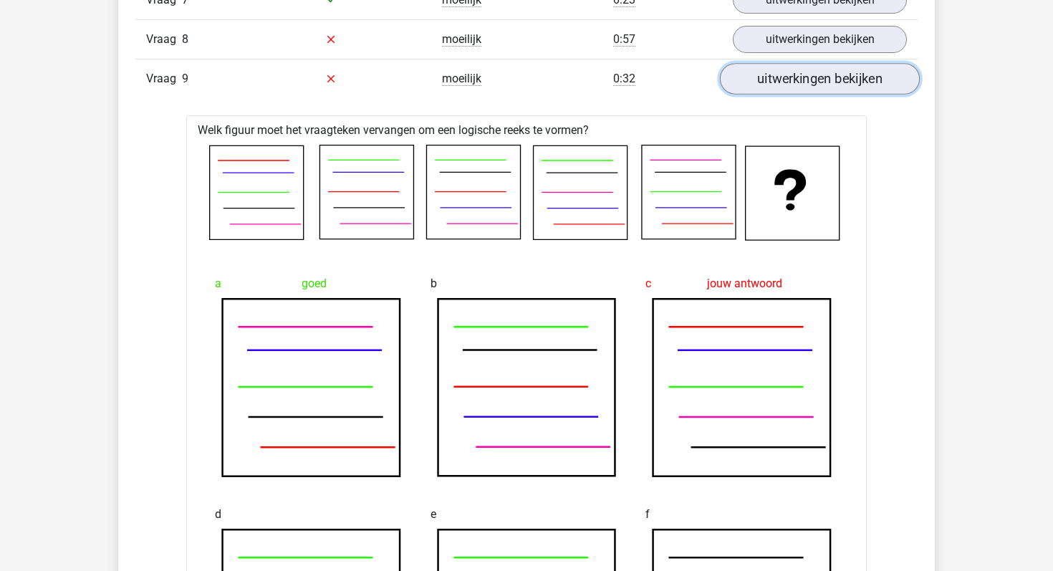
click at [758, 91] on link "uitwerkingen bekijken" at bounding box center [820, 79] width 200 height 32
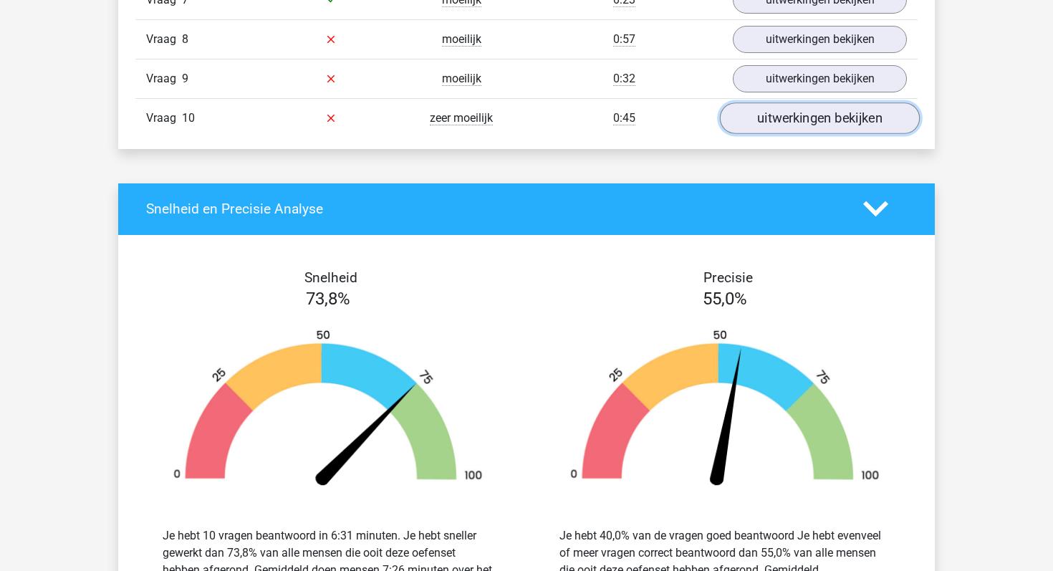
click at [756, 117] on link "uitwerkingen bekijken" at bounding box center [820, 118] width 200 height 32
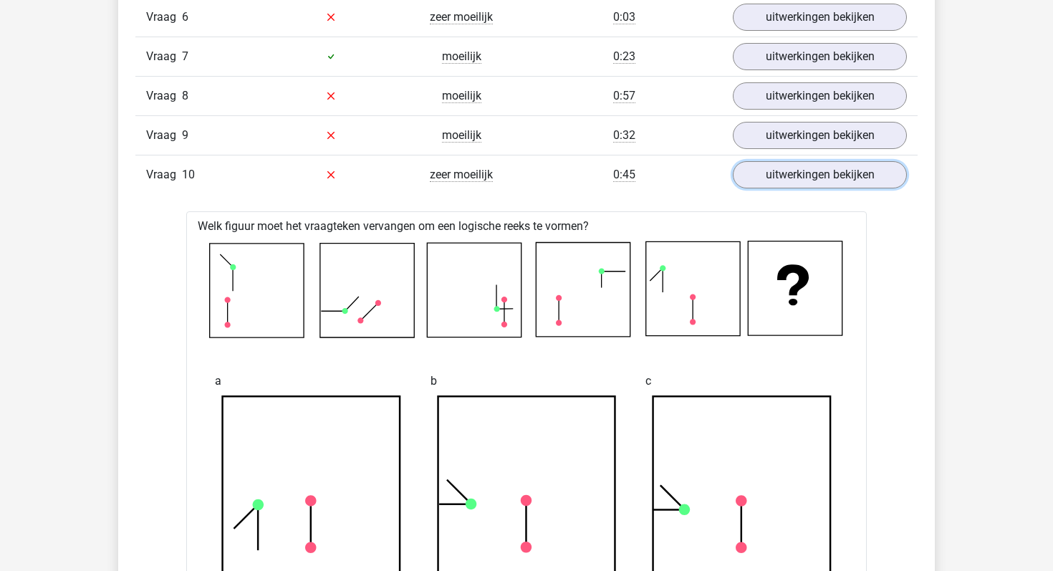
scroll to position [1163, 0]
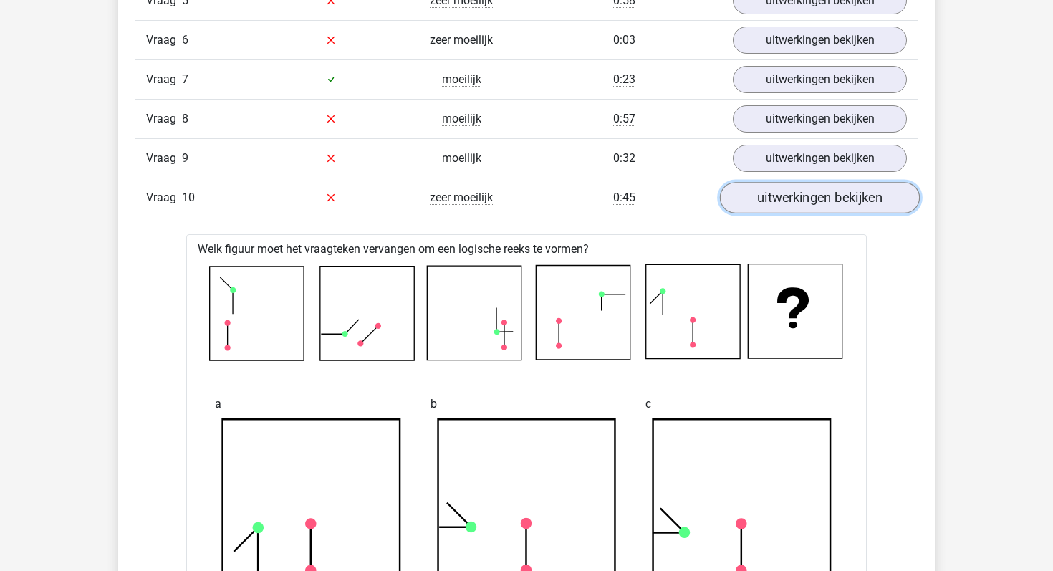
click at [771, 197] on link "uitwerkingen bekijken" at bounding box center [820, 198] width 200 height 32
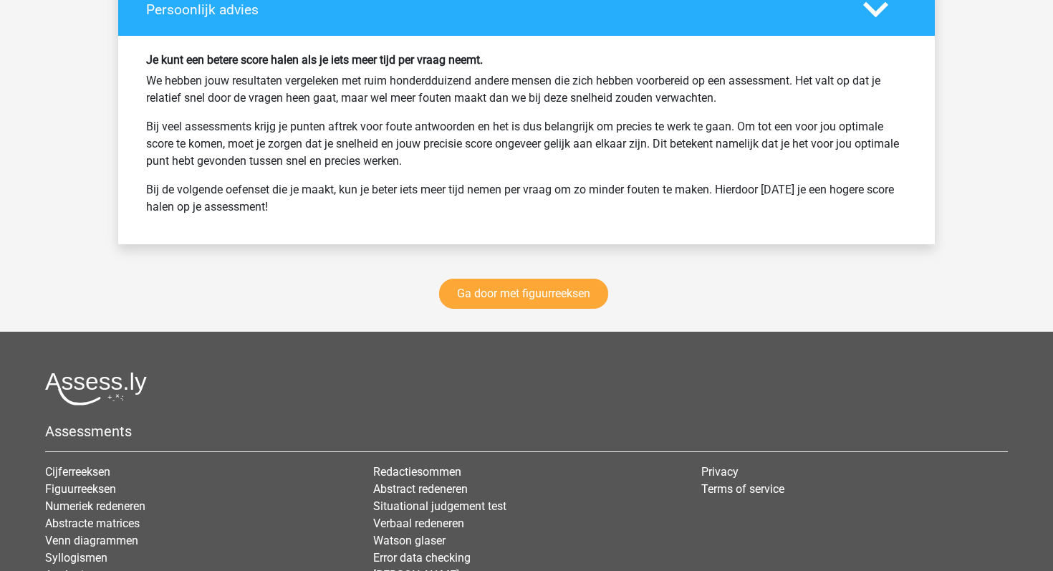
scroll to position [1913, 0]
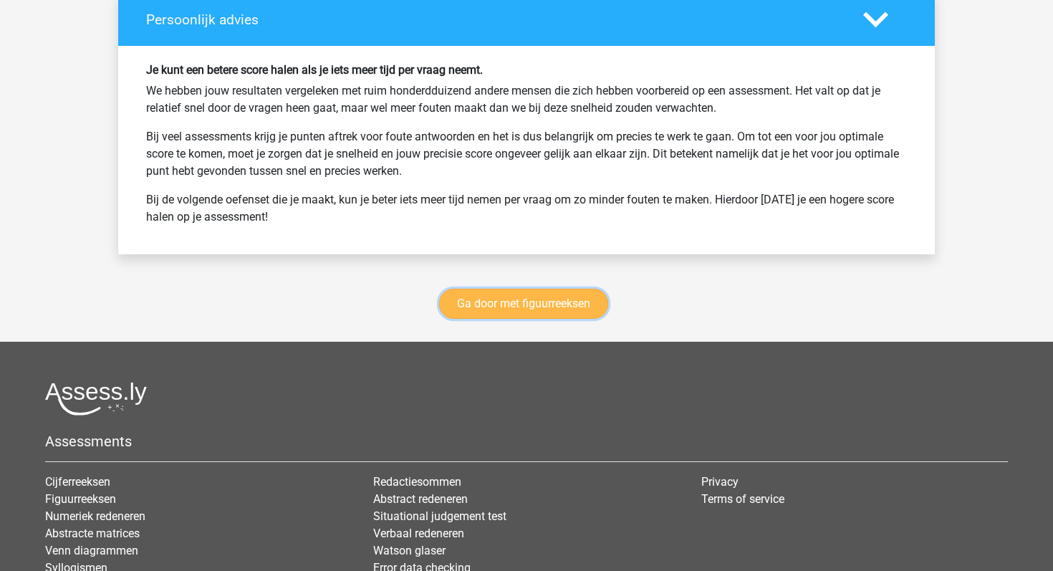
click at [570, 297] on link "Ga door met figuurreeksen" at bounding box center [523, 304] width 169 height 30
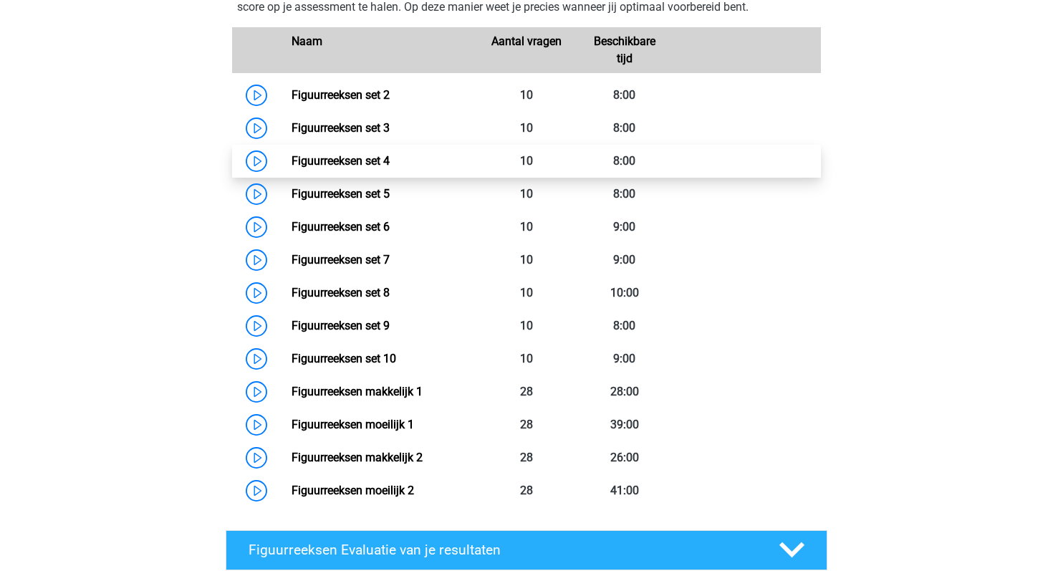
scroll to position [729, 0]
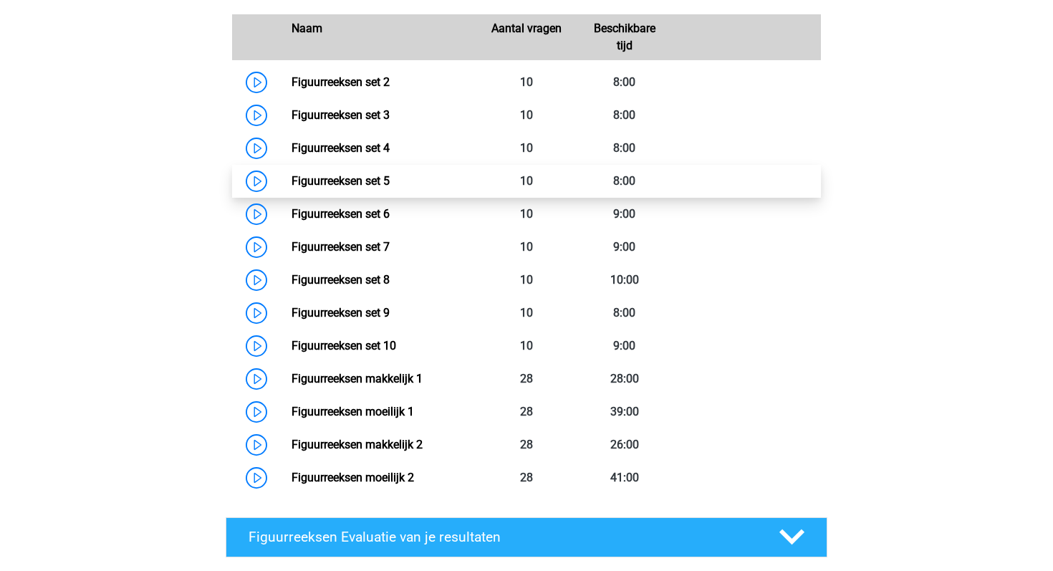
click at [292, 184] on link "Figuurreeksen set 5" at bounding box center [341, 181] width 98 height 14
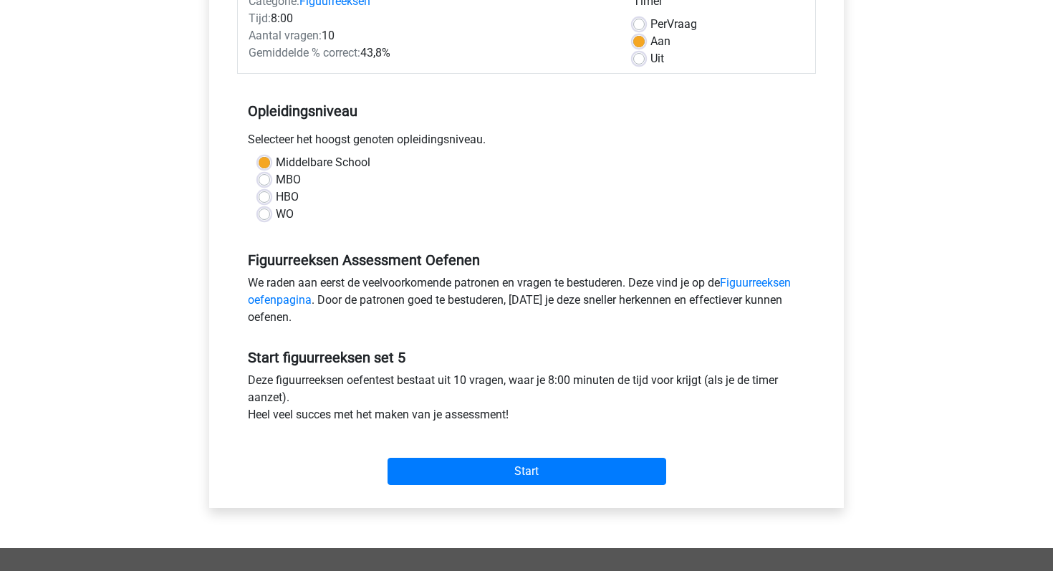
scroll to position [213, 0]
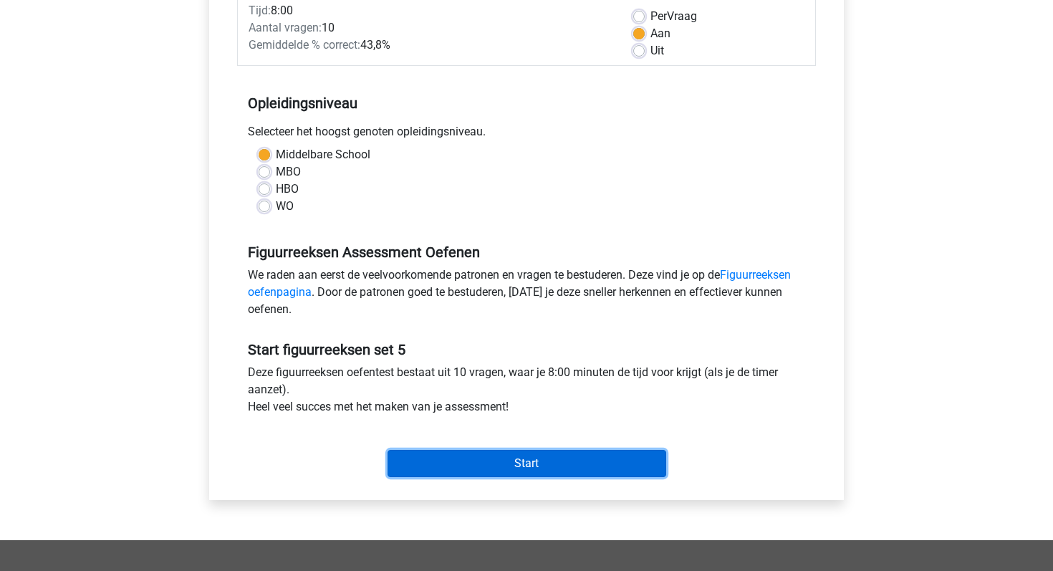
click at [479, 452] on input "Start" at bounding box center [527, 463] width 279 height 27
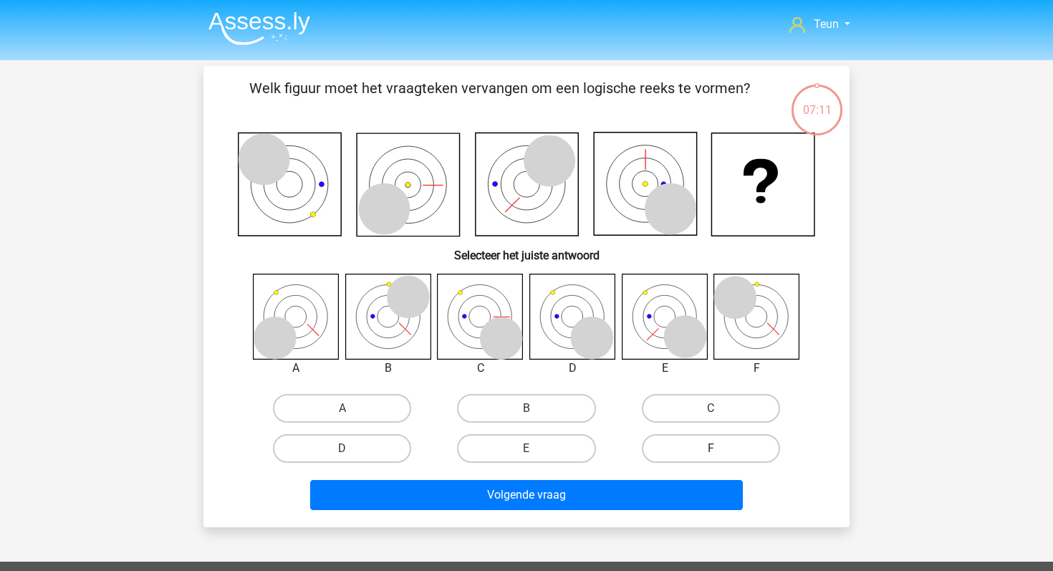
click at [755, 457] on label "F" at bounding box center [711, 448] width 138 height 29
click at [720, 457] on input "F" at bounding box center [715, 452] width 9 height 9
radio input "true"
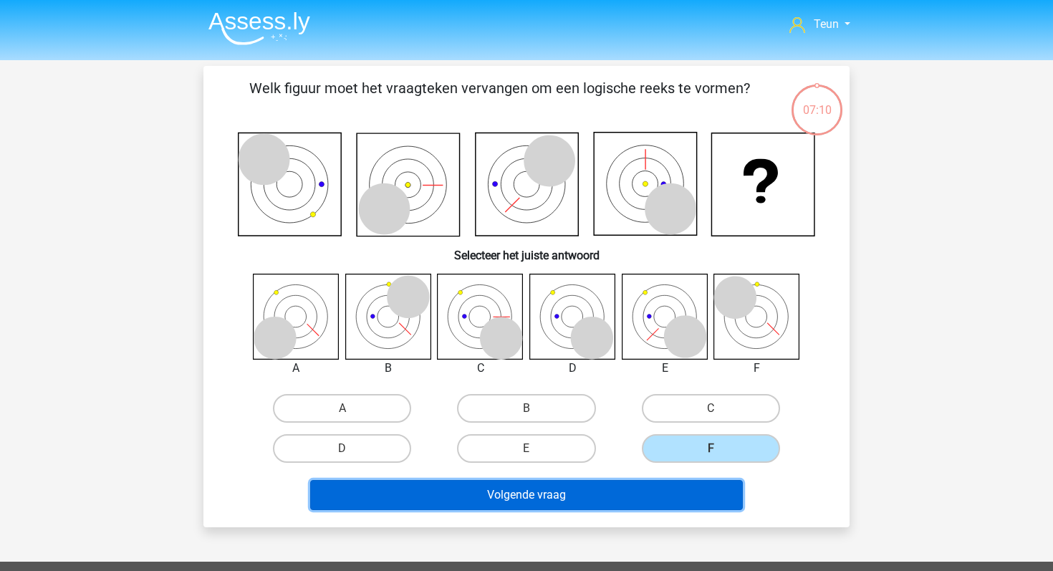
click at [668, 501] on button "Volgende vraag" at bounding box center [526, 495] width 433 height 30
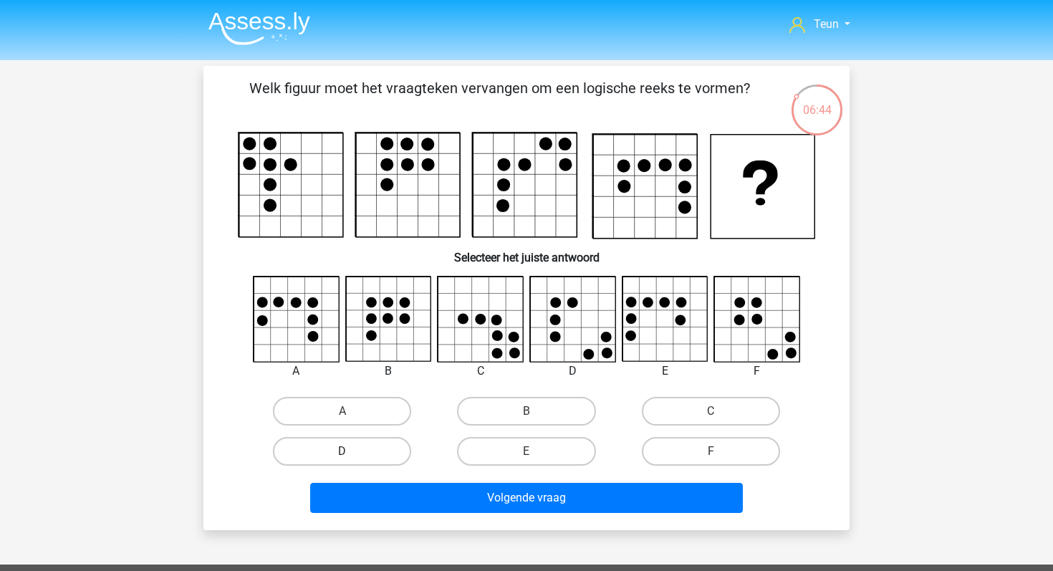
click at [330, 451] on label "D" at bounding box center [342, 451] width 138 height 29
click at [342, 451] on input "D" at bounding box center [346, 455] width 9 height 9
radio input "true"
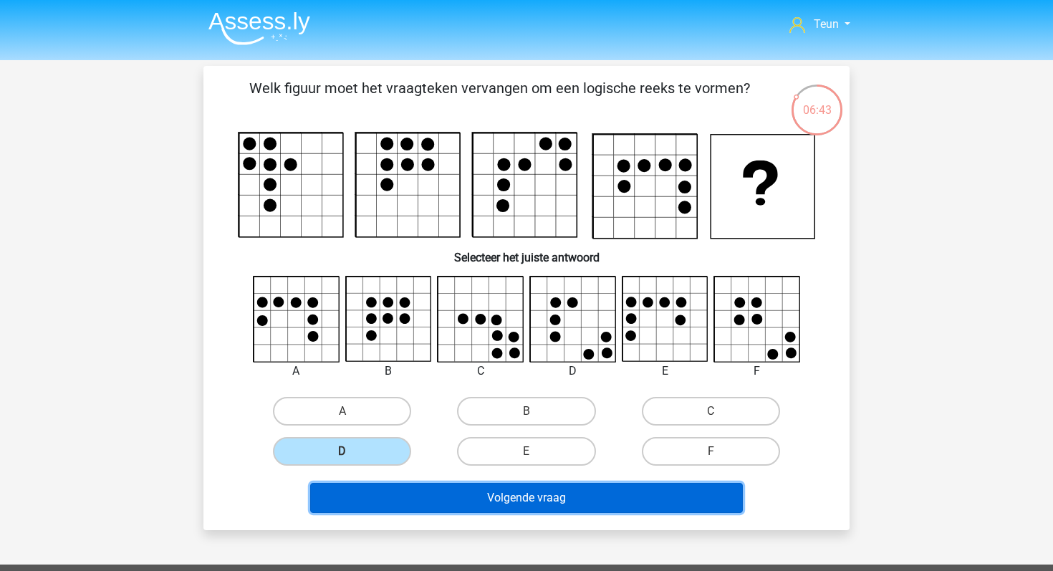
click at [365, 492] on button "Volgende vraag" at bounding box center [526, 498] width 433 height 30
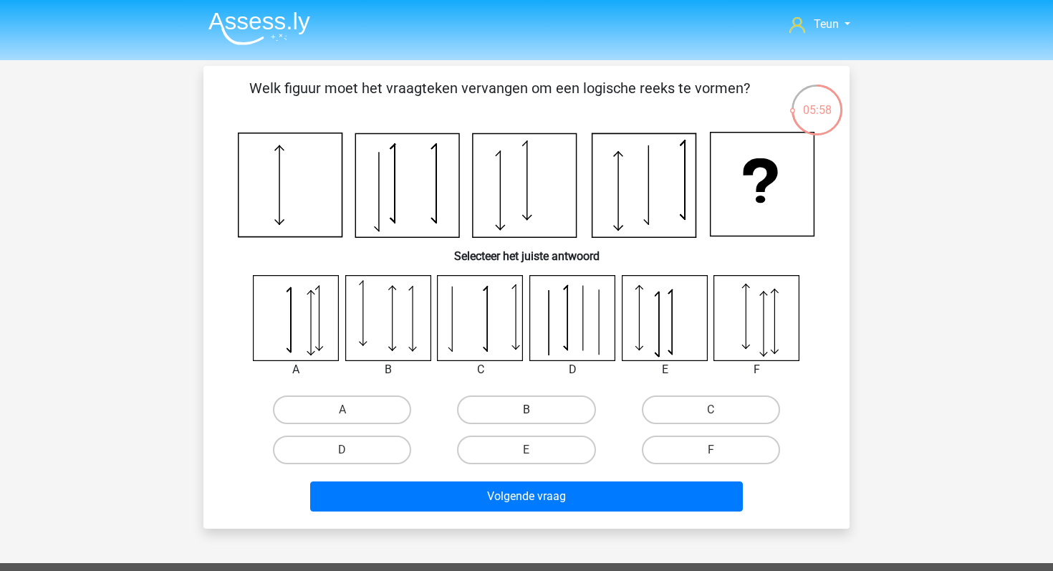
click at [499, 396] on label "B" at bounding box center [526, 409] width 138 height 29
click at [527, 410] on input "B" at bounding box center [531, 414] width 9 height 9
radio input "true"
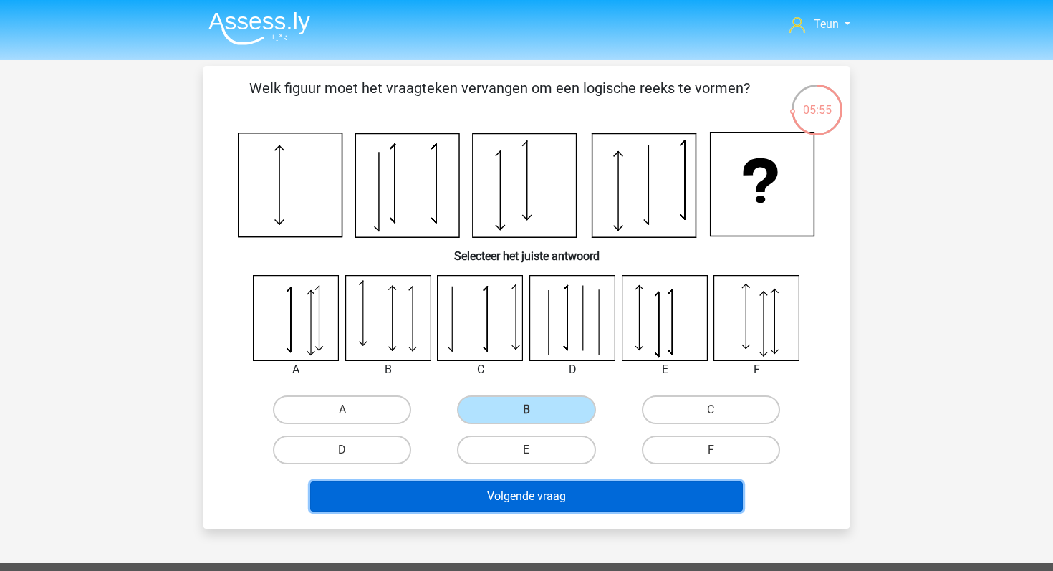
click at [471, 492] on button "Volgende vraag" at bounding box center [526, 496] width 433 height 30
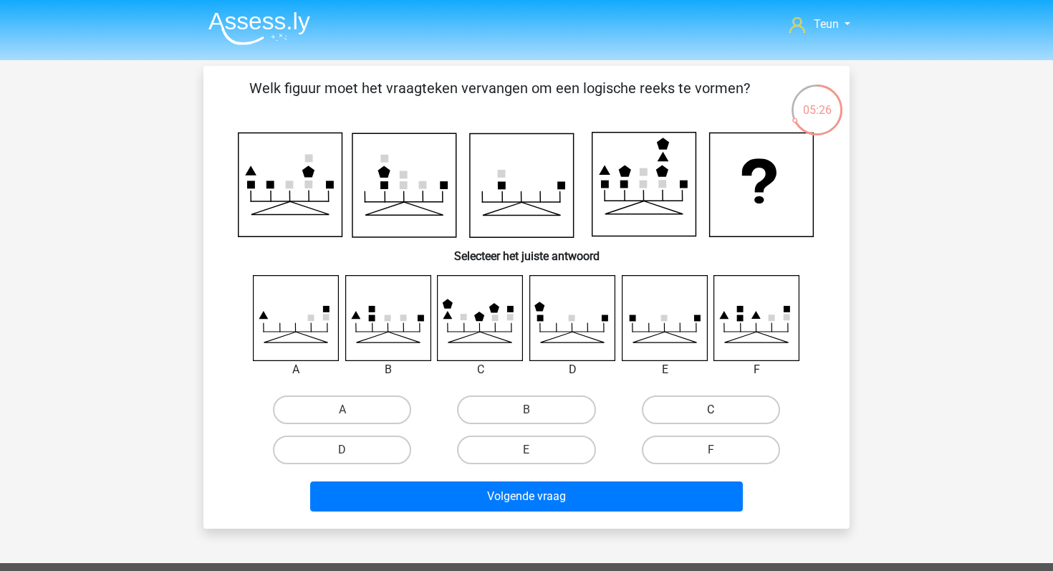
click at [676, 413] on label "C" at bounding box center [711, 409] width 138 height 29
click at [711, 413] on input "C" at bounding box center [715, 414] width 9 height 9
radio input "true"
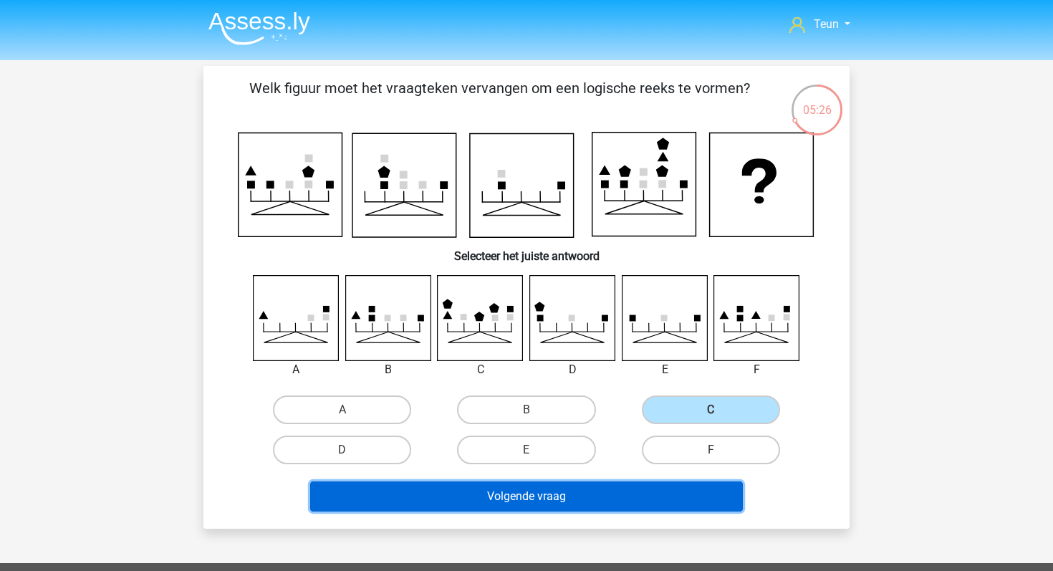
click at [580, 491] on button "Volgende vraag" at bounding box center [526, 496] width 433 height 30
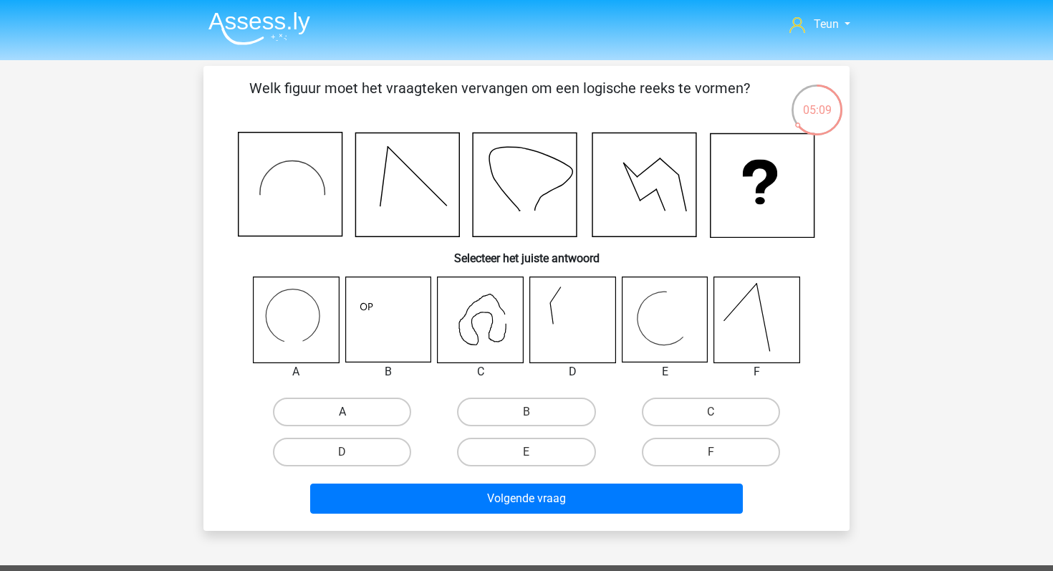
click at [346, 407] on label "A" at bounding box center [342, 412] width 138 height 29
click at [346, 412] on input "A" at bounding box center [346, 416] width 9 height 9
radio input "true"
click at [383, 479] on div "Volgende vraag" at bounding box center [526, 495] width 600 height 47
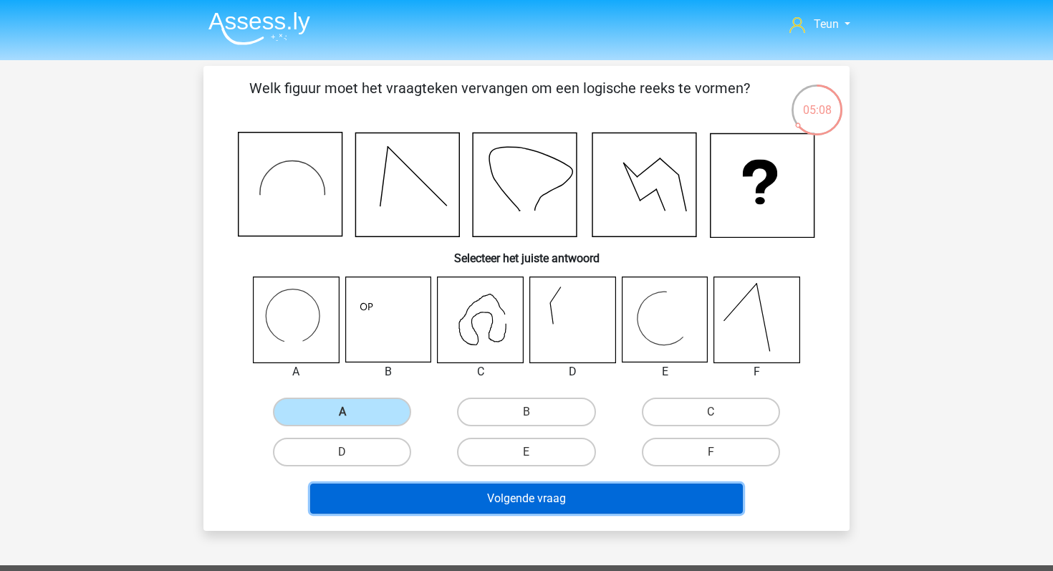
click at [387, 491] on button "Volgende vraag" at bounding box center [526, 499] width 433 height 30
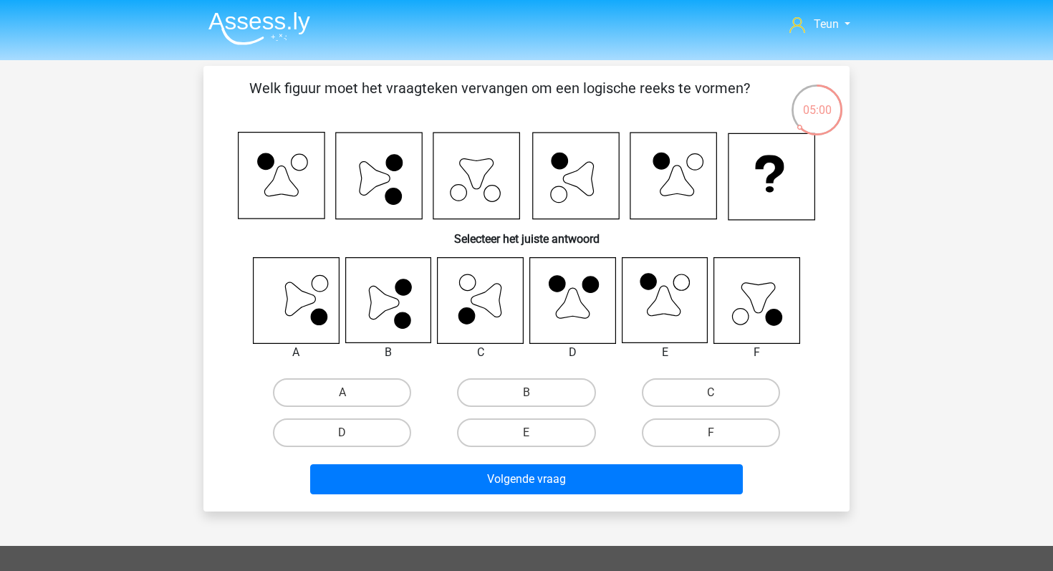
click at [499, 377] on div "B" at bounding box center [526, 393] width 184 height 40
click at [506, 388] on label "B" at bounding box center [526, 392] width 138 height 29
click at [527, 393] on input "B" at bounding box center [531, 397] width 9 height 9
radio input "true"
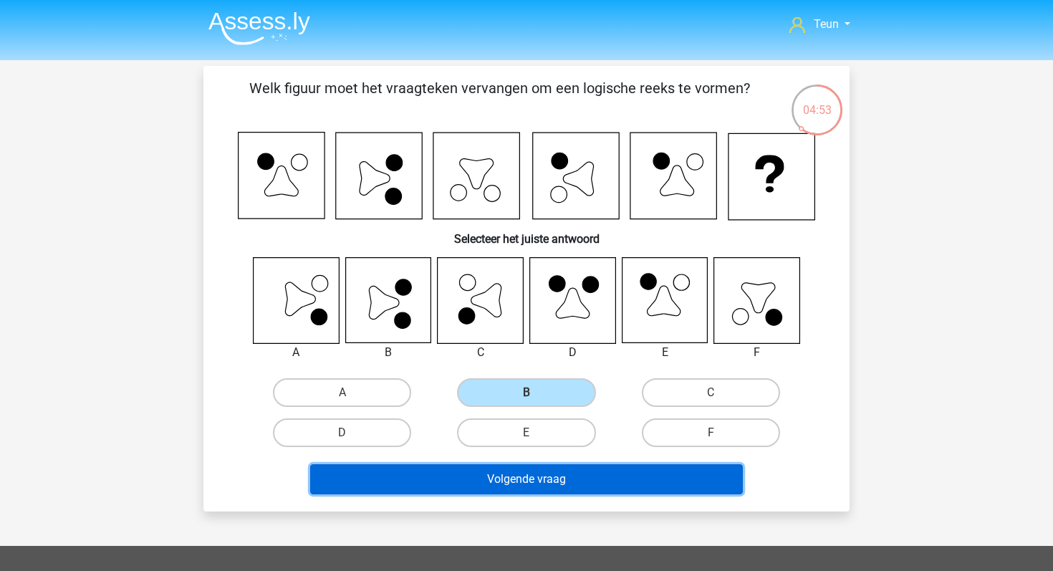
click at [526, 484] on button "Volgende vraag" at bounding box center [526, 479] width 433 height 30
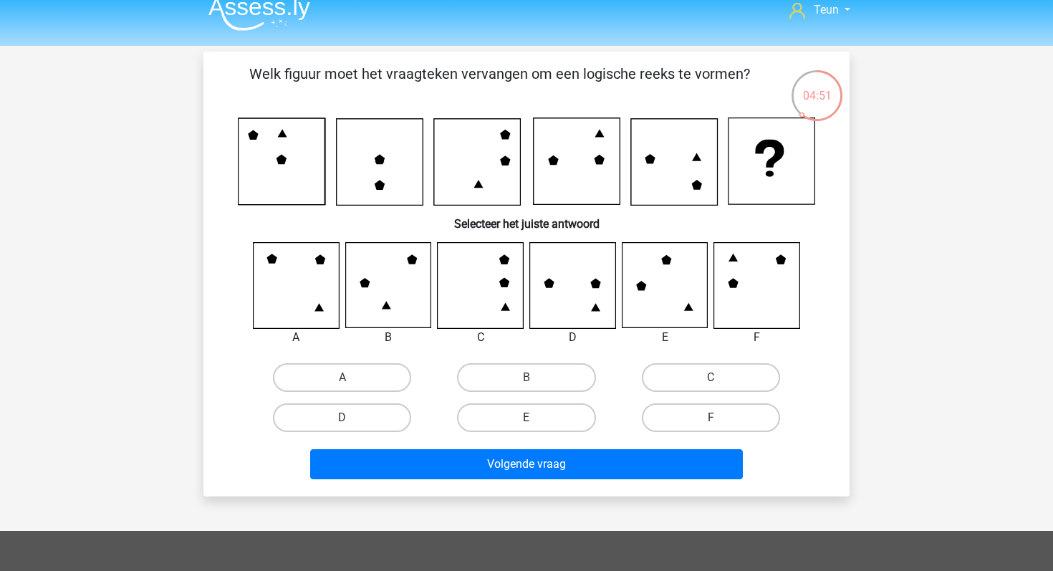
scroll to position [11, 0]
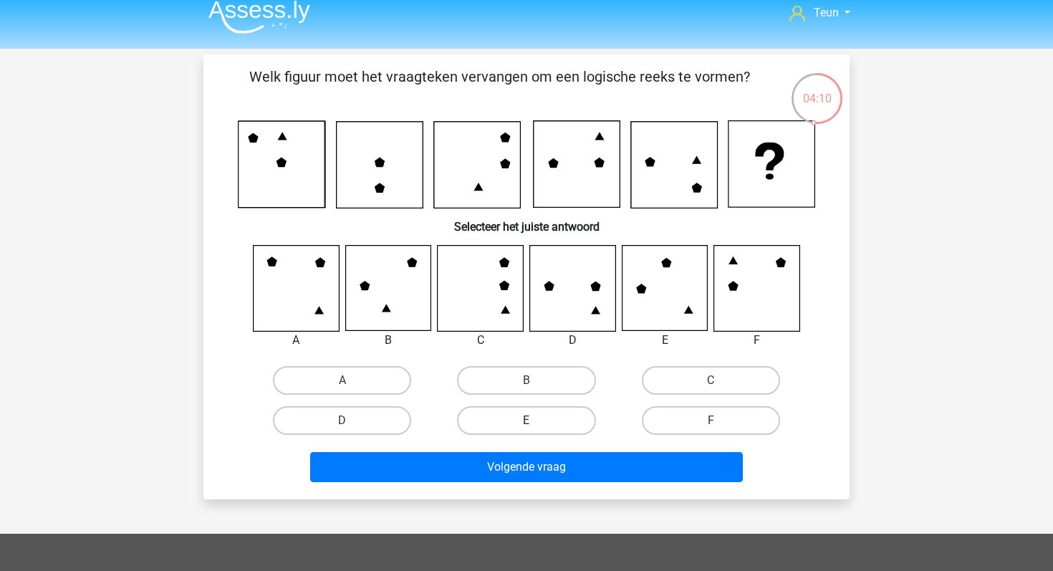
click at [545, 416] on label "E" at bounding box center [526, 420] width 138 height 29
click at [536, 421] on input "E" at bounding box center [531, 425] width 9 height 9
radio input "true"
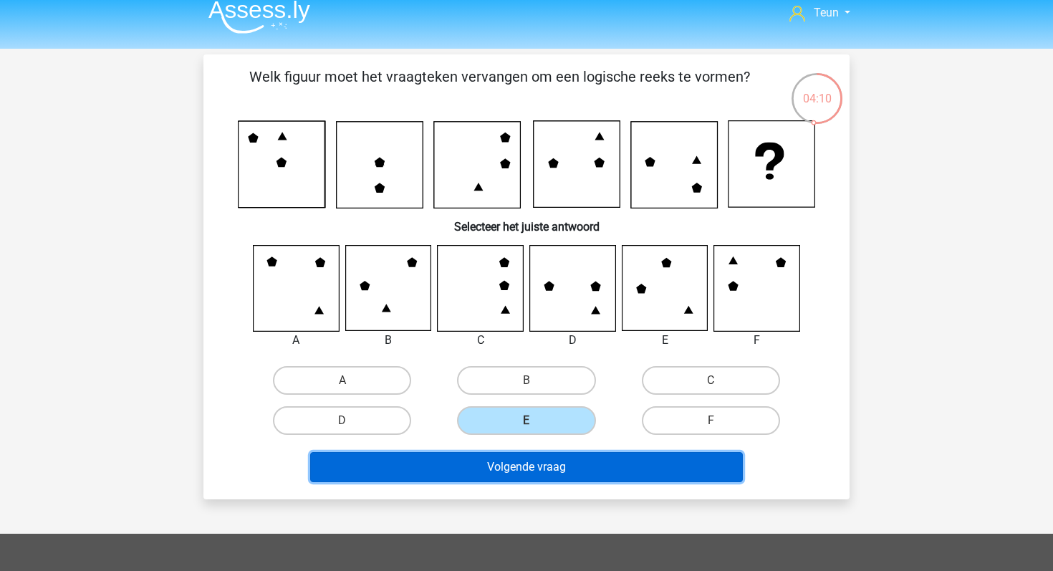
click at [545, 468] on button "Volgende vraag" at bounding box center [526, 467] width 433 height 30
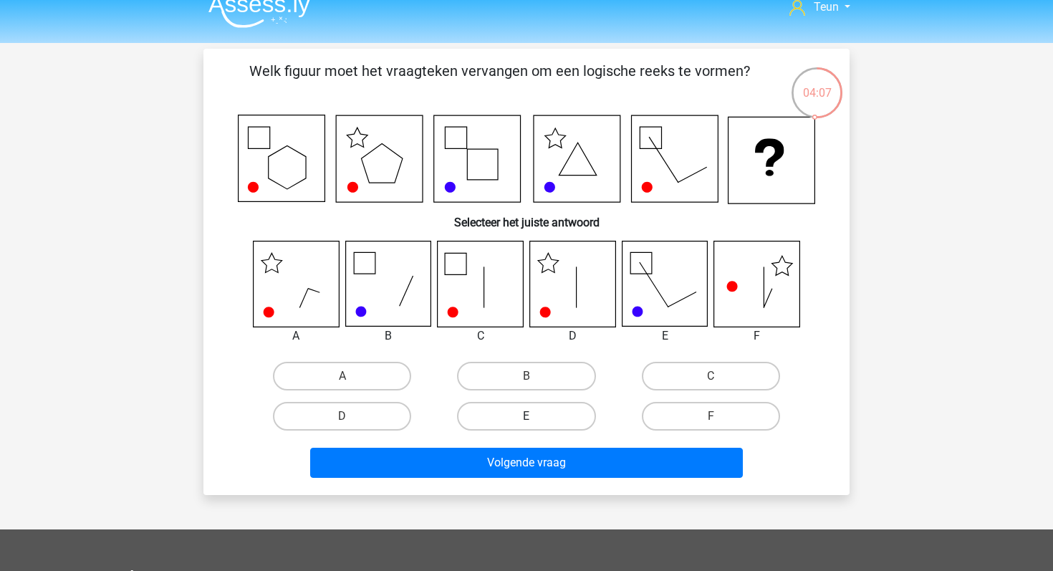
scroll to position [14, 0]
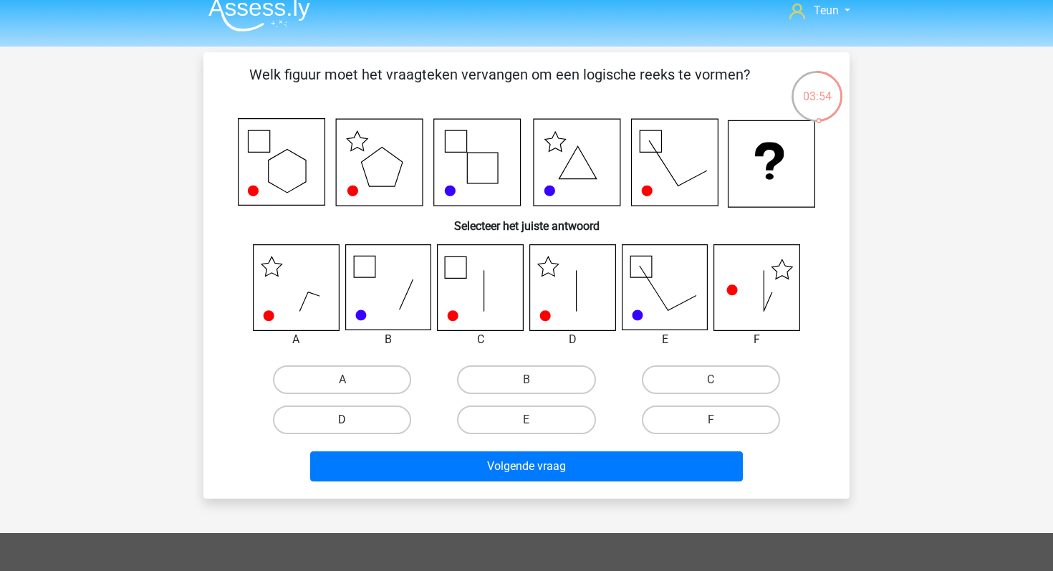
click at [402, 431] on label "D" at bounding box center [342, 419] width 138 height 29
click at [352, 429] on input "D" at bounding box center [346, 424] width 9 height 9
radio input "true"
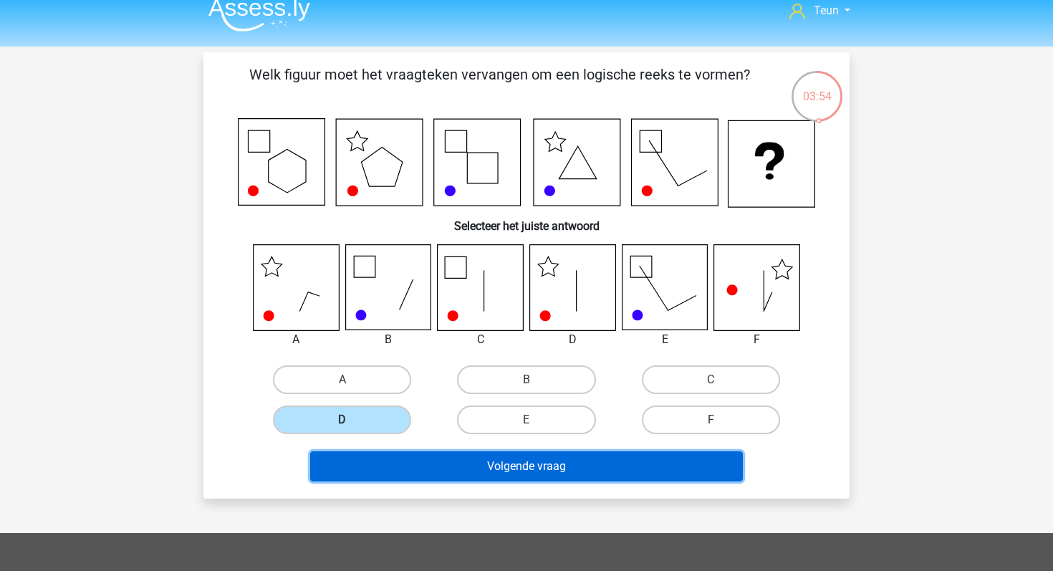
click at [413, 466] on button "Volgende vraag" at bounding box center [526, 466] width 433 height 30
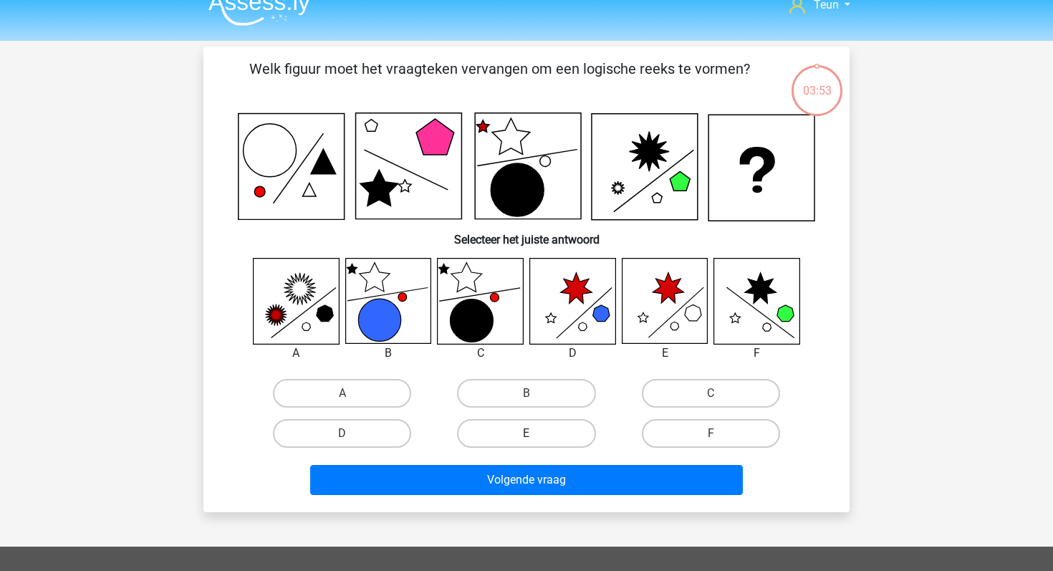
scroll to position [19, 0]
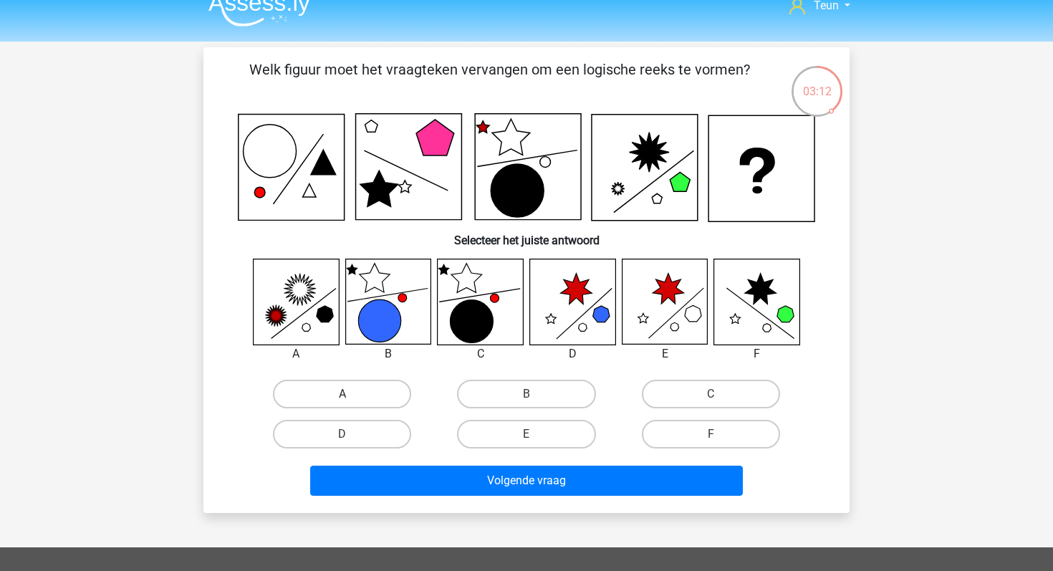
click at [357, 385] on label "A" at bounding box center [342, 394] width 138 height 29
click at [352, 394] on input "A" at bounding box center [346, 398] width 9 height 9
radio input "true"
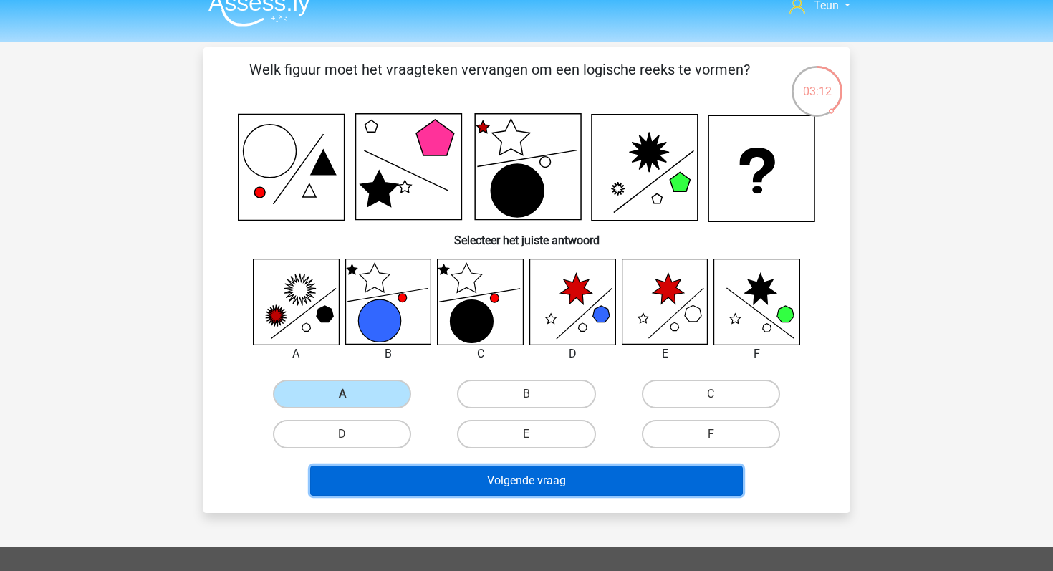
click at [420, 477] on button "Volgende vraag" at bounding box center [526, 481] width 433 height 30
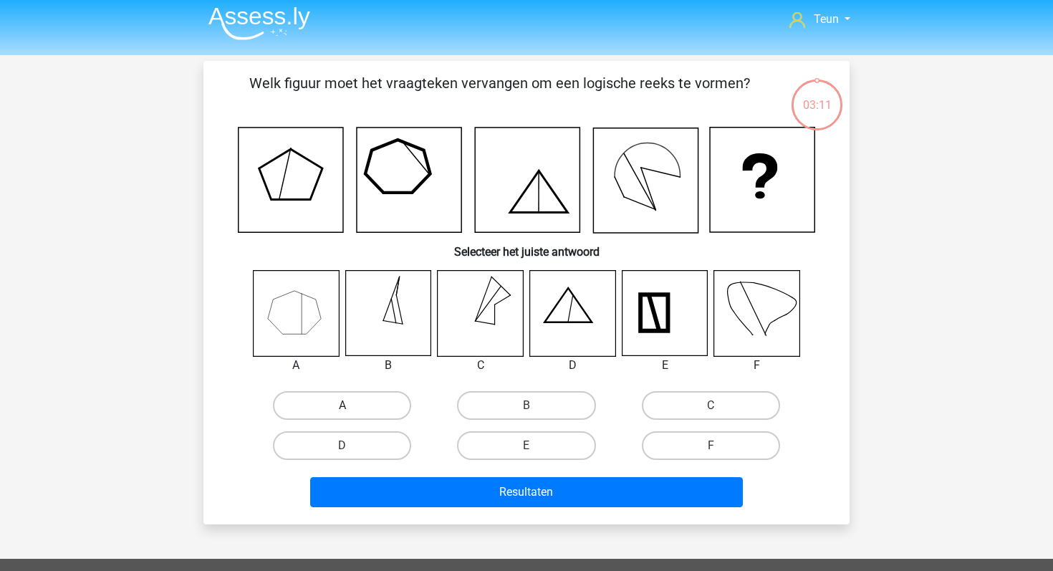
scroll to position [0, 0]
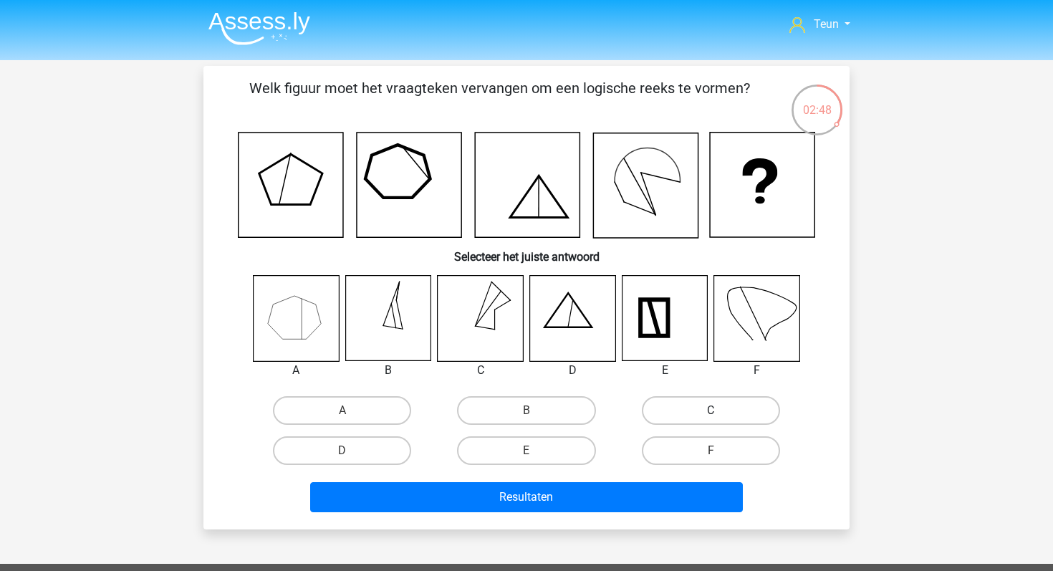
click at [708, 398] on label "C" at bounding box center [711, 410] width 138 height 29
click at [711, 410] on input "C" at bounding box center [715, 414] width 9 height 9
radio input "true"
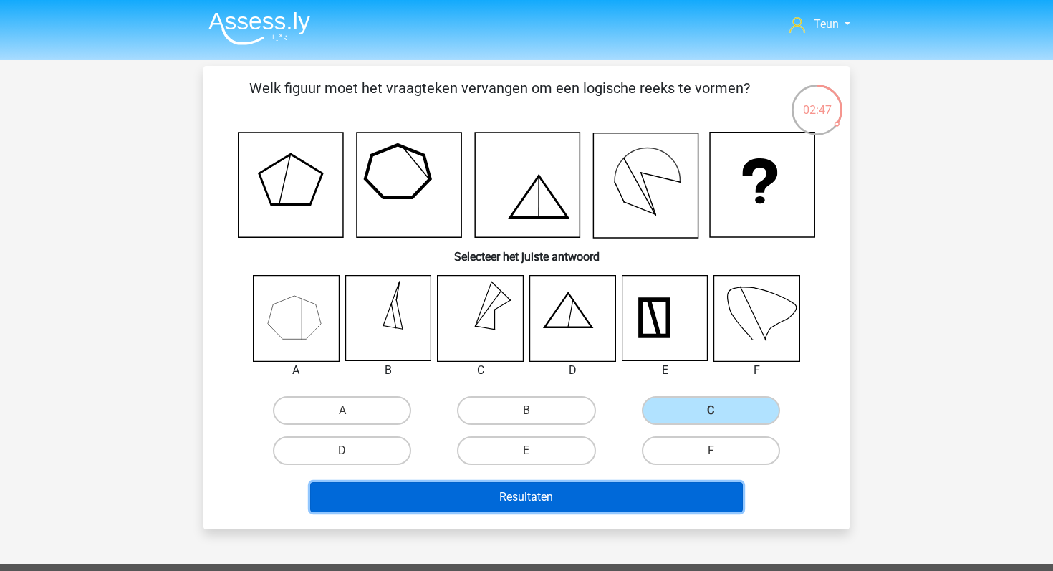
click at [638, 490] on button "Resultaten" at bounding box center [526, 497] width 433 height 30
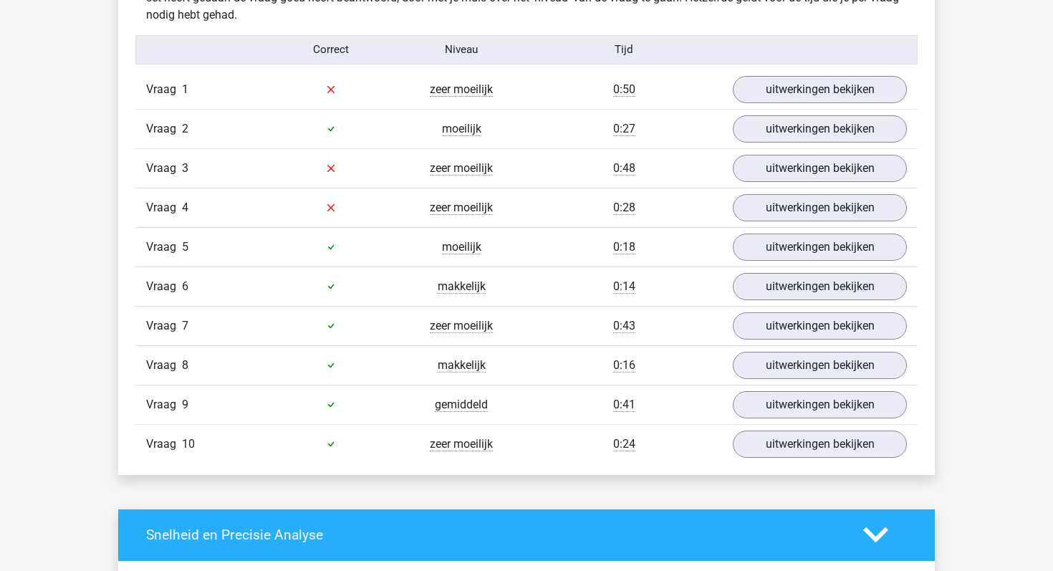
scroll to position [897, 0]
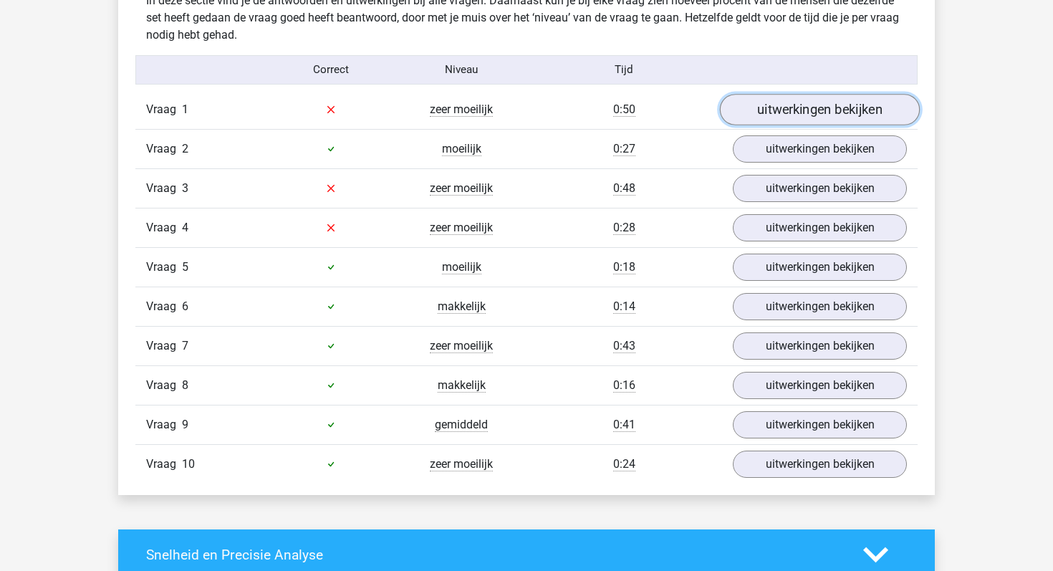
click at [751, 99] on link "uitwerkingen bekijken" at bounding box center [820, 110] width 200 height 32
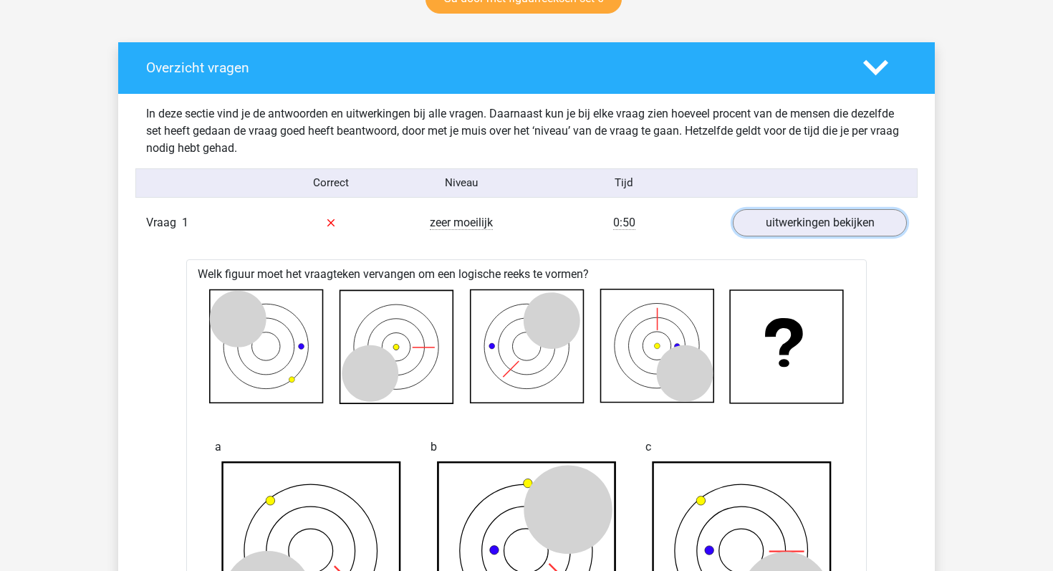
scroll to position [792, 0]
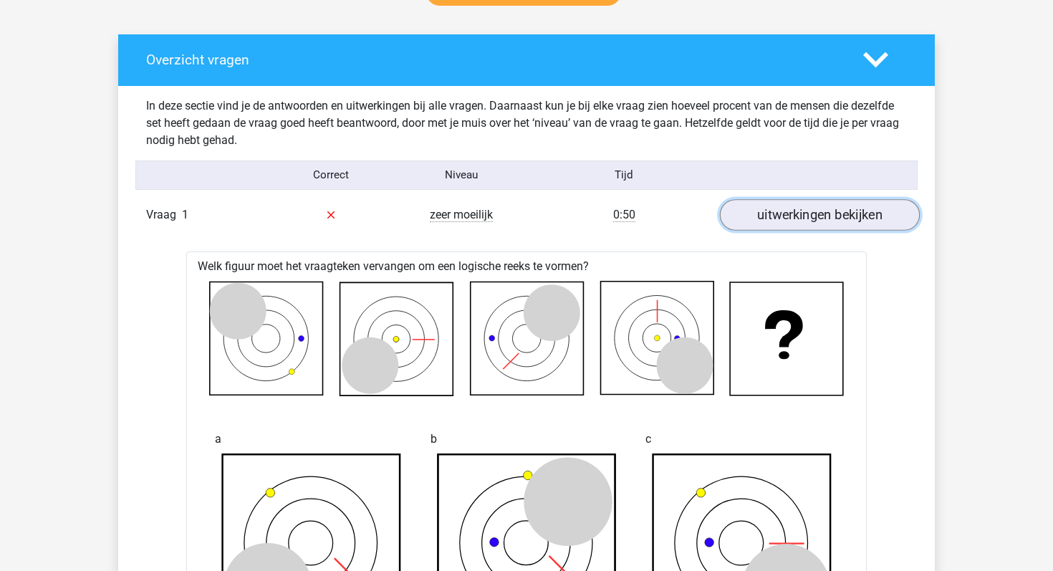
click at [744, 215] on link "uitwerkingen bekijken" at bounding box center [820, 215] width 200 height 32
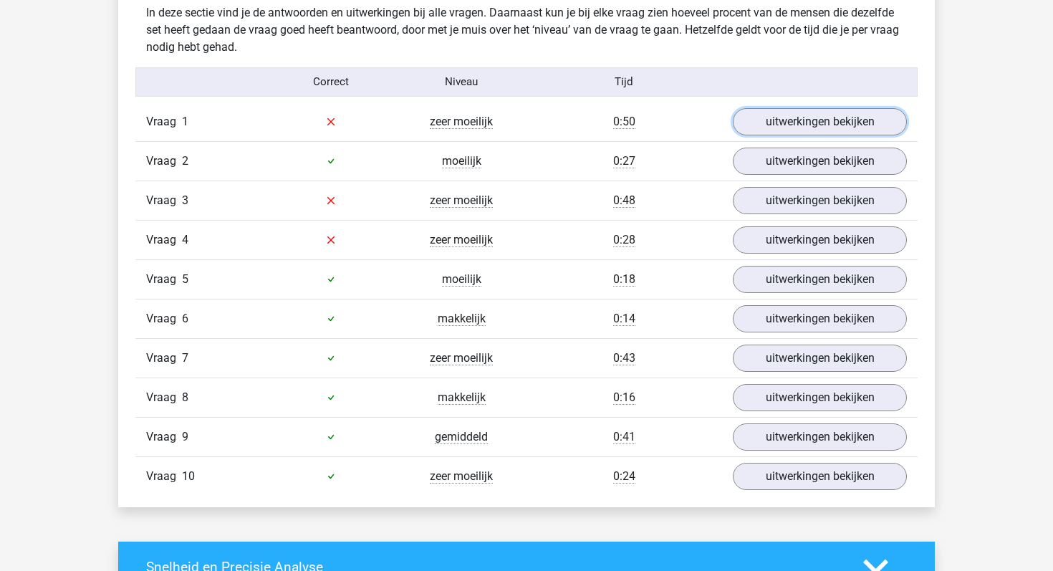
scroll to position [886, 0]
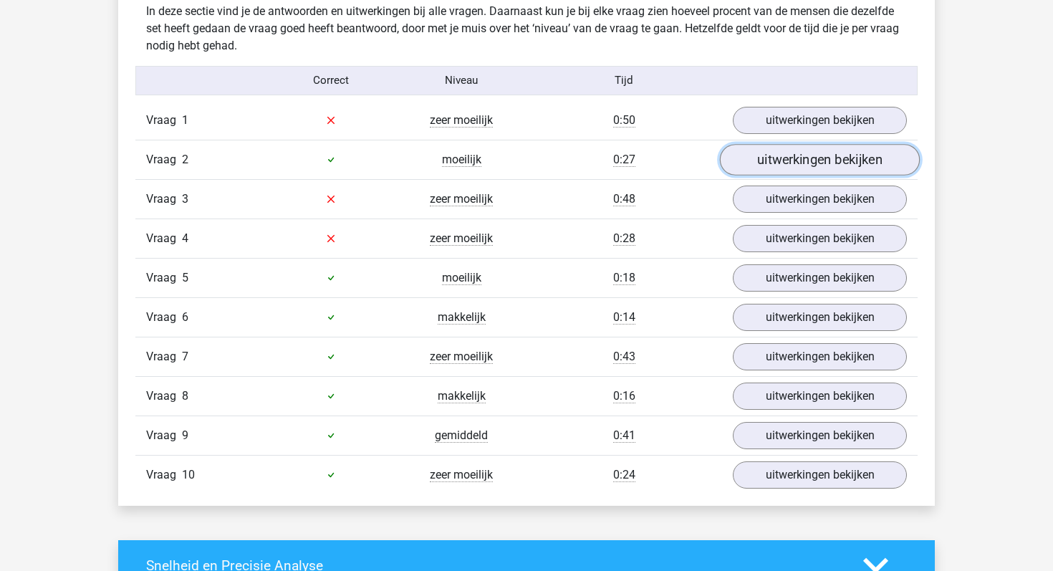
click at [738, 167] on link "uitwerkingen bekijken" at bounding box center [820, 160] width 200 height 32
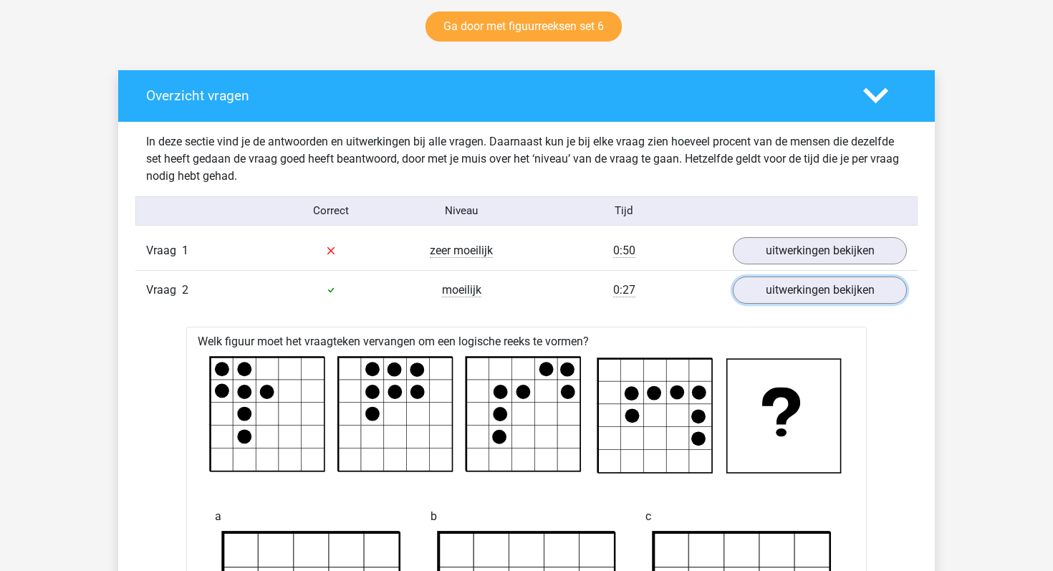
scroll to position [747, 0]
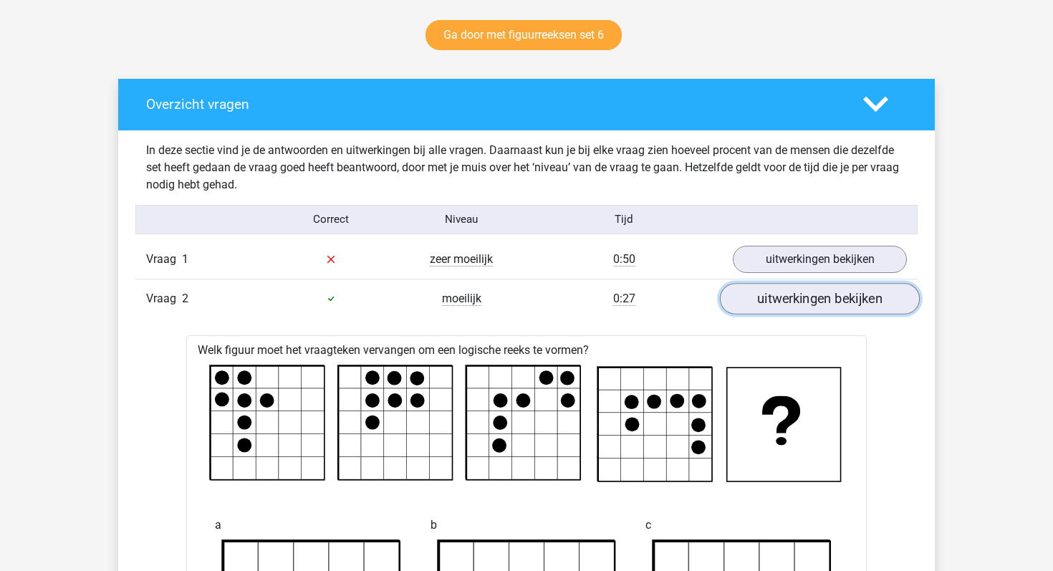
click at [820, 296] on link "uitwerkingen bekijken" at bounding box center [820, 299] width 200 height 32
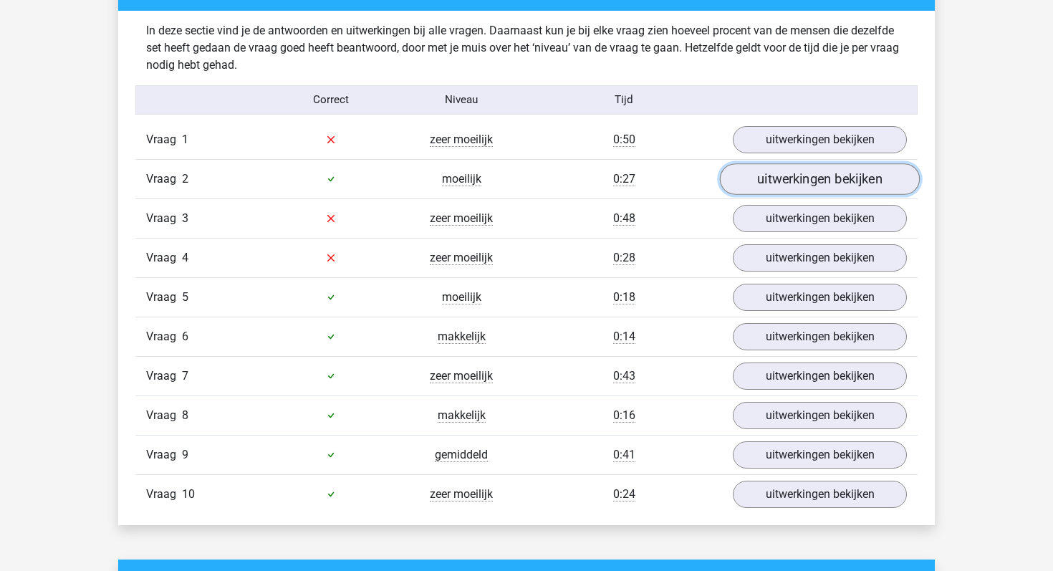
scroll to position [868, 0]
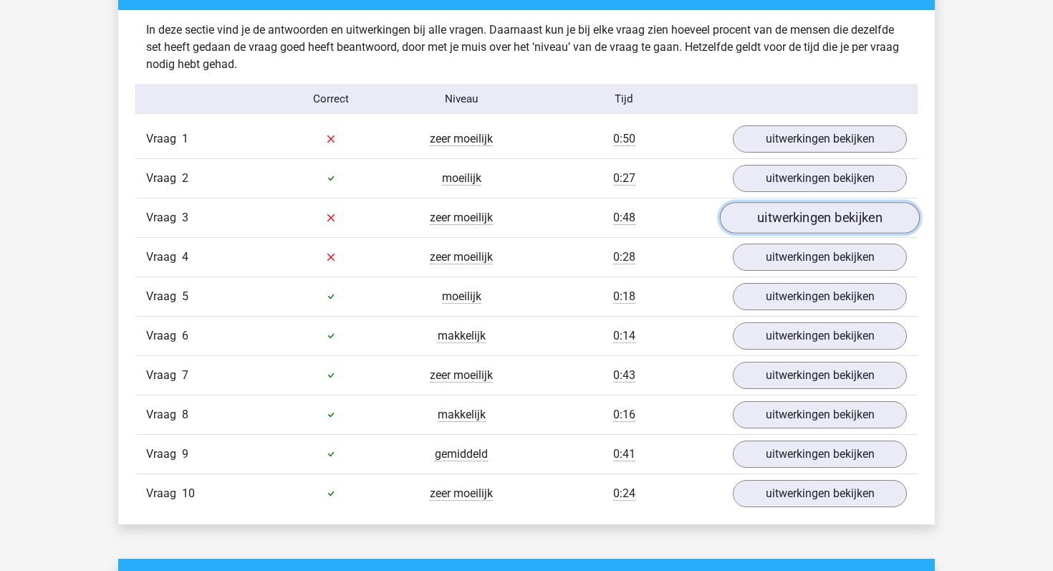
click at [765, 229] on link "uitwerkingen bekijken" at bounding box center [820, 218] width 200 height 32
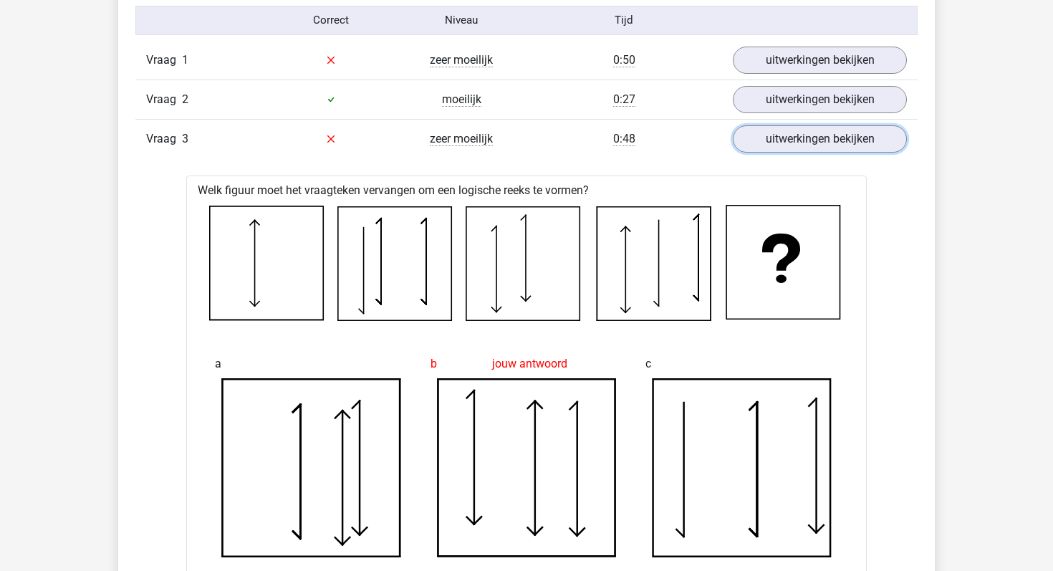
scroll to position [944, 0]
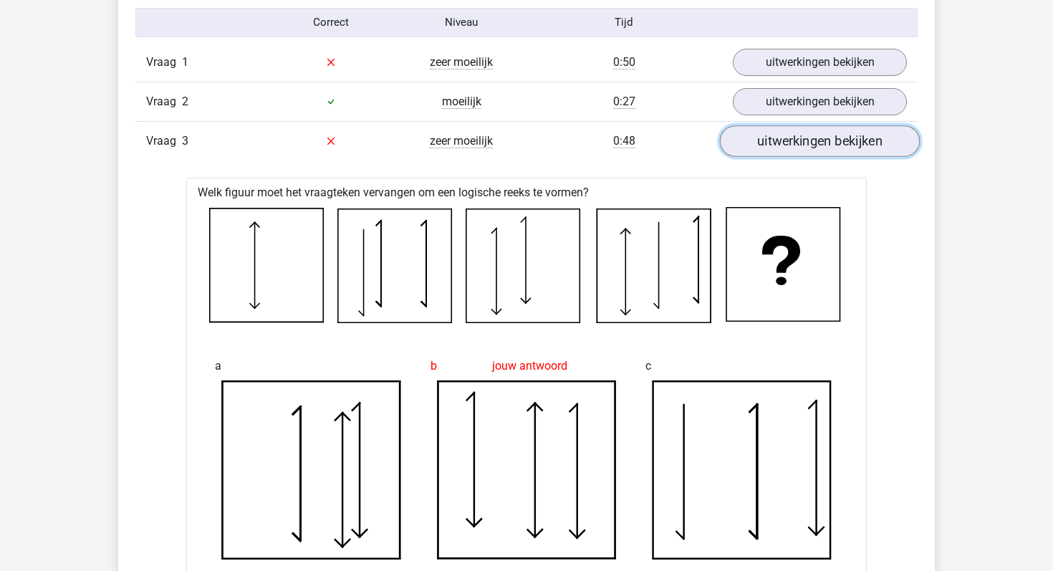
click at [749, 142] on link "uitwerkingen bekijken" at bounding box center [820, 141] width 200 height 32
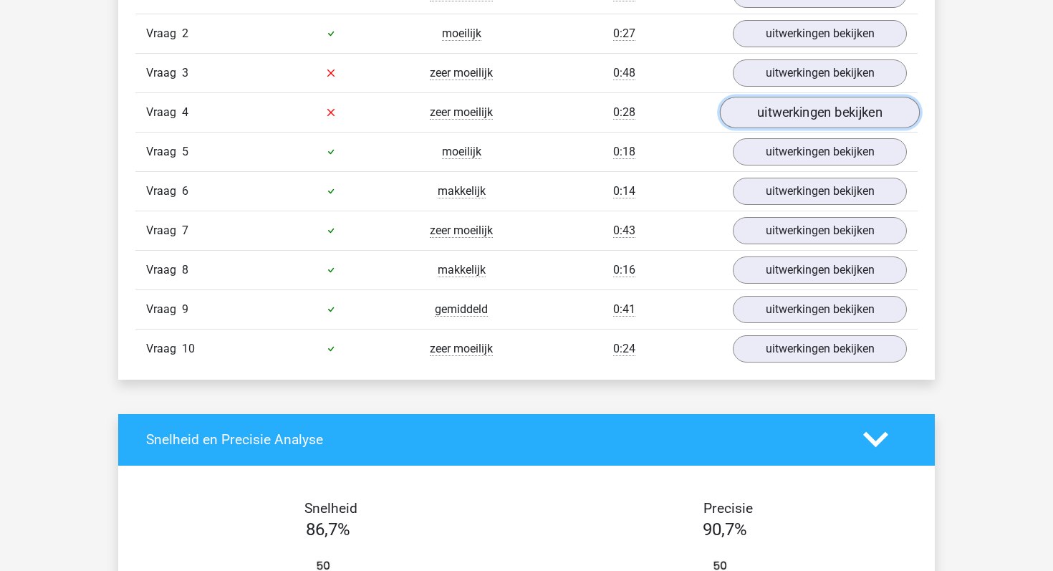
click at [767, 111] on link "uitwerkingen bekijken" at bounding box center [820, 113] width 200 height 32
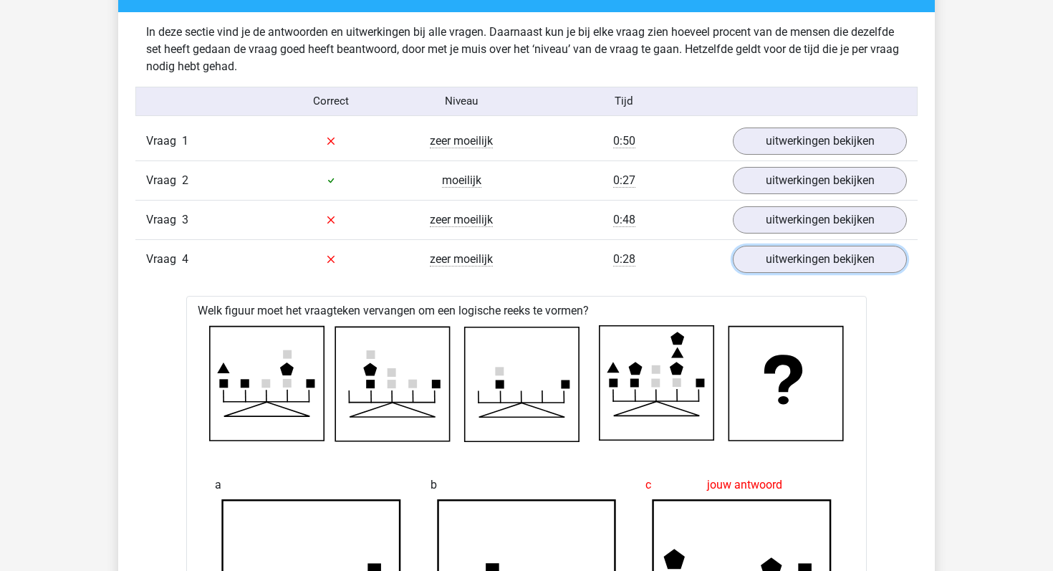
scroll to position [860, 0]
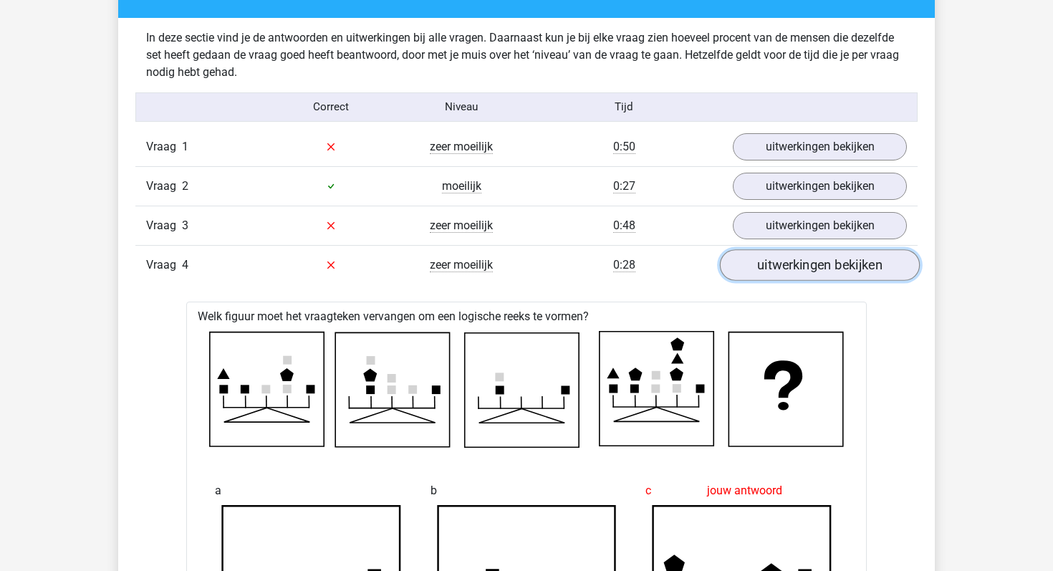
click at [782, 270] on link "uitwerkingen bekijken" at bounding box center [820, 265] width 200 height 32
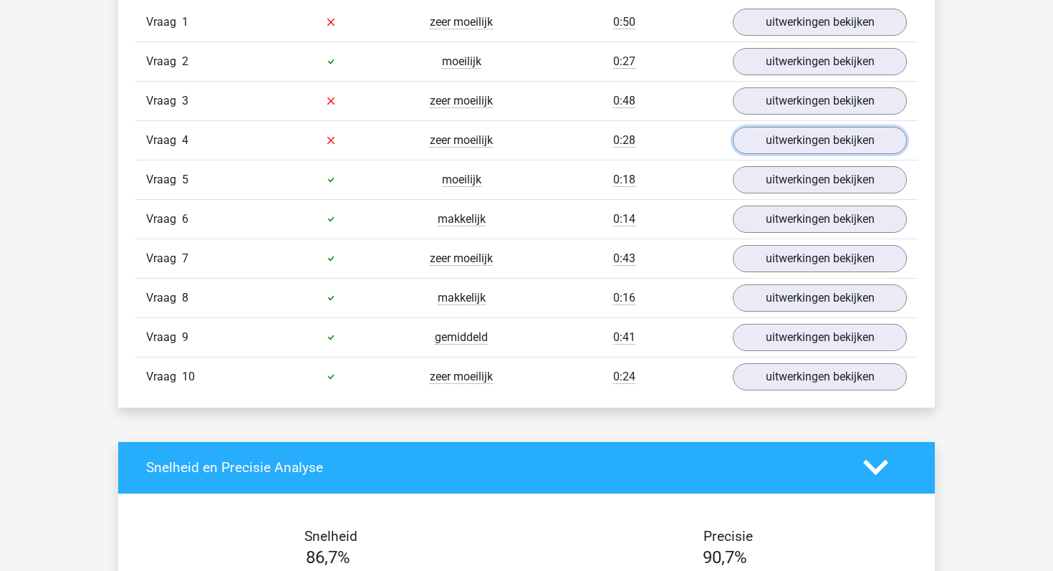
scroll to position [986, 0]
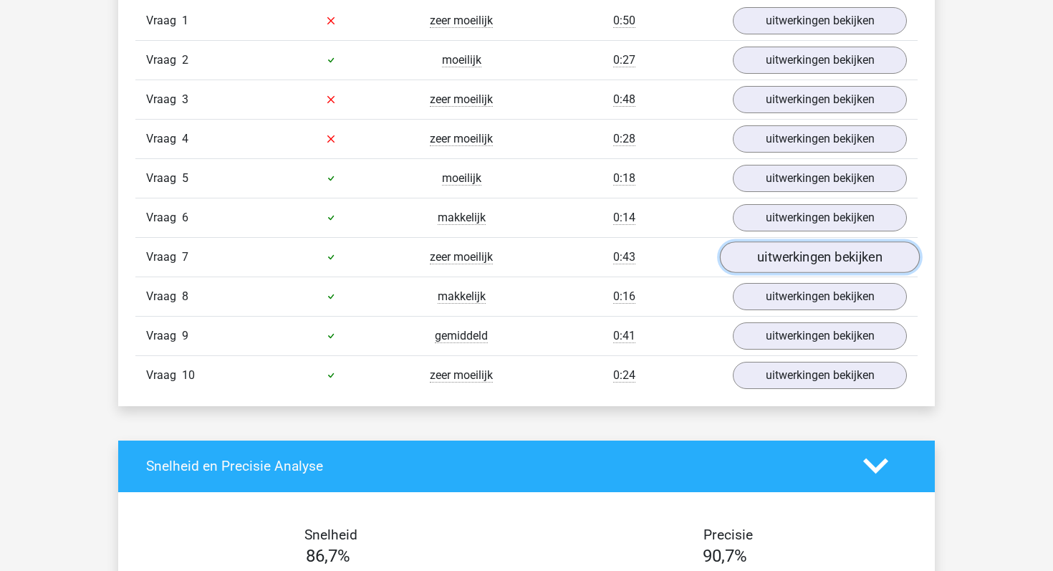
click at [754, 256] on link "uitwerkingen bekijken" at bounding box center [820, 257] width 200 height 32
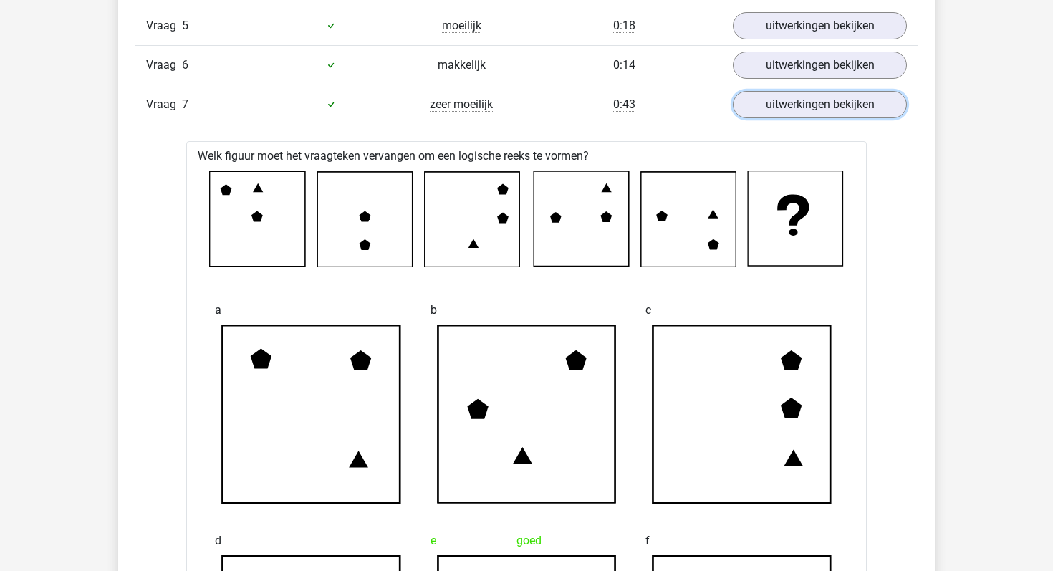
scroll to position [1120, 0]
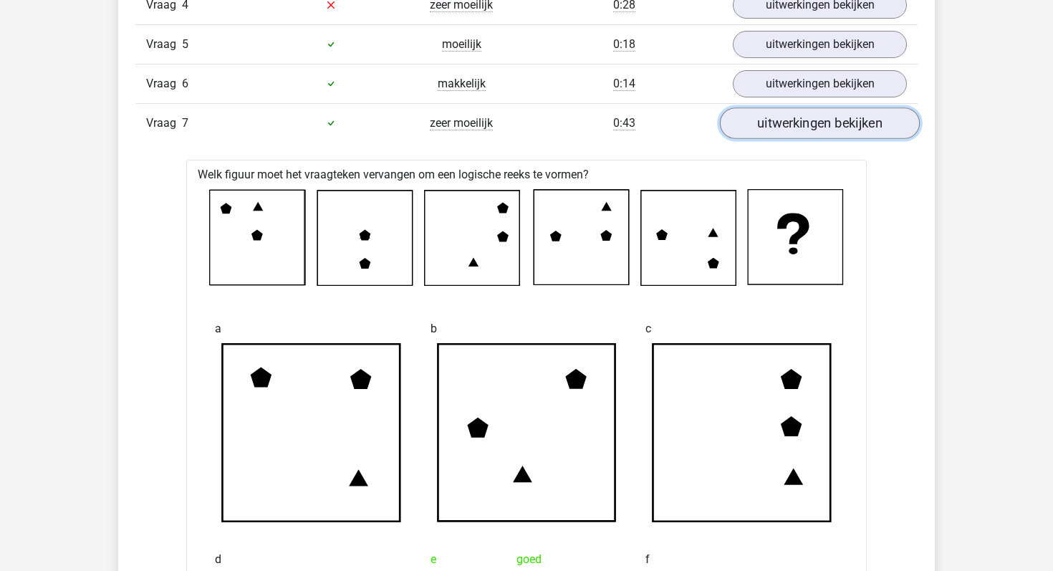
click at [766, 130] on link "uitwerkingen bekijken" at bounding box center [820, 123] width 200 height 32
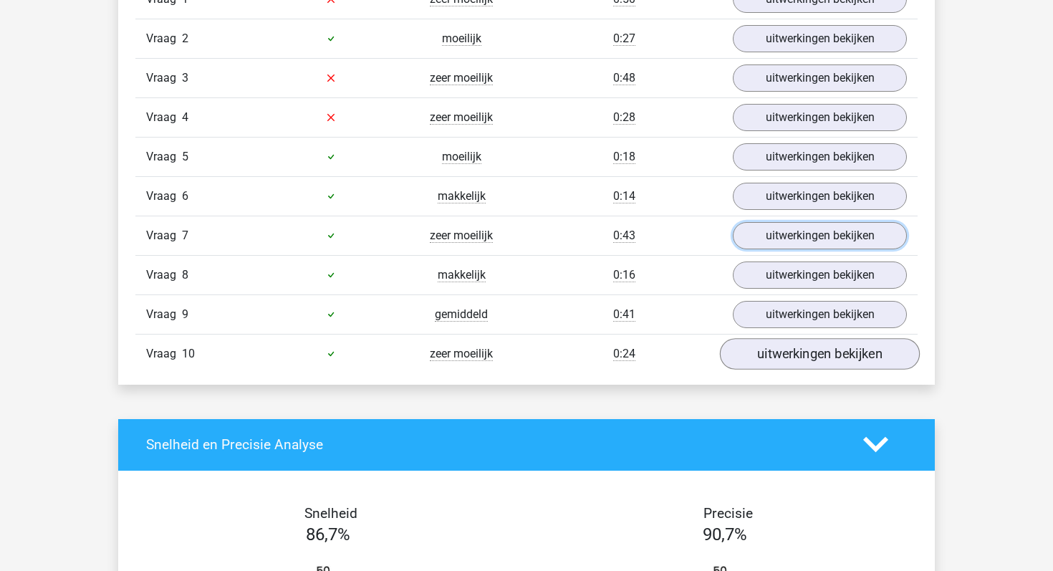
scroll to position [1005, 0]
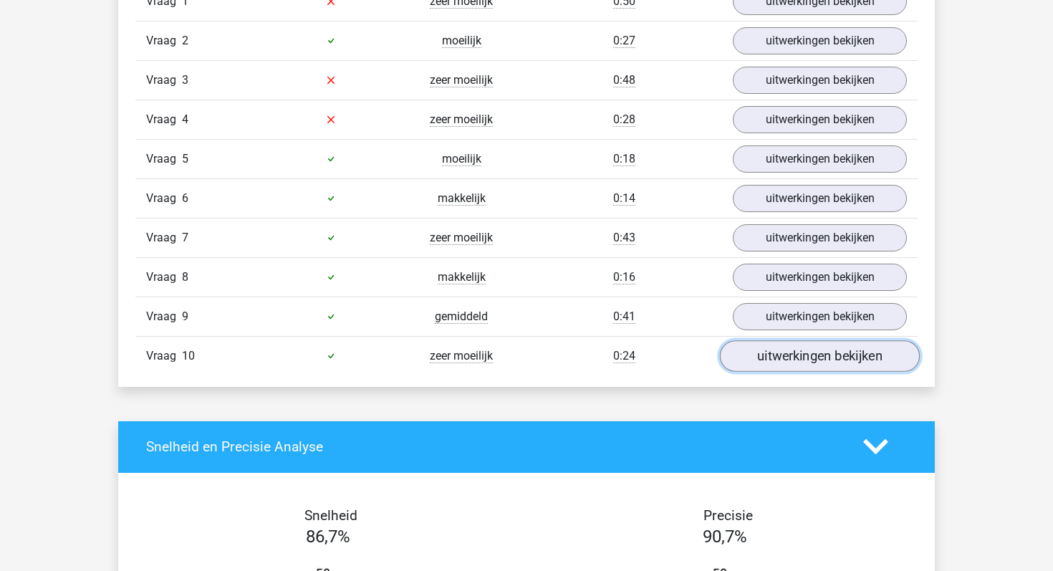
click at [802, 363] on link "uitwerkingen bekijken" at bounding box center [820, 356] width 200 height 32
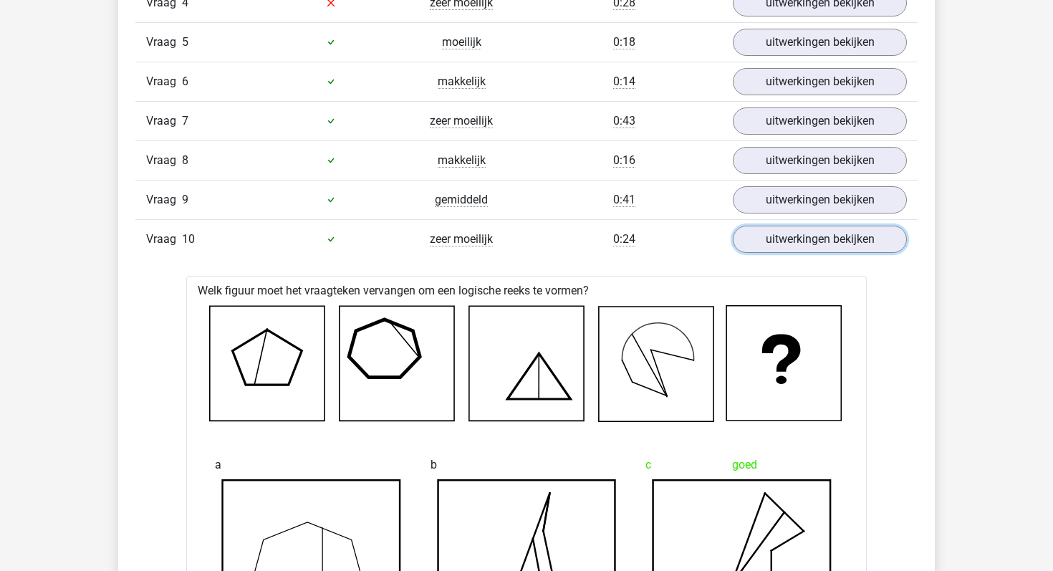
scroll to position [1009, 0]
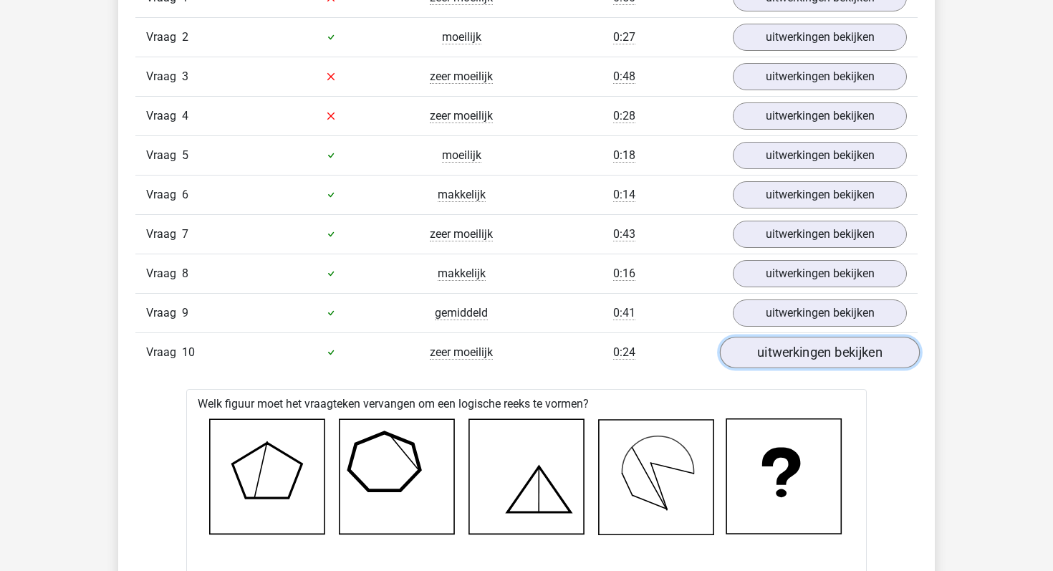
click at [777, 342] on link "uitwerkingen bekijken" at bounding box center [820, 353] width 200 height 32
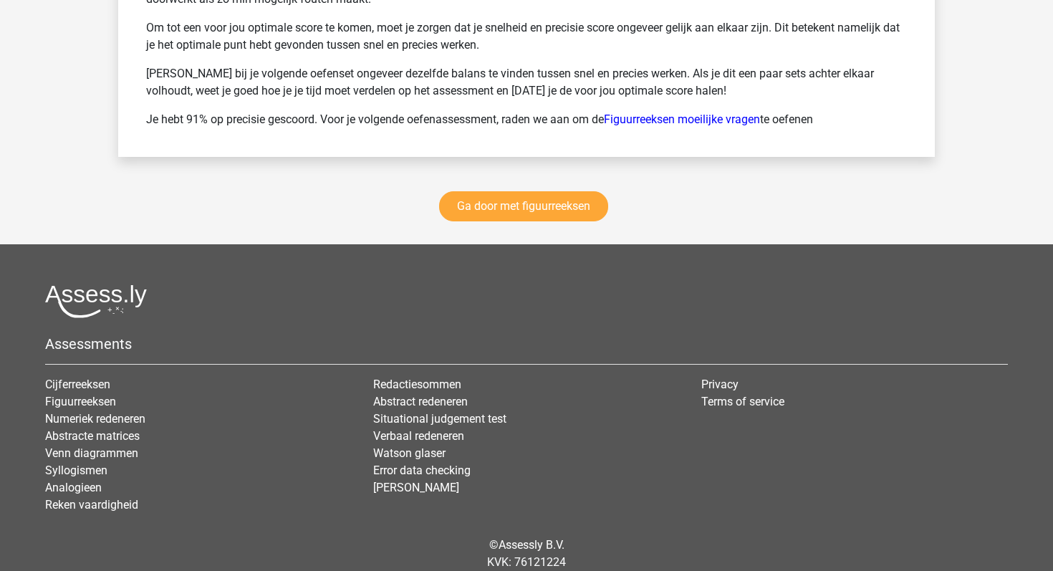
scroll to position [2048, 0]
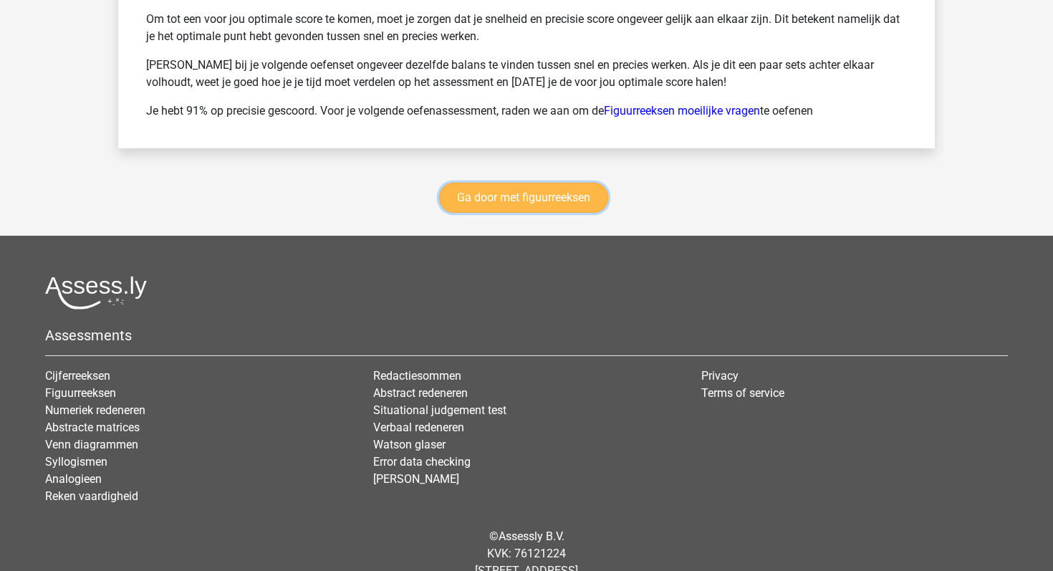
click at [563, 199] on link "Ga door met figuurreeksen" at bounding box center [523, 198] width 169 height 30
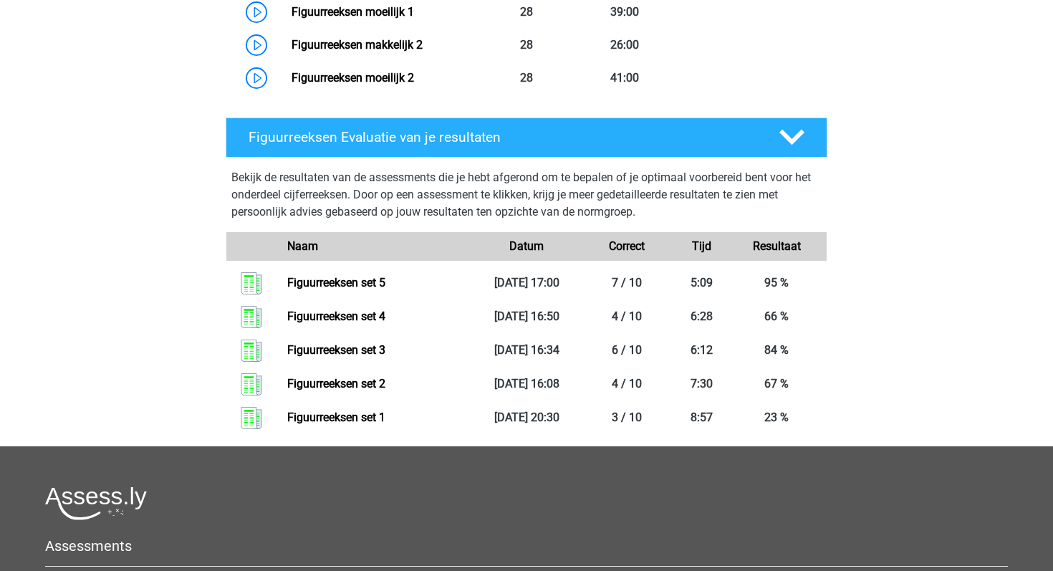
scroll to position [1130, 0]
